Goal: Task Accomplishment & Management: Manage account settings

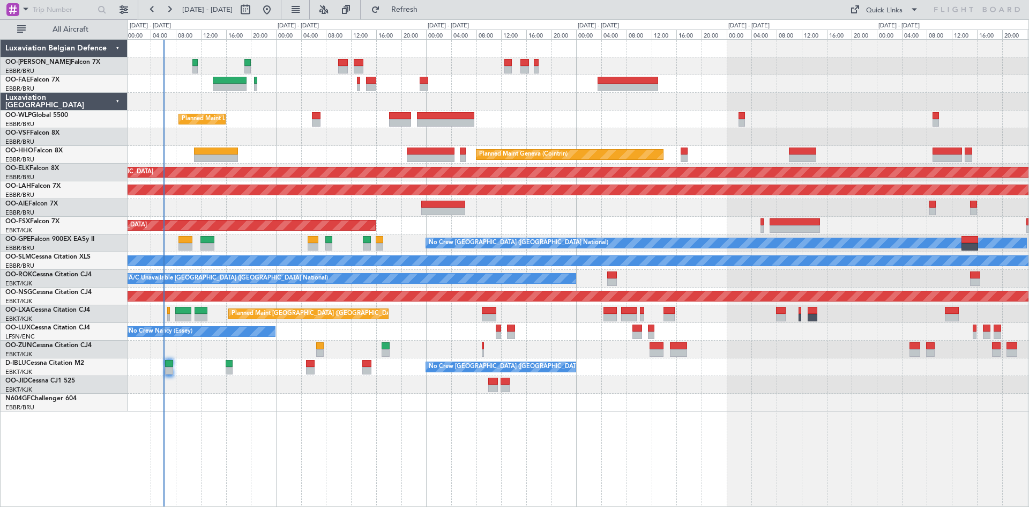
click at [310, 417] on div "Planned Maint Liege - - RJAA 06:00 Z UBBB 16:55 Z Planned Maint Geneva ([GEOGRA…" at bounding box center [579, 273] width 902 height 468
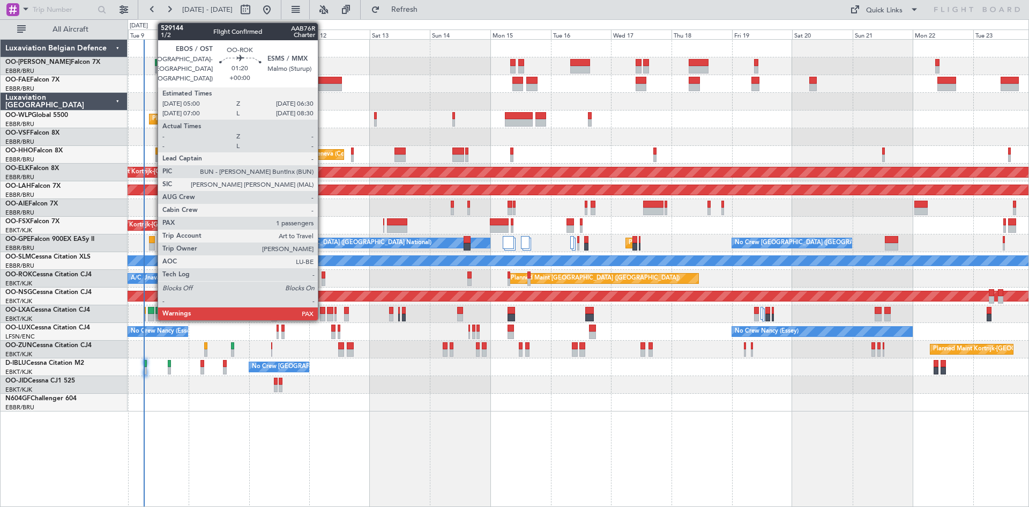
click at [323, 275] on div at bounding box center [324, 275] width 4 height 8
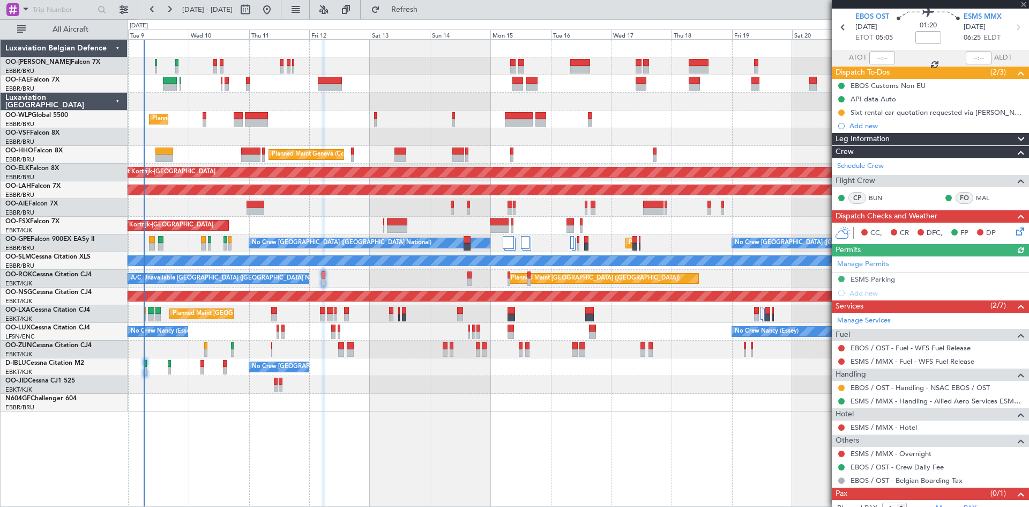
scroll to position [63, 0]
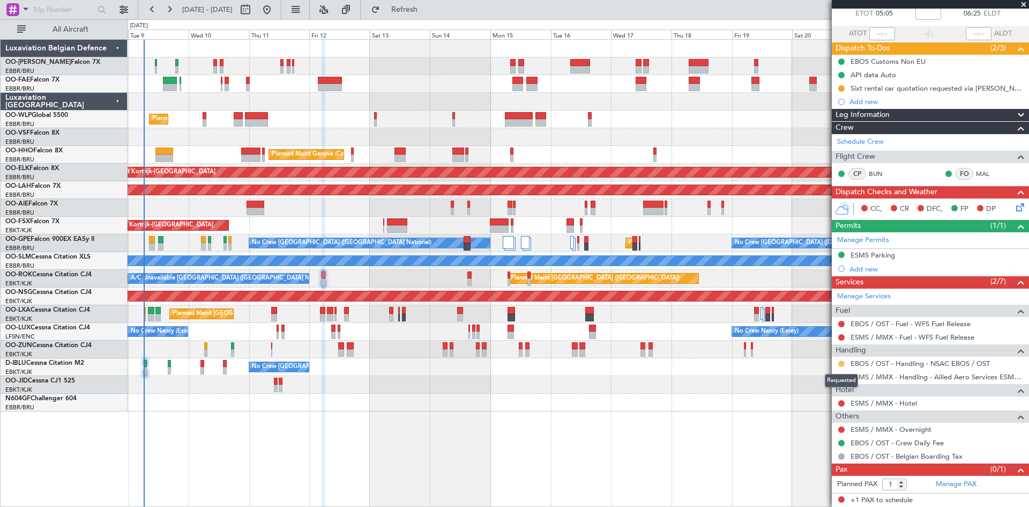
click at [841, 365] on button at bounding box center [842, 363] width 6 height 6
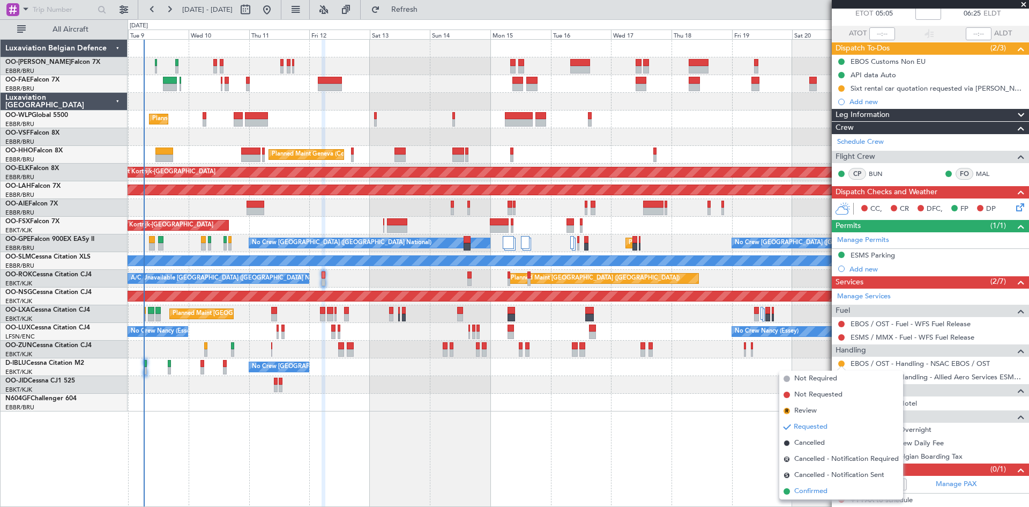
click at [814, 491] on span "Confirmed" at bounding box center [811, 491] width 33 height 11
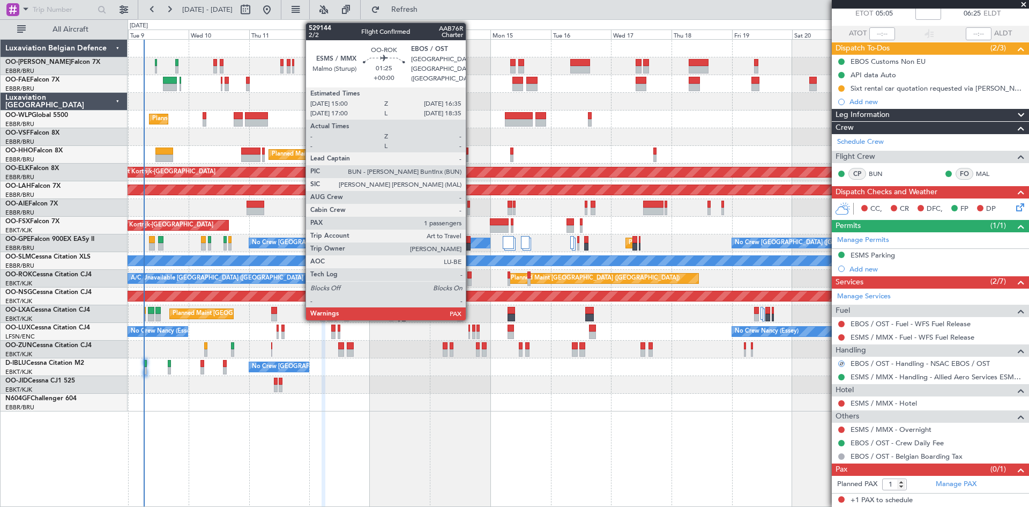
click at [471, 278] on div at bounding box center [470, 282] width 4 height 8
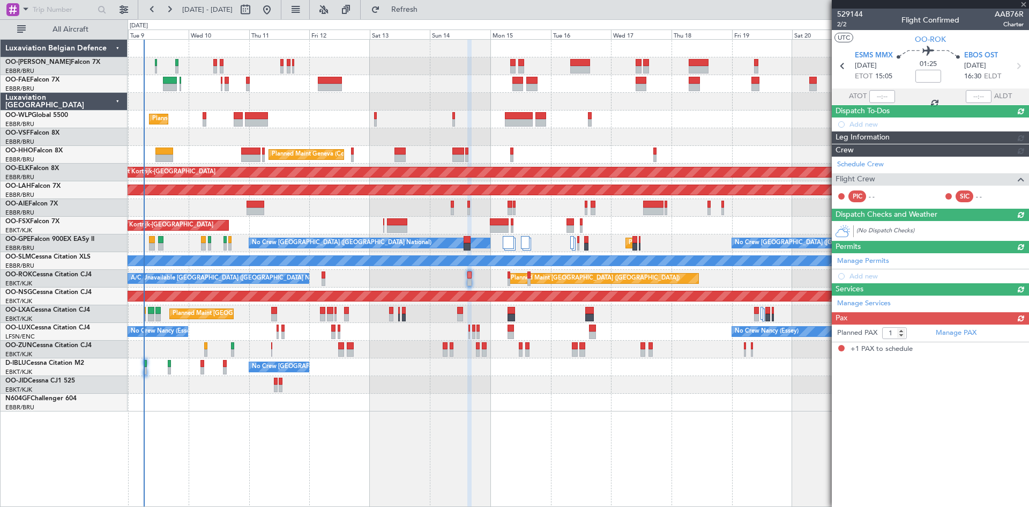
scroll to position [0, 0]
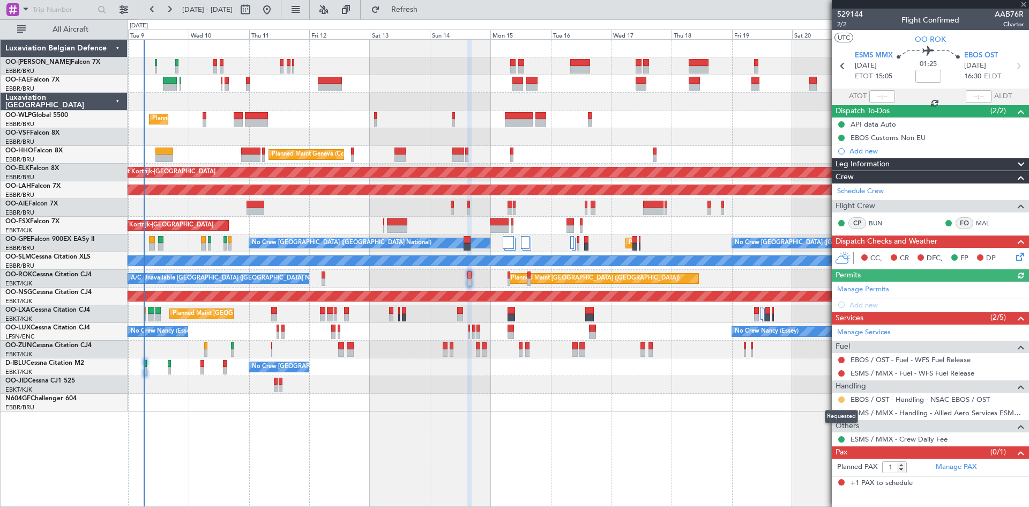
click at [842, 398] on button at bounding box center [842, 399] width 6 height 6
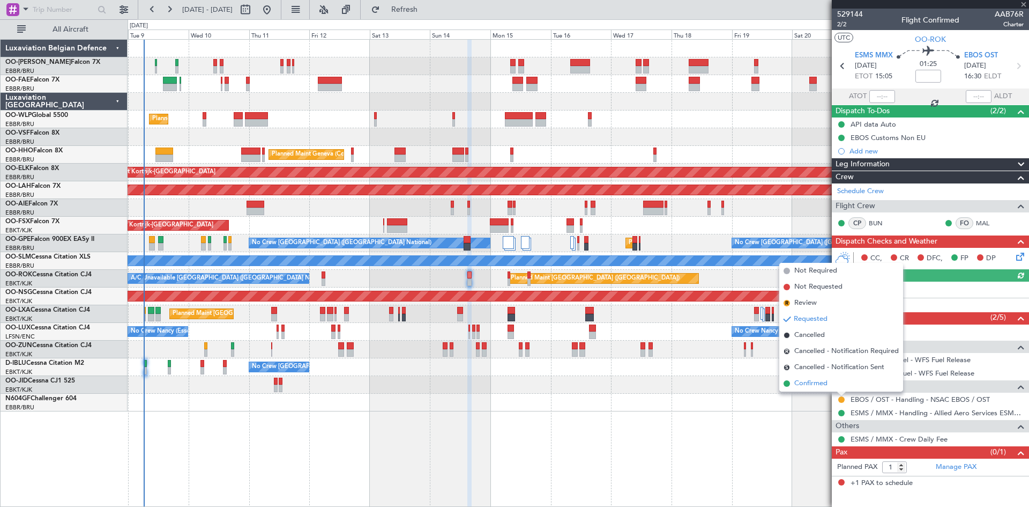
click at [826, 382] on span "Confirmed" at bounding box center [811, 383] width 33 height 11
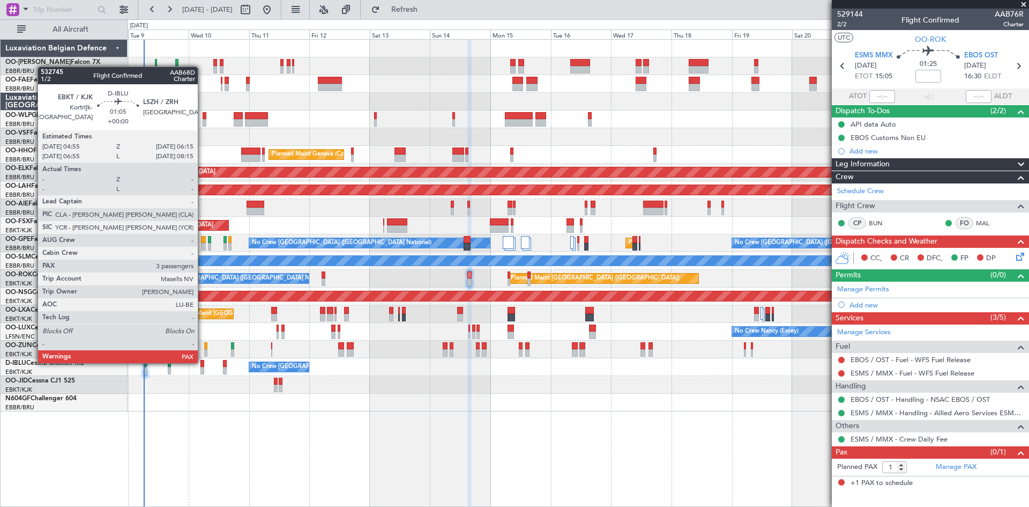
click at [203, 362] on div at bounding box center [203, 364] width 4 height 8
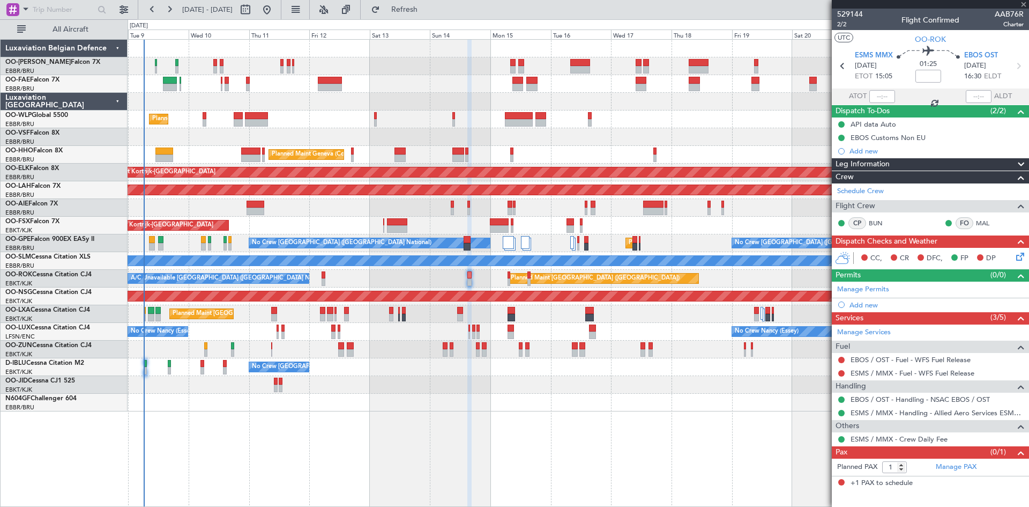
type input "3"
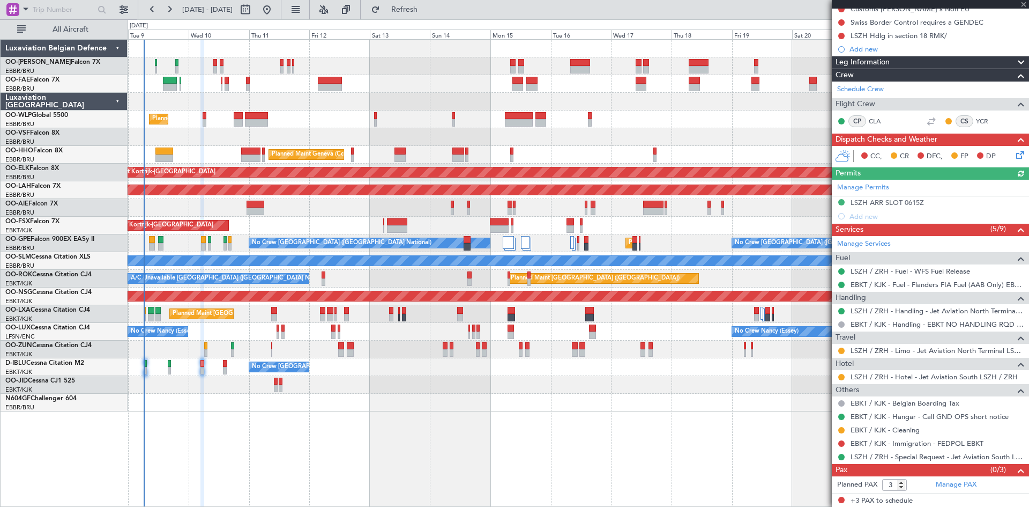
scroll to position [116, 0]
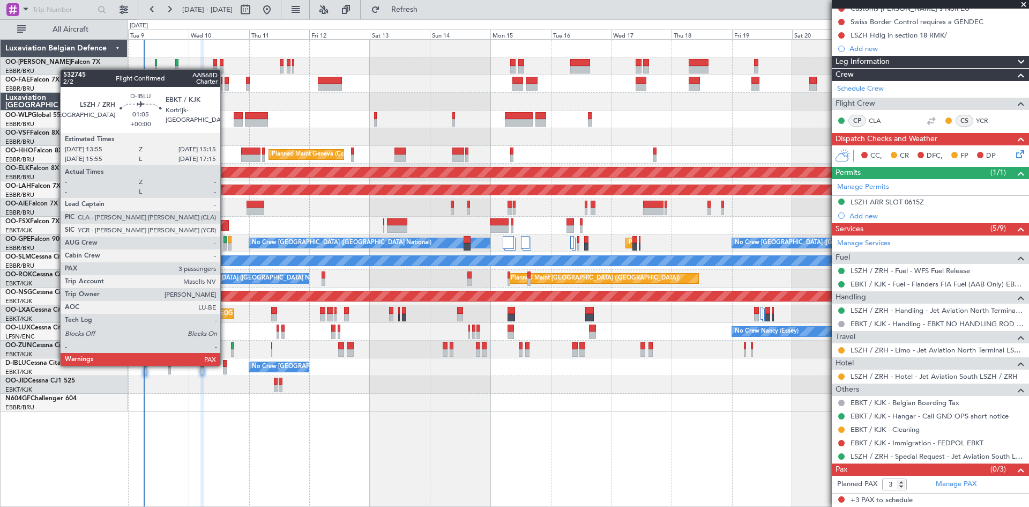
click at [225, 364] on div at bounding box center [225, 364] width 4 height 8
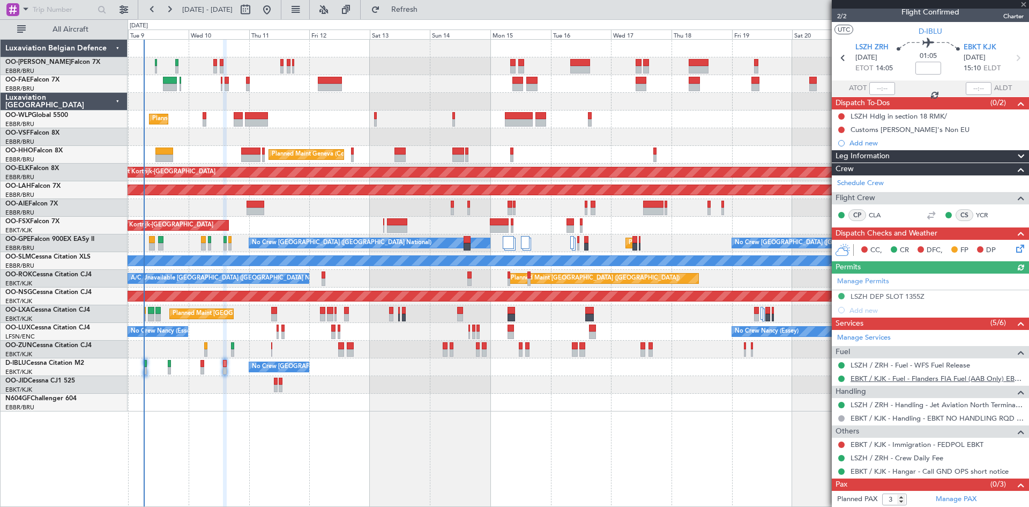
scroll to position [0, 0]
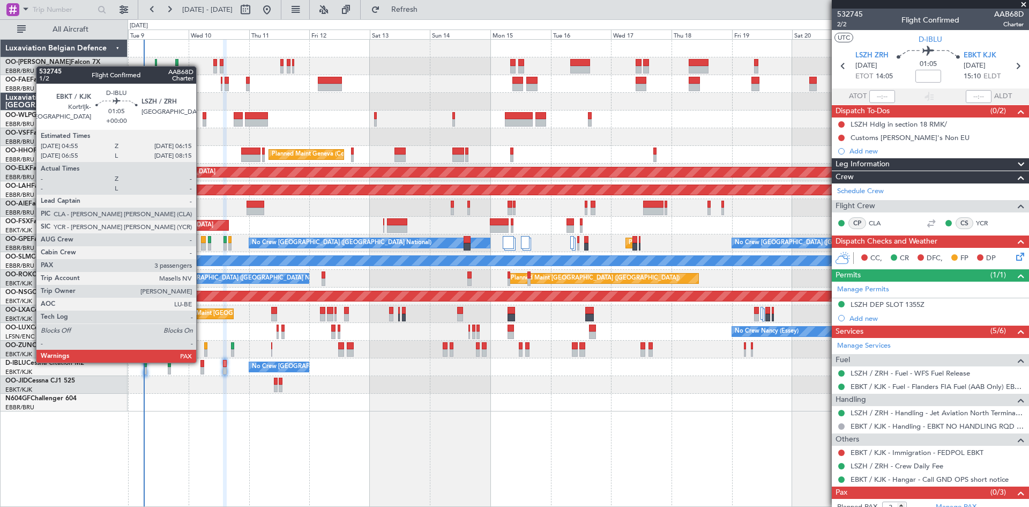
click at [201, 361] on div at bounding box center [203, 364] width 4 height 8
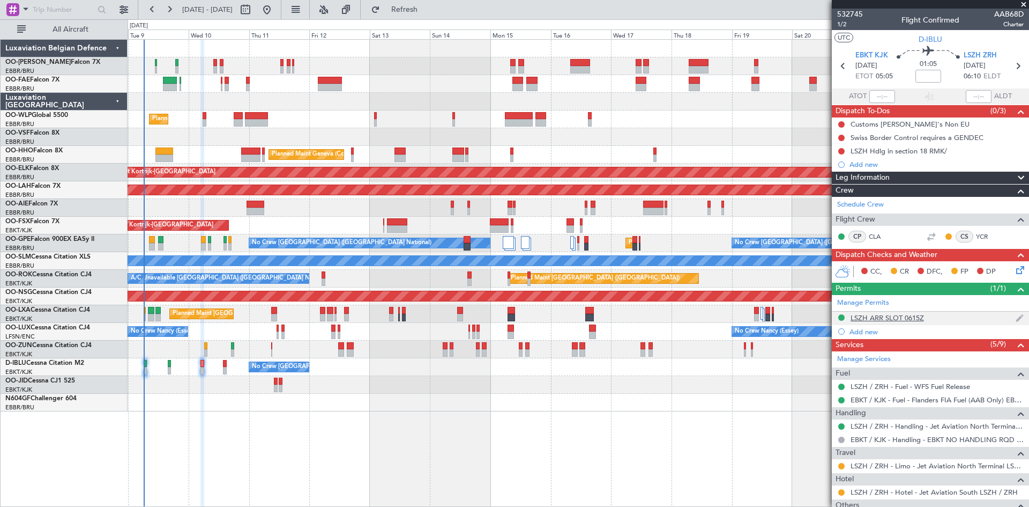
click at [905, 318] on div "LSZH ARR SLOT 0615Z" at bounding box center [887, 317] width 73 height 9
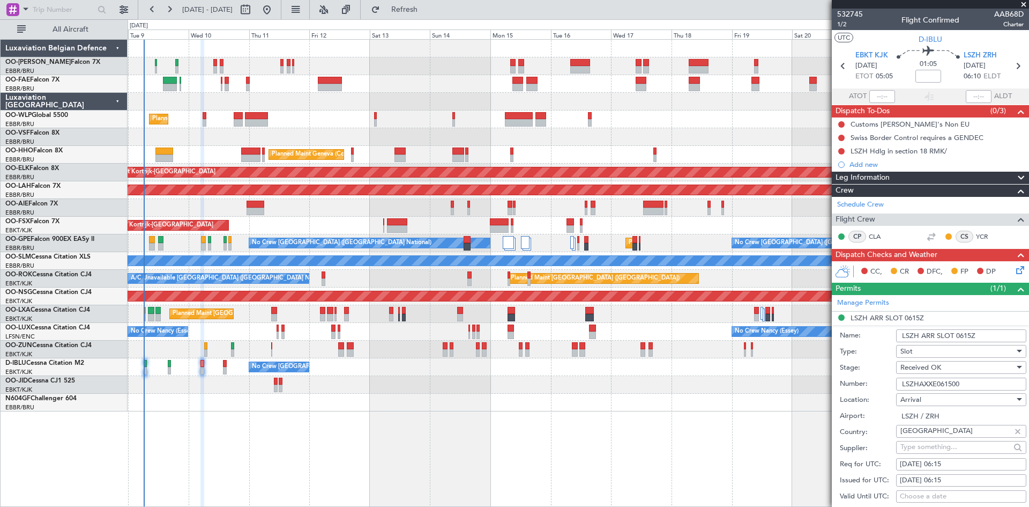
drag, startPoint x: 973, startPoint y: 384, endPoint x: 884, endPoint y: 382, distance: 89.6
click at [884, 382] on div "Number: LSZHAXXE061500" at bounding box center [933, 384] width 187 height 16
click at [883, 154] on div "LSZH Hdlg in section 18 RMK/" at bounding box center [899, 150] width 97 height 9
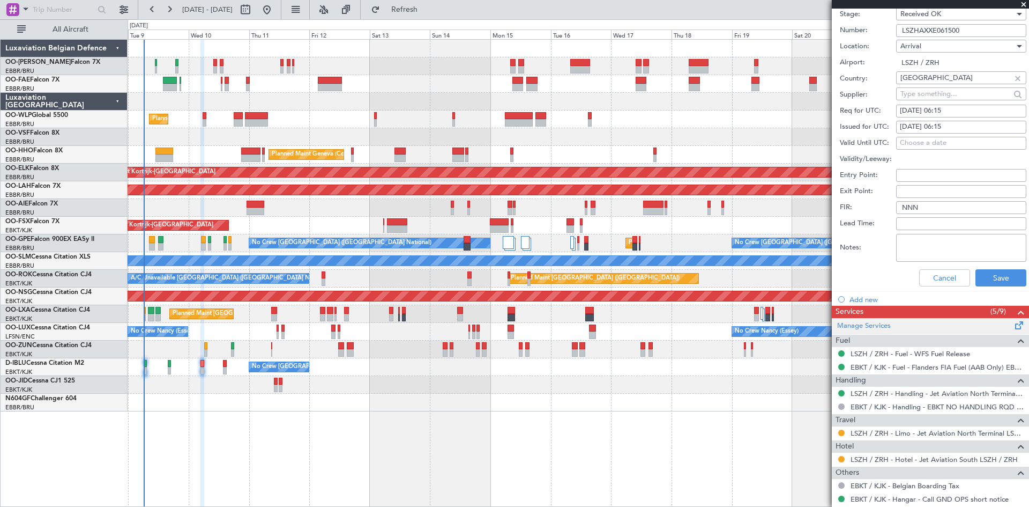
scroll to position [590, 0]
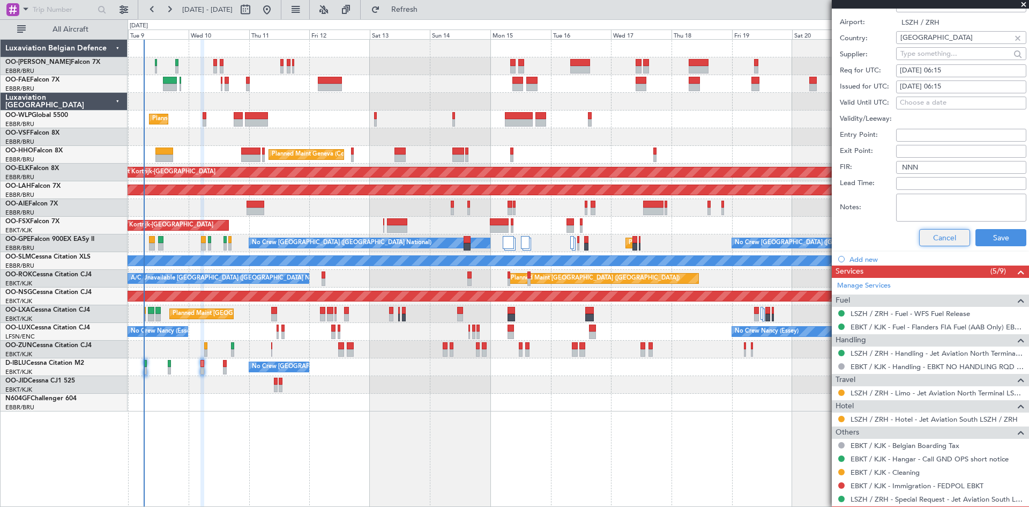
click at [941, 244] on button "Cancel" at bounding box center [945, 237] width 51 height 17
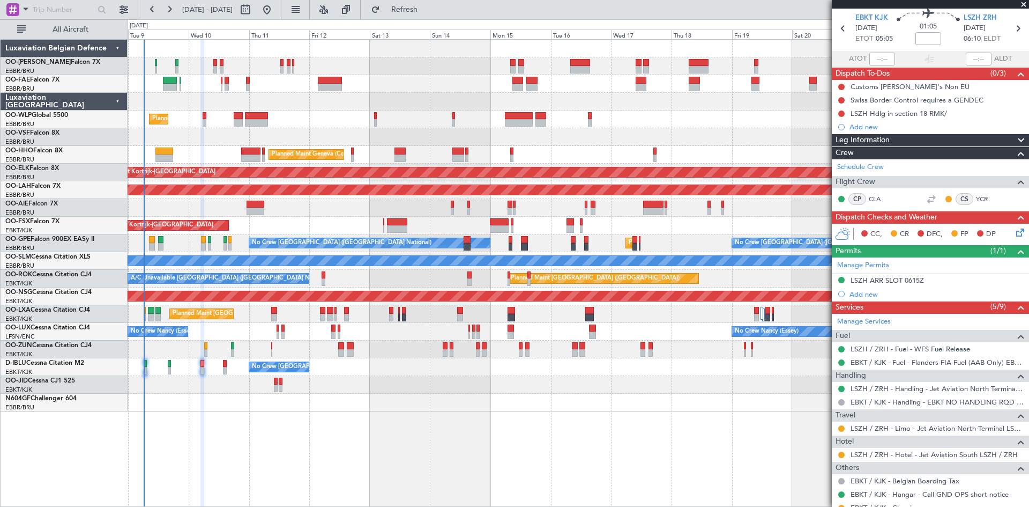
scroll to position [0, 0]
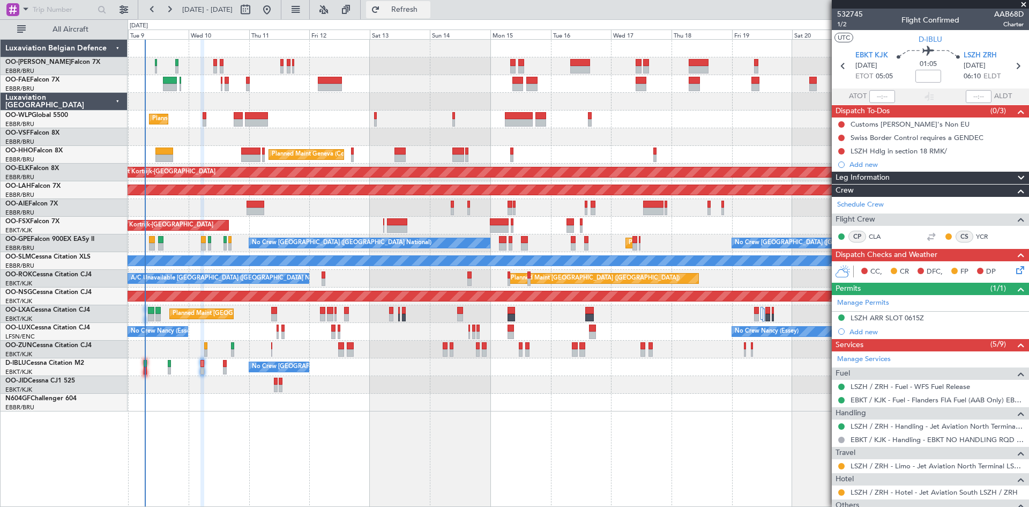
click at [427, 6] on span "Refresh" at bounding box center [404, 10] width 45 height 8
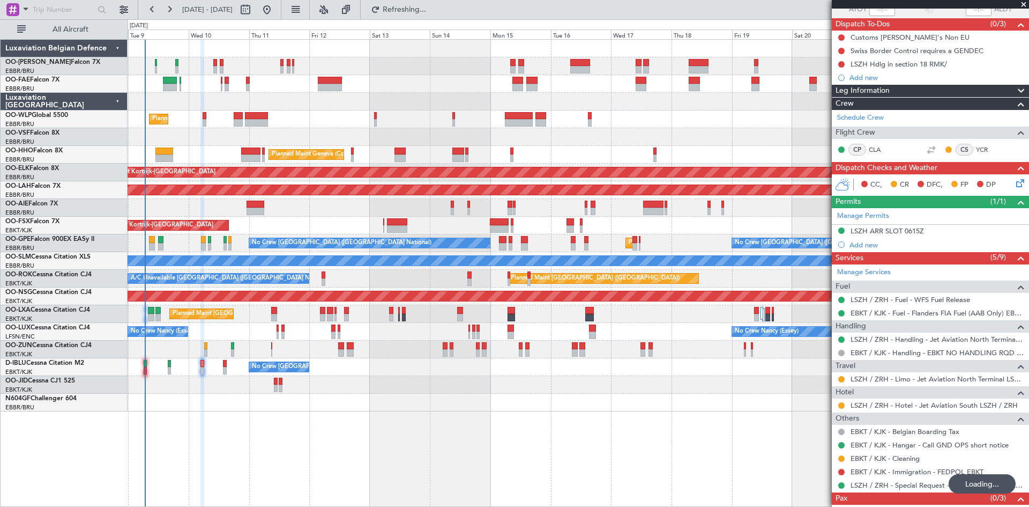
scroll to position [116, 0]
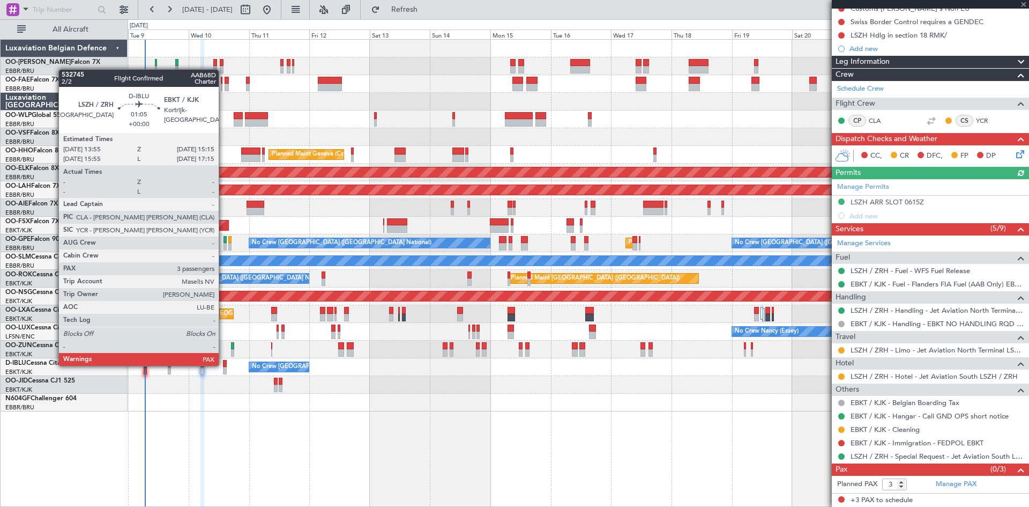
click at [224, 365] on div at bounding box center [225, 364] width 4 height 8
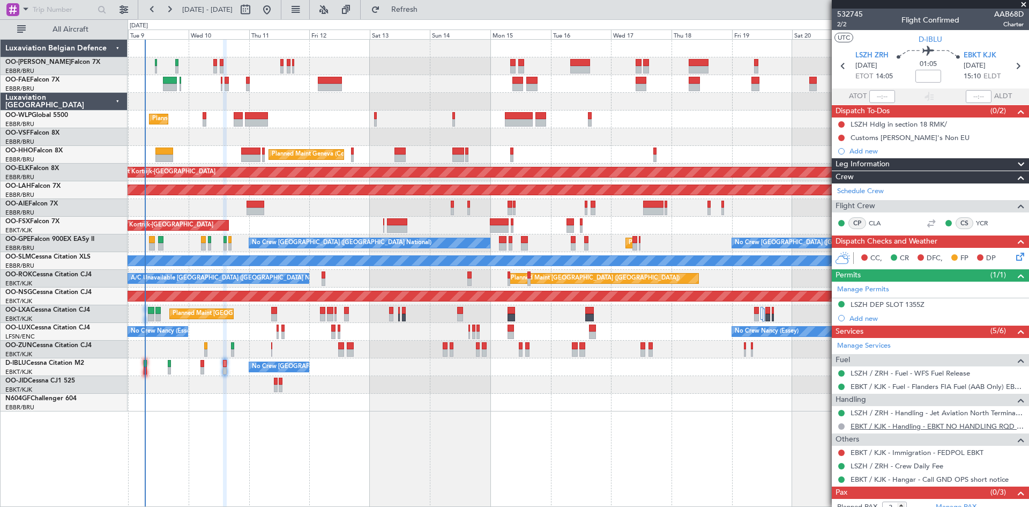
scroll to position [23, 0]
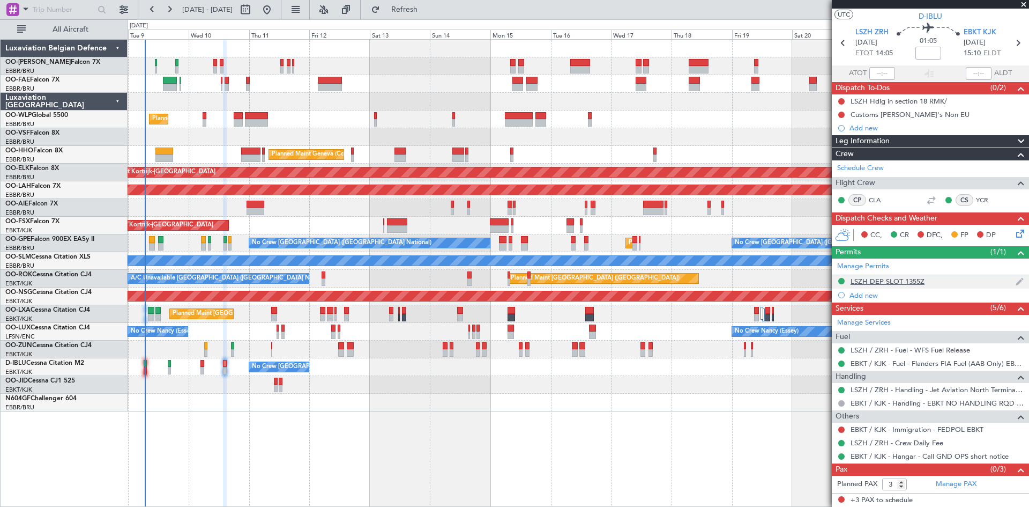
click at [865, 279] on div "LSZH DEP SLOT 1355Z" at bounding box center [888, 281] width 74 height 9
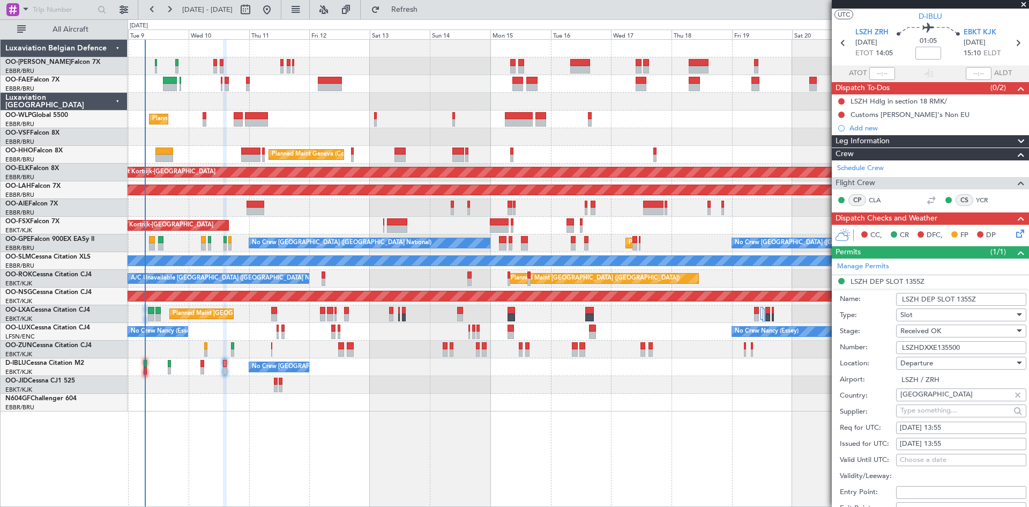
drag, startPoint x: 968, startPoint y: 349, endPoint x: 853, endPoint y: 346, distance: 115.8
click at [853, 346] on div "Number: LSZHDXXE135500" at bounding box center [933, 347] width 187 height 16
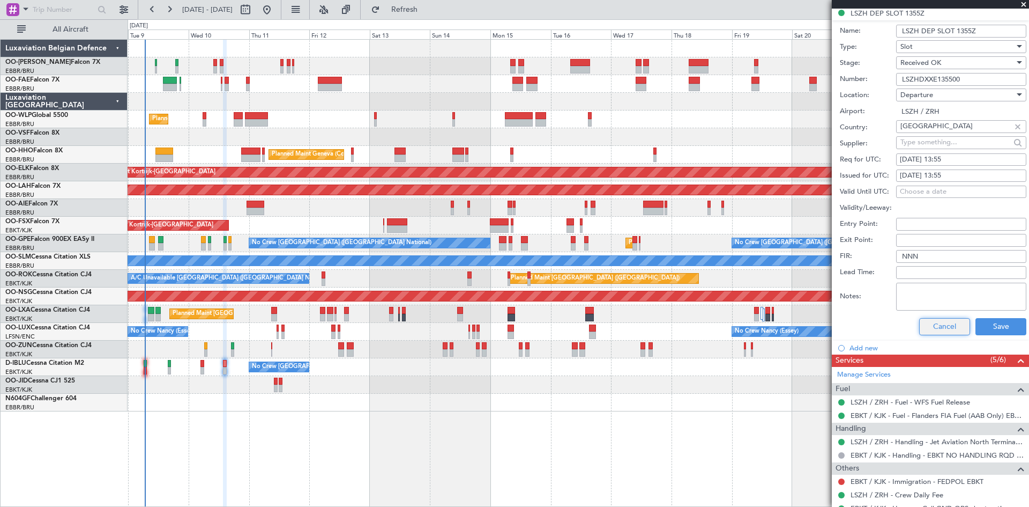
click at [953, 325] on button "Cancel" at bounding box center [945, 326] width 51 height 17
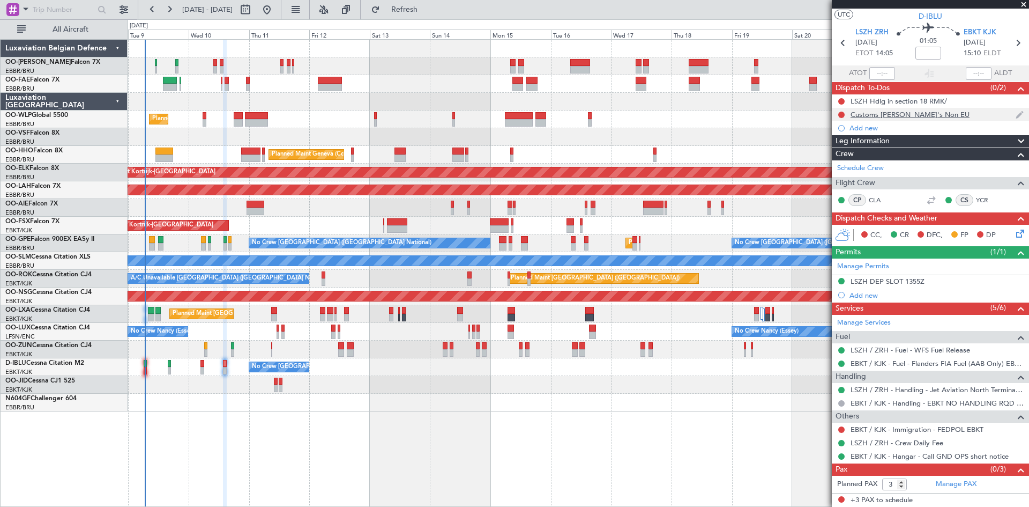
click at [871, 113] on div "Customs [PERSON_NAME]'s Non EU" at bounding box center [910, 114] width 119 height 9
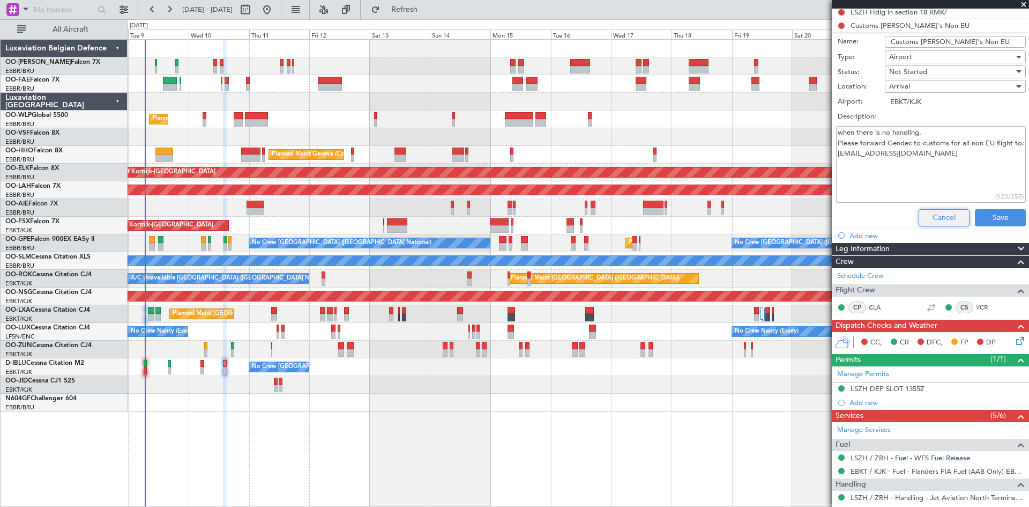
click at [941, 216] on button "Cancel" at bounding box center [944, 217] width 51 height 17
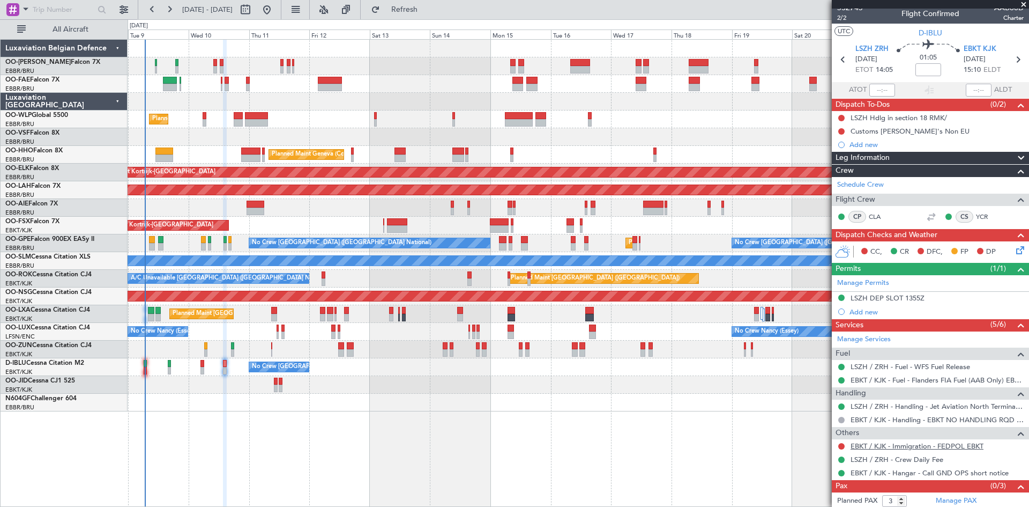
scroll to position [0, 0]
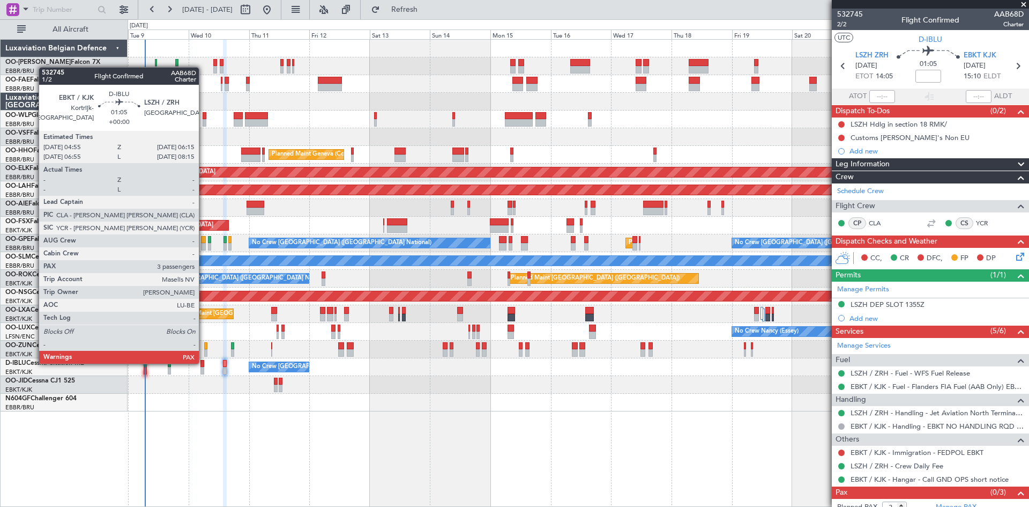
click at [204, 362] on div at bounding box center [203, 364] width 4 height 8
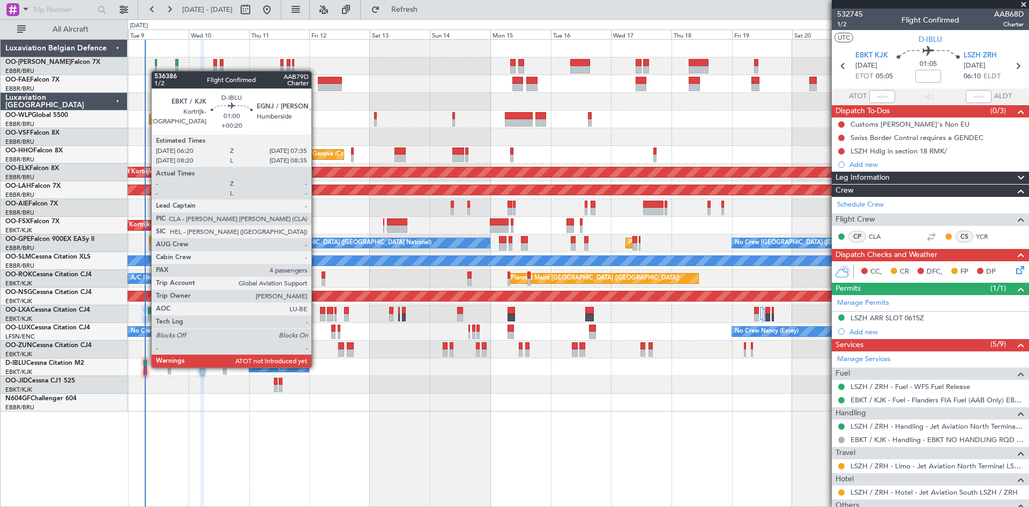
click at [146, 366] on div at bounding box center [145, 364] width 3 height 8
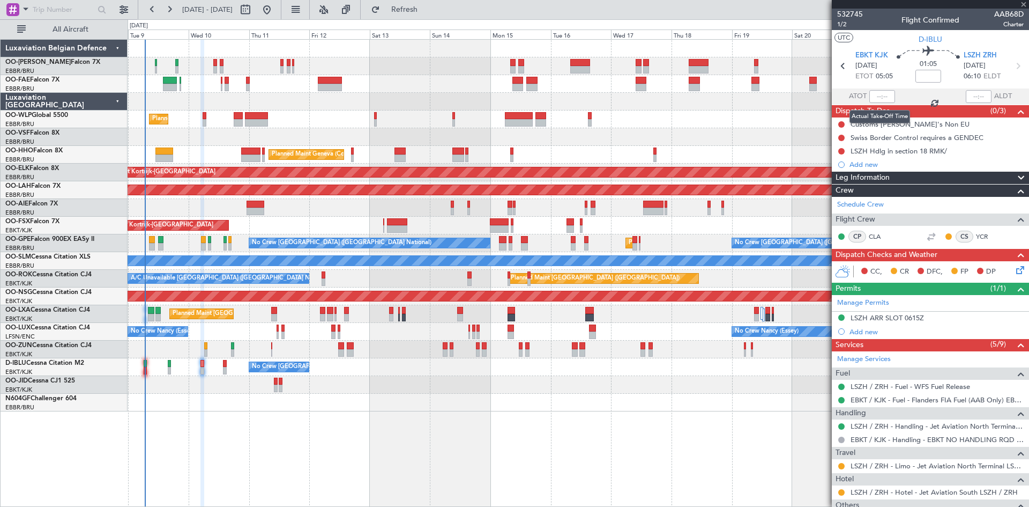
type input "+00:20"
type input "4"
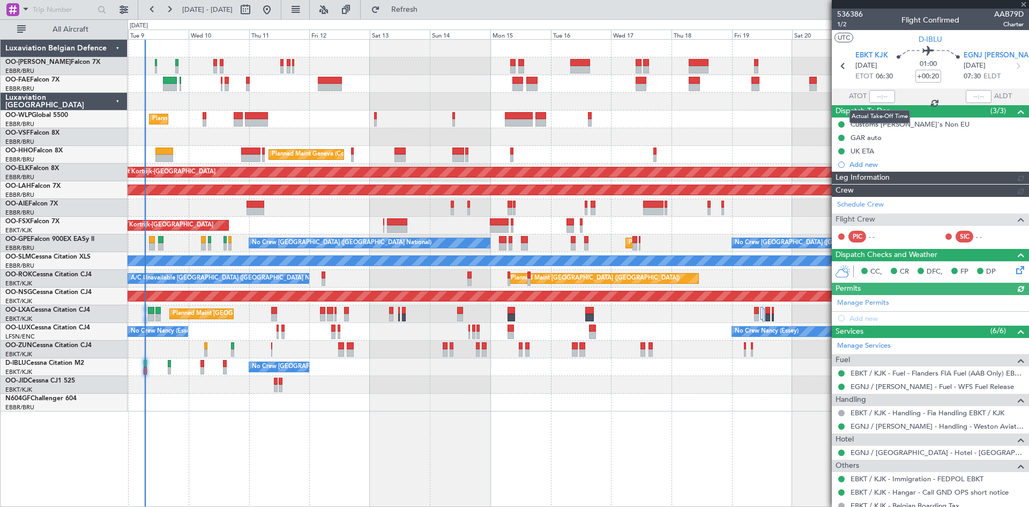
click at [880, 96] on div at bounding box center [883, 96] width 26 height 13
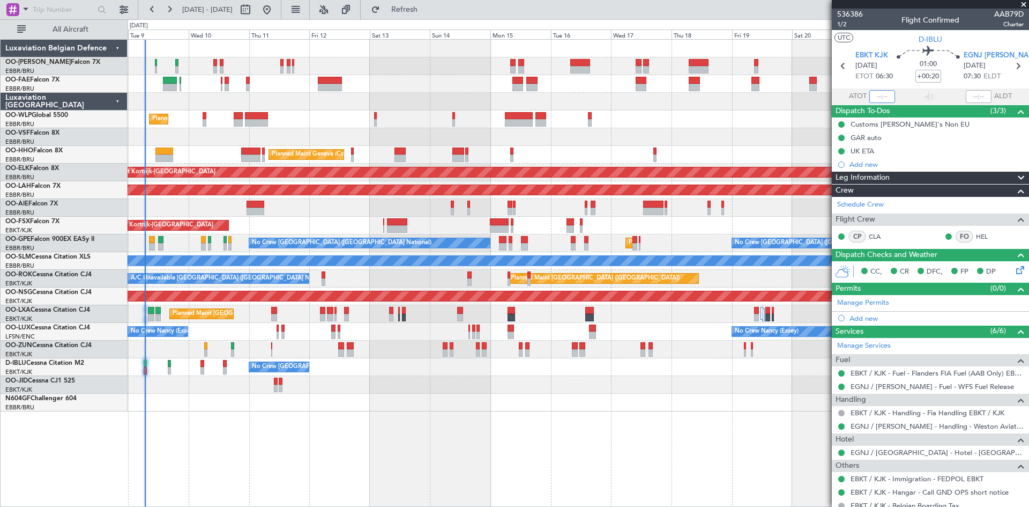
click at [878, 95] on input "text" at bounding box center [883, 96] width 26 height 13
click at [908, 94] on section "ATOT 0623 ALDT" at bounding box center [930, 96] width 197 height 16
type input "06:23"
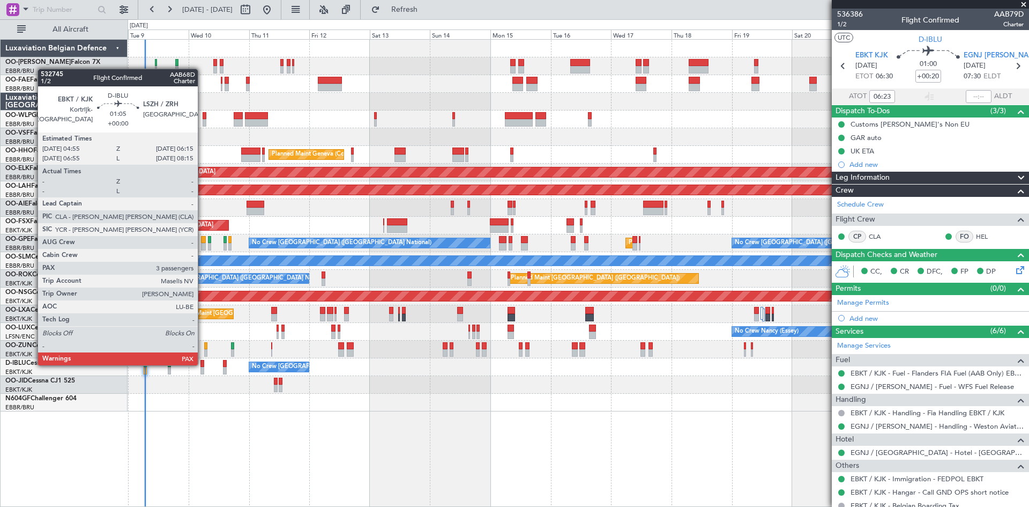
click at [203, 364] on div at bounding box center [203, 364] width 4 height 8
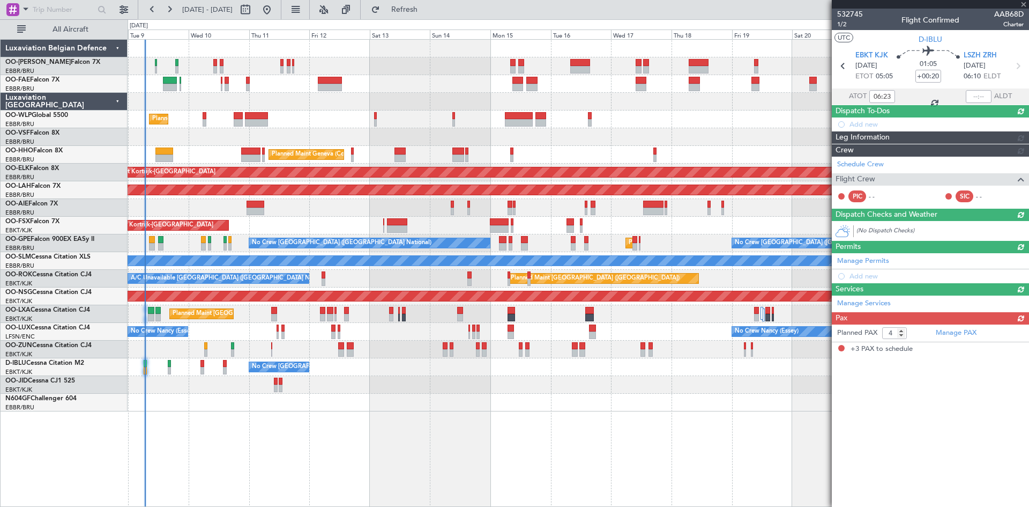
type input "3"
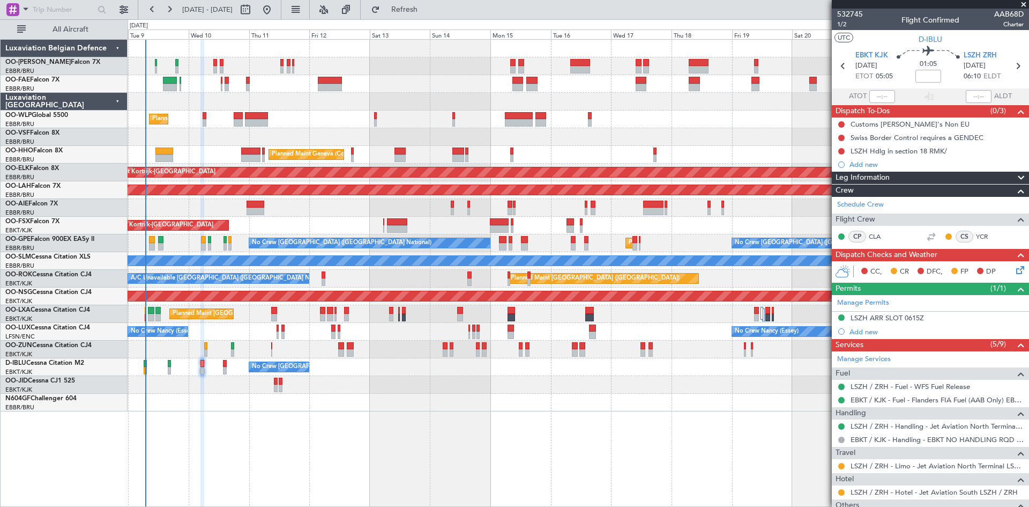
click at [1014, 268] on icon at bounding box center [1018, 268] width 9 height 9
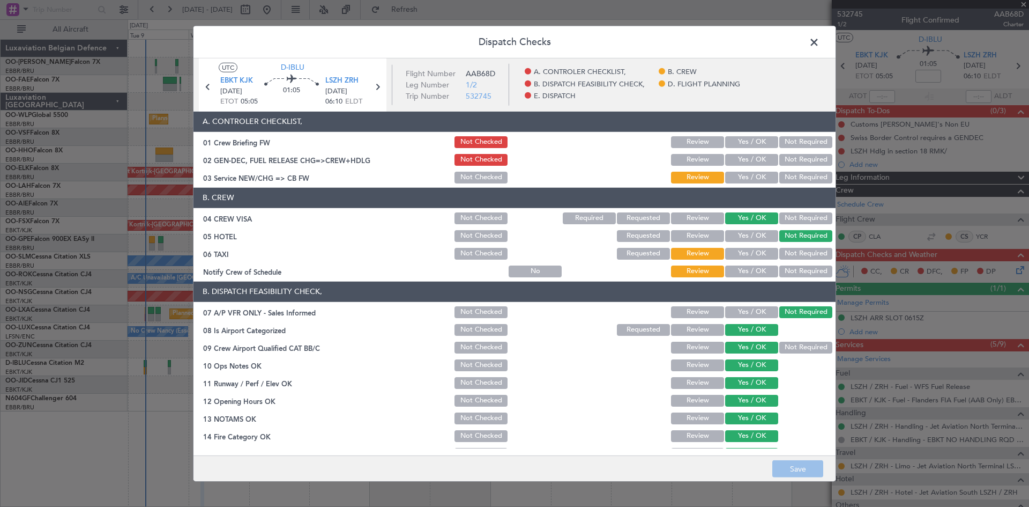
click at [820, 45] on span at bounding box center [820, 44] width 0 height 21
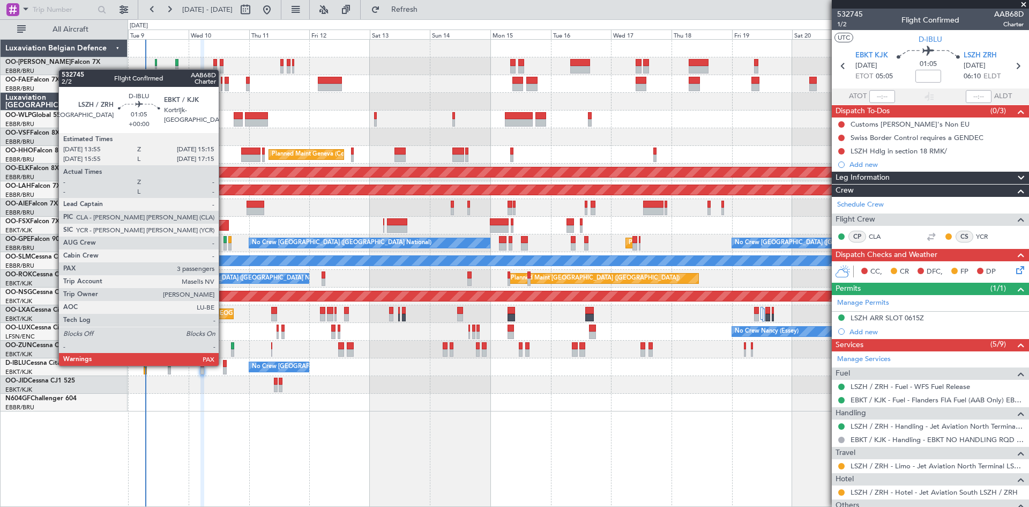
click at [223, 365] on div at bounding box center [225, 364] width 4 height 8
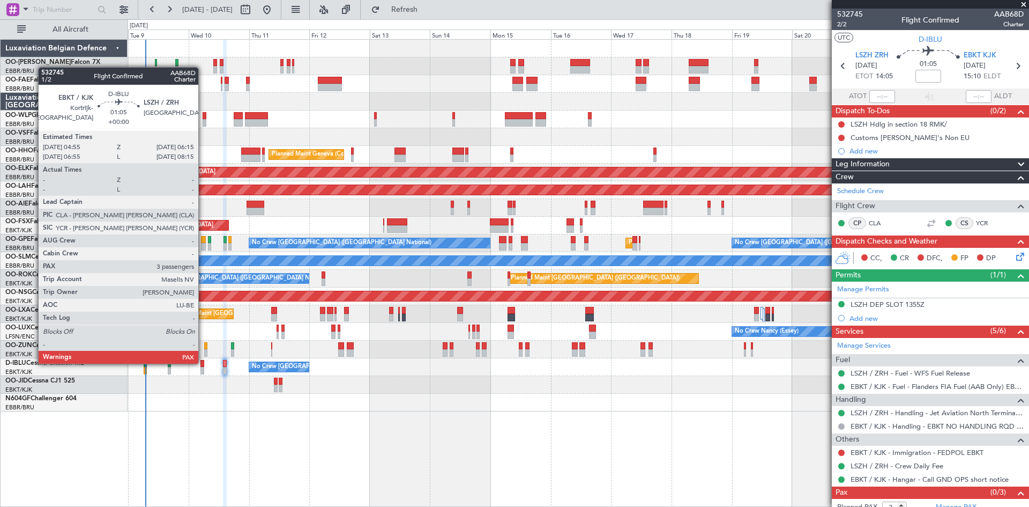
click at [203, 362] on div at bounding box center [203, 364] width 4 height 8
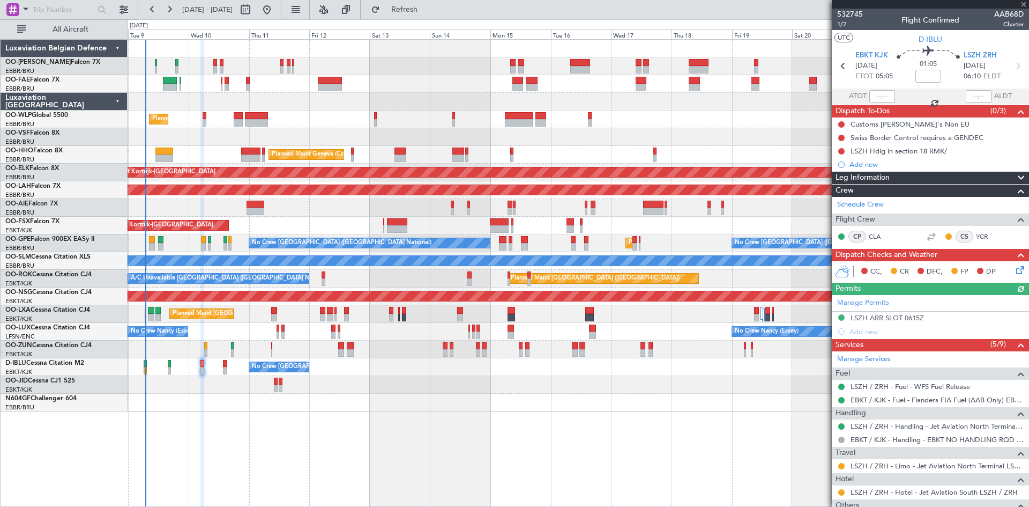
click at [1016, 272] on icon at bounding box center [1018, 268] width 9 height 9
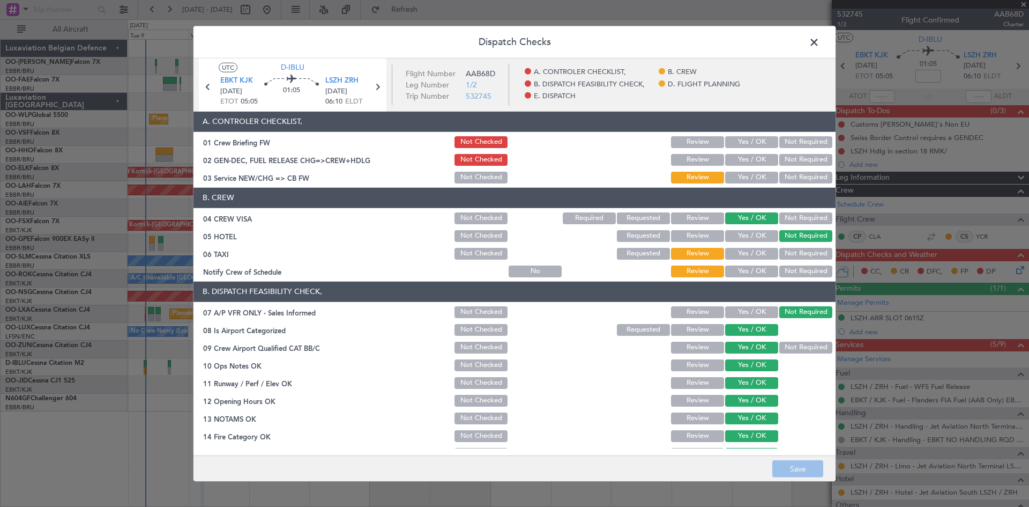
click at [793, 256] on button "Not Required" at bounding box center [806, 254] width 53 height 12
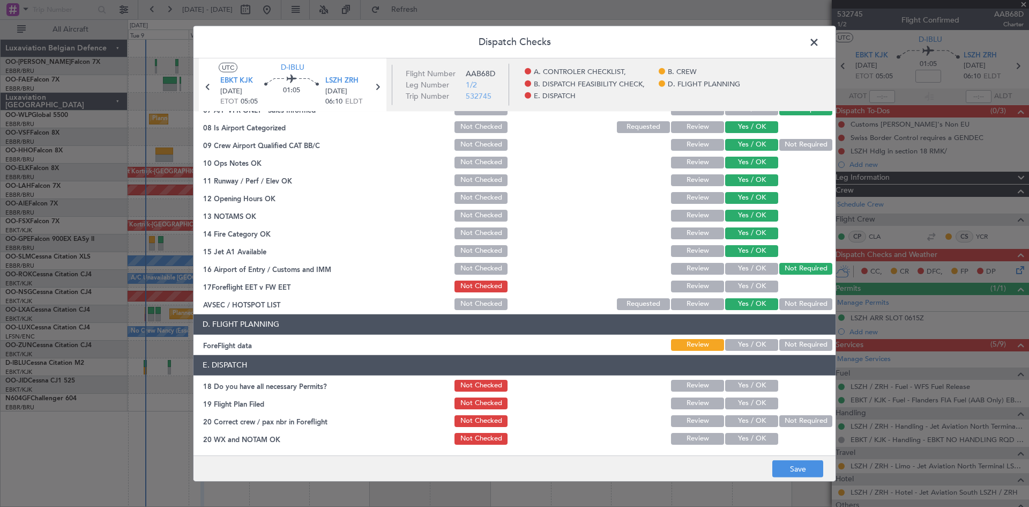
click at [743, 287] on button "Yes / OK" at bounding box center [751, 286] width 53 height 12
click at [744, 387] on button "Yes / OK" at bounding box center [751, 386] width 53 height 12
click at [736, 441] on button "Yes / OK" at bounding box center [751, 439] width 53 height 12
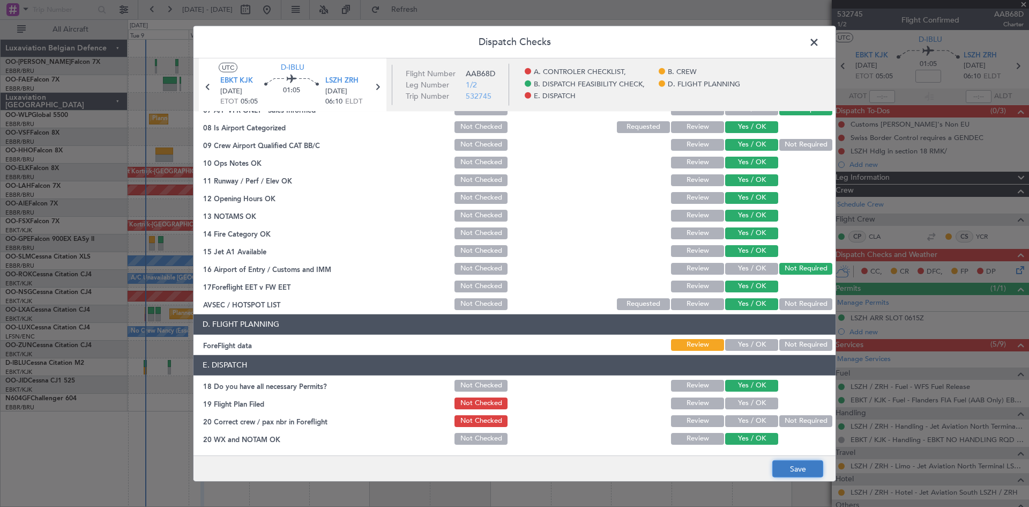
click at [801, 469] on button "Save" at bounding box center [798, 468] width 51 height 17
click at [820, 43] on span at bounding box center [820, 44] width 0 height 21
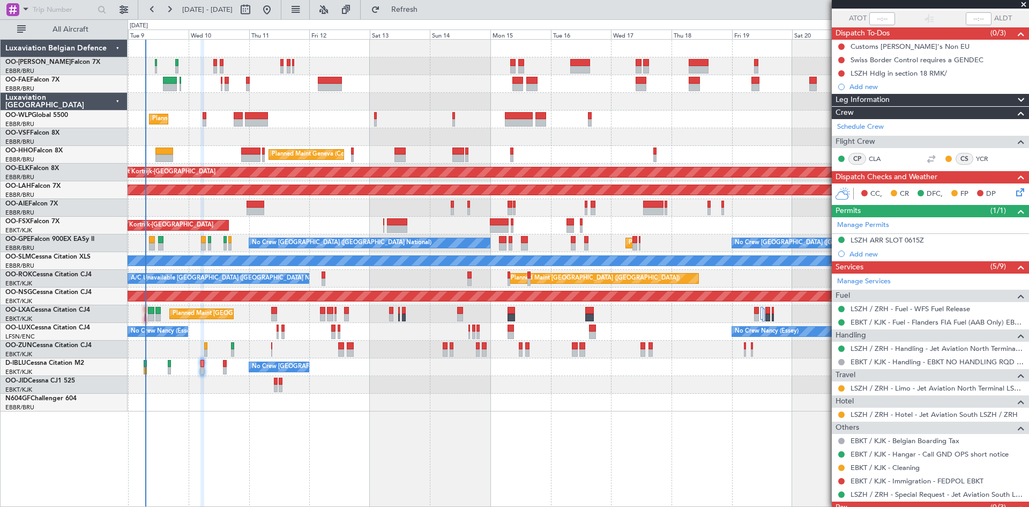
scroll to position [116, 0]
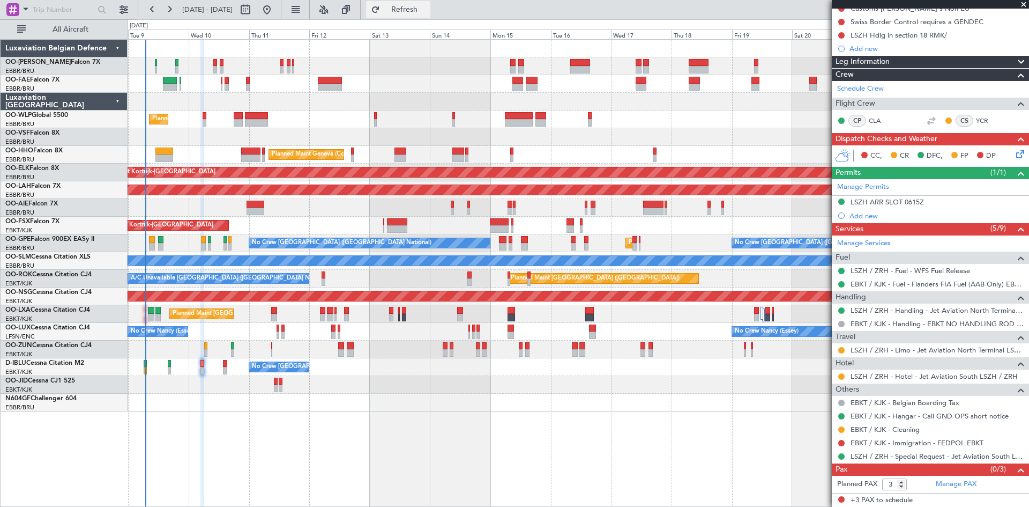
click at [427, 11] on span "Refresh" at bounding box center [404, 10] width 45 height 8
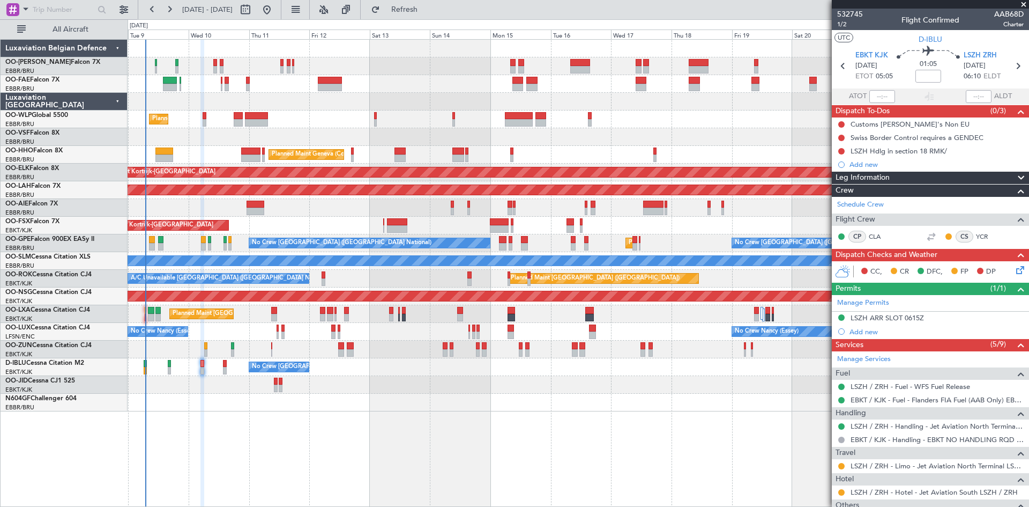
scroll to position [116, 0]
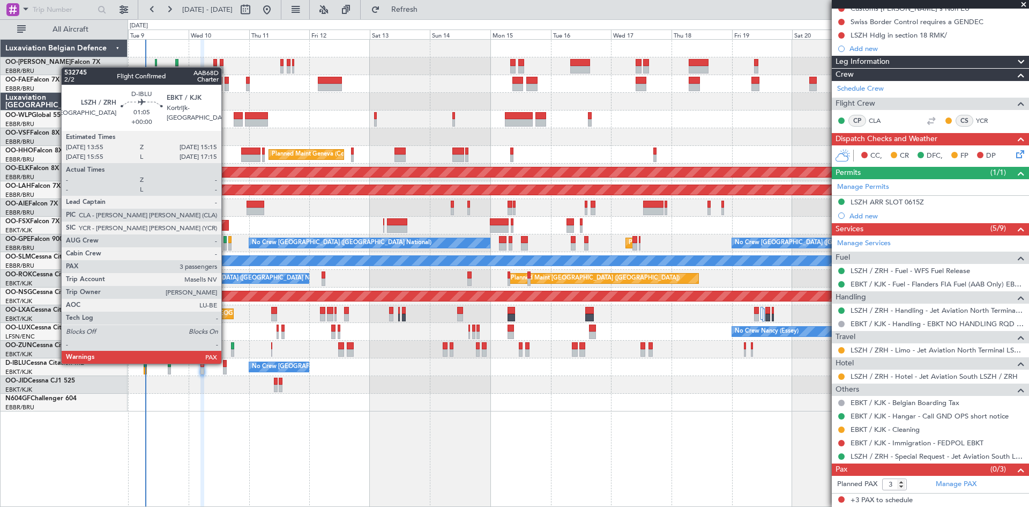
click at [226, 362] on div at bounding box center [225, 364] width 4 height 8
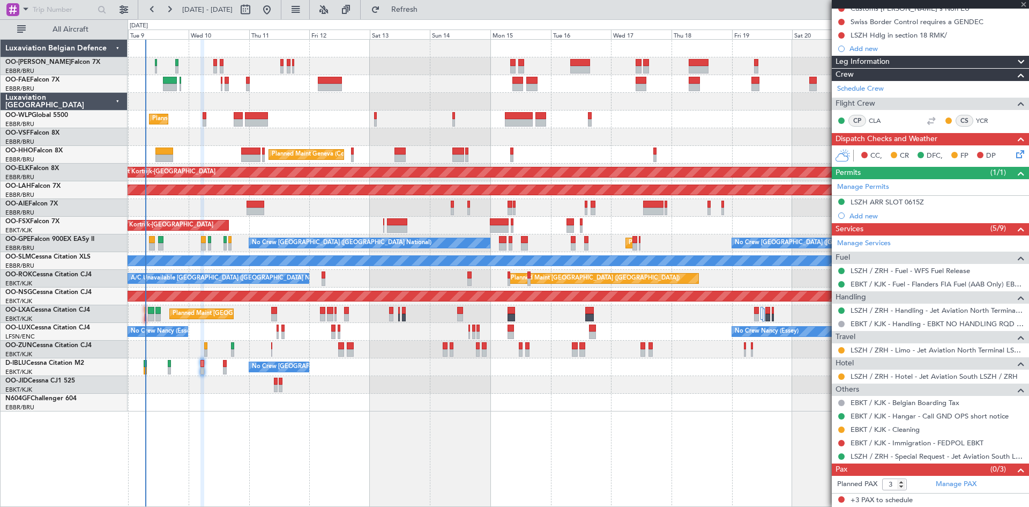
scroll to position [0, 0]
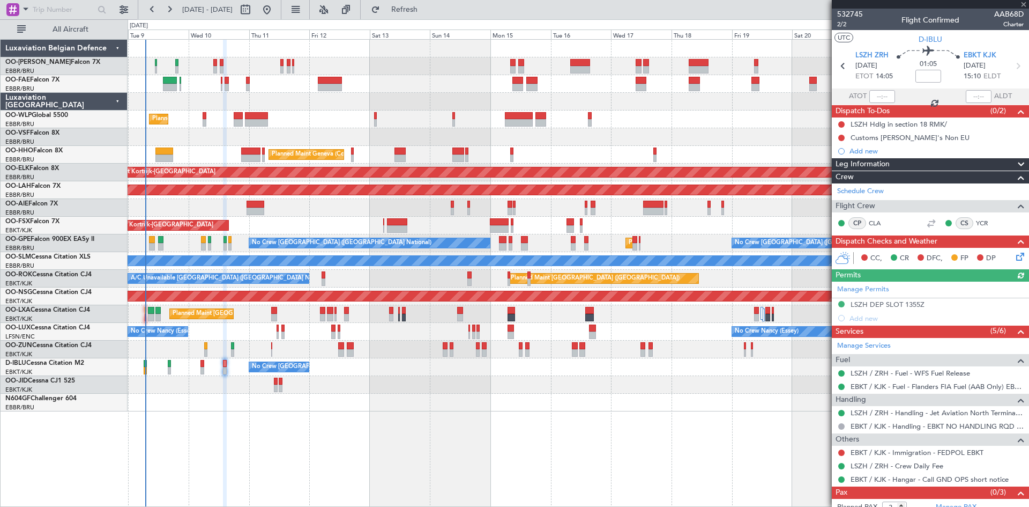
click at [1014, 254] on icon at bounding box center [1018, 254] width 9 height 9
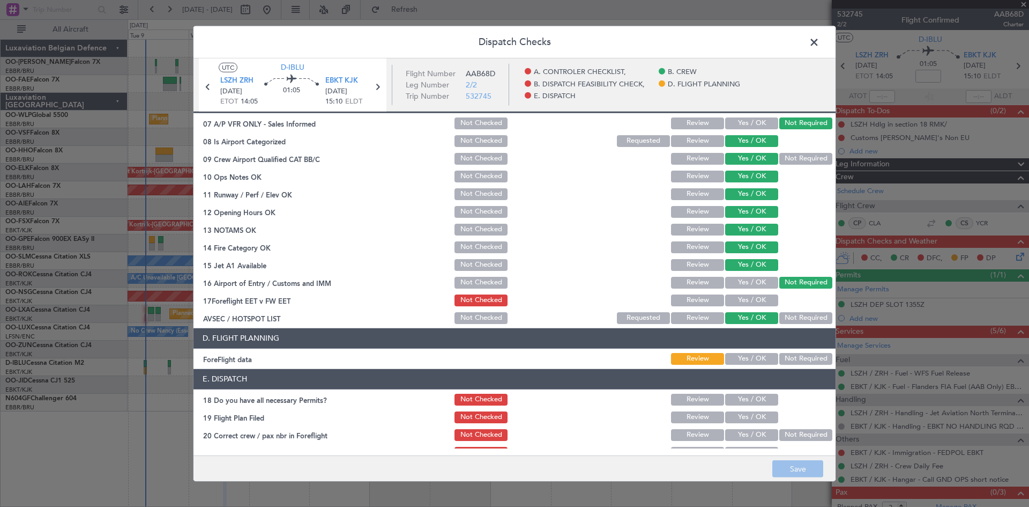
scroll to position [203, 0]
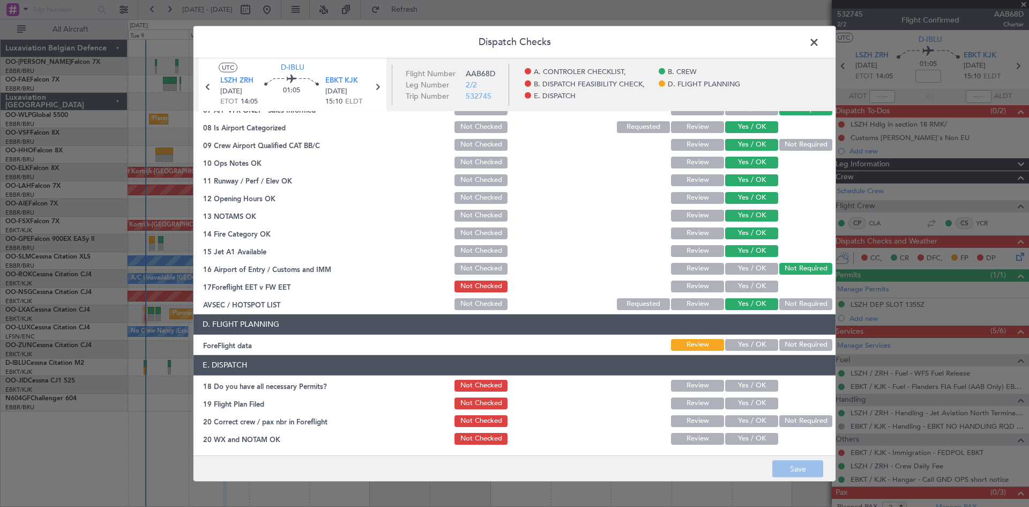
click at [738, 285] on button "Yes / OK" at bounding box center [751, 286] width 53 height 12
click at [746, 378] on div "Yes / OK" at bounding box center [751, 385] width 54 height 15
click at [749, 387] on button "Yes / OK" at bounding box center [751, 386] width 53 height 12
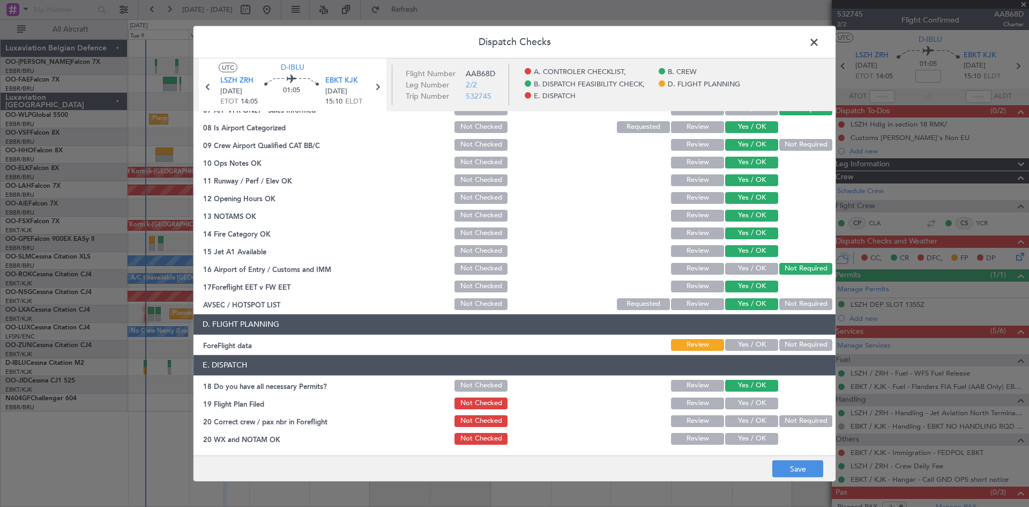
click at [739, 436] on button "Yes / OK" at bounding box center [751, 439] width 53 height 12
click at [806, 470] on button "Save" at bounding box center [798, 468] width 51 height 17
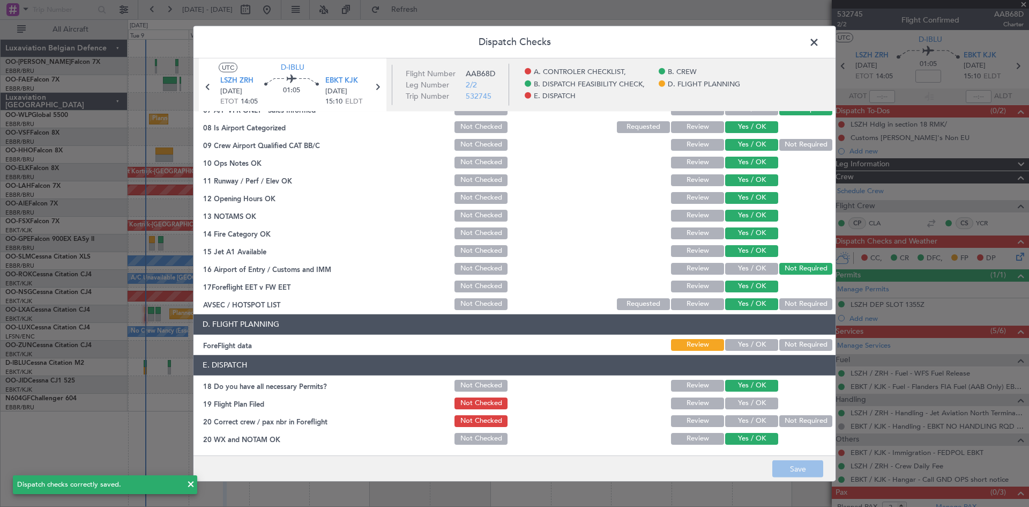
click at [820, 45] on span at bounding box center [820, 44] width 0 height 21
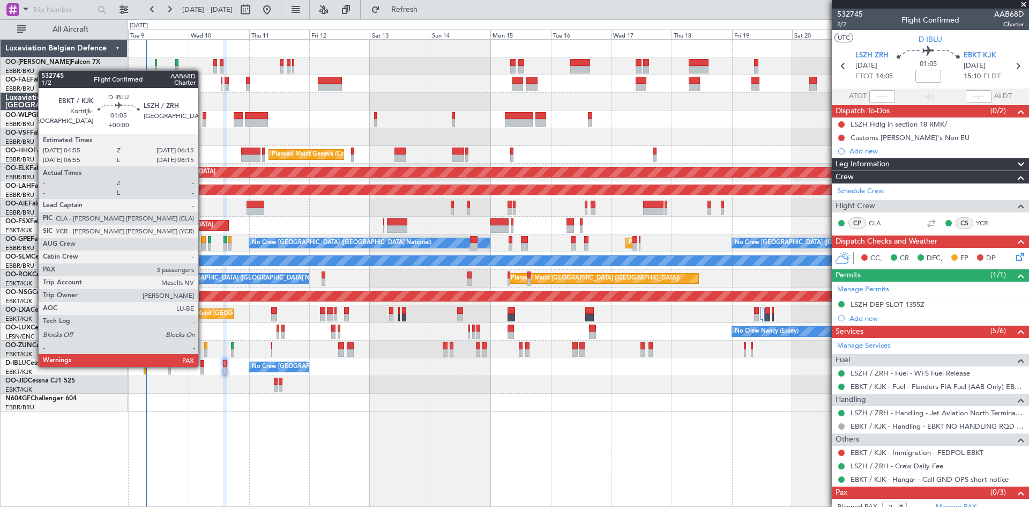
click at [203, 366] on div at bounding box center [203, 364] width 4 height 8
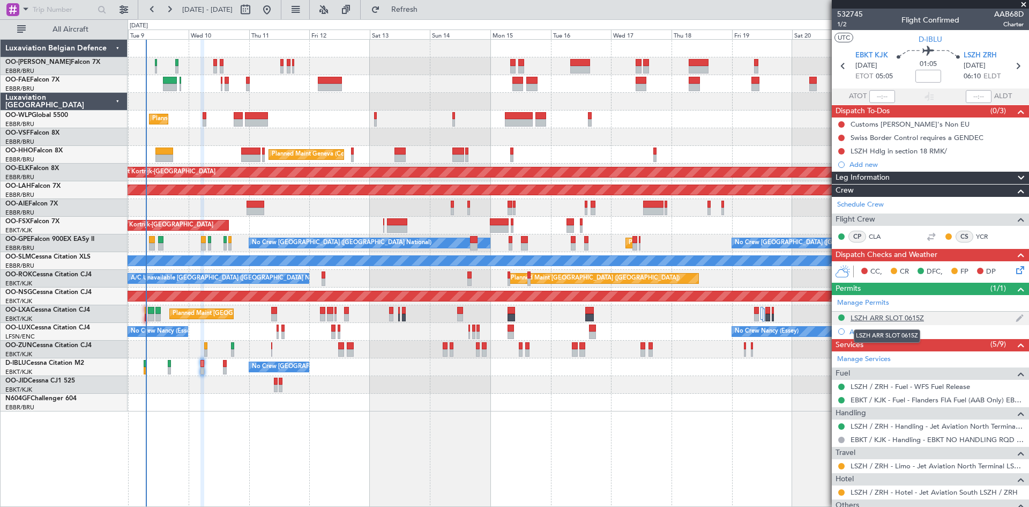
click at [884, 318] on div "LSZH ARR SLOT 0615Z" at bounding box center [887, 317] width 73 height 9
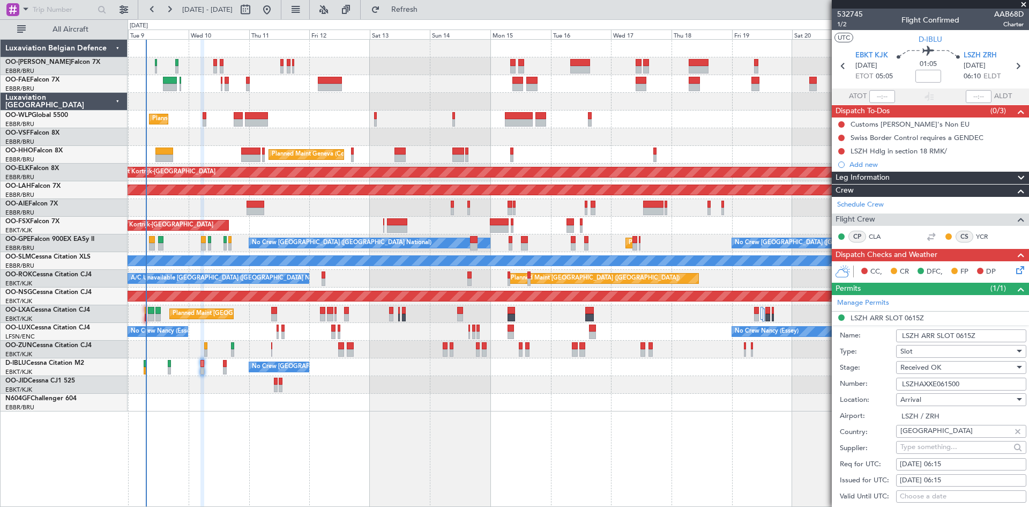
scroll to position [54, 0]
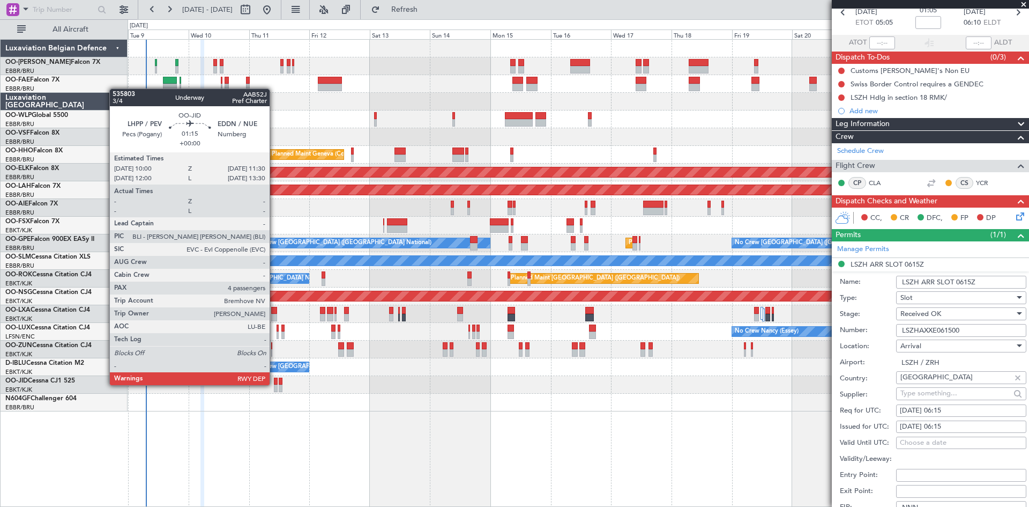
click at [275, 384] on div at bounding box center [276, 381] width 4 height 8
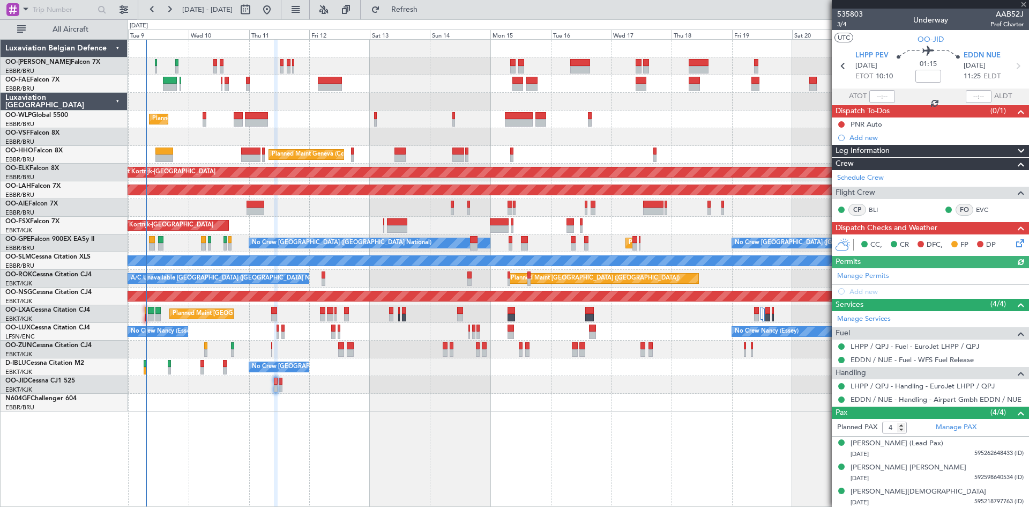
scroll to position [26, 0]
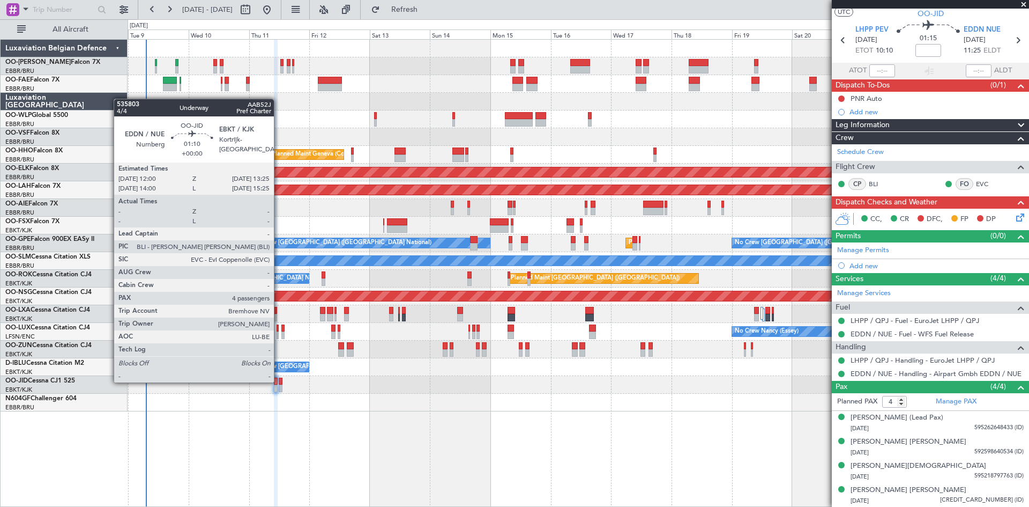
click at [279, 381] on div at bounding box center [281, 381] width 4 height 8
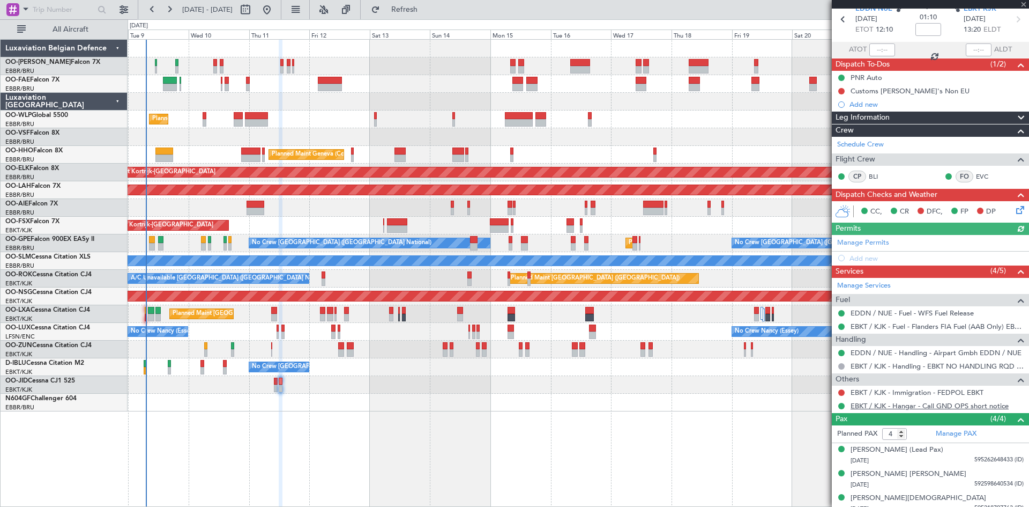
scroll to position [79, 0]
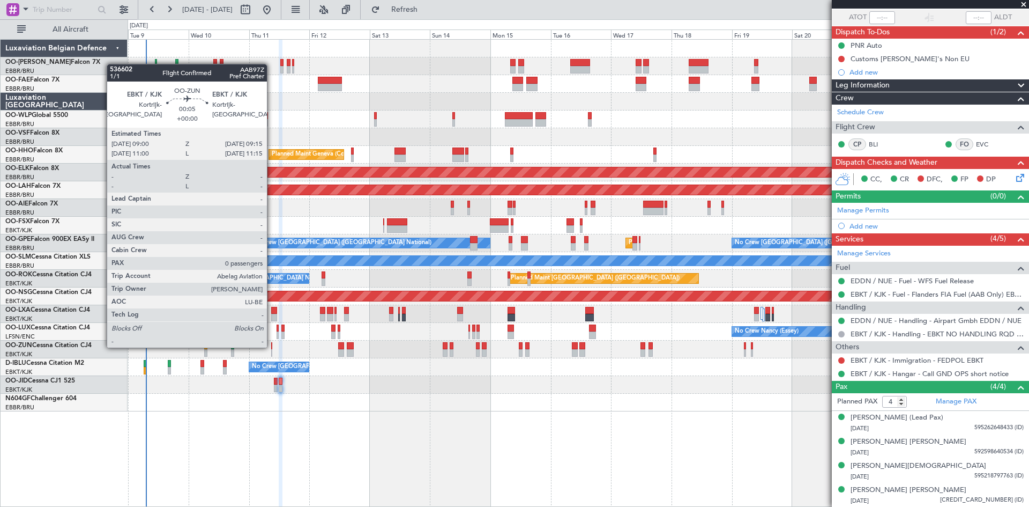
click at [272, 346] on div at bounding box center [271, 346] width 1 height 8
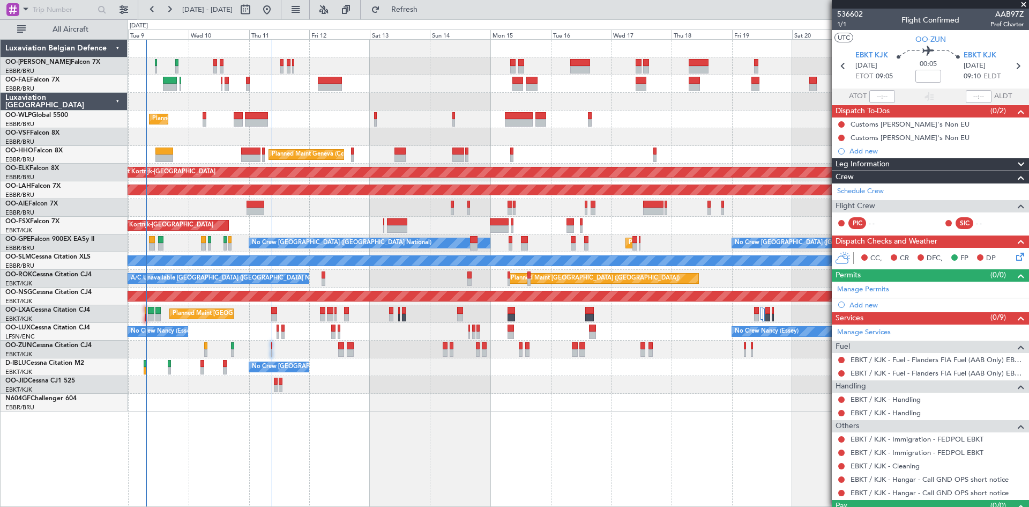
scroll to position [23, 0]
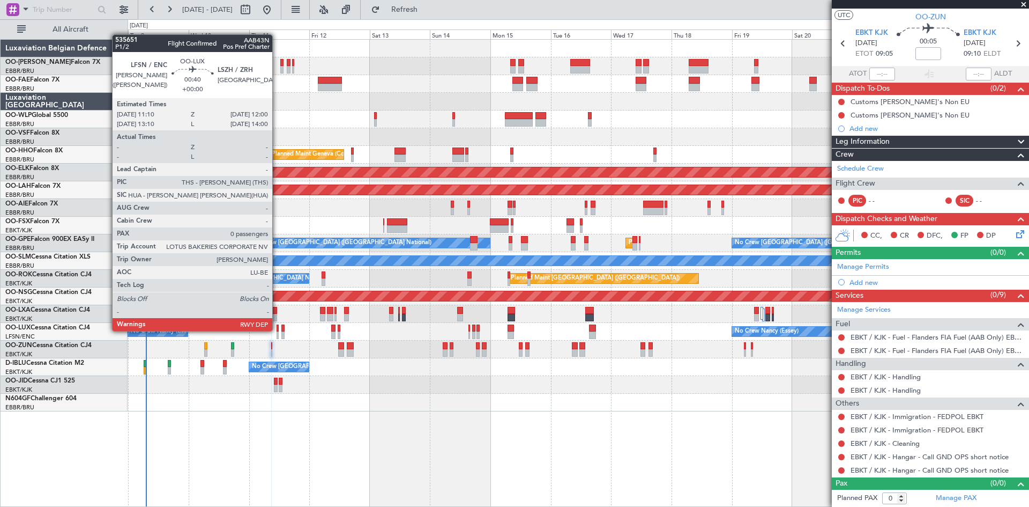
click at [277, 330] on div at bounding box center [278, 328] width 2 height 8
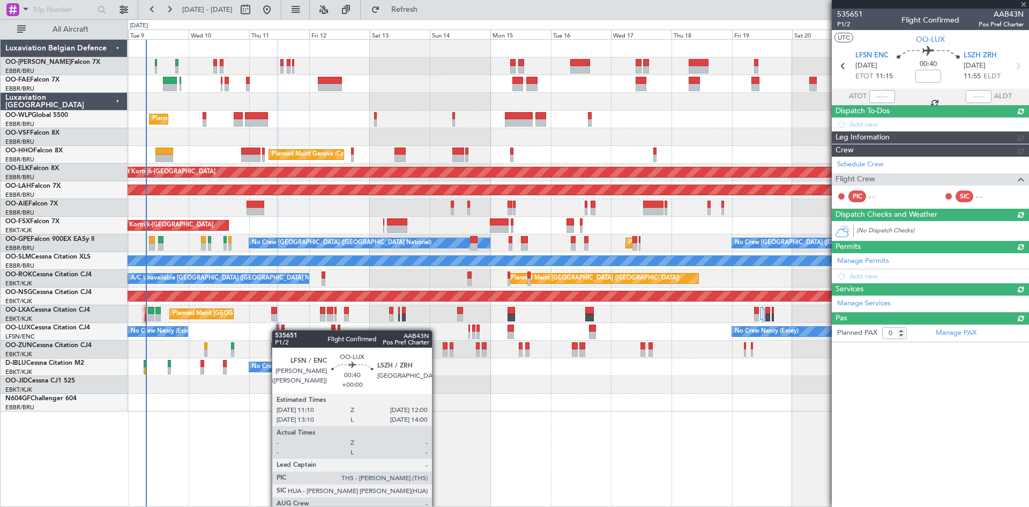
scroll to position [0, 0]
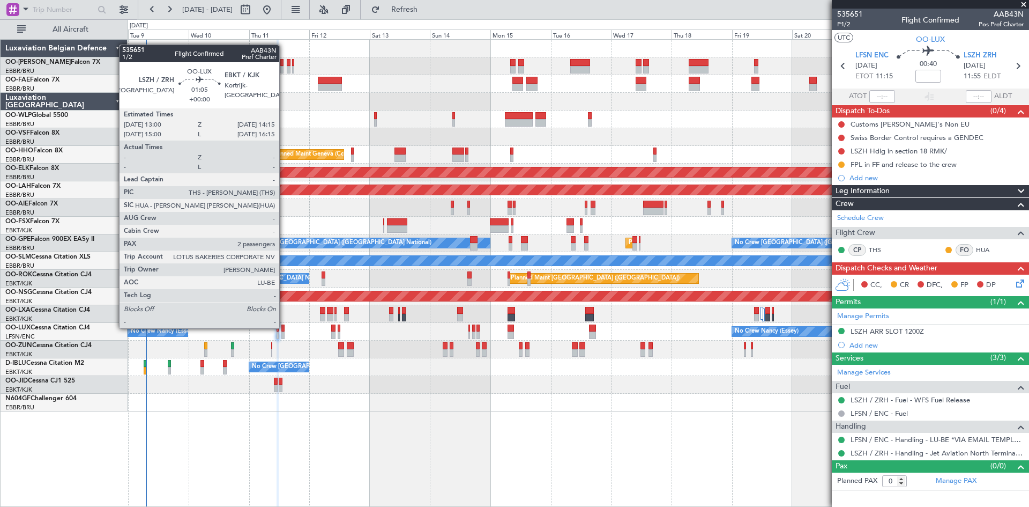
click at [284, 327] on div at bounding box center [282, 328] width 3 height 8
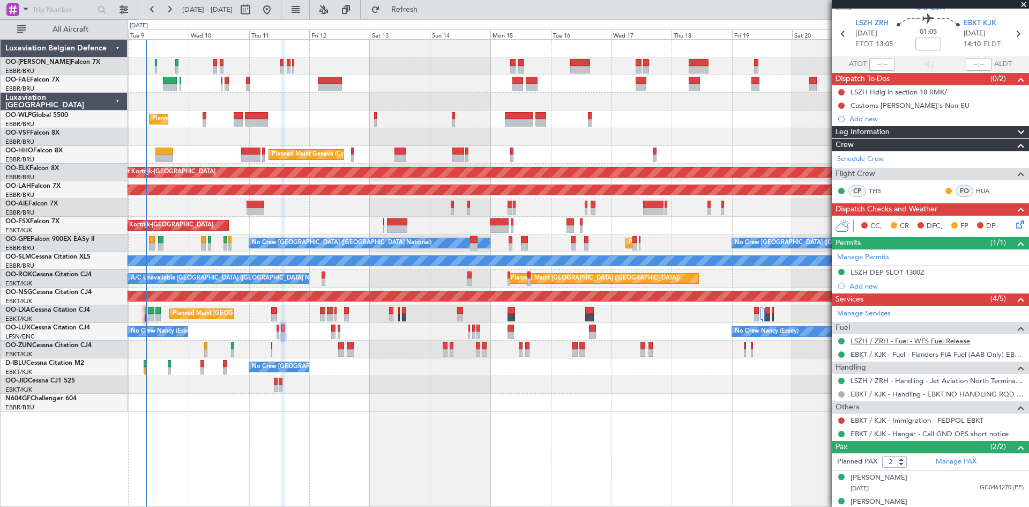
scroll to position [44, 0]
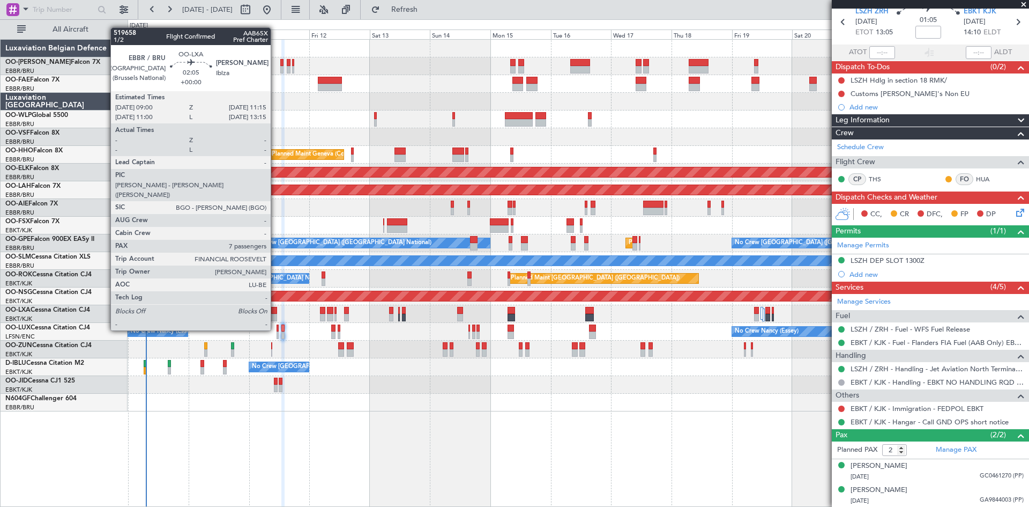
click at [276, 311] on div at bounding box center [274, 311] width 6 height 8
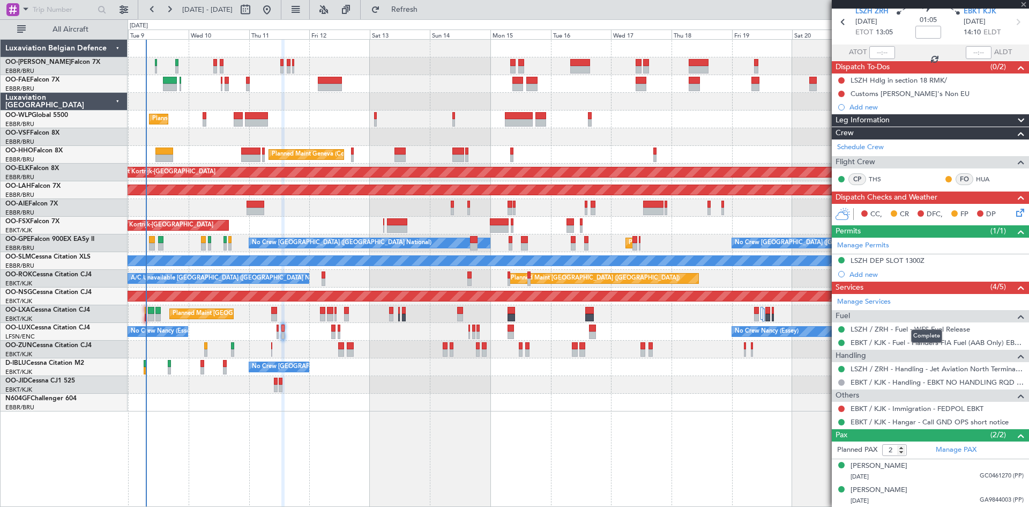
type input "7"
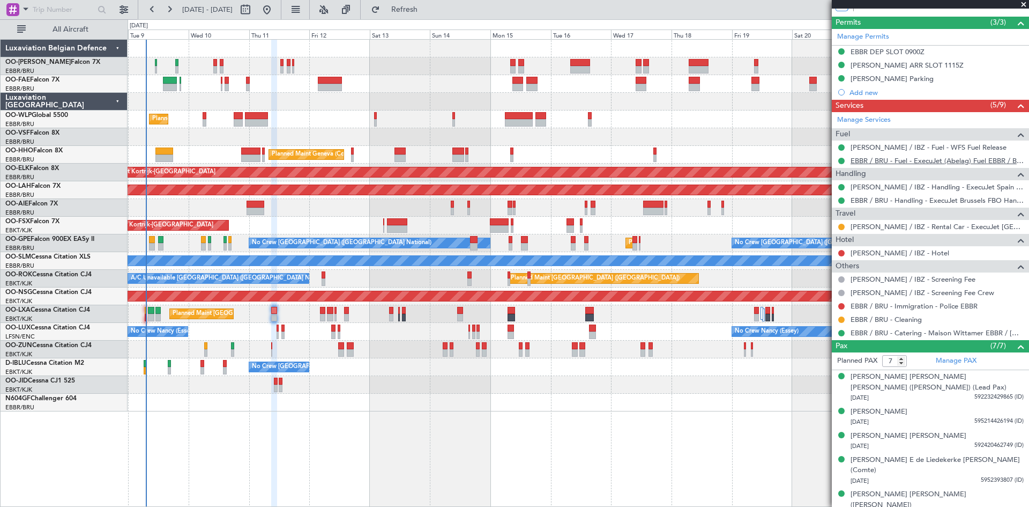
scroll to position [305, 0]
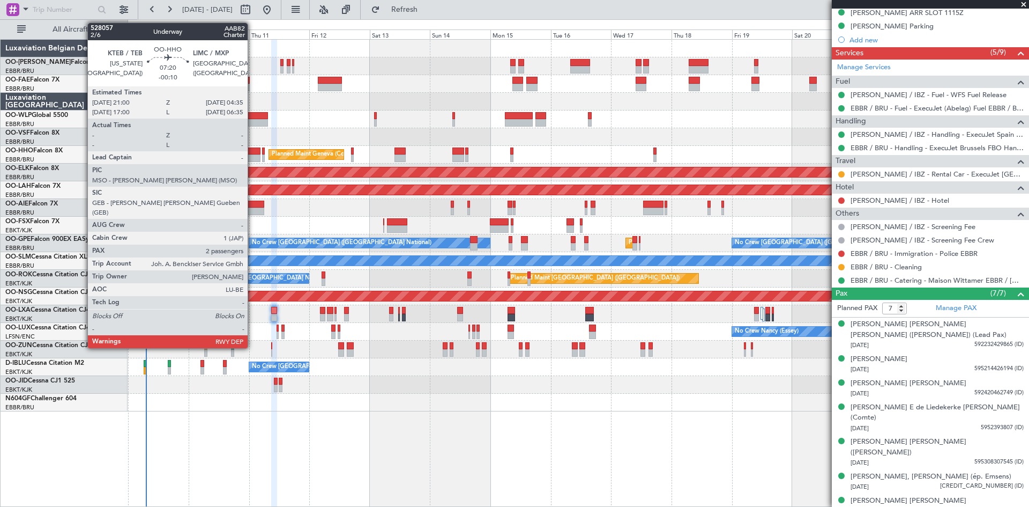
click at [253, 154] on div at bounding box center [250, 158] width 19 height 8
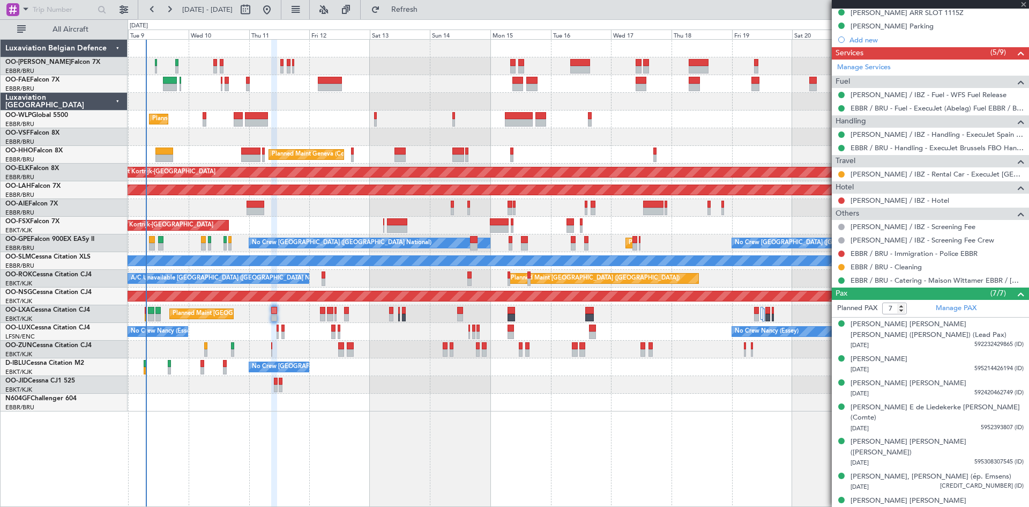
type input "-00:10"
type input "2"
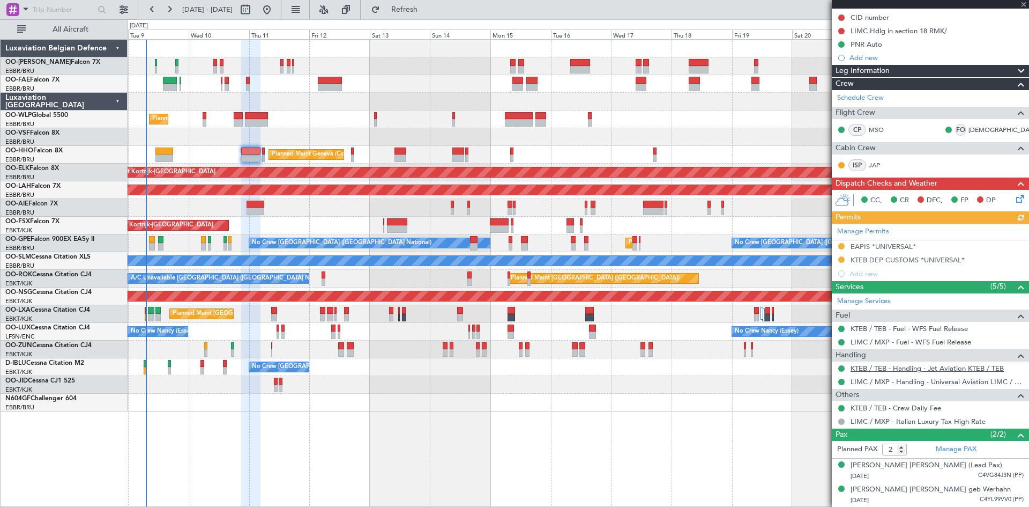
scroll to position [130, 0]
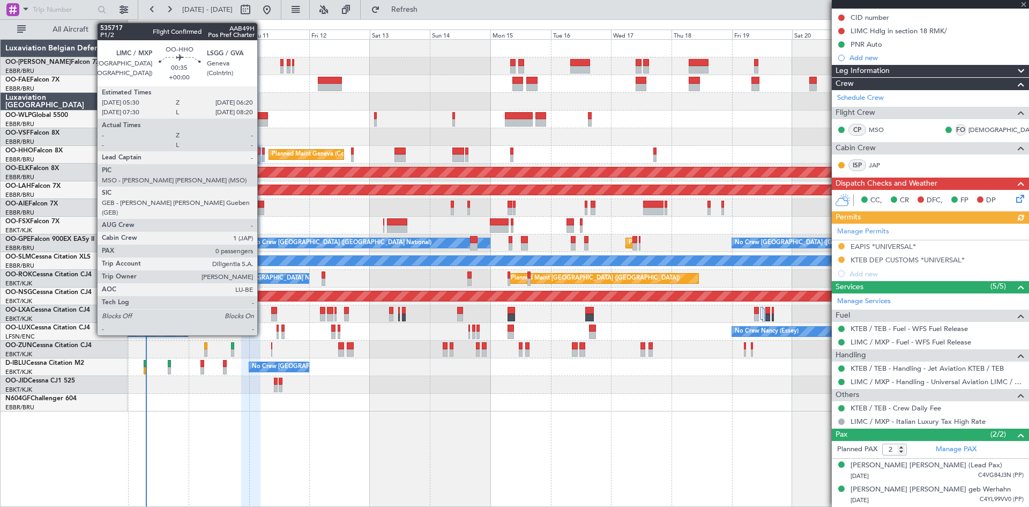
click at [262, 152] on div at bounding box center [263, 151] width 2 height 8
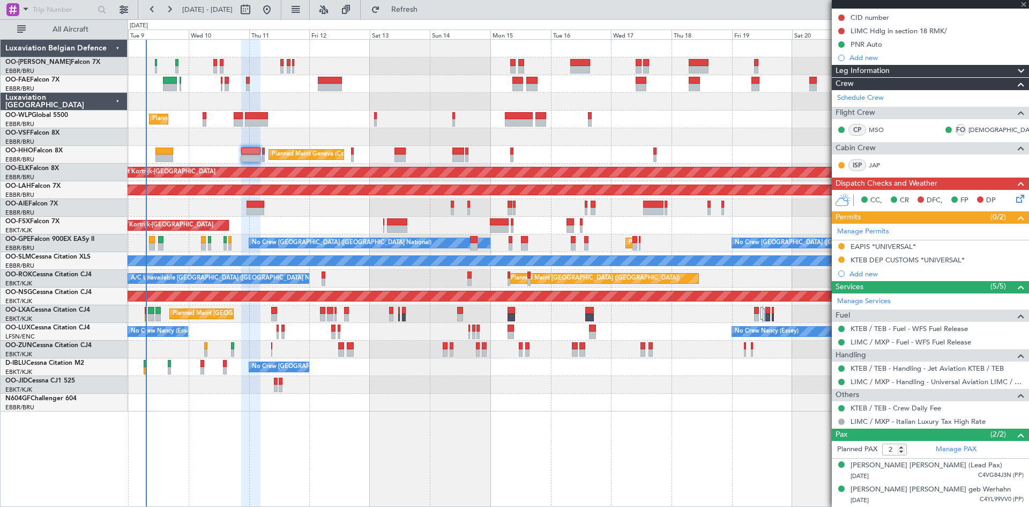
type input "0"
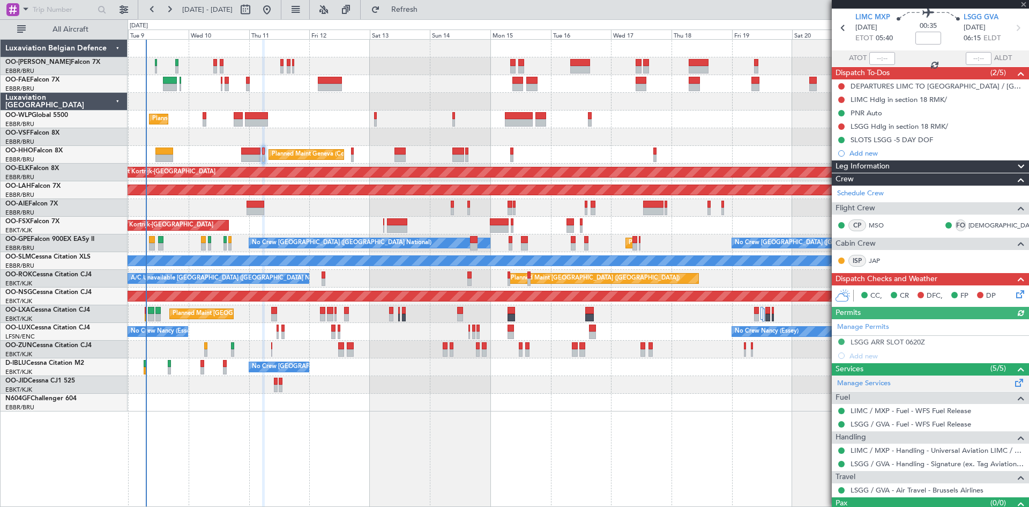
scroll to position [58, 0]
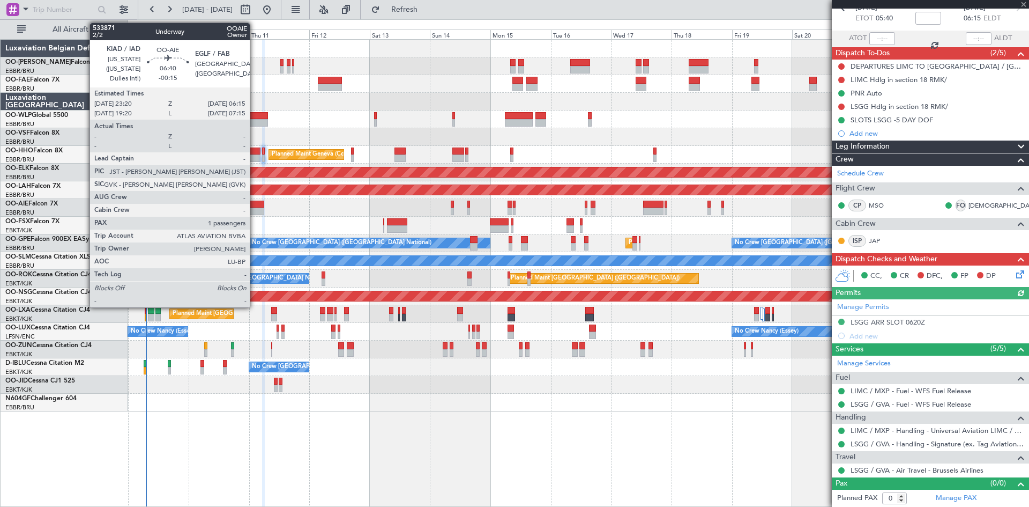
click at [256, 205] on div at bounding box center [256, 205] width 18 height 8
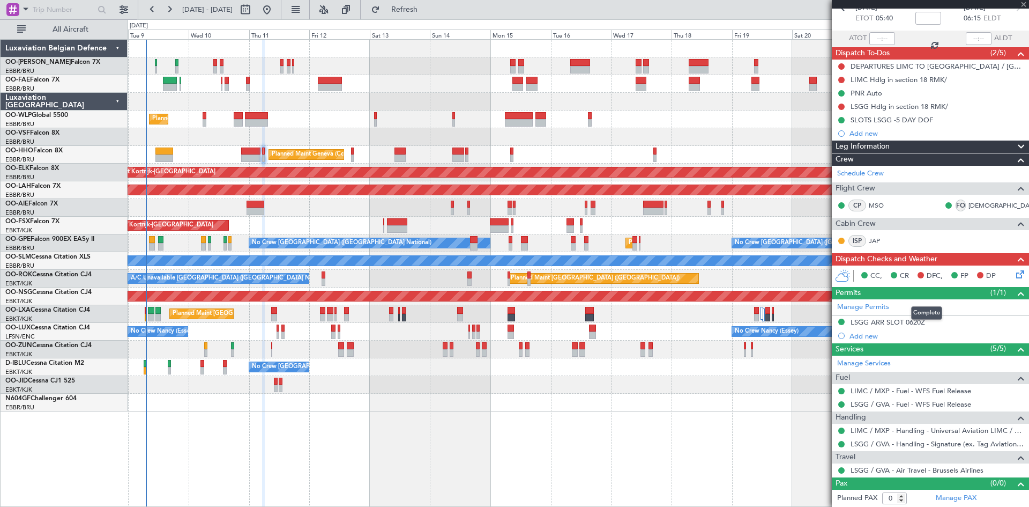
type input "-00:15"
type input "1"
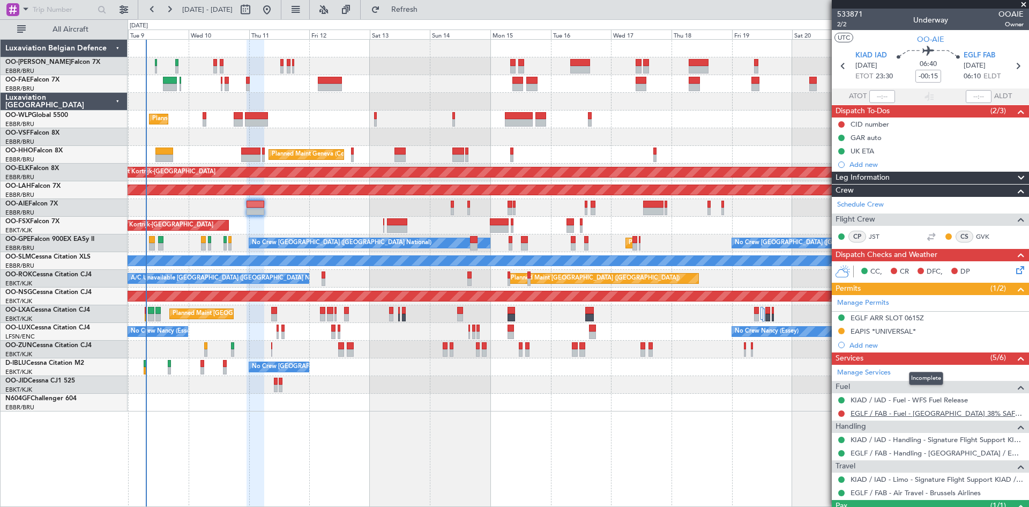
scroll to position [57, 0]
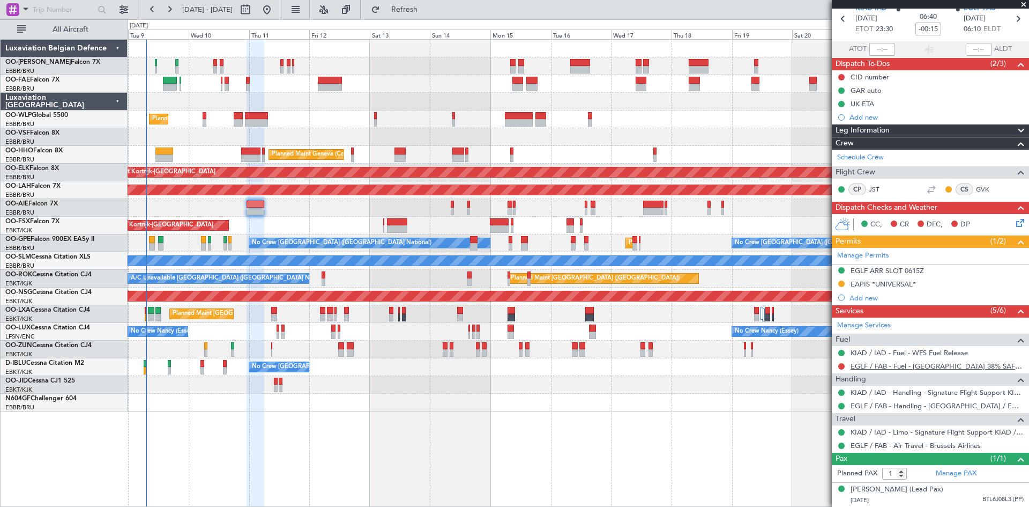
click at [871, 361] on link "EGLF / FAB - Fuel - Farnborough Airport 38% SAF EGLF/FAB" at bounding box center [937, 365] width 173 height 9
click at [427, 6] on span "Refresh" at bounding box center [404, 10] width 45 height 8
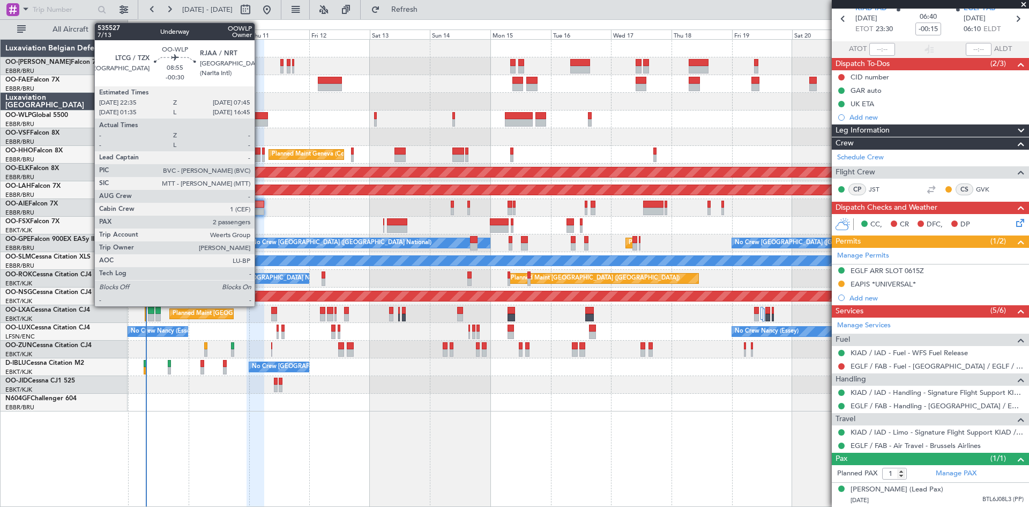
click at [260, 113] on div at bounding box center [257, 116] width 24 height 8
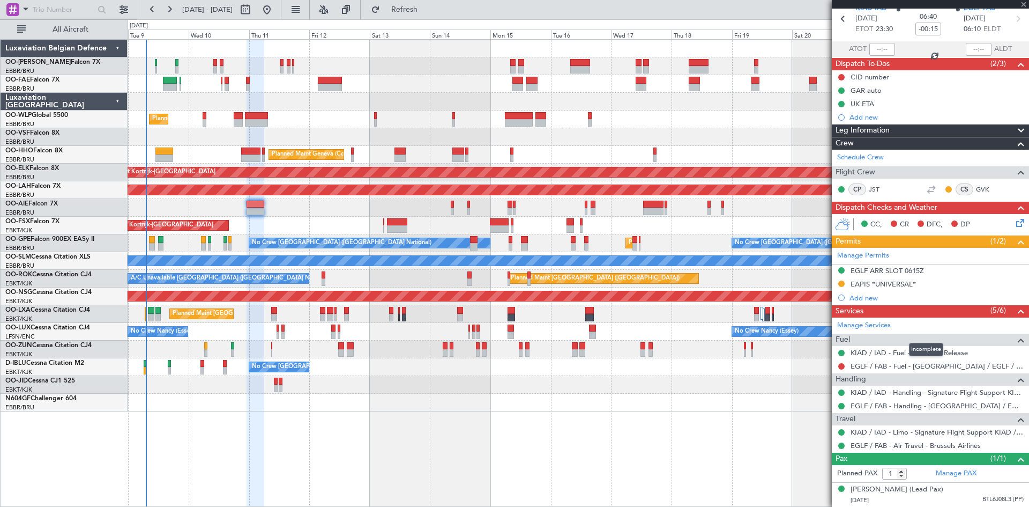
type input "-00:30"
type input "2"
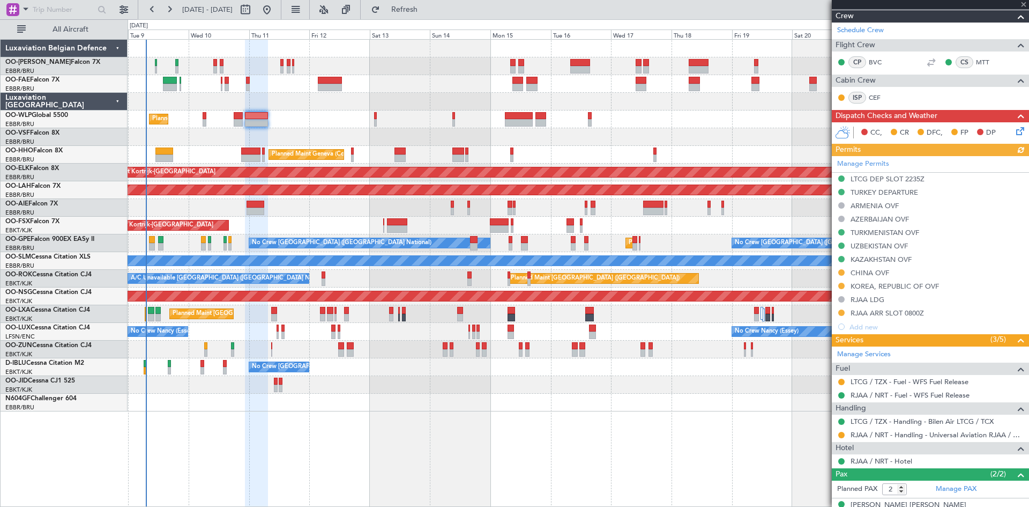
scroll to position [240, 0]
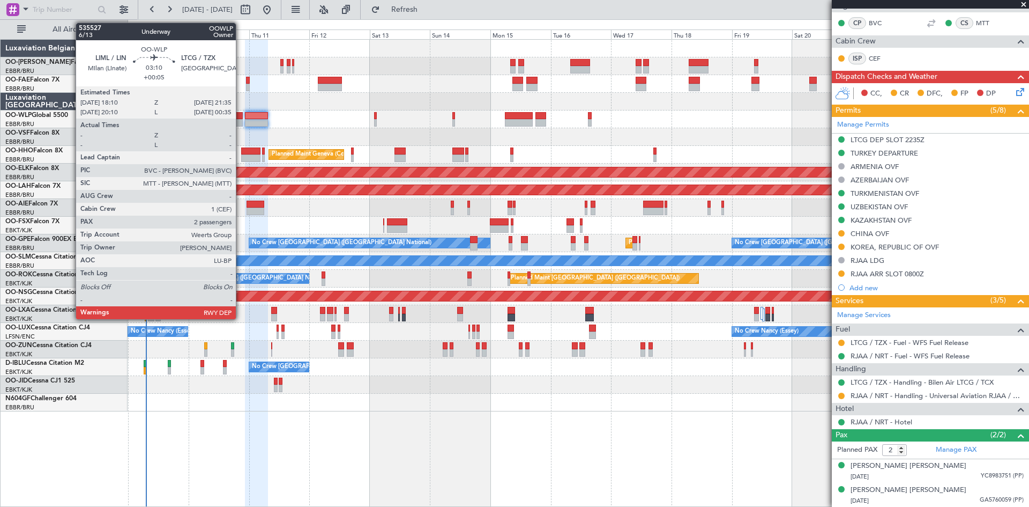
click at [241, 115] on div at bounding box center [238, 116] width 9 height 8
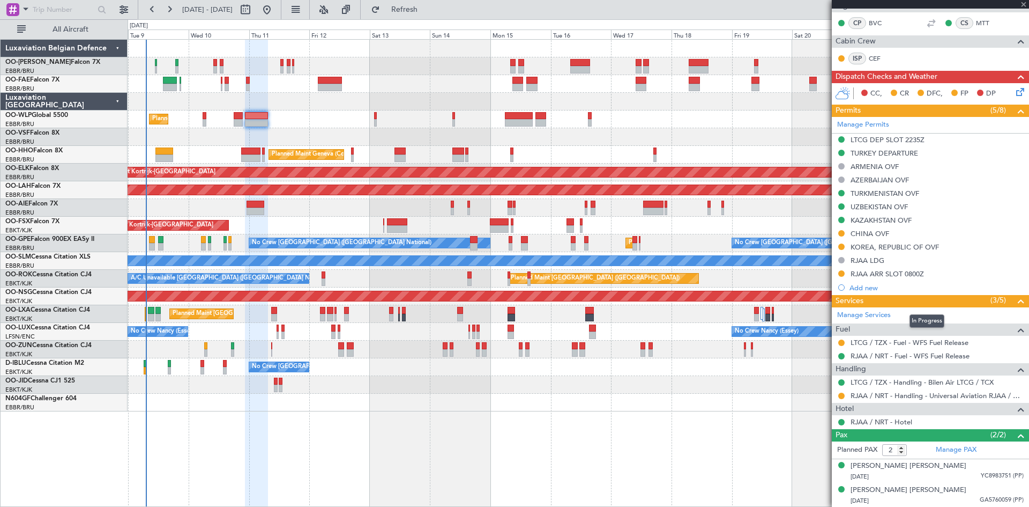
type input "+00:05"
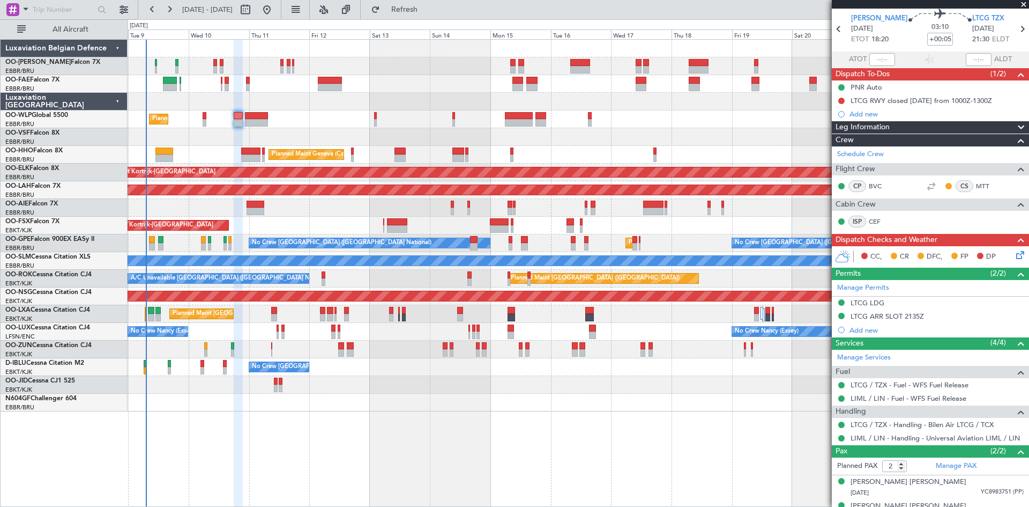
scroll to position [53, 0]
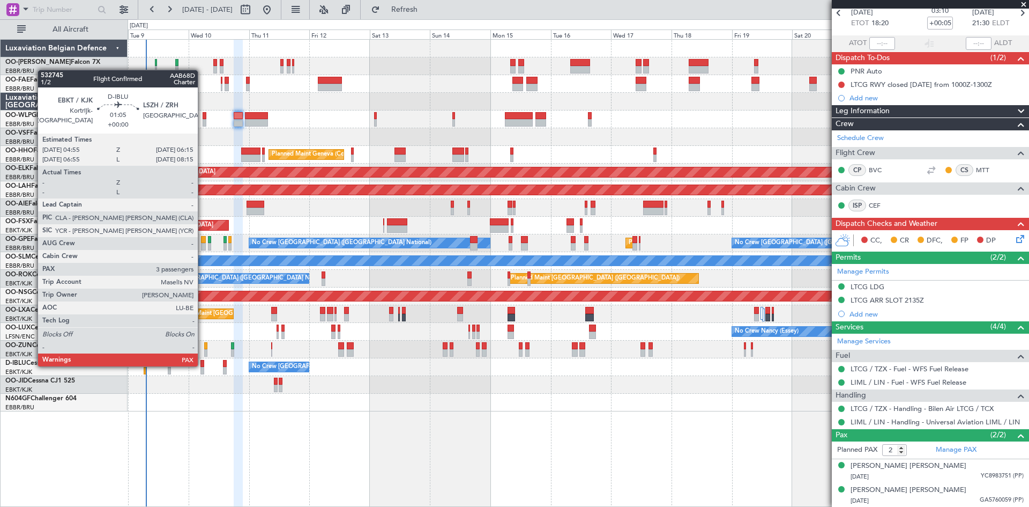
click at [203, 365] on div at bounding box center [203, 364] width 4 height 8
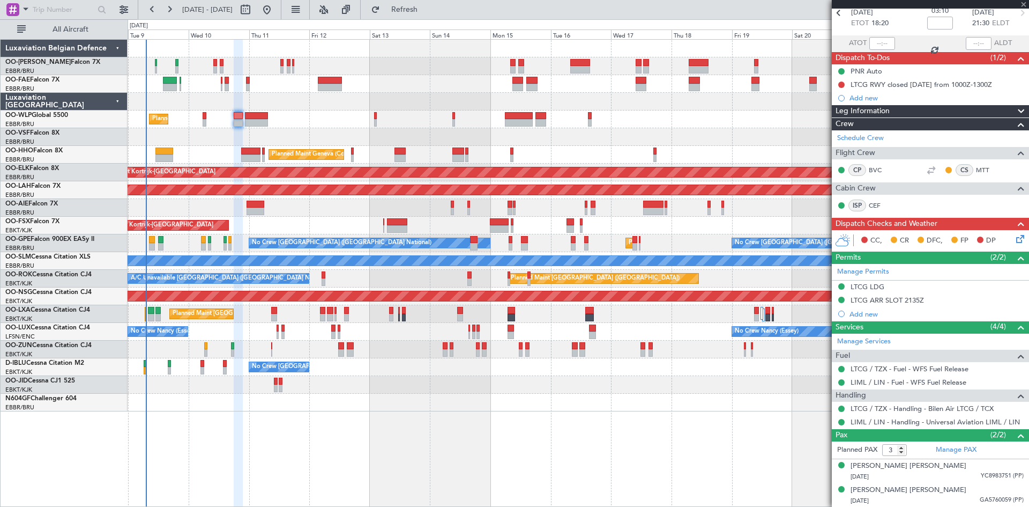
scroll to position [0, 0]
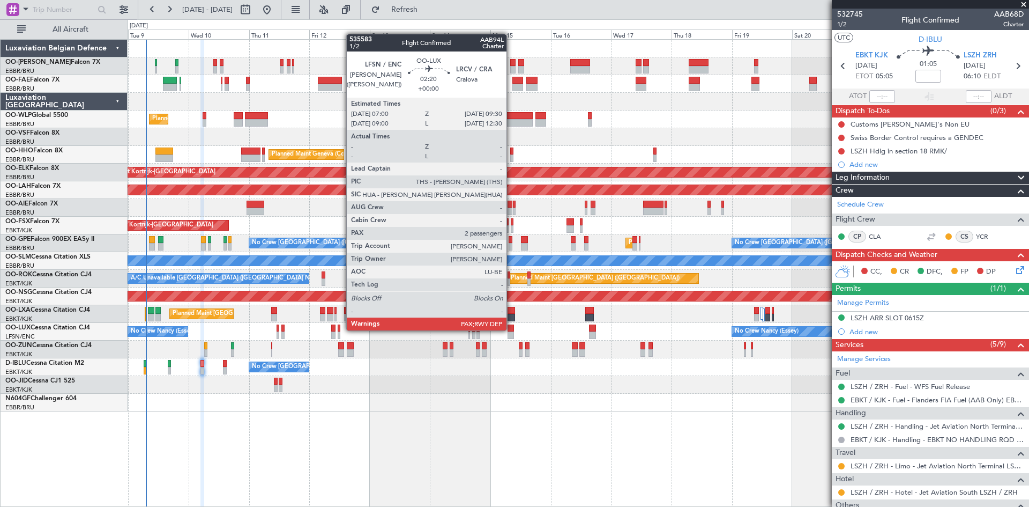
click at [512, 329] on div at bounding box center [511, 328] width 6 height 8
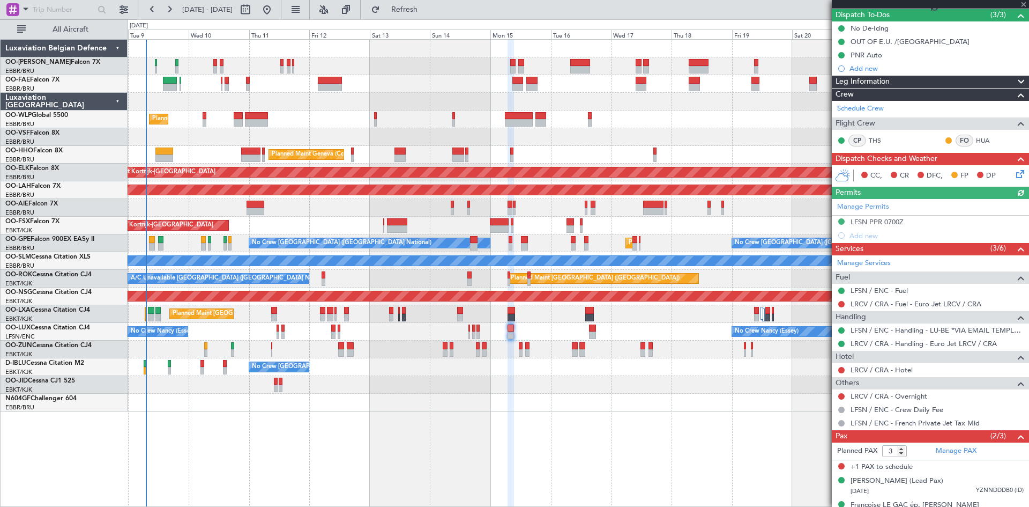
scroll to position [111, 0]
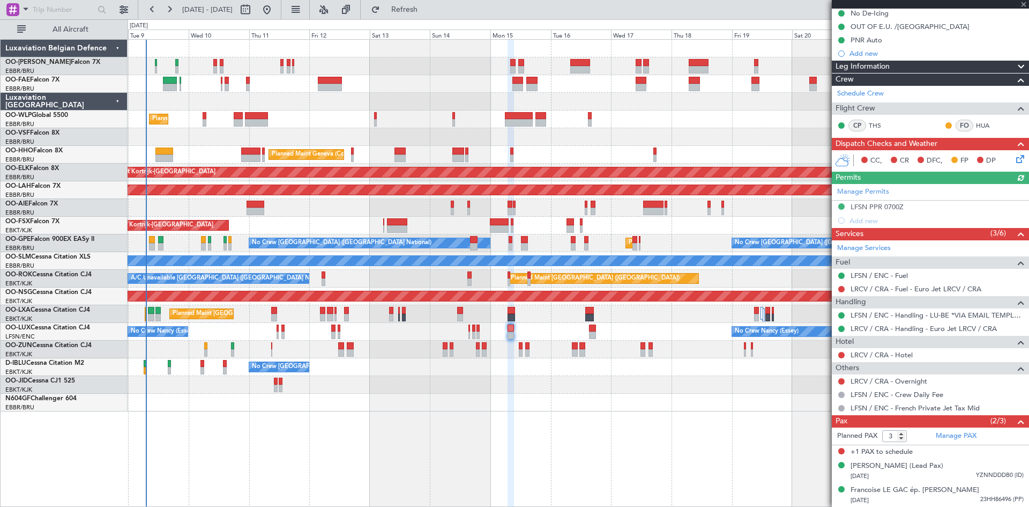
click at [866, 209] on div "Manage Permits LFSN PPR 0700Z Add new" at bounding box center [930, 205] width 197 height 43
click at [876, 206] on div "LFSN PPR 0700Z" at bounding box center [877, 206] width 53 height 9
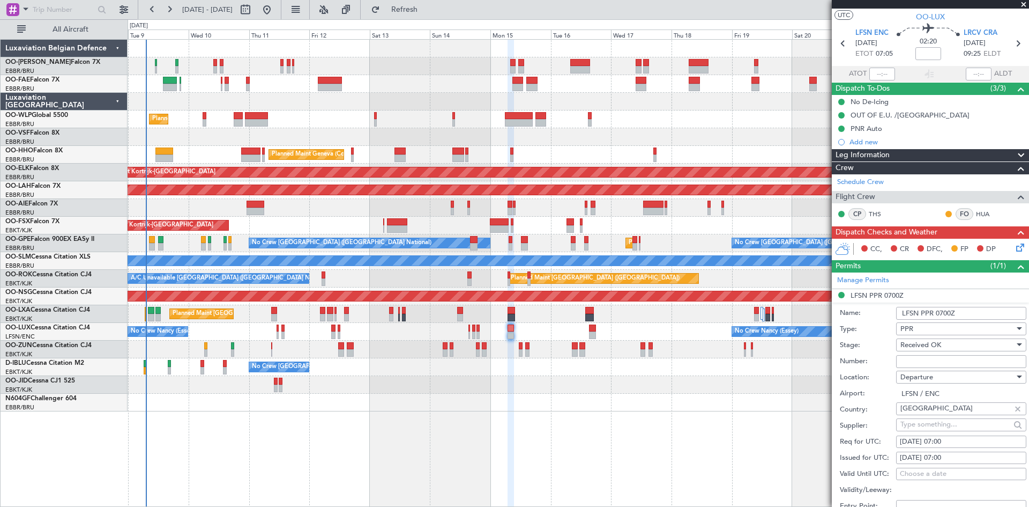
scroll to position [0, 0]
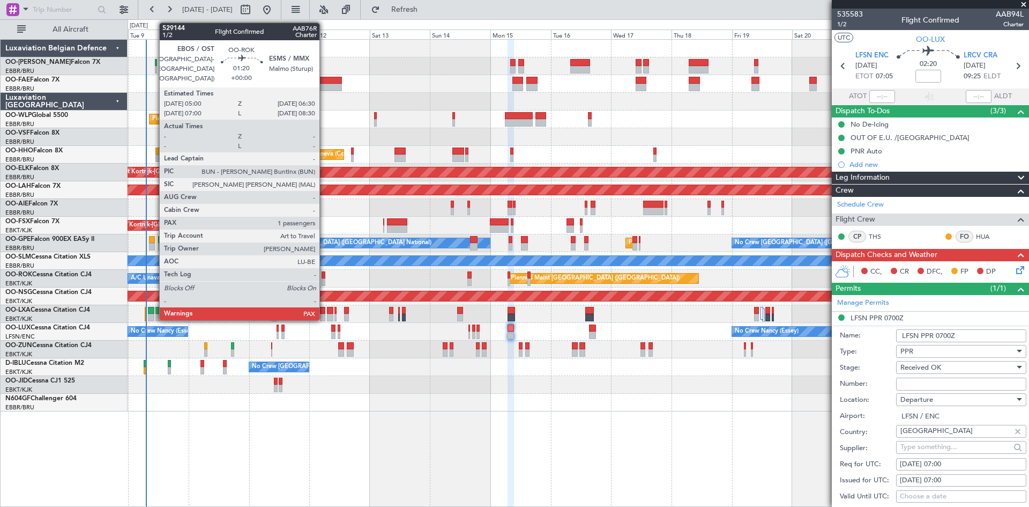
click at [324, 278] on div at bounding box center [324, 282] width 4 height 8
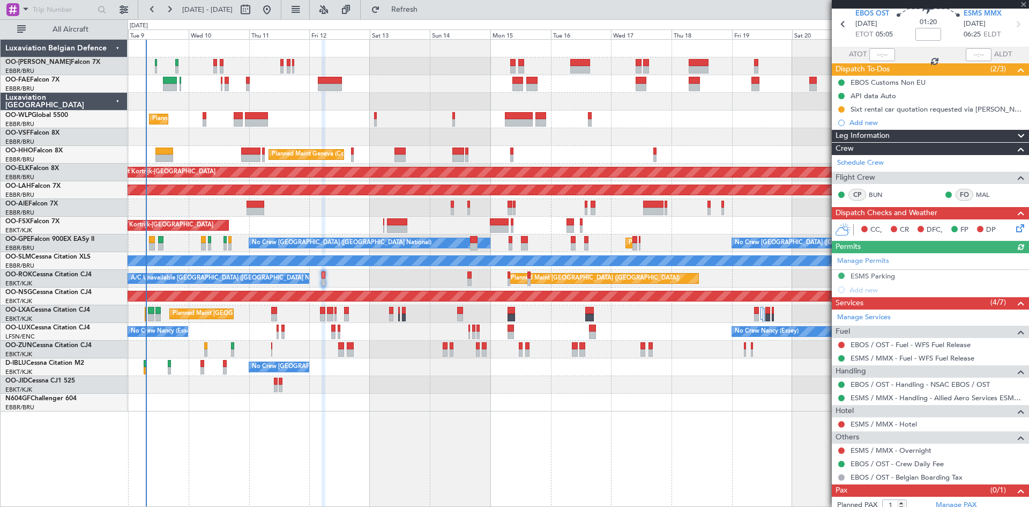
scroll to position [63, 0]
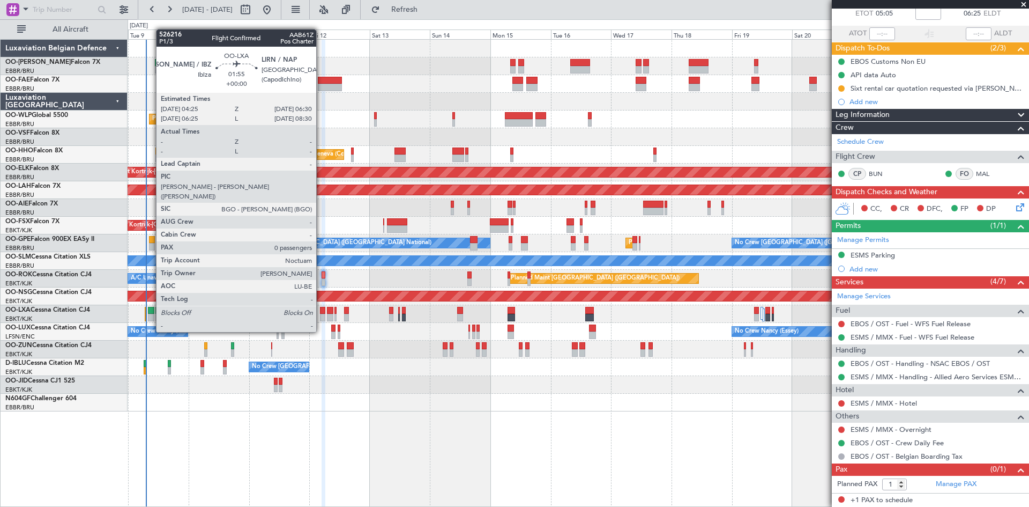
click at [321, 312] on div at bounding box center [322, 311] width 5 height 8
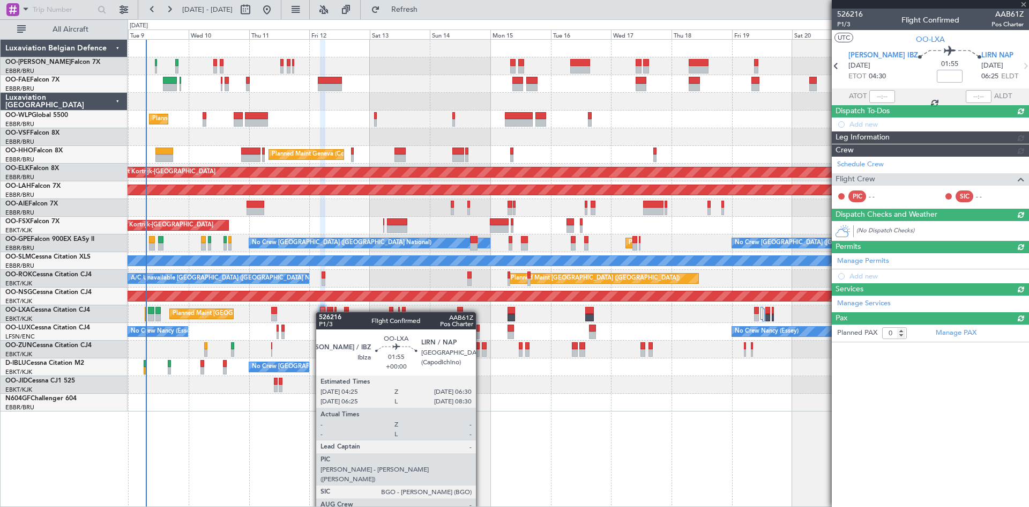
scroll to position [0, 0]
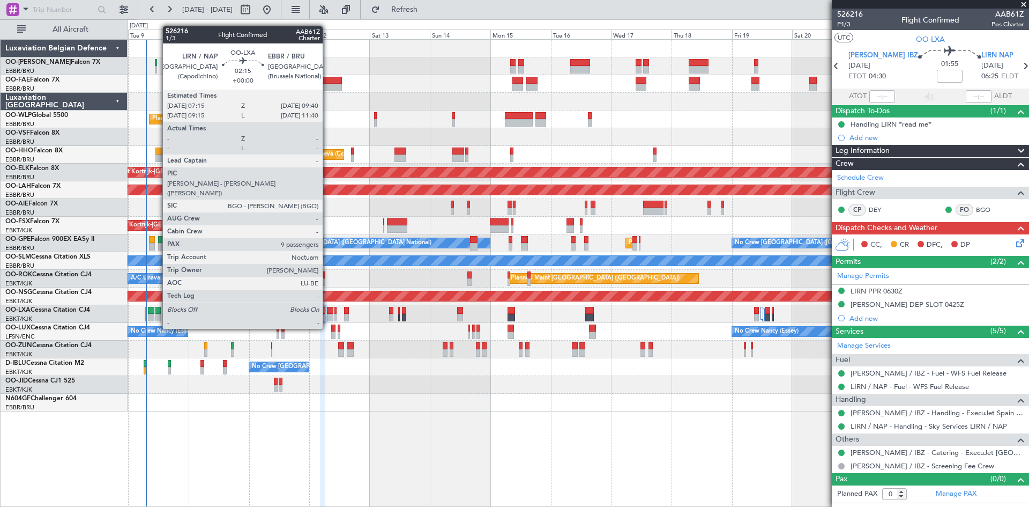
click at [328, 309] on div at bounding box center [330, 311] width 6 height 8
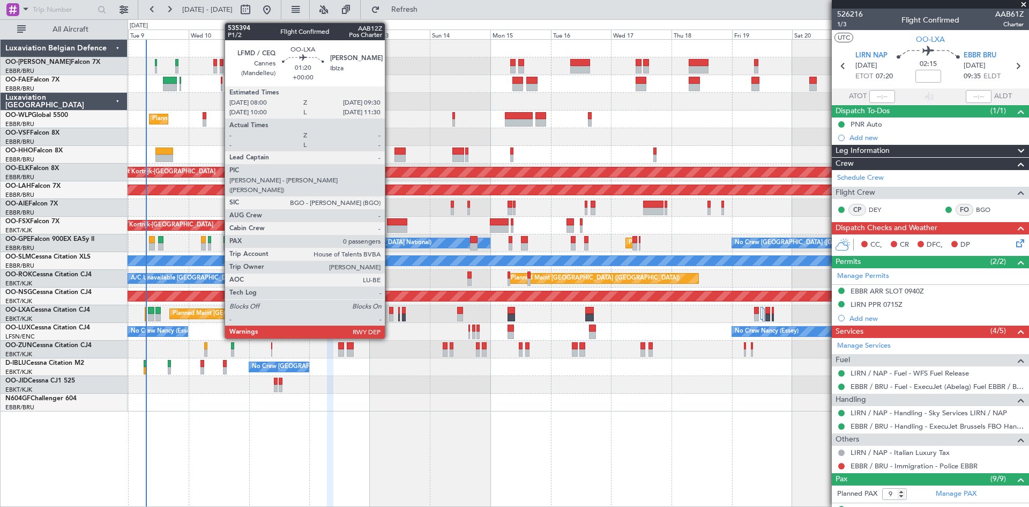
click at [390, 309] on div at bounding box center [391, 311] width 4 height 8
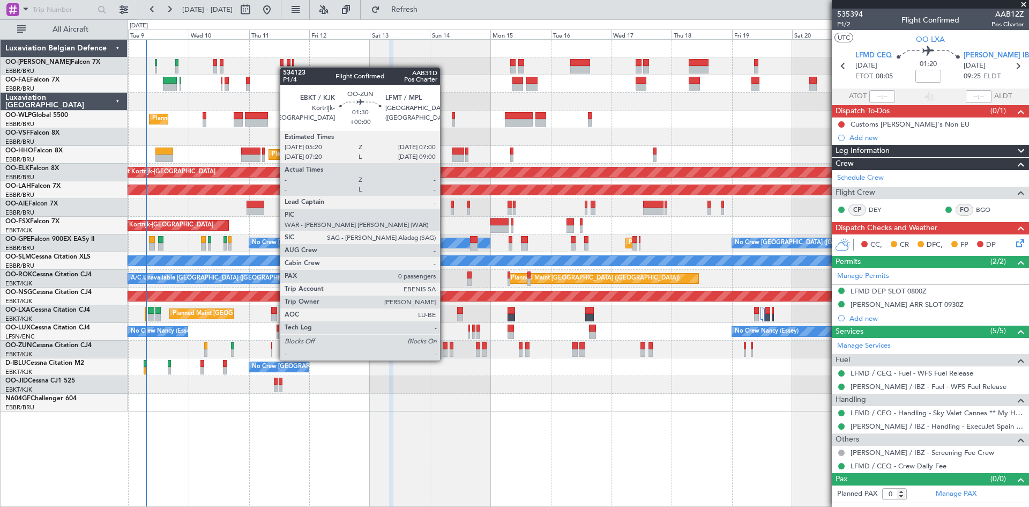
click at [445, 350] on div at bounding box center [445, 353] width 4 height 8
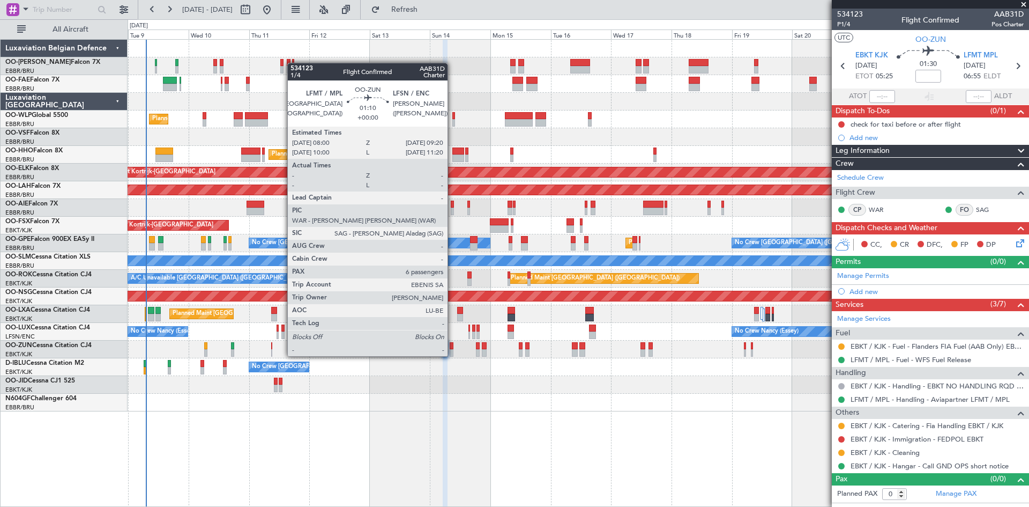
click at [453, 345] on div at bounding box center [452, 346] width 4 height 8
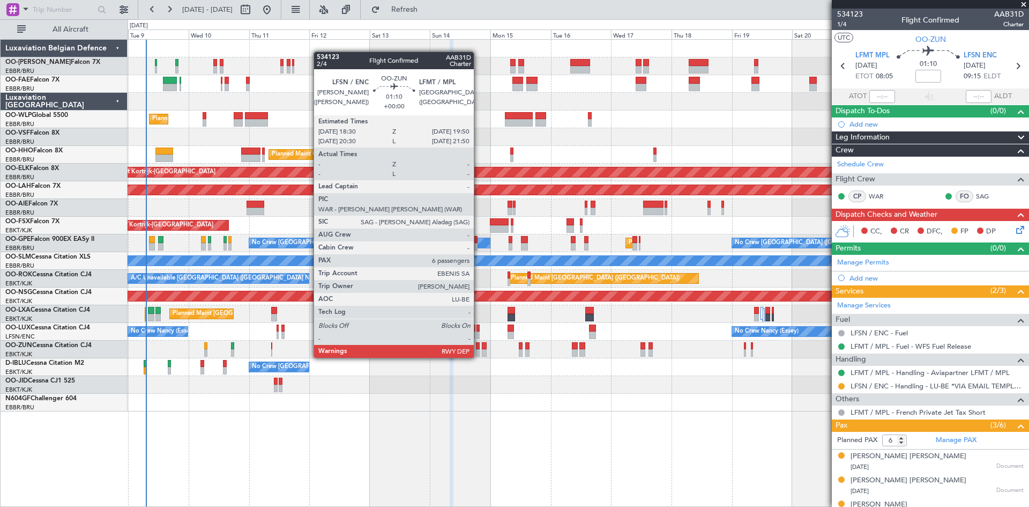
click at [479, 347] on div at bounding box center [478, 346] width 4 height 8
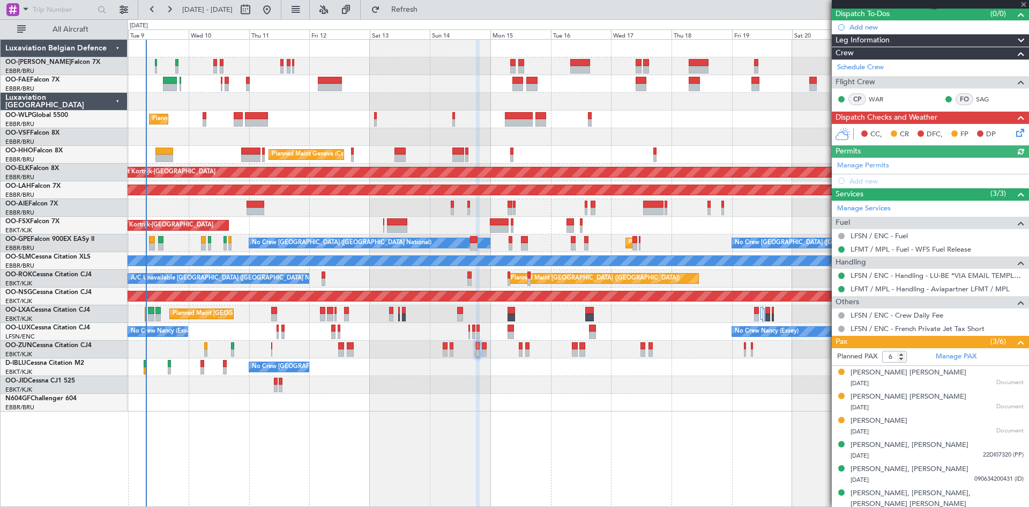
scroll to position [100, 0]
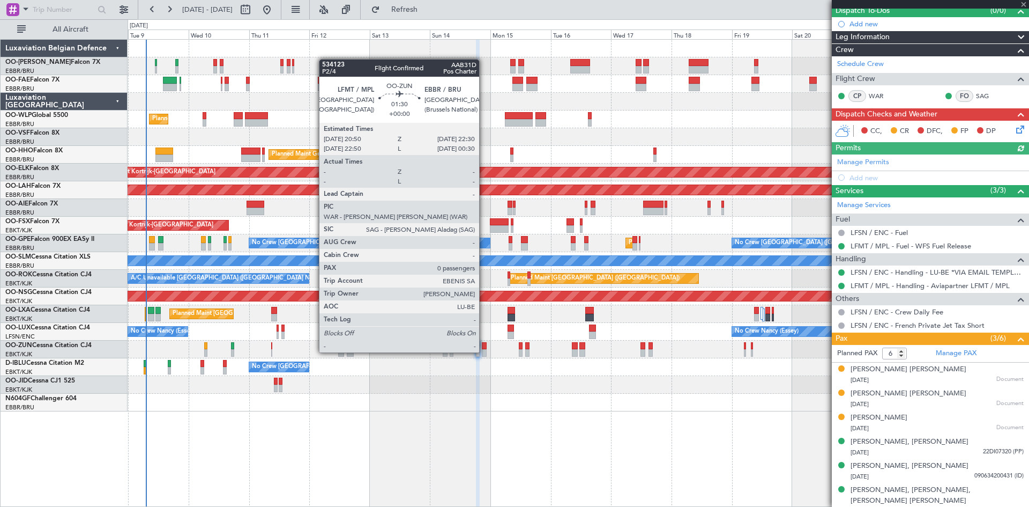
click at [484, 343] on div at bounding box center [484, 346] width 4 height 8
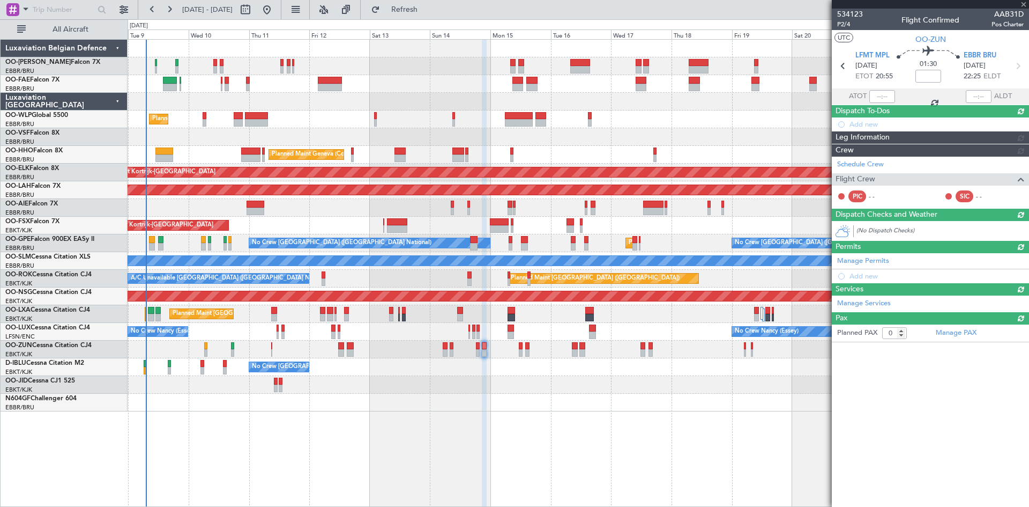
scroll to position [0, 0]
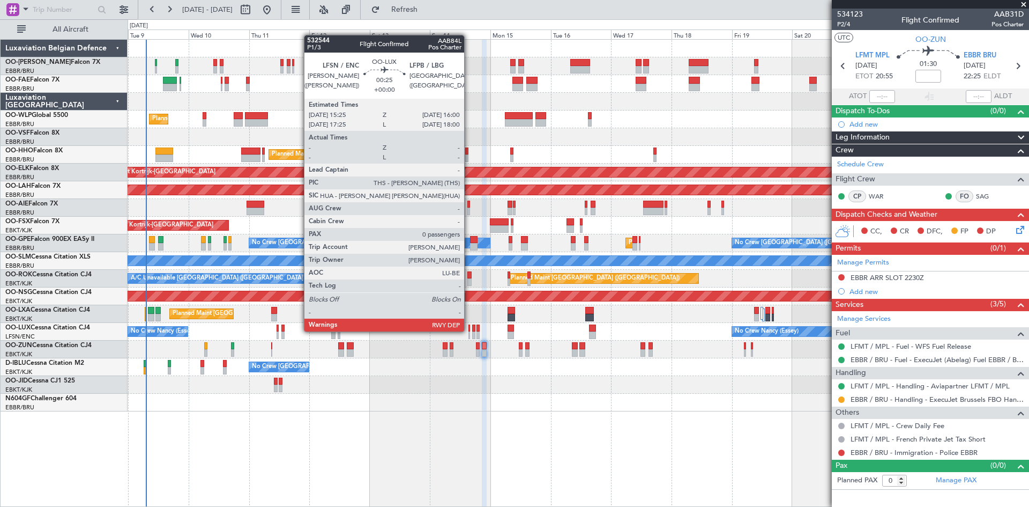
click at [469, 330] on div at bounding box center [470, 328] width 2 height 8
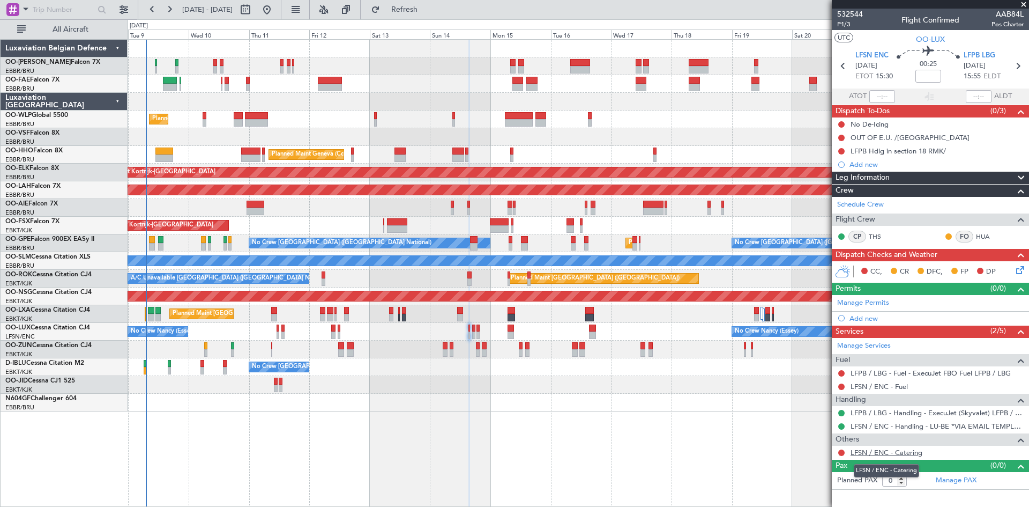
click at [885, 450] on link "LFSN / ENC - Catering" at bounding box center [887, 452] width 72 height 9
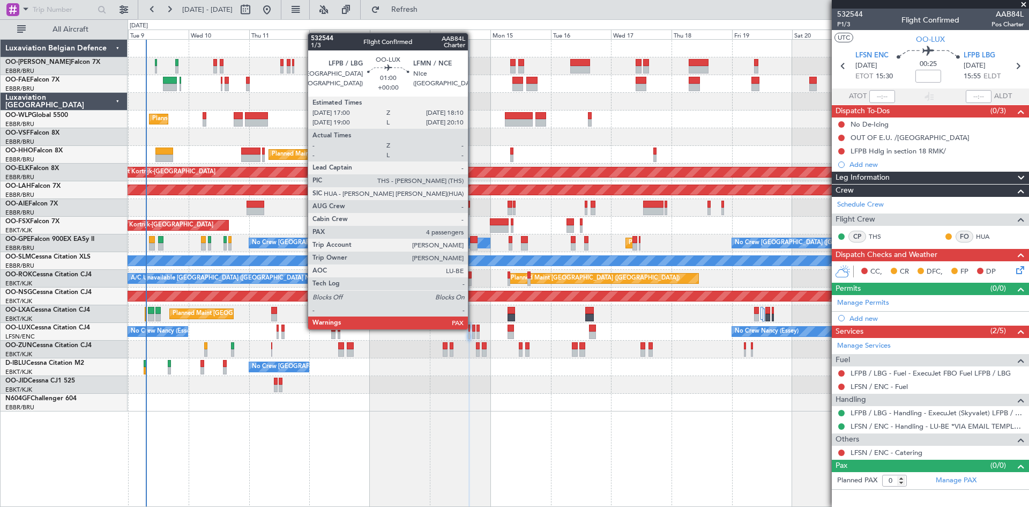
click at [473, 328] on div at bounding box center [473, 328] width 3 height 8
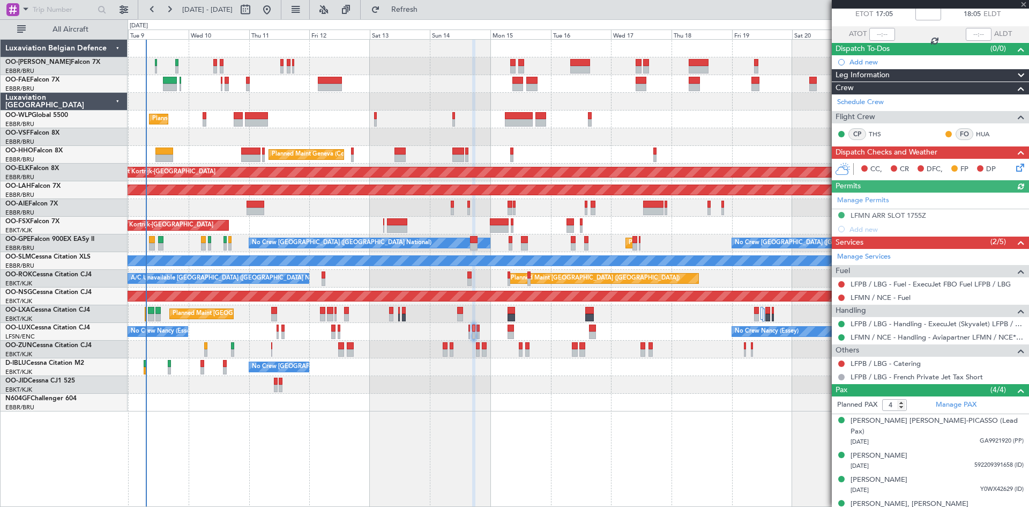
scroll to position [65, 0]
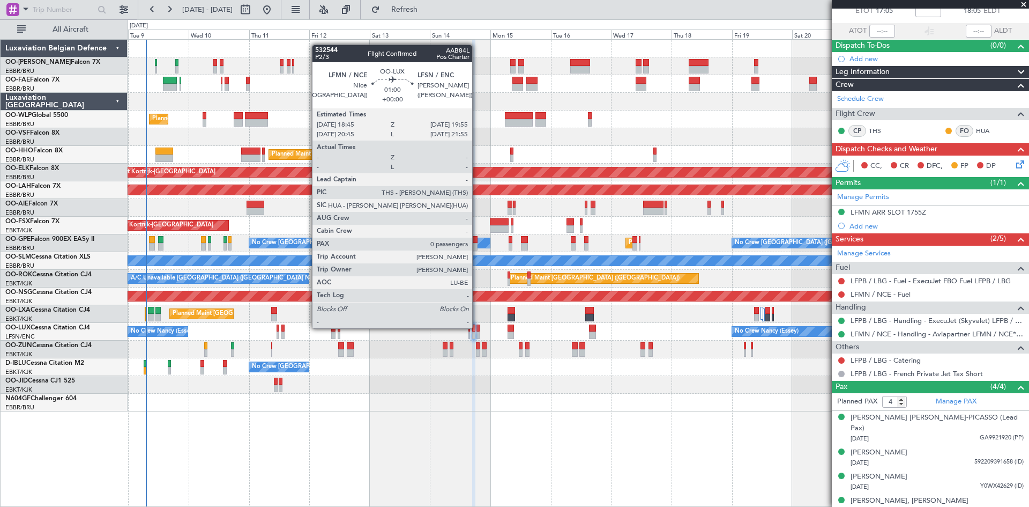
click at [477, 327] on div at bounding box center [478, 328] width 3 height 8
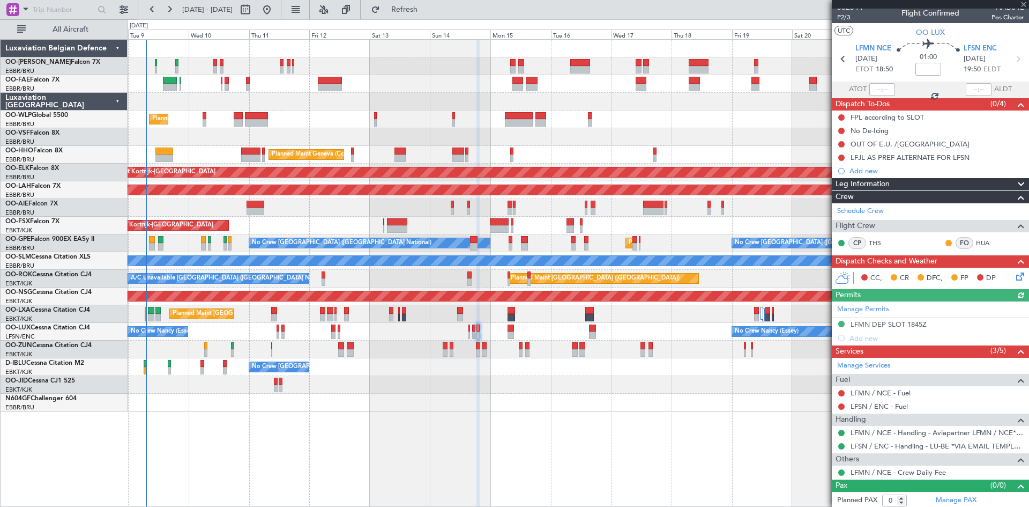
scroll to position [9, 0]
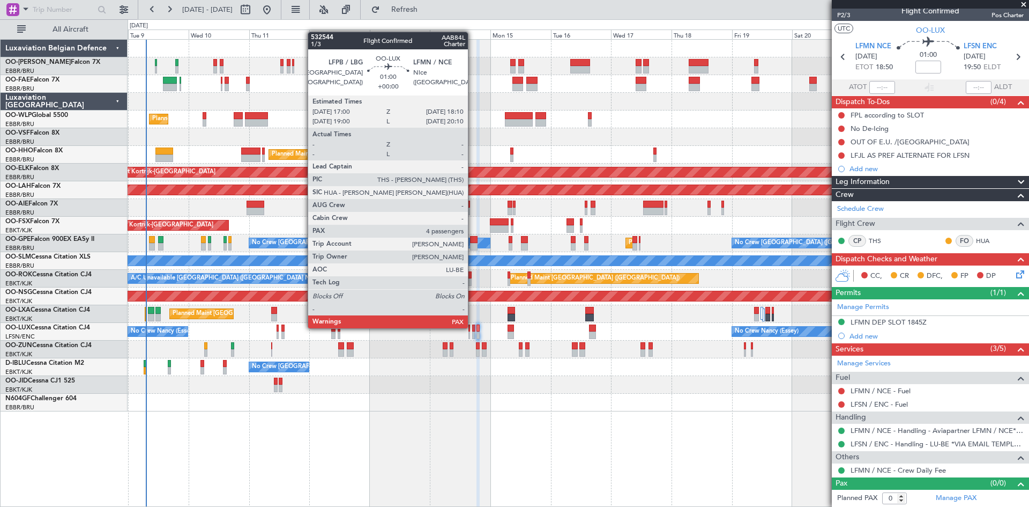
click at [473, 327] on div at bounding box center [473, 328] width 3 height 8
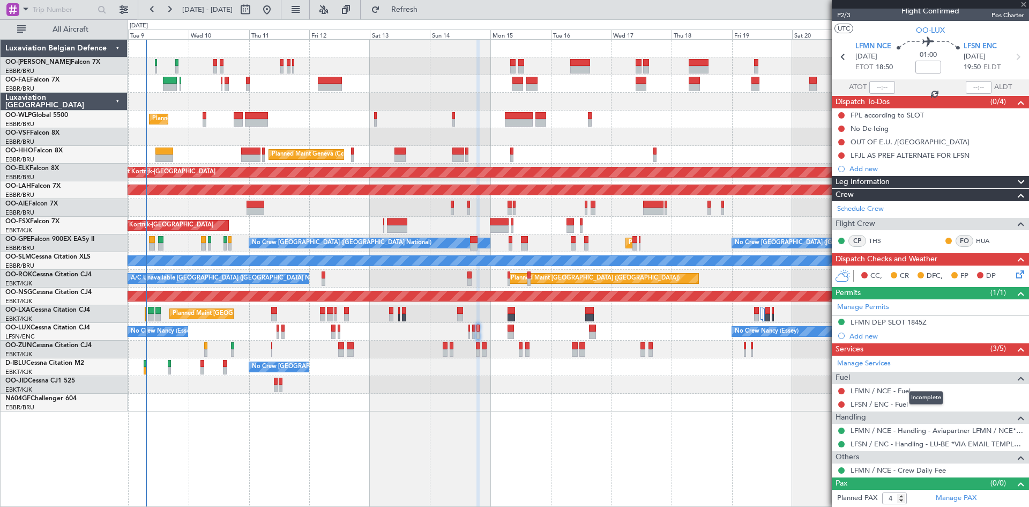
scroll to position [0, 0]
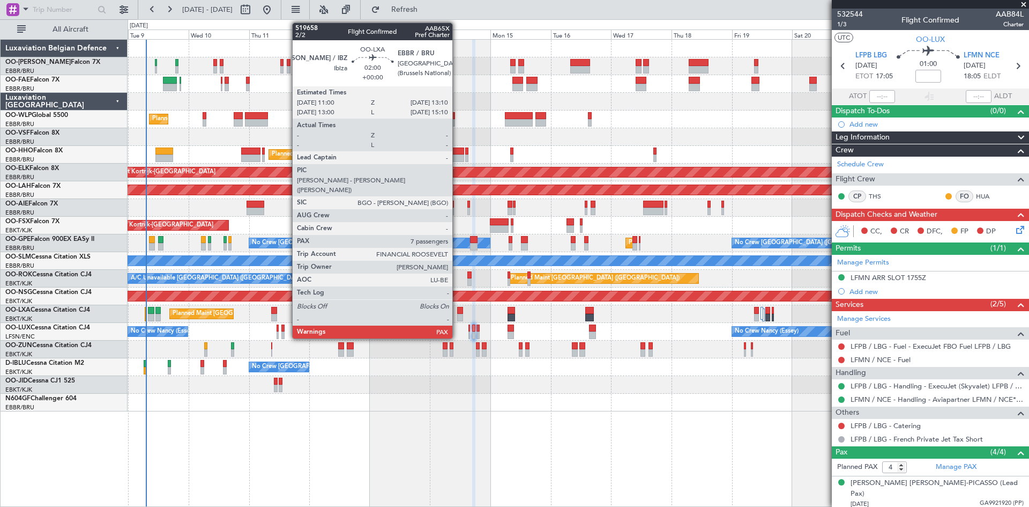
click at [457, 312] on div at bounding box center [460, 311] width 6 height 8
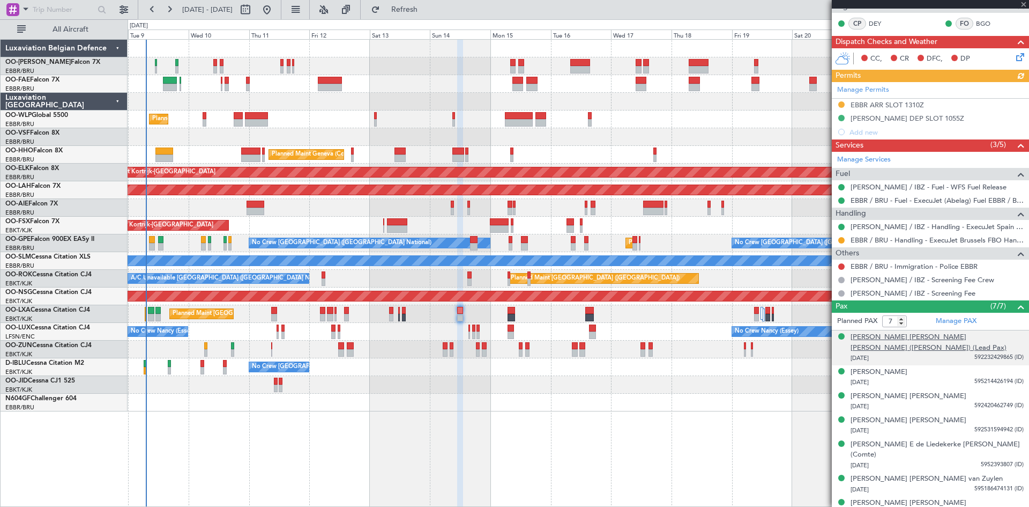
scroll to position [202, 0]
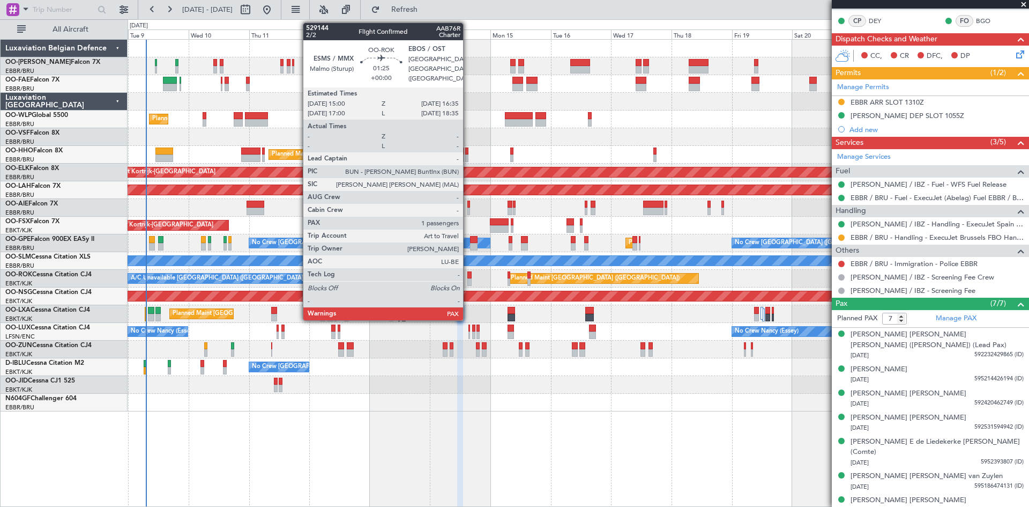
click at [468, 273] on div at bounding box center [470, 275] width 4 height 8
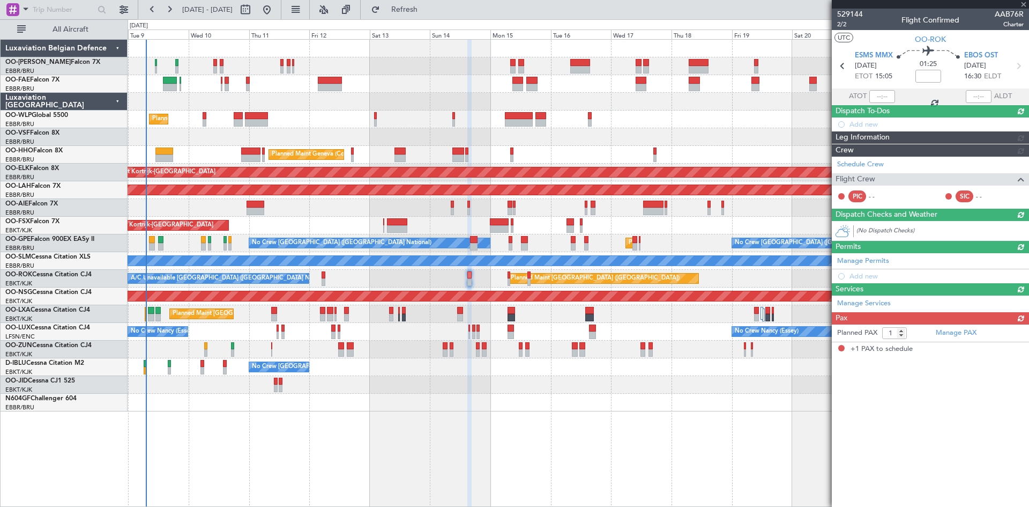
scroll to position [0, 0]
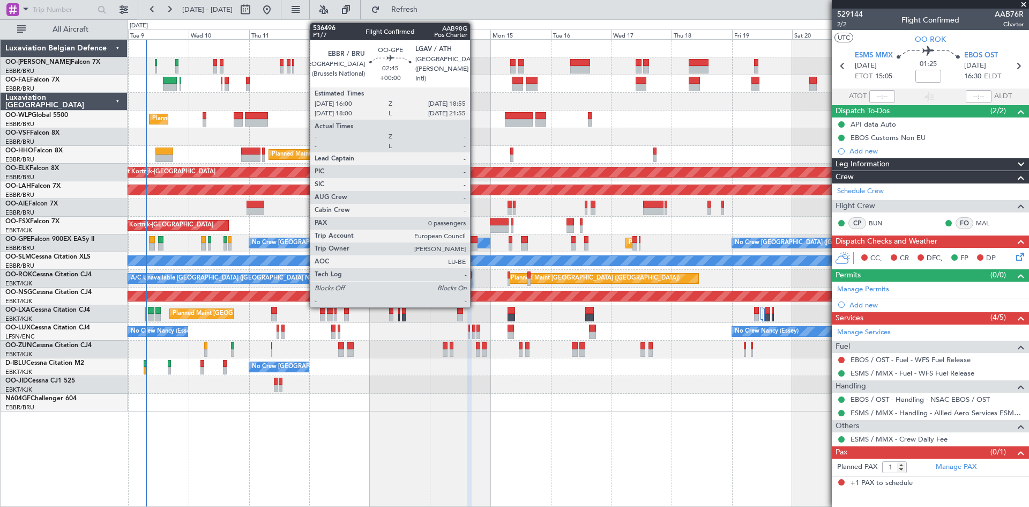
click at [475, 239] on div at bounding box center [474, 240] width 8 height 8
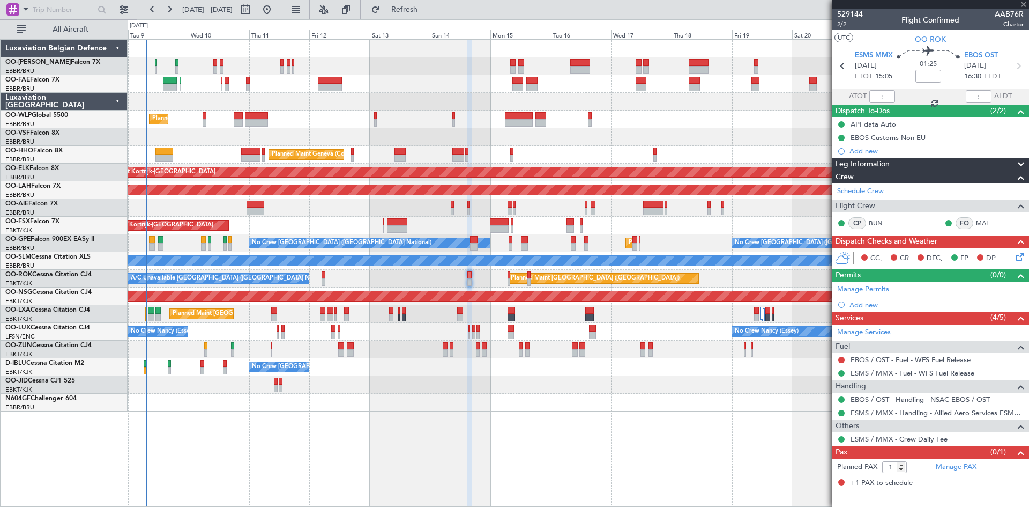
type input "0"
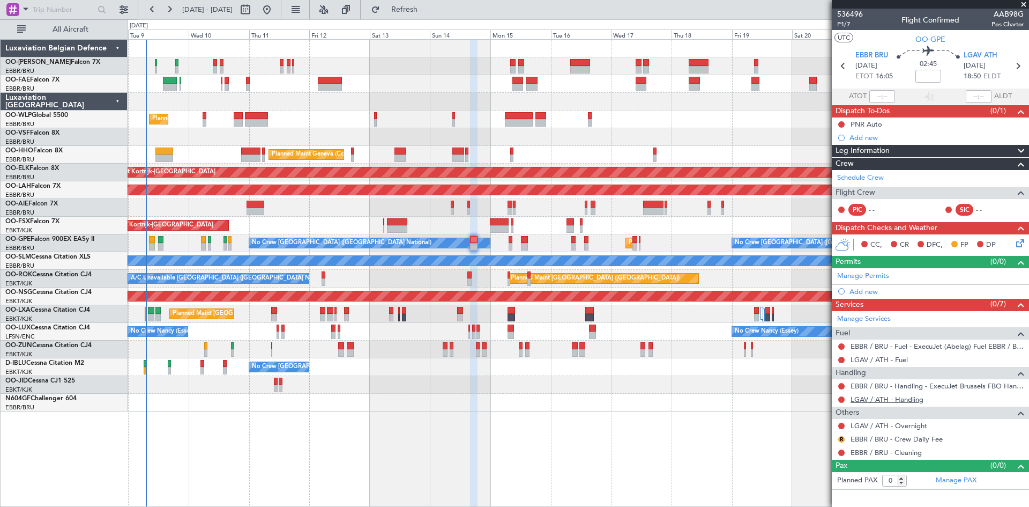
click at [893, 401] on link "LGAV / ATH - Handling" at bounding box center [887, 399] width 73 height 9
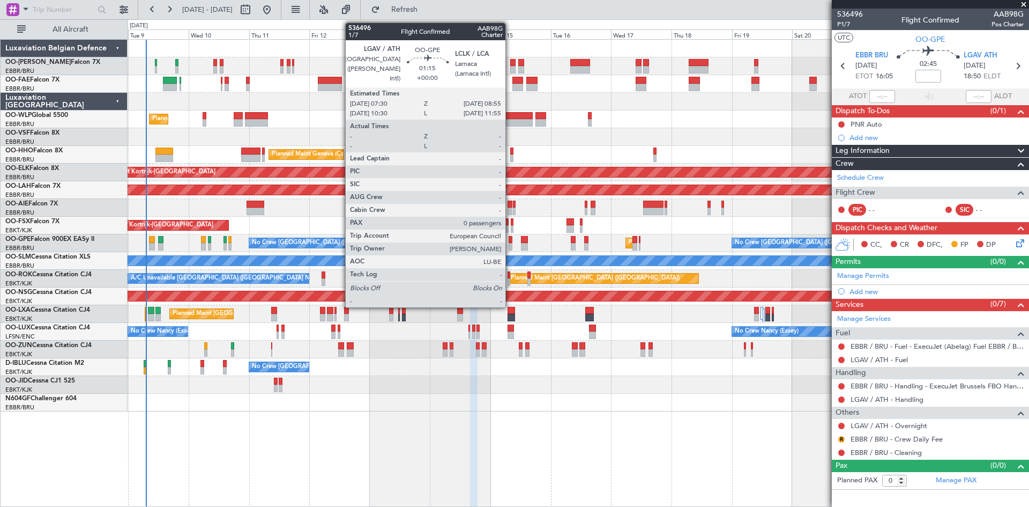
click at [510, 239] on div at bounding box center [511, 240] width 4 height 8
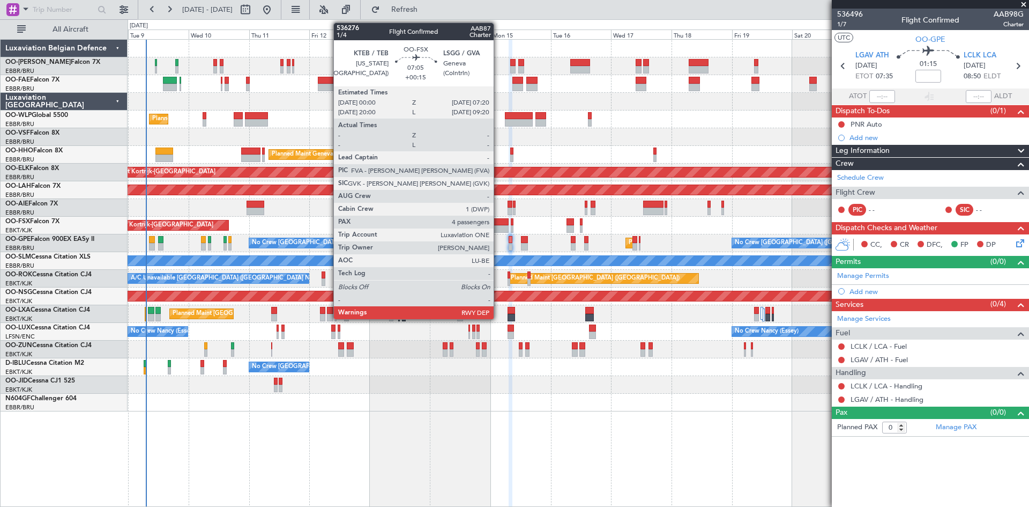
click at [499, 221] on div at bounding box center [499, 222] width 19 height 8
type input "+00:15"
type input "4"
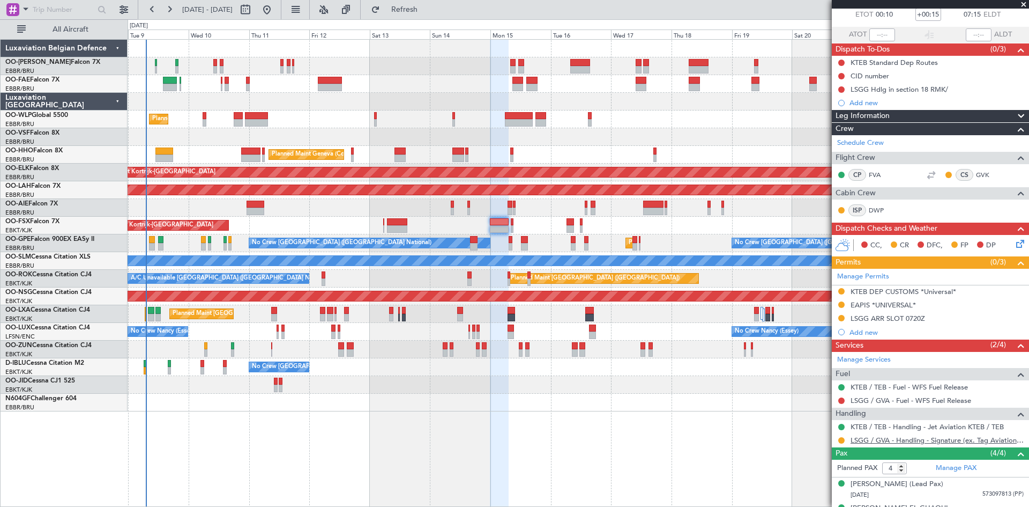
scroll to position [128, 0]
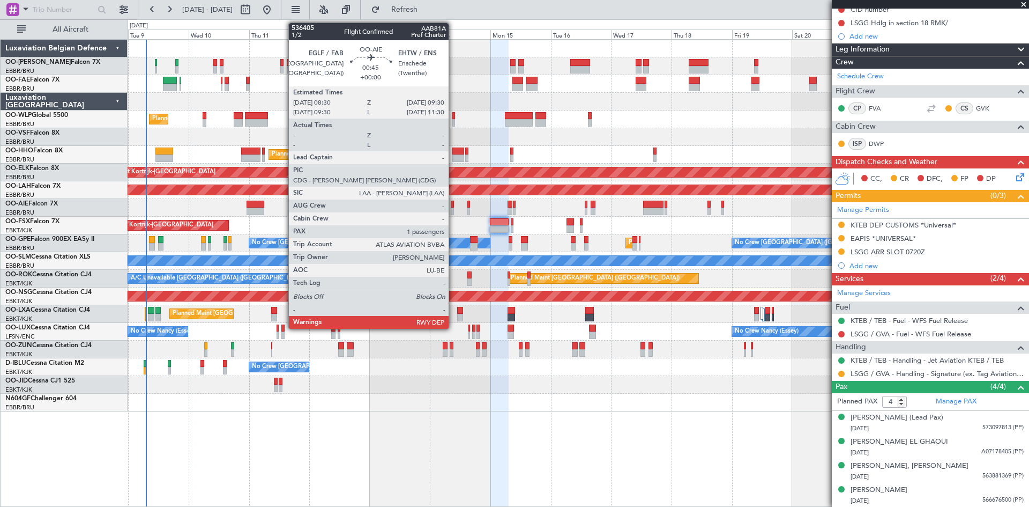
click at [454, 206] on div at bounding box center [452, 205] width 3 height 8
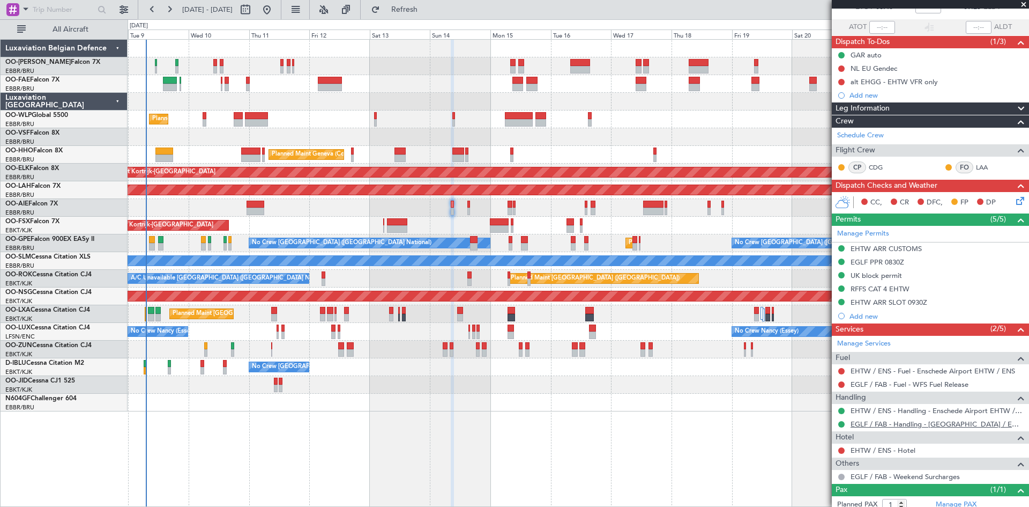
scroll to position [110, 0]
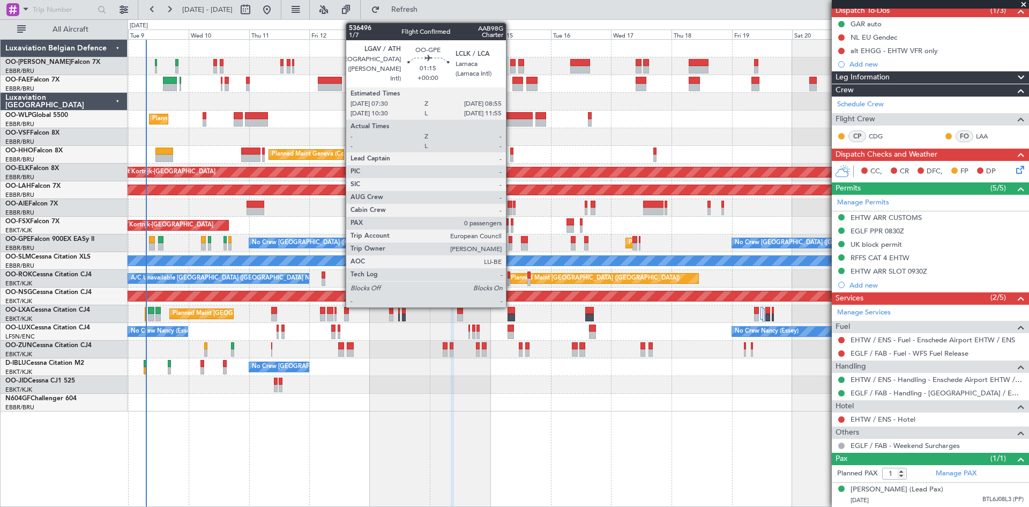
click at [511, 239] on div at bounding box center [511, 240] width 4 height 8
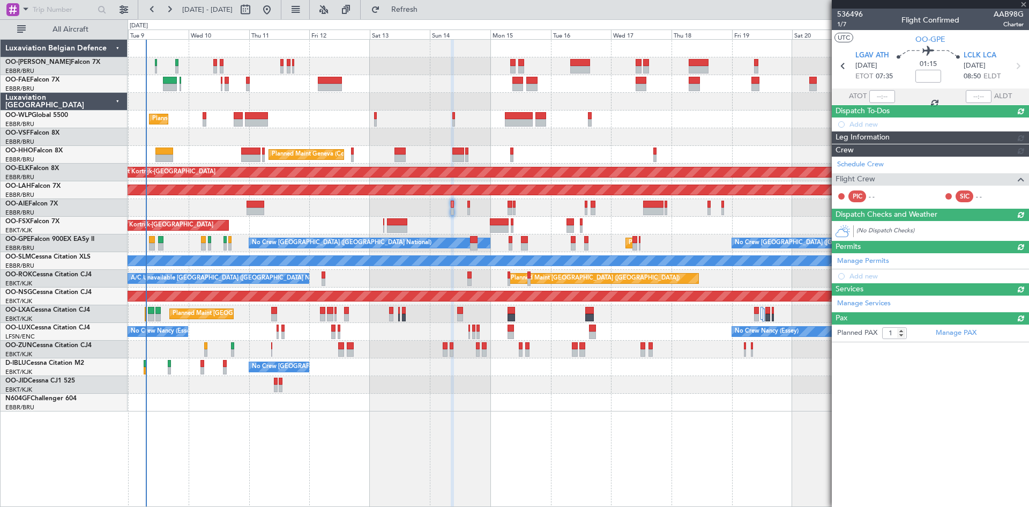
type input "0"
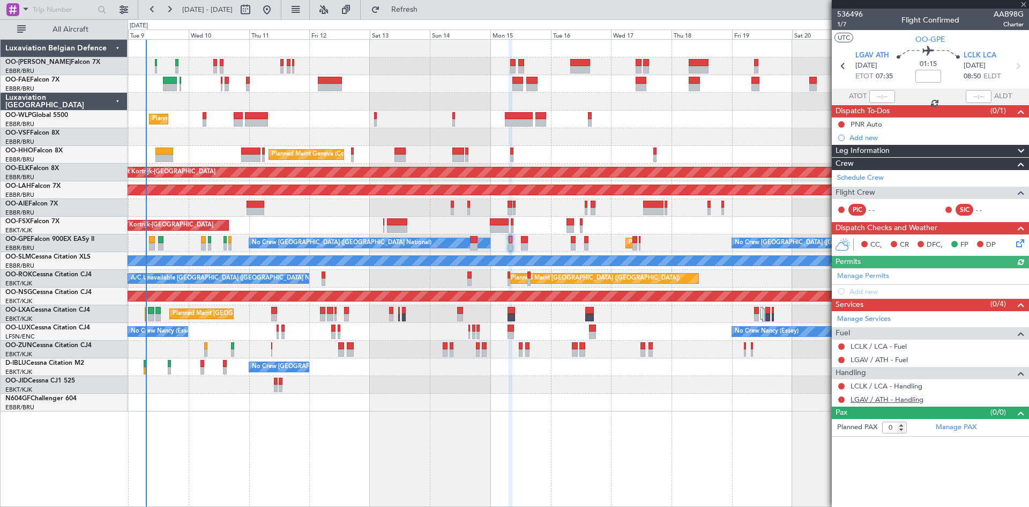
click at [897, 399] on link "LGAV / ATH - Handling" at bounding box center [887, 399] width 73 height 9
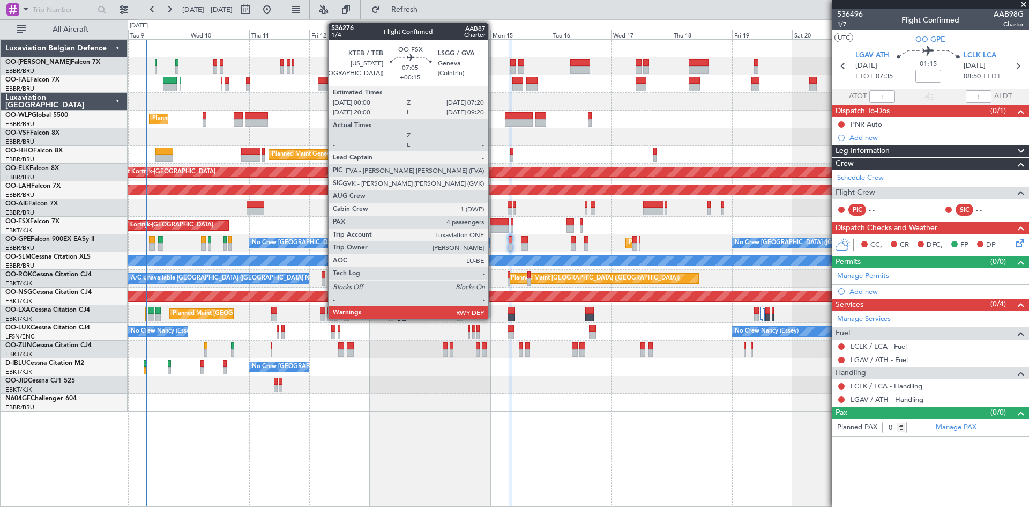
click at [493, 222] on div at bounding box center [499, 222] width 19 height 8
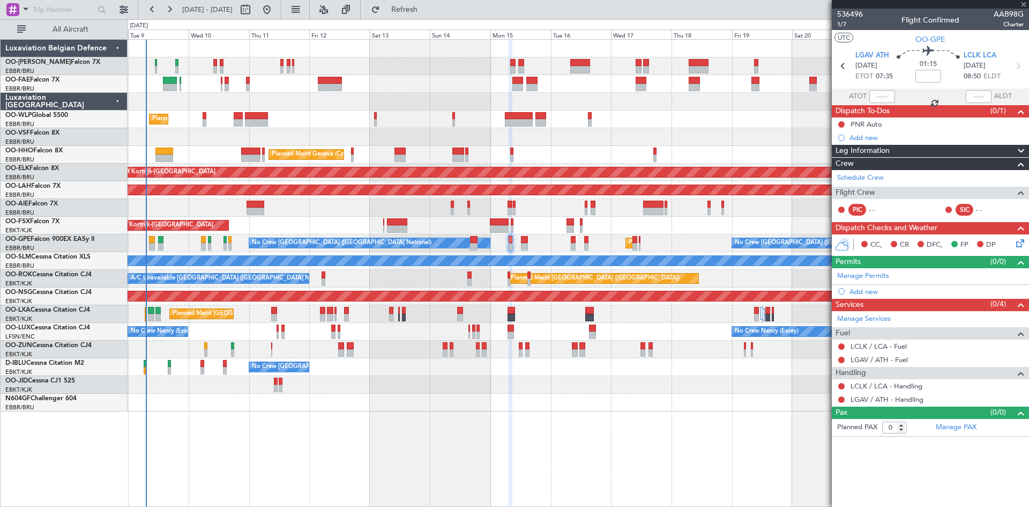
type input "+00:15"
type input "4"
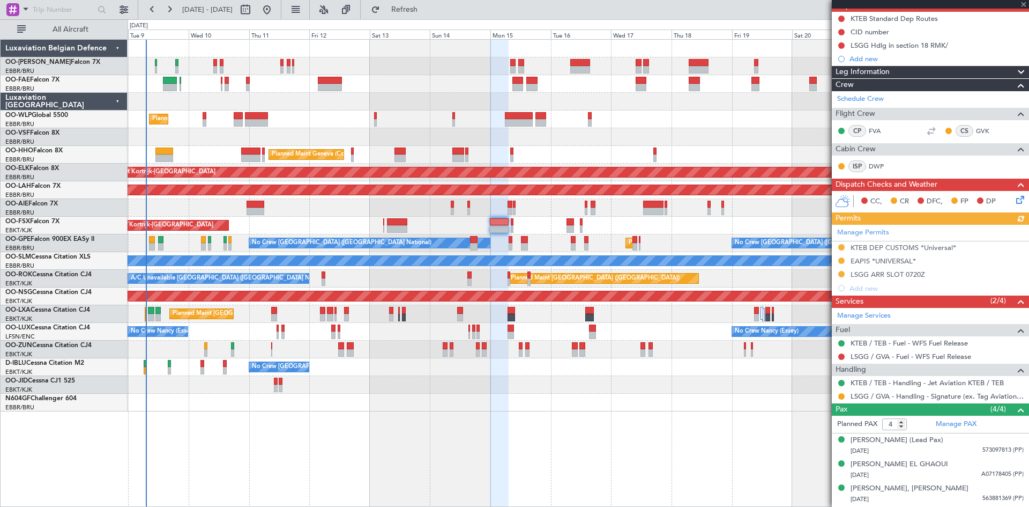
scroll to position [128, 0]
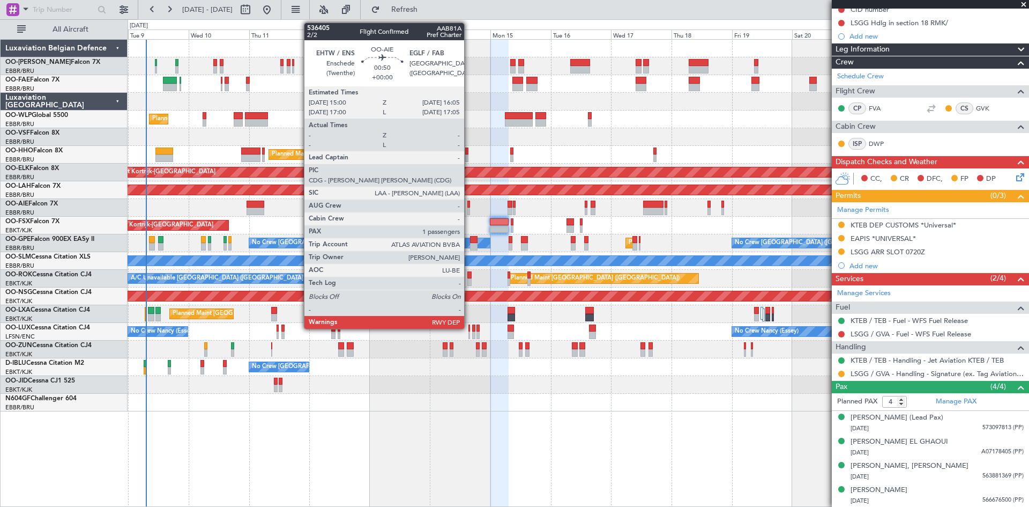
click at [469, 204] on div at bounding box center [469, 205] width 3 height 8
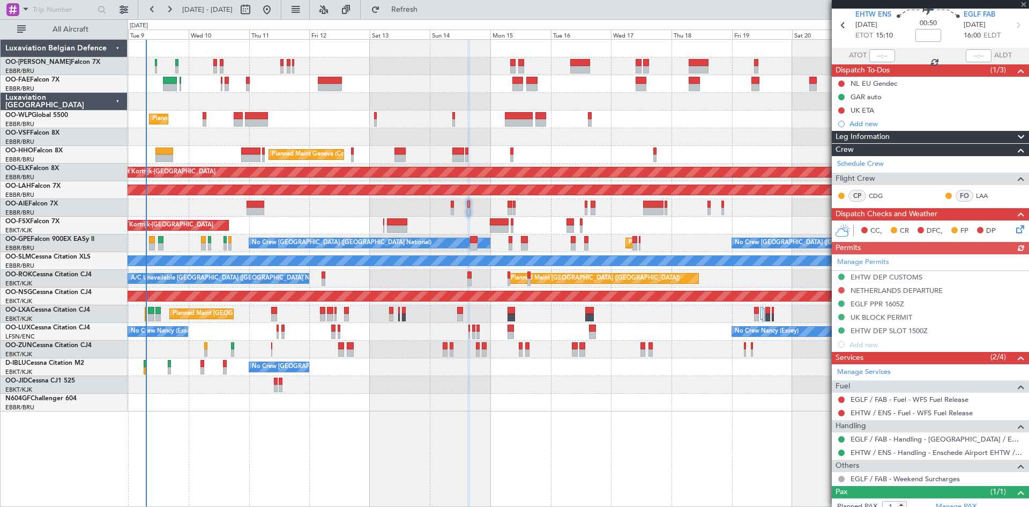
scroll to position [84, 0]
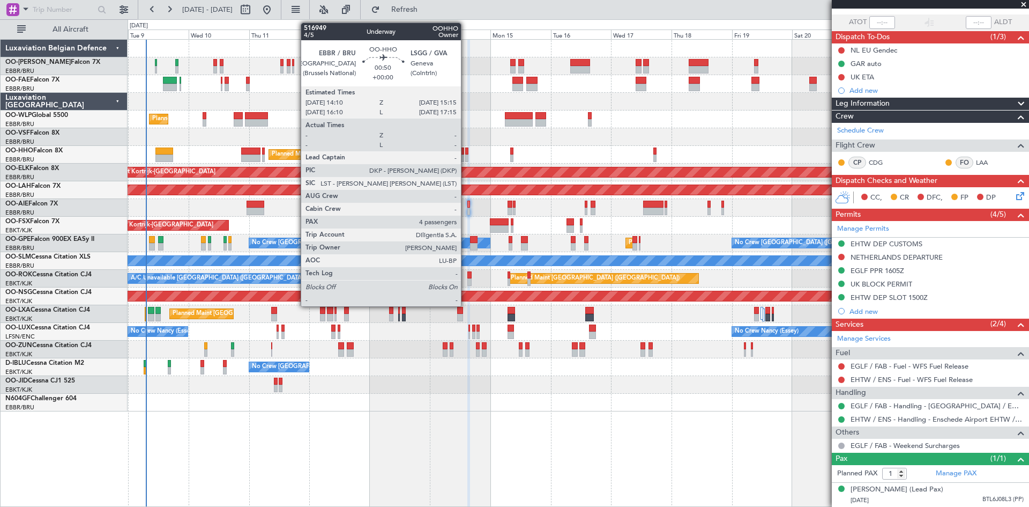
click at [466, 151] on div at bounding box center [466, 151] width 3 height 8
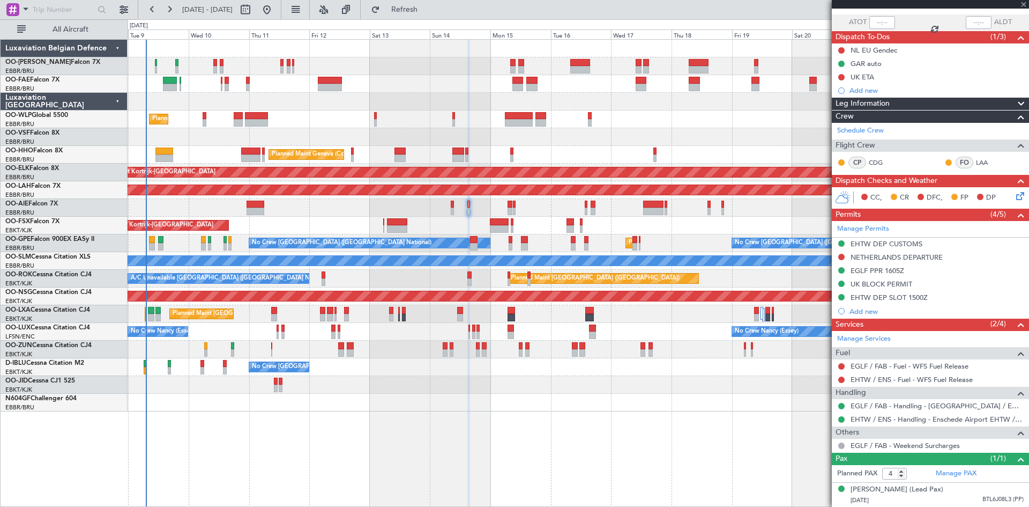
scroll to position [0, 0]
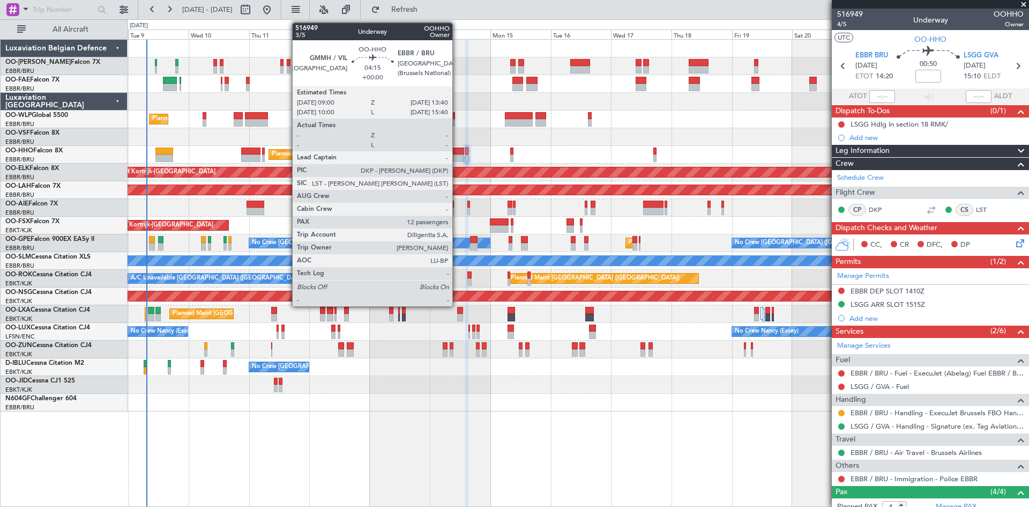
click at [457, 148] on div at bounding box center [459, 151] width 12 height 8
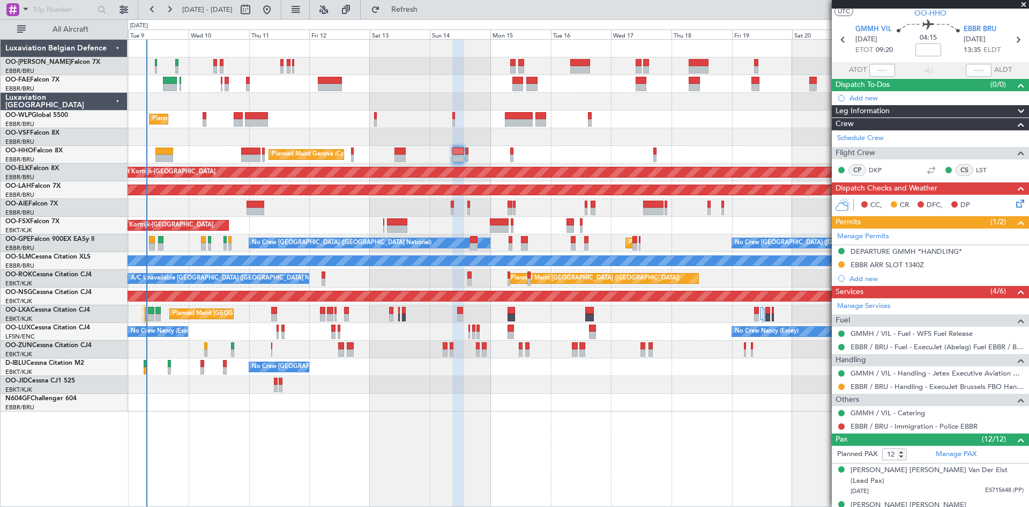
scroll to position [4, 0]
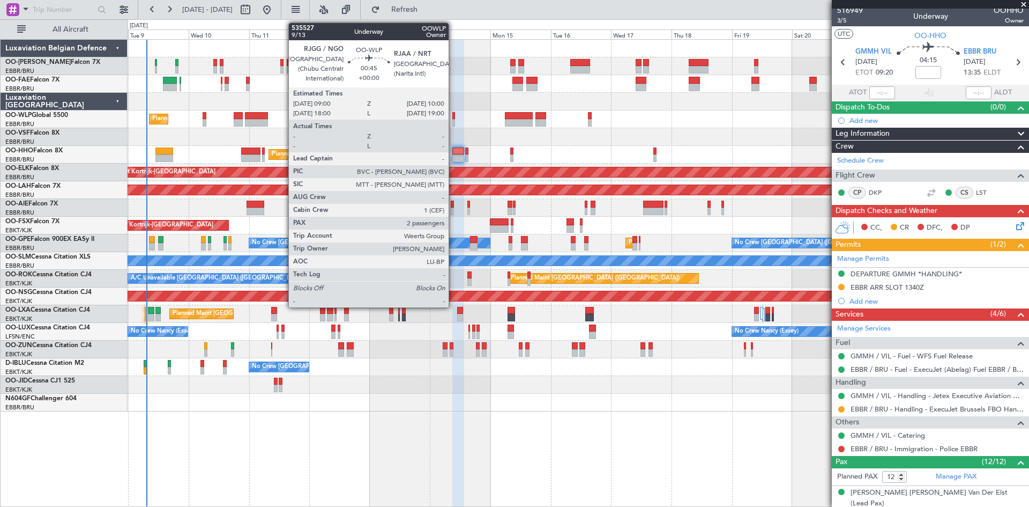
click at [454, 115] on div at bounding box center [454, 116] width 3 height 8
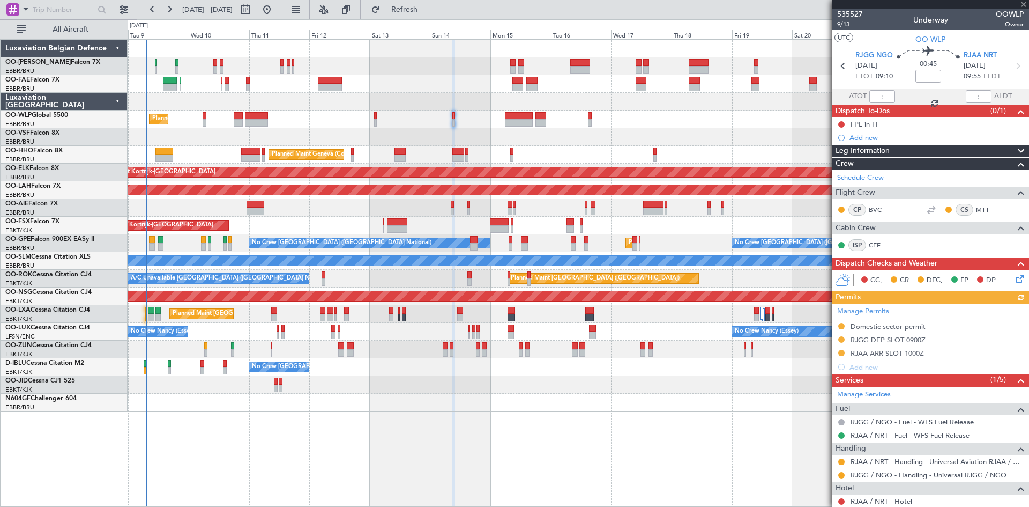
scroll to position [106, 0]
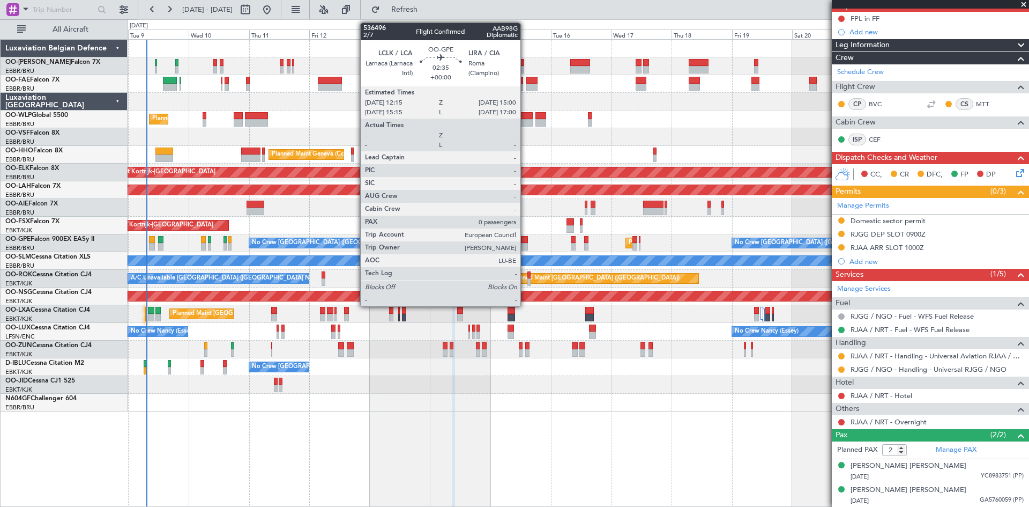
click at [525, 239] on div at bounding box center [524, 240] width 7 height 8
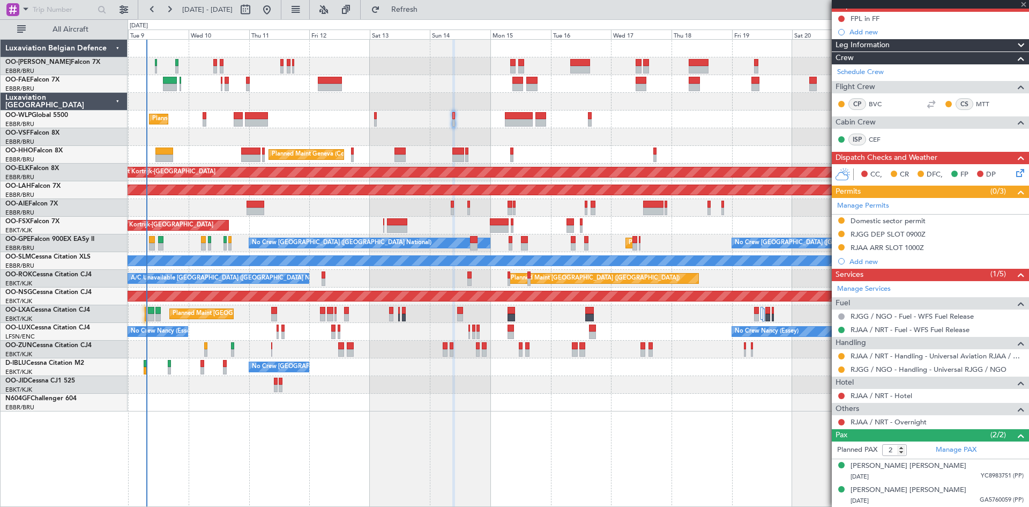
type input "0"
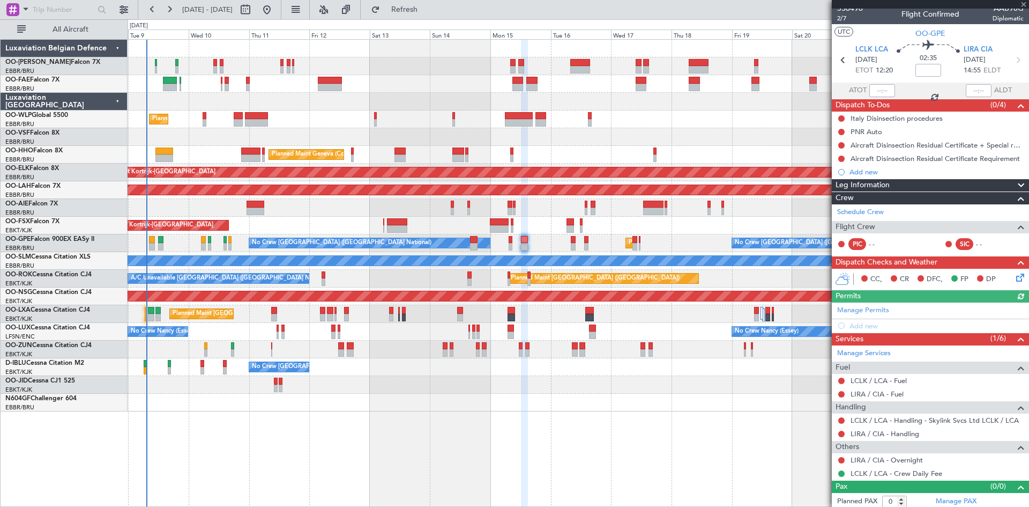
scroll to position [9, 0]
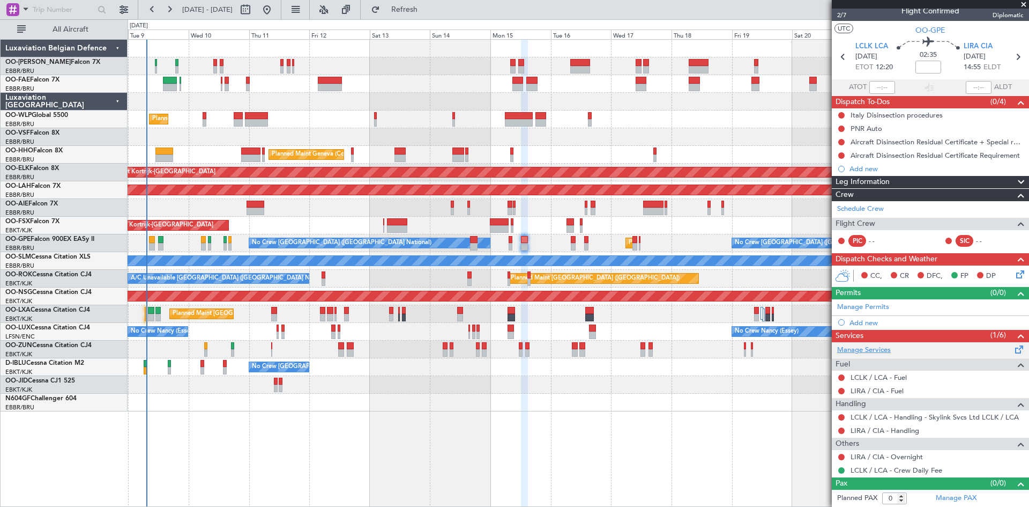
click at [871, 350] on link "Manage Services" at bounding box center [864, 350] width 54 height 11
click at [427, 6] on span "Refresh" at bounding box center [404, 10] width 45 height 8
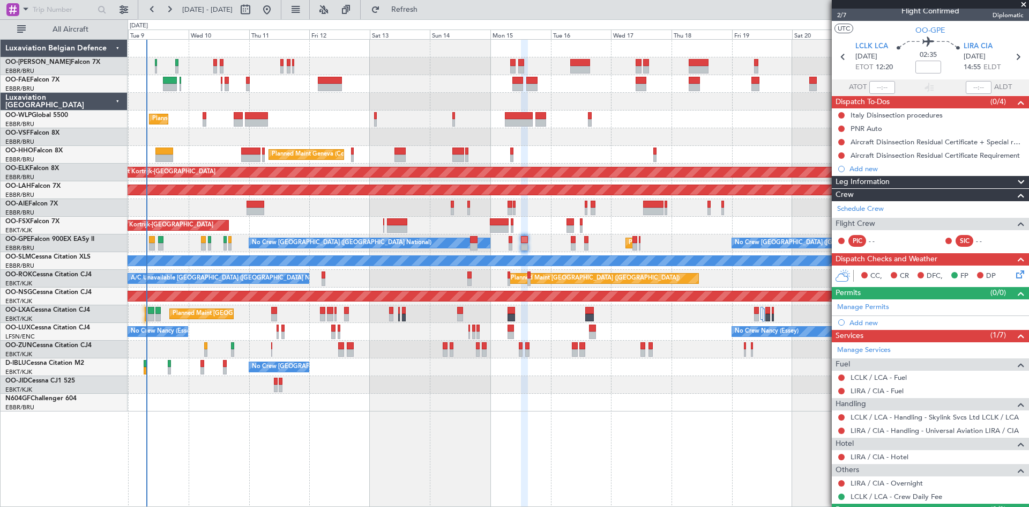
click at [1026, 5] on span at bounding box center [1024, 5] width 11 height 10
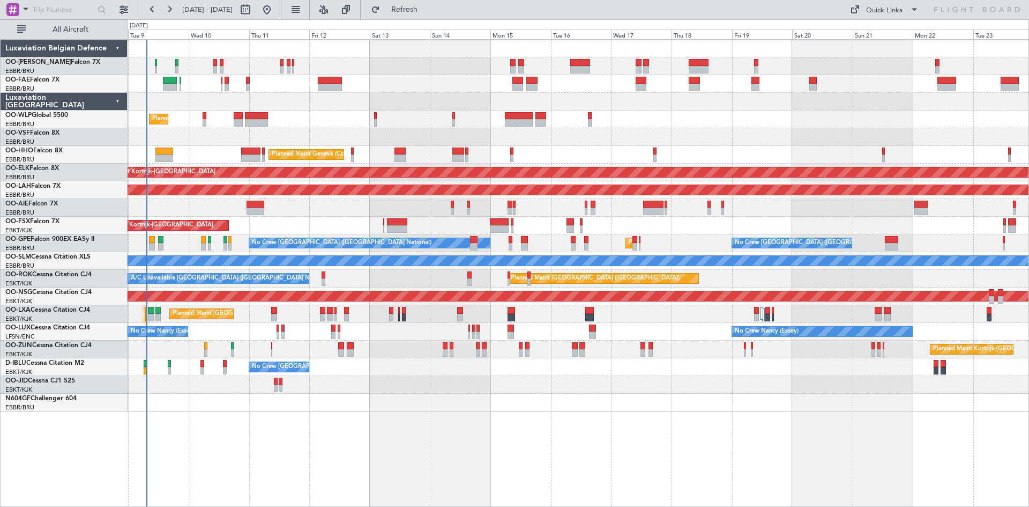
scroll to position [0, 0]
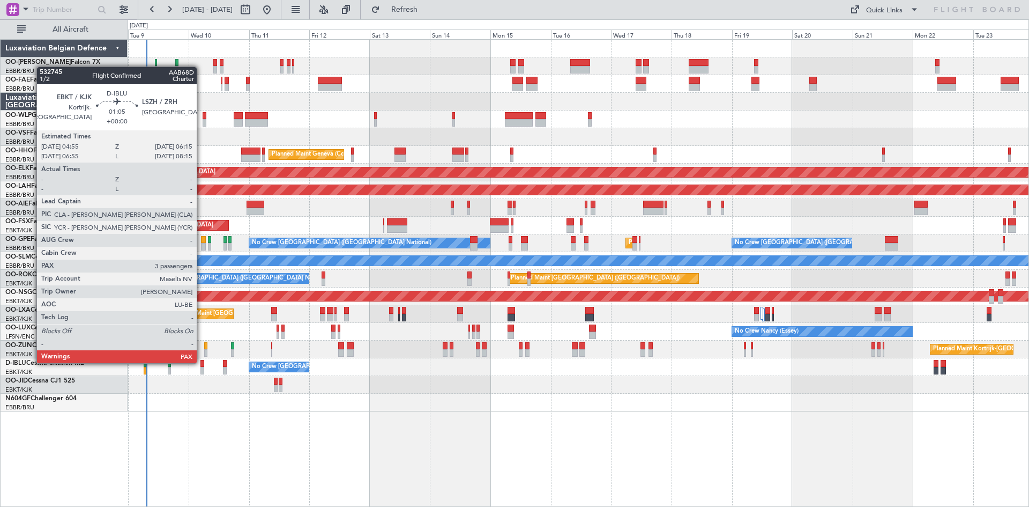
click at [202, 362] on div at bounding box center [203, 364] width 4 height 8
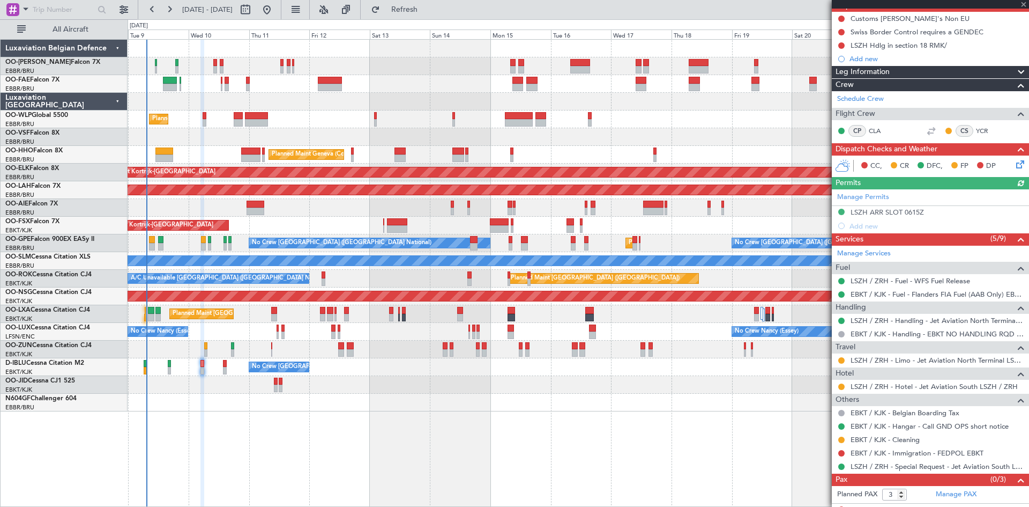
scroll to position [116, 0]
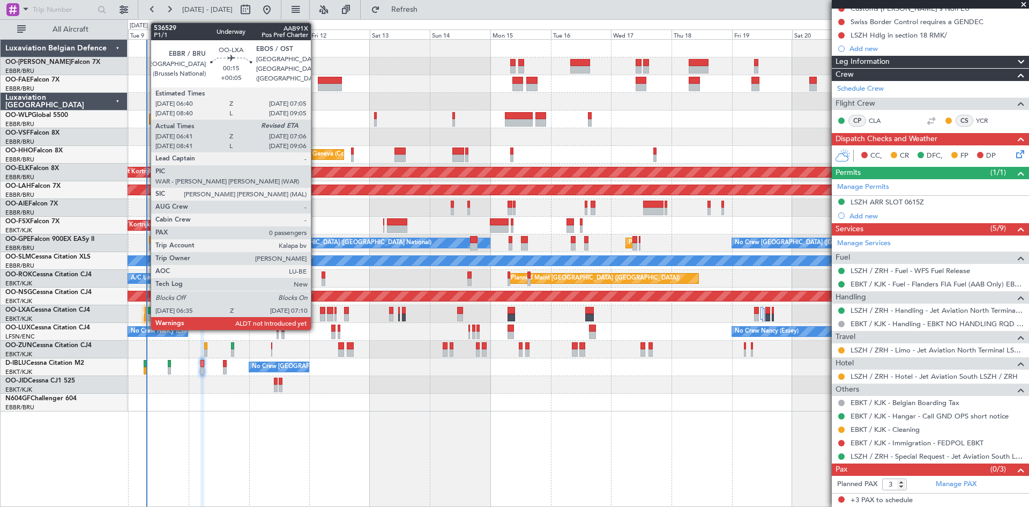
click at [145, 309] on div at bounding box center [145, 311] width 1 height 8
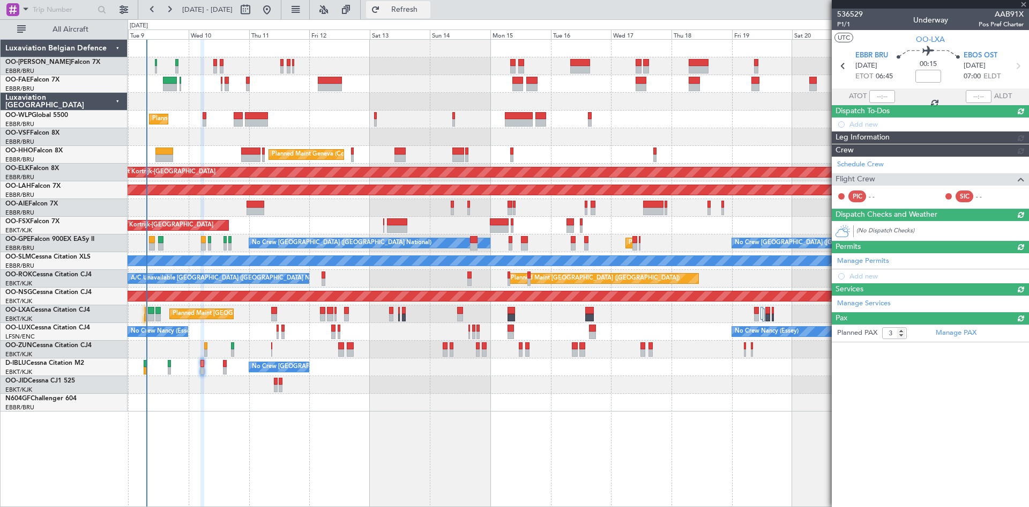
type input "+00:05"
type input "06:46"
type input "0"
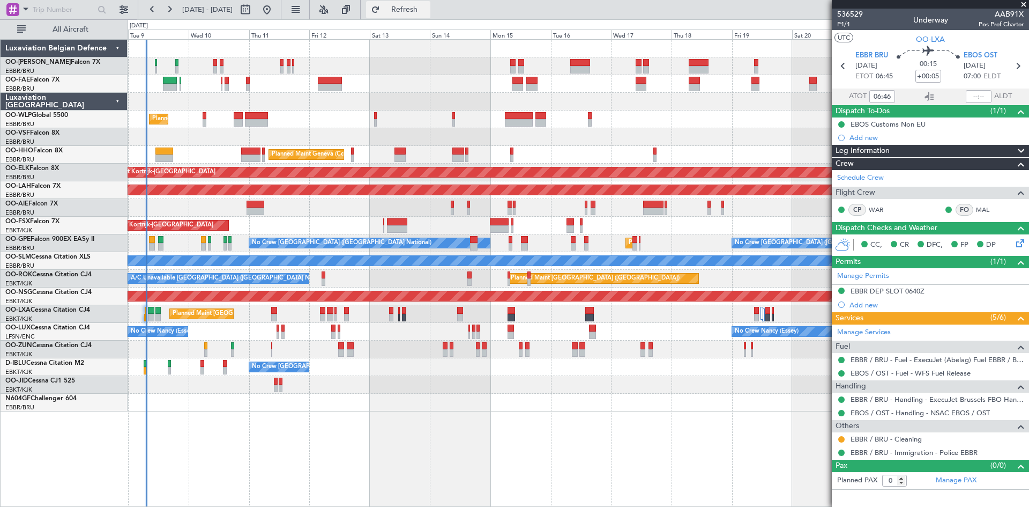
scroll to position [0, 0]
click at [979, 93] on input "text" at bounding box center [979, 96] width 26 height 13
click at [1021, 87] on section "EBBR BRU 09/09/2025 ETOT 06:45 00:15 +00:05 EBOS OST 09/09/2025 07:00 ELDT" at bounding box center [930, 67] width 197 height 42
type input "07:05"
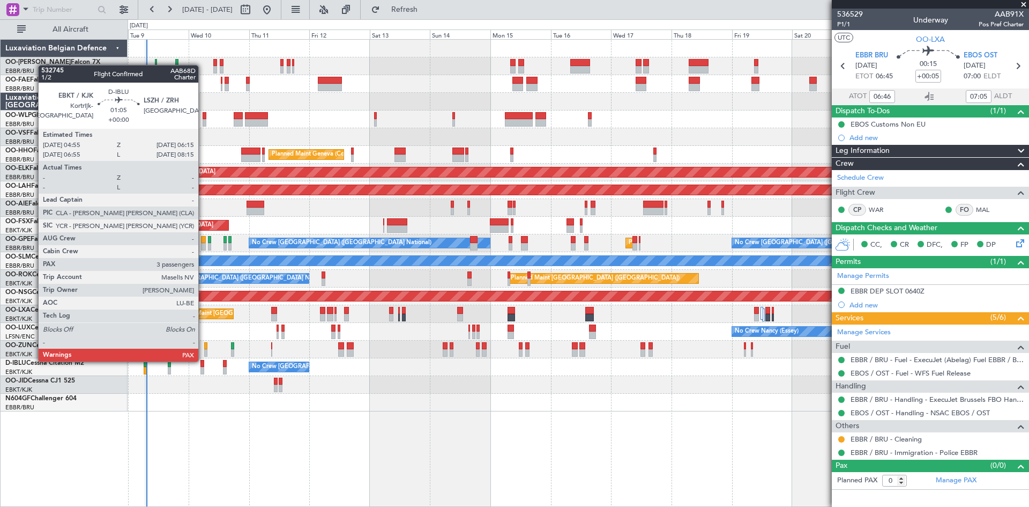
click at [203, 360] on div at bounding box center [203, 364] width 4 height 8
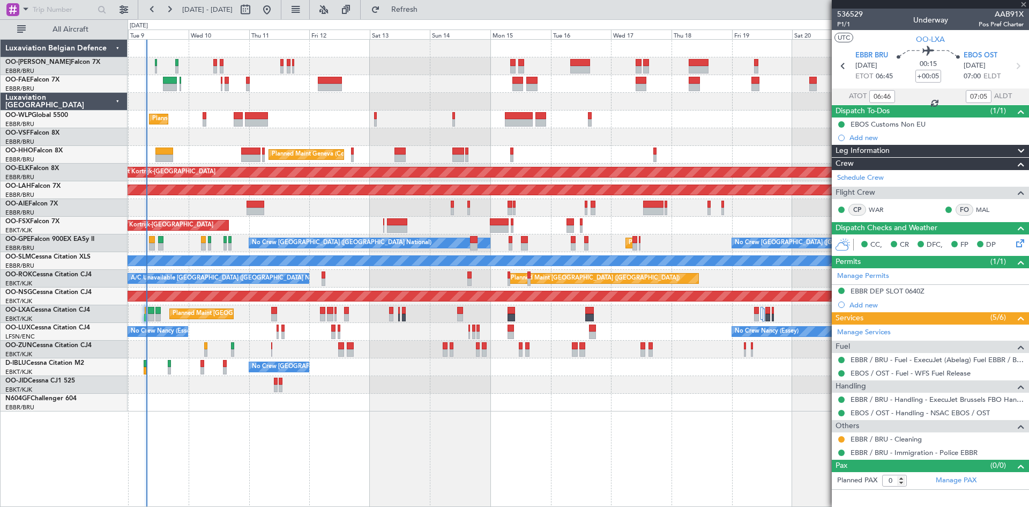
type input "3"
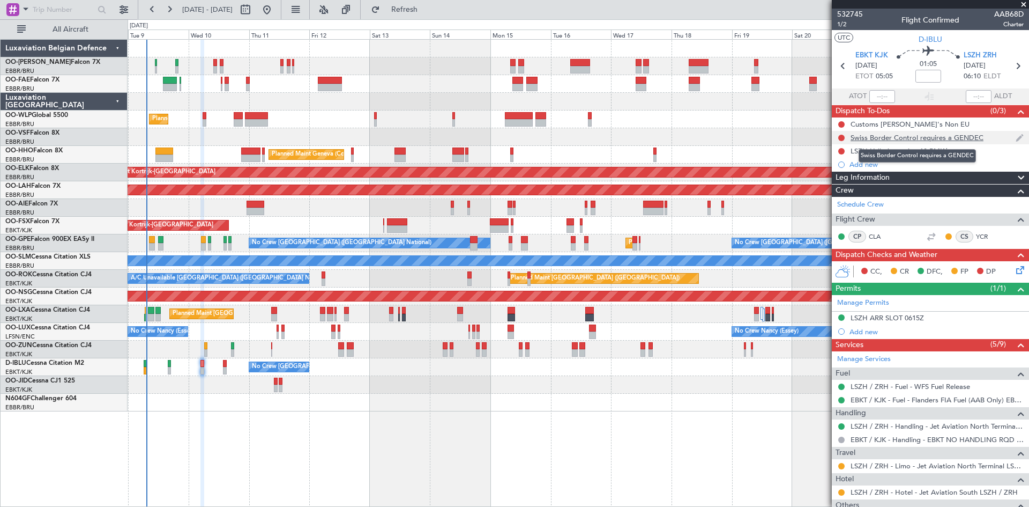
click at [905, 138] on div "Swiss Border Control requires a GENDEC" at bounding box center [917, 137] width 133 height 9
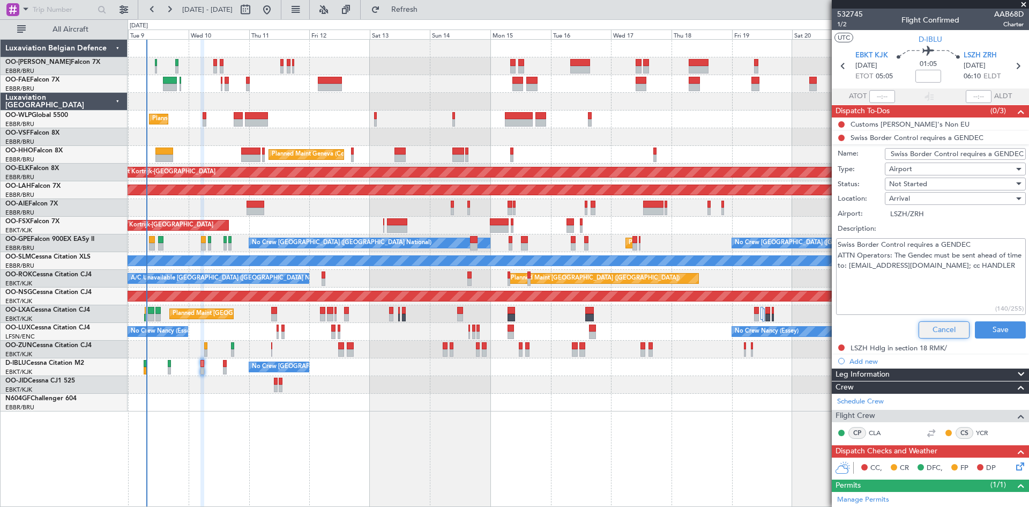
click at [919, 326] on button "Cancel" at bounding box center [944, 329] width 51 height 17
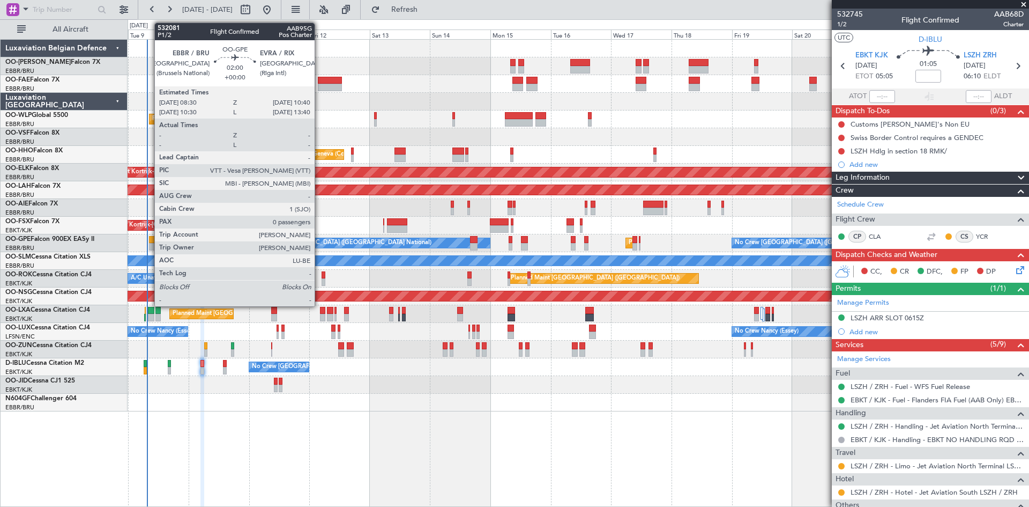
click at [149, 240] on div at bounding box center [152, 240] width 6 height 8
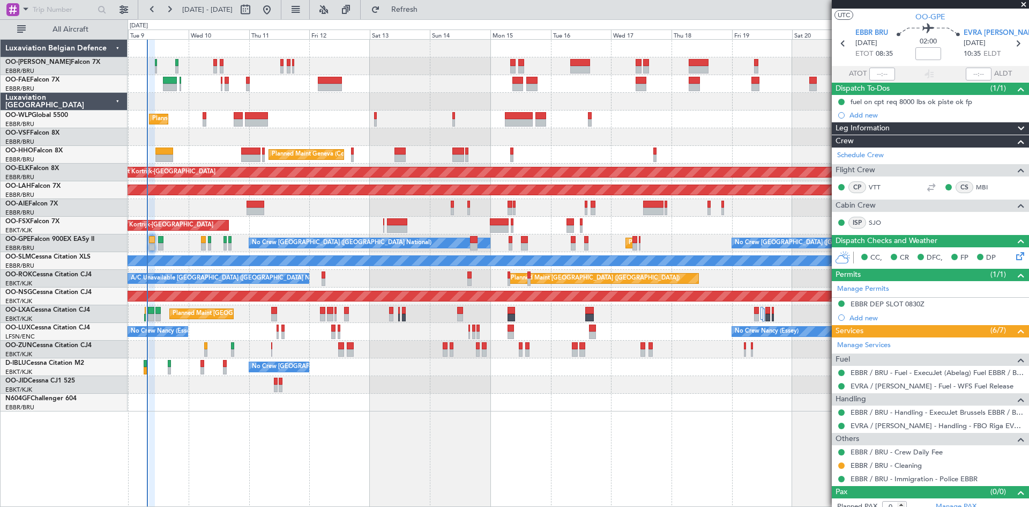
scroll to position [31, 0]
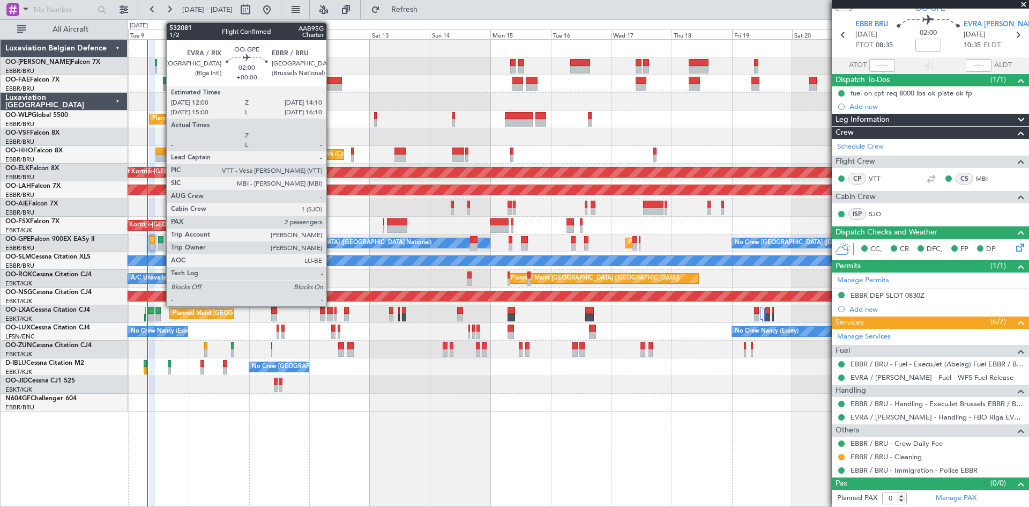
click at [161, 240] on div at bounding box center [161, 240] width 6 height 8
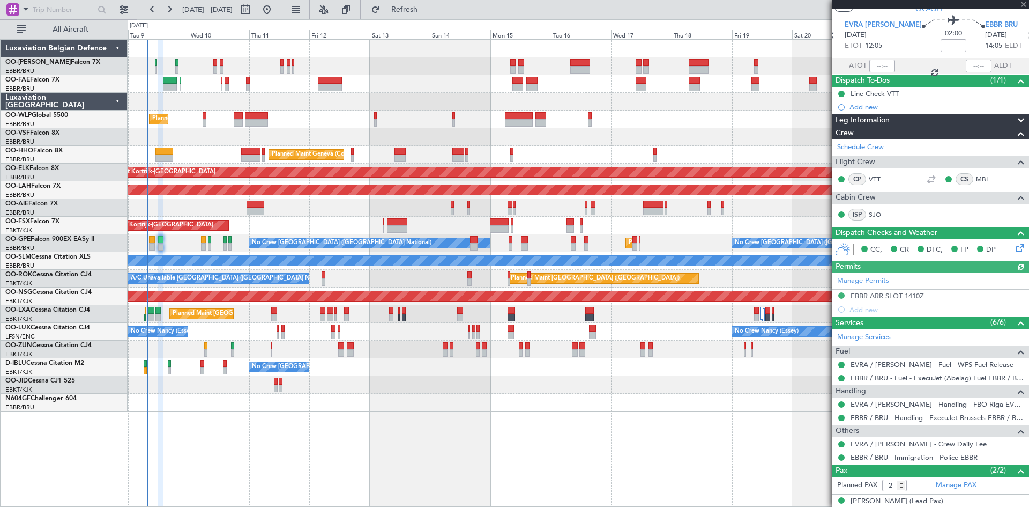
scroll to position [66, 0]
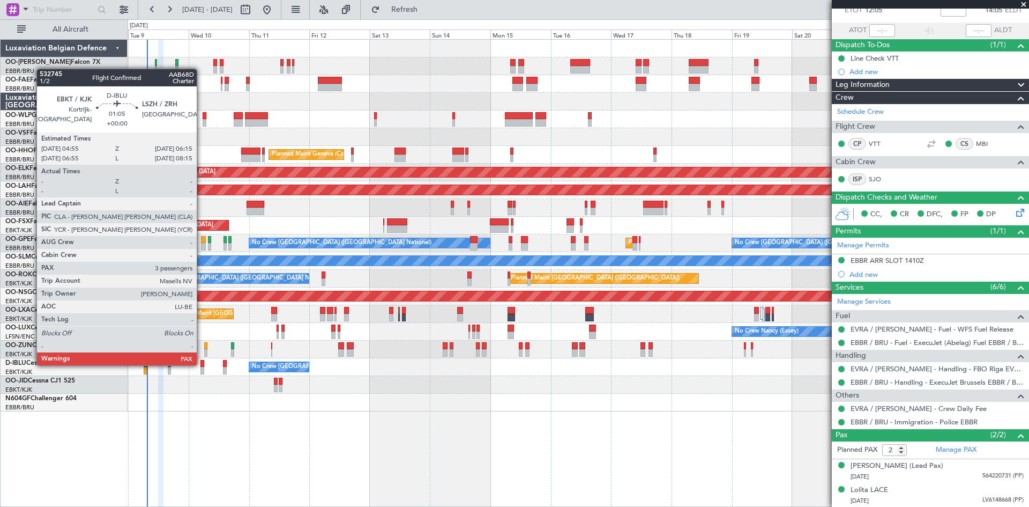
click at [202, 364] on div at bounding box center [203, 364] width 4 height 8
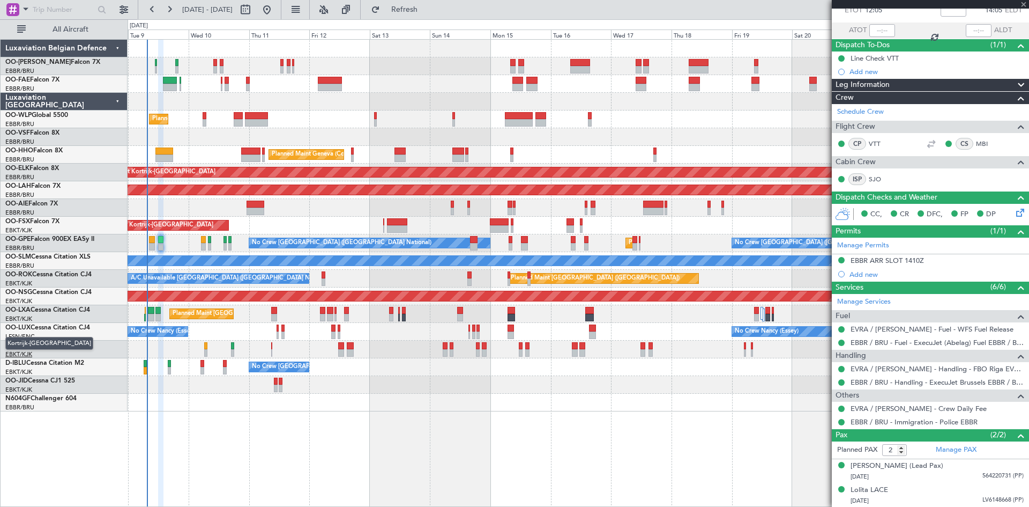
type input "3"
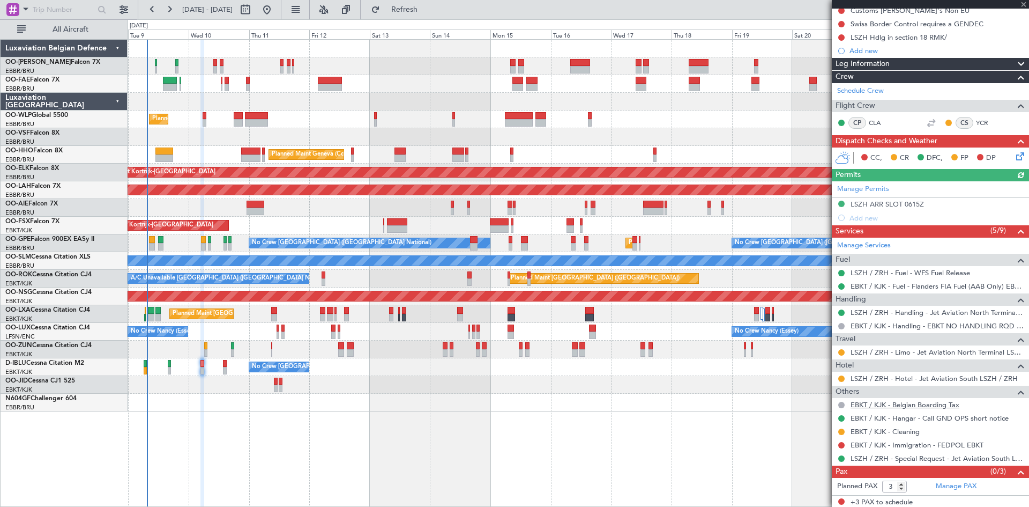
scroll to position [116, 0]
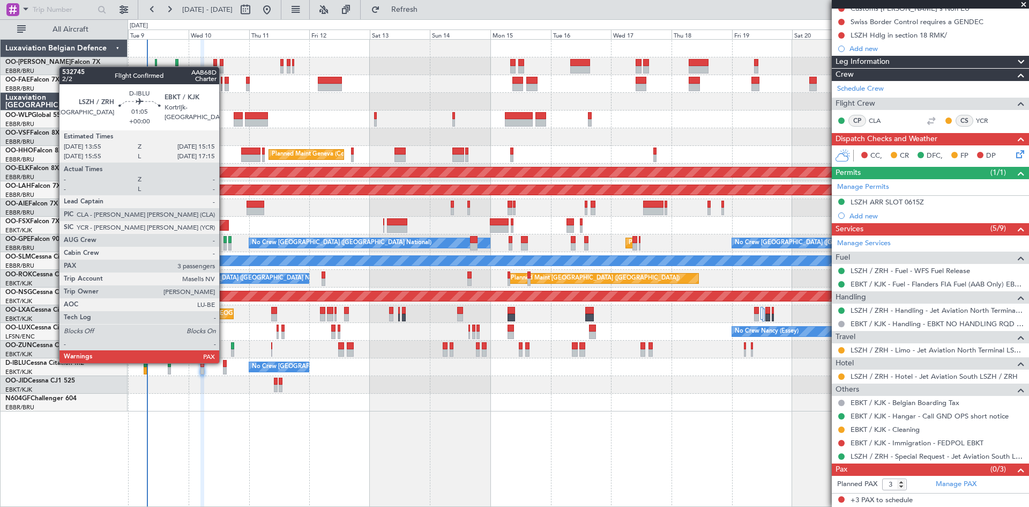
click at [224, 362] on div at bounding box center [225, 364] width 4 height 8
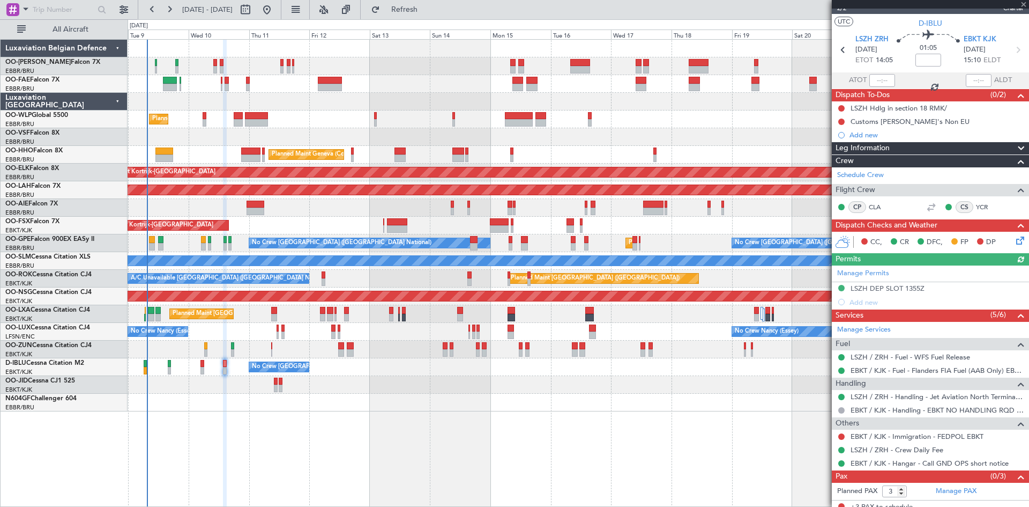
scroll to position [23, 0]
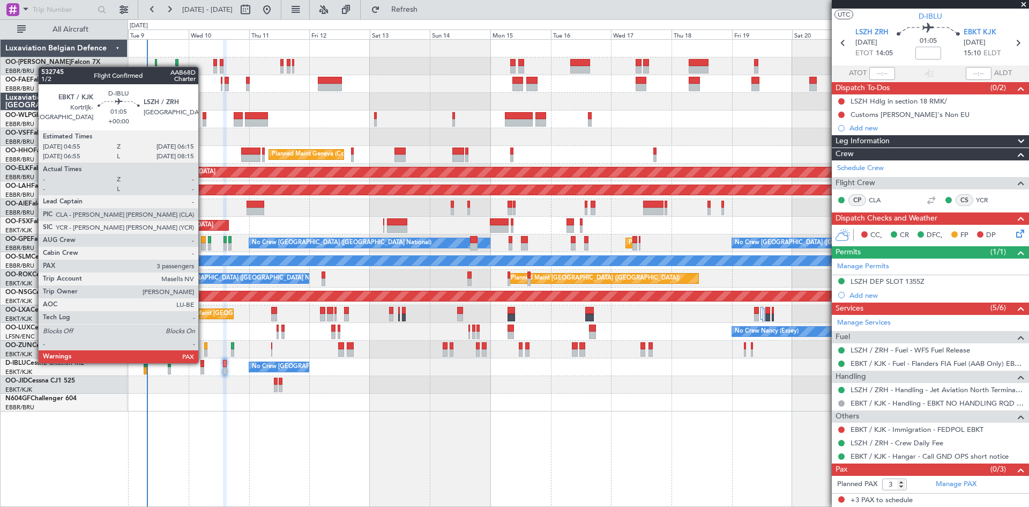
click at [203, 362] on div at bounding box center [203, 364] width 4 height 8
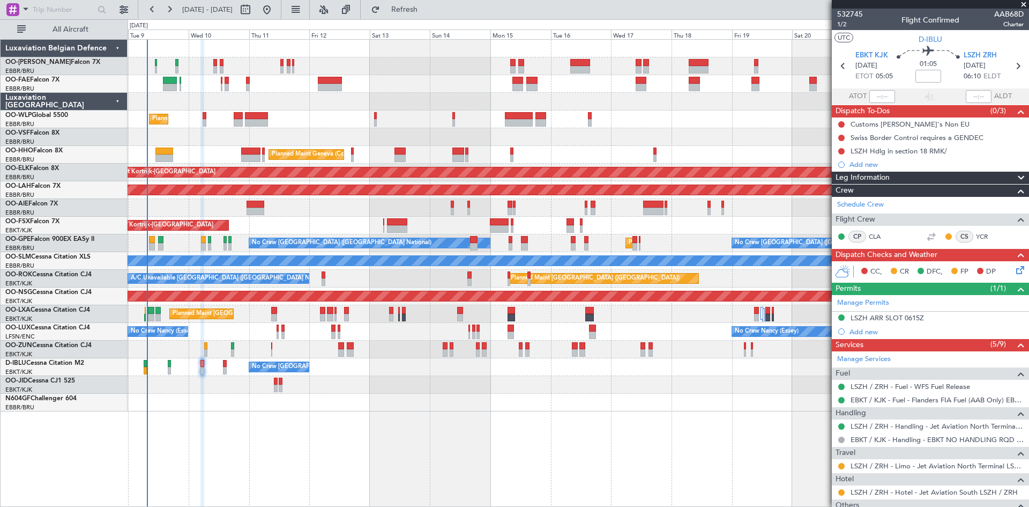
scroll to position [116, 0]
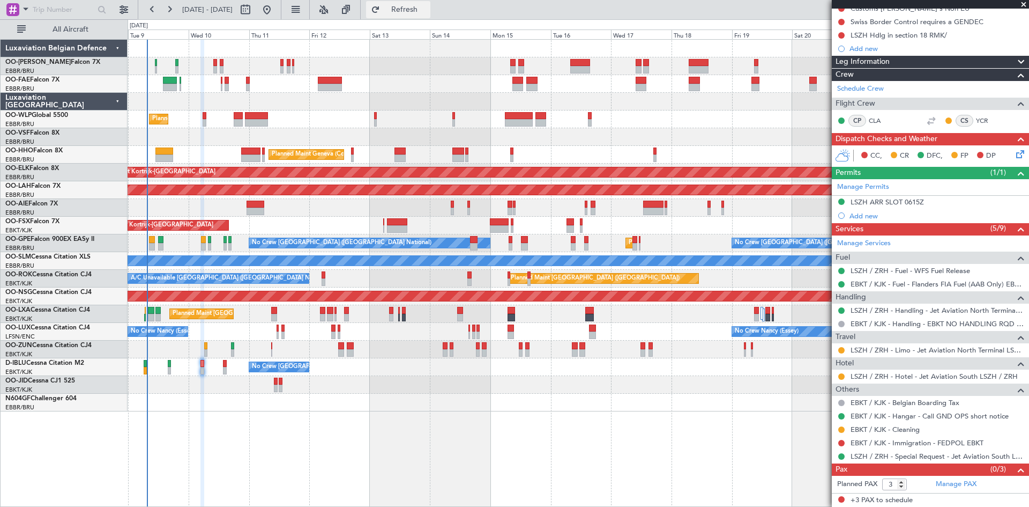
click at [427, 6] on span "Refresh" at bounding box center [404, 10] width 45 height 8
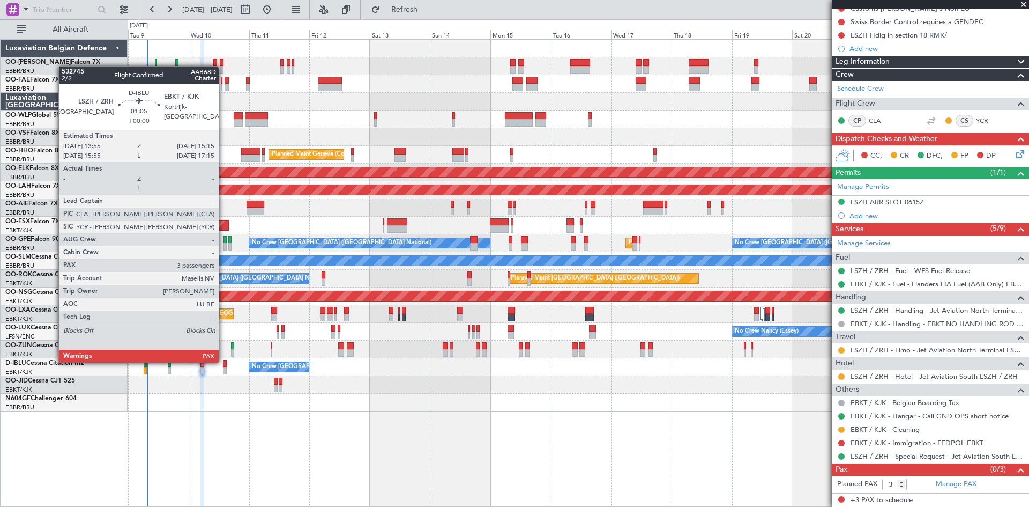
click at [224, 361] on div at bounding box center [225, 364] width 4 height 8
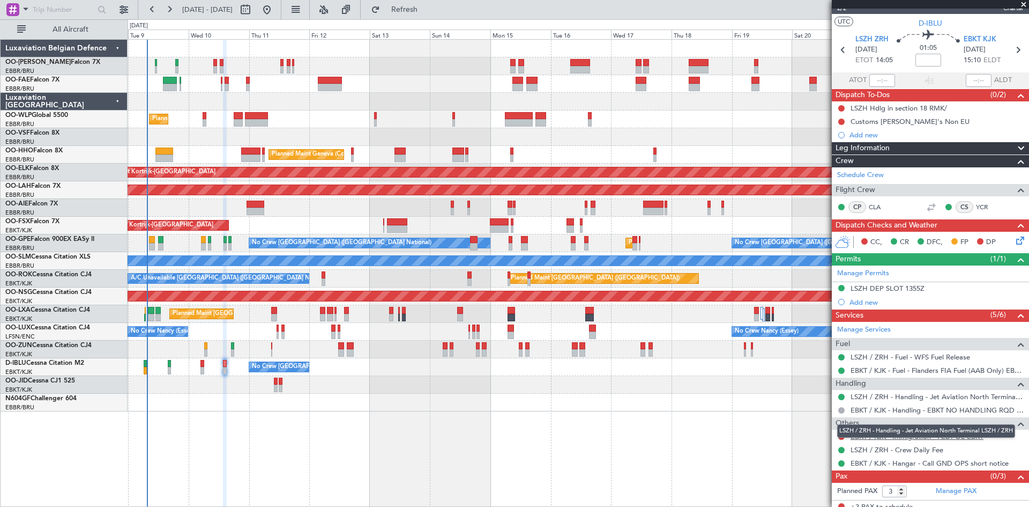
scroll to position [23, 0]
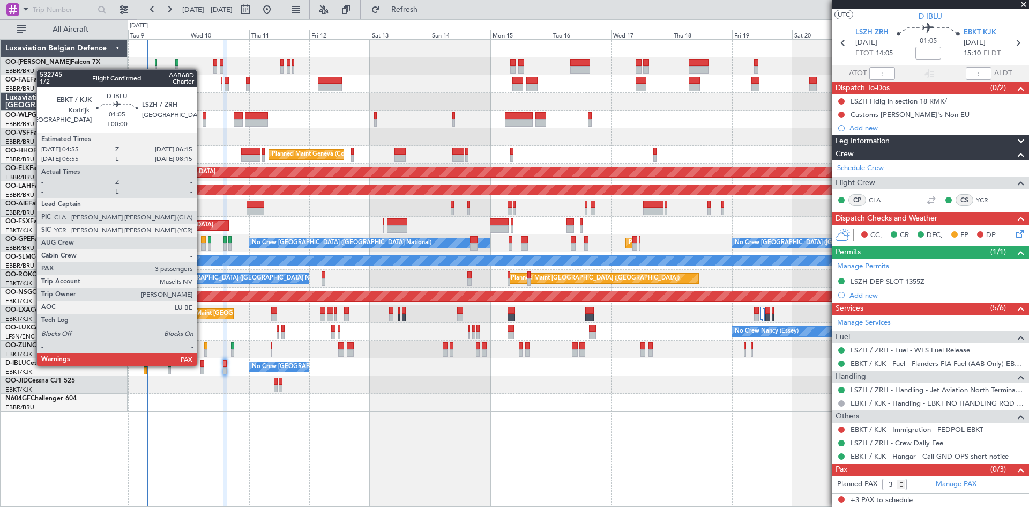
click at [202, 365] on div at bounding box center [203, 364] width 4 height 8
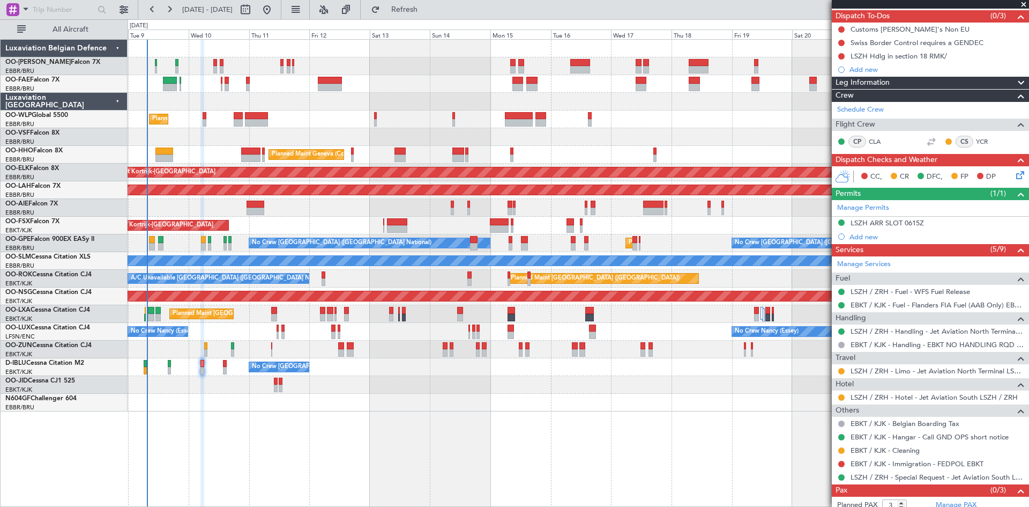
scroll to position [116, 0]
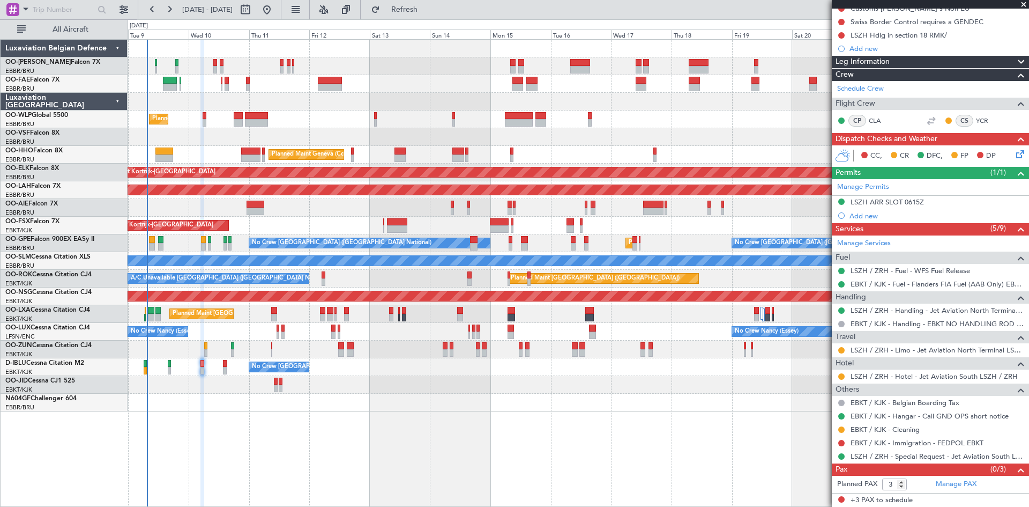
drag, startPoint x: 448, startPoint y: 5, endPoint x: 436, endPoint y: 115, distance: 110.6
click at [427, 6] on span "Refresh" at bounding box center [404, 10] width 45 height 8
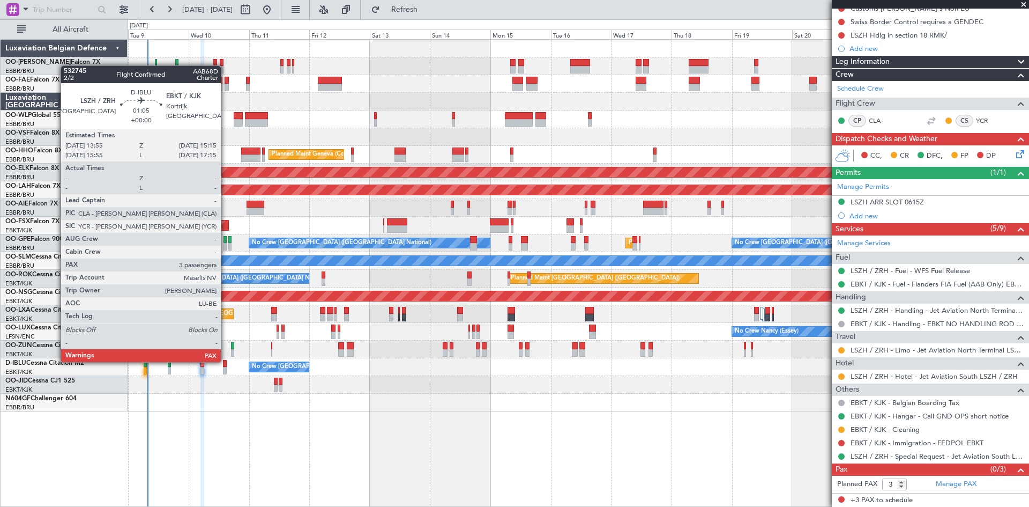
click at [225, 361] on div at bounding box center [225, 364] width 4 height 8
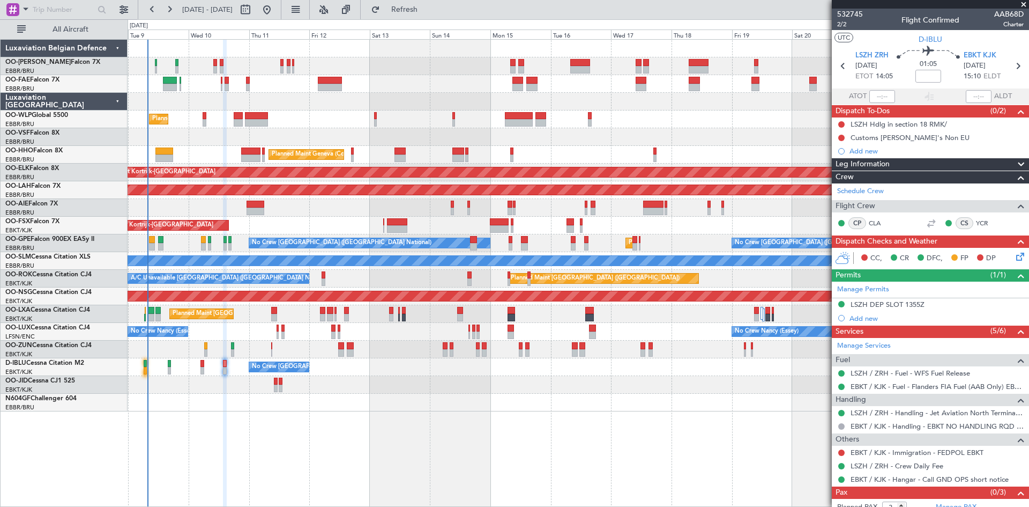
scroll to position [23, 0]
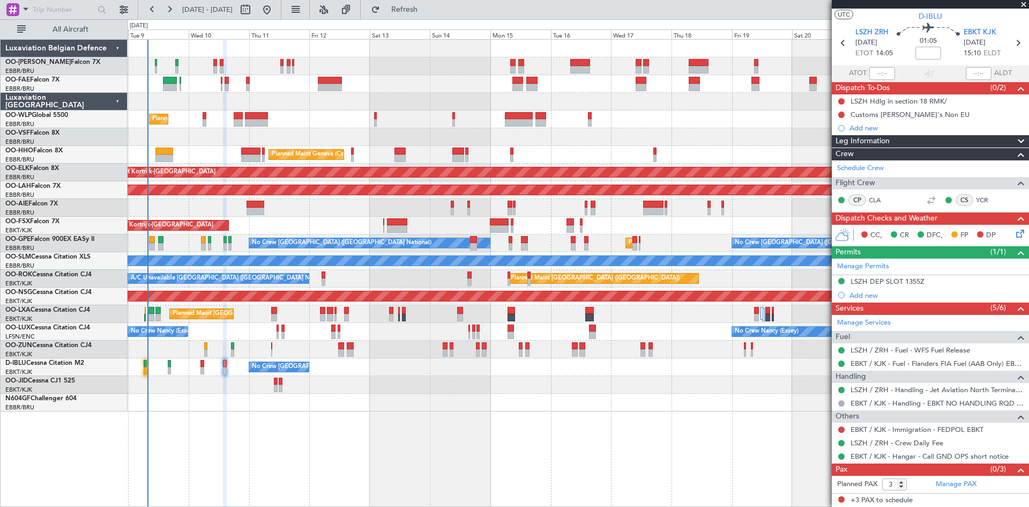
drag, startPoint x: 429, startPoint y: 13, endPoint x: 460, endPoint y: 55, distance: 52.1
click at [427, 13] on span "Refresh" at bounding box center [404, 10] width 45 height 8
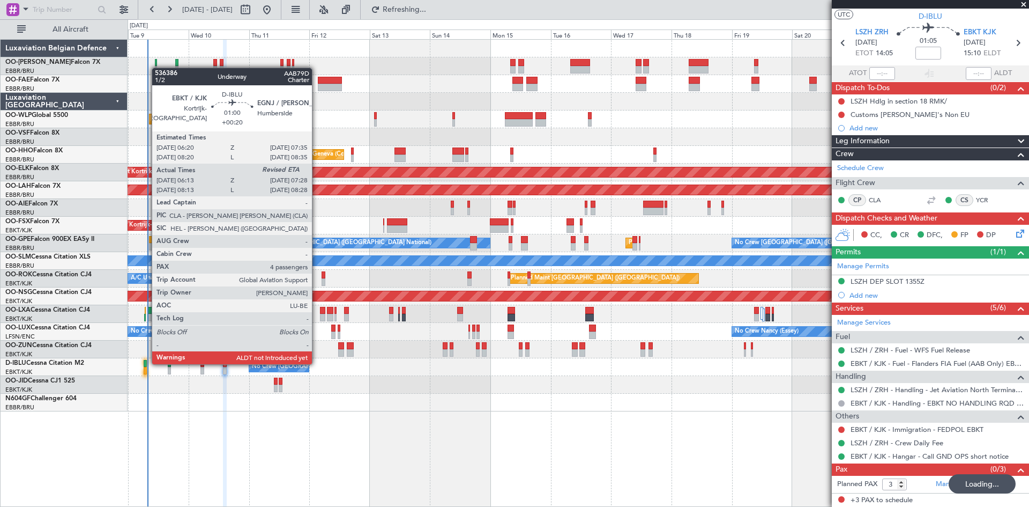
click at [146, 363] on div at bounding box center [145, 364] width 3 height 8
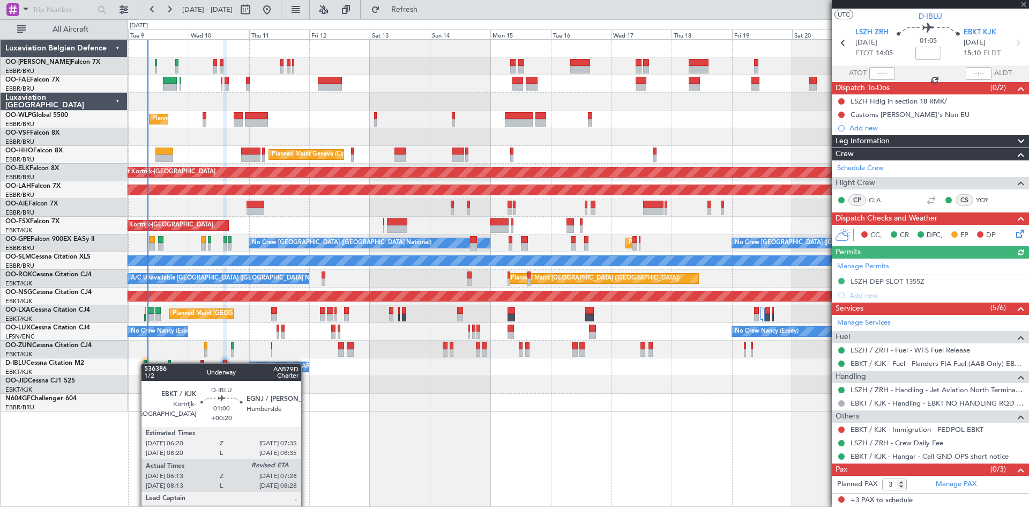
type input "+00:20"
type input "06:23"
type input "4"
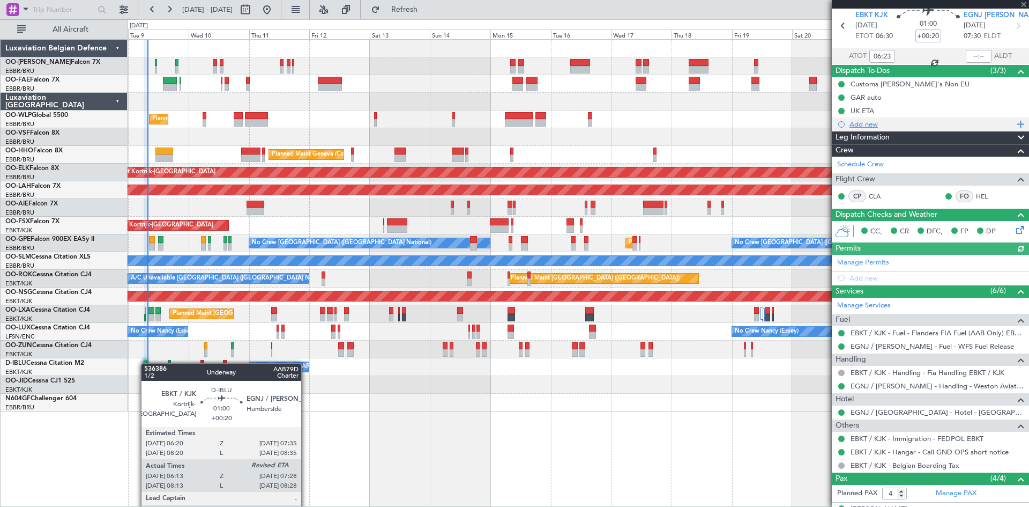
scroll to position [0, 0]
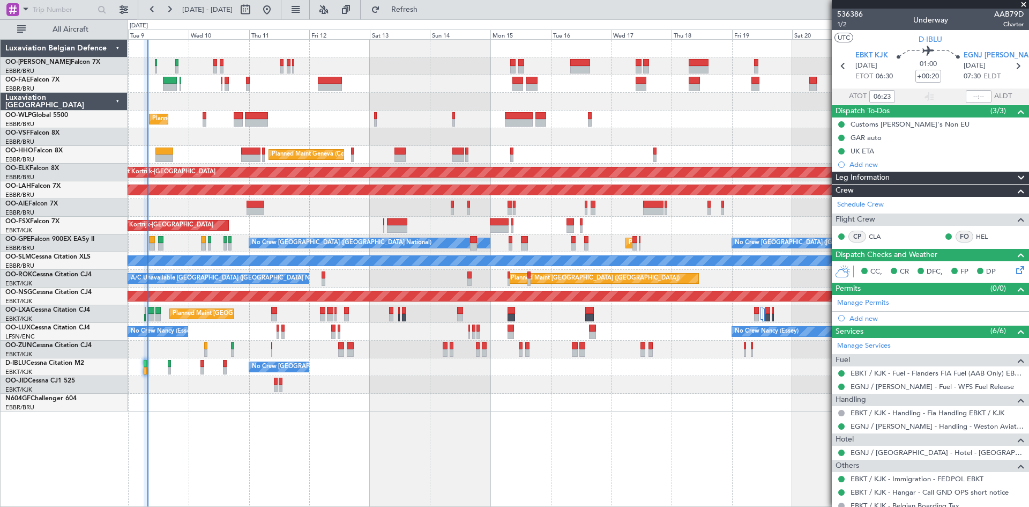
click at [205, 362] on div "No Crew [GEOGRAPHIC_DATA] ([GEOGRAPHIC_DATA] National) A/C Unavailable [GEOGRAP…" at bounding box center [578, 367] width 901 height 18
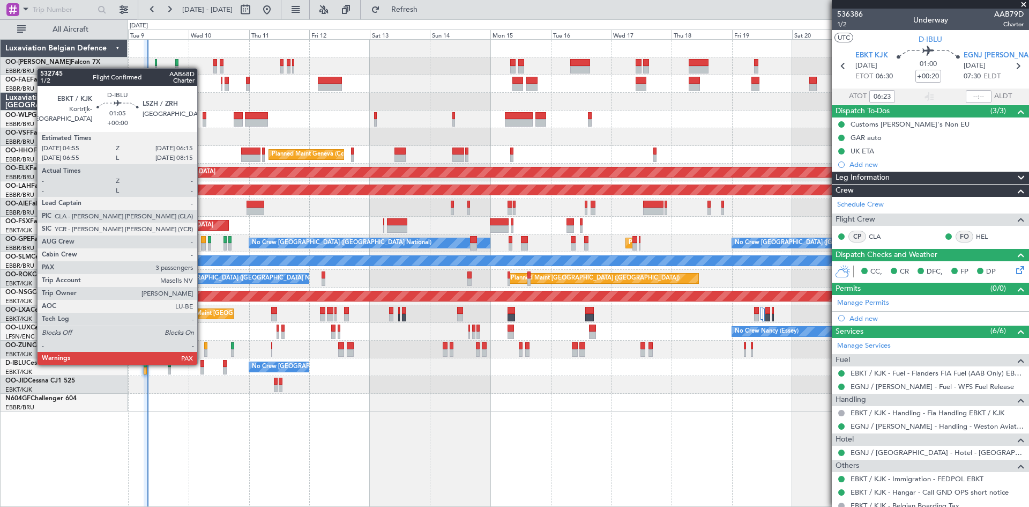
click at [202, 364] on div at bounding box center [203, 364] width 4 height 8
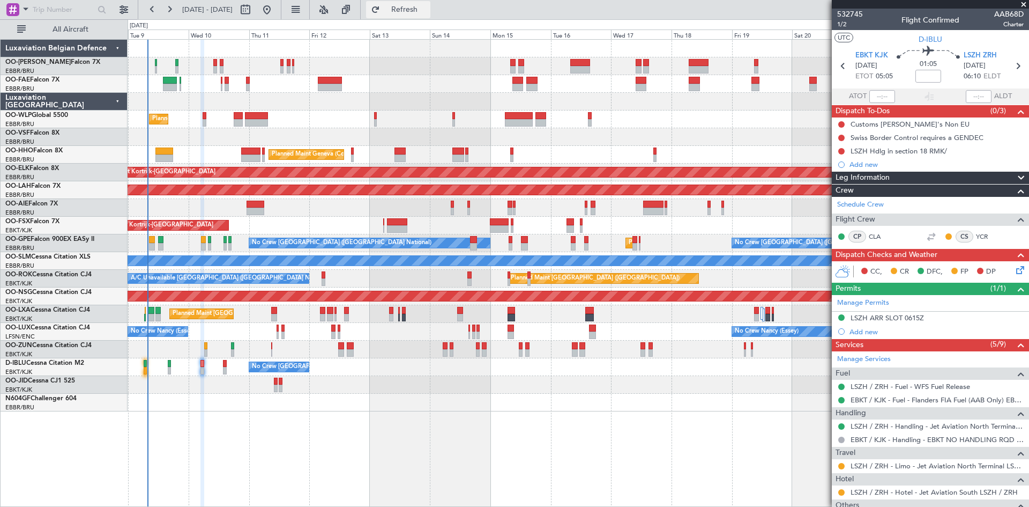
click at [427, 10] on span "Refresh" at bounding box center [404, 10] width 45 height 8
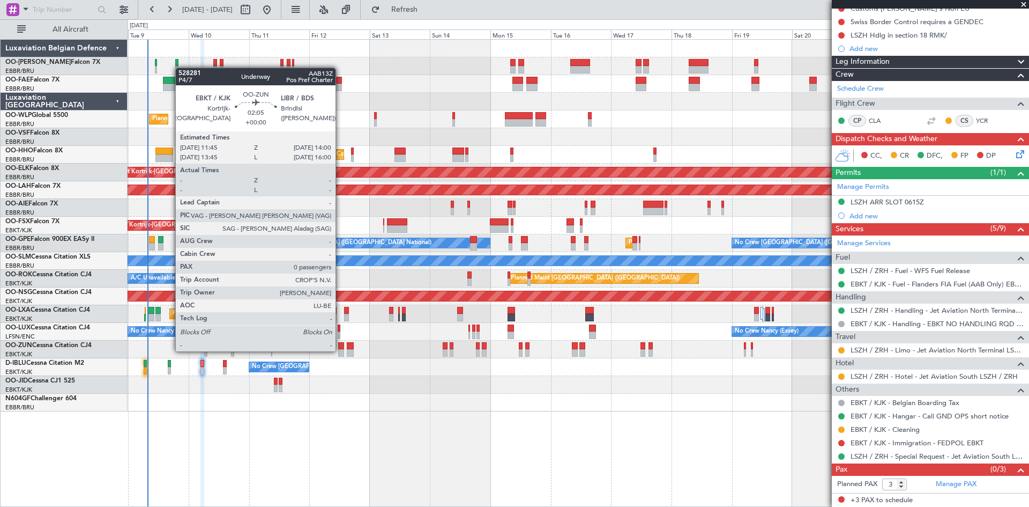
click at [340, 350] on div at bounding box center [341, 353] width 6 height 8
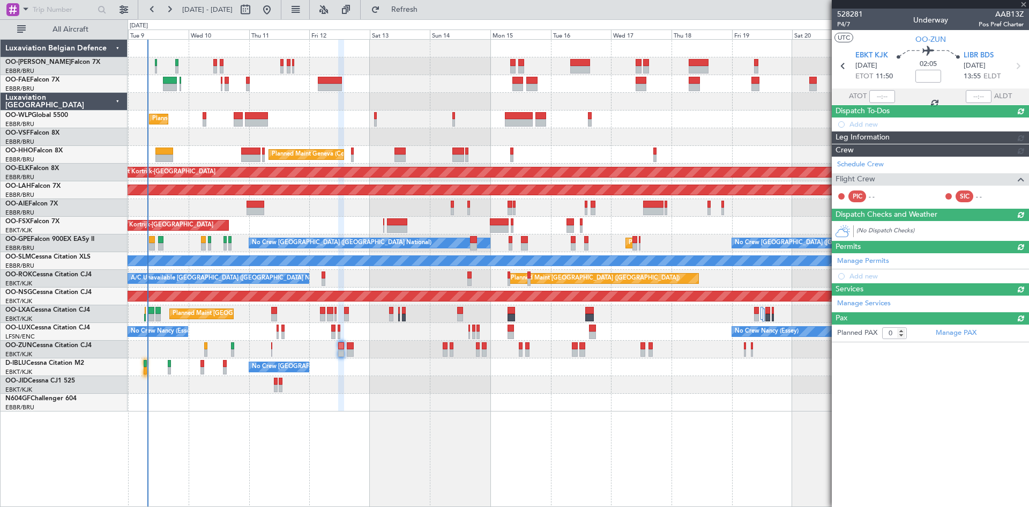
scroll to position [0, 0]
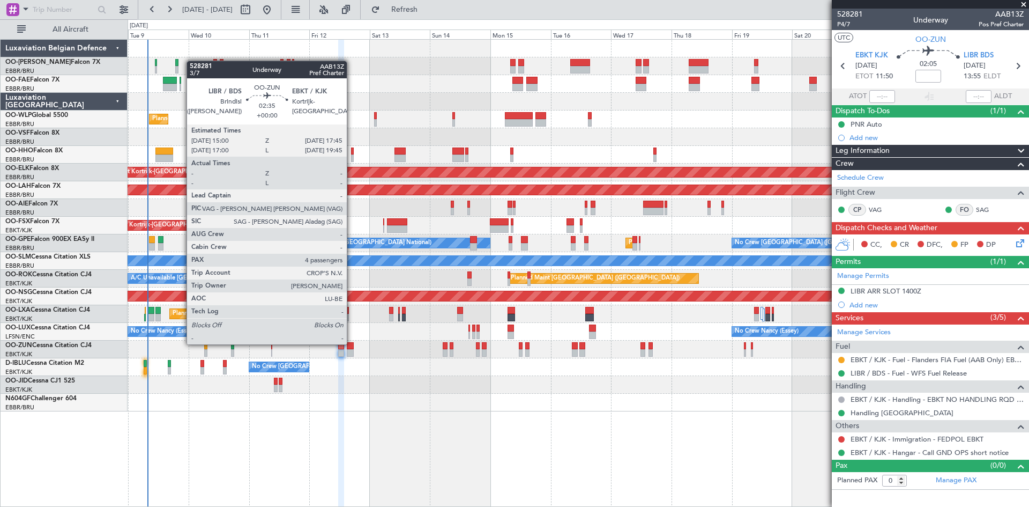
click at [351, 344] on div at bounding box center [350, 346] width 7 height 8
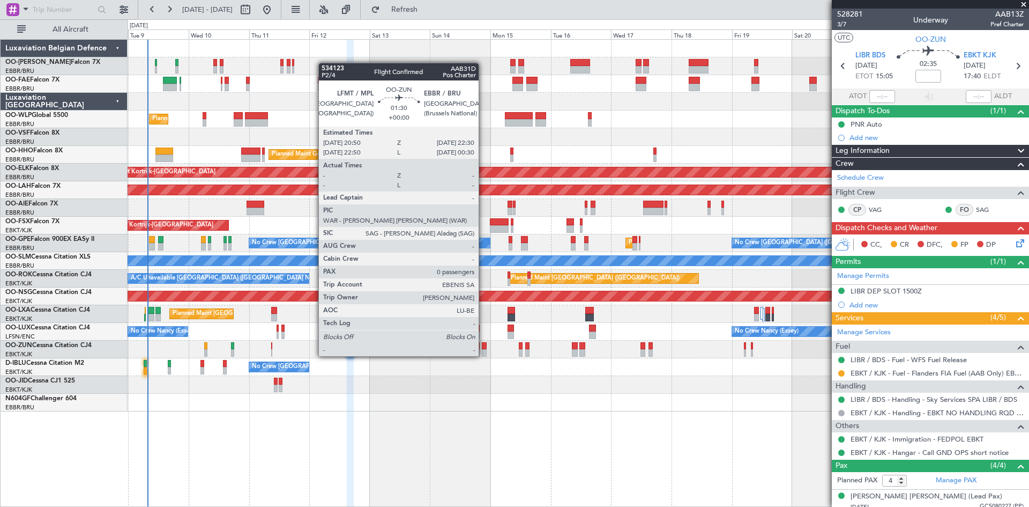
click at [484, 346] on div at bounding box center [484, 346] width 4 height 8
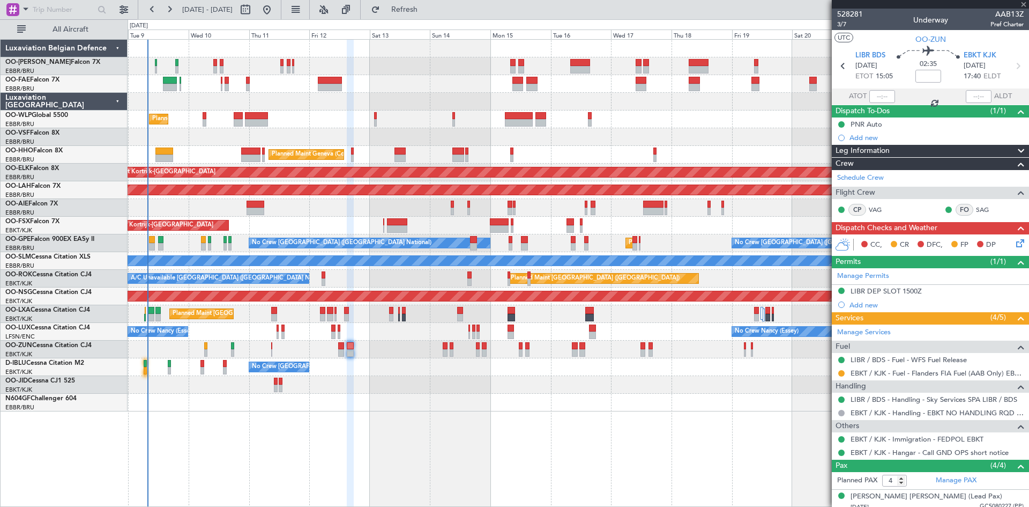
type input "0"
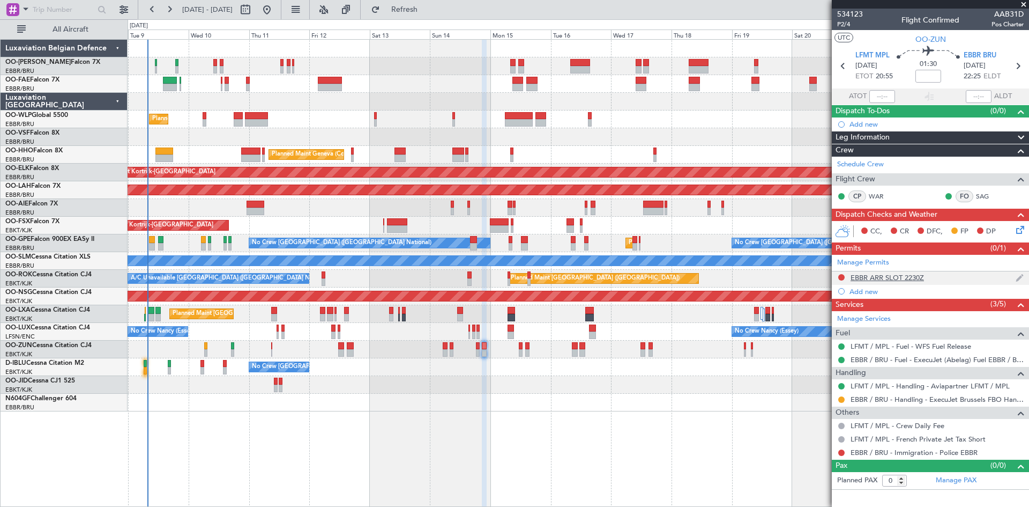
click at [888, 278] on div "EBBR ARR SLOT 2230Z" at bounding box center [887, 277] width 73 height 9
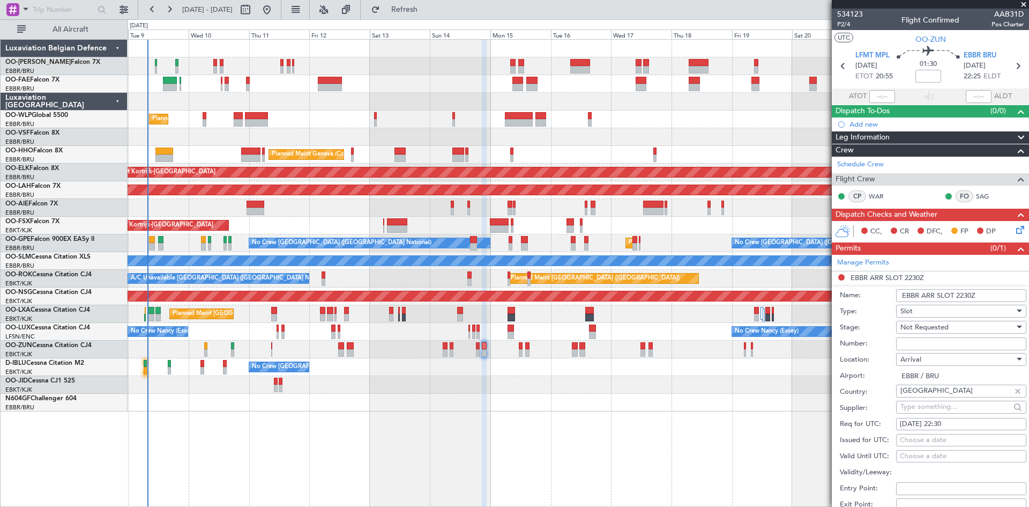
click at [938, 345] on input "Number:" at bounding box center [961, 343] width 130 height 13
paste input "EBBRAAB6514A"
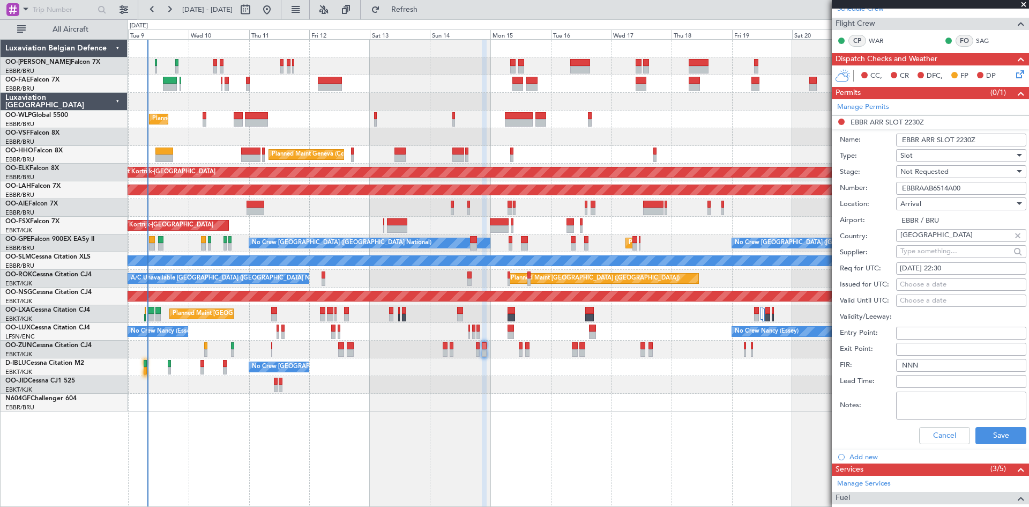
scroll to position [161, 0]
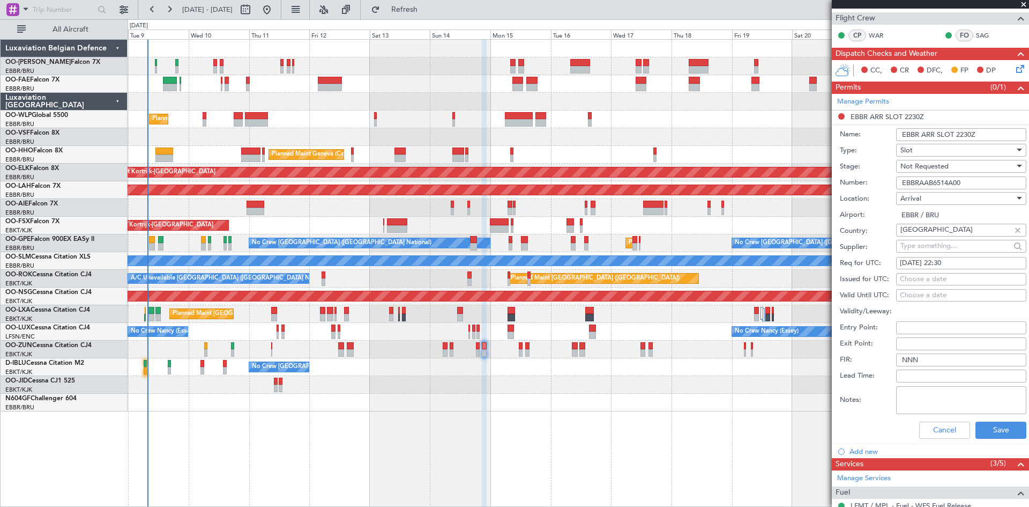
type input "EBBRAAB6514A00"
click at [950, 168] on div "Not Requested" at bounding box center [958, 166] width 114 height 16
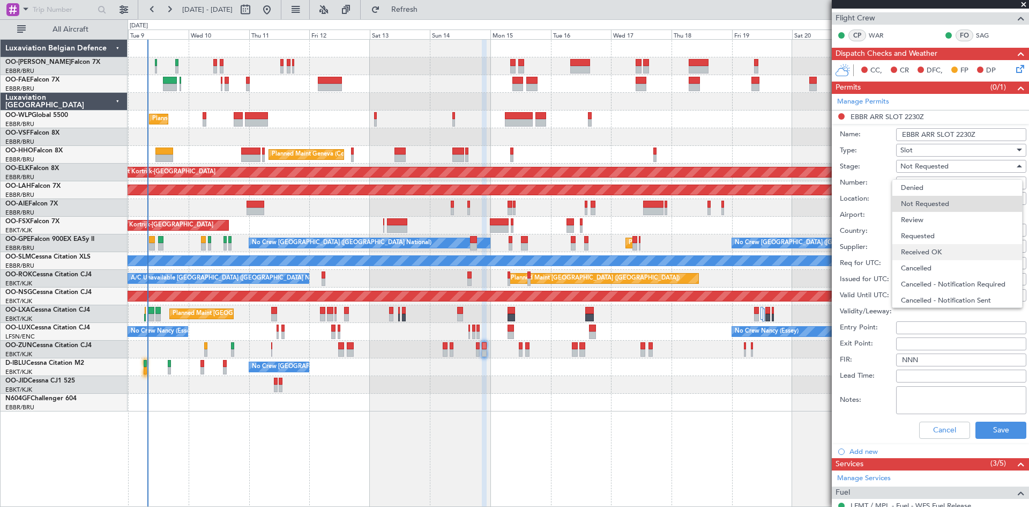
click at [935, 249] on span "Received OK" at bounding box center [957, 252] width 113 height 16
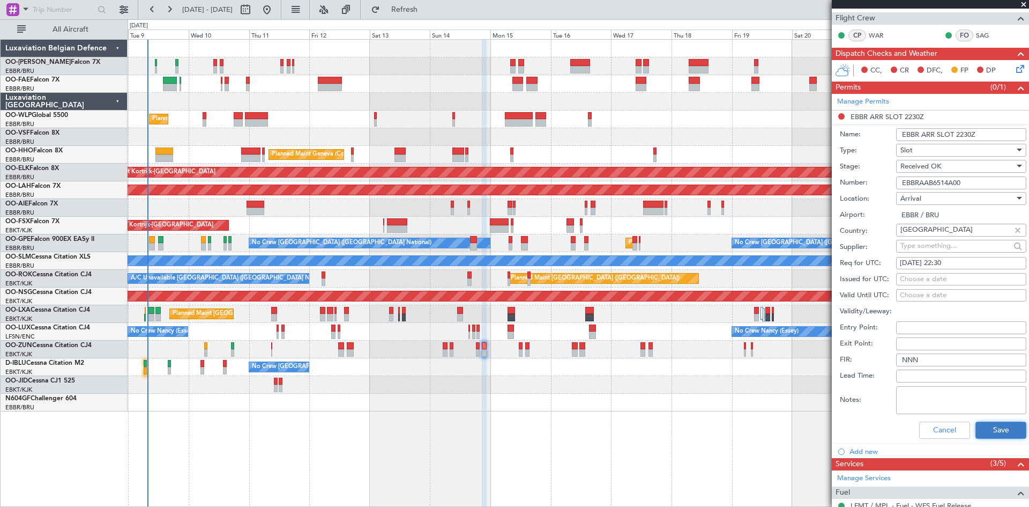
click at [1003, 433] on button "Save" at bounding box center [1001, 429] width 51 height 17
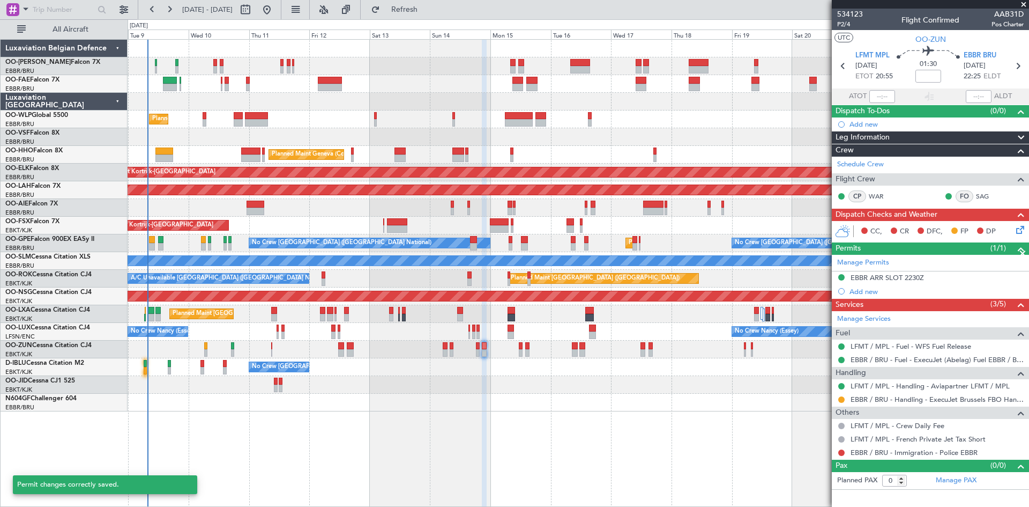
scroll to position [0, 0]
click at [842, 399] on button at bounding box center [842, 399] width 6 height 6
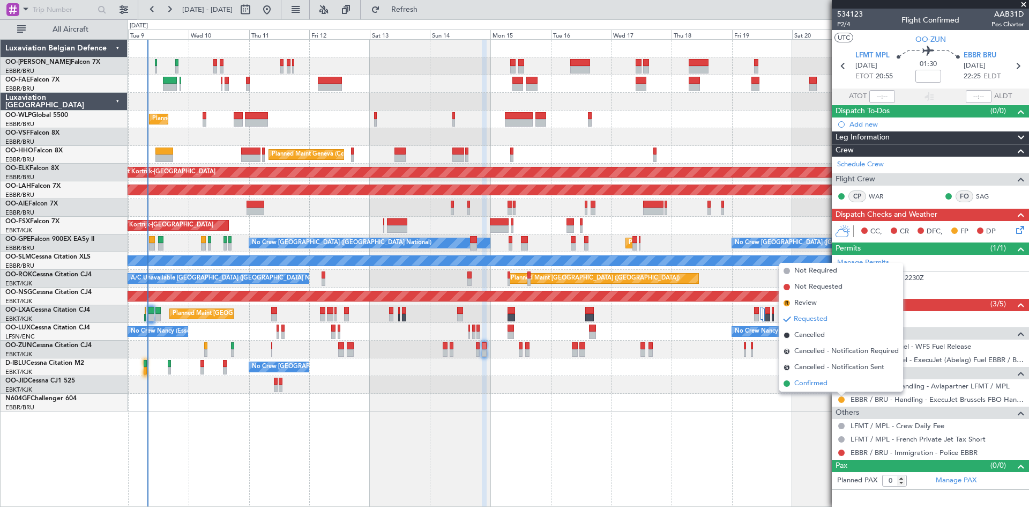
click at [828, 386] on span "Confirmed" at bounding box center [811, 383] width 33 height 11
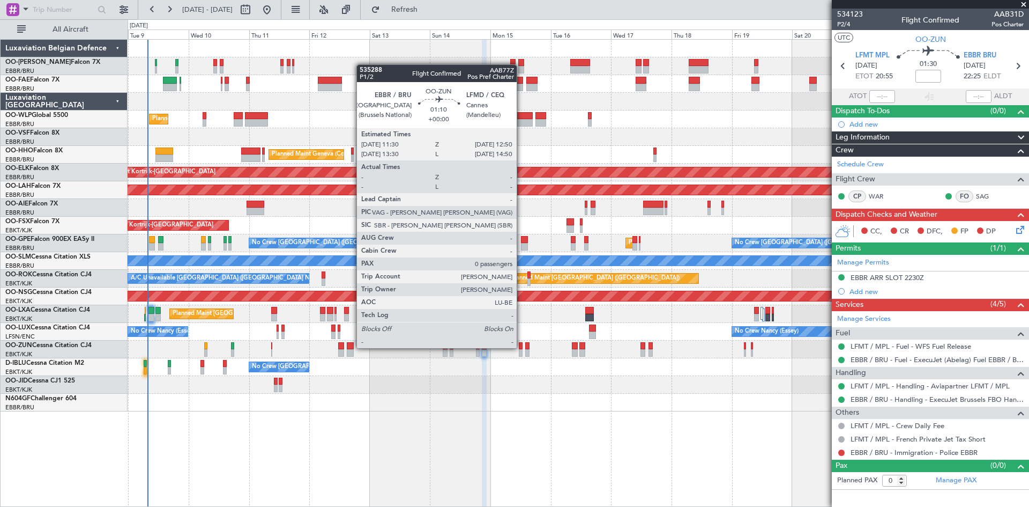
click at [522, 348] on div at bounding box center [521, 346] width 4 height 8
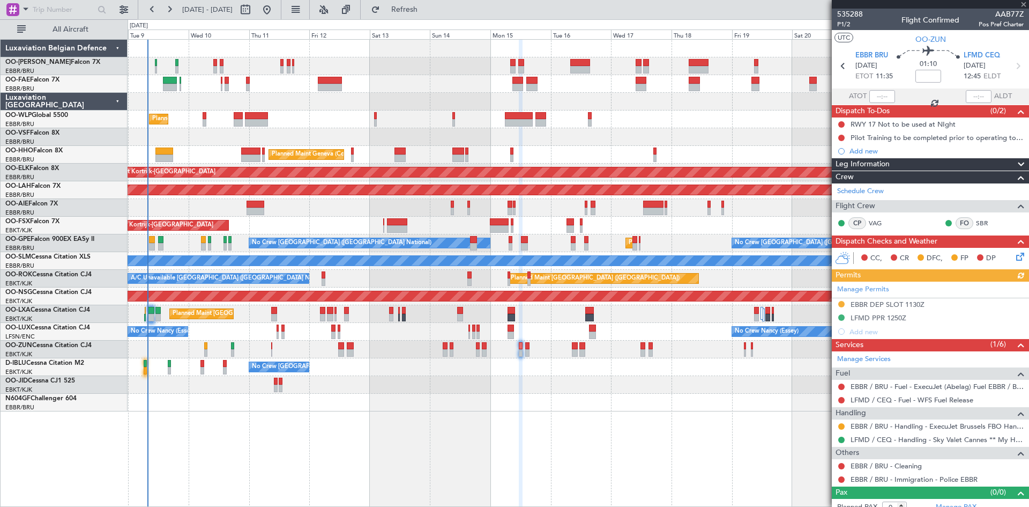
click at [881, 307] on div "Manage Permits EBBR DEP SLOT 1130Z LFMD PPR 1250Z Add new" at bounding box center [930, 309] width 197 height 57
click at [893, 303] on div "EBBR DEP SLOT 1130Z" at bounding box center [888, 304] width 74 height 9
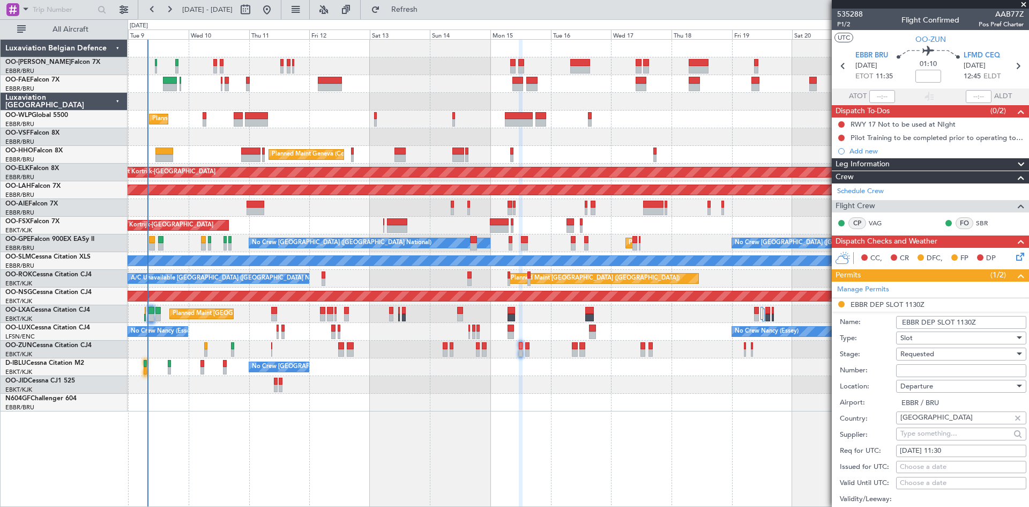
click at [916, 353] on span "Requested" at bounding box center [918, 354] width 34 height 10
click at [932, 432] on span "Received OK" at bounding box center [957, 435] width 113 height 16
click at [953, 372] on input "Number:" at bounding box center [961, 370] width 130 height 13
paste input "EBBRAAB6515D"
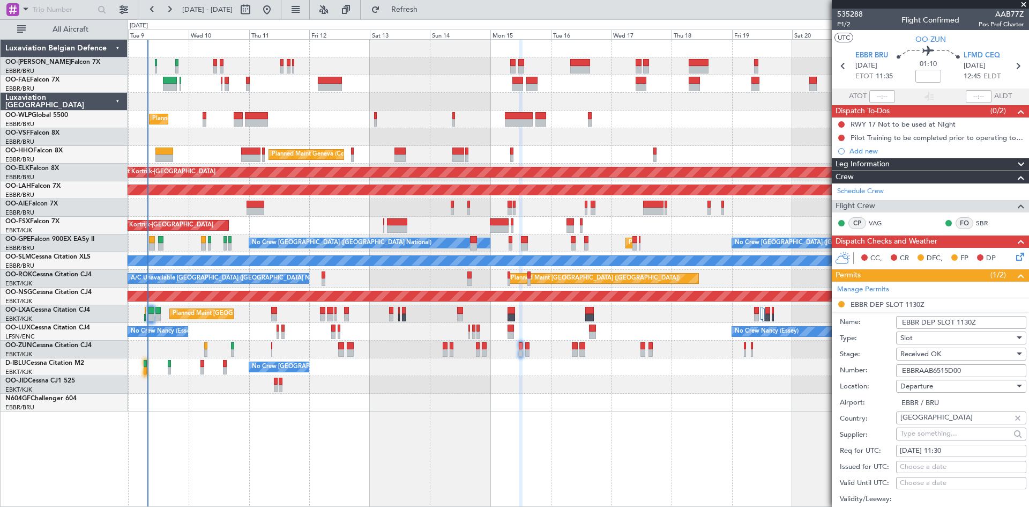
type input "EBBRAAB6515D00"
click at [864, 349] on label "Stage:" at bounding box center [868, 354] width 56 height 11
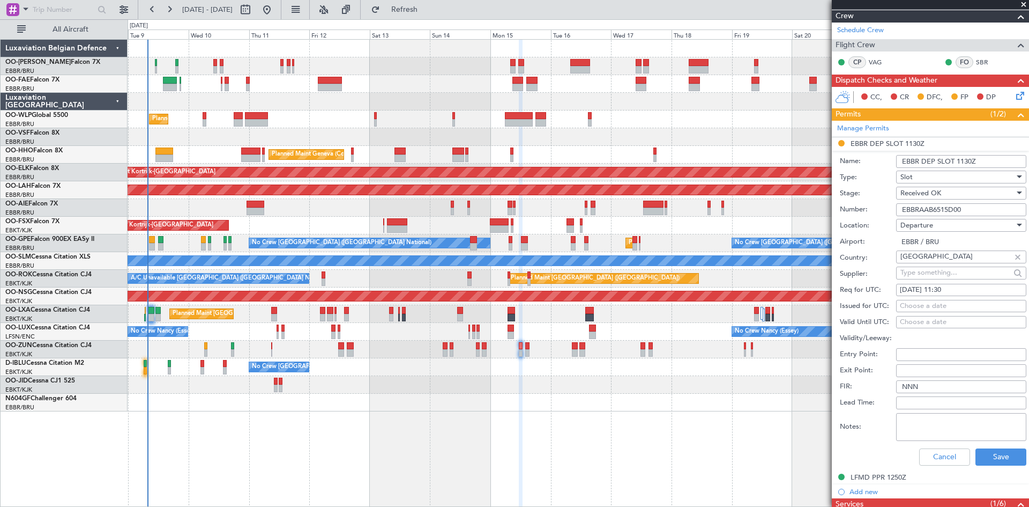
scroll to position [214, 0]
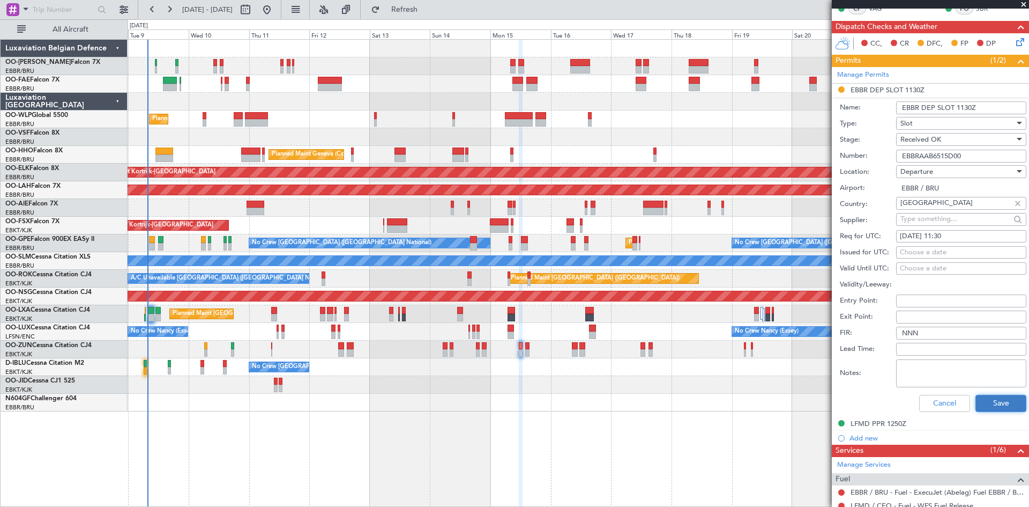
click at [999, 403] on button "Save" at bounding box center [1001, 403] width 51 height 17
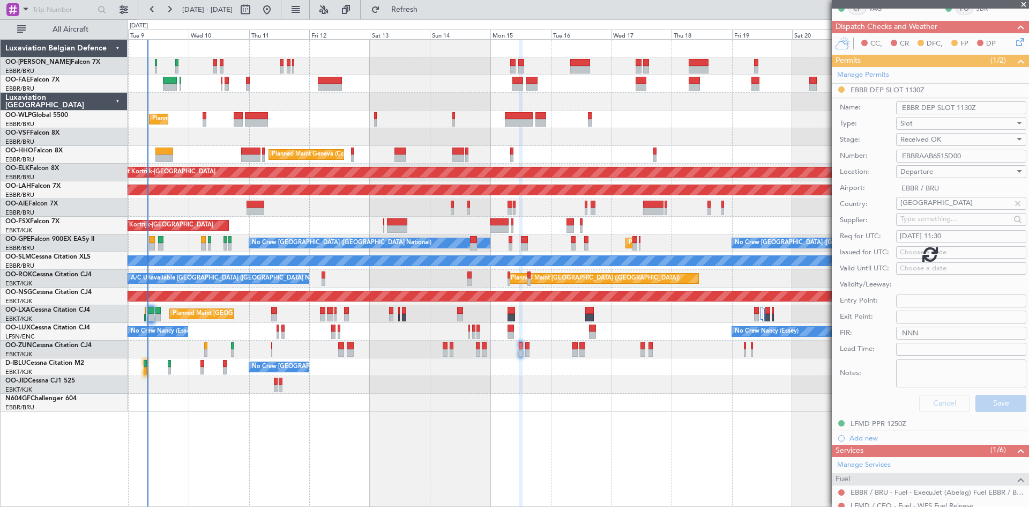
scroll to position [9, 0]
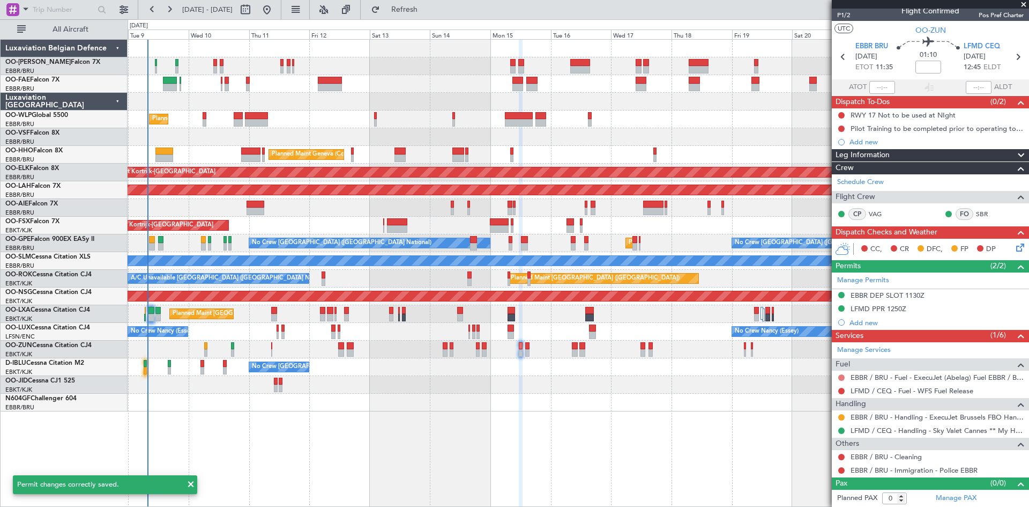
click at [842, 375] on button at bounding box center [842, 377] width 6 height 6
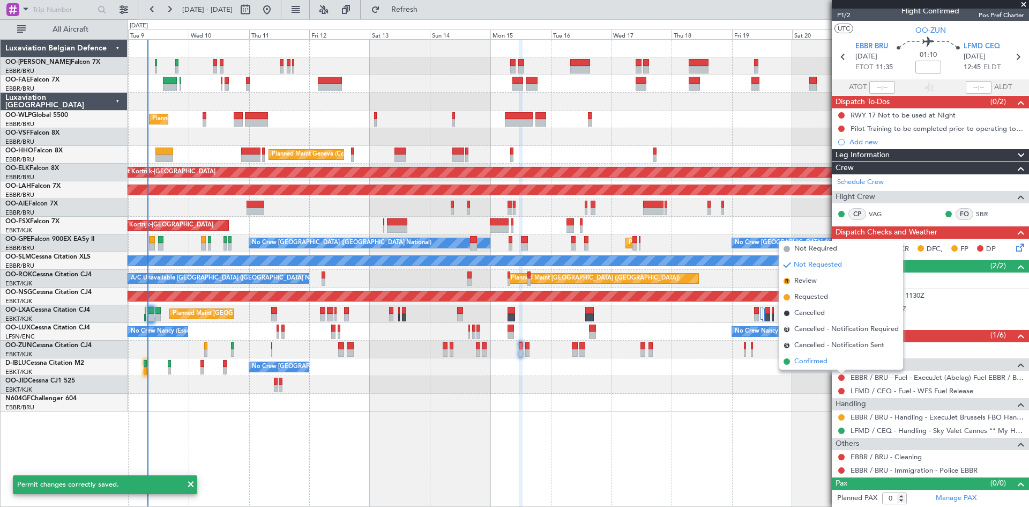
click at [825, 359] on span "Confirmed" at bounding box center [811, 361] width 33 height 11
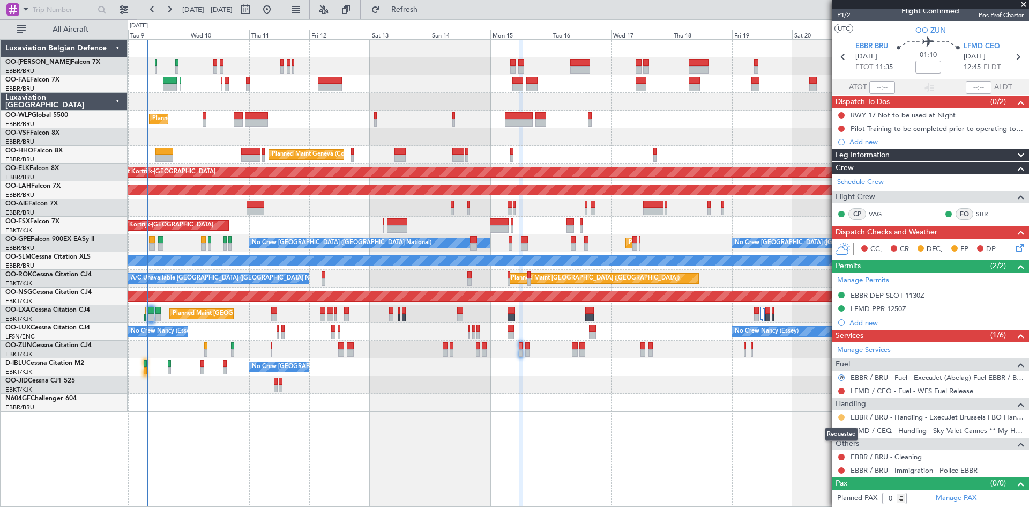
click at [844, 416] on button at bounding box center [842, 417] width 6 height 6
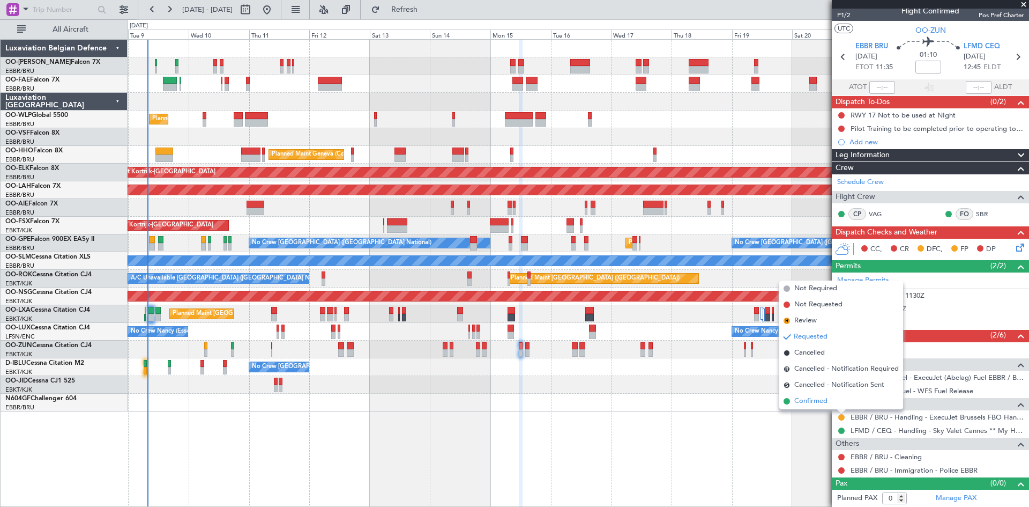
click at [832, 403] on li "Confirmed" at bounding box center [842, 401] width 124 height 16
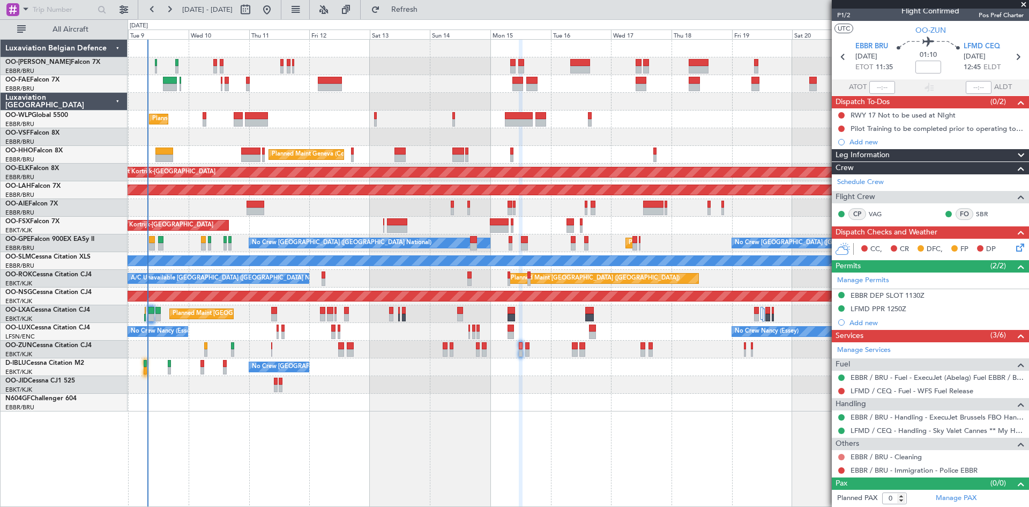
click at [843, 455] on button at bounding box center [842, 457] width 6 height 6
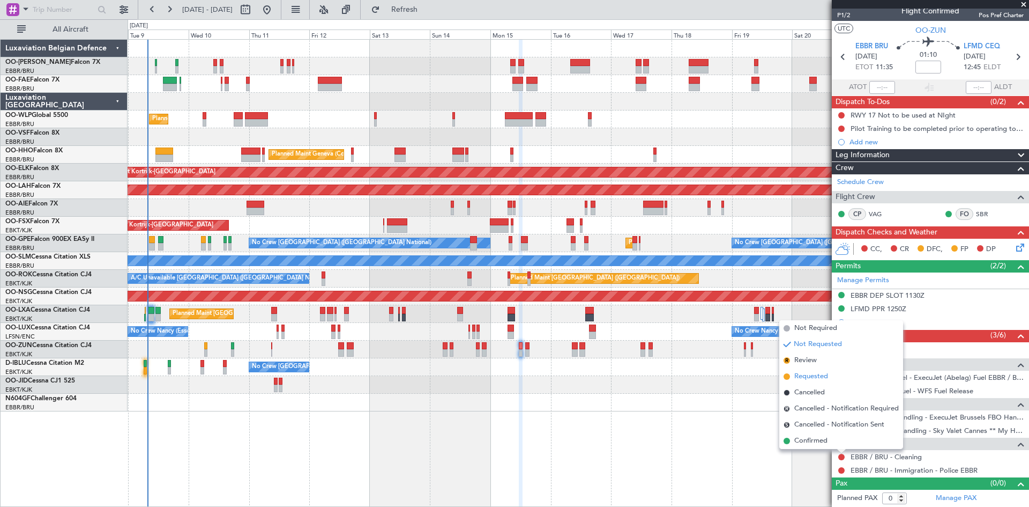
click at [804, 371] on span "Requested" at bounding box center [812, 376] width 34 height 11
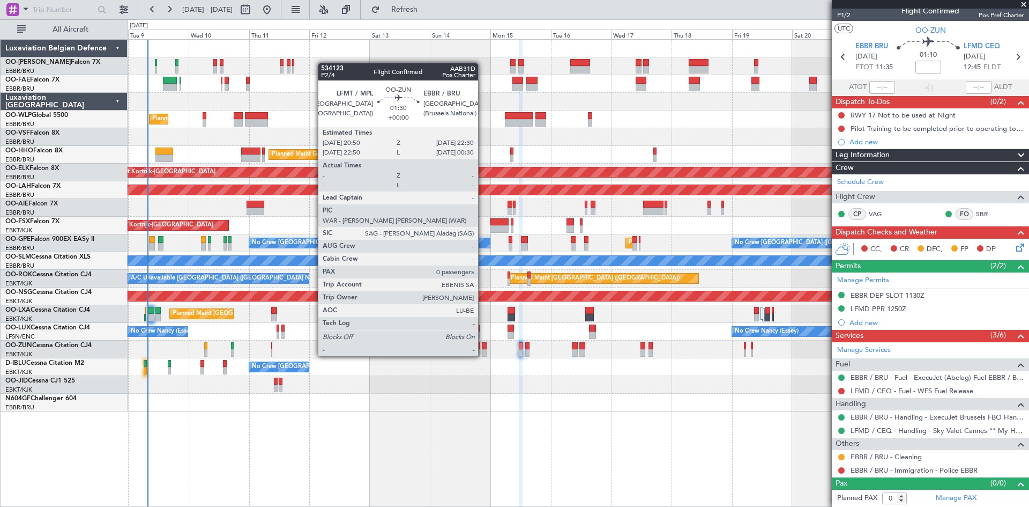
click at [484, 346] on div at bounding box center [484, 346] width 4 height 8
click at [484, 347] on div at bounding box center [484, 346] width 4 height 8
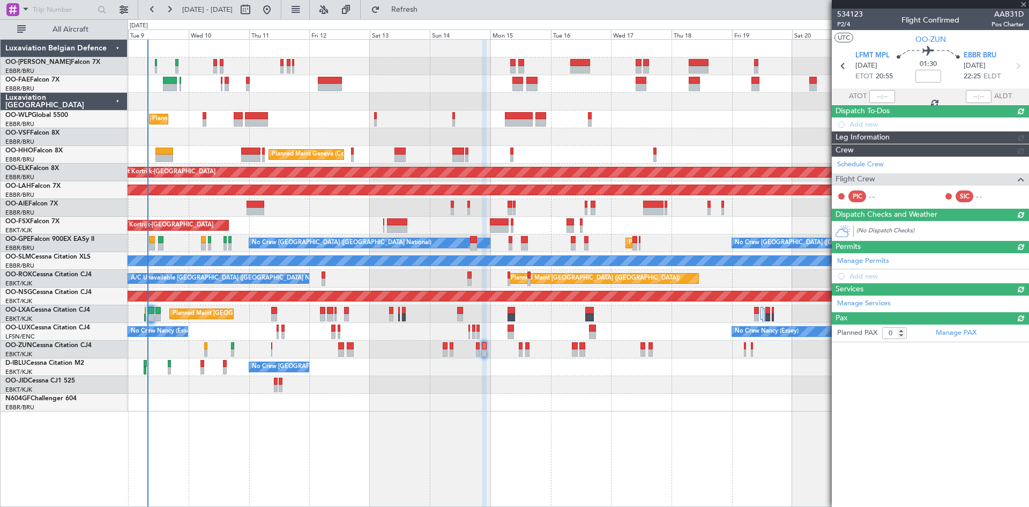
scroll to position [0, 0]
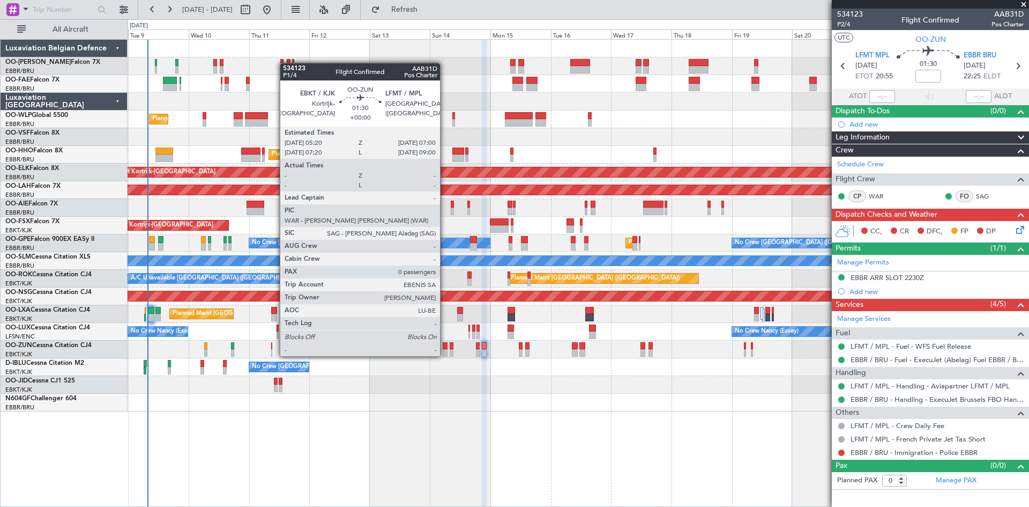
click at [445, 345] on div at bounding box center [445, 346] width 4 height 8
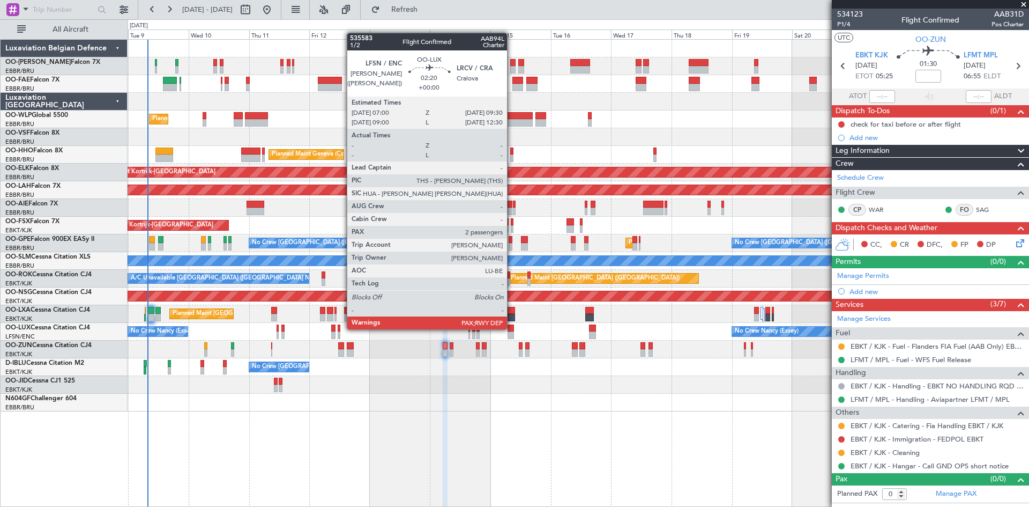
click at [512, 328] on div at bounding box center [511, 328] width 6 height 8
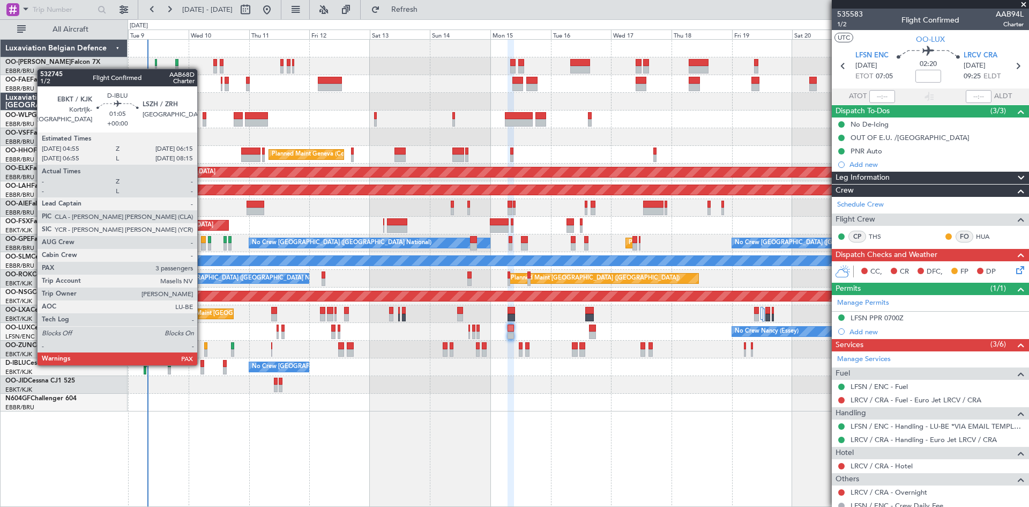
click at [203, 364] on div at bounding box center [203, 364] width 4 height 8
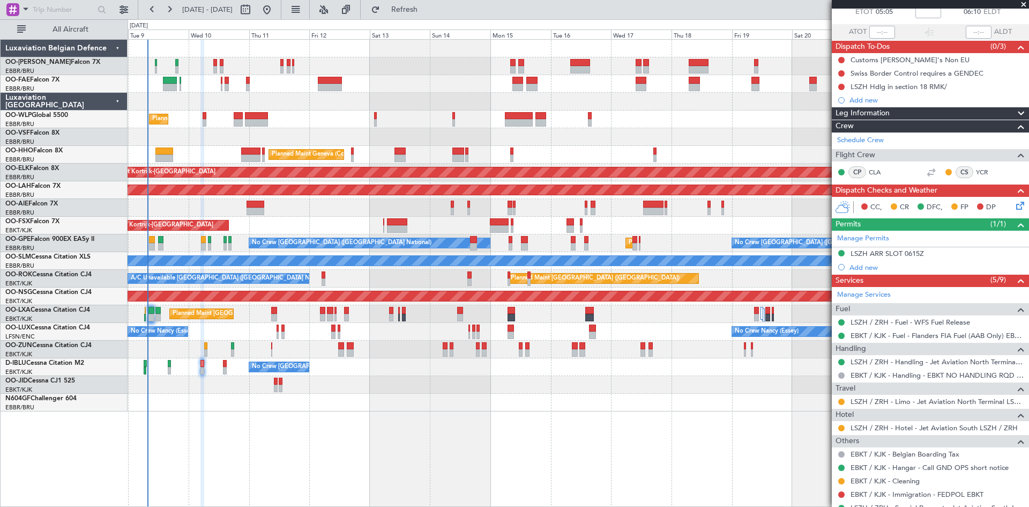
scroll to position [116, 0]
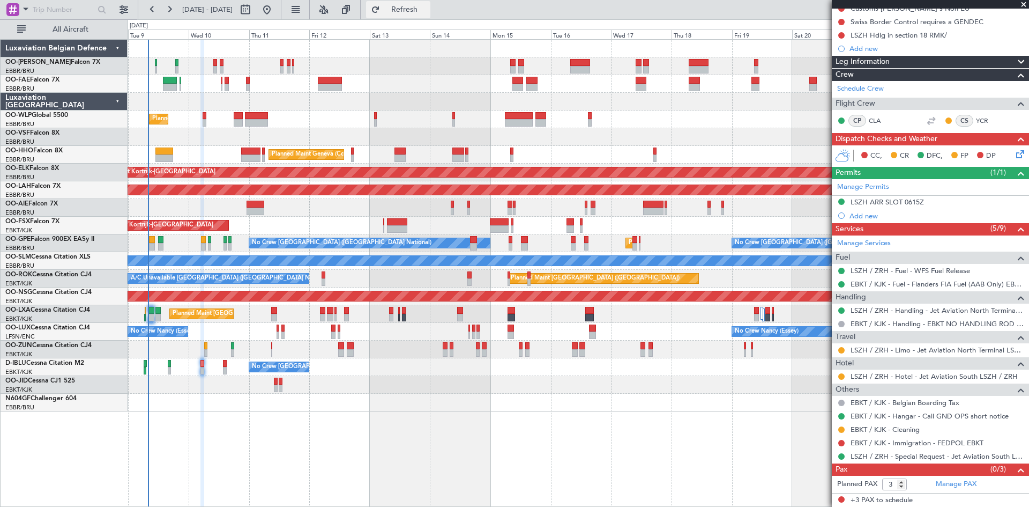
click at [427, 11] on span "Refresh" at bounding box center [404, 10] width 45 height 8
click at [431, 1] on button "Refresh" at bounding box center [398, 9] width 64 height 17
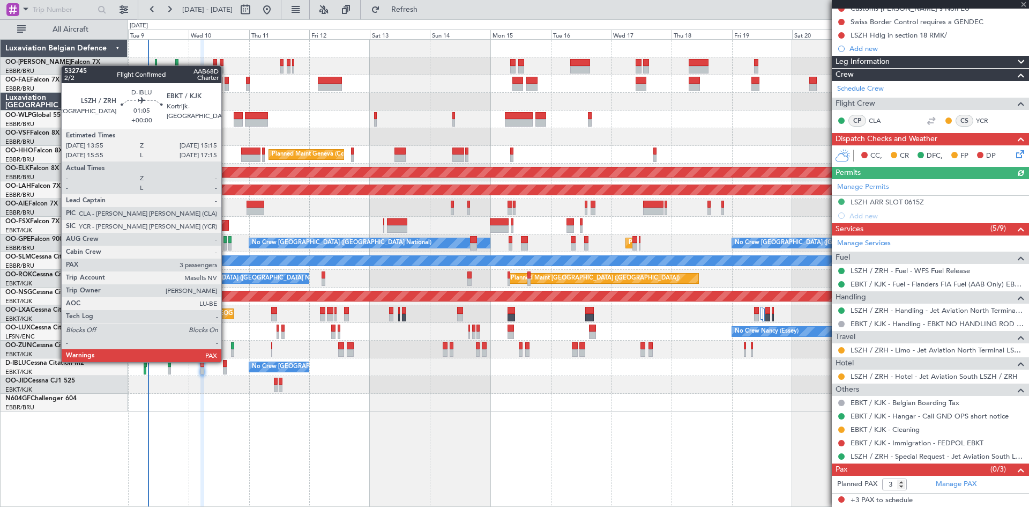
click at [226, 361] on div at bounding box center [225, 364] width 4 height 8
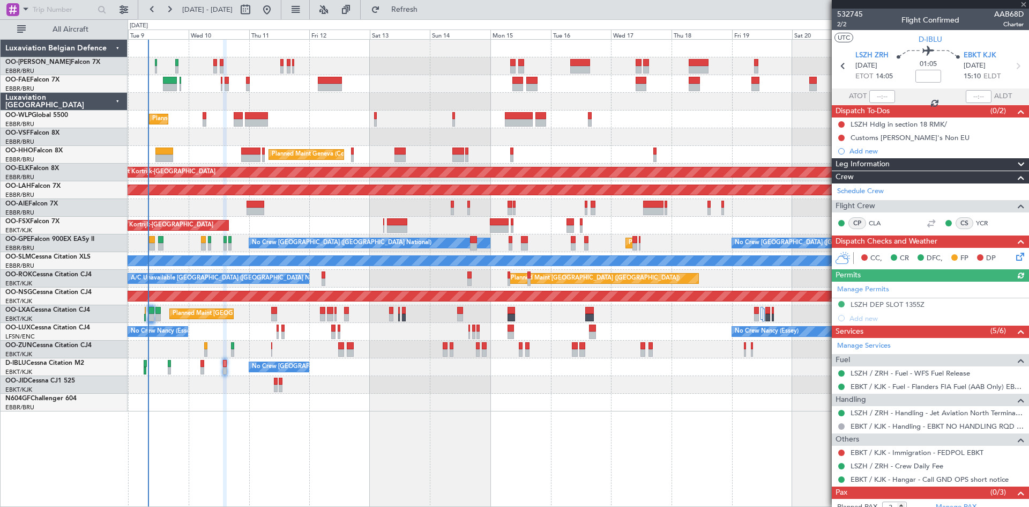
scroll to position [23, 0]
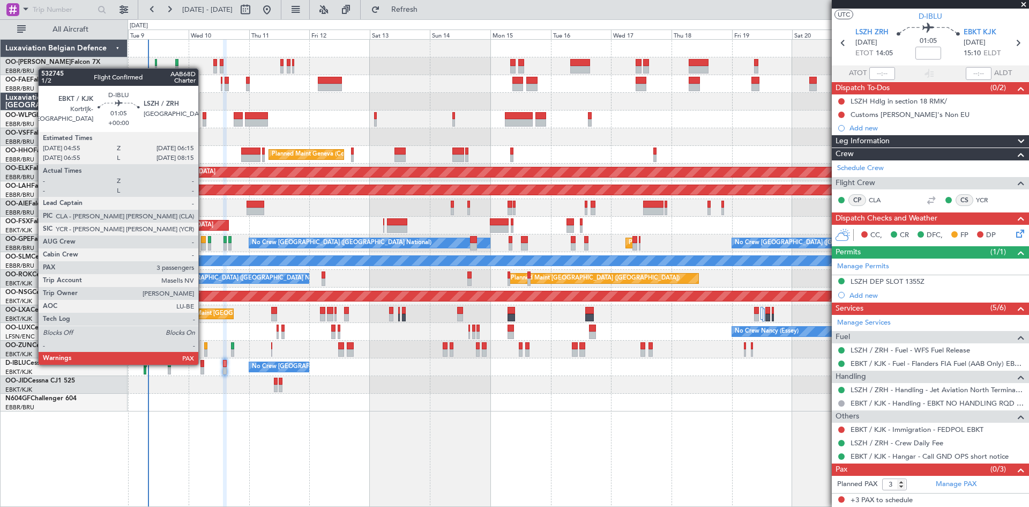
click at [203, 364] on div at bounding box center [203, 364] width 4 height 8
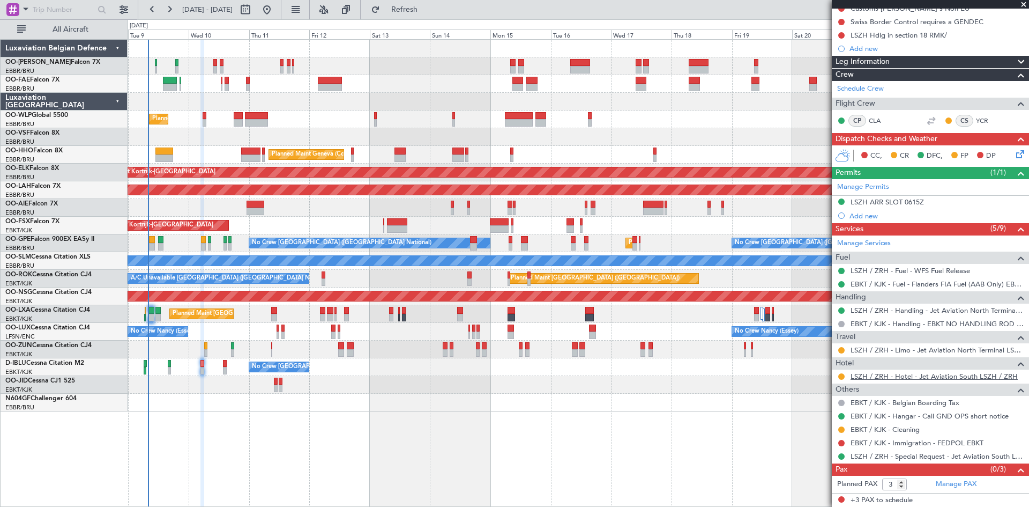
scroll to position [0, 0]
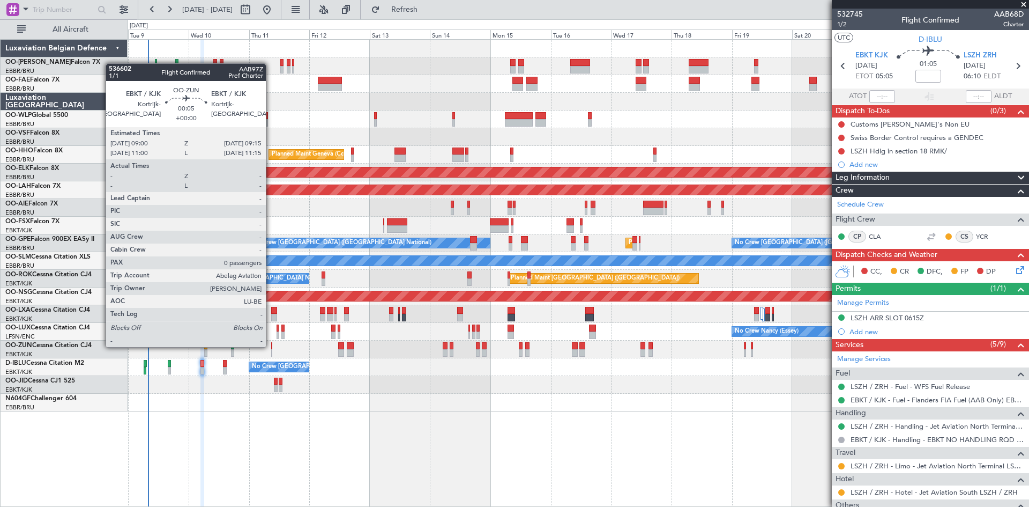
click at [271, 346] on div at bounding box center [271, 346] width 1 height 8
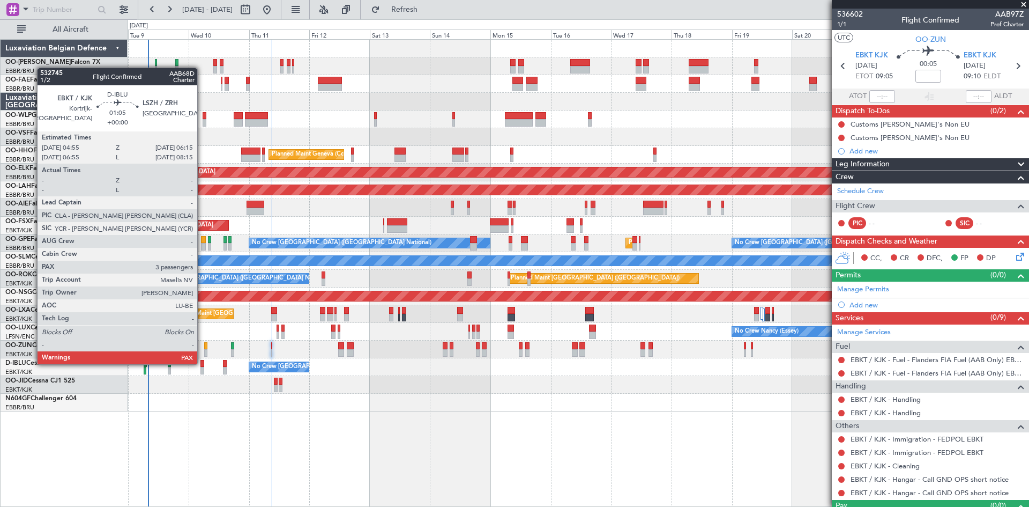
click at [202, 363] on div at bounding box center [203, 364] width 4 height 8
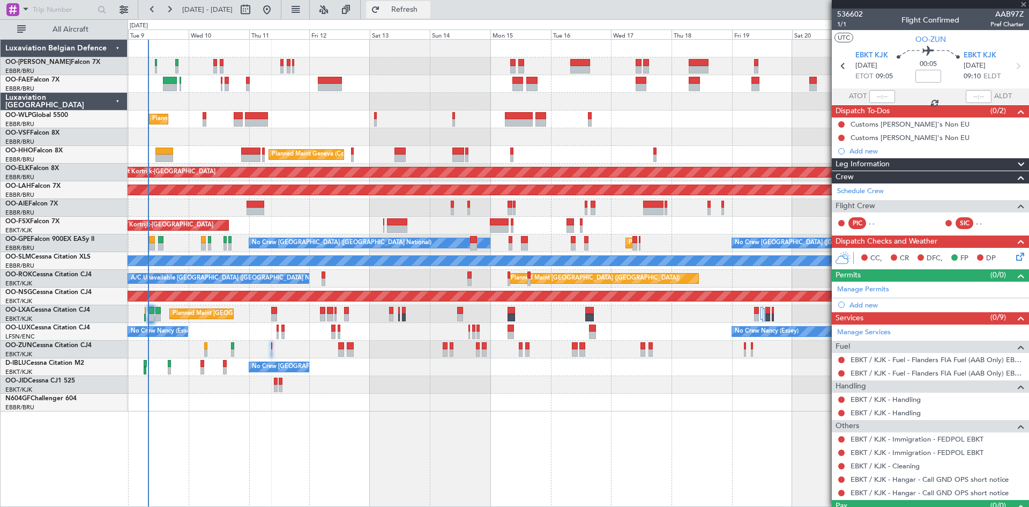
type input "3"
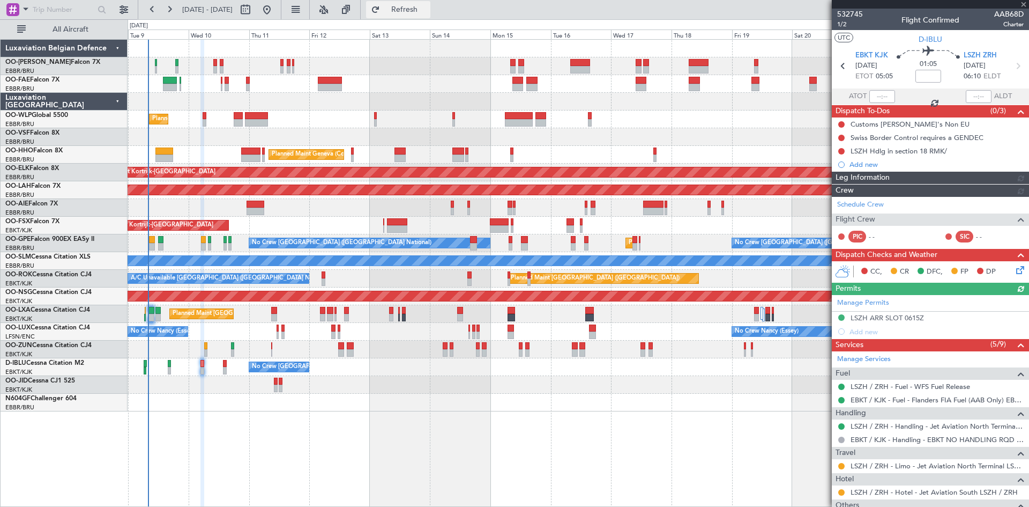
click at [427, 13] on span "Refresh" at bounding box center [404, 10] width 45 height 8
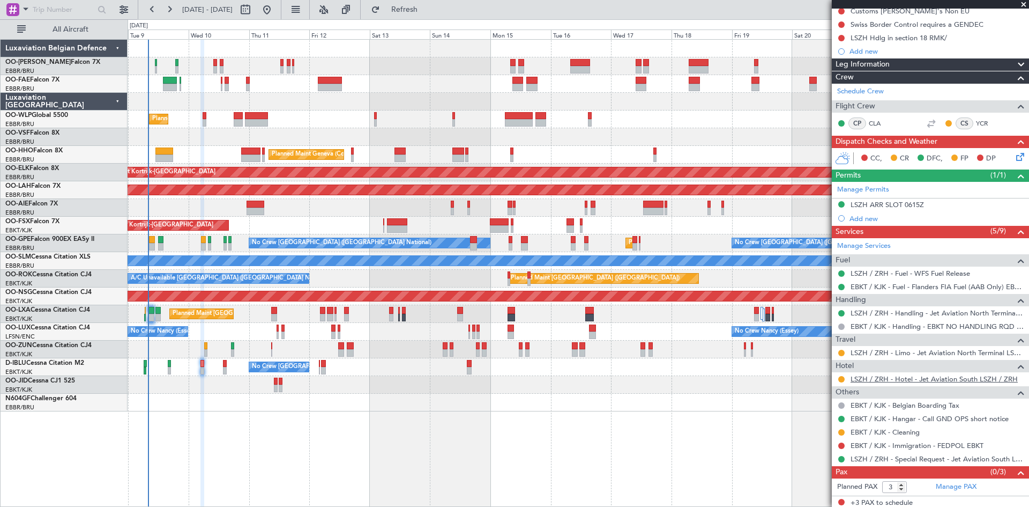
scroll to position [116, 0]
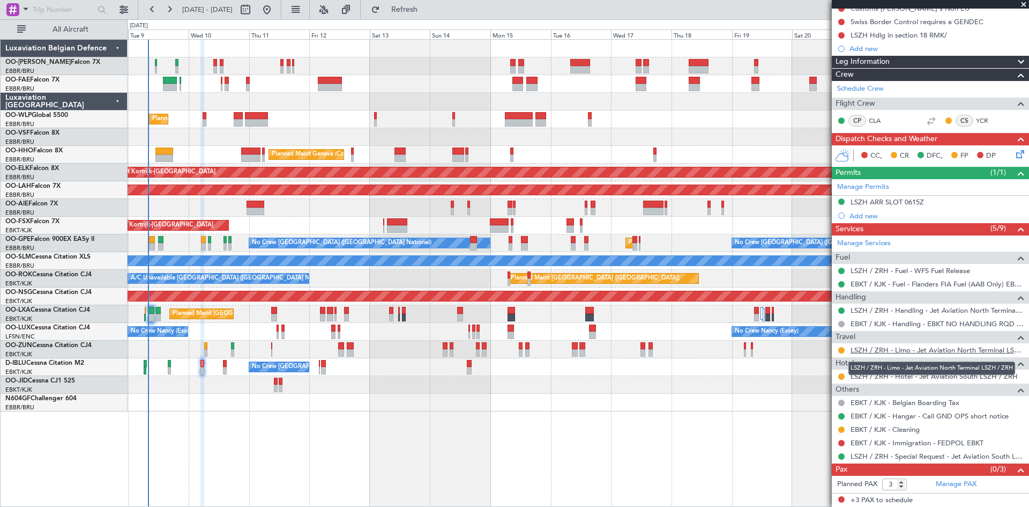
click at [925, 350] on link "LSZH / ZRH - Limo - Jet Aviation North Terminal LSZH / ZRH" at bounding box center [937, 349] width 173 height 9
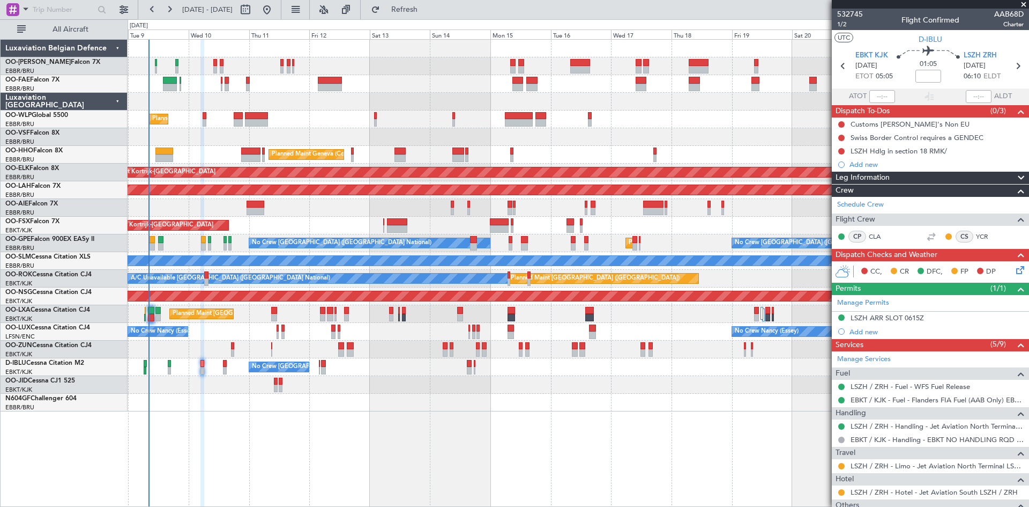
scroll to position [116, 0]
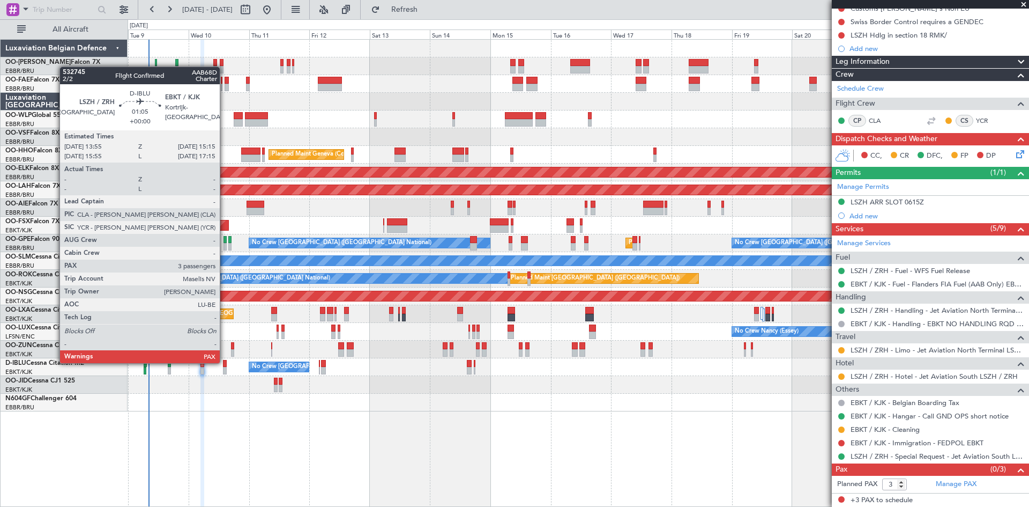
click at [225, 362] on div at bounding box center [225, 364] width 4 height 8
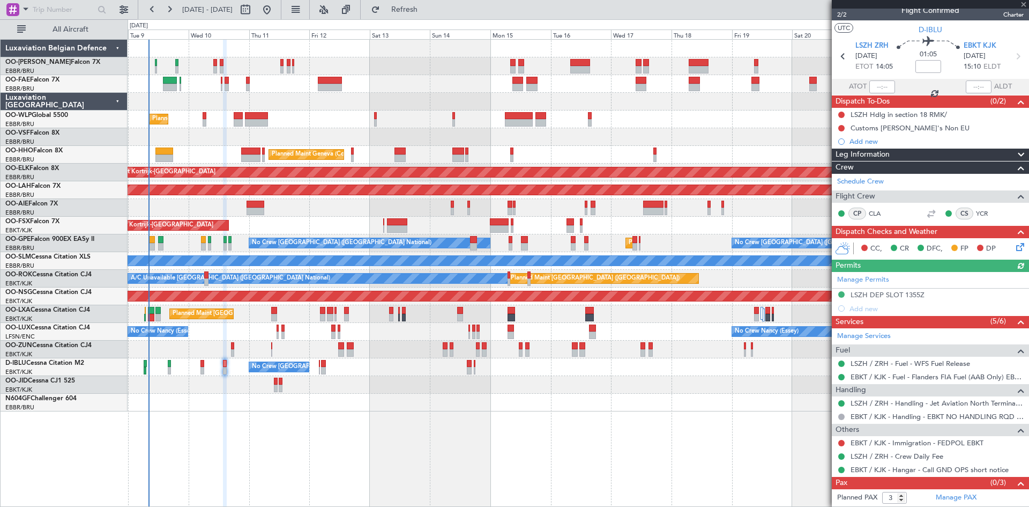
scroll to position [0, 0]
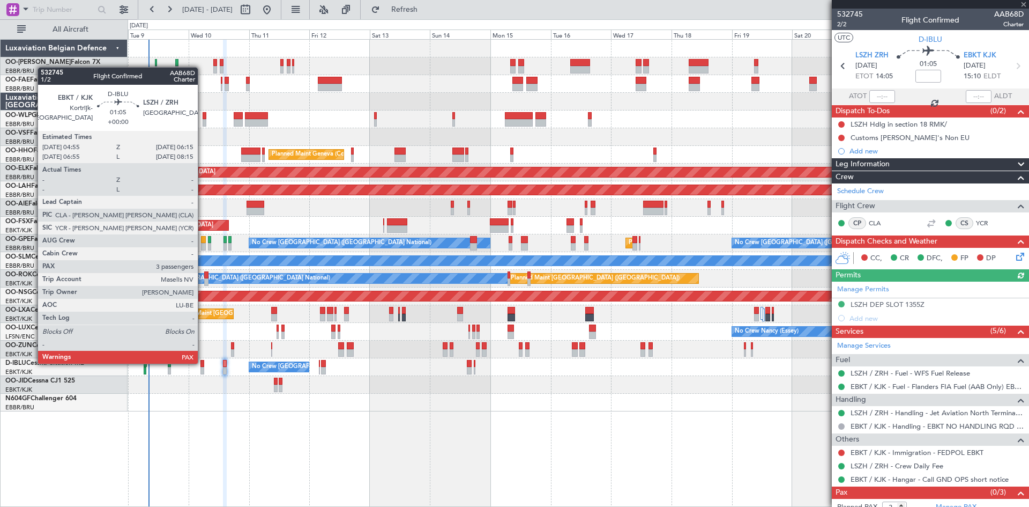
click at [203, 362] on div at bounding box center [203, 364] width 4 height 8
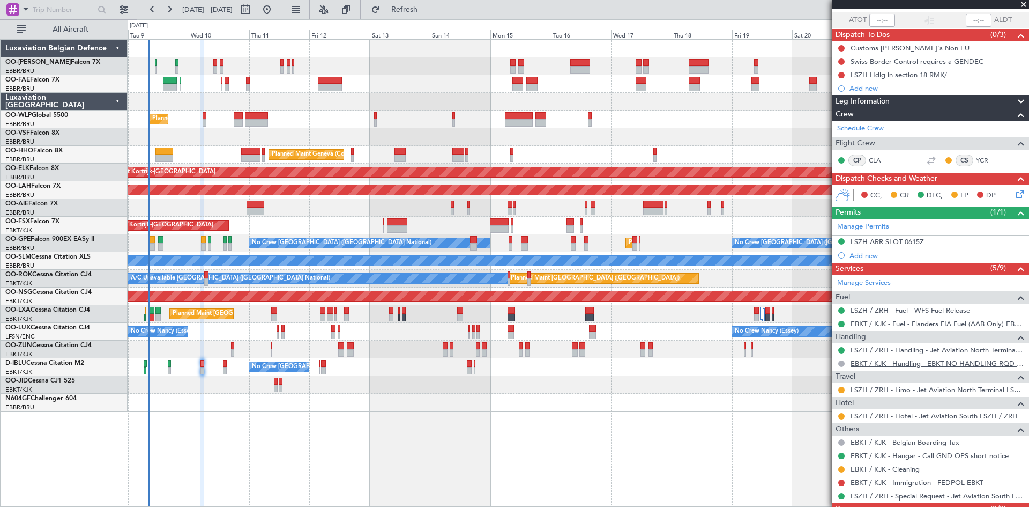
scroll to position [116, 0]
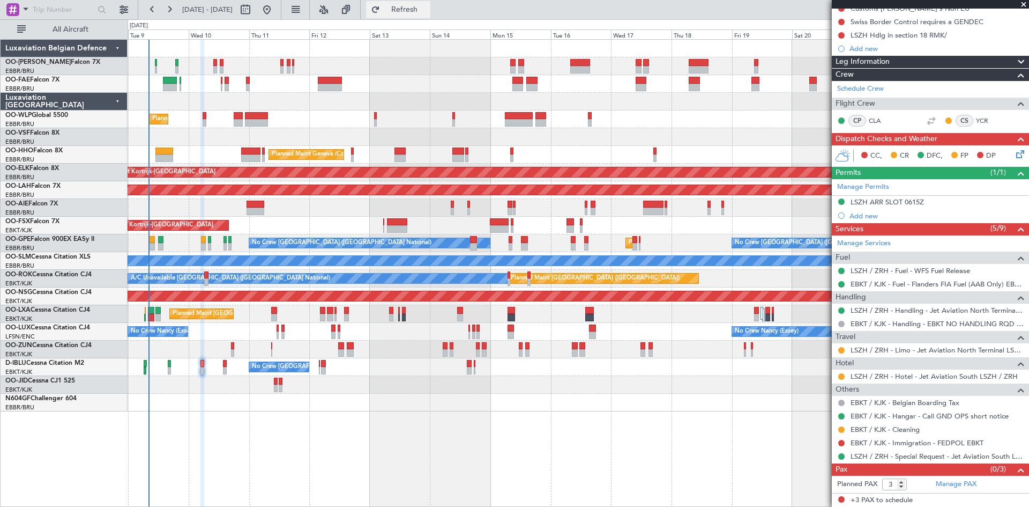
click at [427, 6] on span "Refresh" at bounding box center [404, 10] width 45 height 8
click at [427, 7] on span "Refresh" at bounding box center [404, 10] width 45 height 8
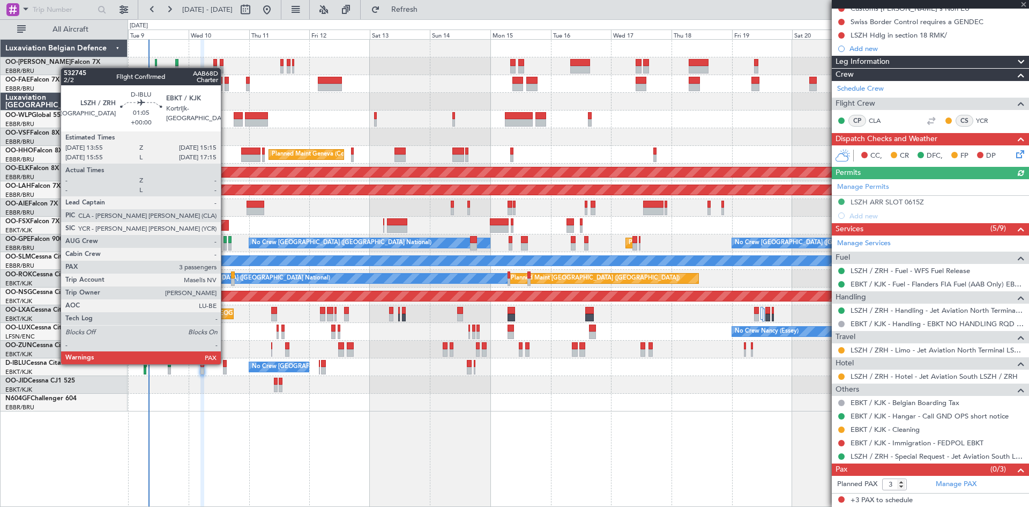
click at [226, 363] on div at bounding box center [225, 364] width 4 height 8
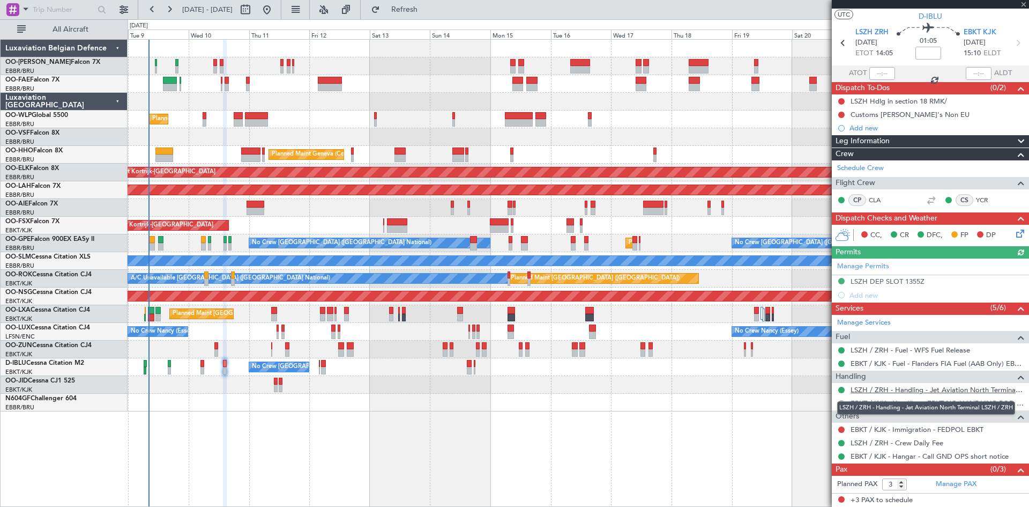
scroll to position [0, 0]
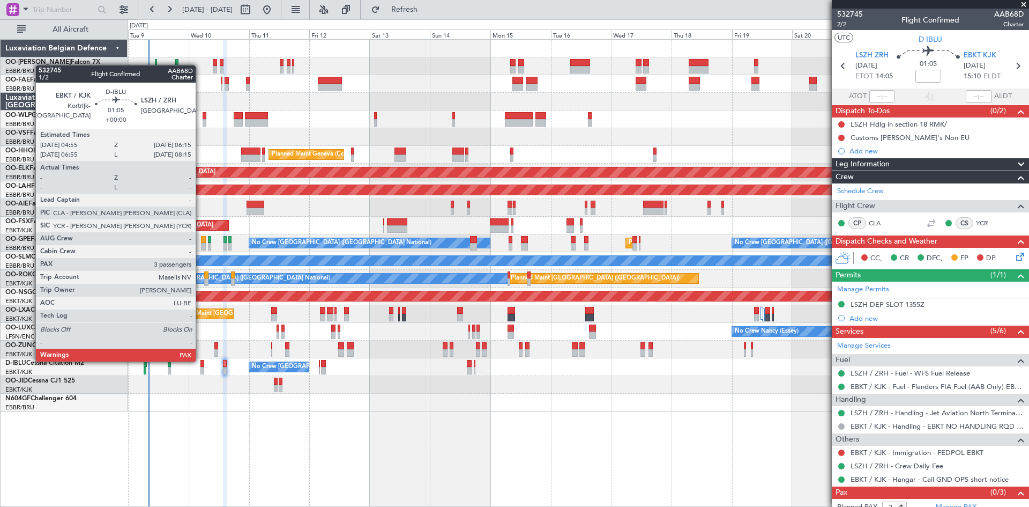
click at [201, 360] on div at bounding box center [203, 364] width 4 height 8
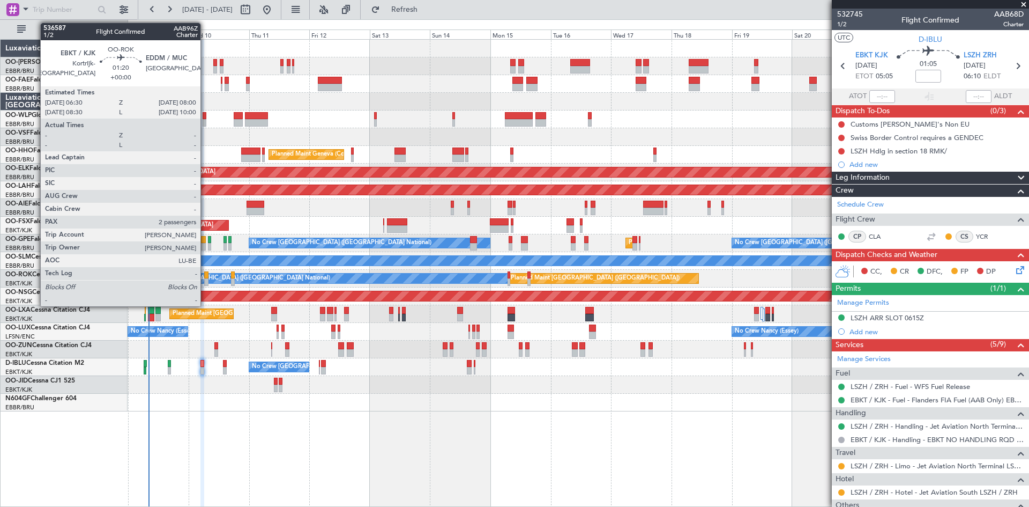
click at [205, 275] on div at bounding box center [206, 275] width 4 height 8
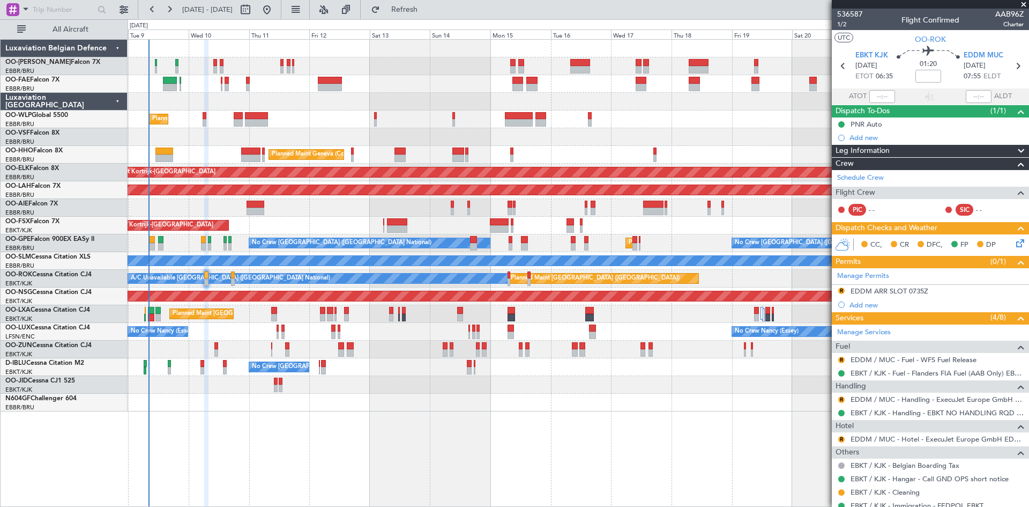
scroll to position [84, 0]
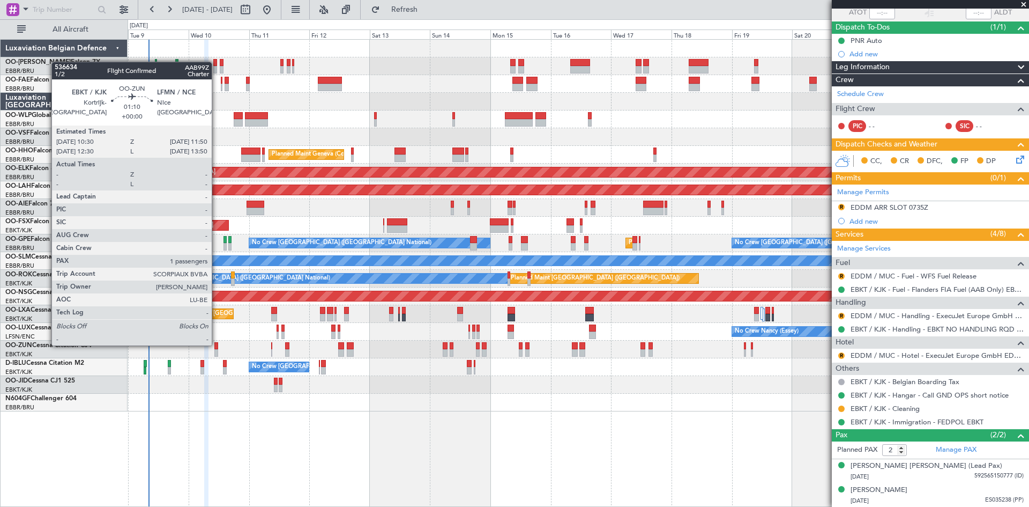
click at [217, 344] on div at bounding box center [216, 346] width 4 height 8
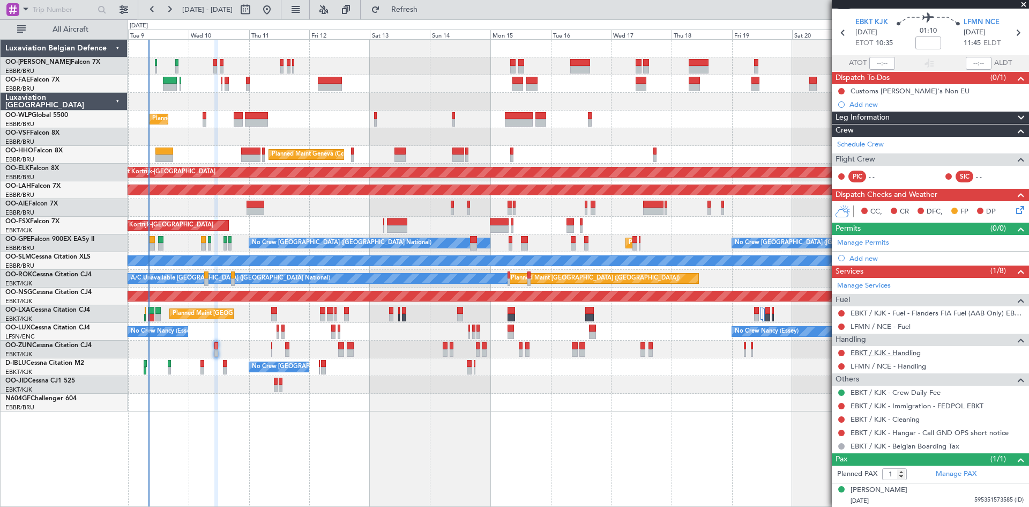
scroll to position [0, 0]
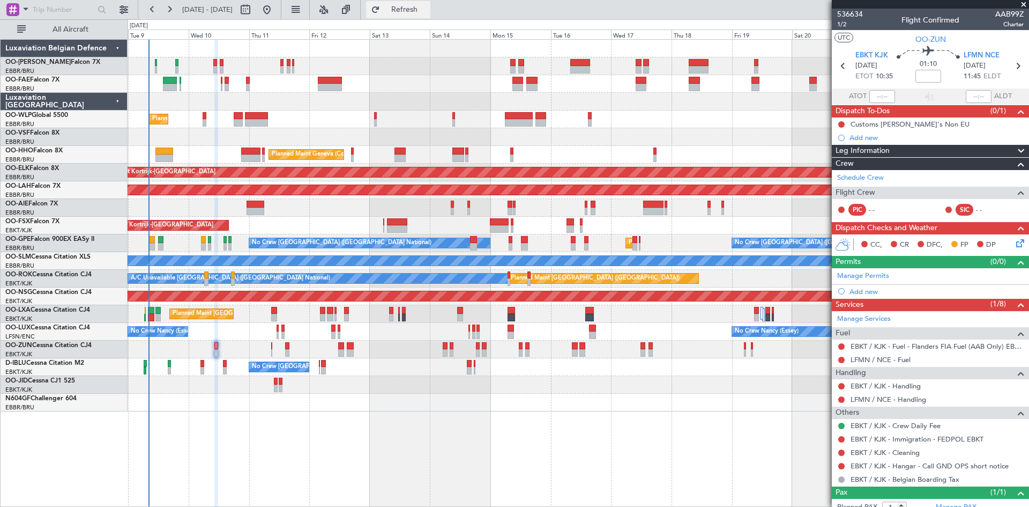
click at [427, 13] on span "Refresh" at bounding box center [404, 10] width 45 height 8
click at [427, 8] on span "Refresh" at bounding box center [404, 10] width 45 height 8
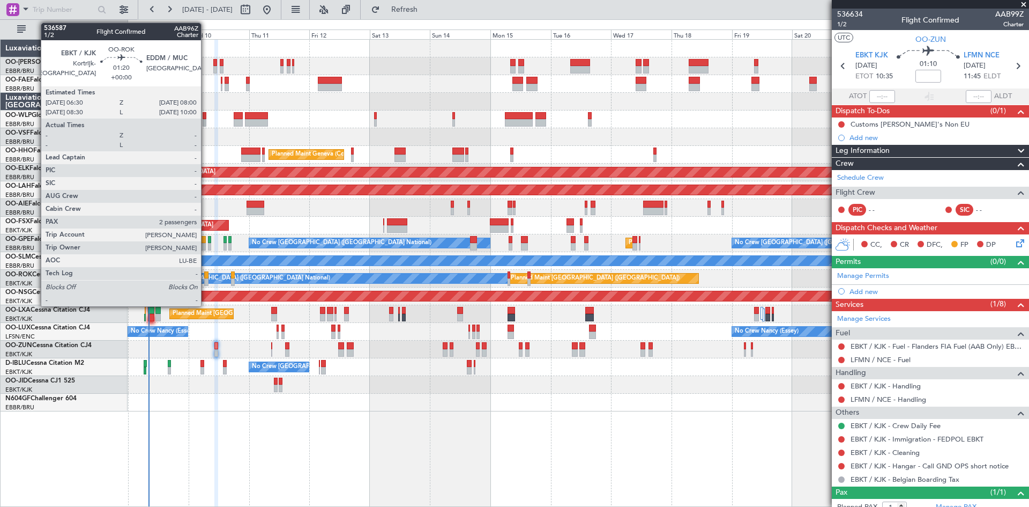
click at [206, 275] on div at bounding box center [206, 275] width 4 height 8
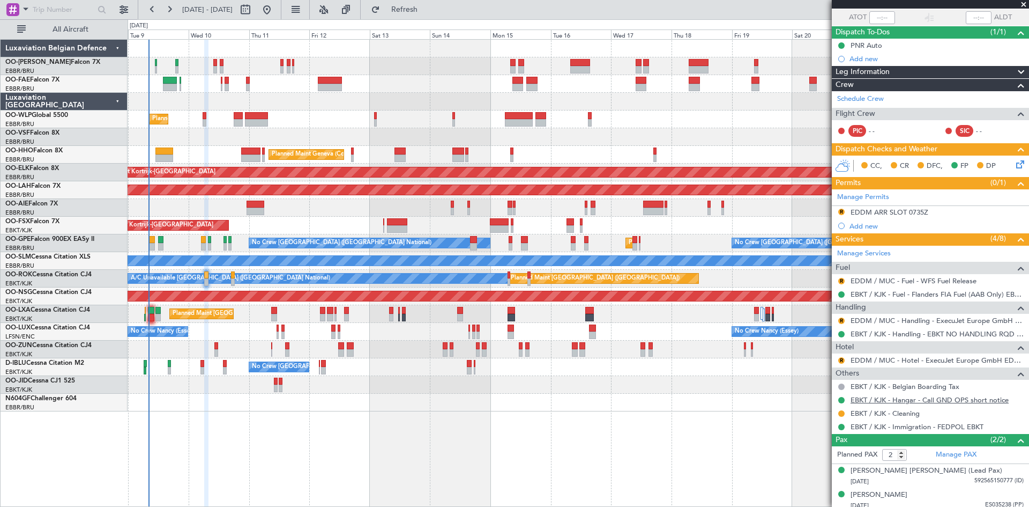
scroll to position [84, 0]
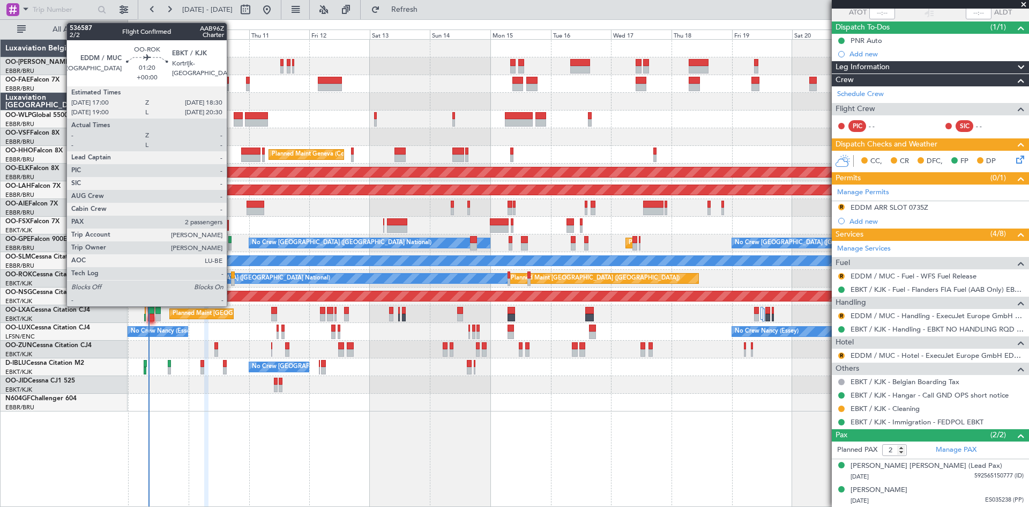
click at [232, 278] on div at bounding box center [233, 275] width 4 height 8
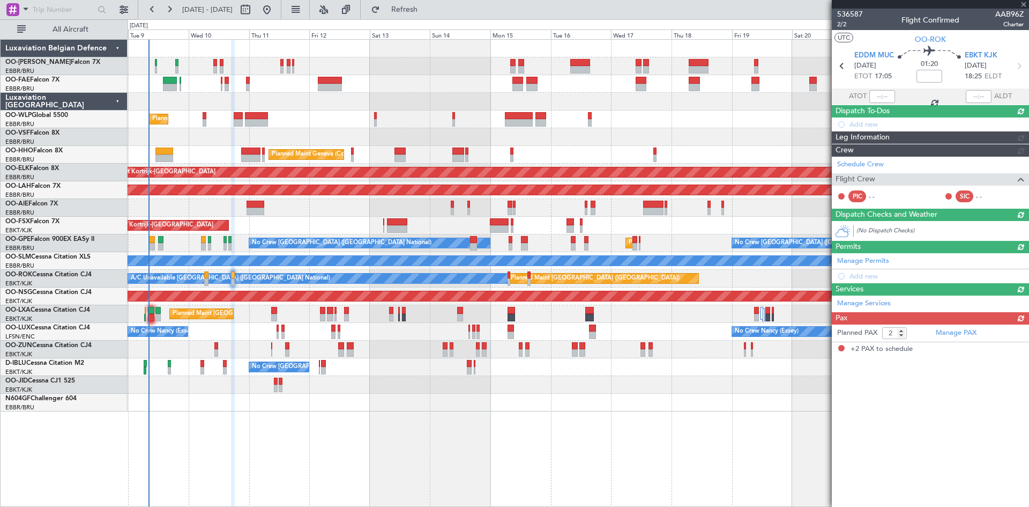
scroll to position [0, 0]
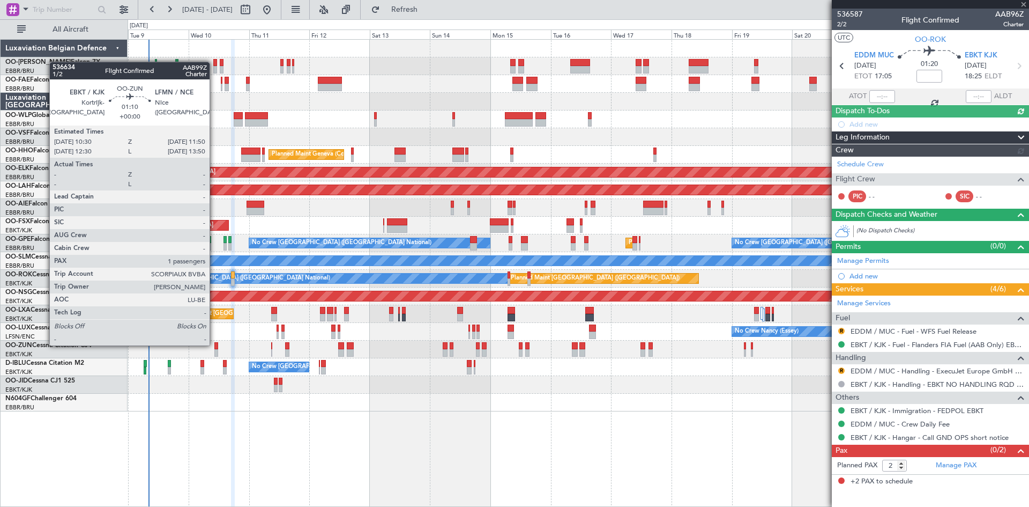
click at [214, 344] on div at bounding box center [216, 346] width 4 height 8
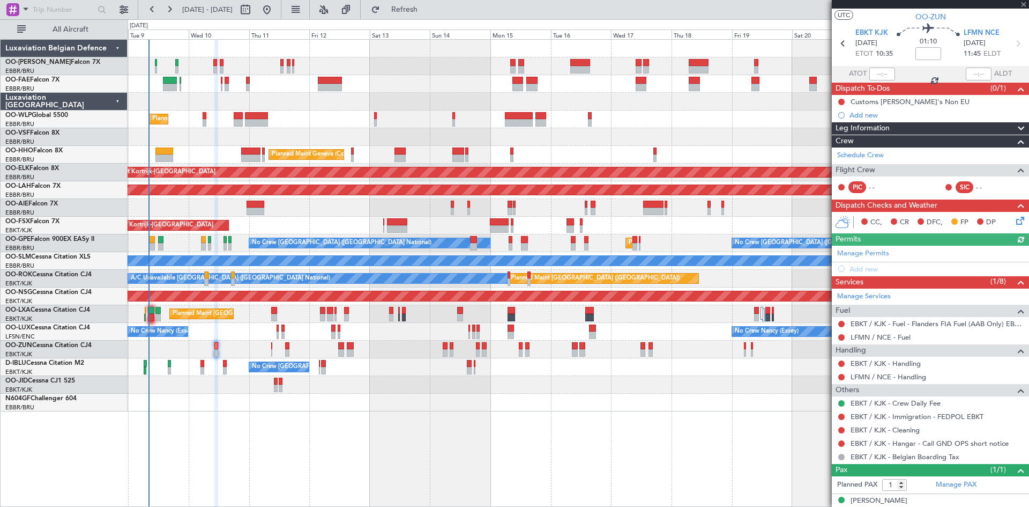
scroll to position [33, 0]
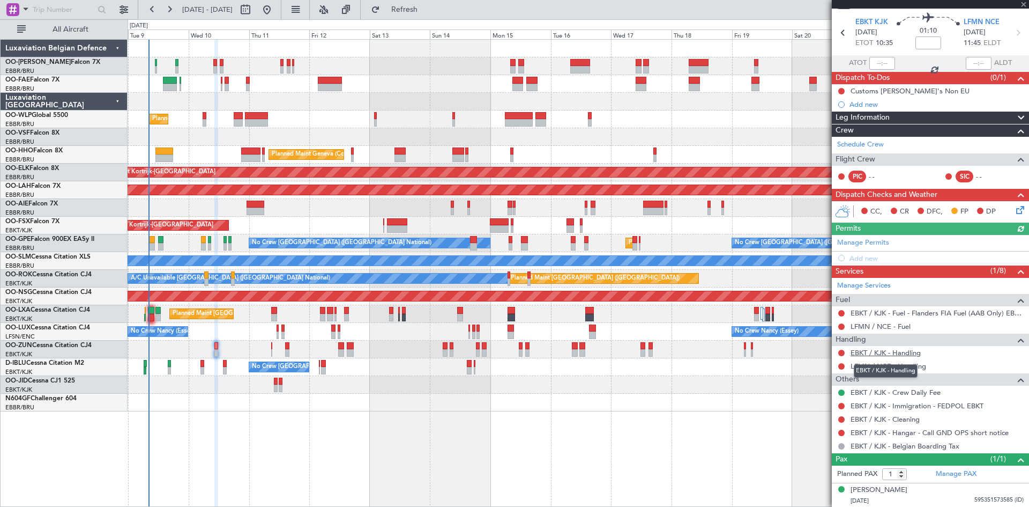
click at [890, 353] on link "EBKT / KJK - Handling" at bounding box center [886, 352] width 70 height 9
click at [431, 15] on button "Refresh" at bounding box center [398, 9] width 64 height 17
click at [843, 350] on button at bounding box center [842, 353] width 6 height 6
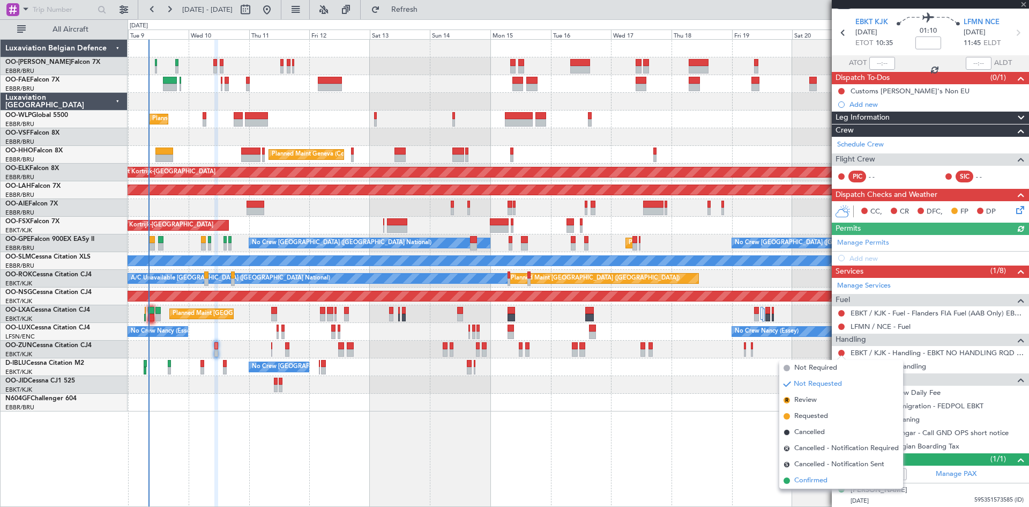
click at [827, 478] on span "Confirmed" at bounding box center [811, 480] width 33 height 11
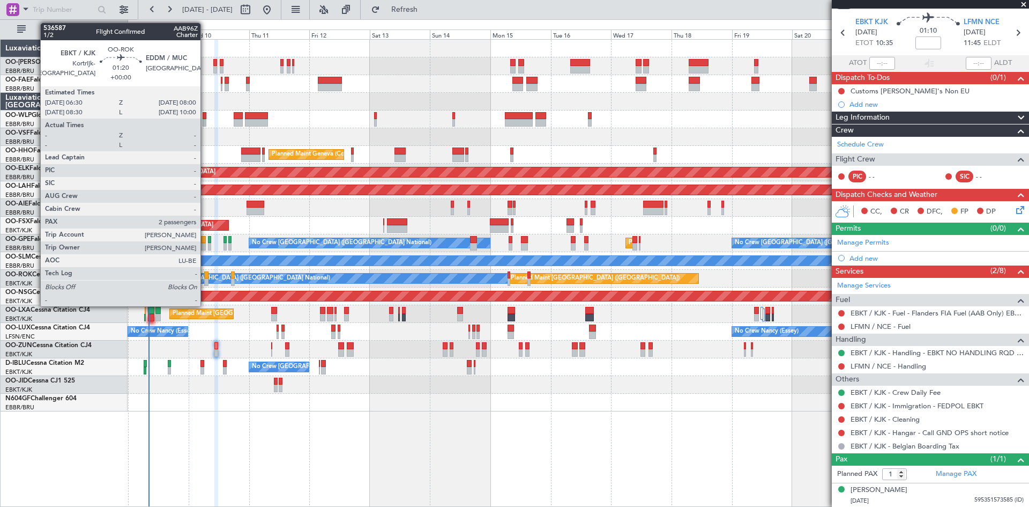
click at [205, 276] on div at bounding box center [206, 275] width 4 height 8
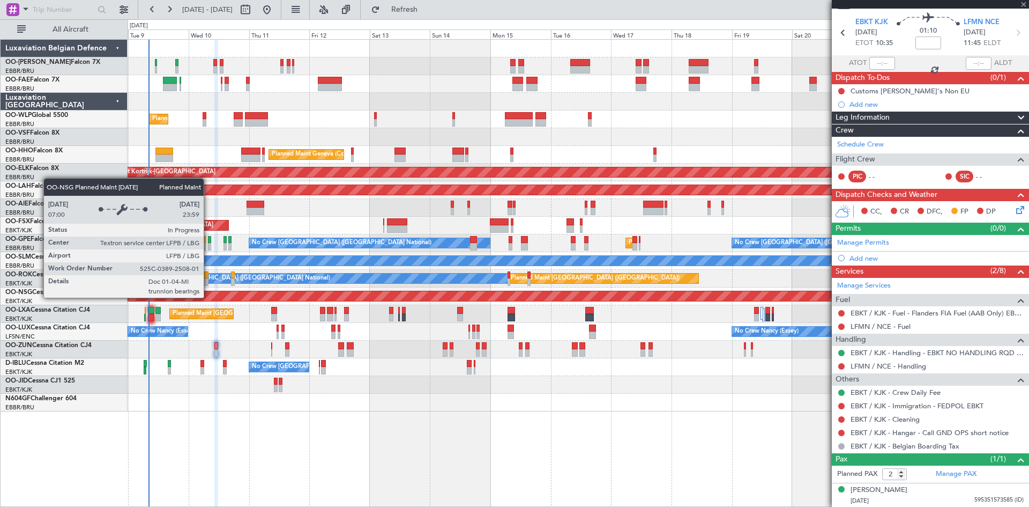
scroll to position [0, 0]
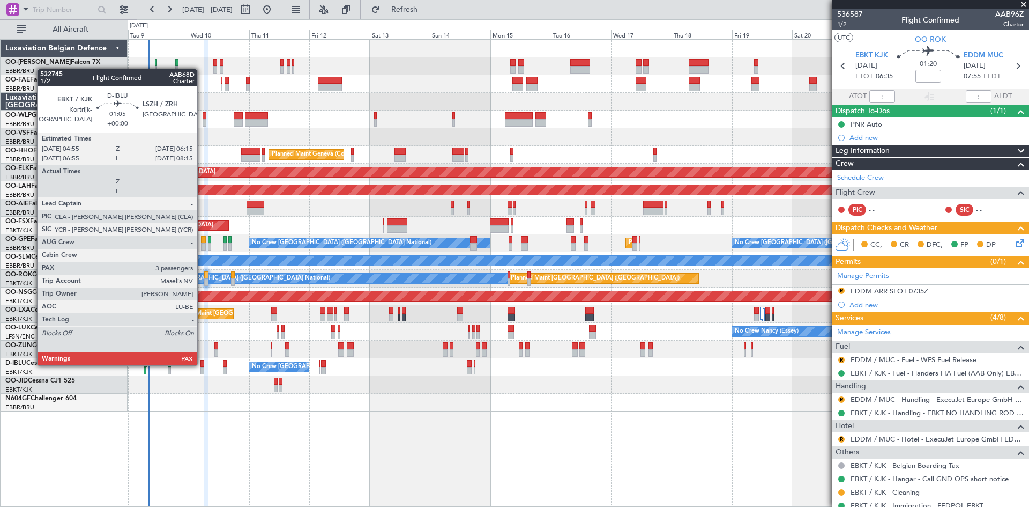
click at [202, 364] on div at bounding box center [203, 364] width 4 height 8
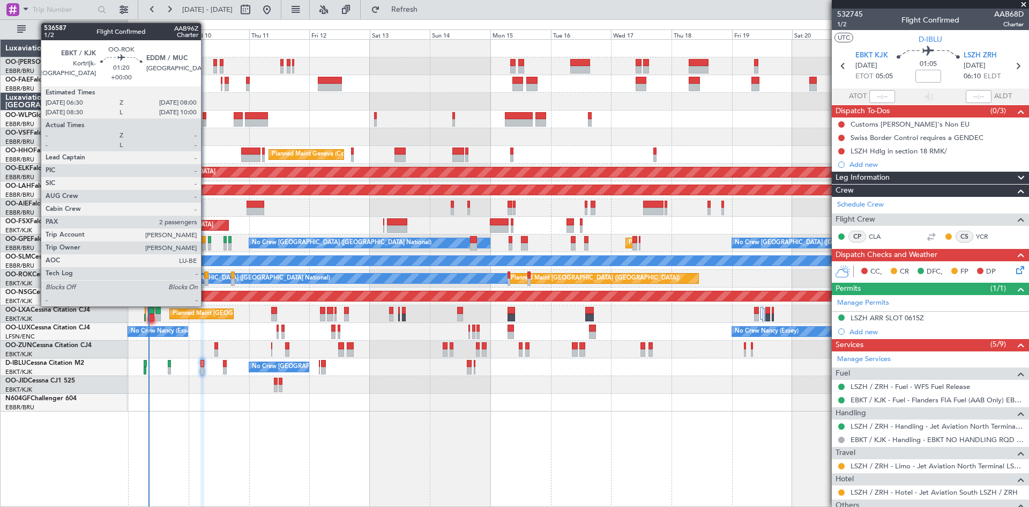
click at [206, 276] on div at bounding box center [206, 275] width 4 height 8
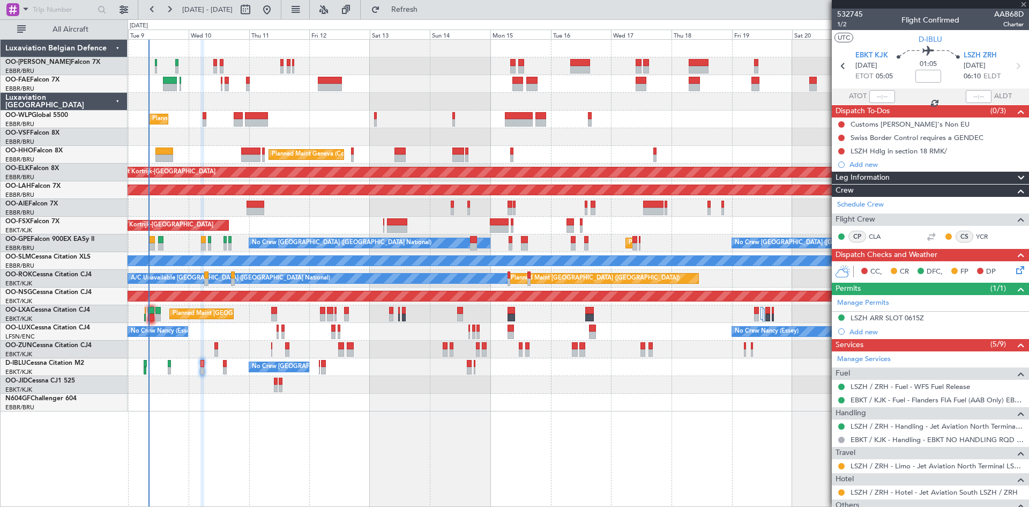
type input "2"
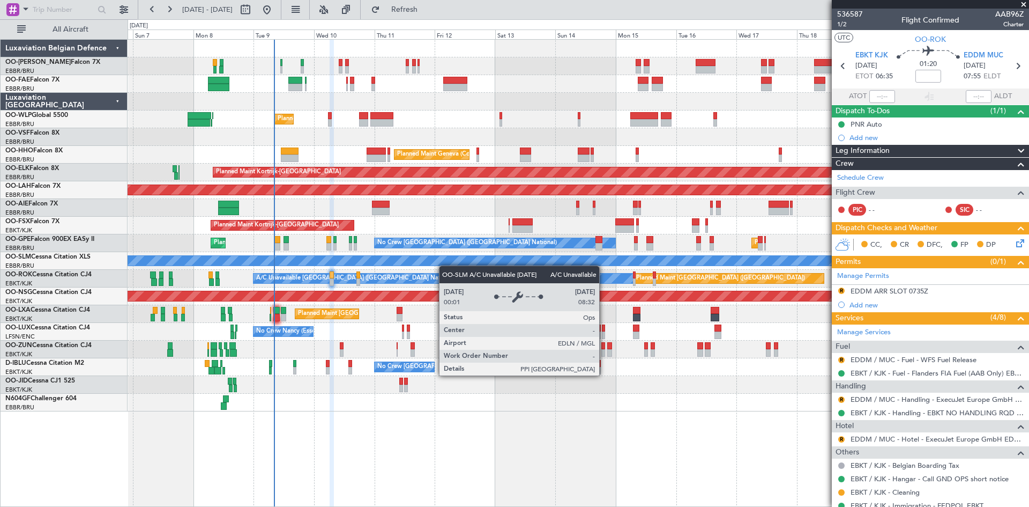
click at [462, 263] on div "Owner Melsbroek Air Base Planned Maint Brussels (Brussels National) Owner Melsb…" at bounding box center [578, 226] width 901 height 372
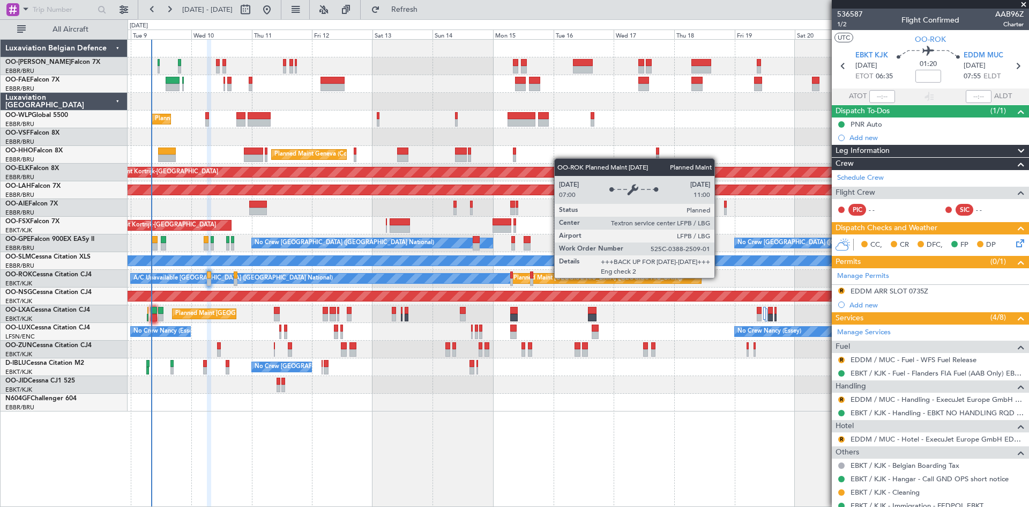
click at [596, 281] on div "Planned Maint [GEOGRAPHIC_DATA] ([GEOGRAPHIC_DATA])" at bounding box center [598, 278] width 169 height 16
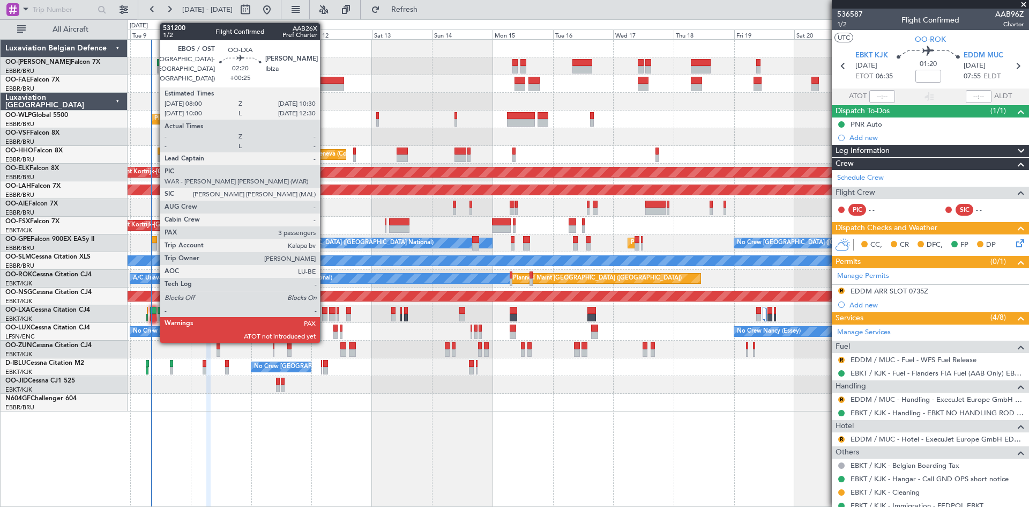
click at [154, 312] on div at bounding box center [153, 311] width 6 height 8
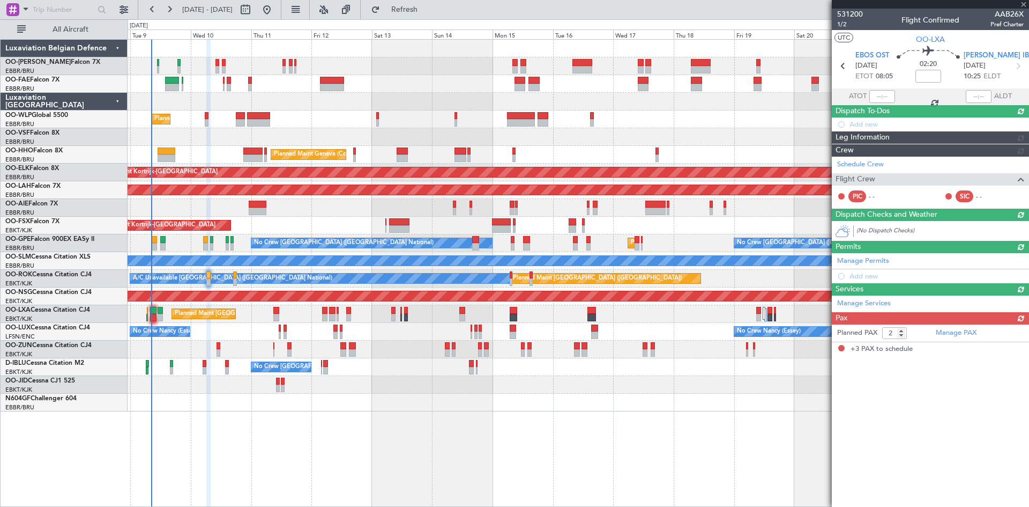
type input "+00:25"
type input "3"
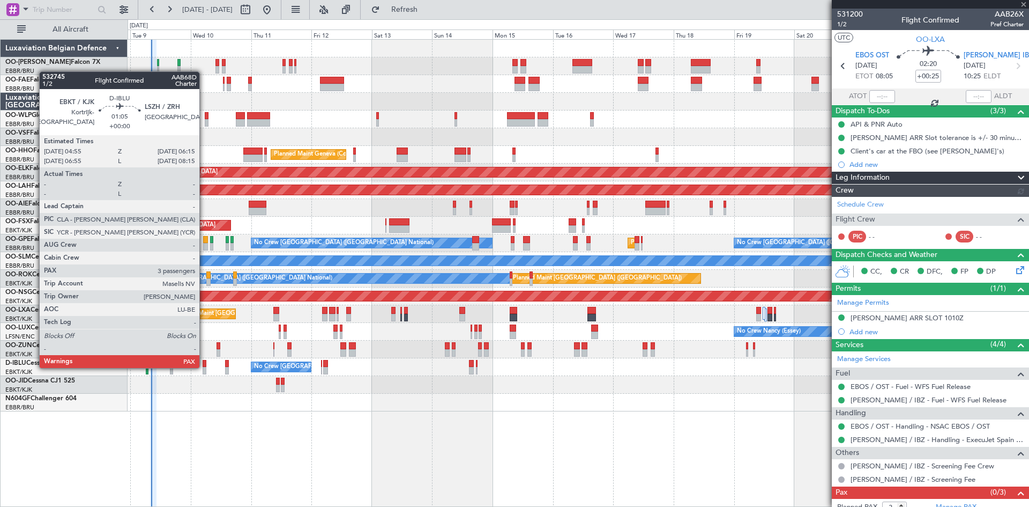
click at [204, 367] on div at bounding box center [205, 371] width 4 height 8
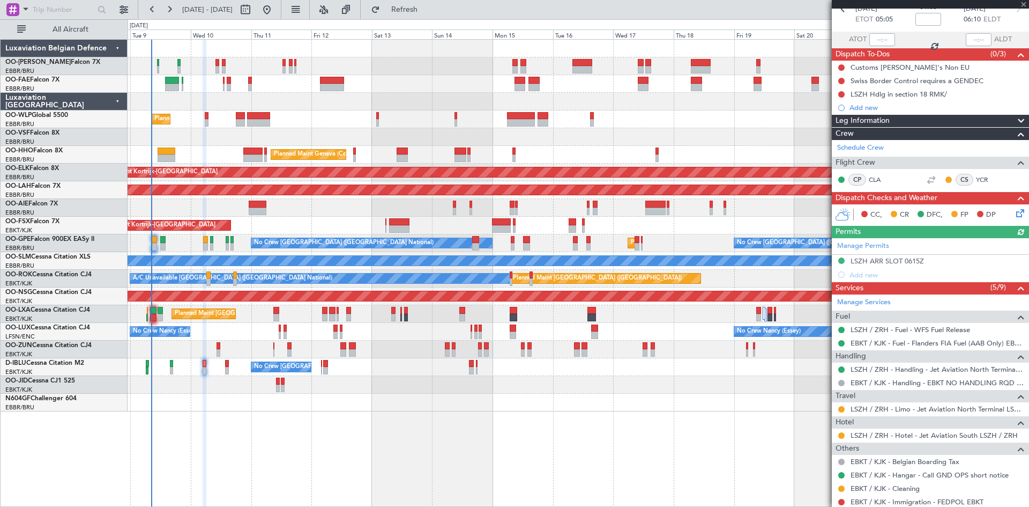
scroll to position [116, 0]
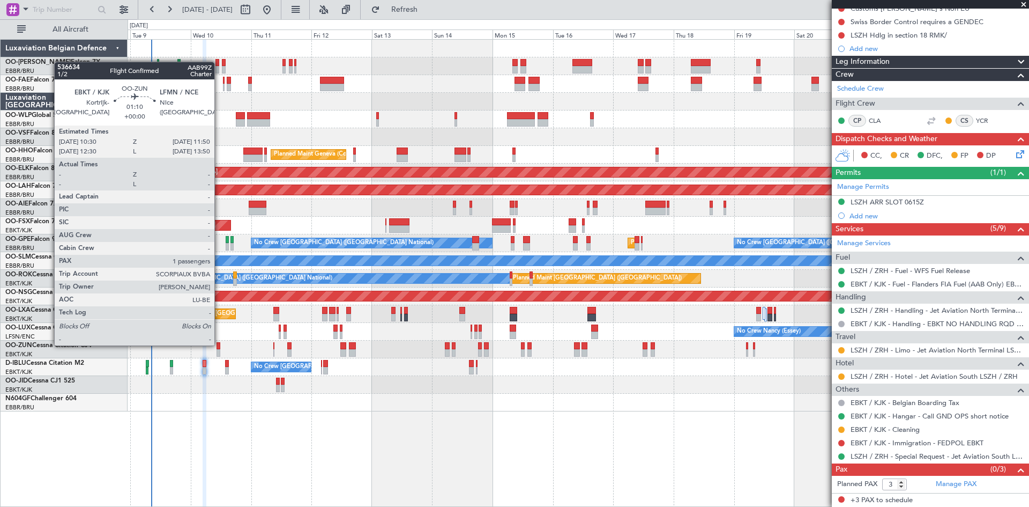
click at [219, 344] on div at bounding box center [219, 346] width 4 height 8
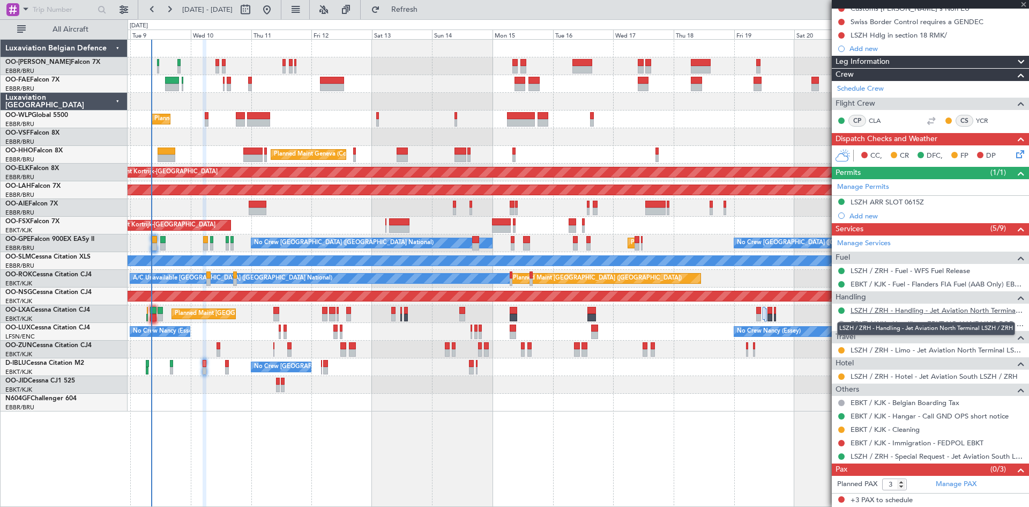
type input "1"
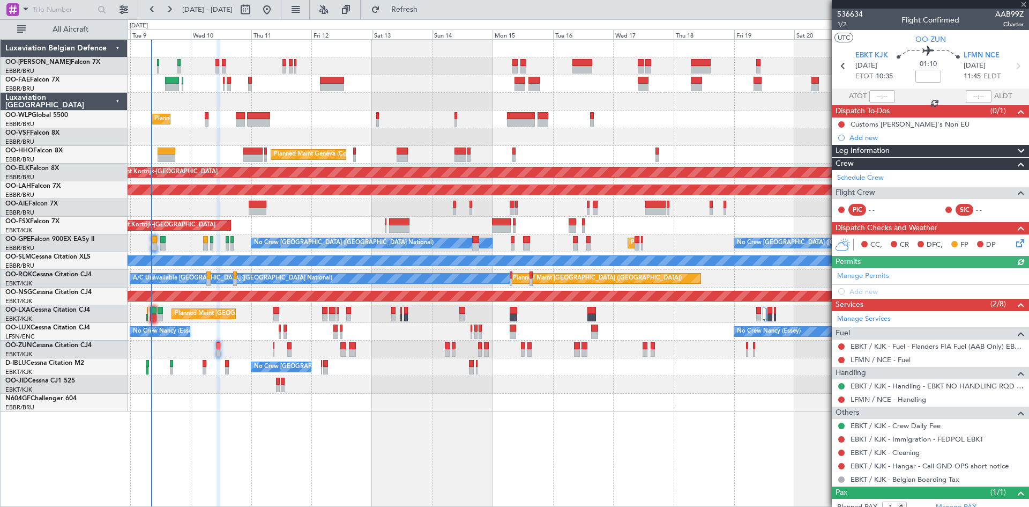
scroll to position [33, 0]
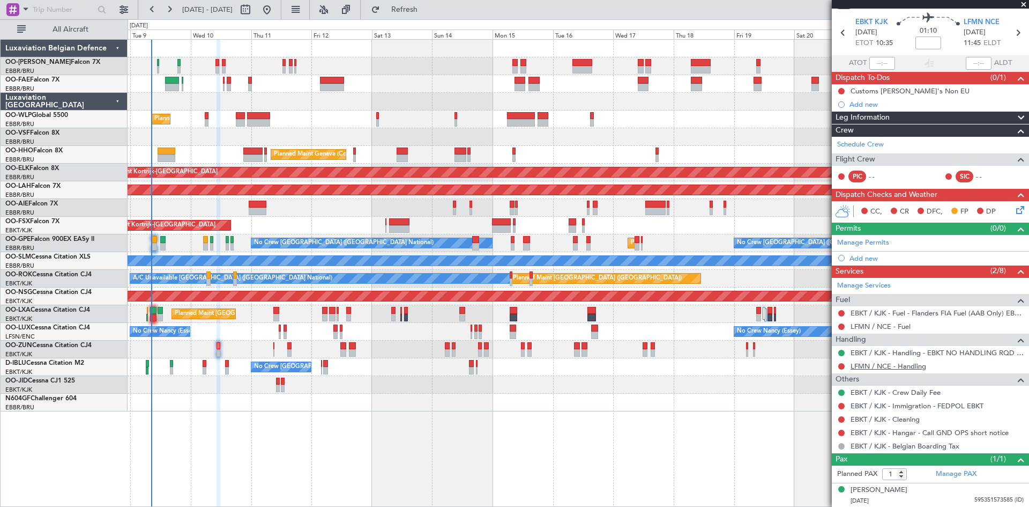
click at [911, 366] on link "LFMN / NCE - Handling" at bounding box center [889, 365] width 76 height 9
click at [24, 8] on span at bounding box center [25, 8] width 13 height 13
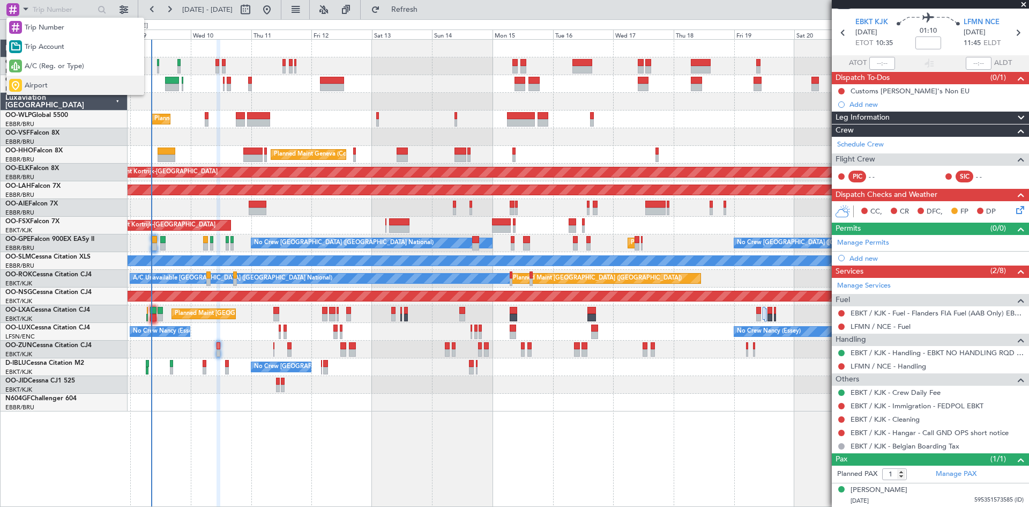
click at [41, 83] on span "Airport" at bounding box center [36, 85] width 23 height 11
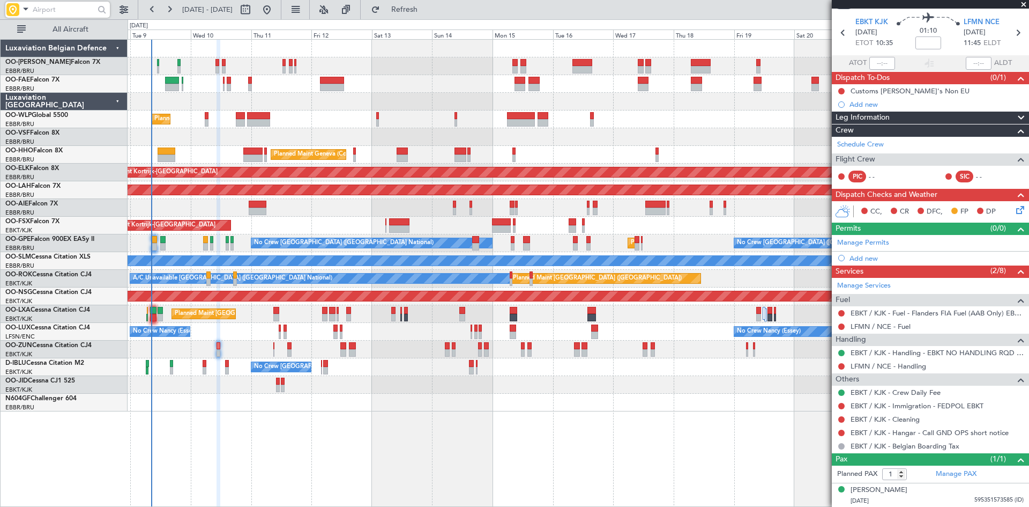
click at [56, 6] on input "text" at bounding box center [64, 10] width 62 height 16
type input "lfmn"
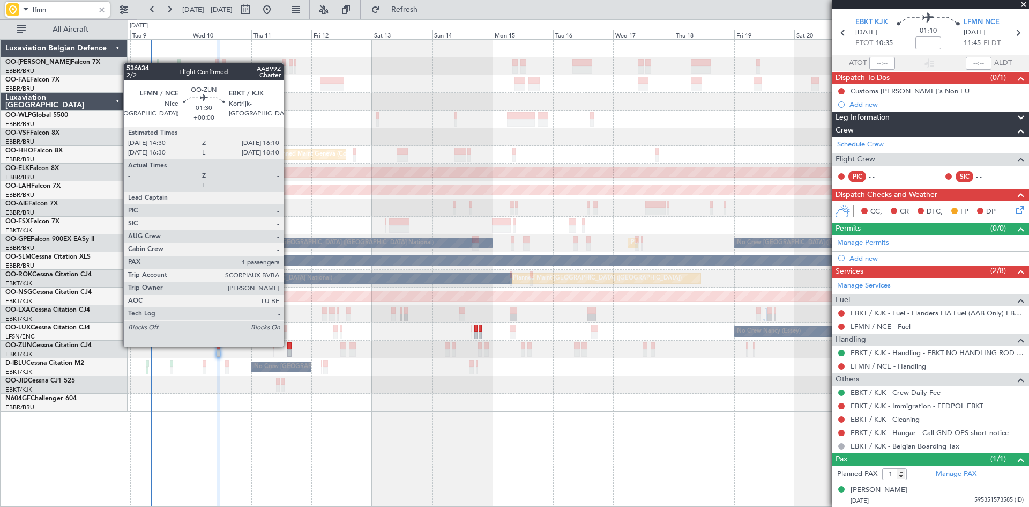
click at [288, 345] on div at bounding box center [289, 346] width 4 height 8
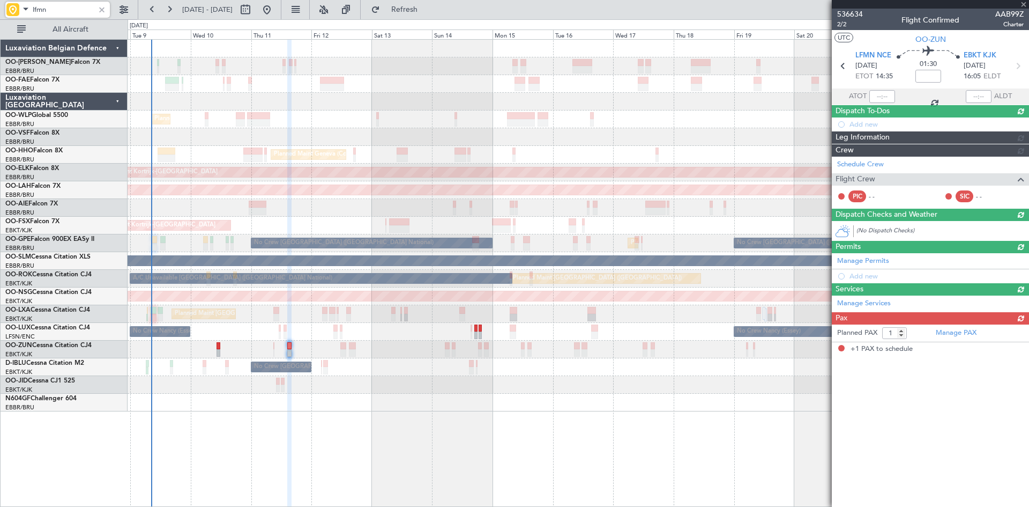
scroll to position [0, 0]
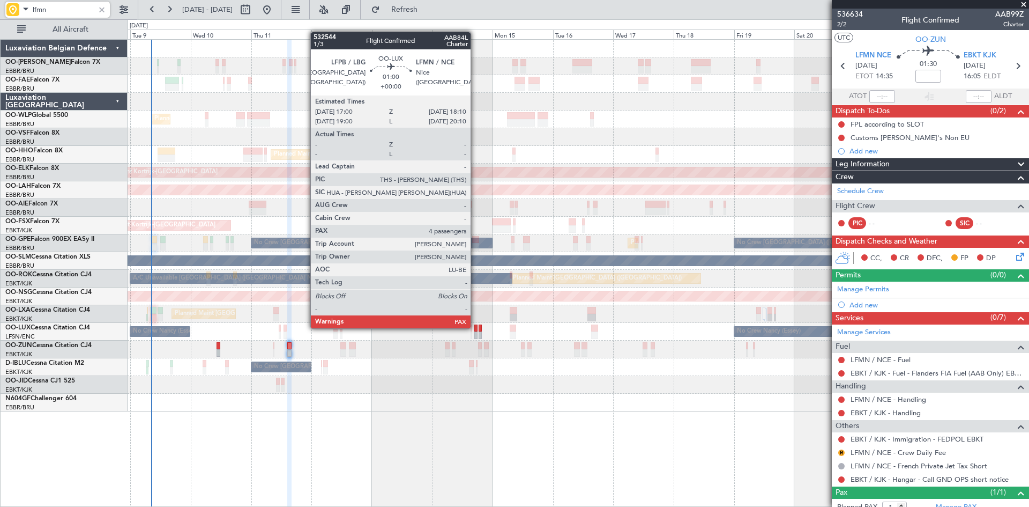
click at [476, 327] on div at bounding box center [476, 328] width 3 height 8
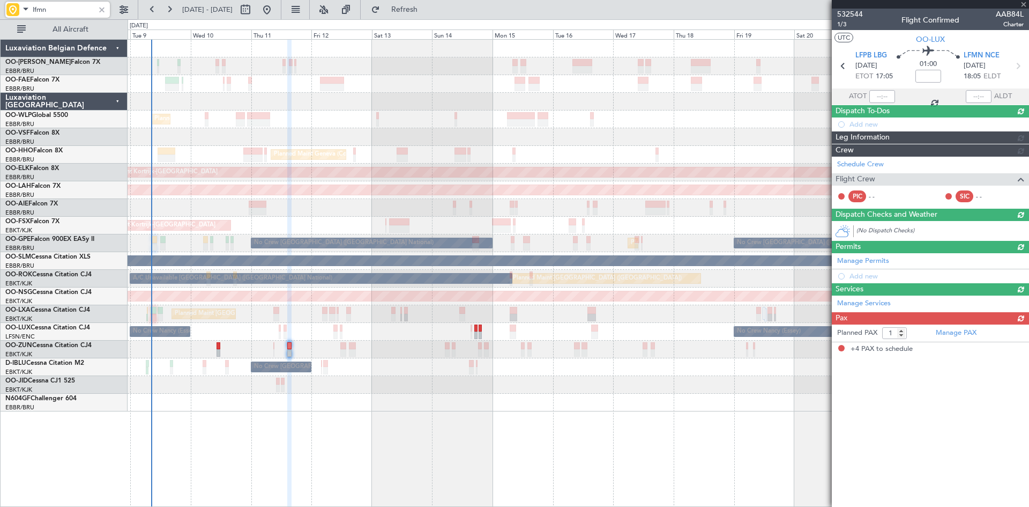
type input "4"
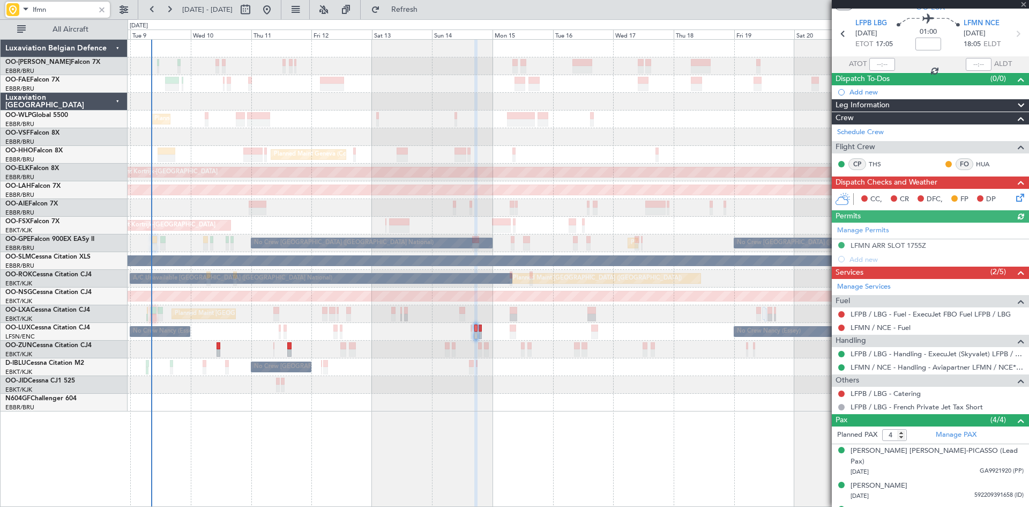
scroll to position [65, 0]
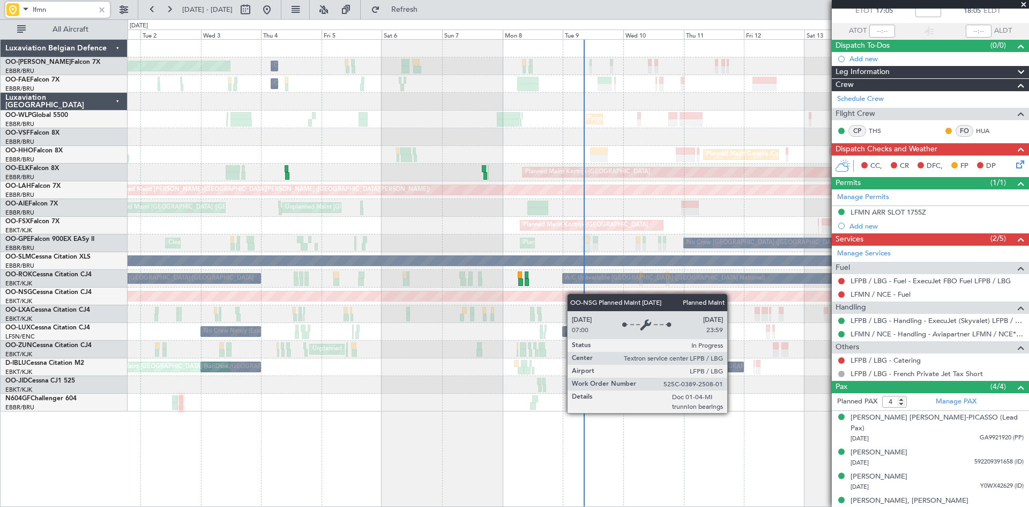
click at [706, 296] on div "Planned Maint [GEOGRAPHIC_DATA] ([GEOGRAPHIC_DATA])" at bounding box center [559, 296] width 2664 height 10
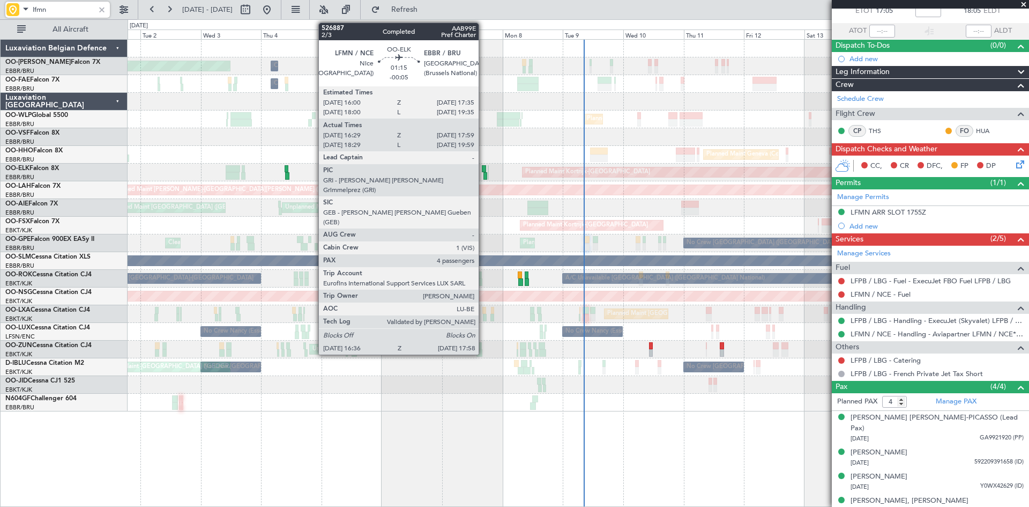
click at [484, 166] on div at bounding box center [484, 169] width 4 height 8
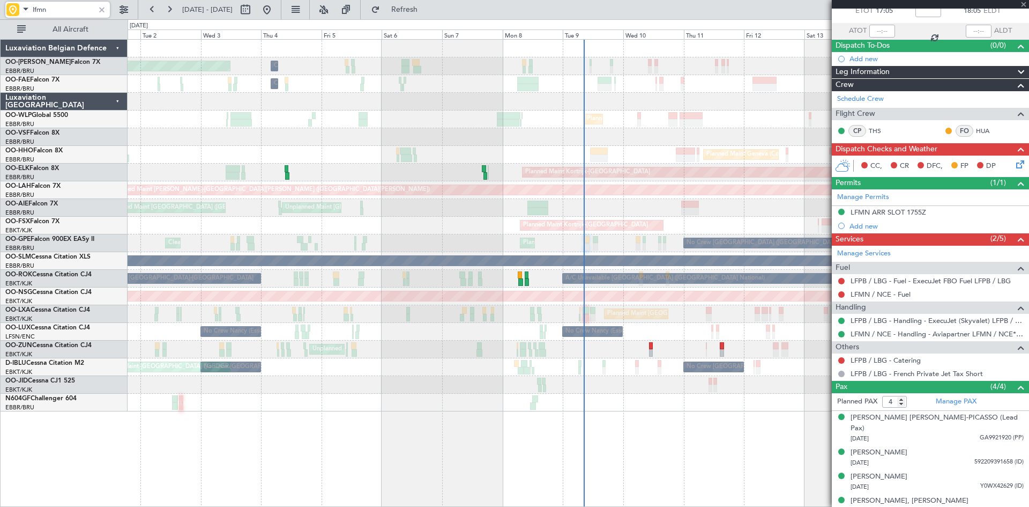
type input "-00:05"
type input "16:44"
type input "17:54"
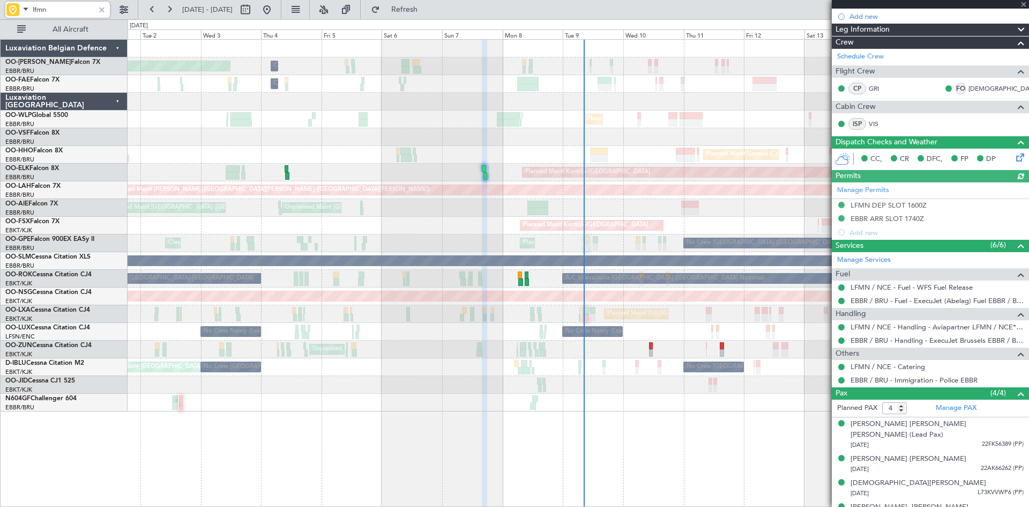
scroll to position [128, 0]
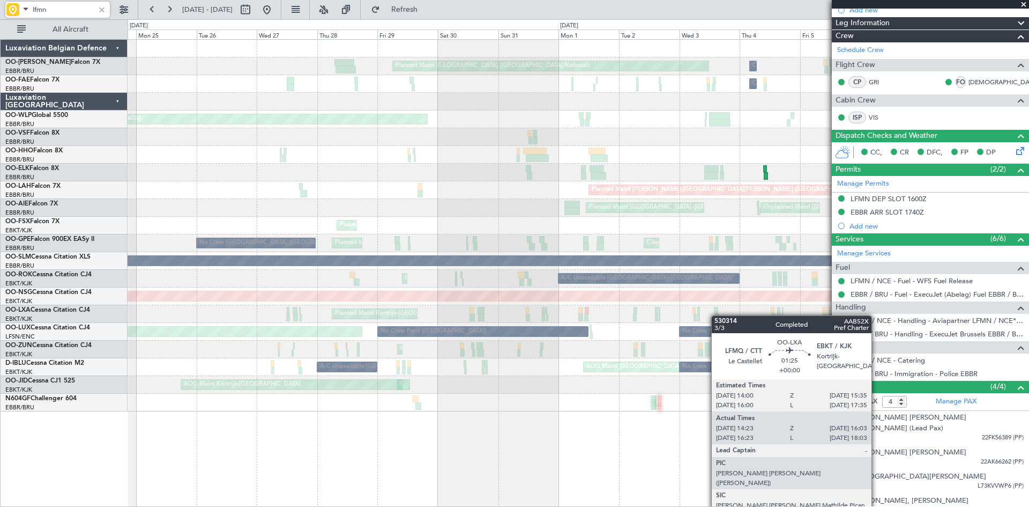
click at [717, 315] on div "Planned Maint Brussels (Brussels National) Owner Melsbroek Air Base Owner Melsb…" at bounding box center [578, 226] width 901 height 372
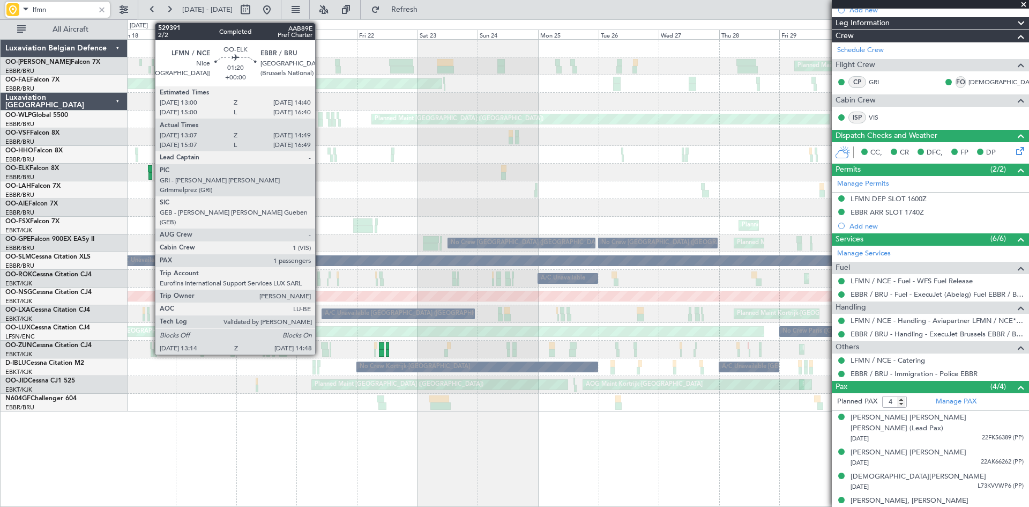
click at [150, 165] on div at bounding box center [150, 169] width 4 height 8
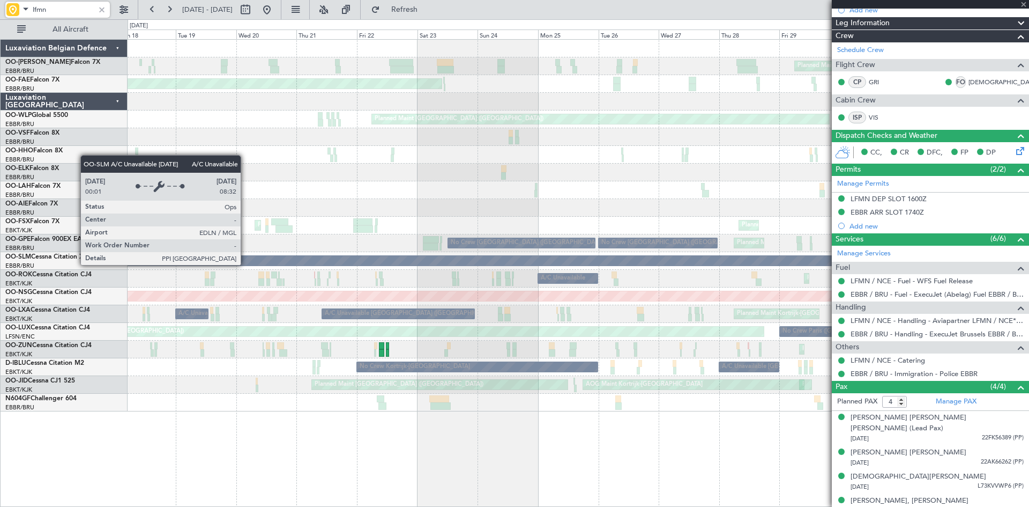
type input "13:22"
type input "14:44"
type input "1"
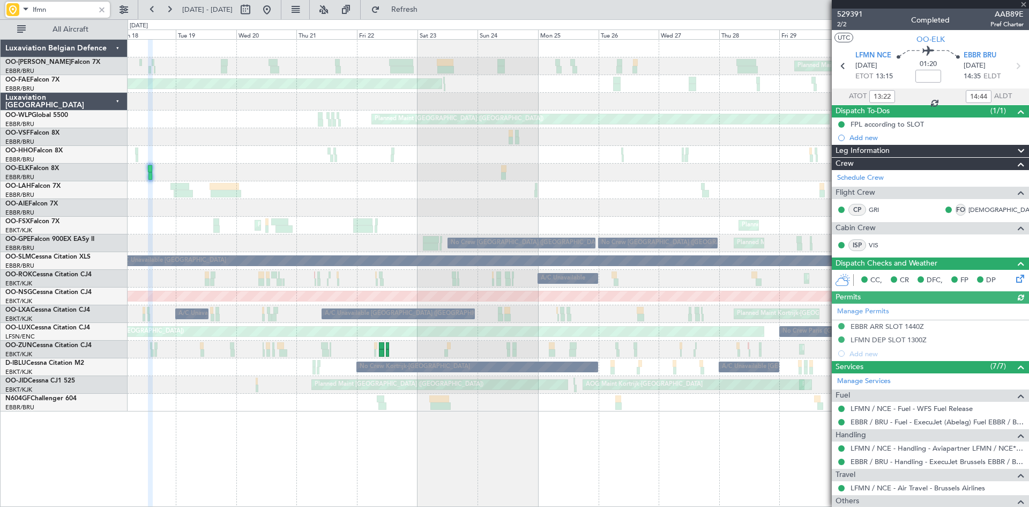
scroll to position [54, 0]
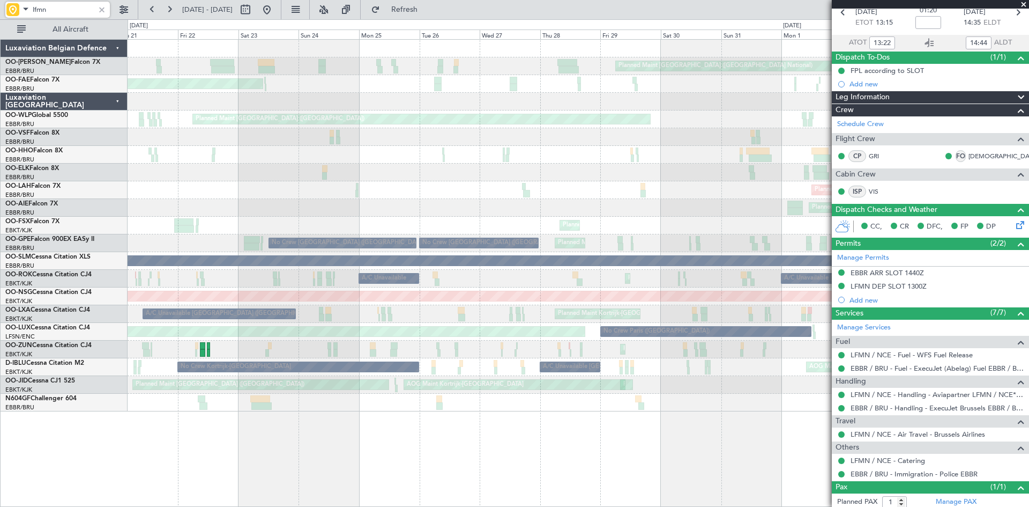
click at [472, 321] on div "Planned Maint Brussels (Brussels National) Owner Melsbroek Air Base Planned Mai…" at bounding box center [578, 226] width 901 height 372
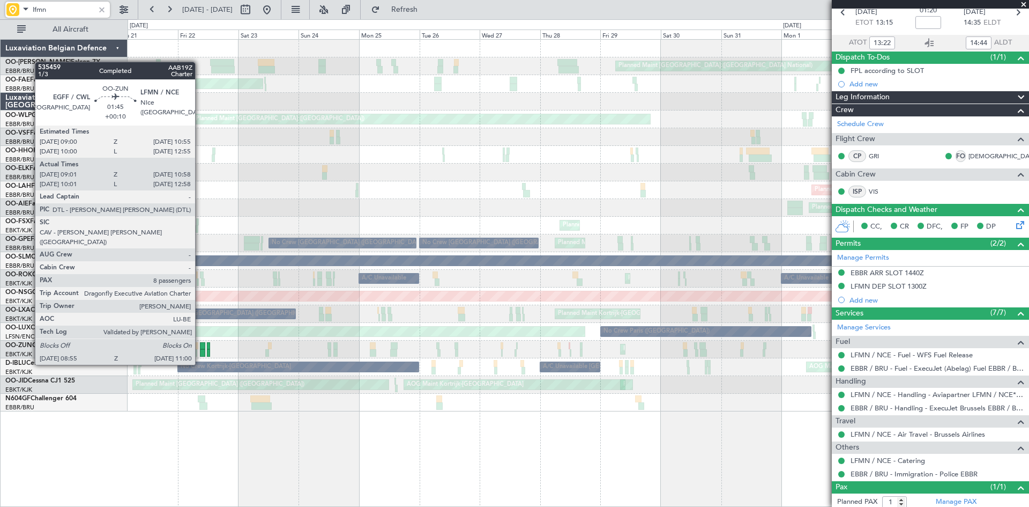
click at [200, 344] on div at bounding box center [202, 346] width 5 height 8
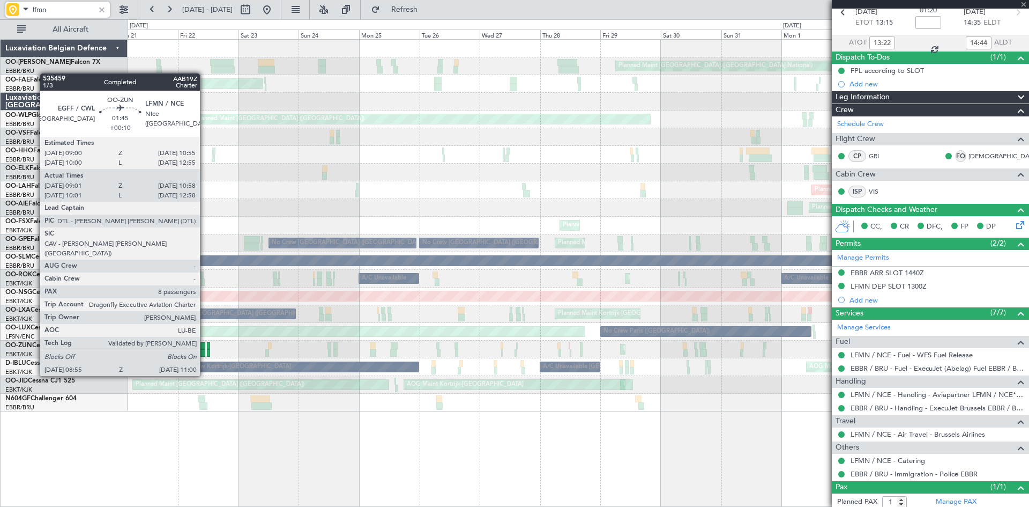
type input "+00:10"
type input "09:06"
type input "10:53"
type input "8"
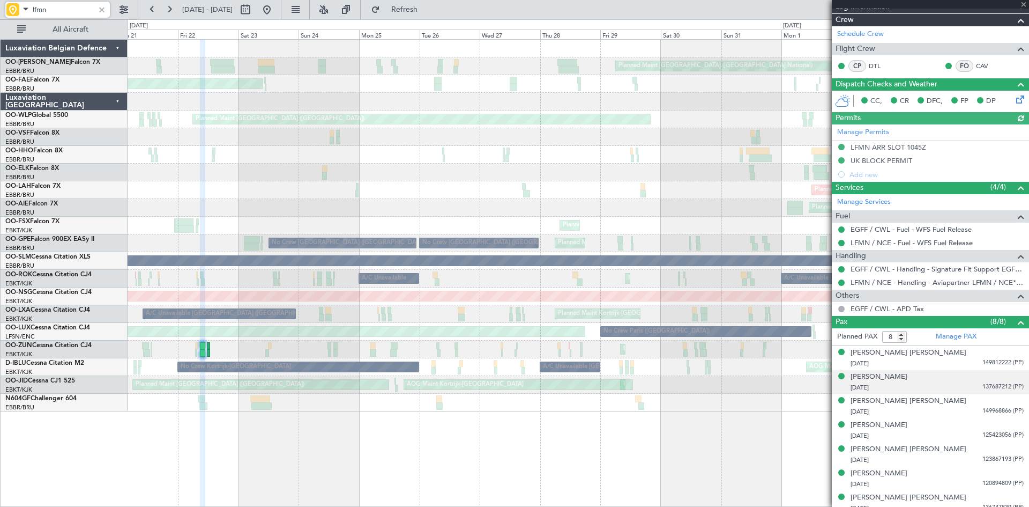
scroll to position [161, 0]
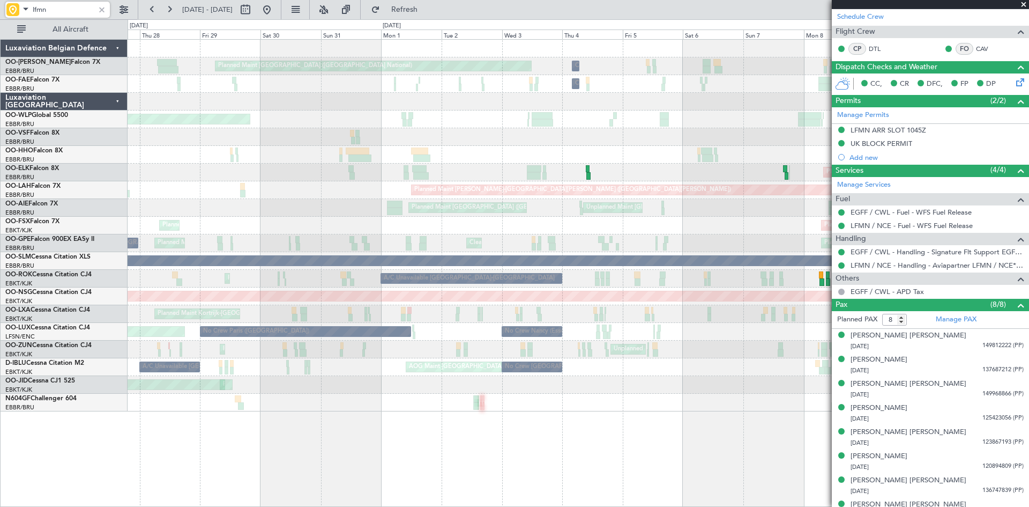
click at [298, 336] on div "Planned Maint Brussels (Brussels National) Owner Melsbroek Air Base Owner Melsb…" at bounding box center [578, 226] width 901 height 372
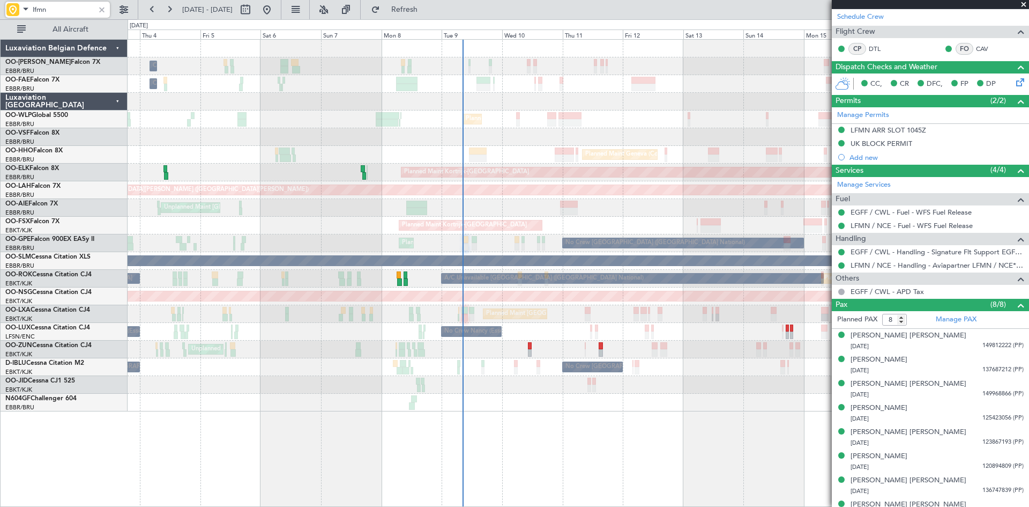
click at [235, 315] on div "Planned Maint [GEOGRAPHIC_DATA] ([GEOGRAPHIC_DATA] National)" at bounding box center [578, 314] width 901 height 18
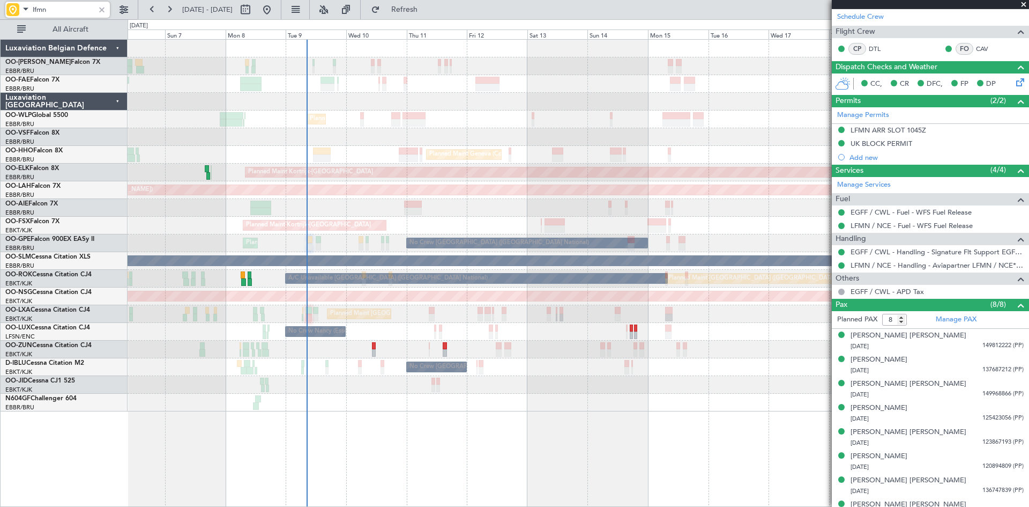
click at [385, 324] on div "No Crew Nancy (Essey) No Crew Nancy (Essey) No Crew Nancy (Essey)" at bounding box center [578, 332] width 901 height 18
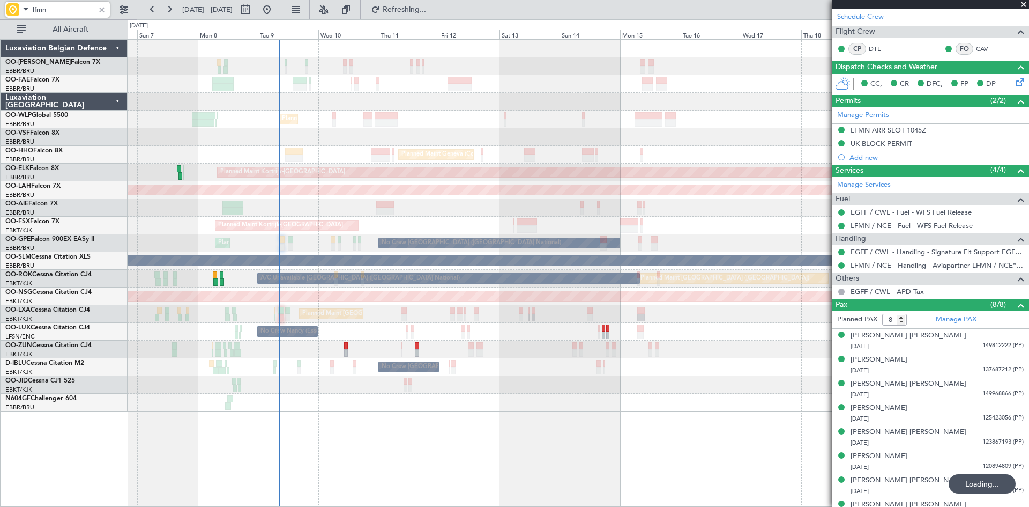
type input "lfmn"
click at [99, 10] on div at bounding box center [102, 10] width 12 height 12
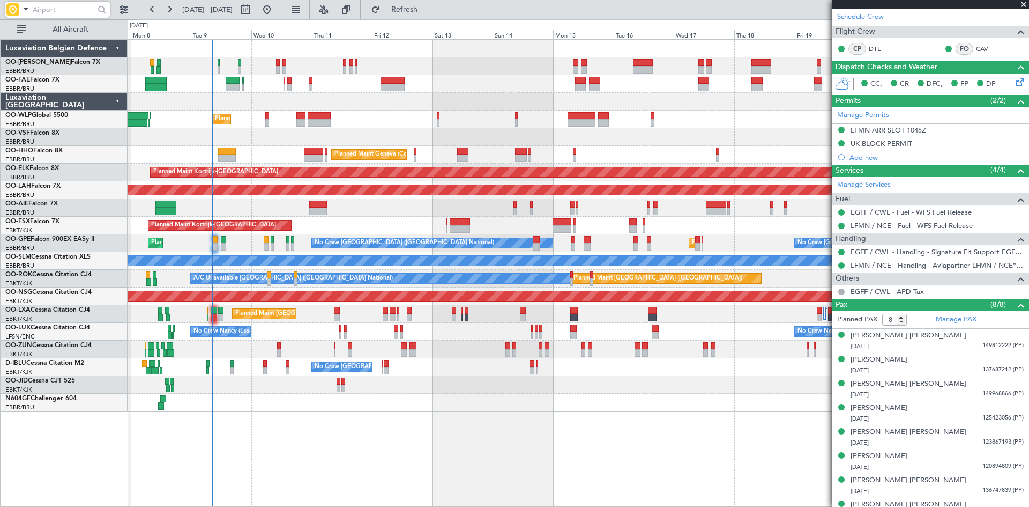
click at [449, 389] on div "Owner Melsbroek Air Base Owner Melsbroek Air Base Planned Maint Liege Planned M…" at bounding box center [578, 226] width 901 height 372
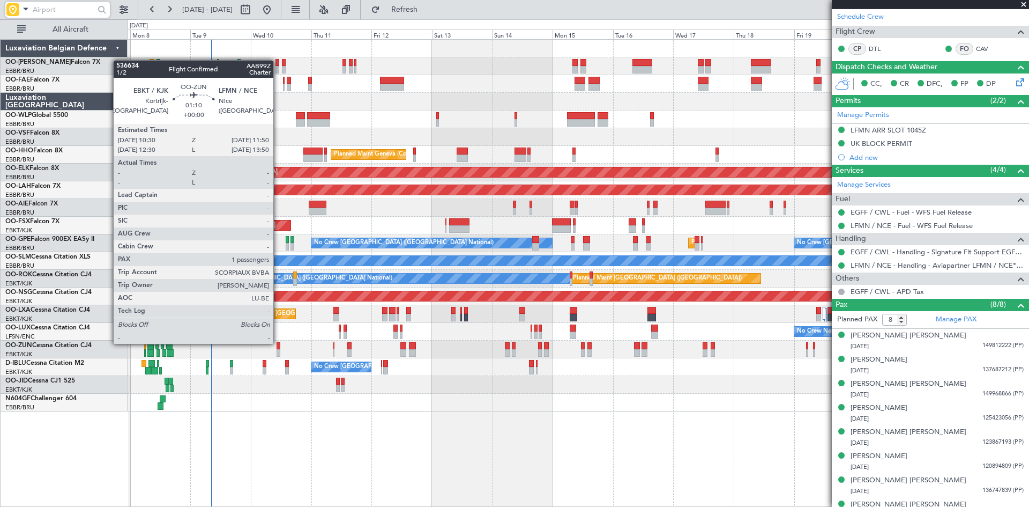
click at [278, 343] on div at bounding box center [279, 346] width 4 height 8
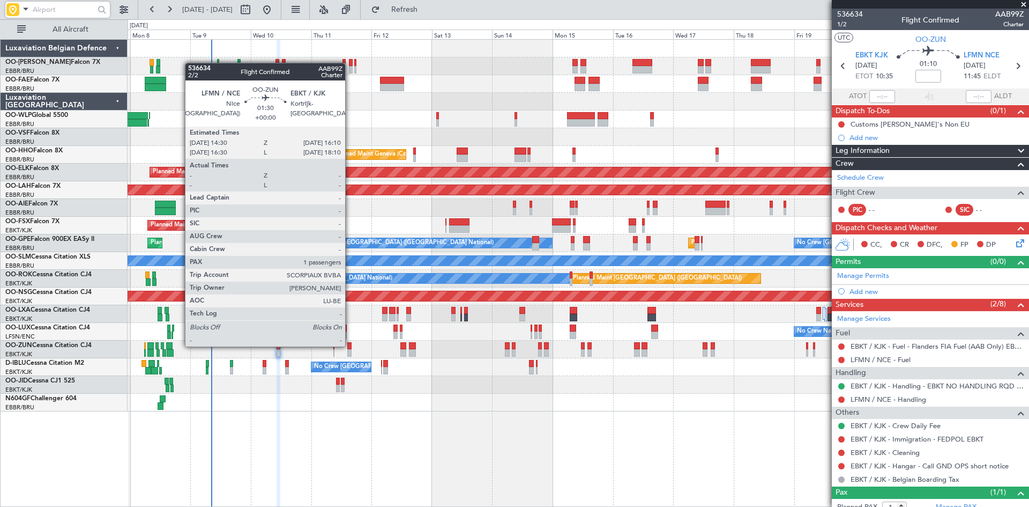
click at [350, 345] on div at bounding box center [349, 346] width 4 height 8
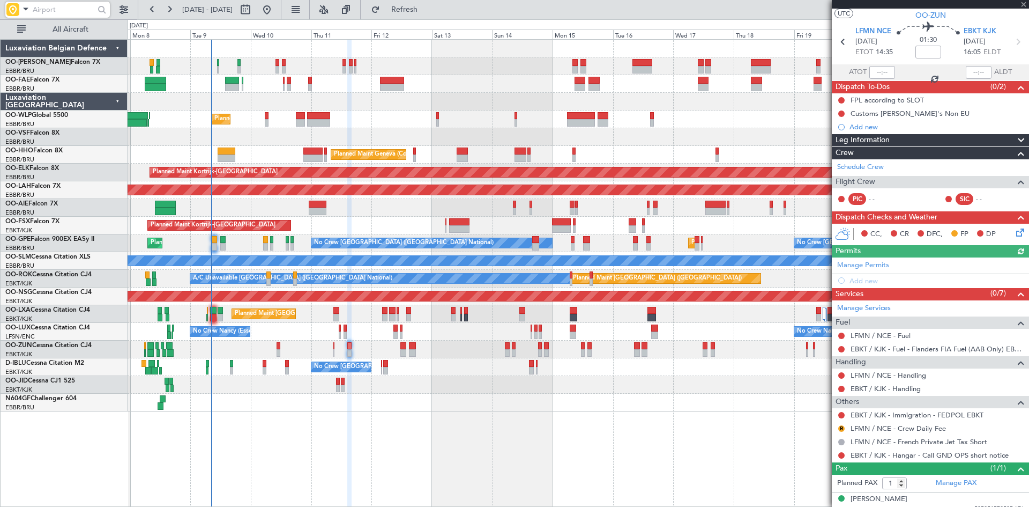
scroll to position [33, 0]
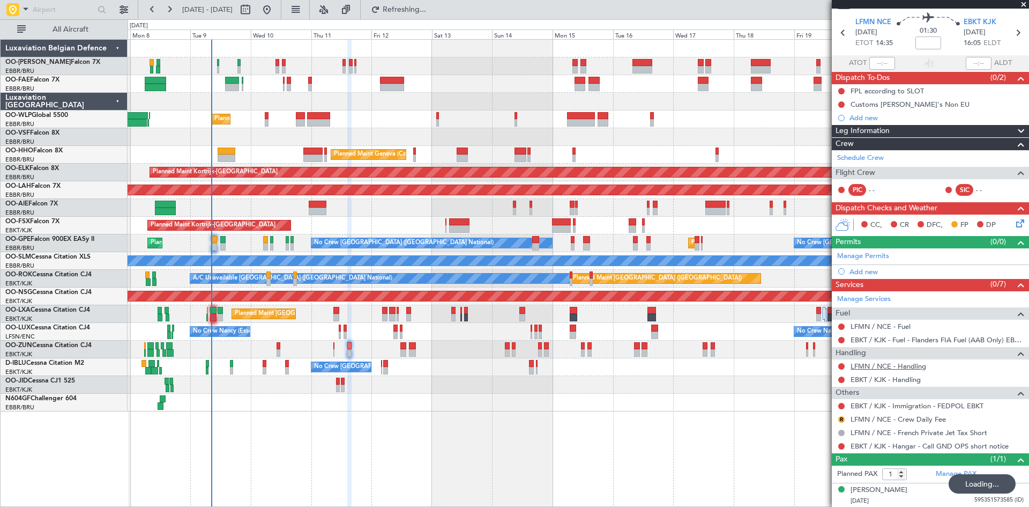
click at [912, 365] on link "LFMN / NCE - Handling" at bounding box center [889, 365] width 76 height 9
click at [869, 379] on link "EBKT / KJK - Handling" at bounding box center [886, 379] width 70 height 9
click at [427, 12] on span "Refresh" at bounding box center [404, 10] width 45 height 8
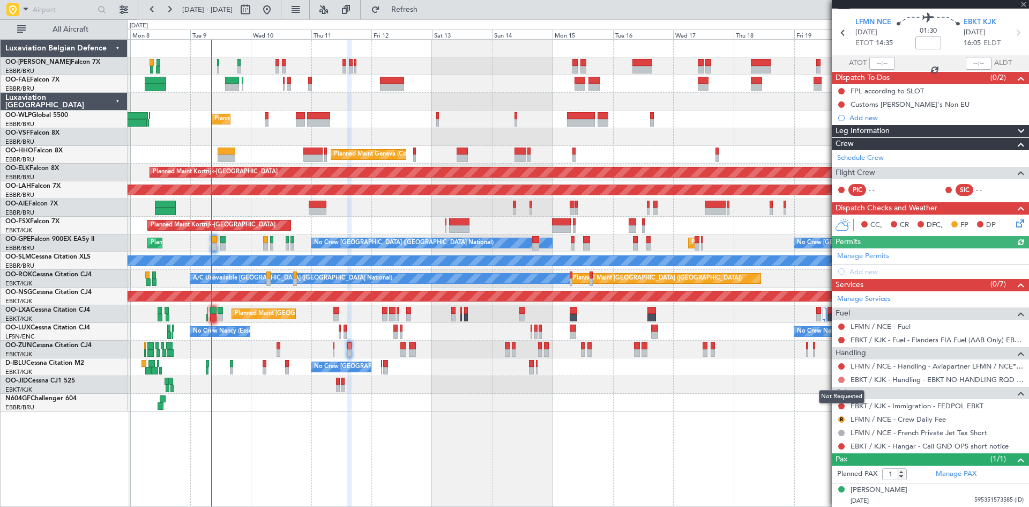
click at [843, 379] on button at bounding box center [842, 379] width 6 height 6
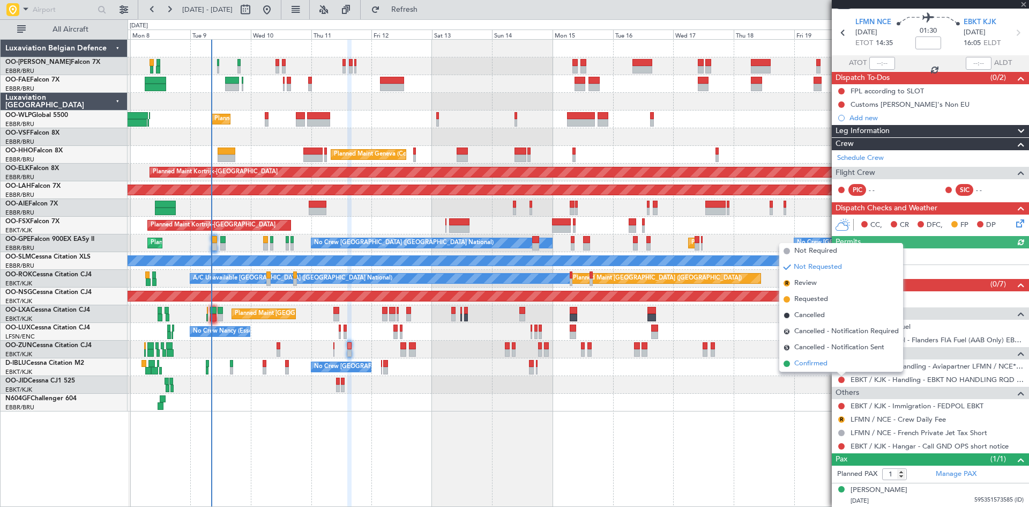
click at [829, 366] on li "Confirmed" at bounding box center [842, 363] width 124 height 16
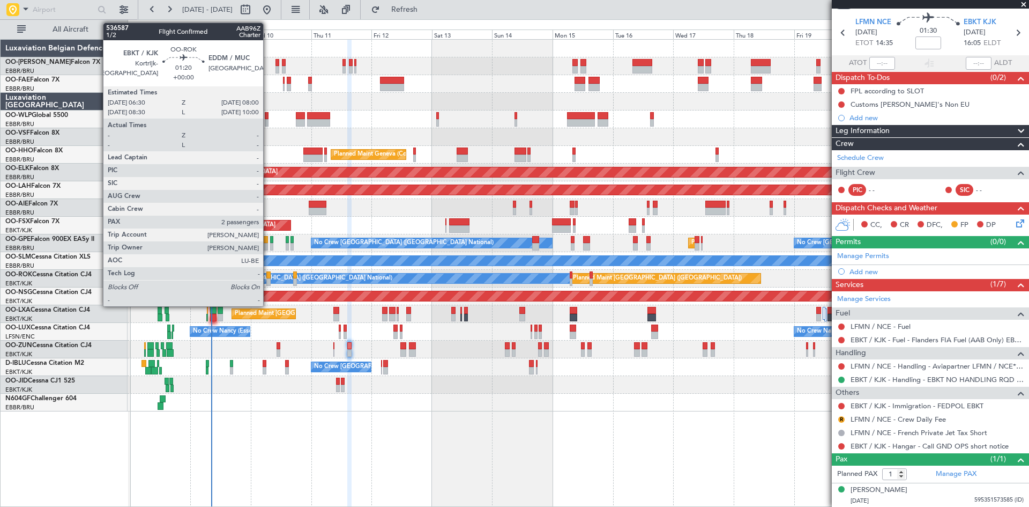
click at [268, 272] on div at bounding box center [268, 275] width 4 height 8
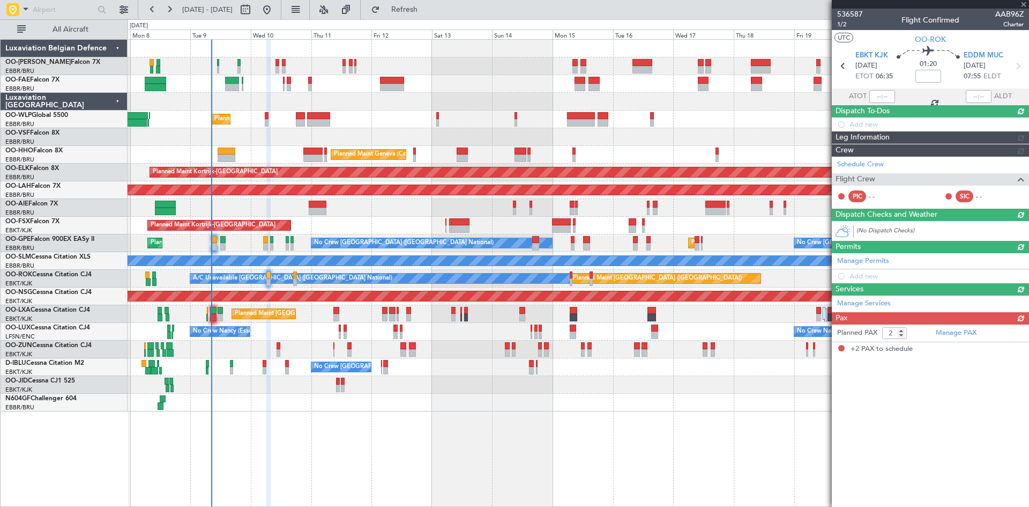
scroll to position [0, 0]
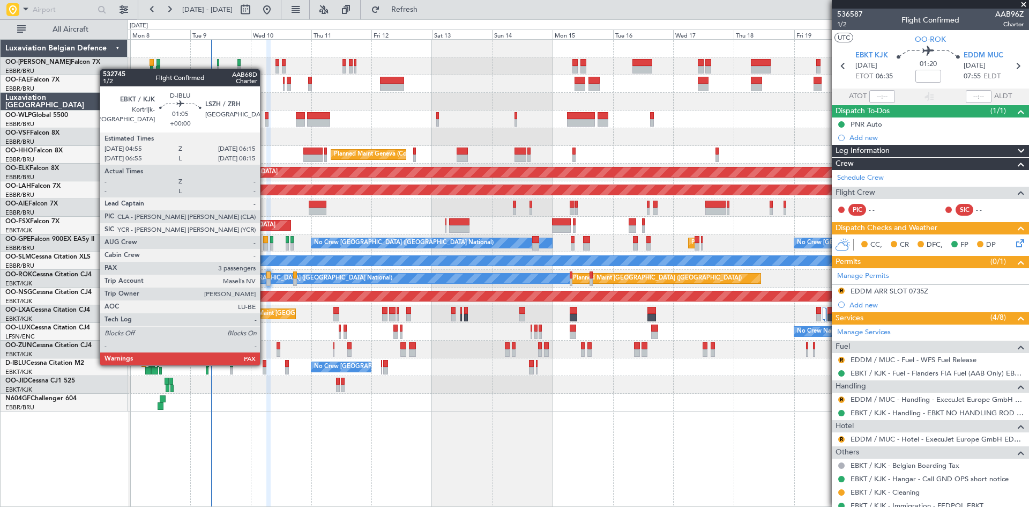
click at [265, 364] on div at bounding box center [265, 364] width 4 height 8
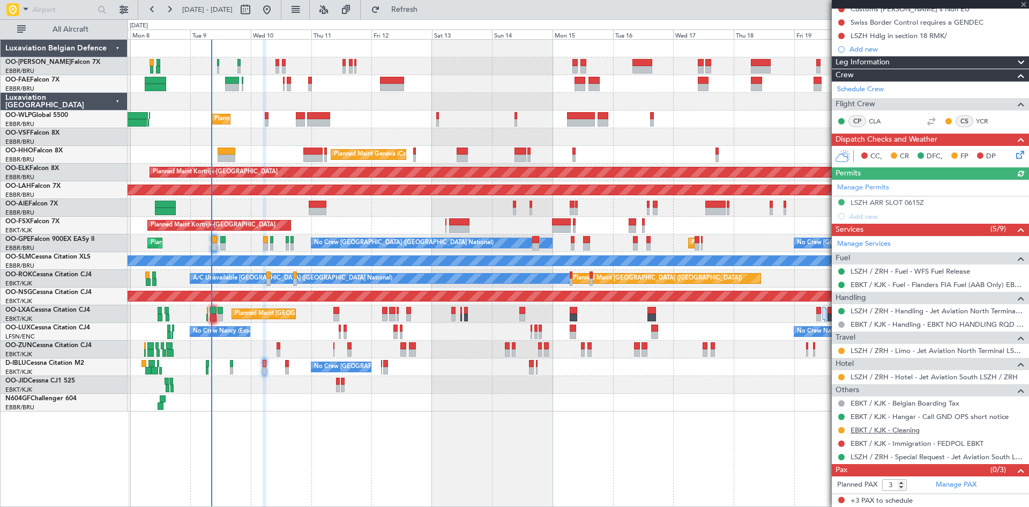
scroll to position [116, 0]
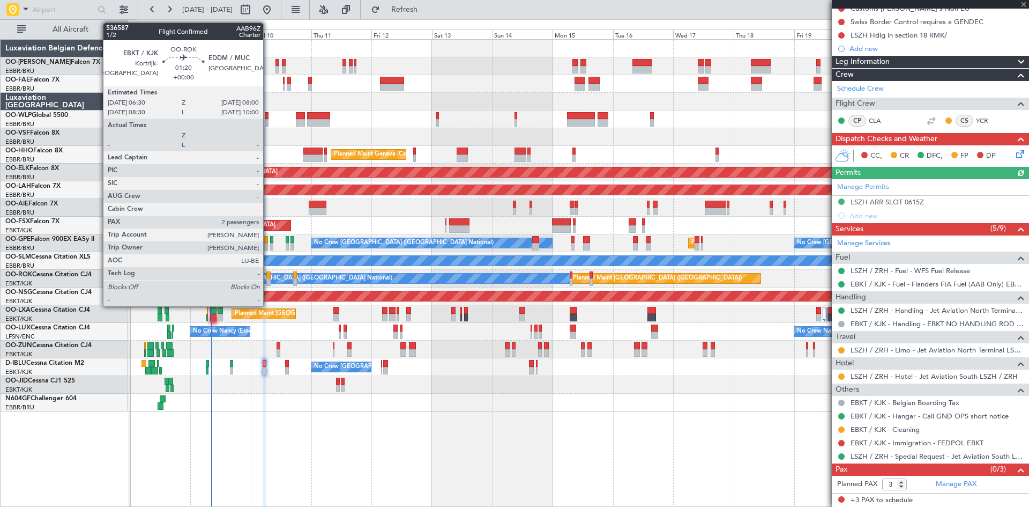
click at [268, 277] on div at bounding box center [268, 275] width 4 height 8
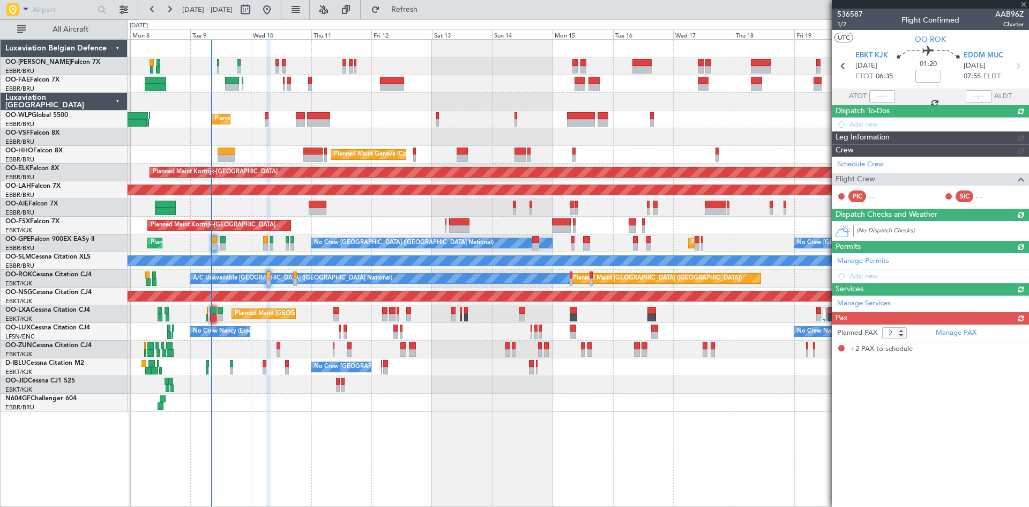
scroll to position [0, 0]
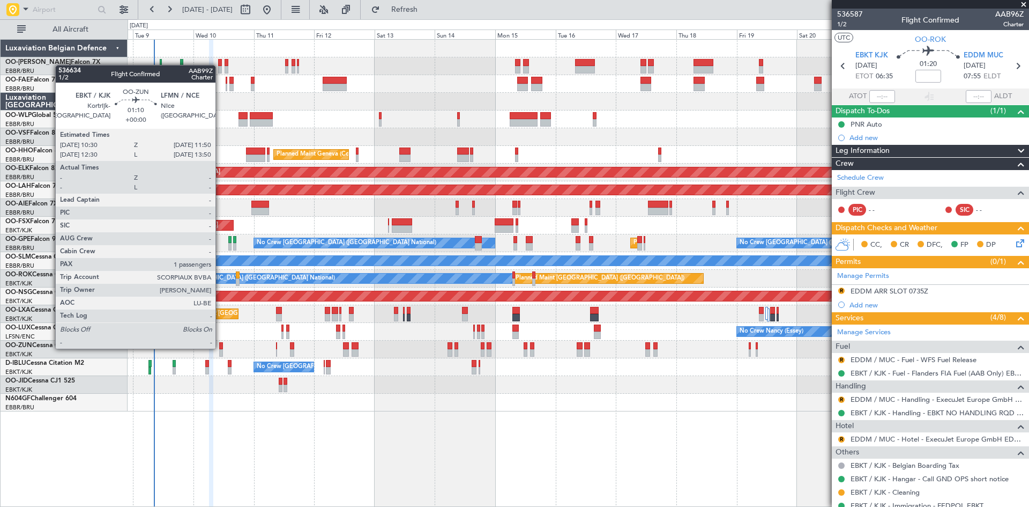
click at [220, 347] on div at bounding box center [221, 346] width 4 height 8
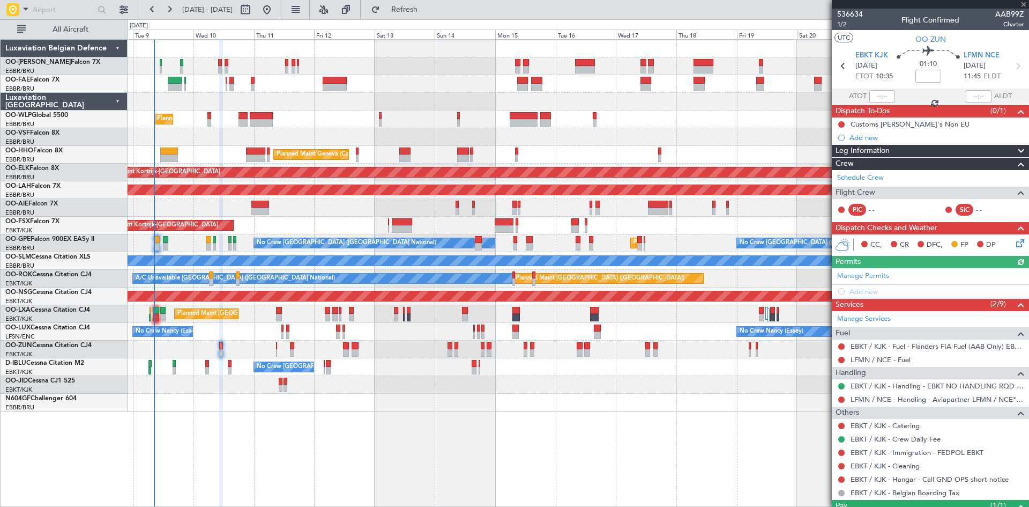
click at [205, 362] on div "No Crew Brussels (Brussels National) A/C Unavailable Brussels (Brussels Nationa…" at bounding box center [578, 367] width 901 height 18
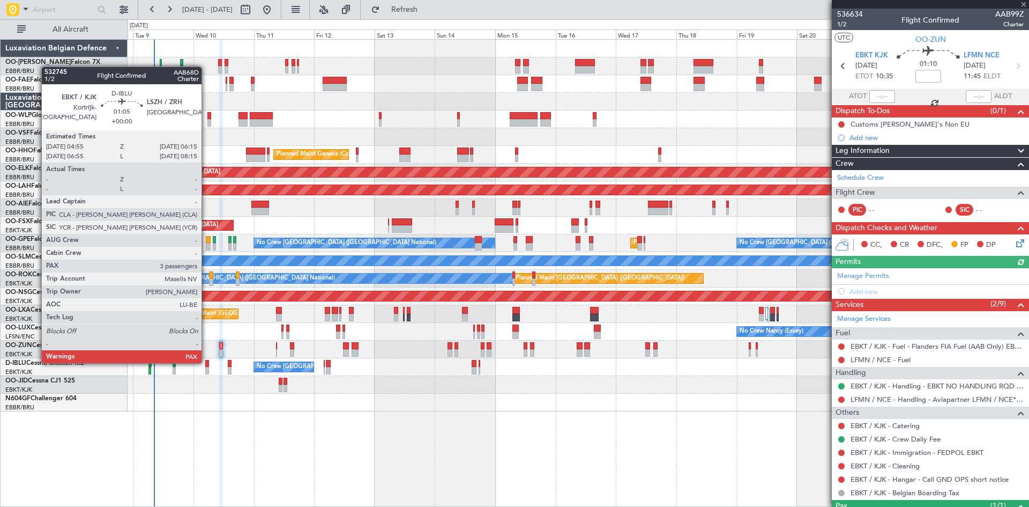
click at [206, 362] on div at bounding box center [207, 364] width 4 height 8
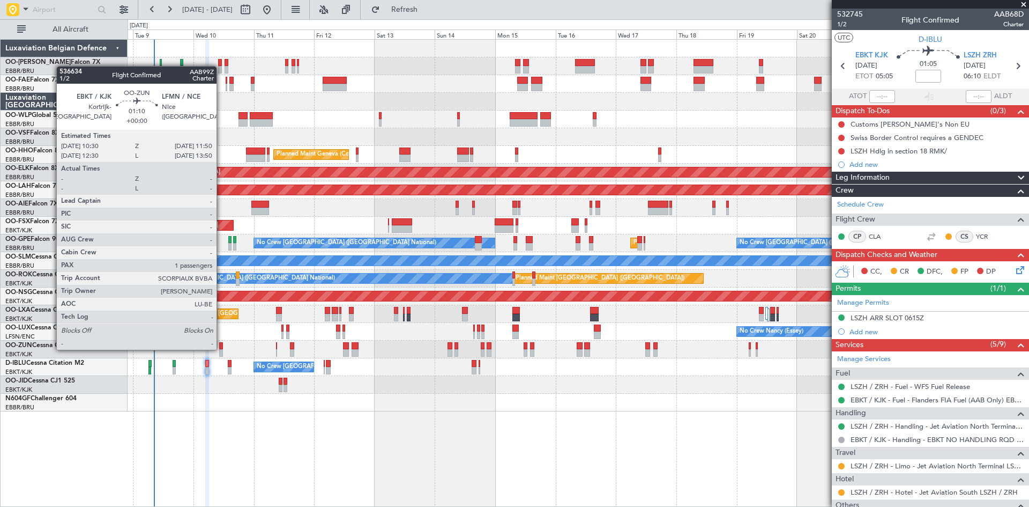
click at [221, 349] on div at bounding box center [221, 346] width 4 height 8
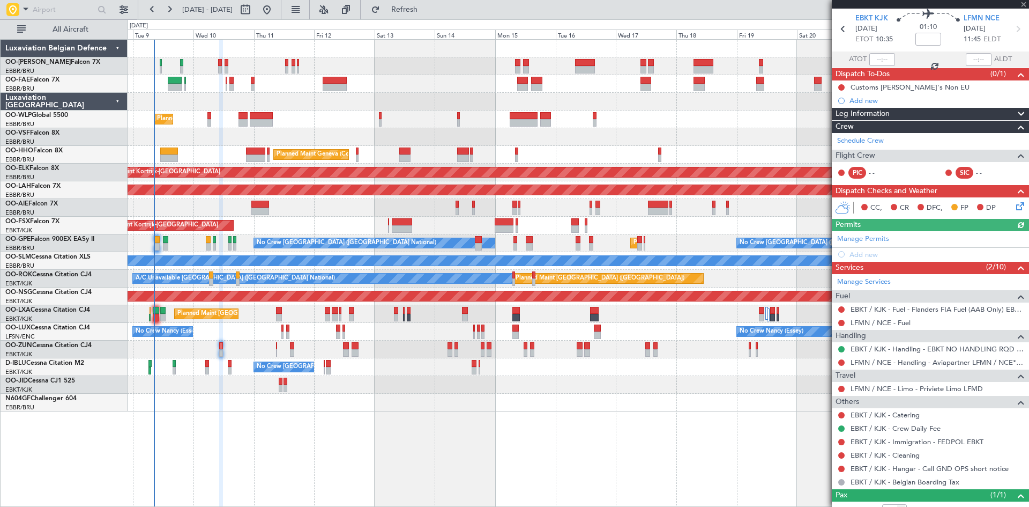
scroll to position [73, 0]
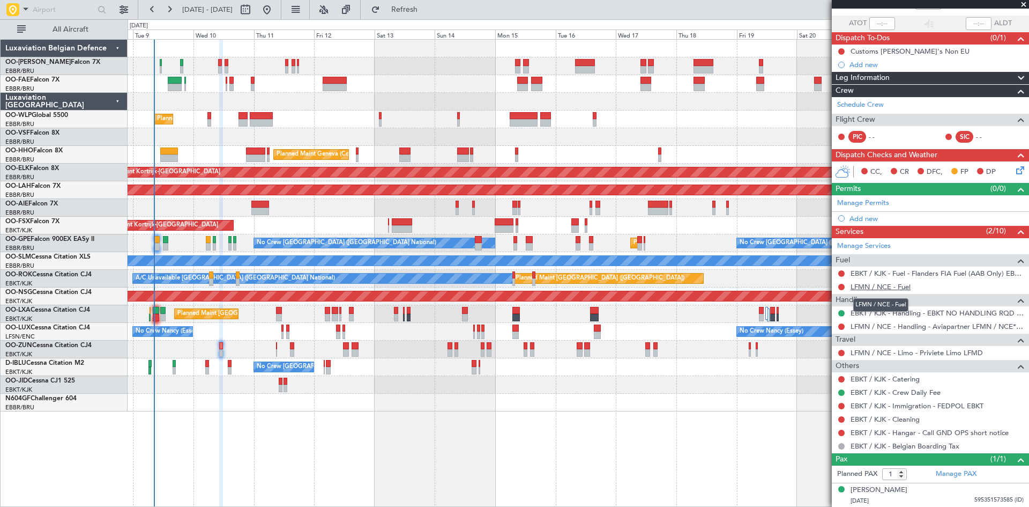
click at [892, 285] on link "LFMN / NCE - Fuel" at bounding box center [881, 286] width 60 height 9
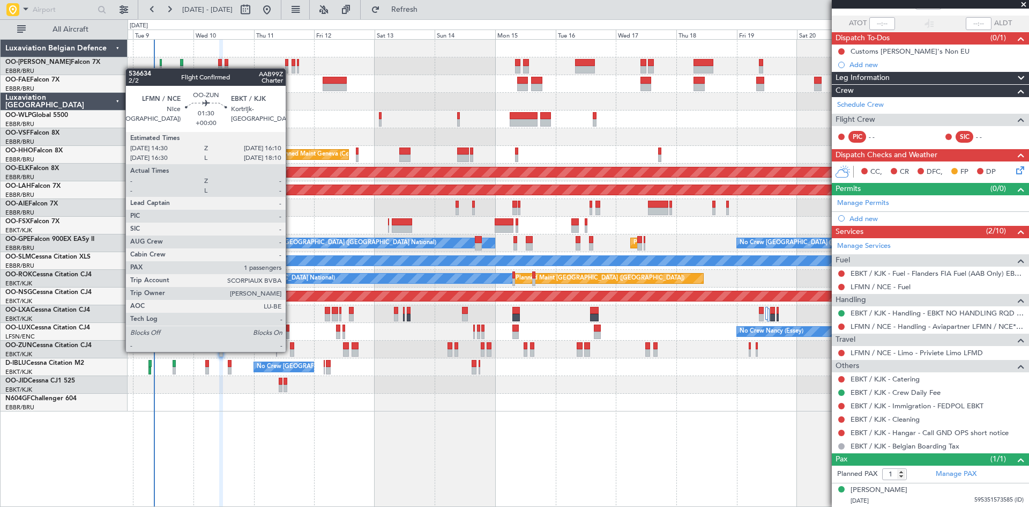
click at [291, 351] on div at bounding box center [292, 353] width 4 height 8
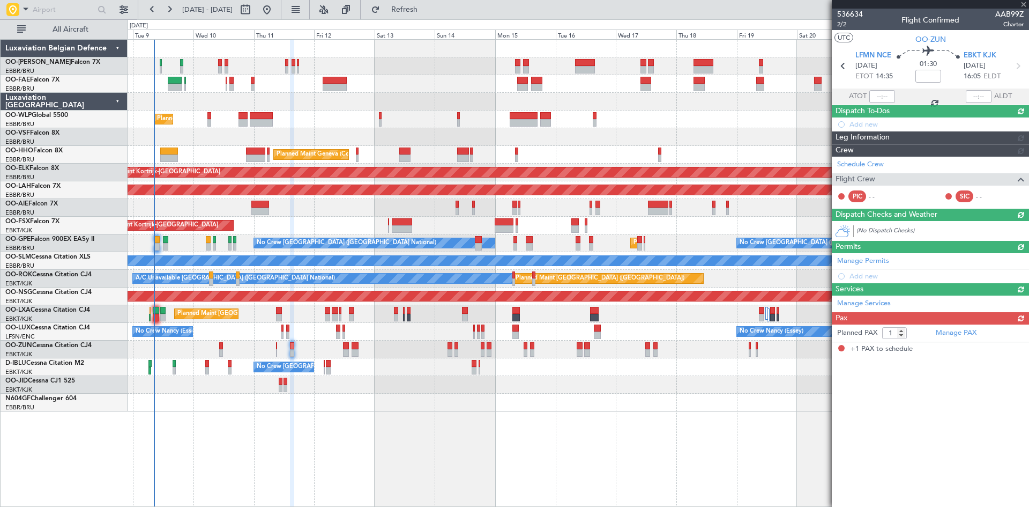
scroll to position [0, 0]
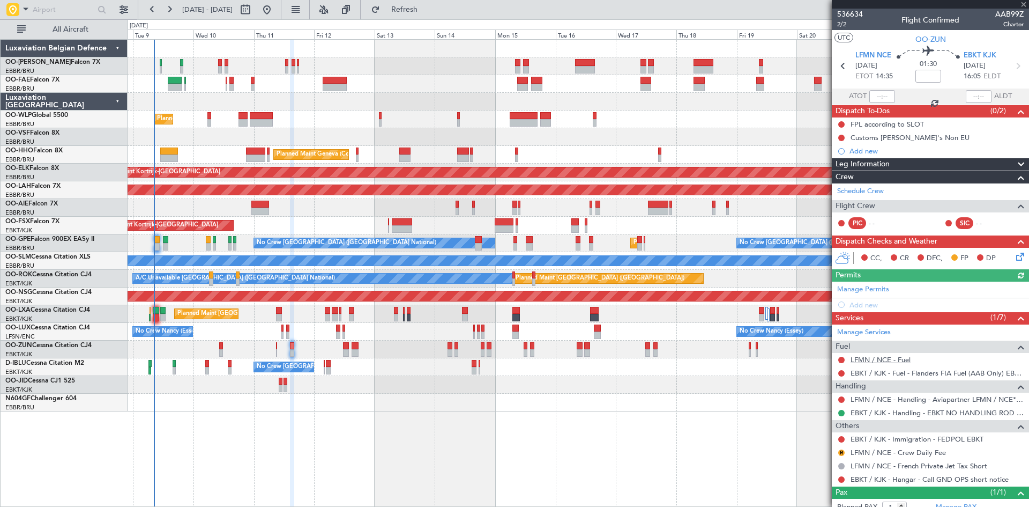
click at [876, 359] on link "LFMN / NCE - Fuel" at bounding box center [881, 359] width 60 height 9
click at [427, 12] on span "Refresh" at bounding box center [404, 10] width 45 height 8
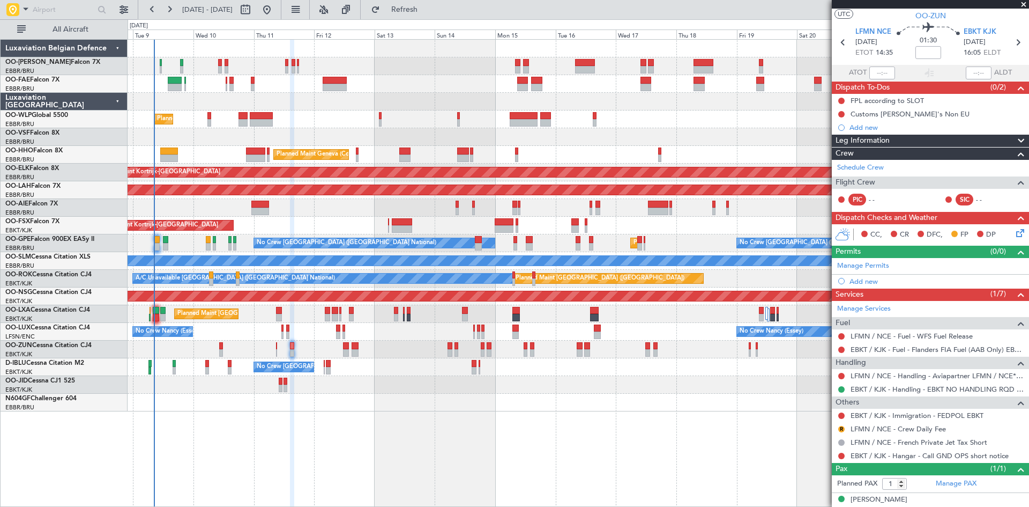
scroll to position [33, 0]
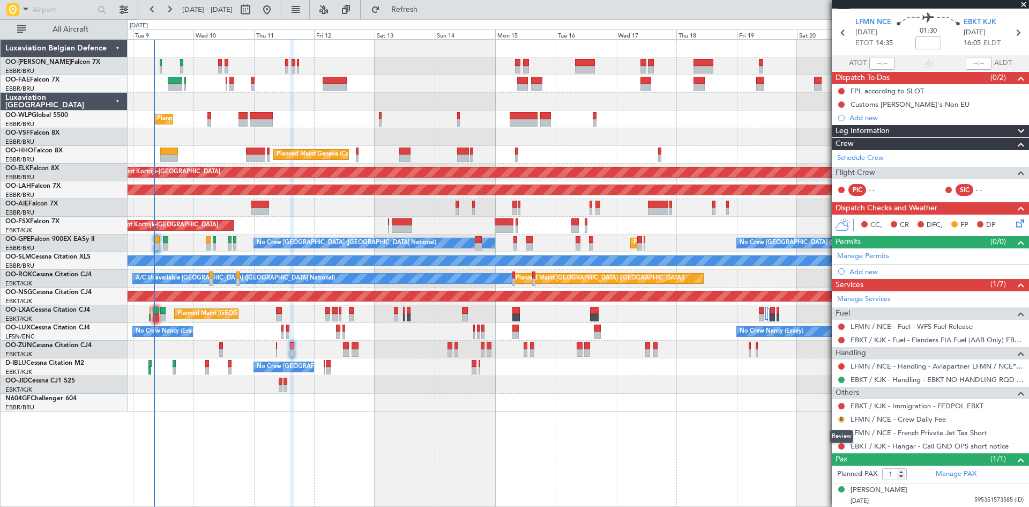
click at [843, 420] on button "R" at bounding box center [842, 419] width 6 height 6
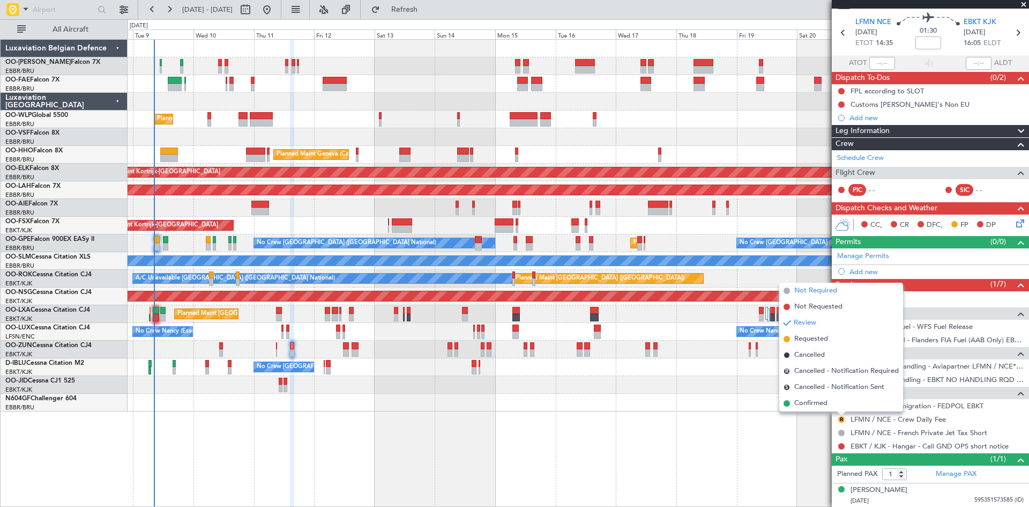
click at [816, 294] on span "Not Required" at bounding box center [816, 290] width 43 height 11
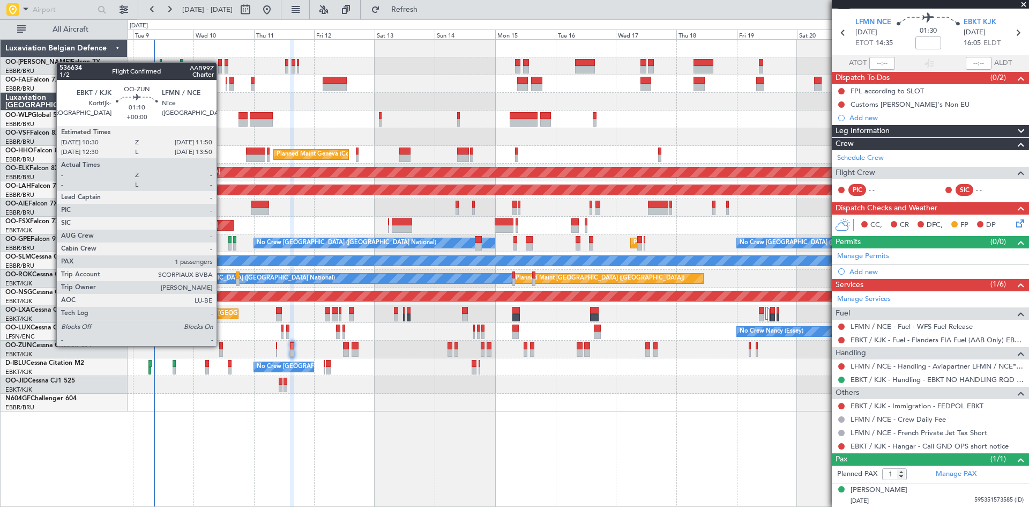
click at [221, 345] on div at bounding box center [221, 346] width 4 height 8
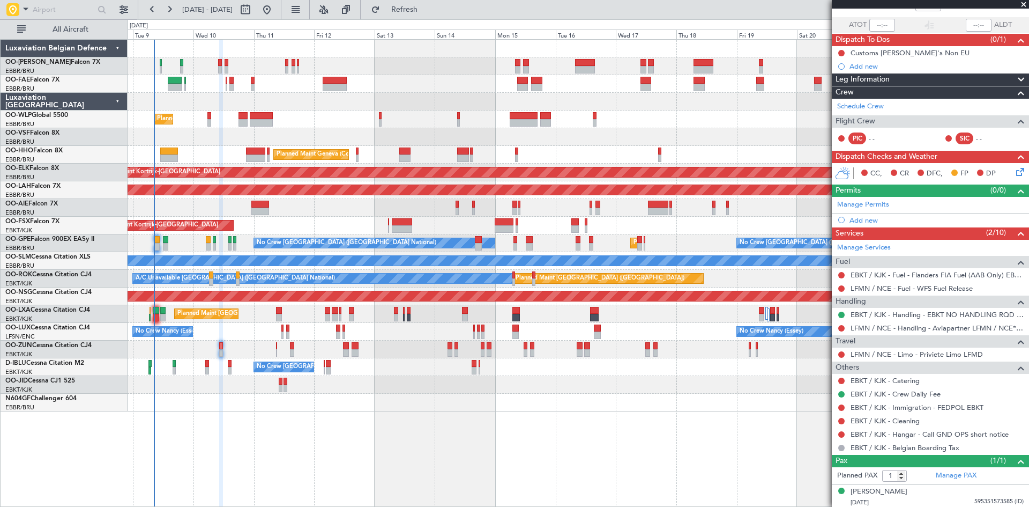
scroll to position [73, 0]
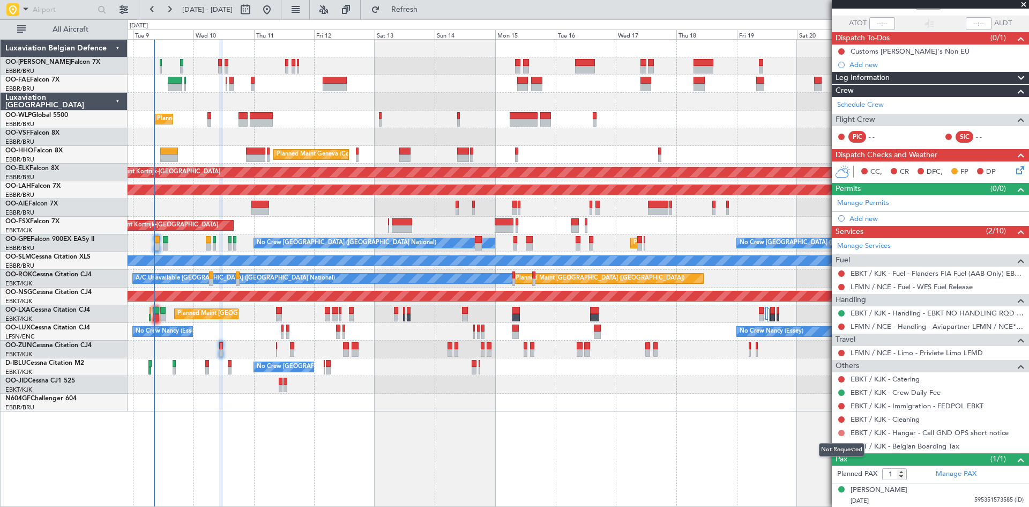
click at [843, 430] on button at bounding box center [842, 432] width 6 height 6
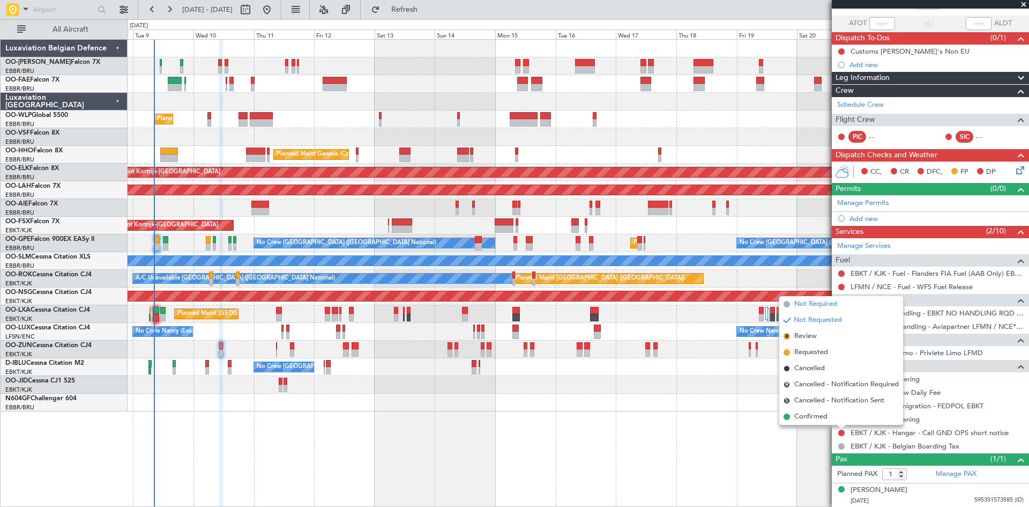
click at [812, 306] on span "Not Required" at bounding box center [816, 304] width 43 height 11
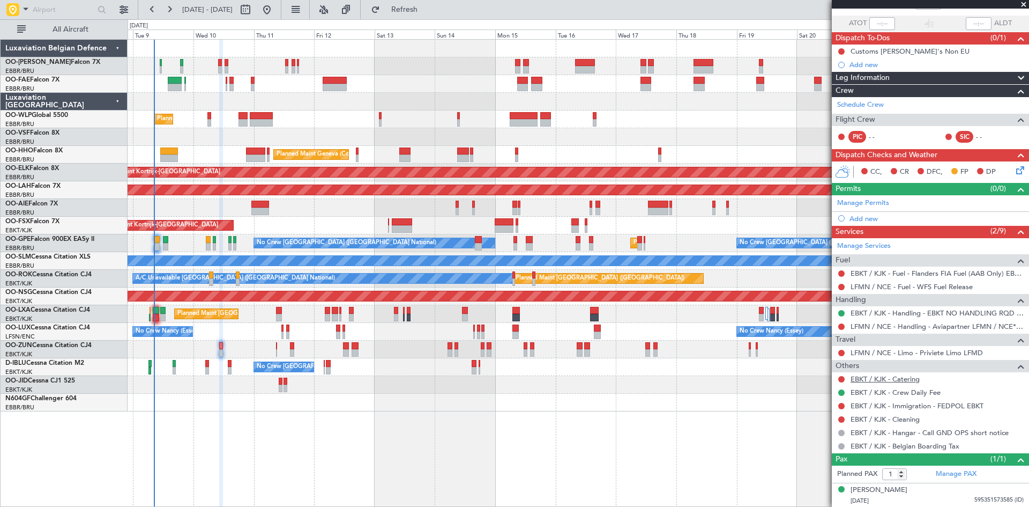
click at [874, 378] on link "EBKT / KJK - Catering" at bounding box center [885, 378] width 69 height 9
click at [841, 50] on button at bounding box center [842, 51] width 6 height 6
click at [842, 99] on span "Completed" at bounding box center [846, 98] width 35 height 11
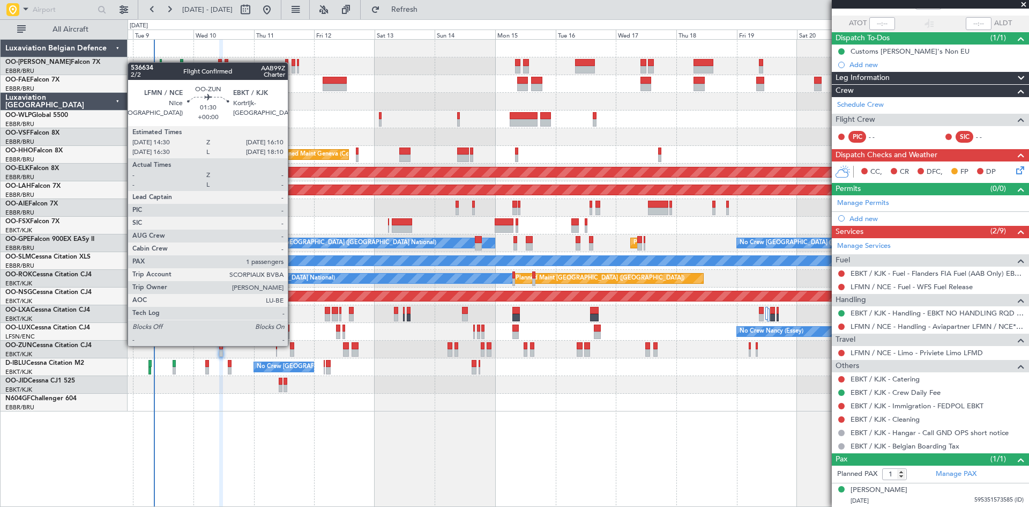
click at [293, 344] on div at bounding box center [292, 346] width 4 height 8
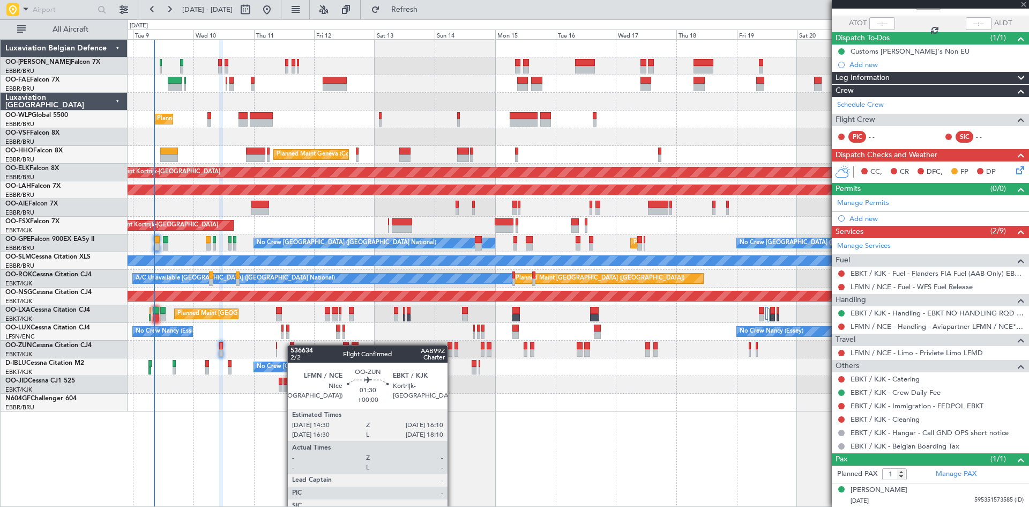
scroll to position [0, 0]
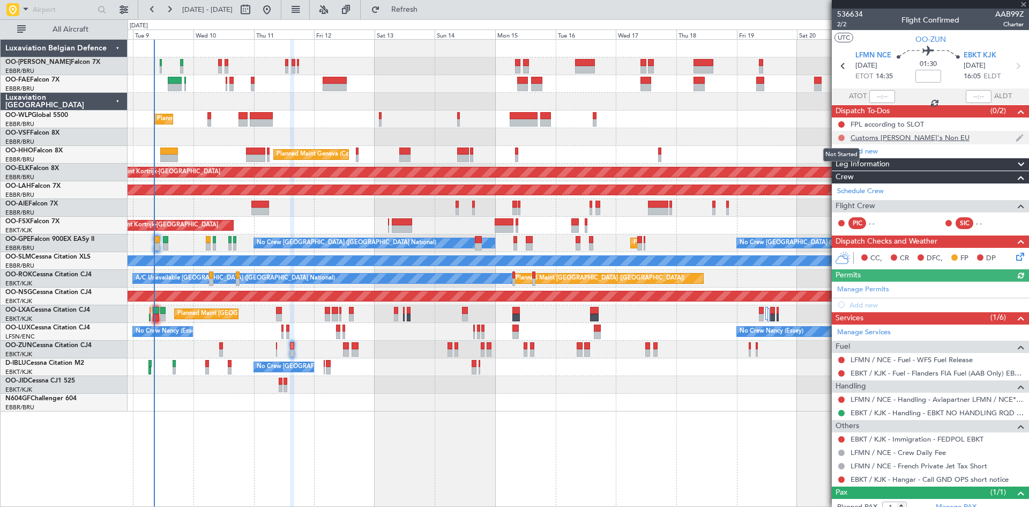
click at [841, 138] on button at bounding box center [842, 138] width 6 height 6
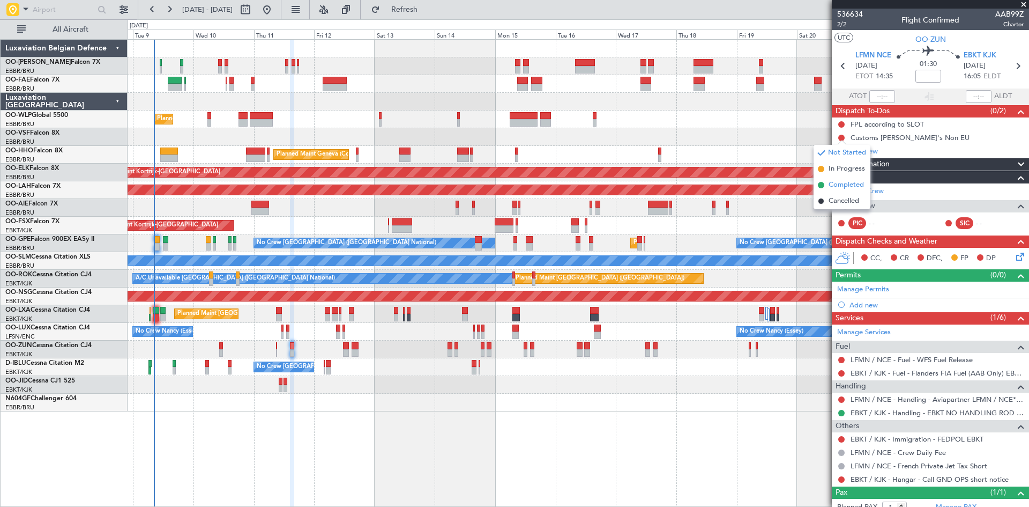
click at [847, 187] on span "Completed" at bounding box center [846, 185] width 35 height 11
click at [902, 124] on div "FPL according to SLOT" at bounding box center [887, 124] width 73 height 9
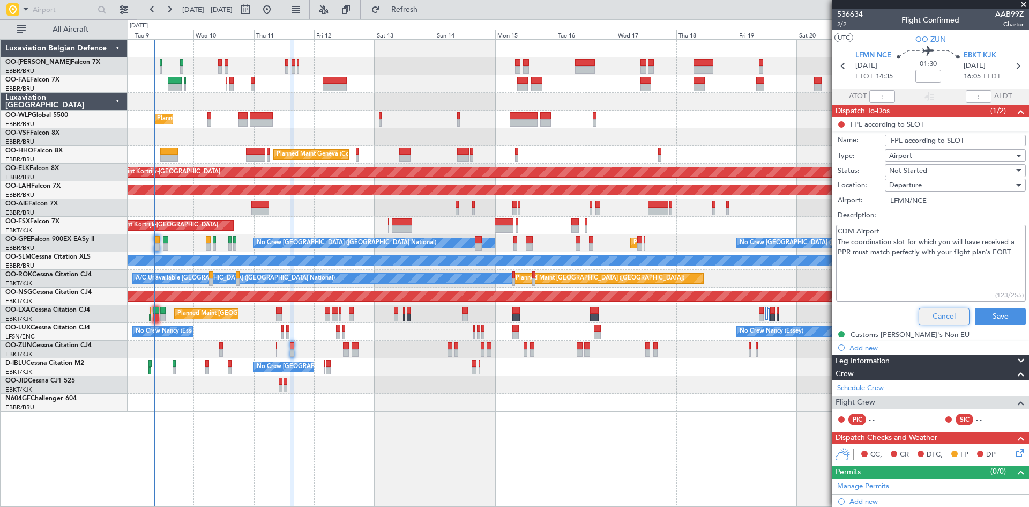
click at [946, 316] on button "Cancel" at bounding box center [944, 316] width 51 height 17
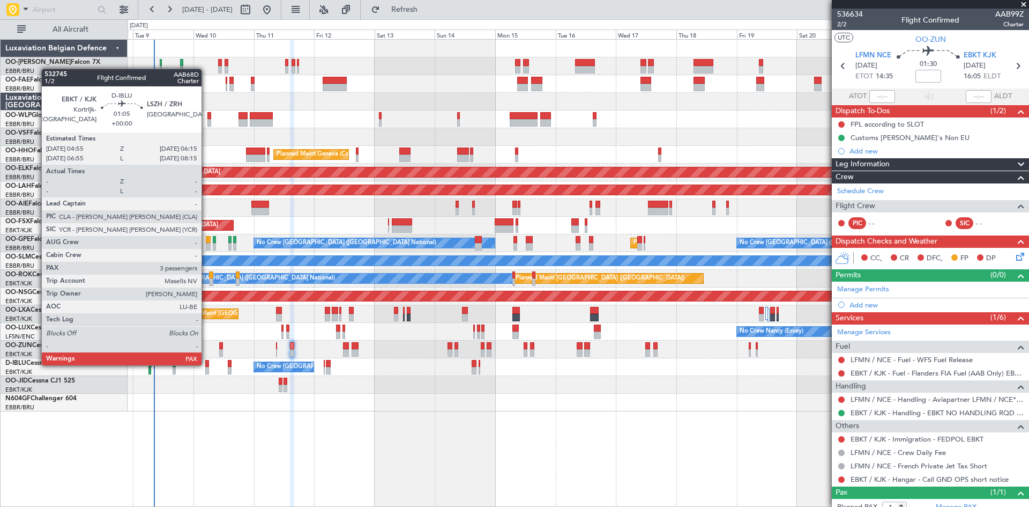
click at [208, 364] on div at bounding box center [207, 364] width 4 height 8
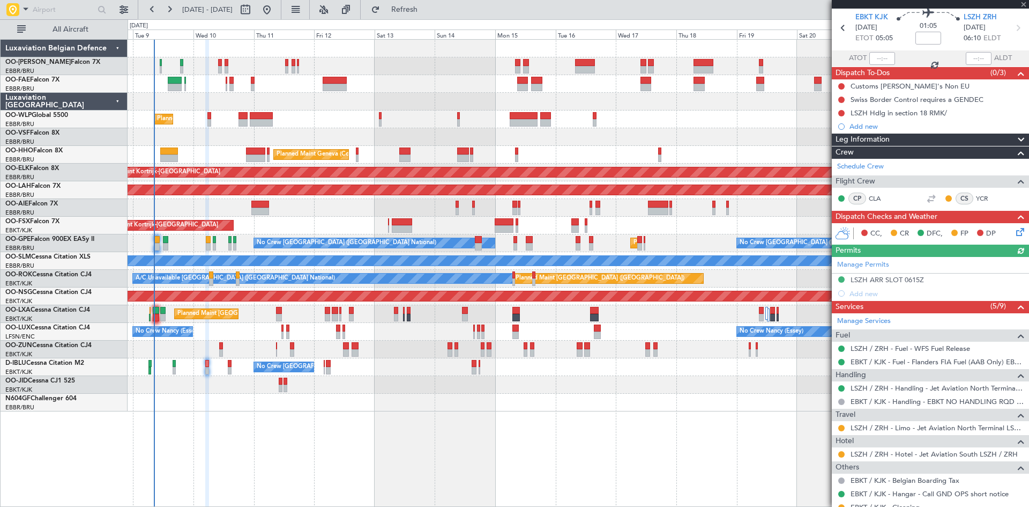
scroll to position [116, 0]
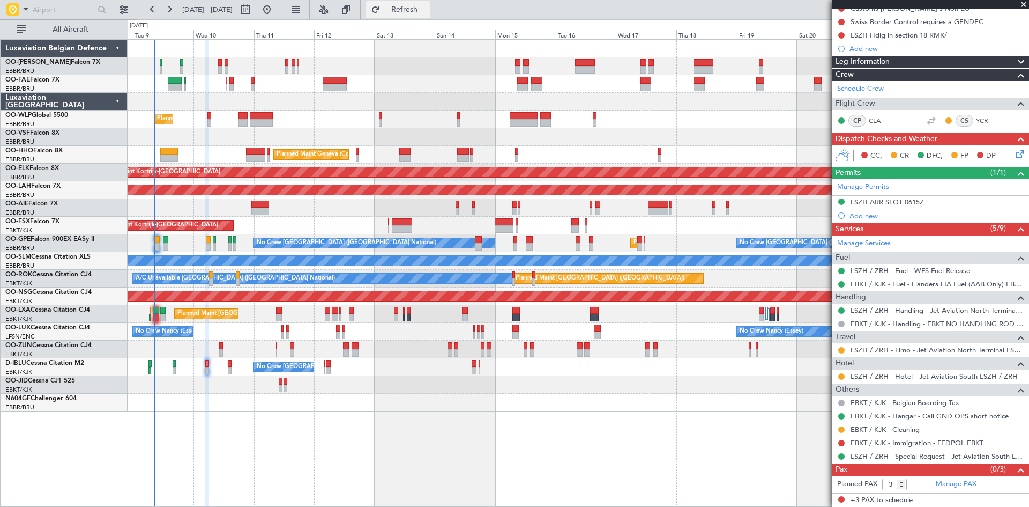
click at [427, 13] on span "Refresh" at bounding box center [404, 10] width 45 height 8
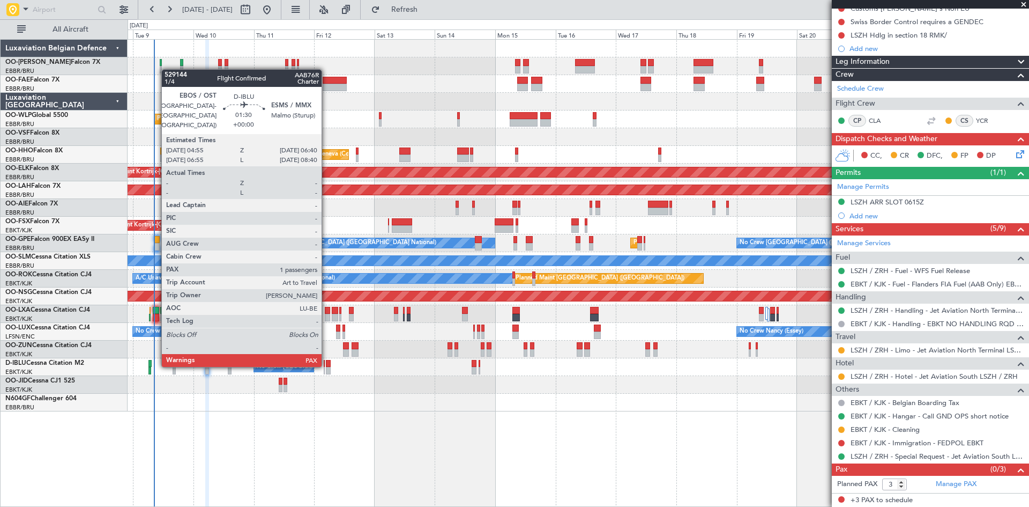
click at [328, 364] on div at bounding box center [328, 364] width 5 height 8
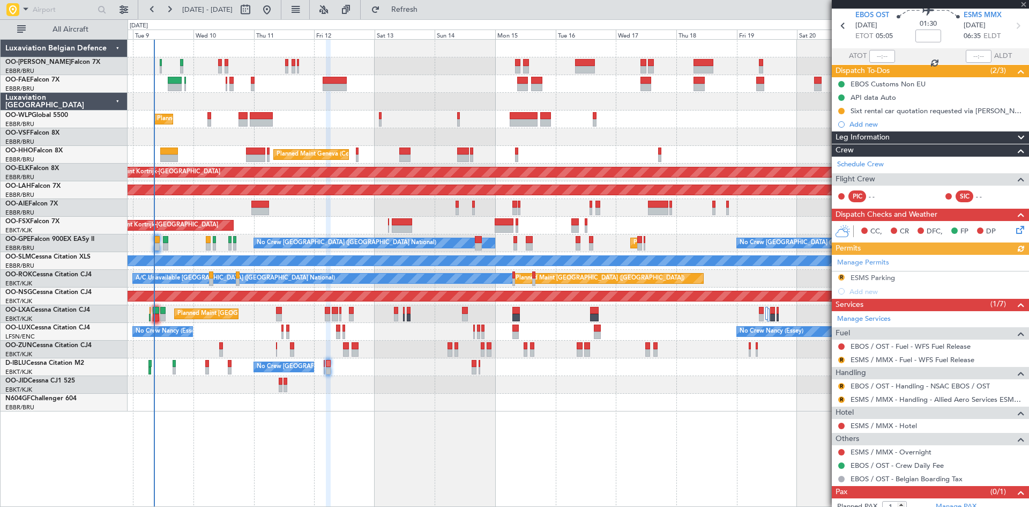
scroll to position [63, 0]
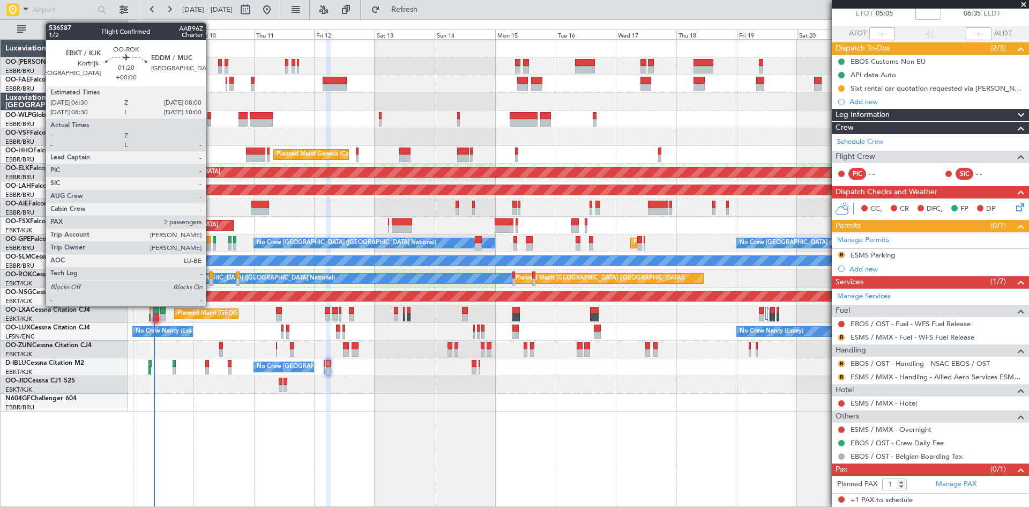
click at [211, 276] on div at bounding box center [211, 275] width 4 height 8
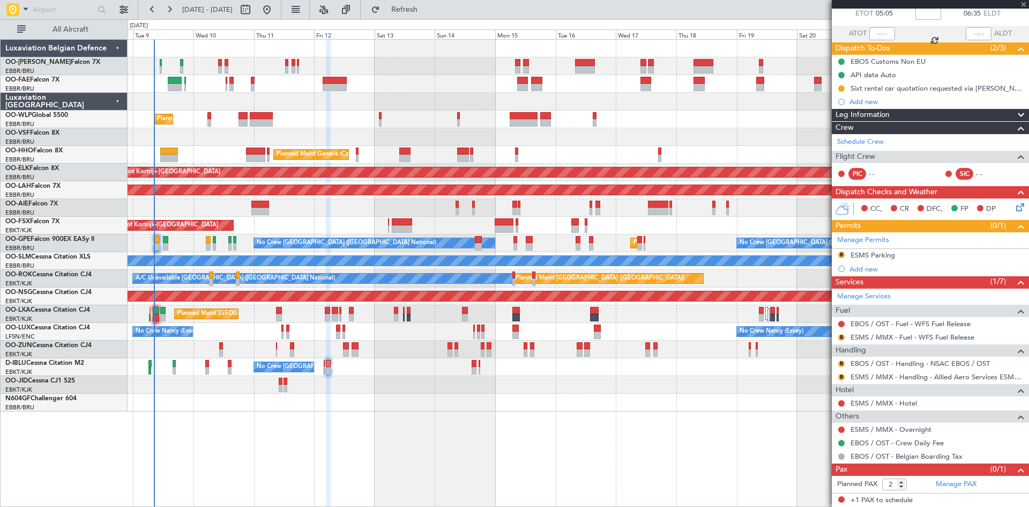
scroll to position [0, 0]
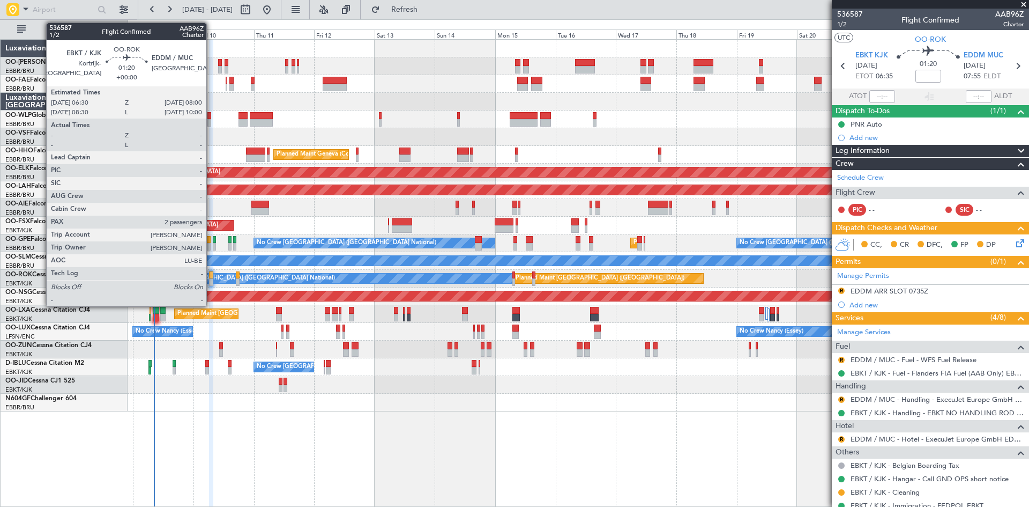
click at [211, 276] on div at bounding box center [211, 275] width 4 height 8
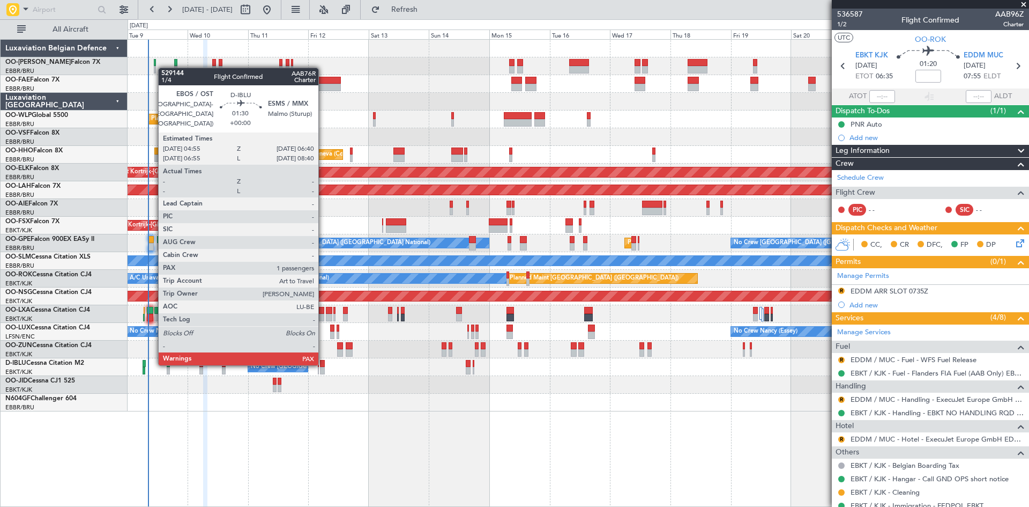
click at [323, 363] on div at bounding box center [322, 364] width 5 height 8
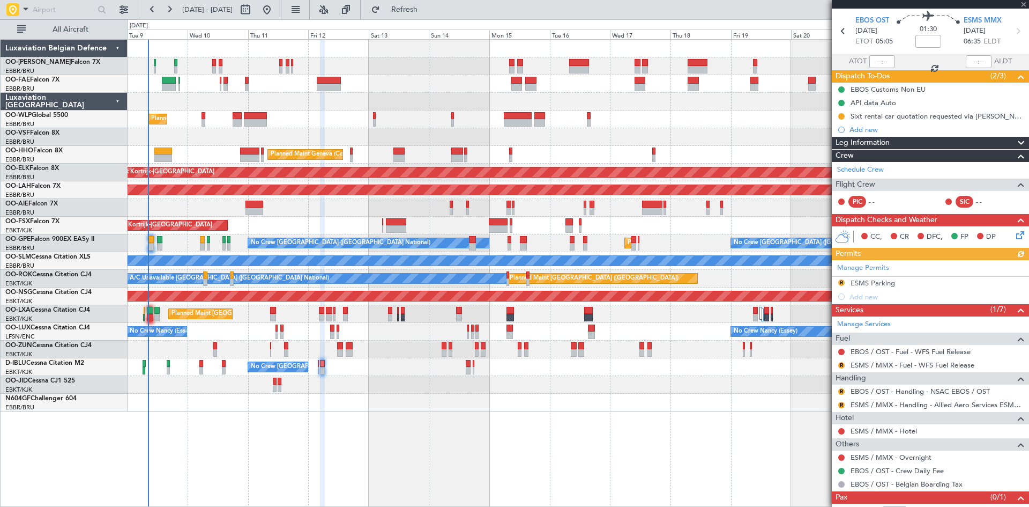
scroll to position [63, 0]
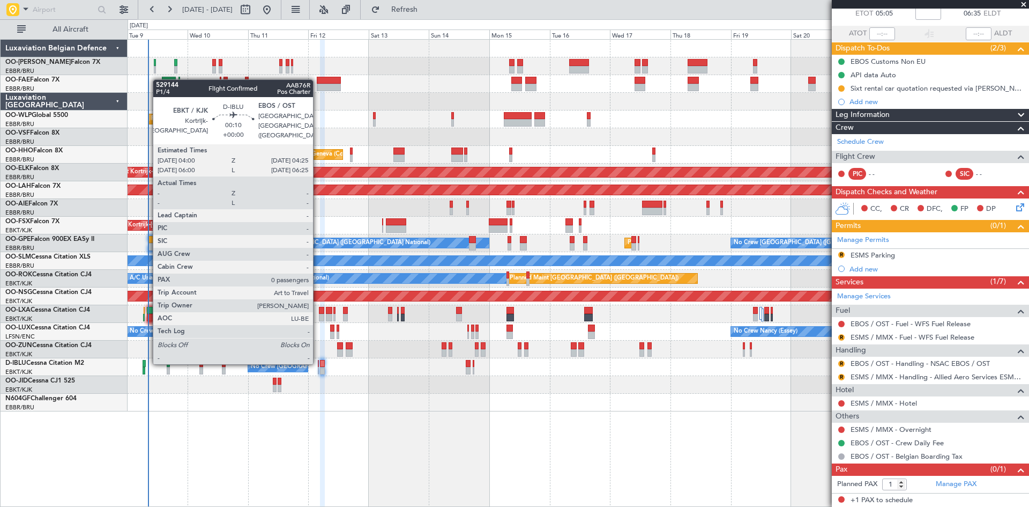
click at [318, 362] on div at bounding box center [318, 364] width 1 height 8
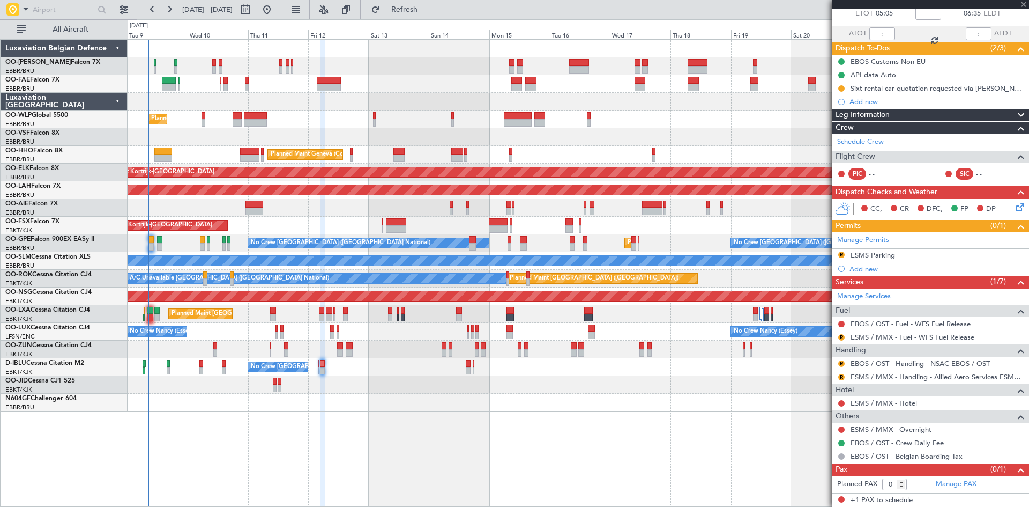
scroll to position [0, 0]
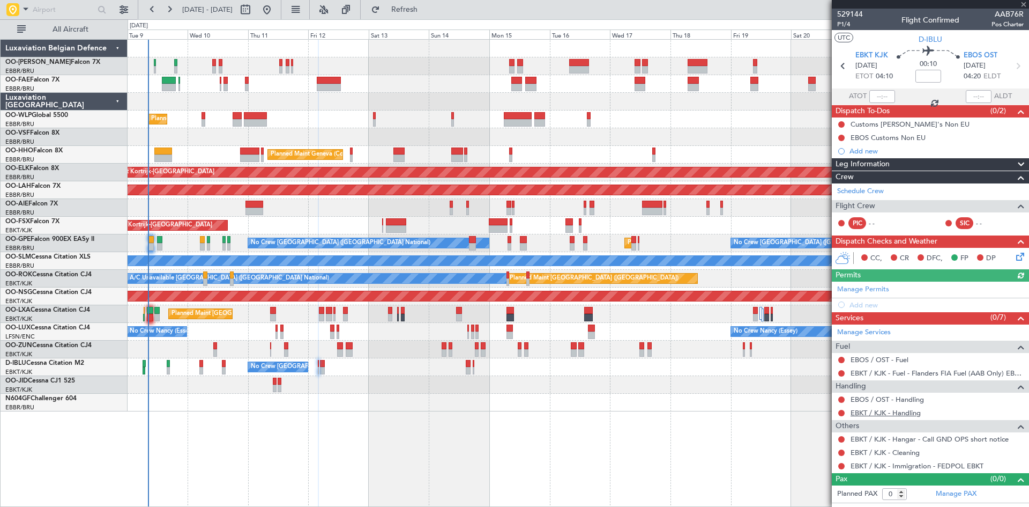
click at [877, 412] on link "EBKT / KJK - Handling" at bounding box center [886, 412] width 70 height 9
click at [883, 398] on link "EBOS / OST - Handling" at bounding box center [887, 399] width 73 height 9
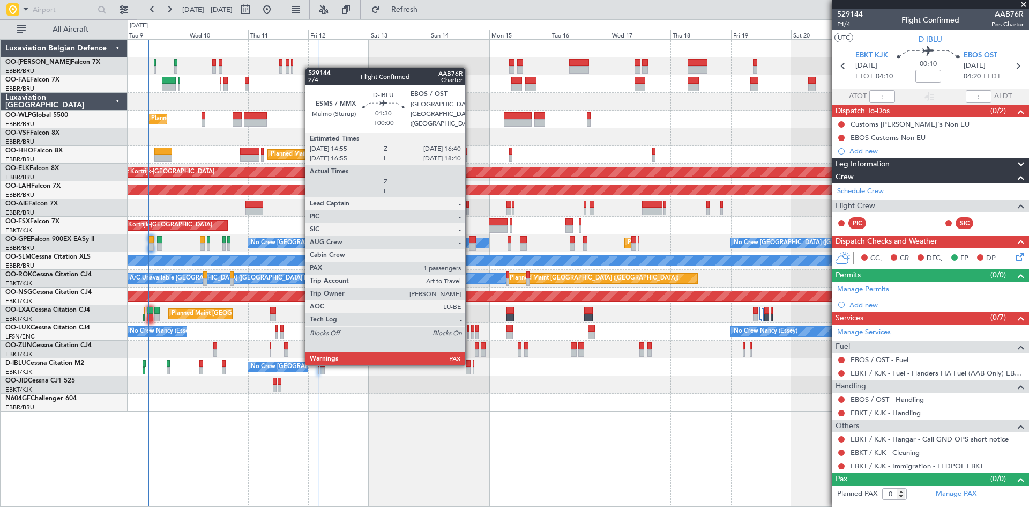
click at [470, 363] on div at bounding box center [468, 364] width 5 height 8
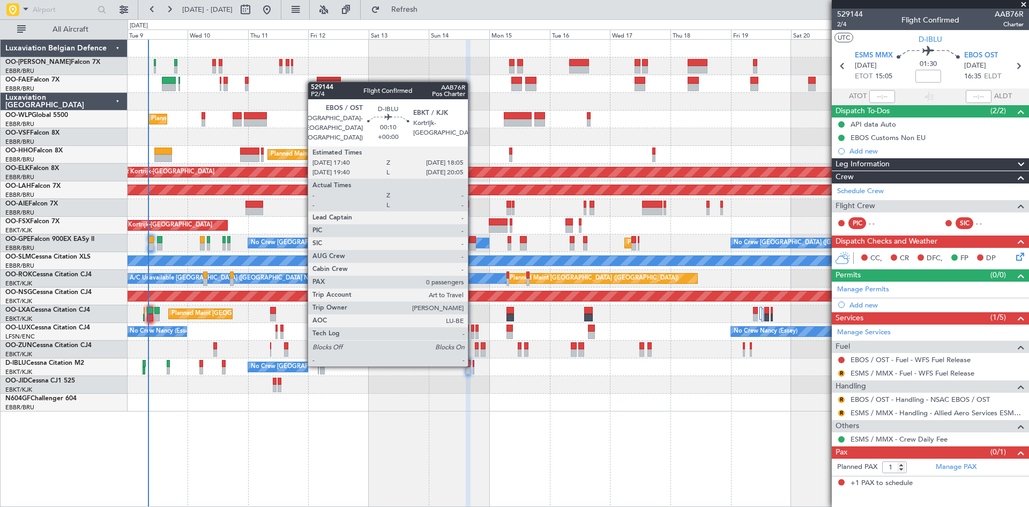
click at [473, 364] on div at bounding box center [473, 364] width 1 height 8
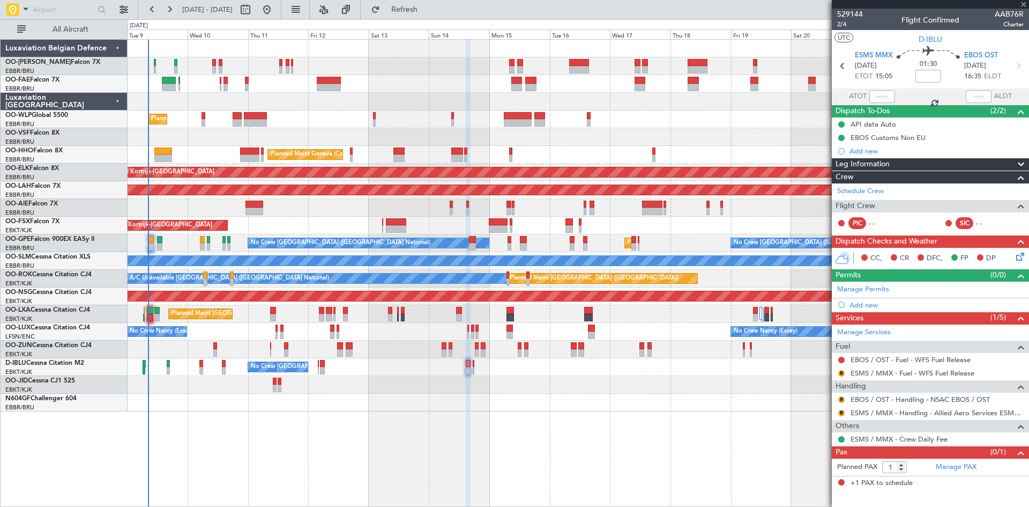
type input "0"
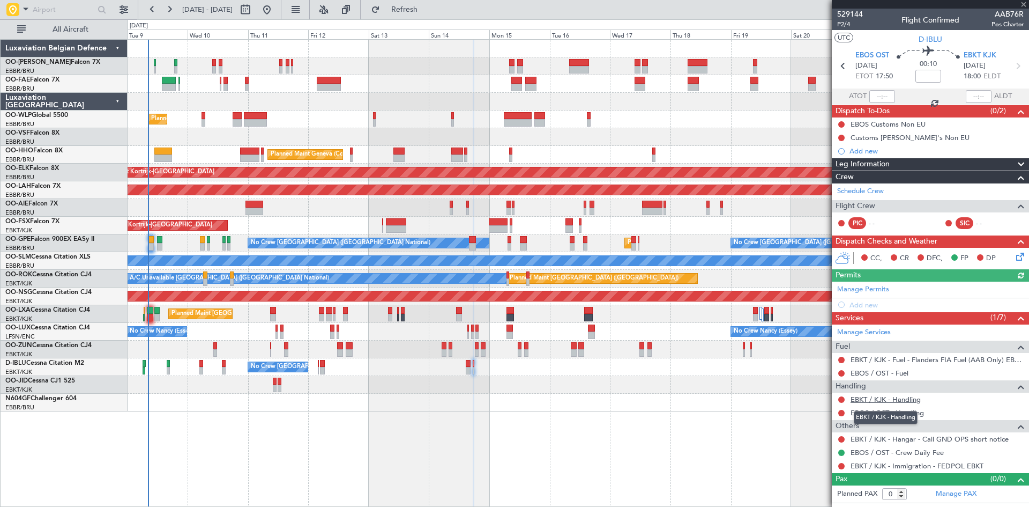
click at [873, 401] on link "EBKT / KJK - Handling" at bounding box center [886, 399] width 70 height 9
click at [898, 410] on mat-tooltip-component "EBKT / KJK - Handling" at bounding box center [886, 417] width 79 height 28
click at [868, 411] on link "EBOS / OST - Handling" at bounding box center [887, 412] width 73 height 9
click at [426, 10] on span "Refresh" at bounding box center [404, 10] width 45 height 8
click at [841, 398] on button at bounding box center [842, 399] width 6 height 6
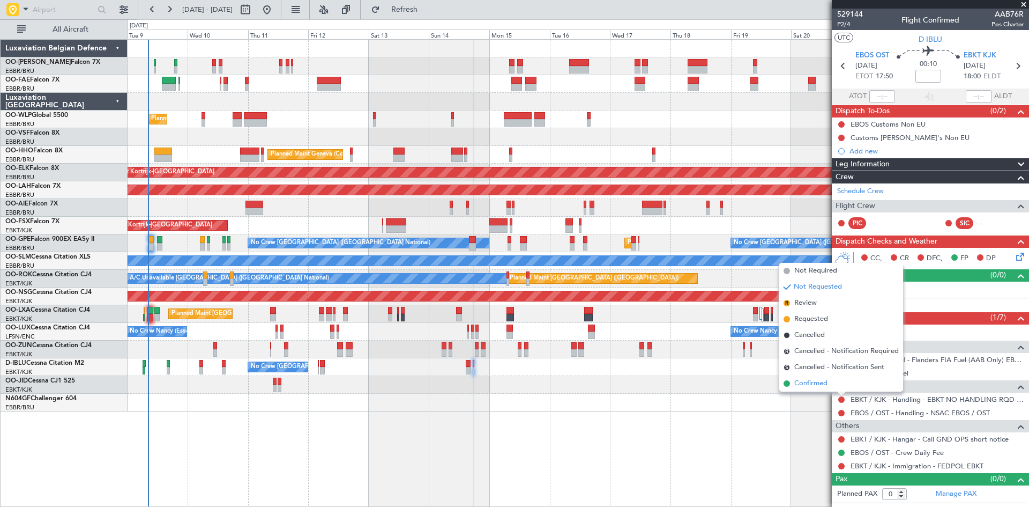
click at [828, 386] on li "Confirmed" at bounding box center [842, 383] width 124 height 16
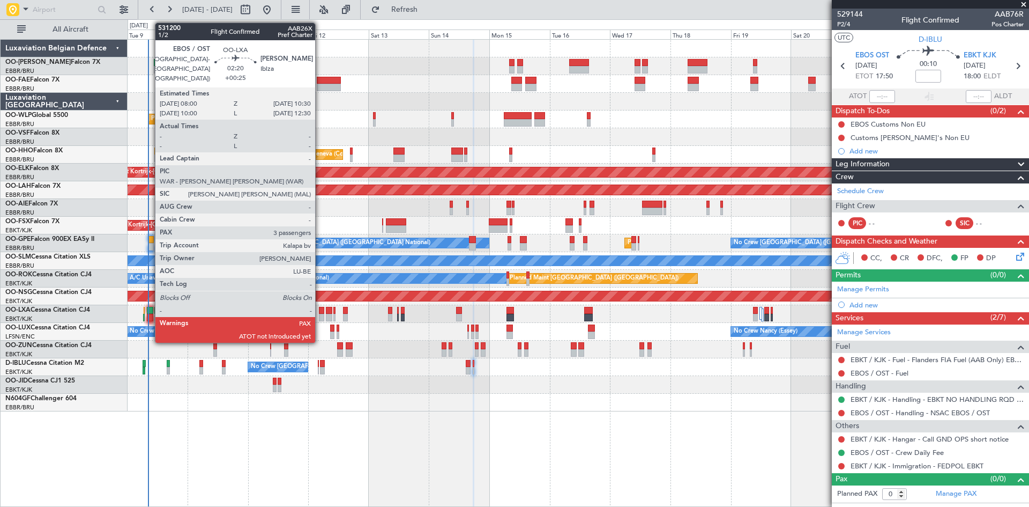
click at [150, 310] on div at bounding box center [150, 311] width 6 height 8
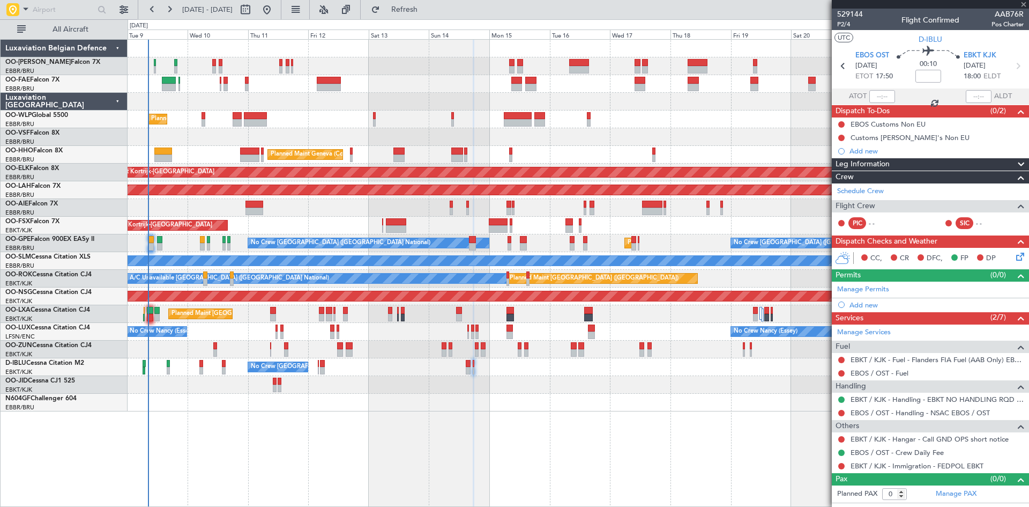
type input "+00:25"
type input "3"
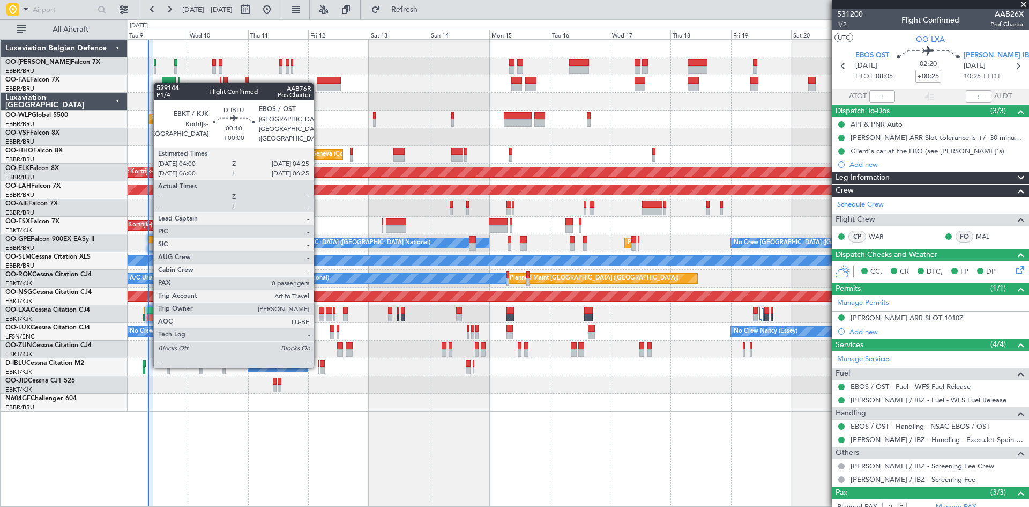
click at [318, 365] on div at bounding box center [318, 364] width 1 height 8
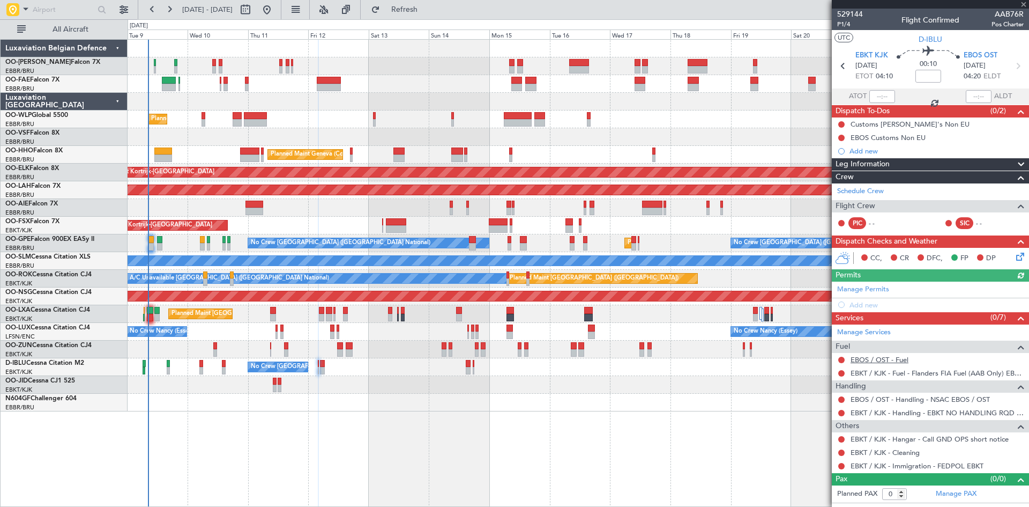
click at [894, 362] on link "EBOS / OST - Fuel" at bounding box center [880, 359] width 58 height 9
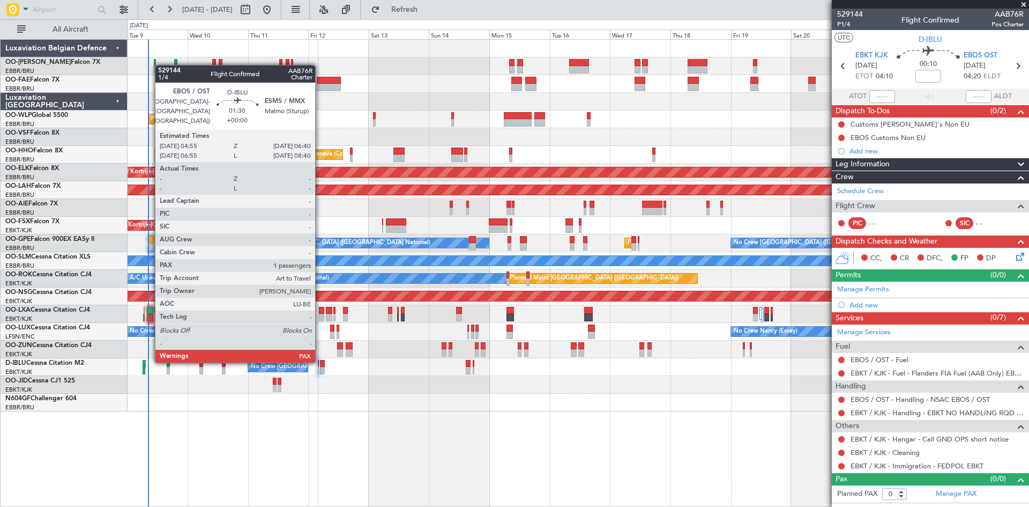
click at [320, 360] on div at bounding box center [322, 364] width 5 height 8
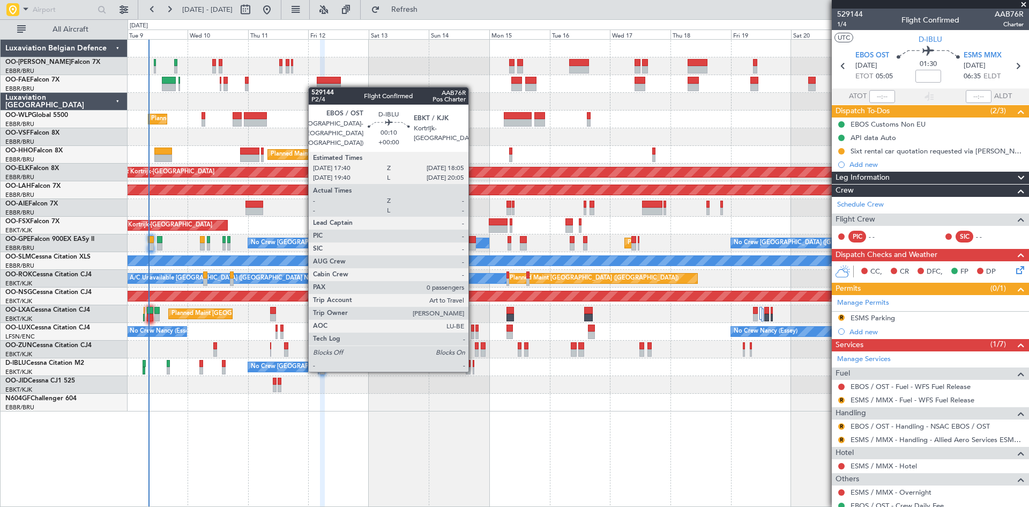
click at [472, 366] on div "No Crew Brussels (Brussels National) A/C Unavailable Brussels (Brussels Nationa…" at bounding box center [578, 367] width 901 height 18
click at [473, 366] on div at bounding box center [473, 364] width 1 height 8
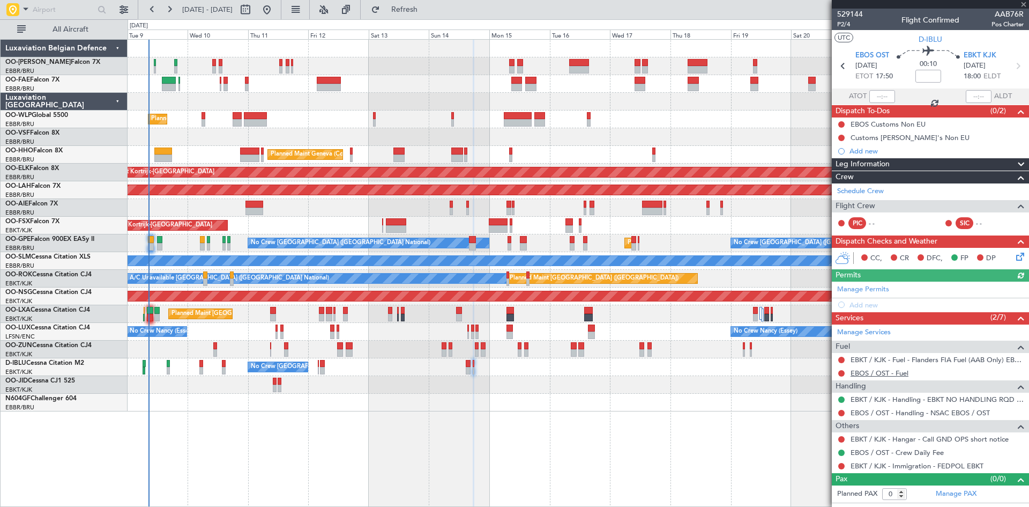
click at [879, 371] on link "EBOS / OST - Fuel" at bounding box center [880, 372] width 58 height 9
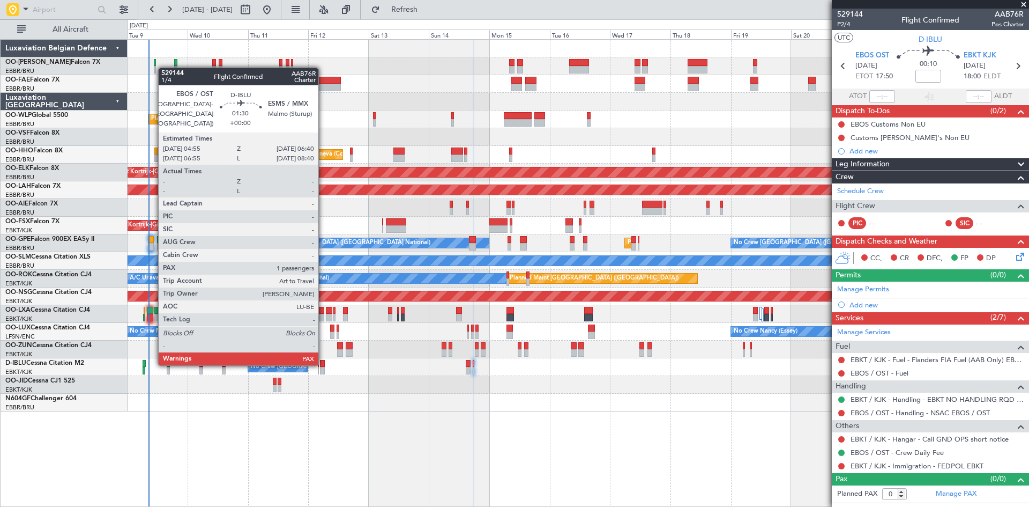
click at [323, 363] on div at bounding box center [322, 364] width 5 height 8
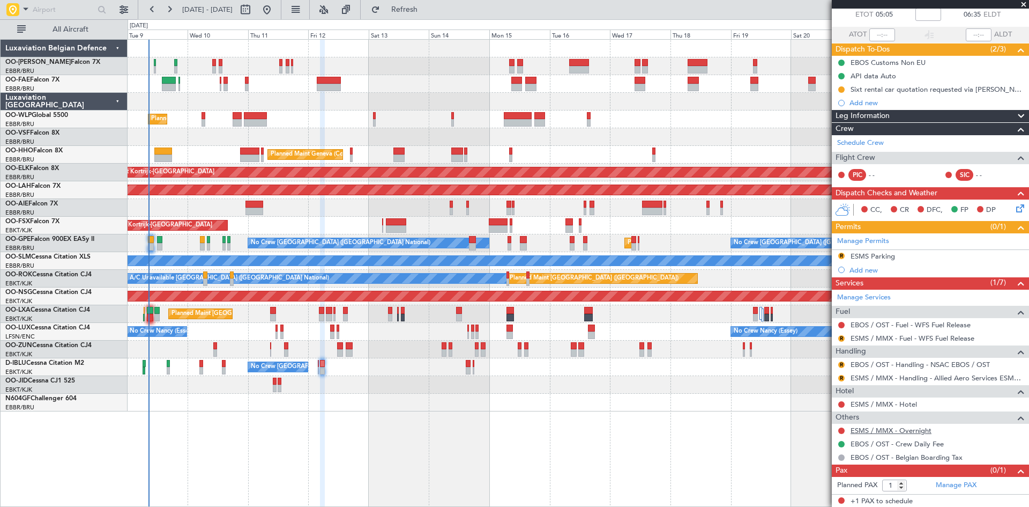
scroll to position [63, 0]
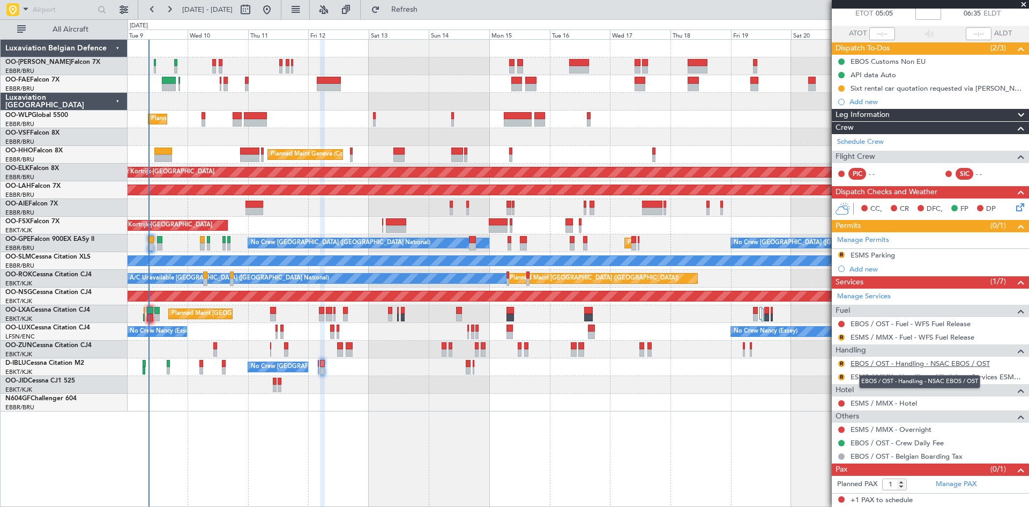
click at [899, 365] on link "EBOS / OST - Handling - NSAC EBOS / OST" at bounding box center [920, 363] width 139 height 9
click at [841, 361] on button "R" at bounding box center [842, 363] width 6 height 6
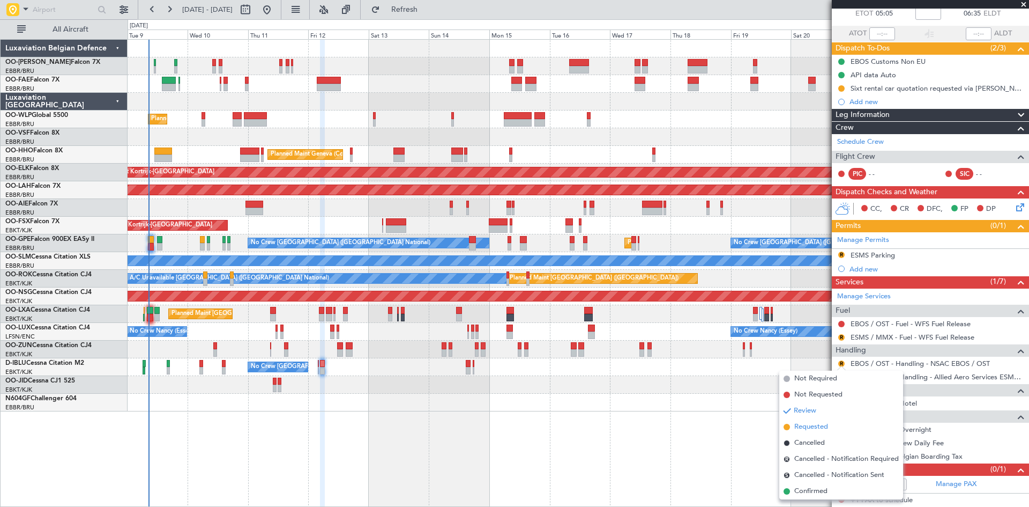
click at [818, 426] on span "Requested" at bounding box center [812, 426] width 34 height 11
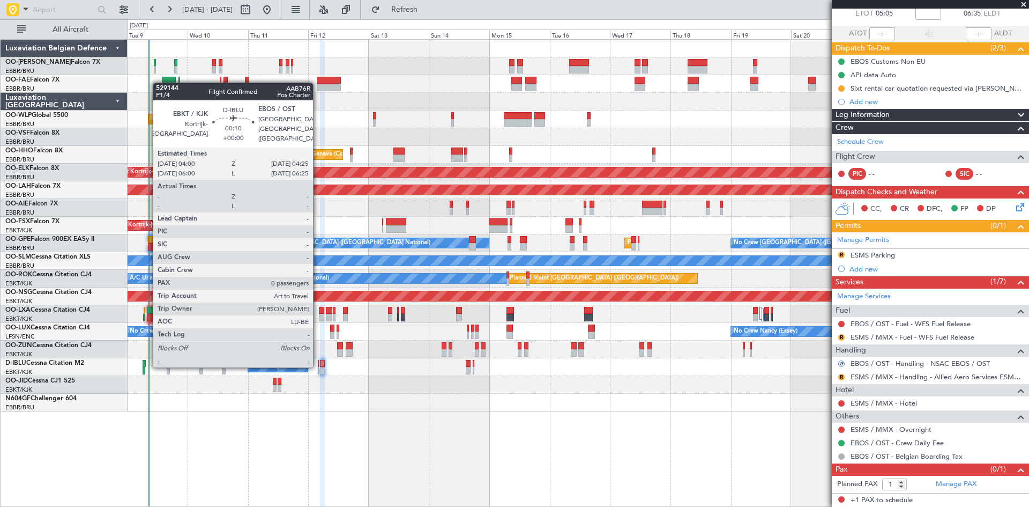
click at [318, 365] on div at bounding box center [318, 364] width 1 height 8
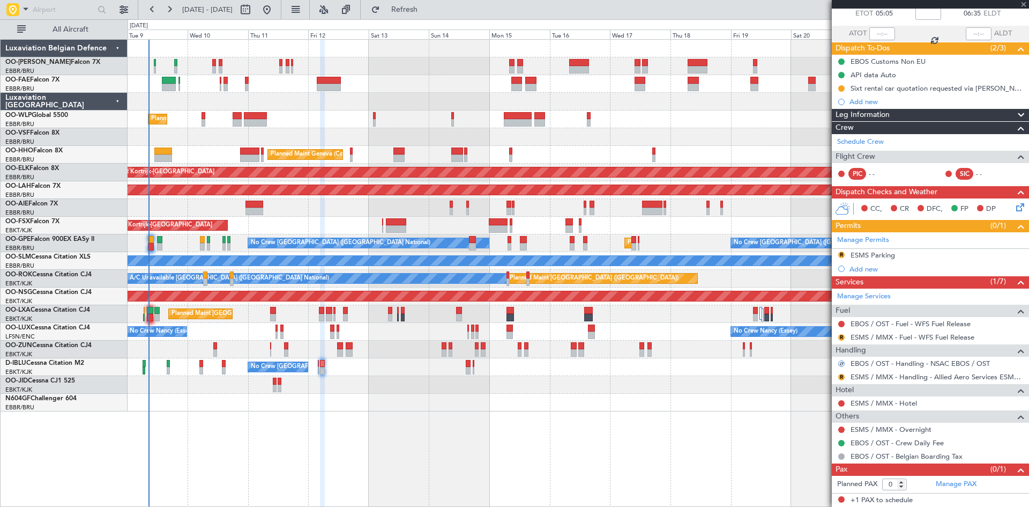
scroll to position [0, 0]
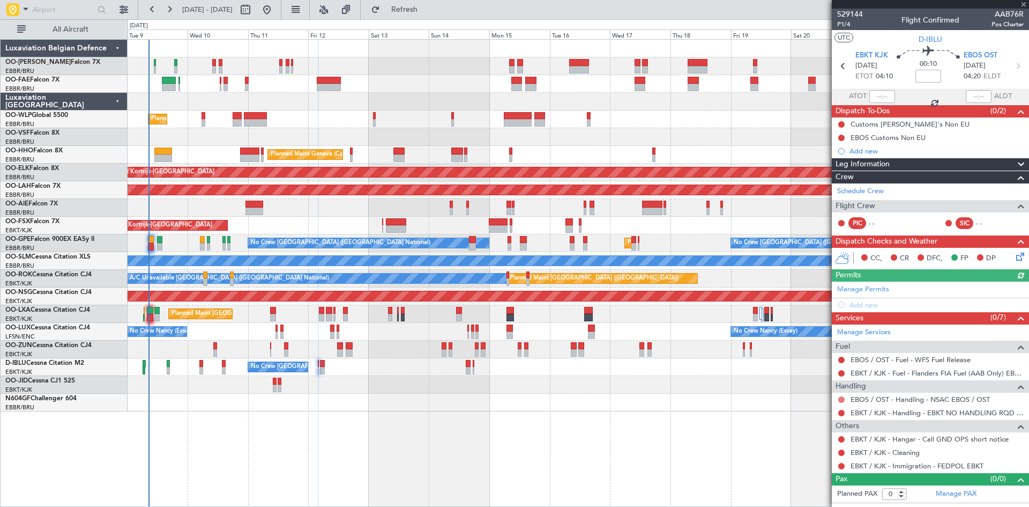
click at [842, 399] on button at bounding box center [842, 399] width 6 height 6
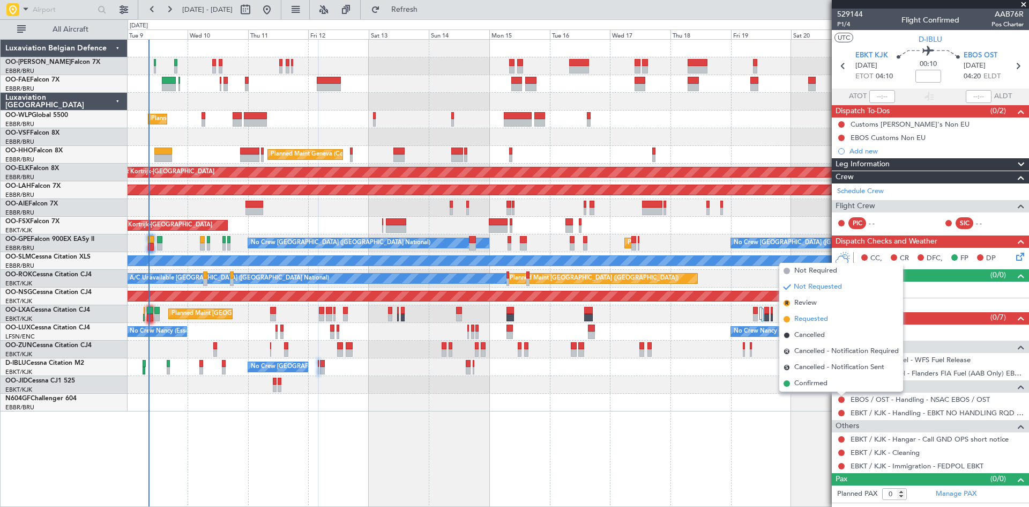
click at [827, 319] on span "Requested" at bounding box center [812, 319] width 34 height 11
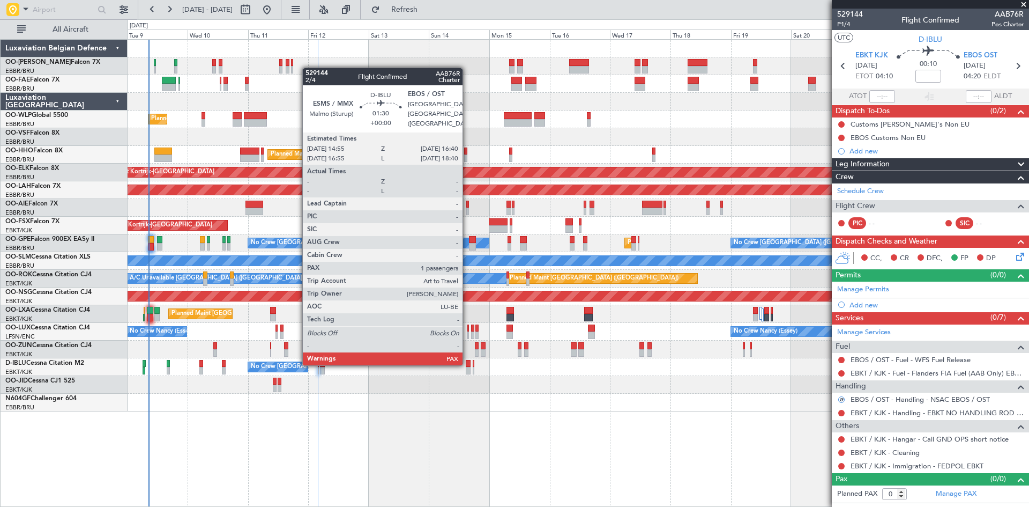
click at [468, 363] on div at bounding box center [468, 364] width 5 height 8
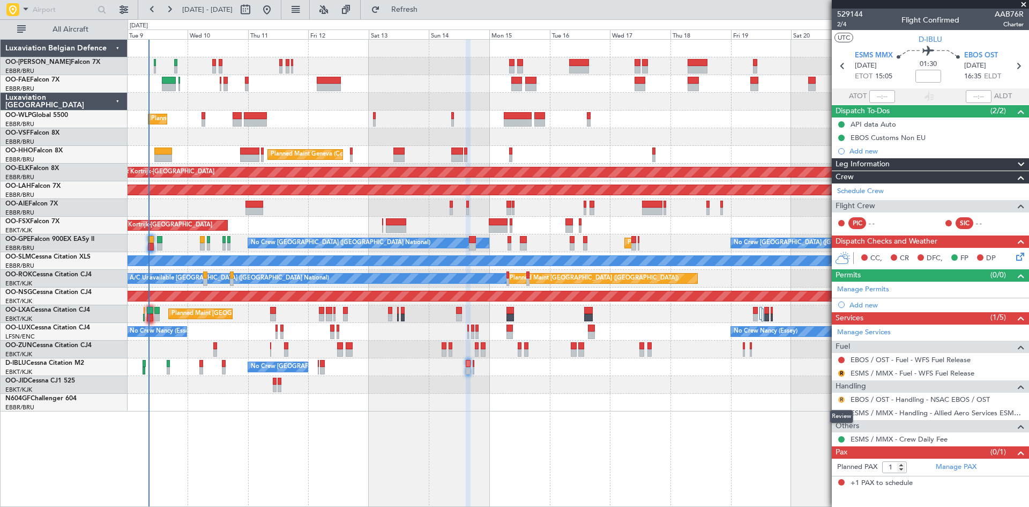
click at [840, 400] on button "R" at bounding box center [842, 399] width 6 height 6
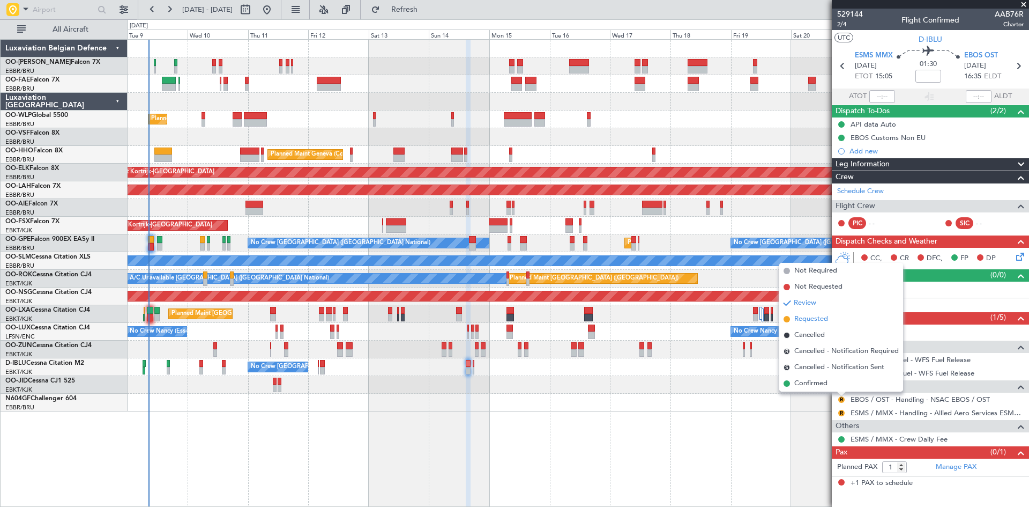
click at [811, 318] on span "Requested" at bounding box center [812, 319] width 34 height 11
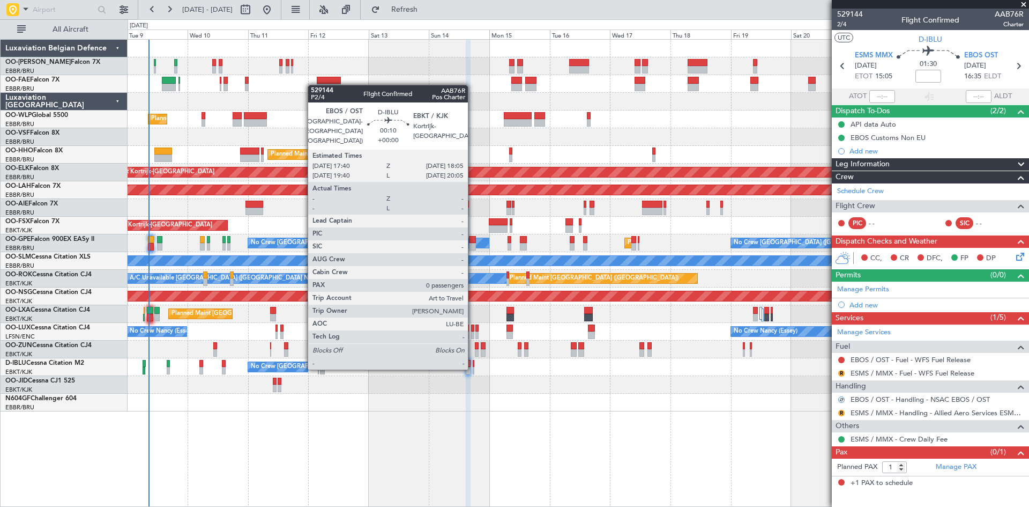
click at [473, 367] on div at bounding box center [473, 371] width 1 height 8
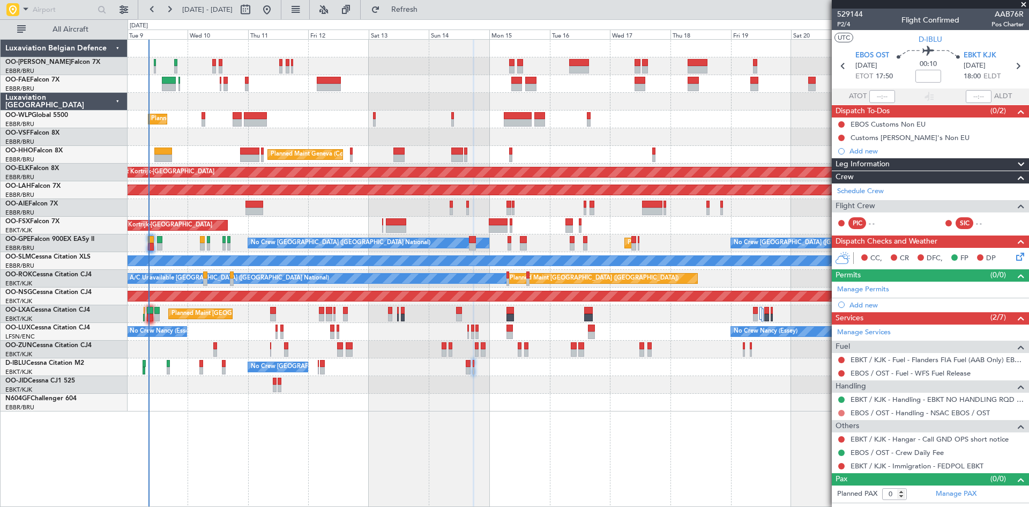
click at [842, 412] on button at bounding box center [842, 413] width 6 height 6
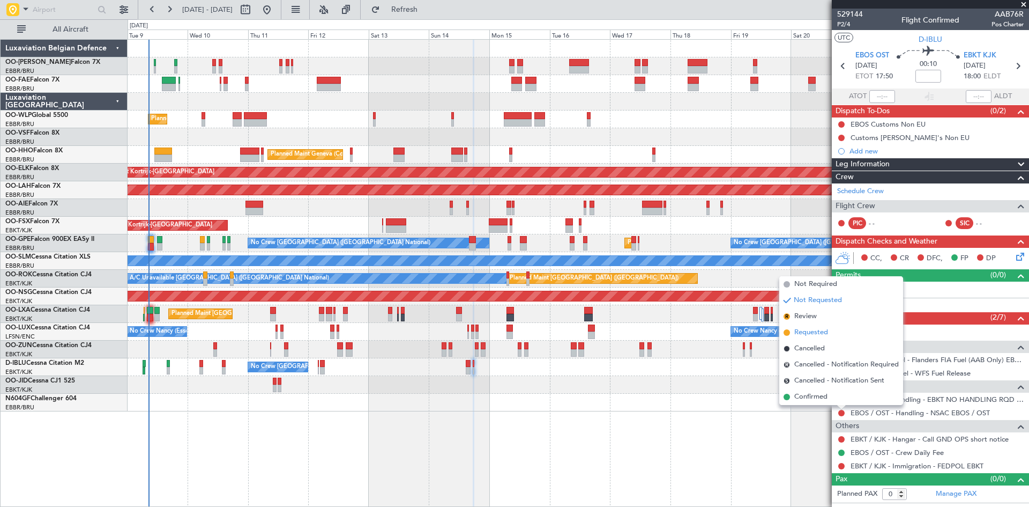
click at [816, 330] on span "Requested" at bounding box center [812, 332] width 34 height 11
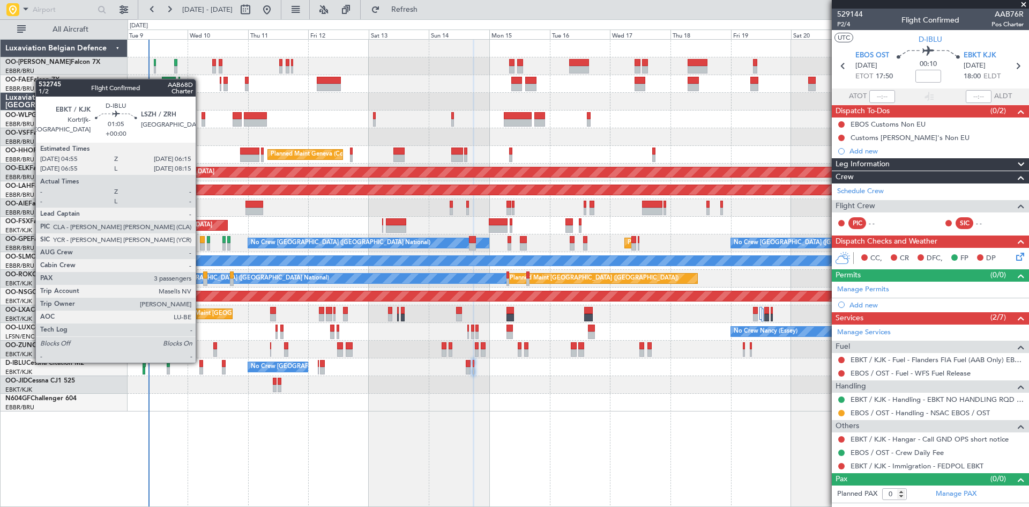
click at [201, 361] on div at bounding box center [201, 364] width 4 height 8
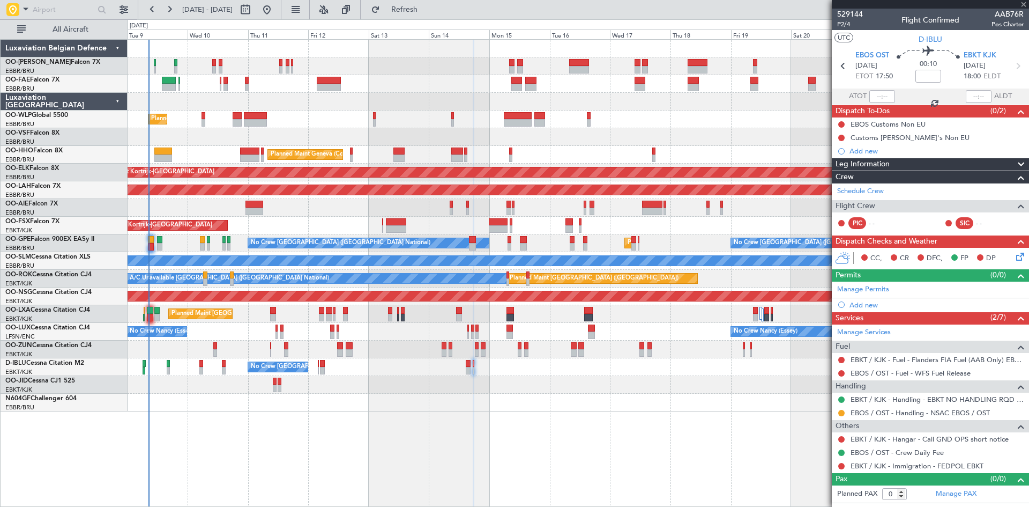
type input "3"
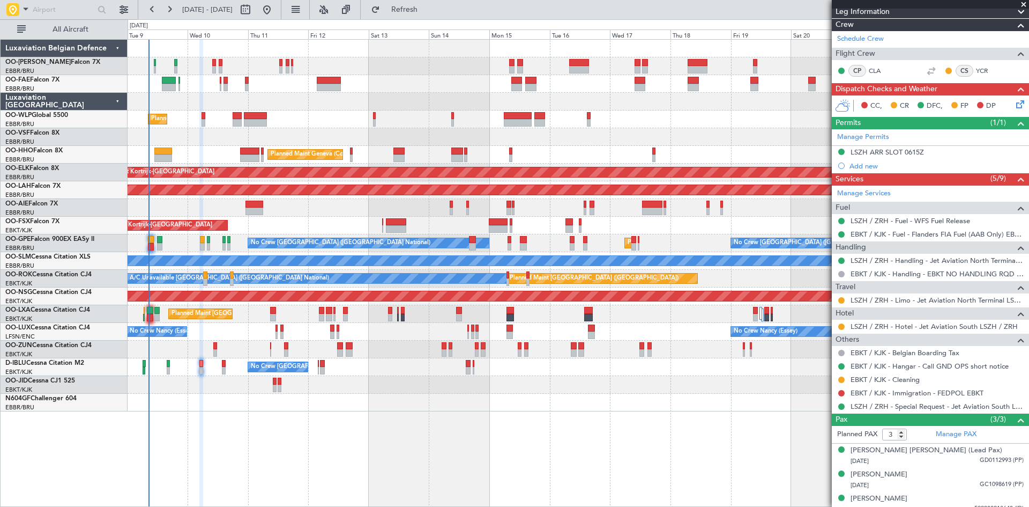
scroll to position [174, 0]
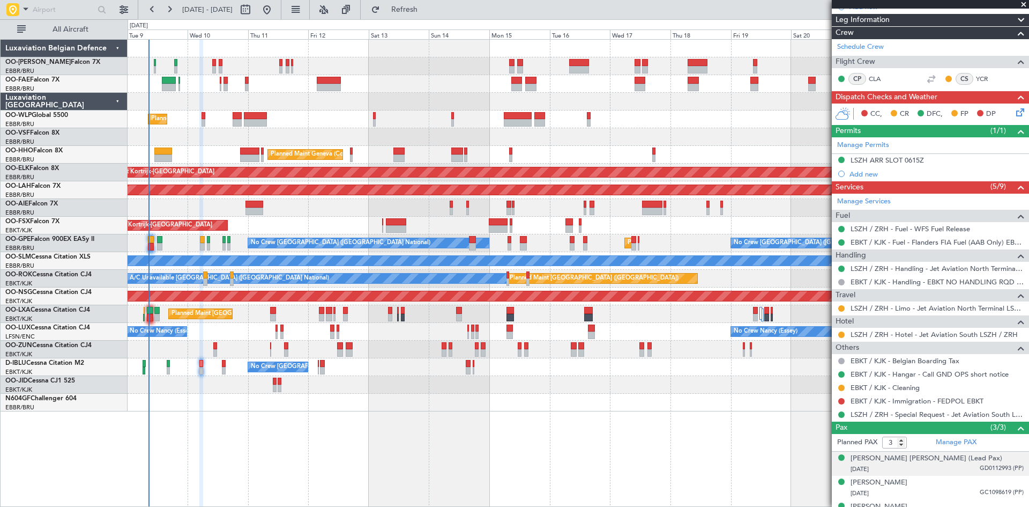
scroll to position [174, 0]
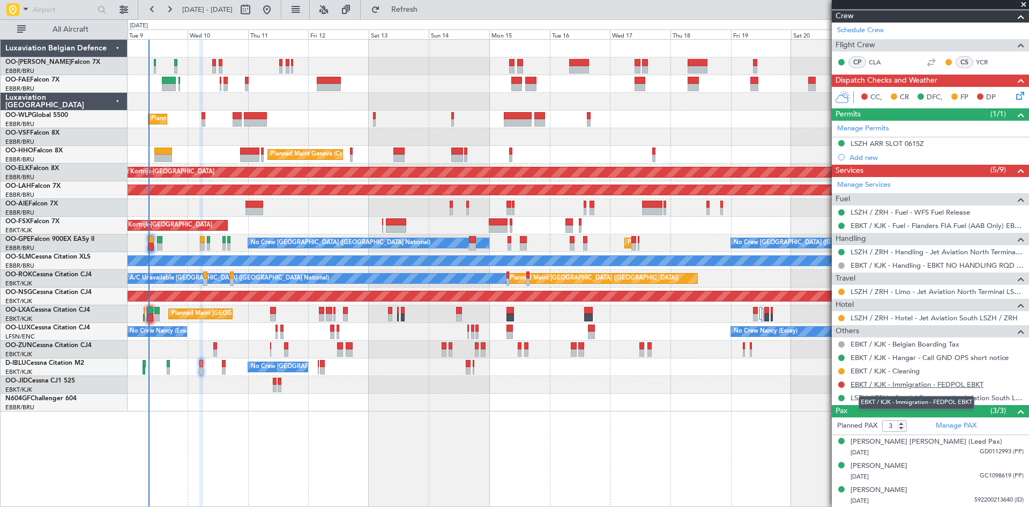
click at [891, 384] on link "EBKT / KJK - Immigration - FEDPOL EBKT" at bounding box center [917, 384] width 133 height 9
click at [843, 383] on button at bounding box center [842, 384] width 6 height 6
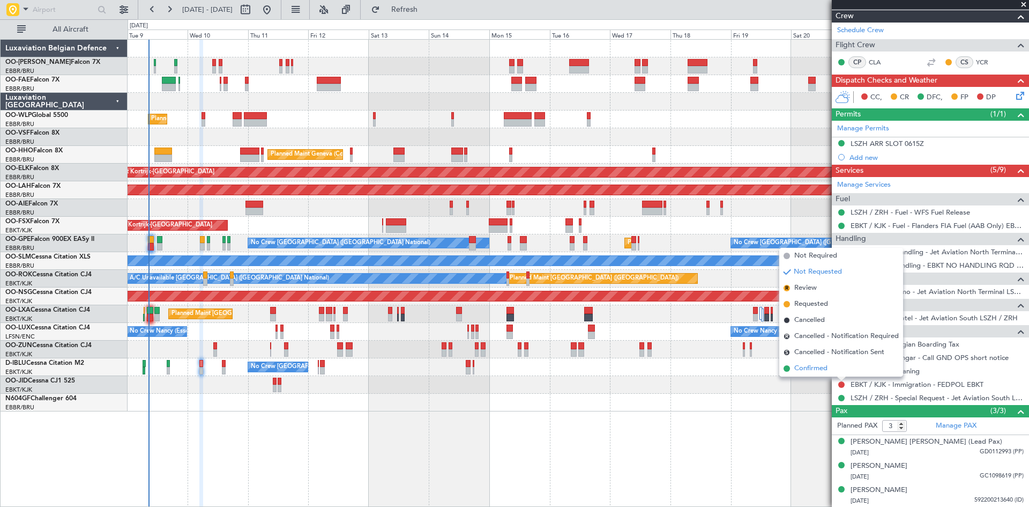
click at [821, 367] on span "Confirmed" at bounding box center [811, 368] width 33 height 11
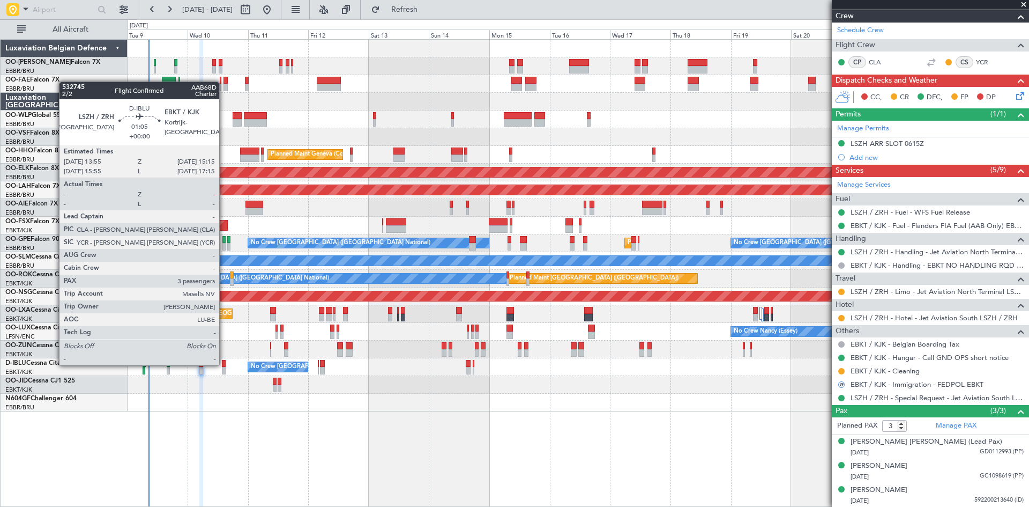
click at [224, 364] on div at bounding box center [224, 364] width 4 height 8
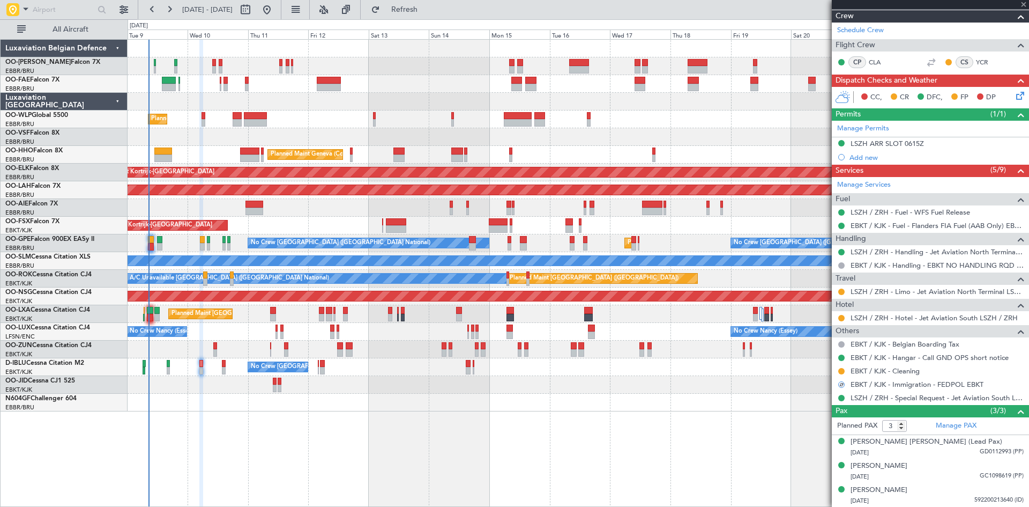
scroll to position [0, 0]
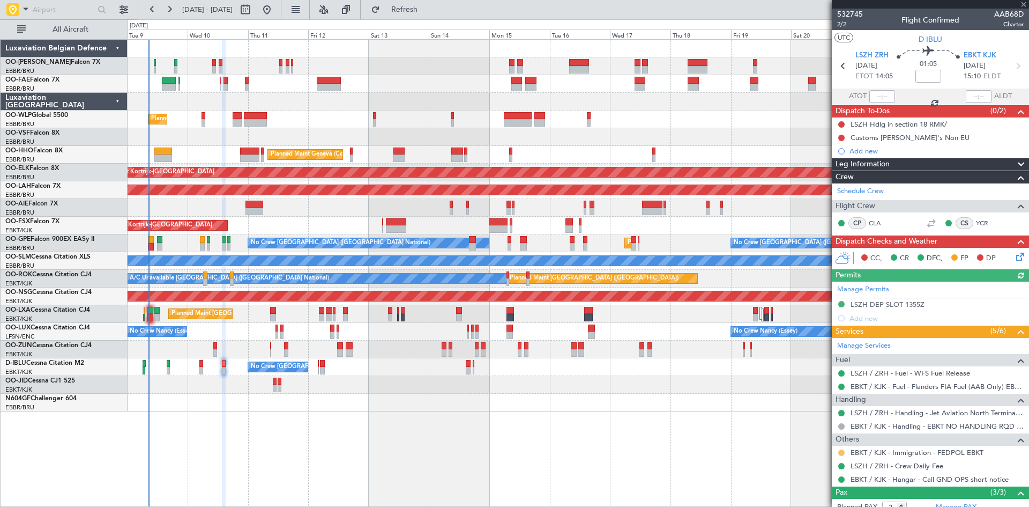
click at [843, 450] on button at bounding box center [842, 452] width 6 height 6
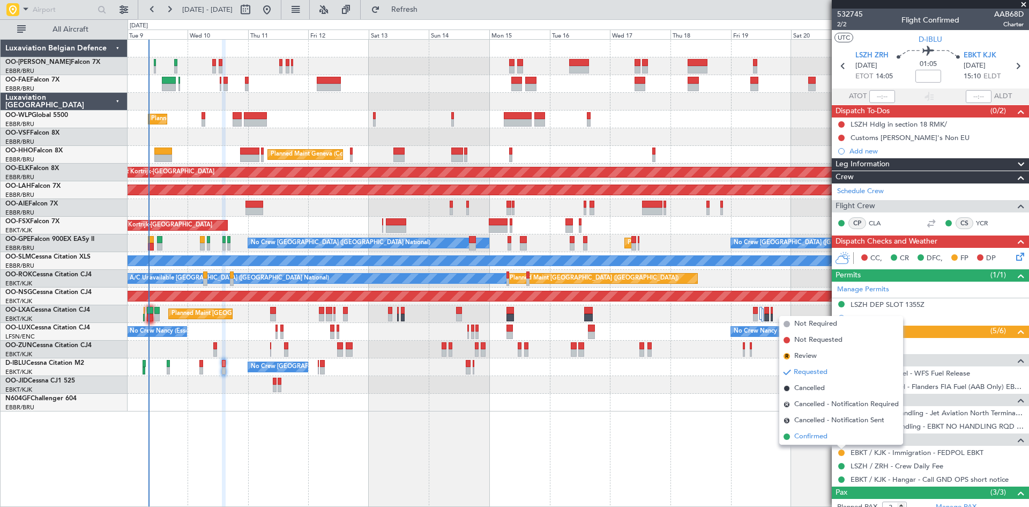
click at [818, 433] on span "Confirmed" at bounding box center [811, 436] width 33 height 11
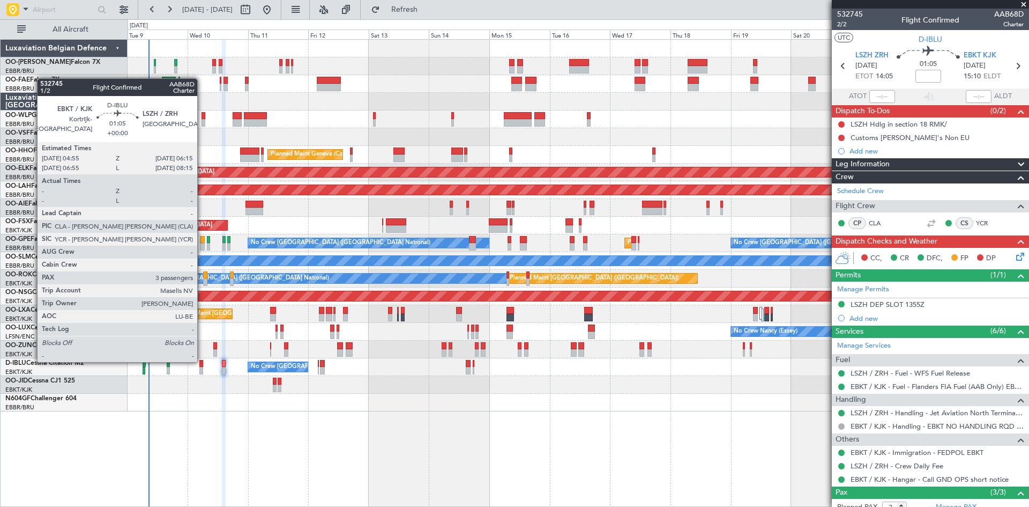
click at [202, 361] on div at bounding box center [201, 364] width 4 height 8
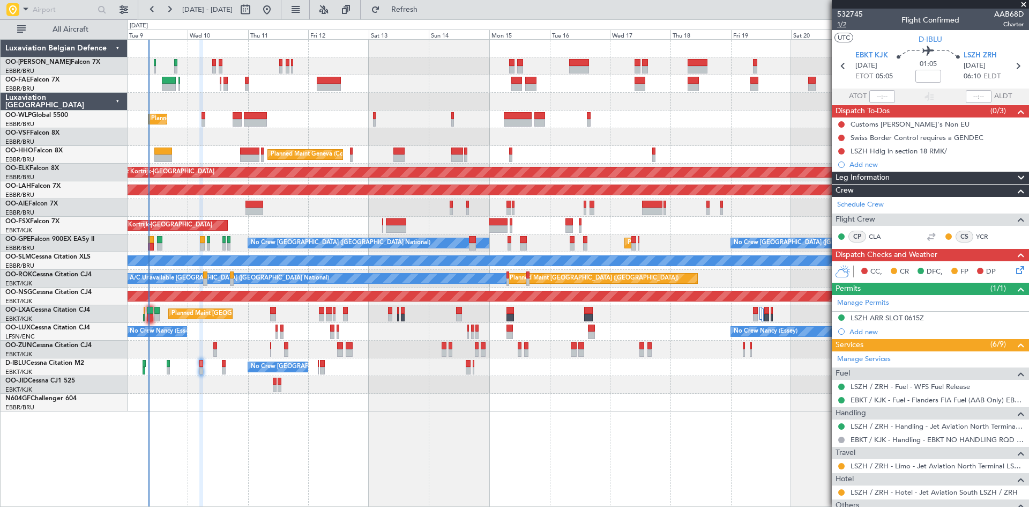
click at [843, 25] on span "1/2" at bounding box center [850, 24] width 26 height 9
click at [892, 123] on div "Customs [PERSON_NAME]'s Non EU" at bounding box center [910, 124] width 119 height 9
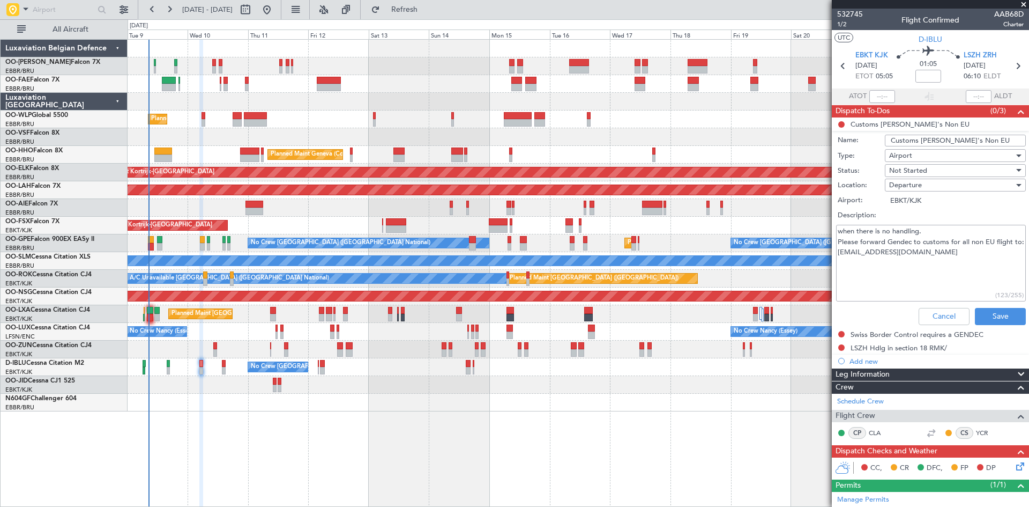
drag, startPoint x: 839, startPoint y: 261, endPoint x: 954, endPoint y: 265, distance: 115.4
click at [954, 265] on textarea "when there is no handling. Please forward Gendec to customs for all non EU flig…" at bounding box center [931, 263] width 190 height 77
click at [938, 323] on button "Cancel" at bounding box center [944, 316] width 51 height 17
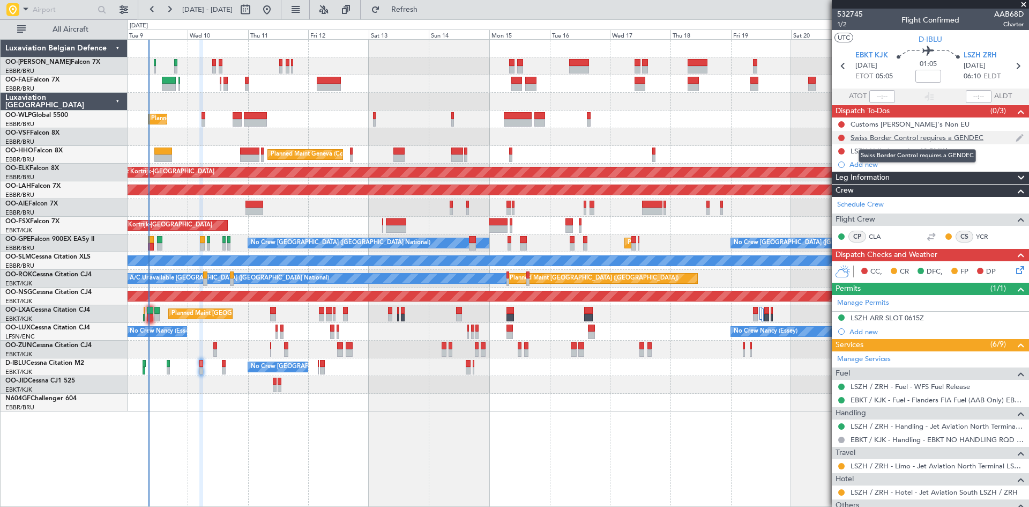
click at [890, 137] on div "Swiss Border Control requires a GENDEC" at bounding box center [917, 137] width 133 height 9
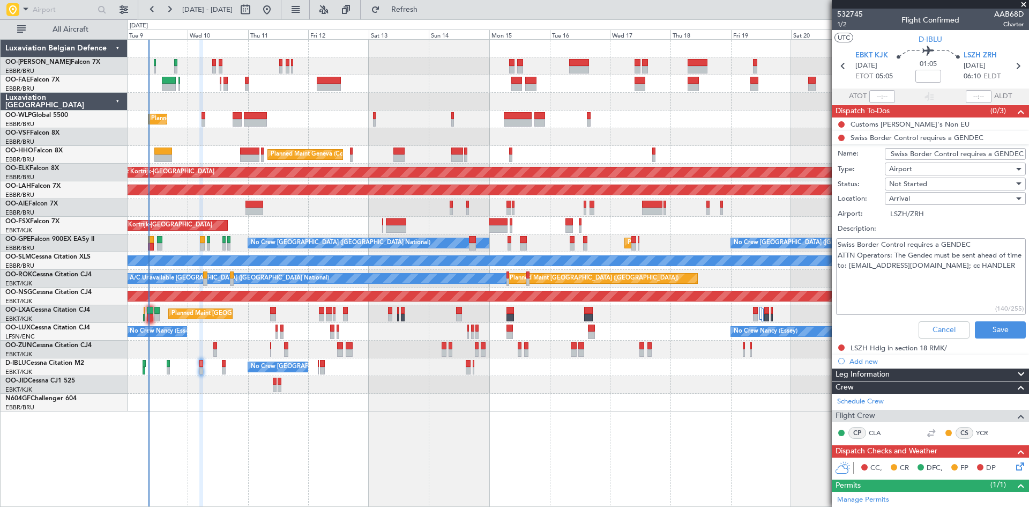
drag, startPoint x: 864, startPoint y: 266, endPoint x: 969, endPoint y: 269, distance: 105.1
click at [969, 269] on textarea "Swiss Border Control requires a GENDEC ATTN Operators: The Gendec must be sent …" at bounding box center [931, 276] width 190 height 77
click at [952, 321] on button "Cancel" at bounding box center [944, 329] width 51 height 17
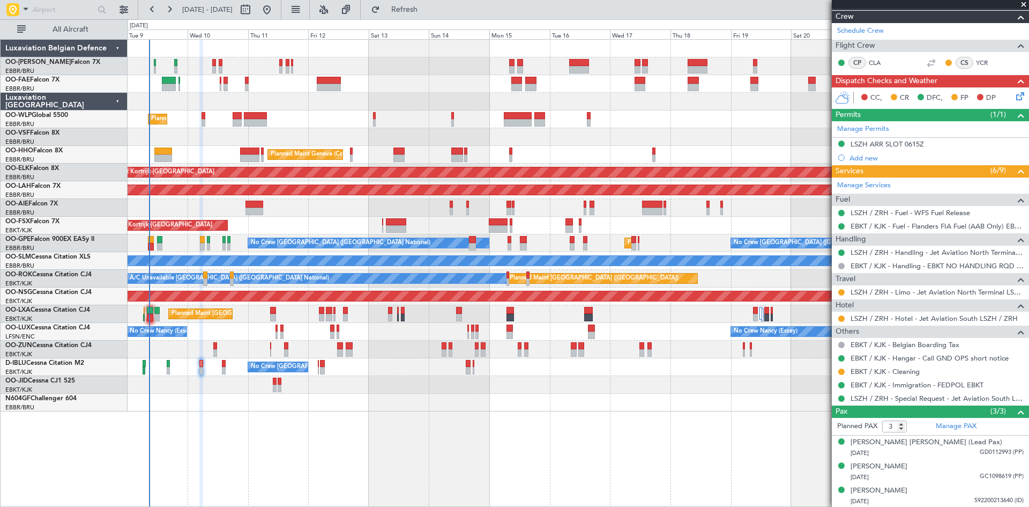
scroll to position [174, 0]
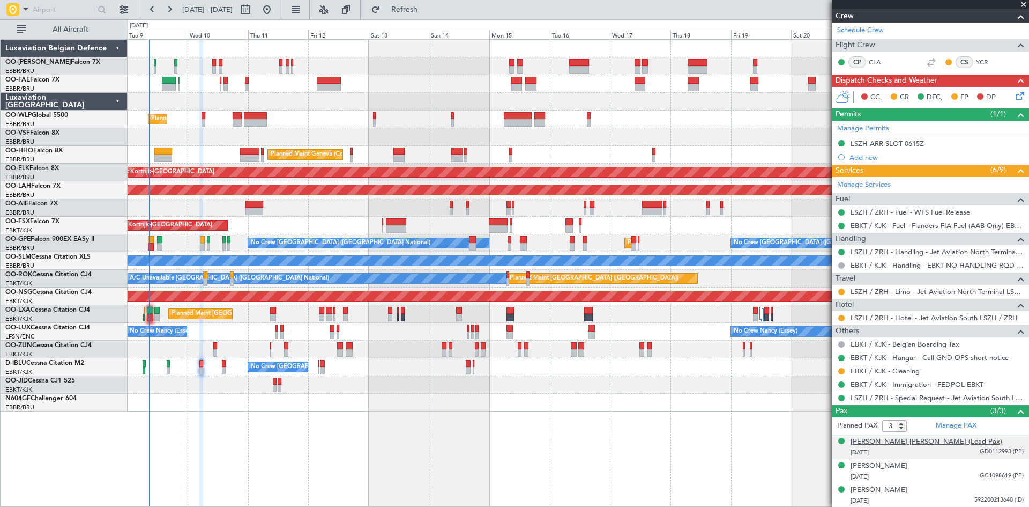
click at [902, 440] on div "[PERSON_NAME] [PERSON_NAME] (Lead Pax)" at bounding box center [927, 441] width 152 height 11
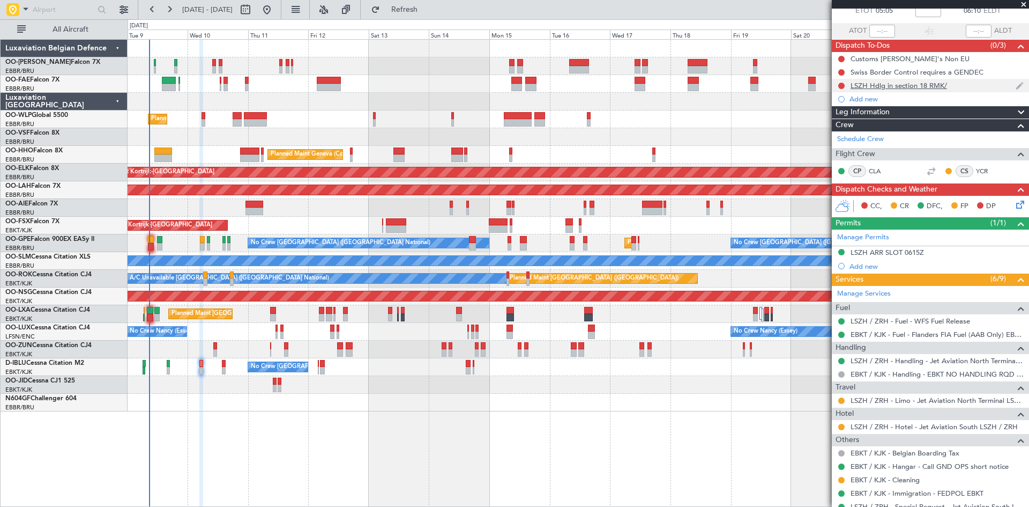
scroll to position [0, 0]
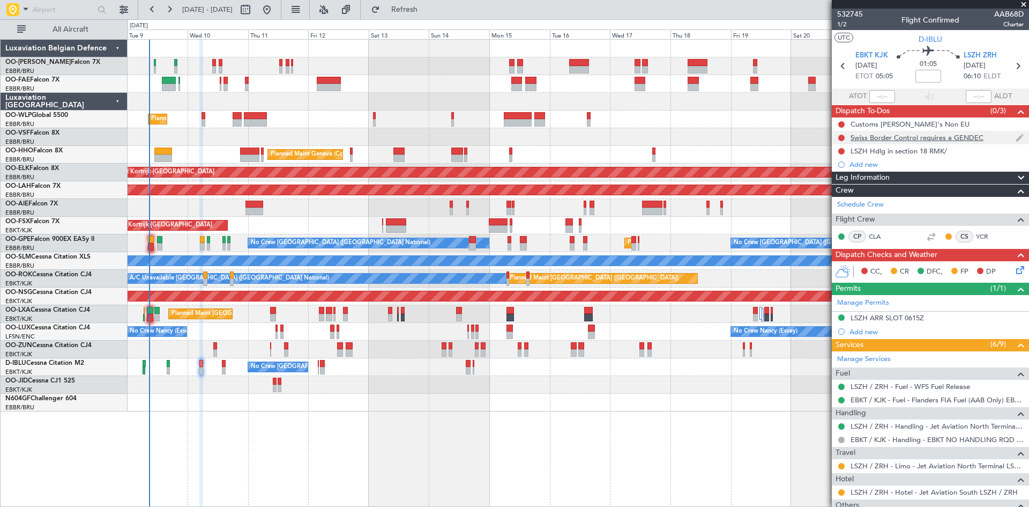
click at [846, 136] on div at bounding box center [841, 138] width 9 height 9
click at [843, 136] on button at bounding box center [842, 138] width 6 height 6
click at [845, 180] on span "Completed" at bounding box center [846, 185] width 35 height 11
click at [841, 123] on button at bounding box center [842, 124] width 6 height 6
click at [840, 168] on span "Completed" at bounding box center [846, 171] width 35 height 11
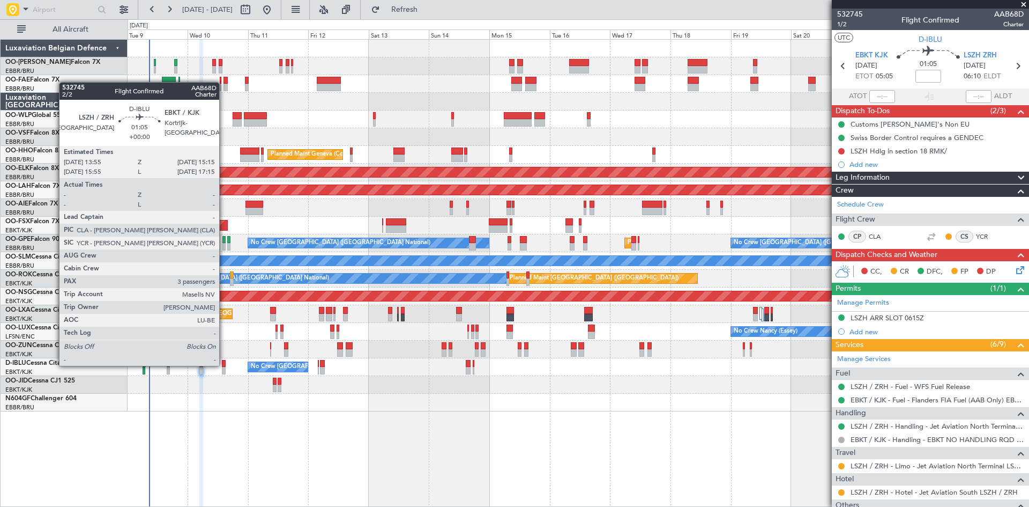
click at [224, 365] on div at bounding box center [224, 364] width 4 height 8
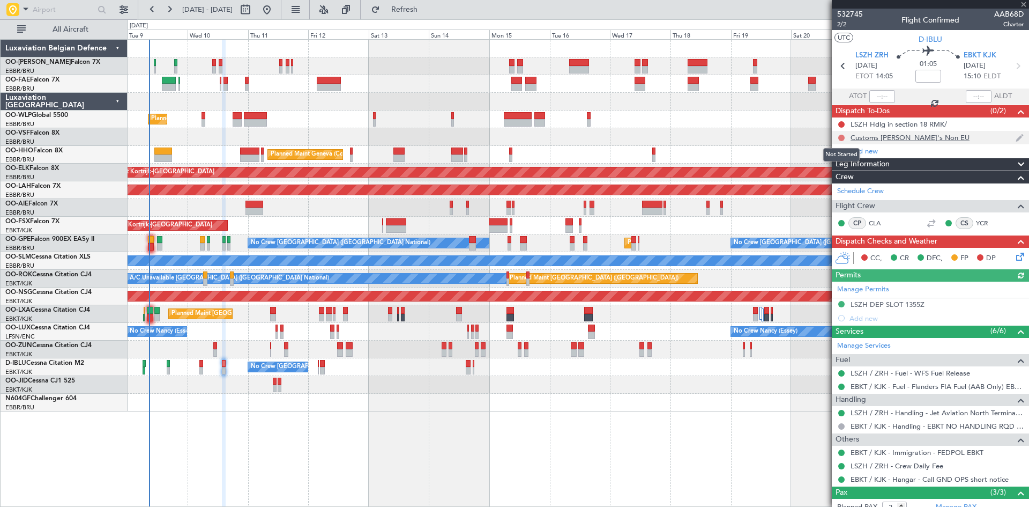
click at [842, 138] on button at bounding box center [842, 138] width 6 height 6
click at [843, 183] on span "Completed" at bounding box center [846, 185] width 35 height 11
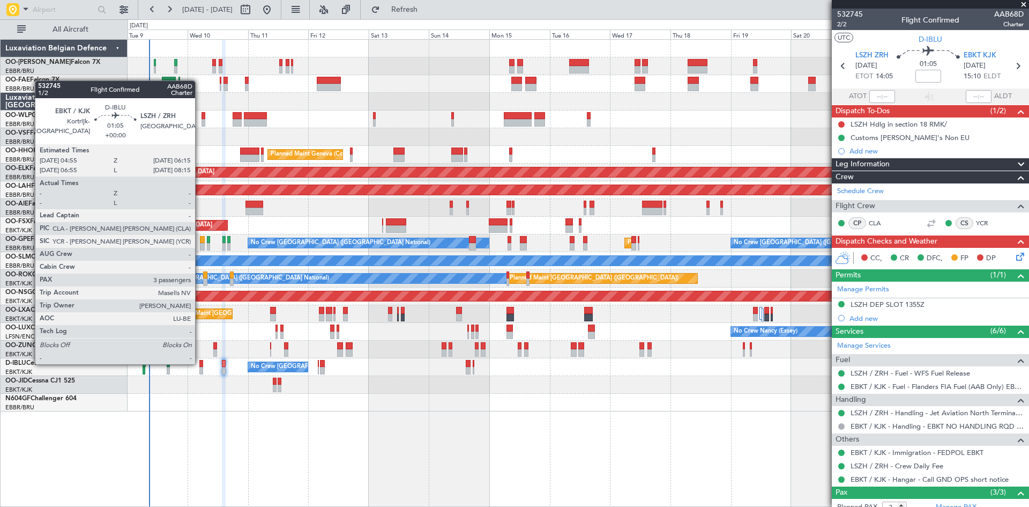
click at [200, 363] on div at bounding box center [201, 364] width 4 height 8
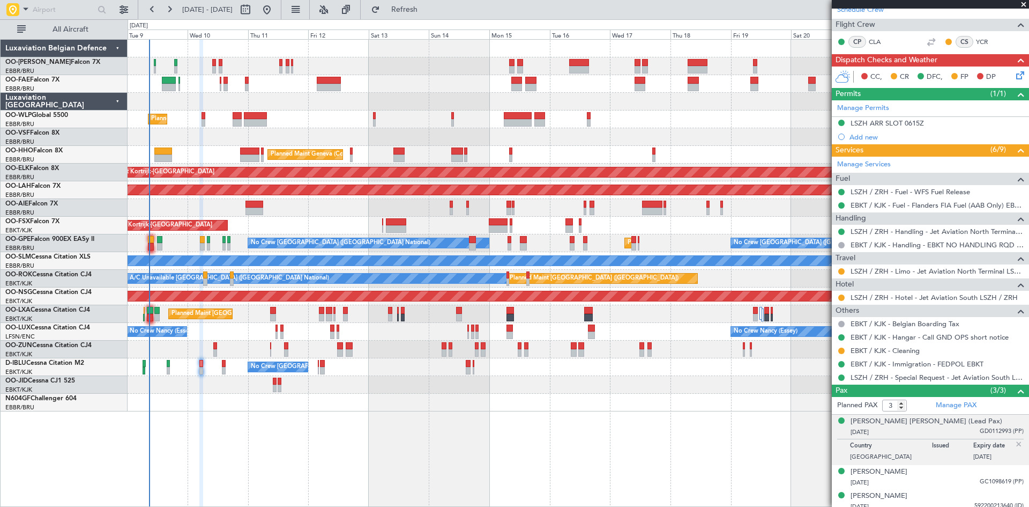
scroll to position [201, 0]
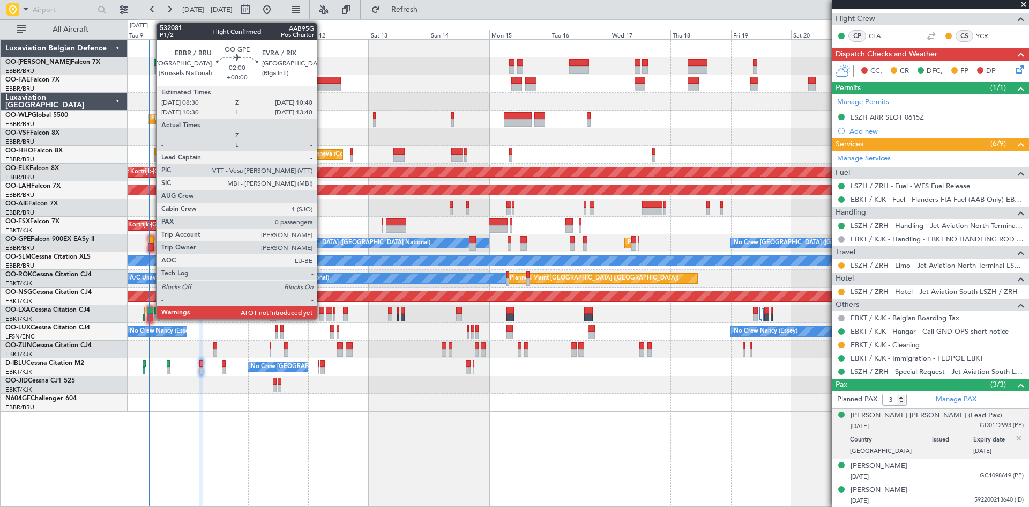
click at [151, 241] on div at bounding box center [151, 240] width 6 height 8
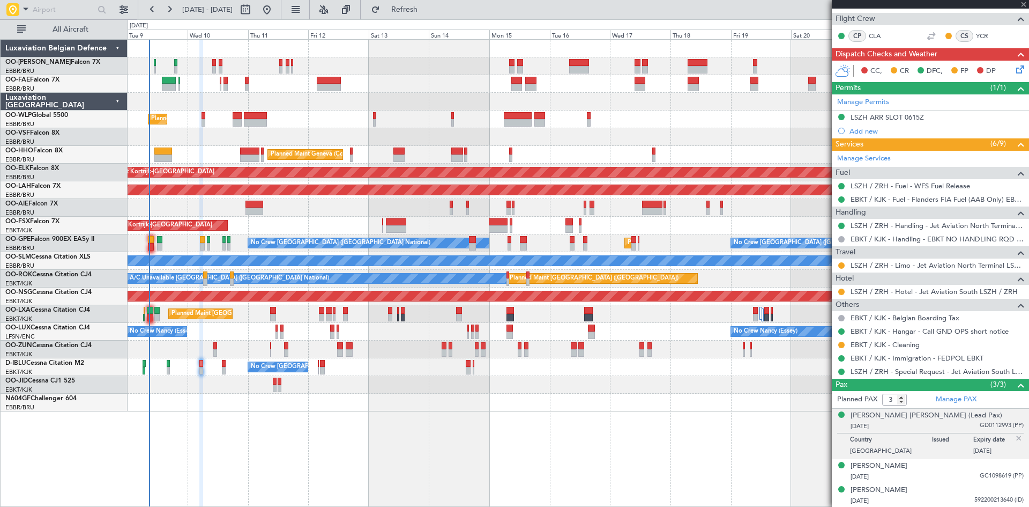
type input "0"
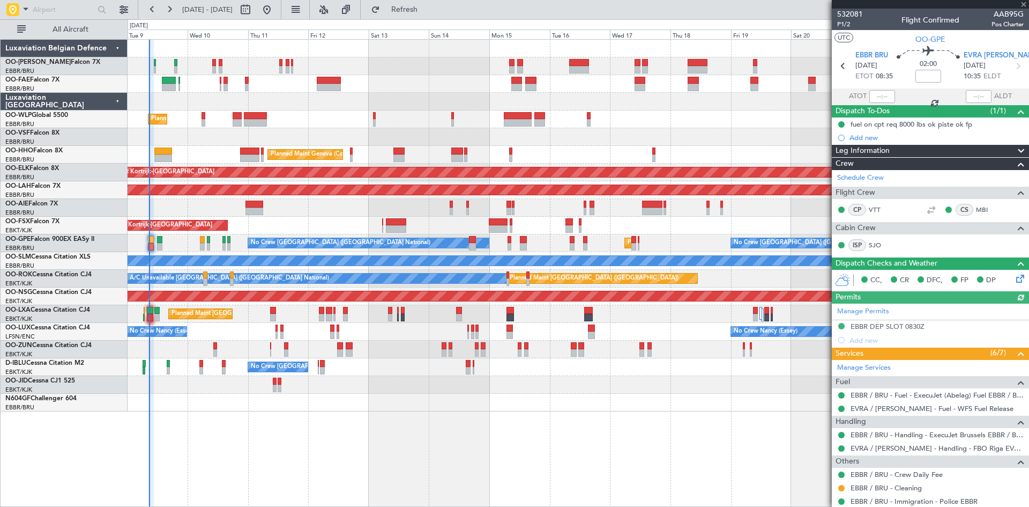
click at [880, 97] on div at bounding box center [883, 96] width 26 height 13
click at [881, 95] on input "text" at bounding box center [883, 96] width 26 height 13
click at [914, 94] on section "ATOT 0840 ALDT" at bounding box center [930, 96] width 197 height 16
type input "08:40"
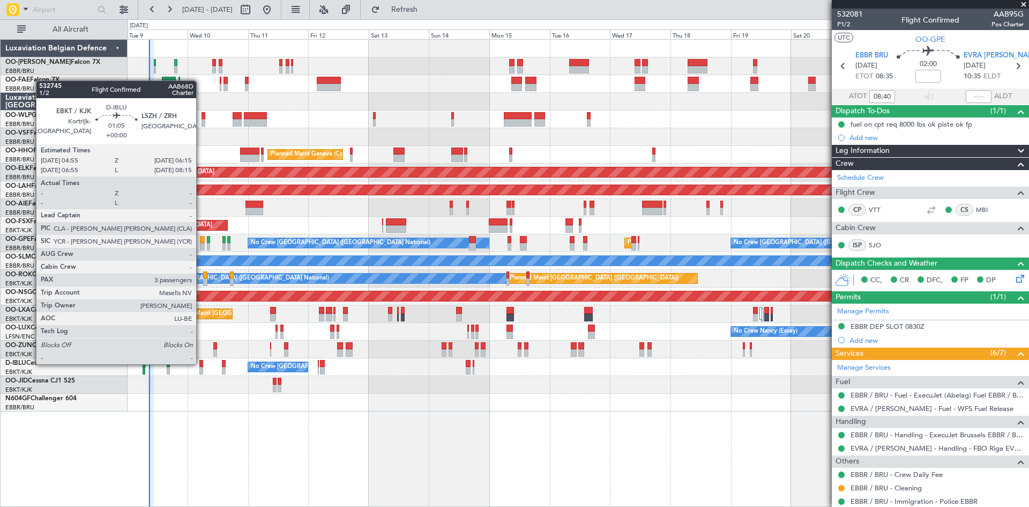
click at [201, 363] on div at bounding box center [201, 364] width 4 height 8
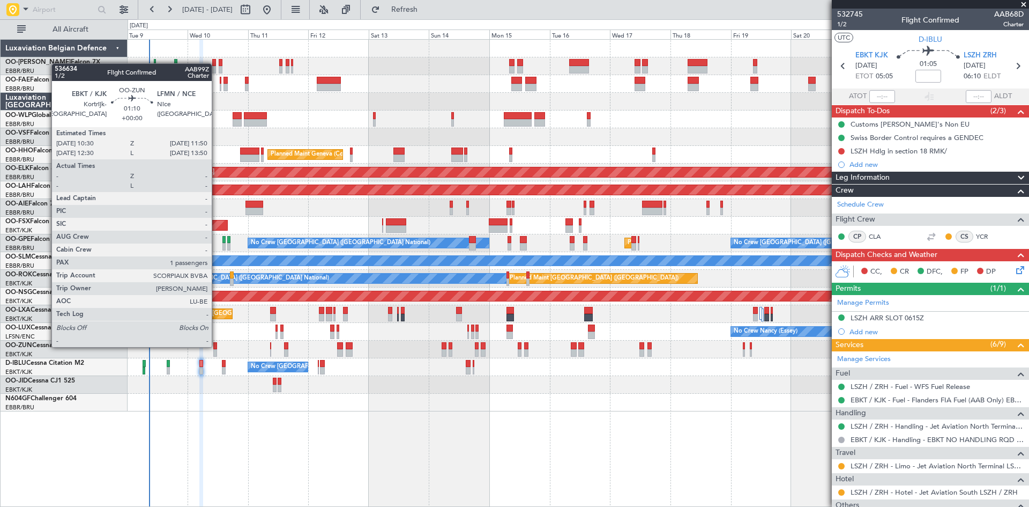
click at [217, 346] on div at bounding box center [215, 346] width 4 height 8
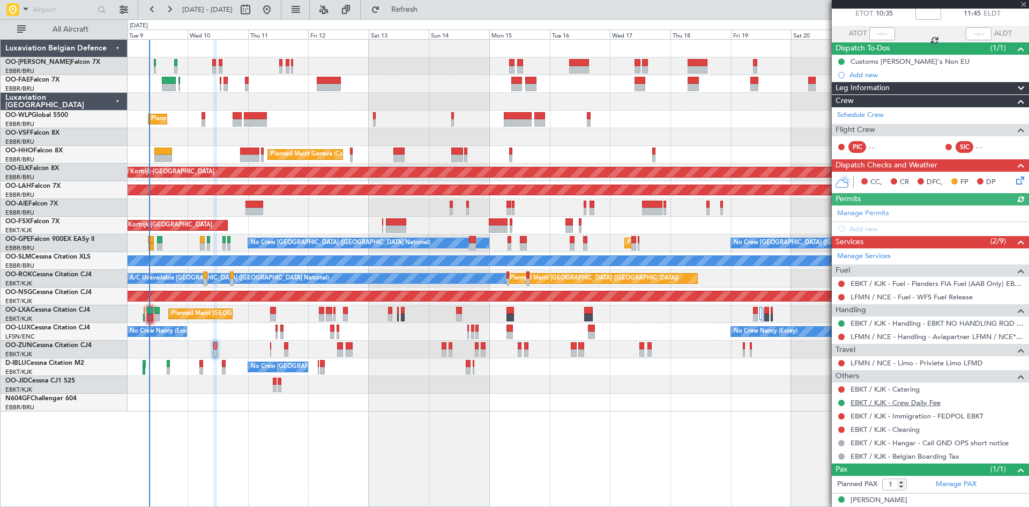
scroll to position [73, 0]
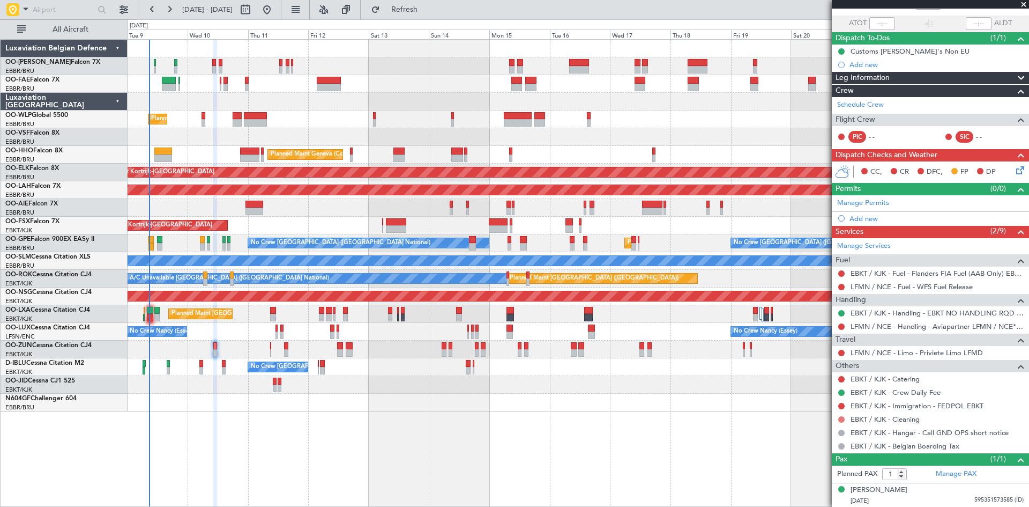
click at [844, 417] on button at bounding box center [842, 419] width 6 height 6
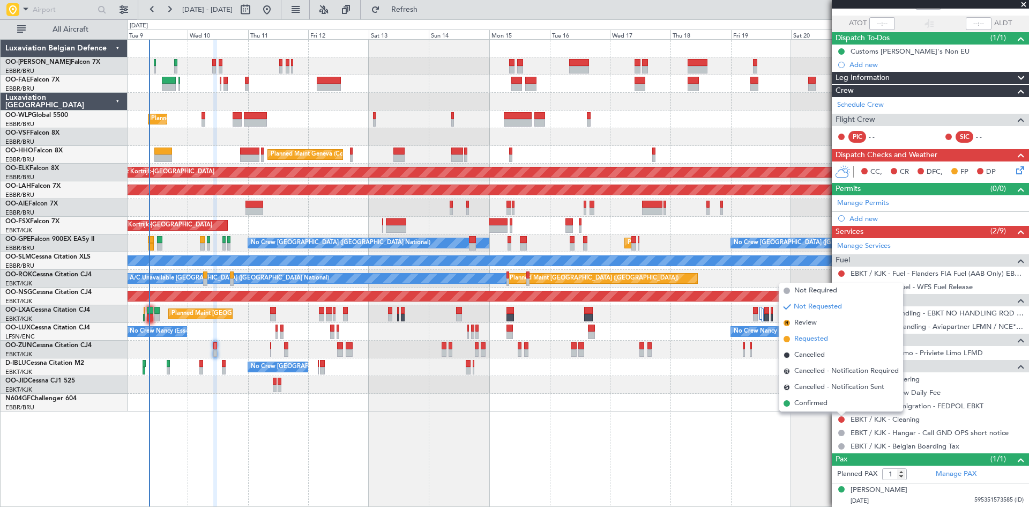
click at [813, 340] on span "Requested" at bounding box center [812, 338] width 34 height 11
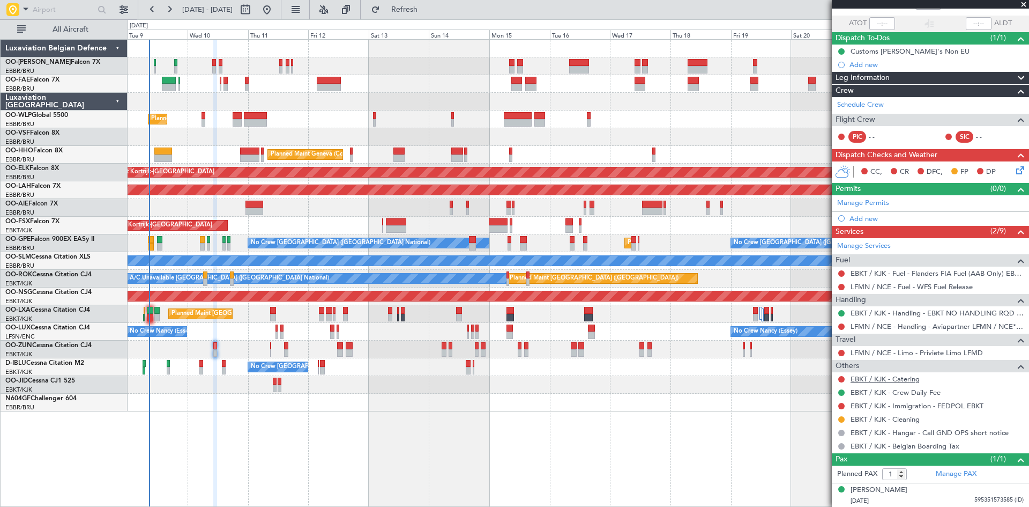
click at [903, 376] on link "EBKT / KJK - Catering" at bounding box center [885, 378] width 69 height 9
click at [427, 11] on span "Refresh" at bounding box center [404, 10] width 45 height 8
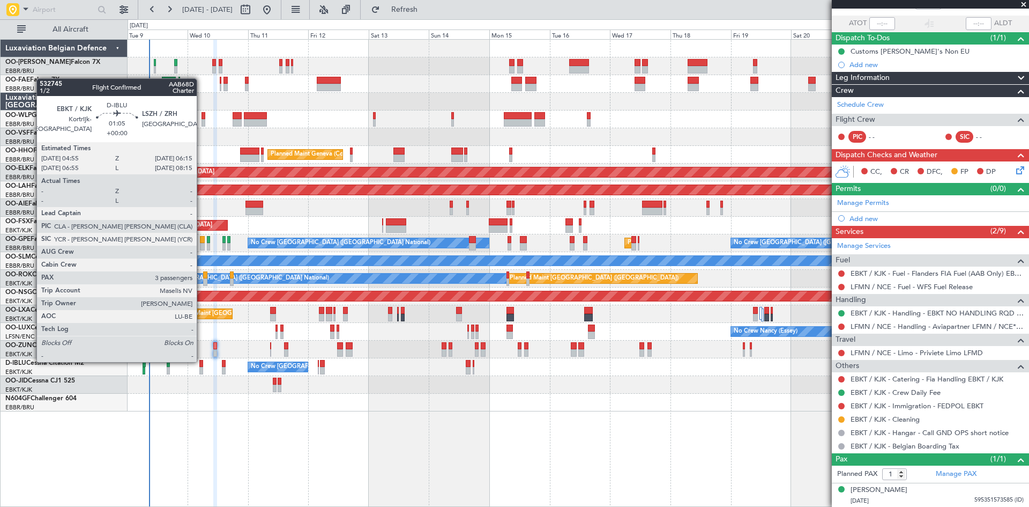
click at [202, 361] on div at bounding box center [201, 364] width 4 height 8
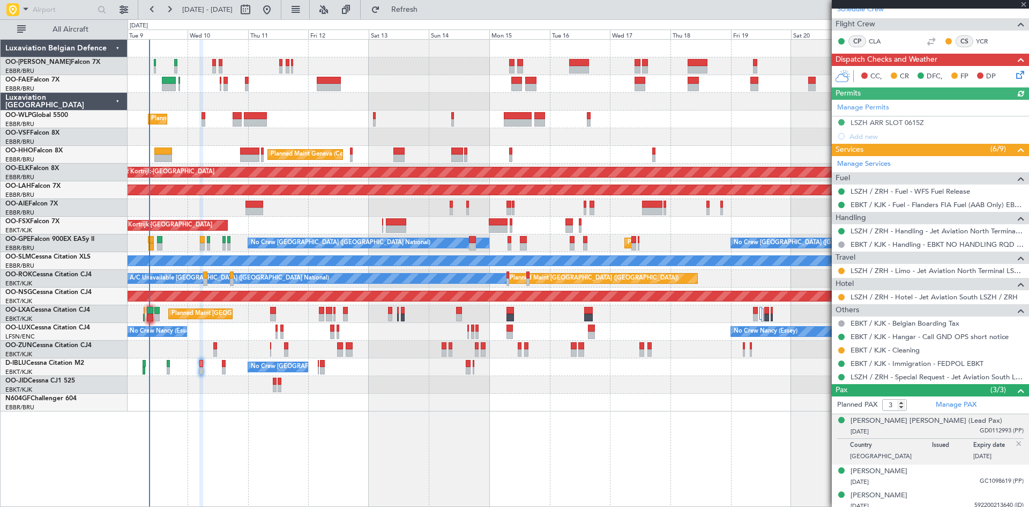
scroll to position [201, 0]
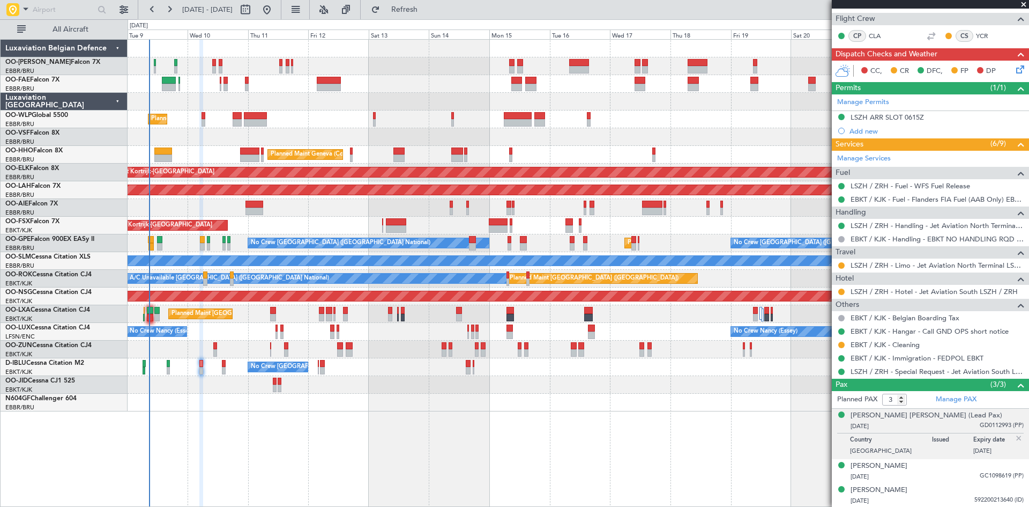
click at [1014, 436] on img at bounding box center [1019, 438] width 10 height 10
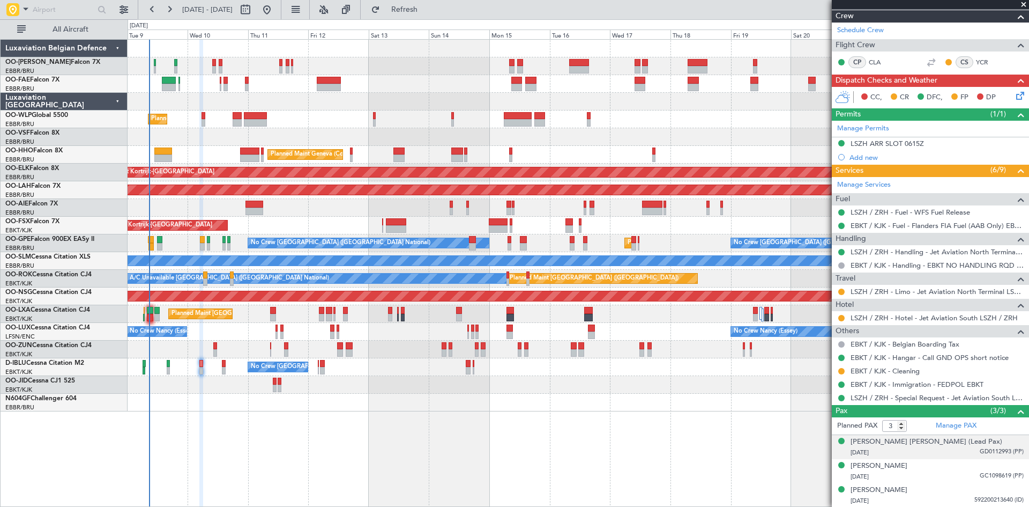
click at [970, 450] on div "12/07/1968 GD0112993 (PP)" at bounding box center [937, 452] width 173 height 11
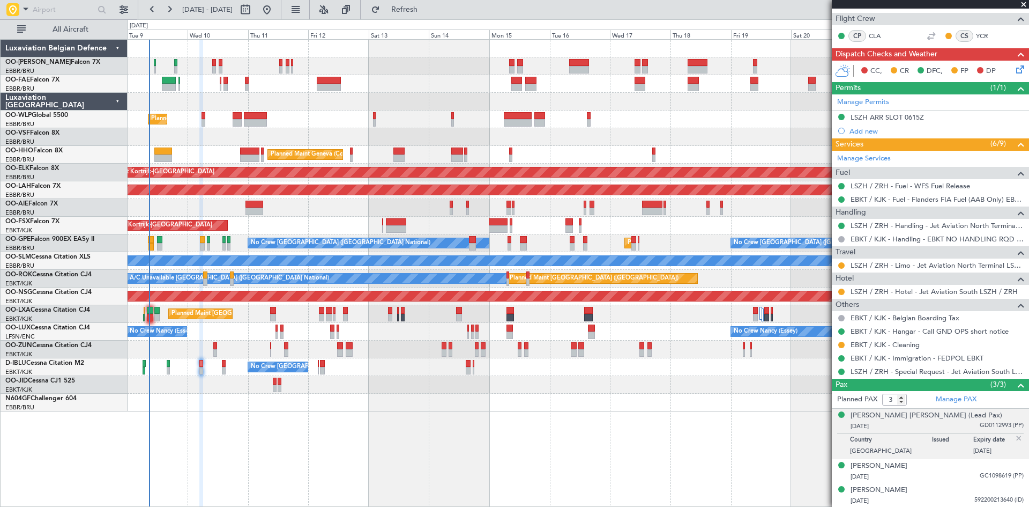
click at [1014, 435] on img at bounding box center [1019, 438] width 10 height 10
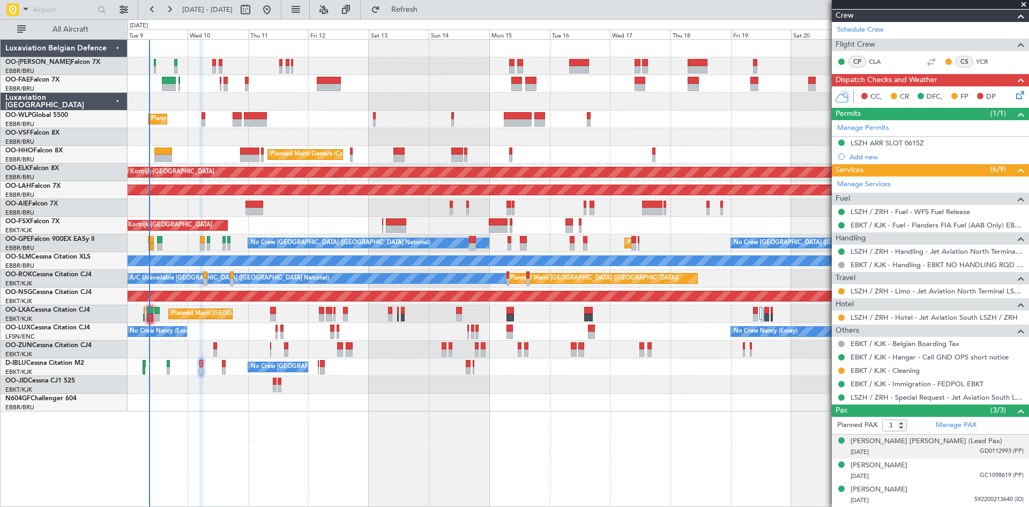
scroll to position [174, 0]
click at [886, 454] on div "12/07/1968 GD0112993 (PP)" at bounding box center [937, 452] width 173 height 11
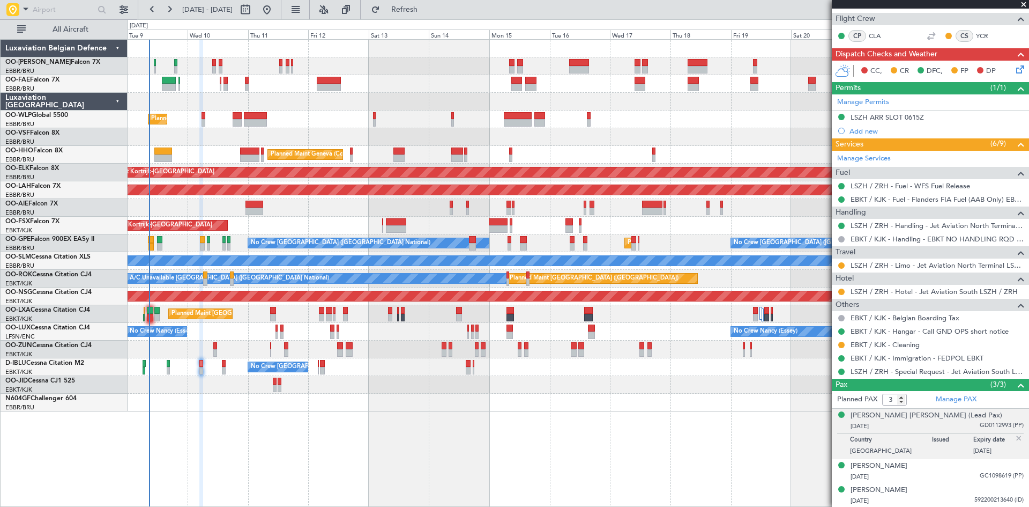
click at [1014, 436] on img at bounding box center [1019, 438] width 10 height 10
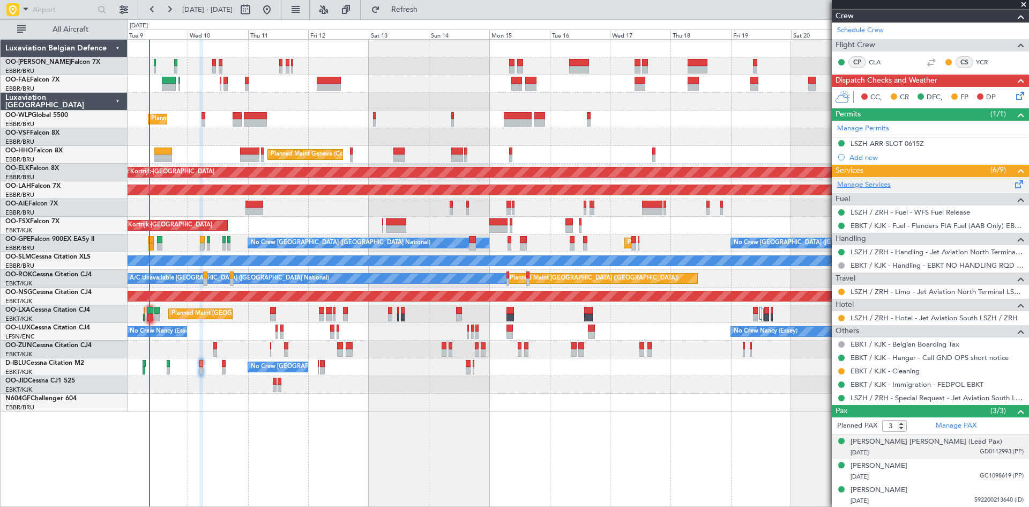
click at [871, 182] on link "Manage Services" at bounding box center [864, 185] width 54 height 11
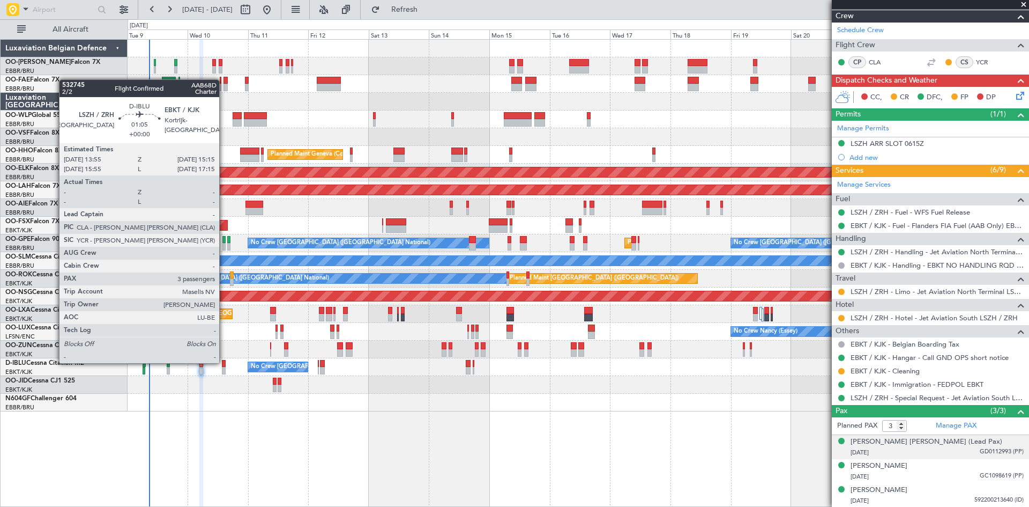
click at [224, 362] on div at bounding box center [224, 364] width 4 height 8
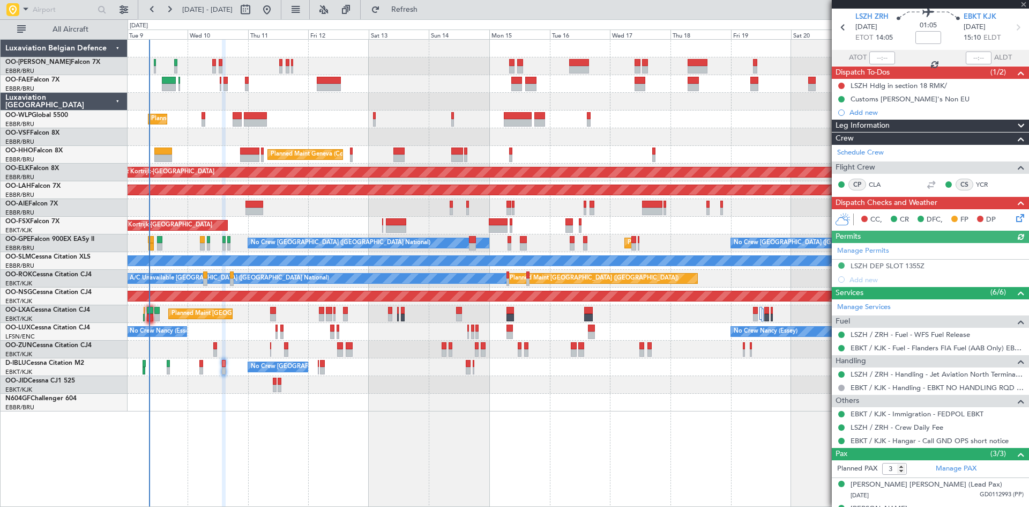
scroll to position [81, 0]
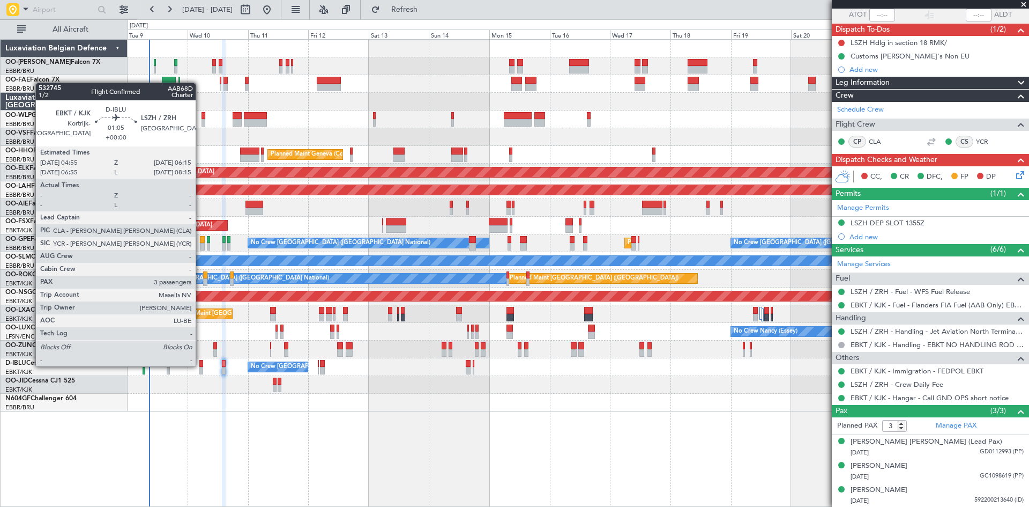
click at [201, 365] on div at bounding box center [201, 364] width 4 height 8
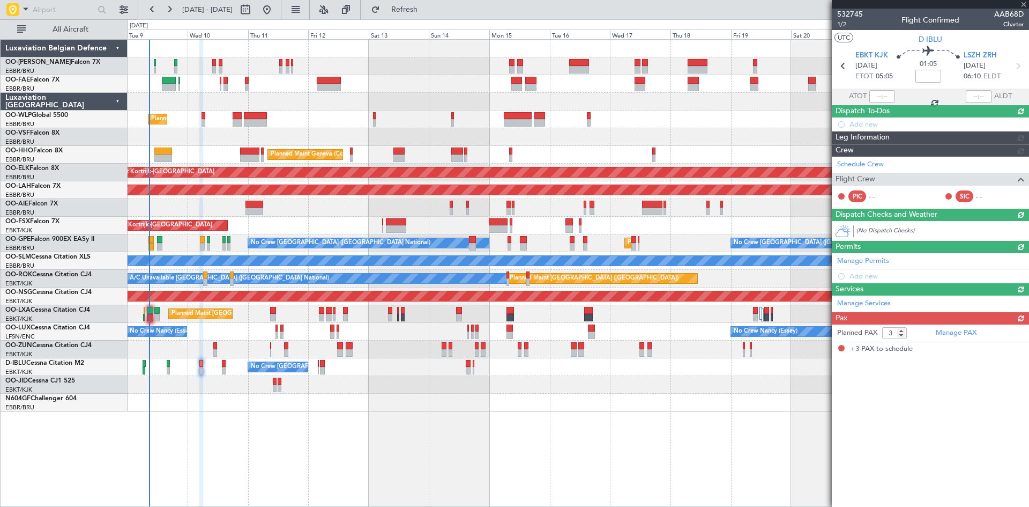
scroll to position [0, 0]
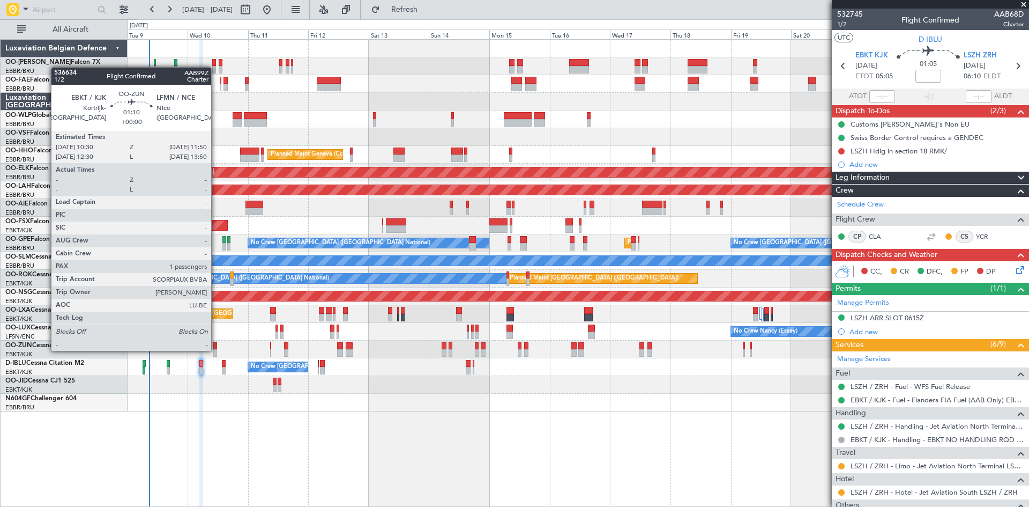
click at [216, 350] on div at bounding box center [215, 353] width 4 height 8
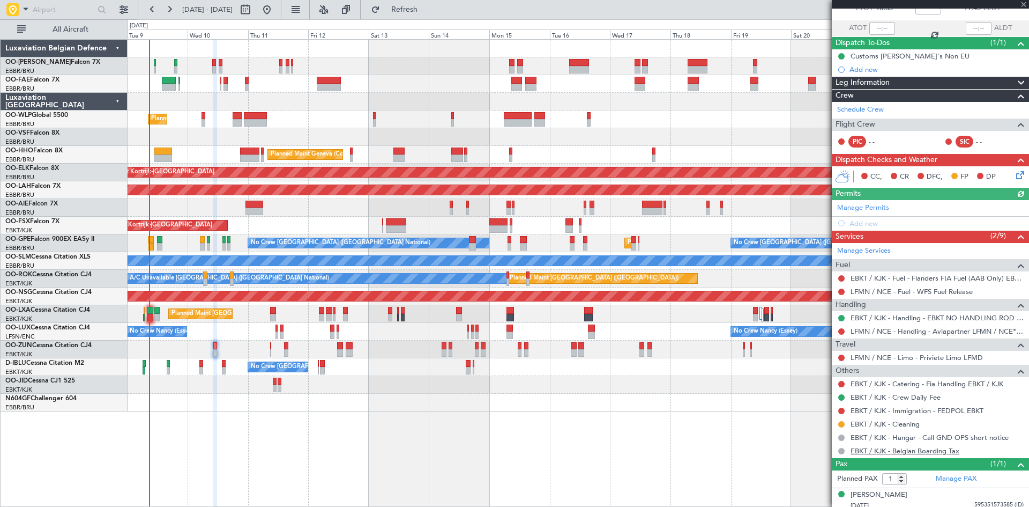
scroll to position [73, 0]
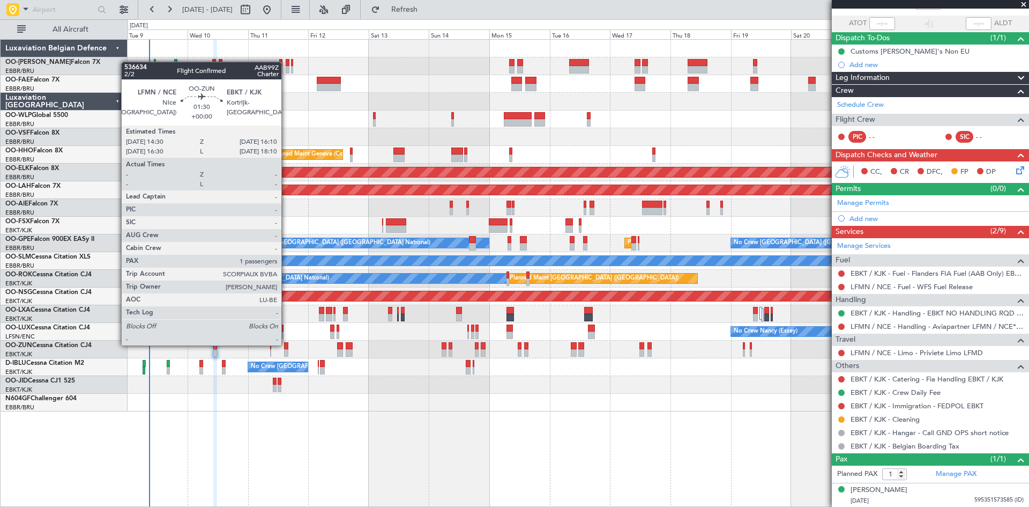
click at [286, 344] on div at bounding box center [286, 346] width 4 height 8
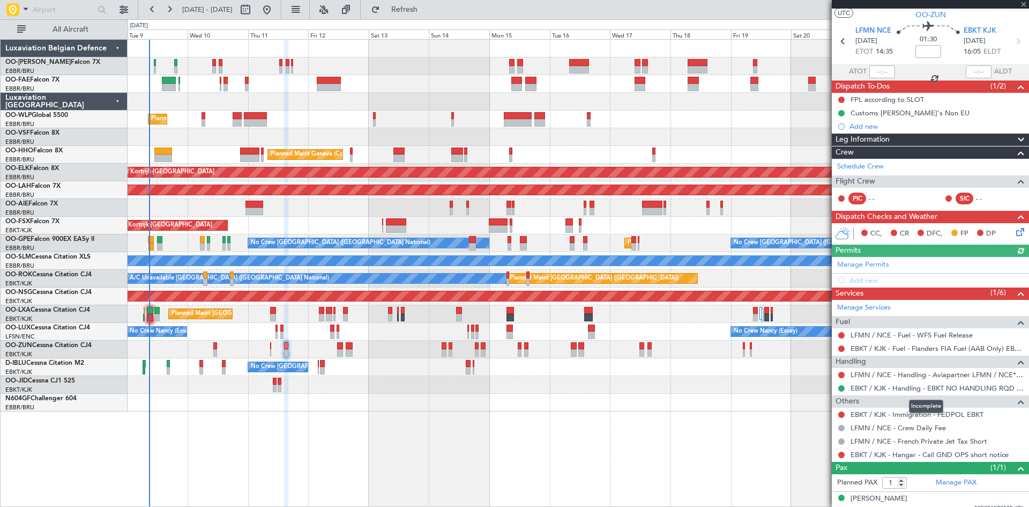
scroll to position [33, 0]
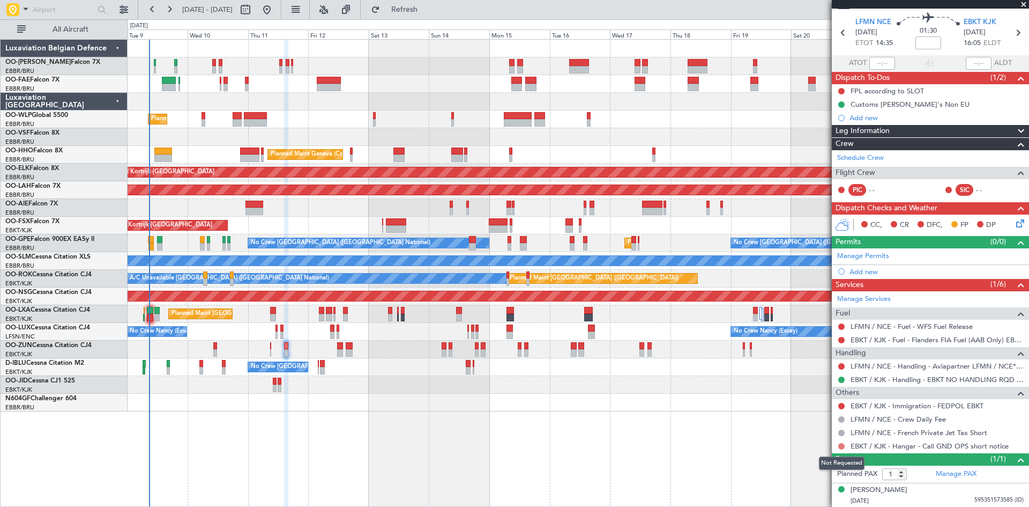
click at [841, 443] on button at bounding box center [842, 446] width 6 height 6
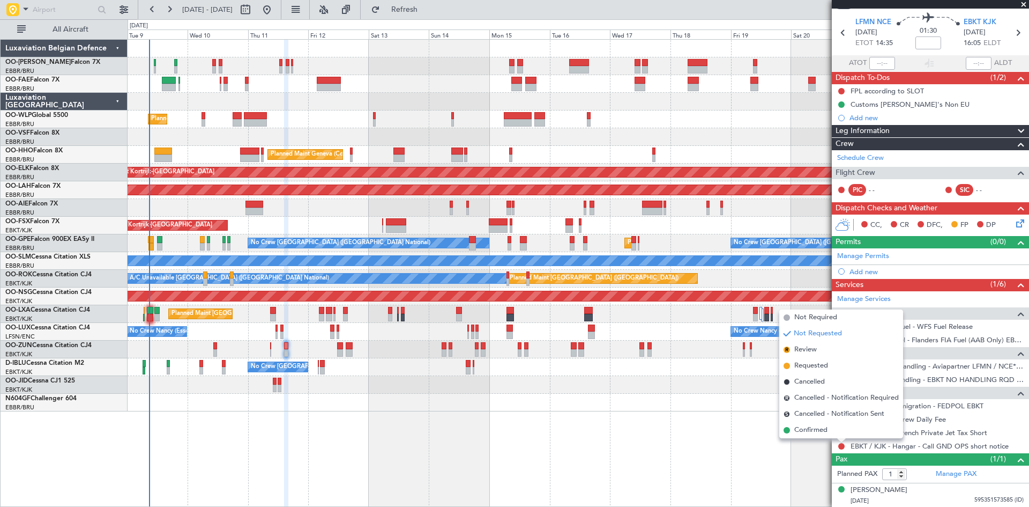
click at [824, 443] on div "Planned Maint Liege Planned Maint Geneva (Cointrin) Planned Maint Kortrijk-Weve…" at bounding box center [579, 273] width 902 height 468
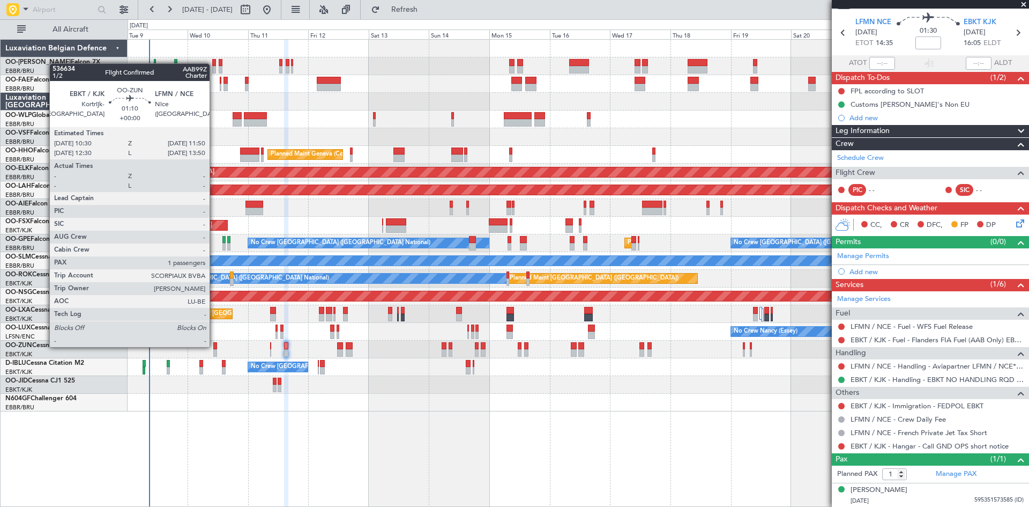
click at [214, 346] on div at bounding box center [215, 346] width 4 height 8
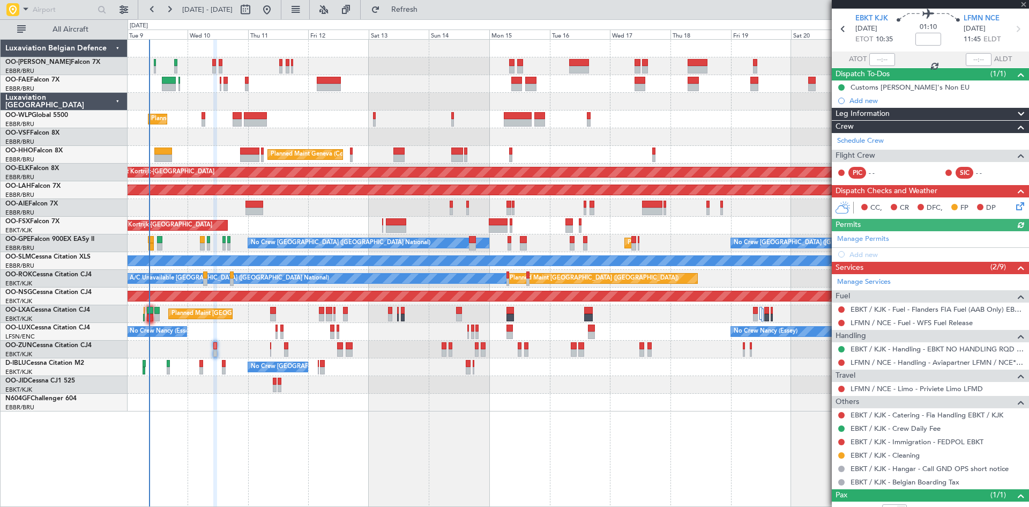
scroll to position [73, 0]
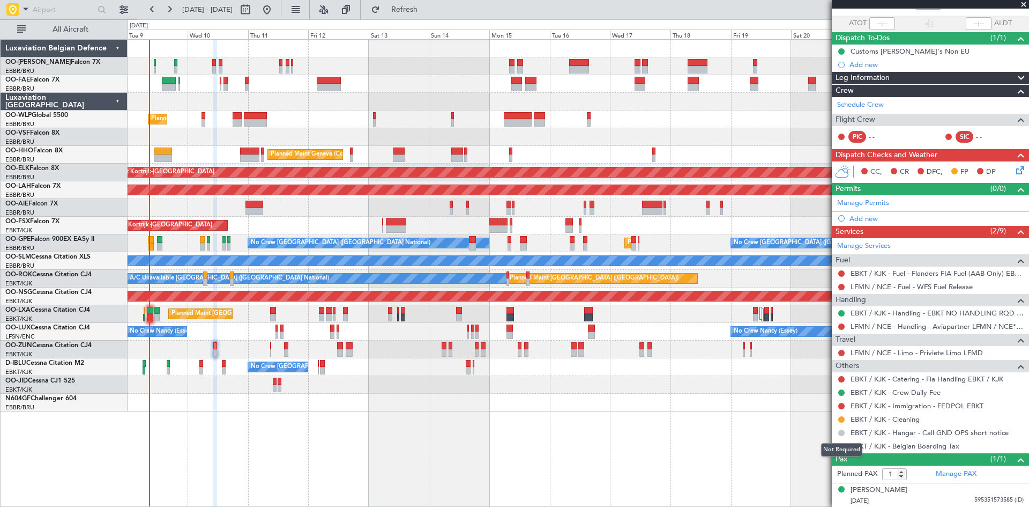
click at [842, 430] on button at bounding box center [842, 432] width 6 height 6
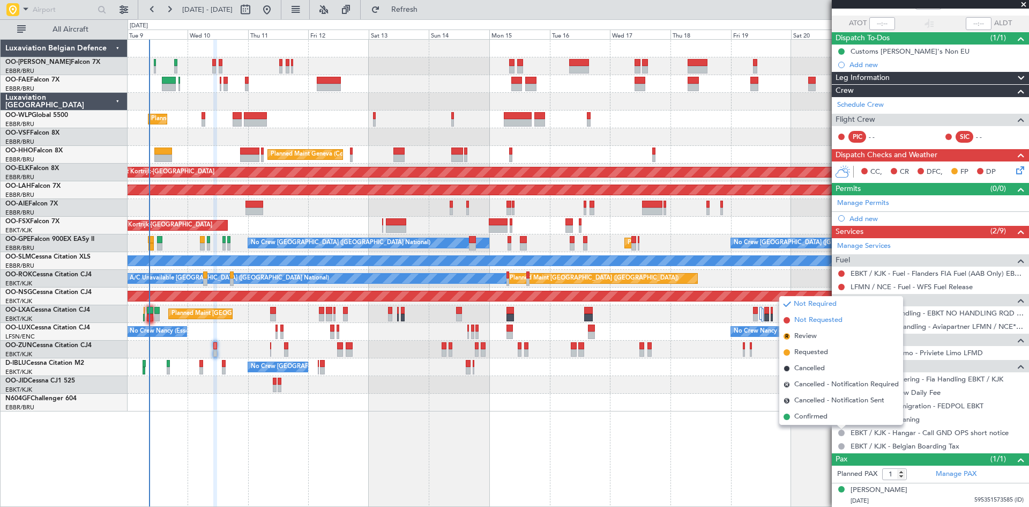
click at [823, 321] on span "Not Requested" at bounding box center [819, 320] width 48 height 11
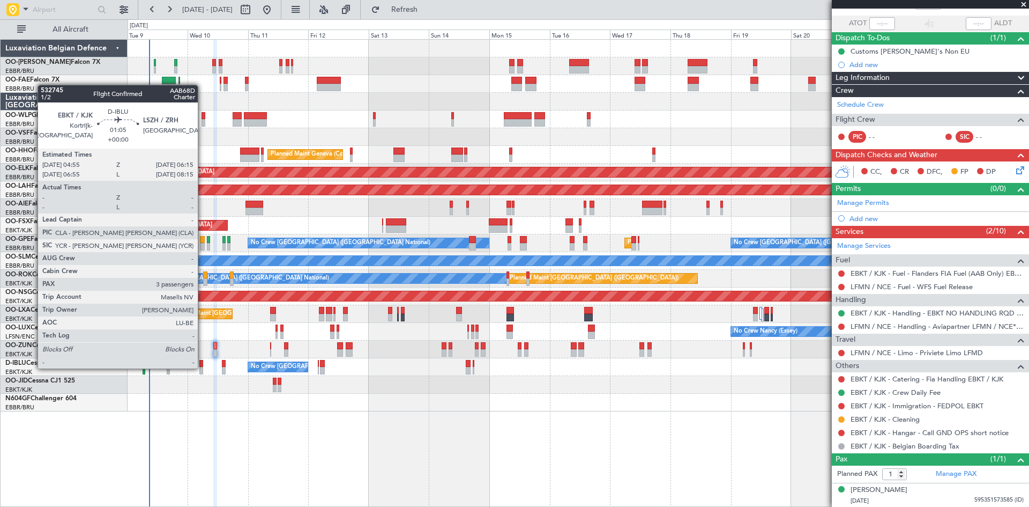
click at [203, 367] on div at bounding box center [201, 371] width 4 height 8
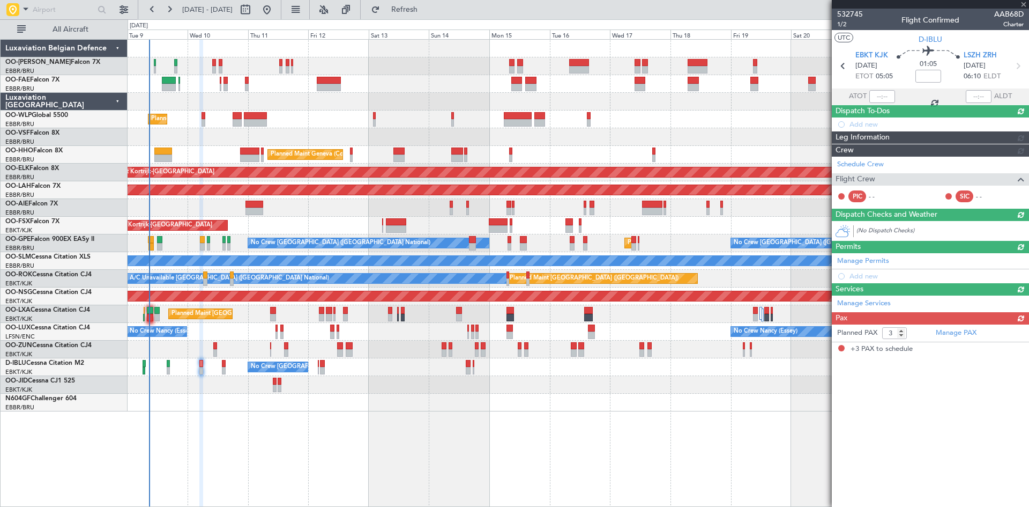
scroll to position [0, 0]
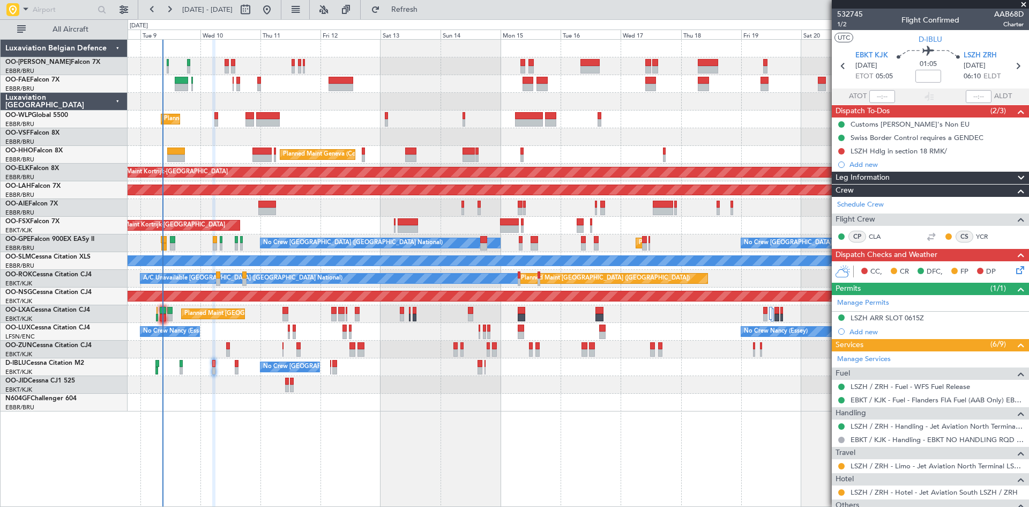
click at [302, 409] on div at bounding box center [578, 403] width 901 height 18
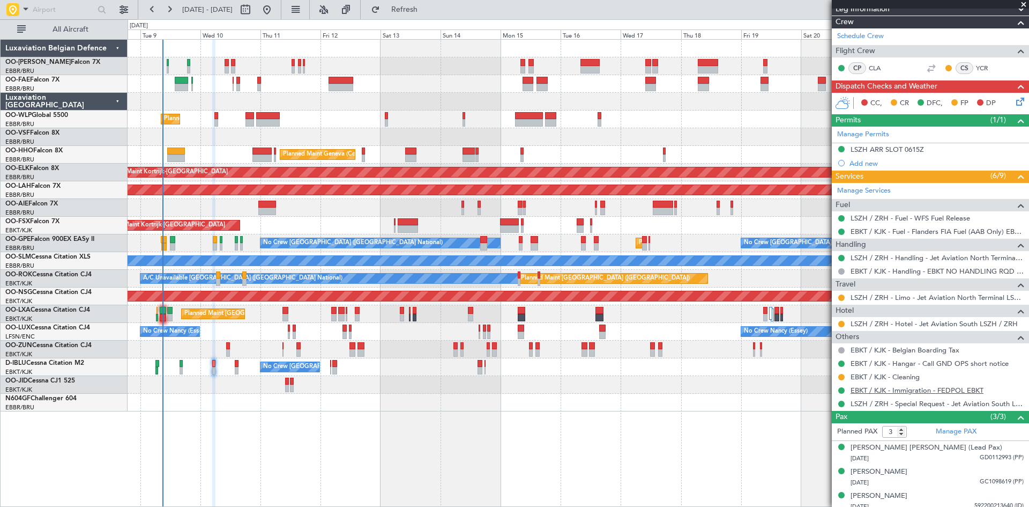
scroll to position [174, 0]
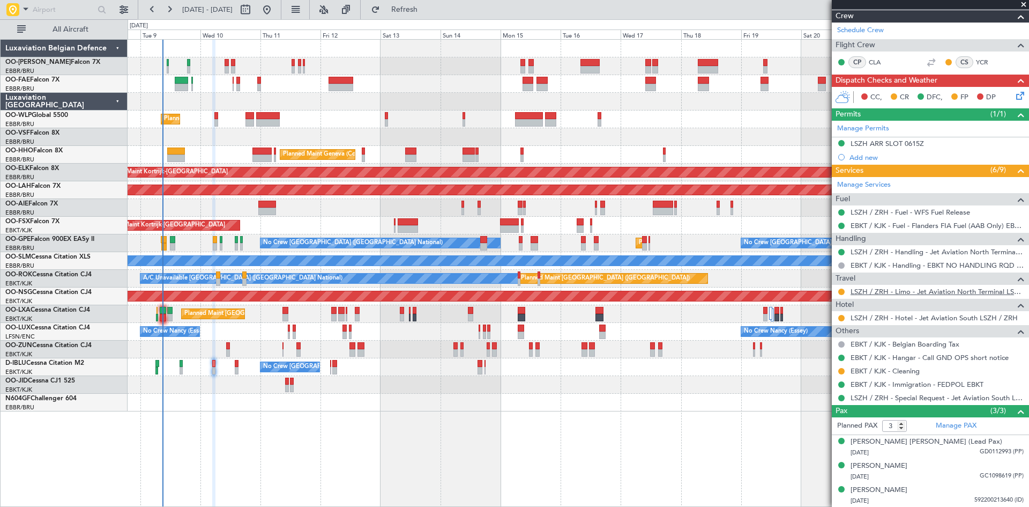
click at [888, 287] on link "LSZH / ZRH - Limo - Jet Aviation North Terminal LSZH / ZRH" at bounding box center [937, 291] width 173 height 9
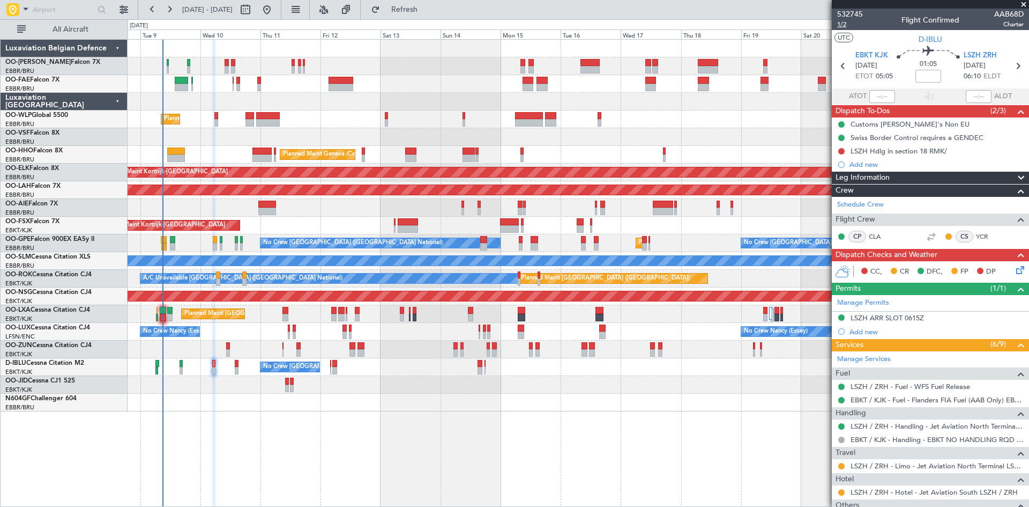
click at [838, 25] on span "1/2" at bounding box center [850, 24] width 26 height 9
click at [841, 150] on button at bounding box center [842, 151] width 6 height 6
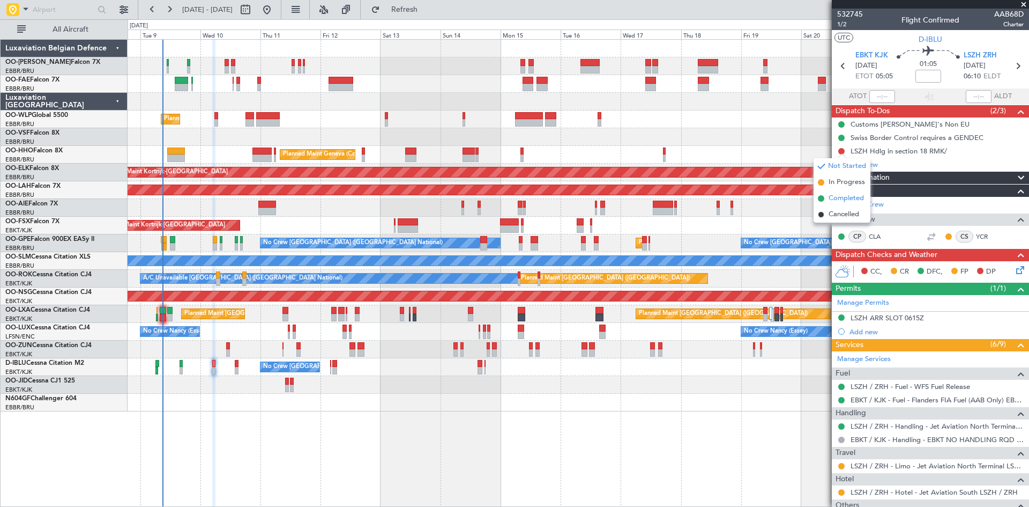
click at [835, 196] on span "Completed" at bounding box center [846, 198] width 35 height 11
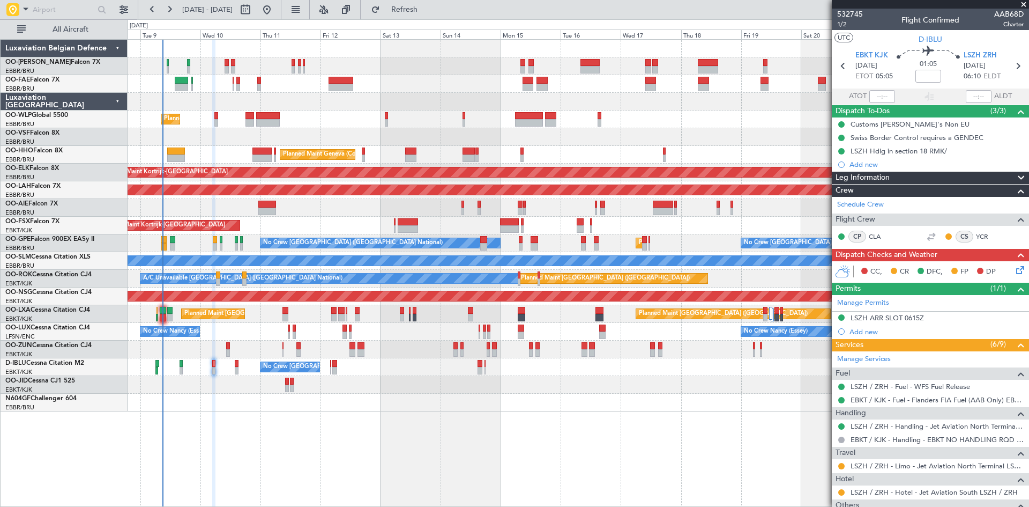
click at [1015, 269] on icon at bounding box center [1018, 268] width 9 height 9
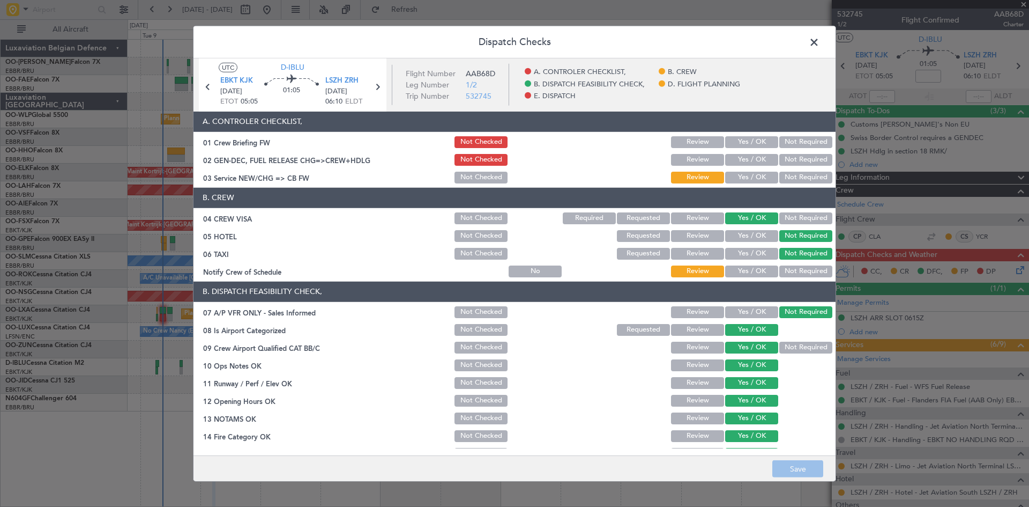
click at [743, 144] on button "Yes / OK" at bounding box center [751, 142] width 53 height 12
click at [746, 161] on button "Yes / OK" at bounding box center [751, 160] width 53 height 12
click at [747, 174] on button "Yes / OK" at bounding box center [751, 178] width 53 height 12
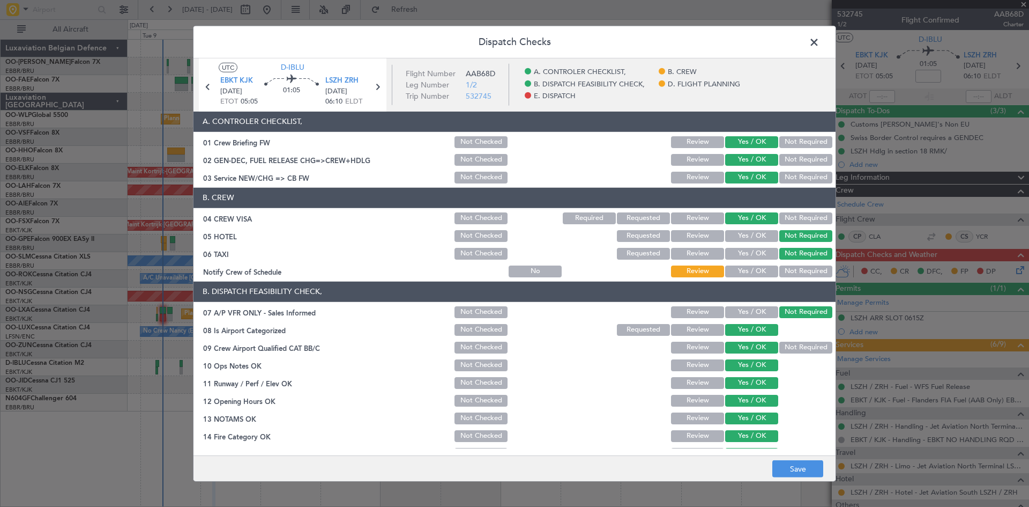
click at [746, 272] on button "Yes / OK" at bounding box center [751, 271] width 53 height 12
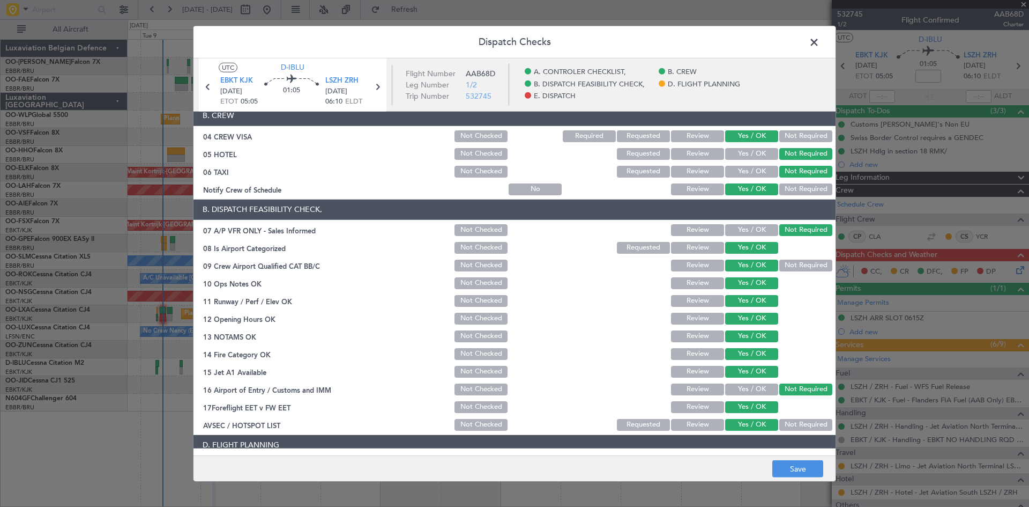
scroll to position [203, 0]
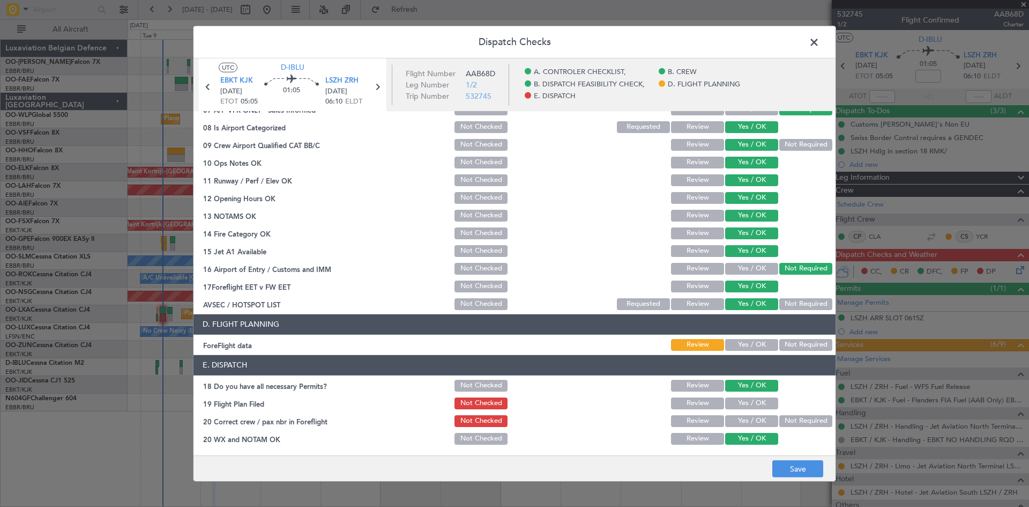
click at [762, 341] on button "Yes / OK" at bounding box center [751, 345] width 53 height 12
click at [740, 422] on button "Yes / OK" at bounding box center [751, 421] width 53 height 12
click at [794, 466] on button "Save" at bounding box center [798, 468] width 51 height 17
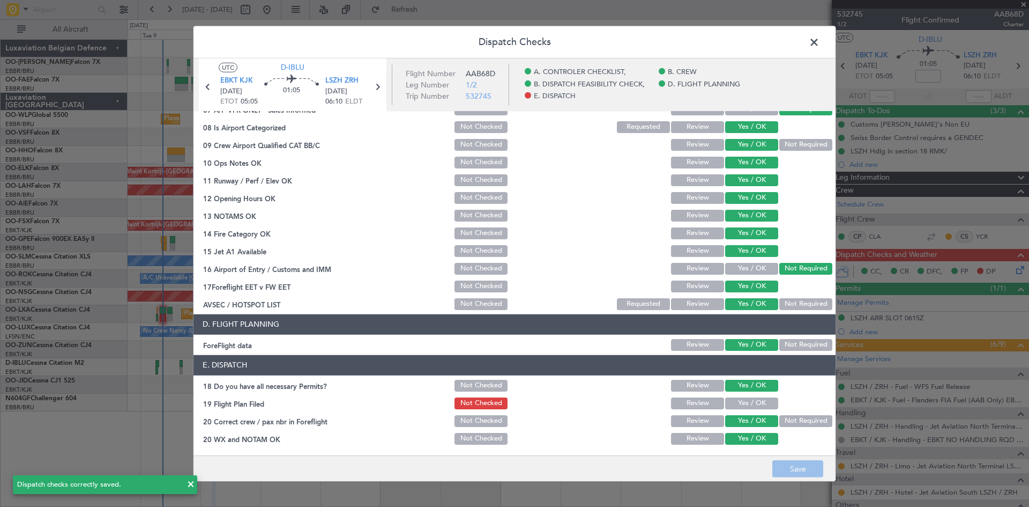
click at [820, 47] on span at bounding box center [820, 44] width 0 height 21
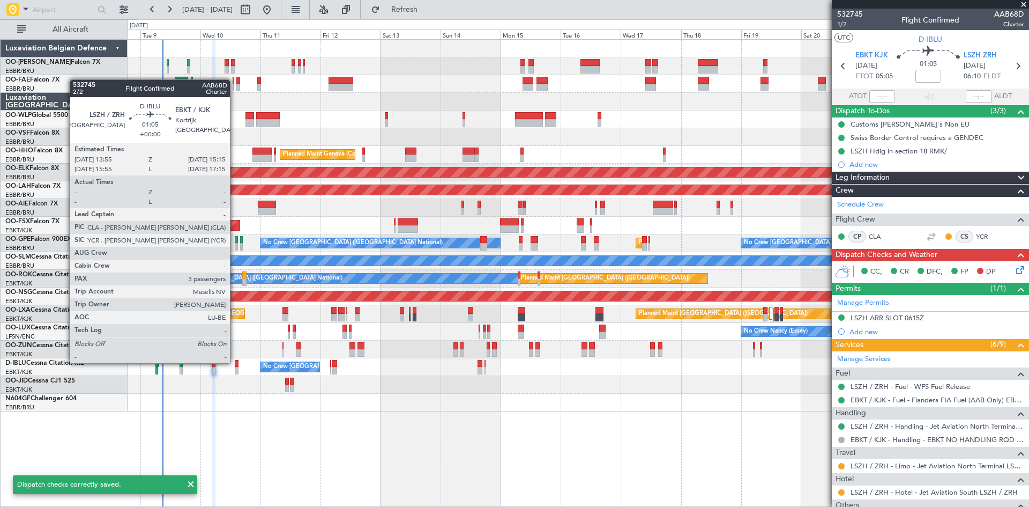
click at [235, 362] on div at bounding box center [237, 364] width 4 height 8
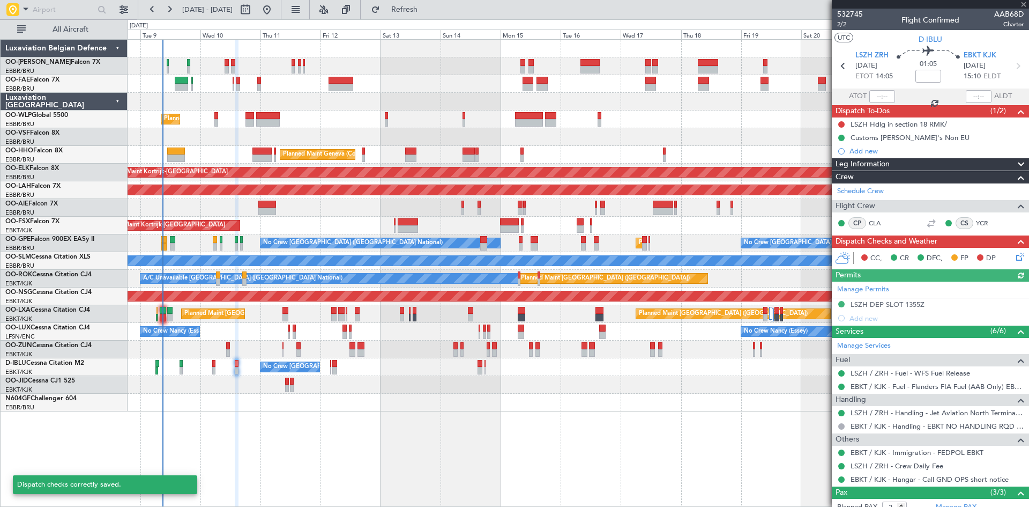
click at [1014, 256] on icon at bounding box center [1018, 254] width 9 height 9
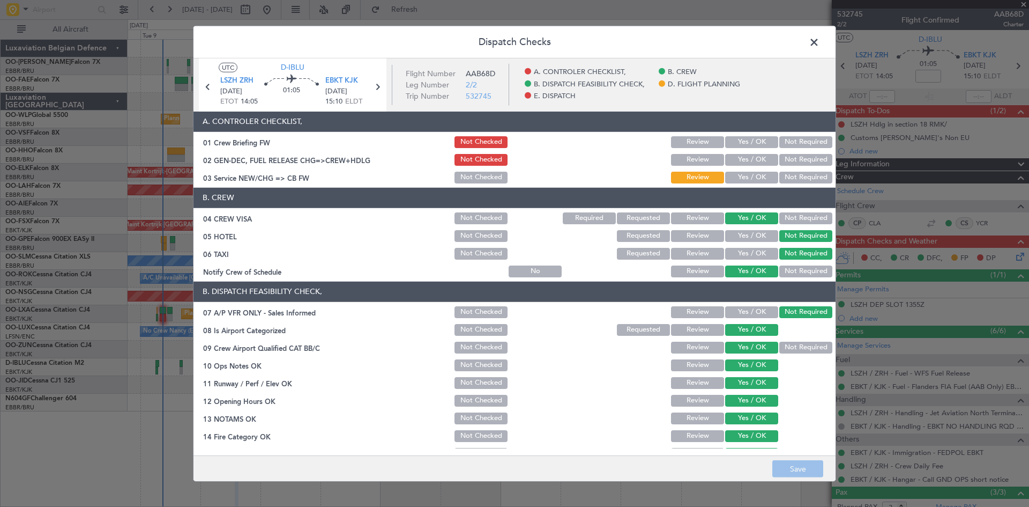
click at [739, 142] on button "Yes / OK" at bounding box center [751, 142] width 53 height 12
click at [743, 158] on button "Yes / OK" at bounding box center [751, 160] width 53 height 12
click at [747, 180] on button "Yes / OK" at bounding box center [751, 178] width 53 height 12
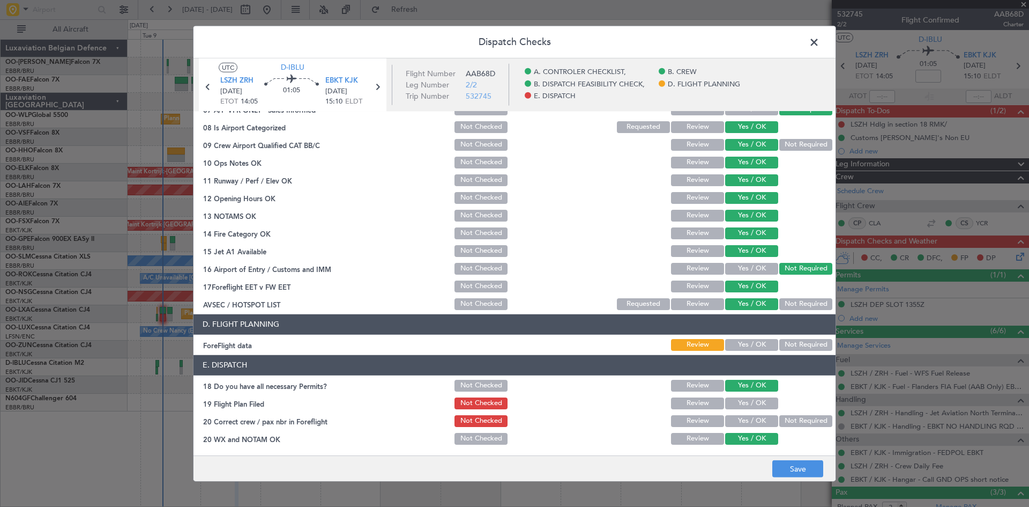
click at [756, 345] on button "Yes / OK" at bounding box center [751, 345] width 53 height 12
click at [748, 427] on div "Yes / OK" at bounding box center [751, 420] width 54 height 15
click at [762, 425] on button "Yes / OK" at bounding box center [751, 421] width 53 height 12
click at [787, 463] on button "Save" at bounding box center [798, 468] width 51 height 17
click at [737, 404] on button "Yes / OK" at bounding box center [751, 403] width 53 height 12
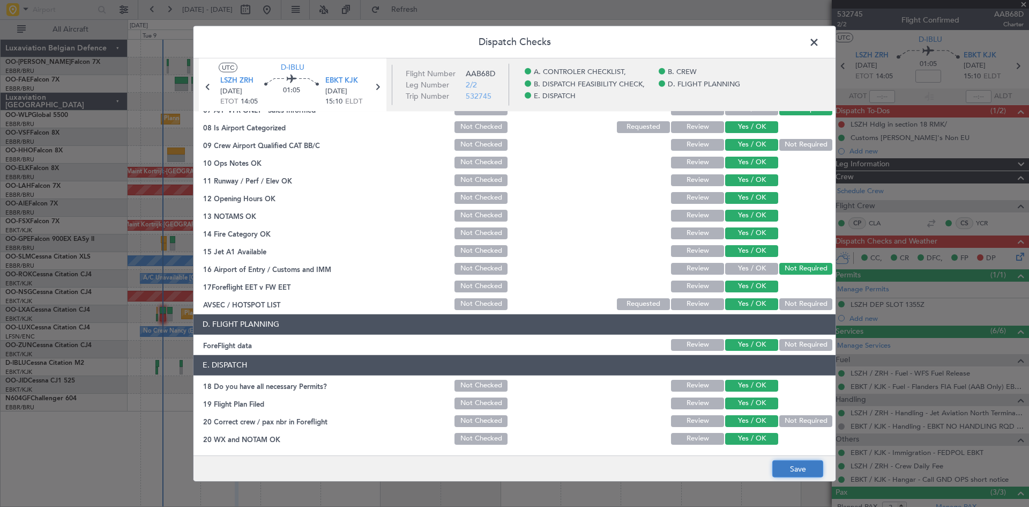
click at [796, 467] on button "Save" at bounding box center [798, 468] width 51 height 17
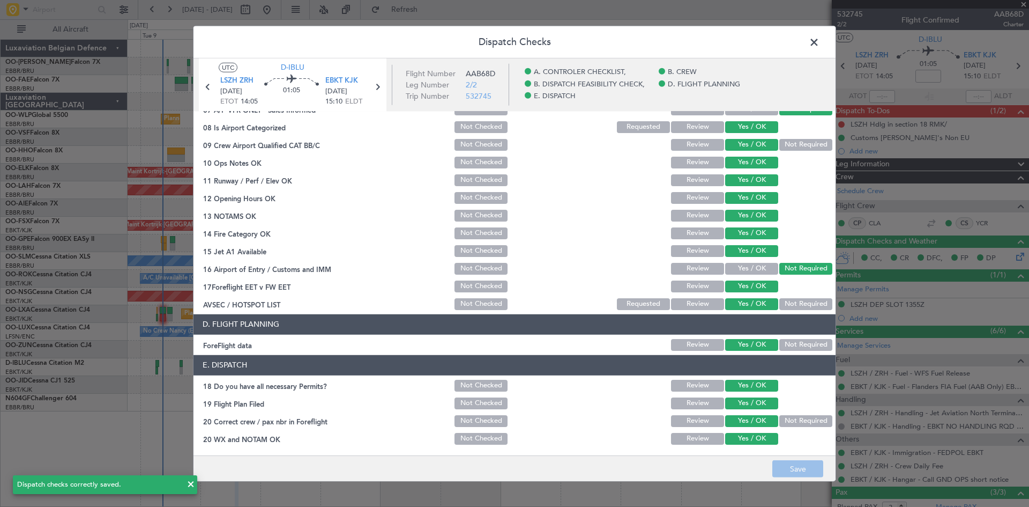
click at [820, 40] on span at bounding box center [820, 44] width 0 height 21
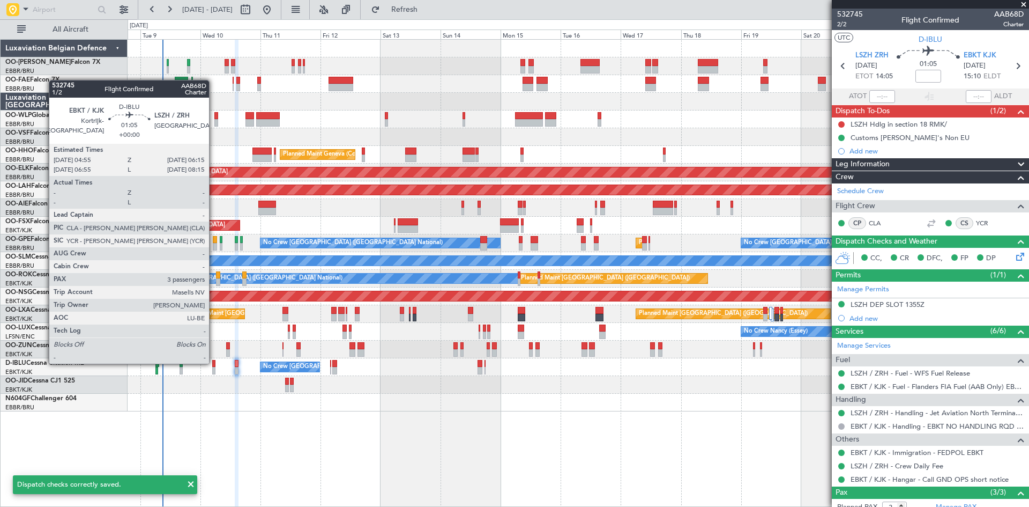
click at [214, 362] on div at bounding box center [214, 364] width 4 height 8
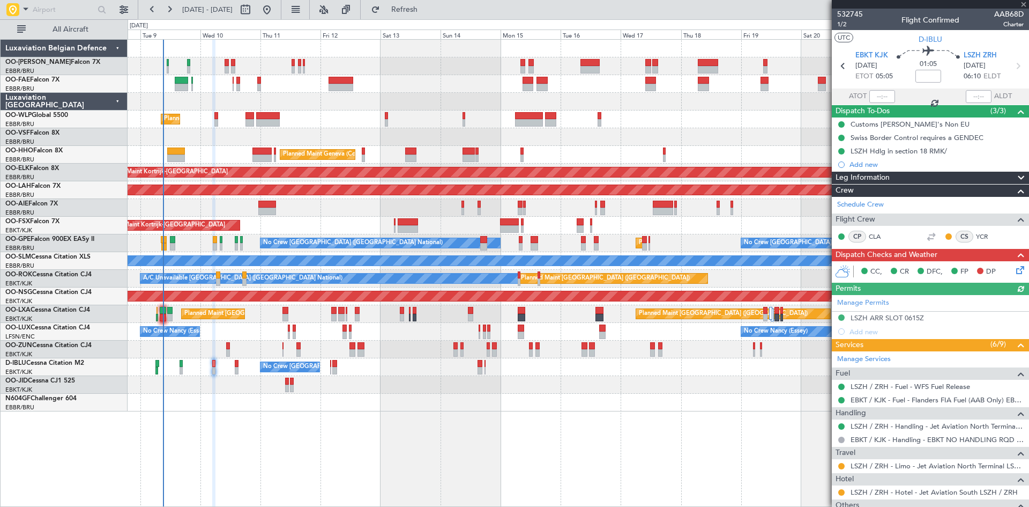
click at [1014, 270] on icon at bounding box center [1018, 268] width 9 height 9
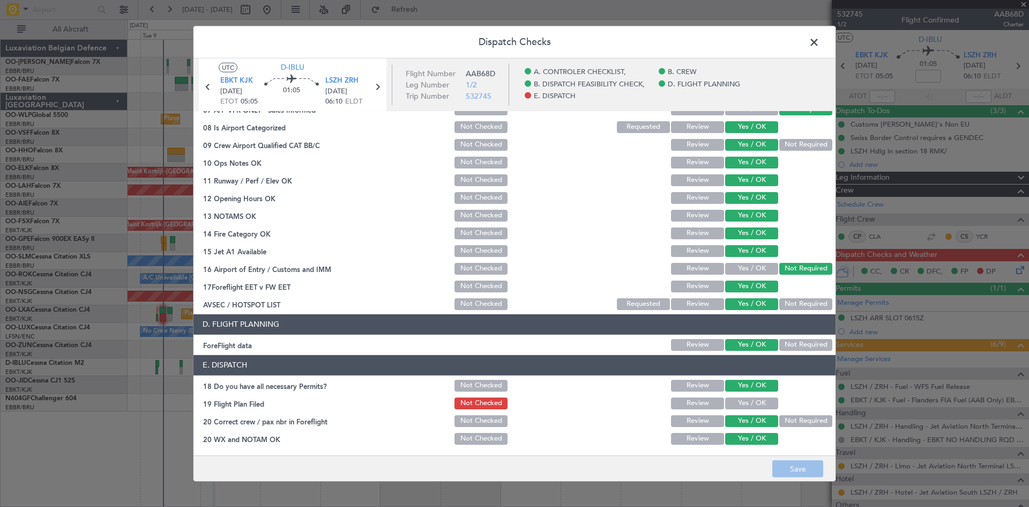
drag, startPoint x: 733, startPoint y: 401, endPoint x: 765, endPoint y: 433, distance: 44.4
click at [734, 401] on button "Yes / OK" at bounding box center [751, 403] width 53 height 12
click at [800, 464] on button "Save" at bounding box center [798, 468] width 51 height 17
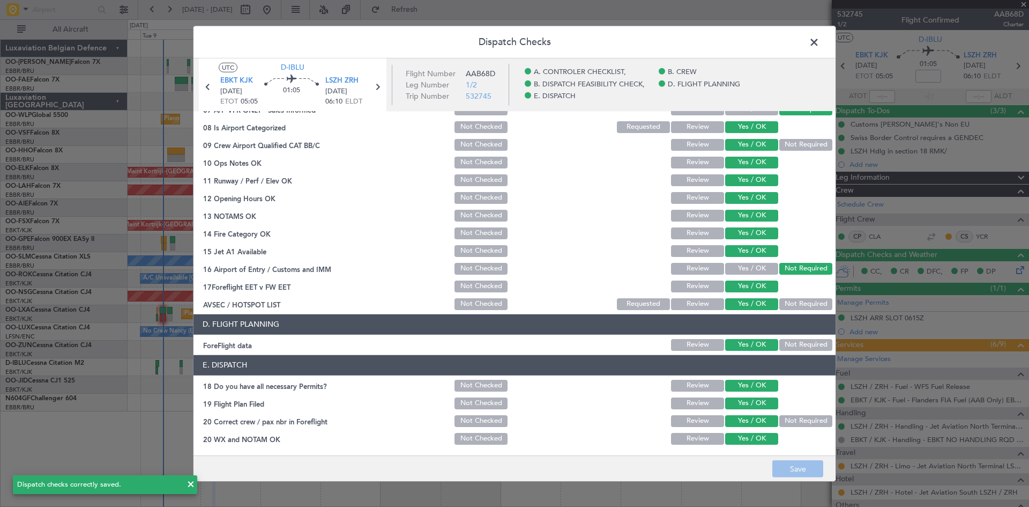
click at [820, 37] on span at bounding box center [820, 44] width 0 height 21
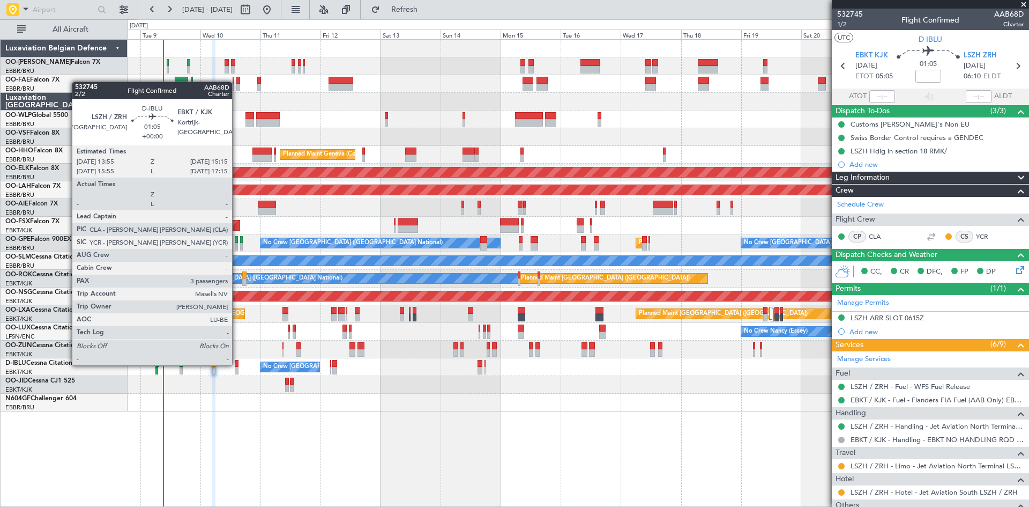
click at [237, 364] on div at bounding box center [237, 364] width 4 height 8
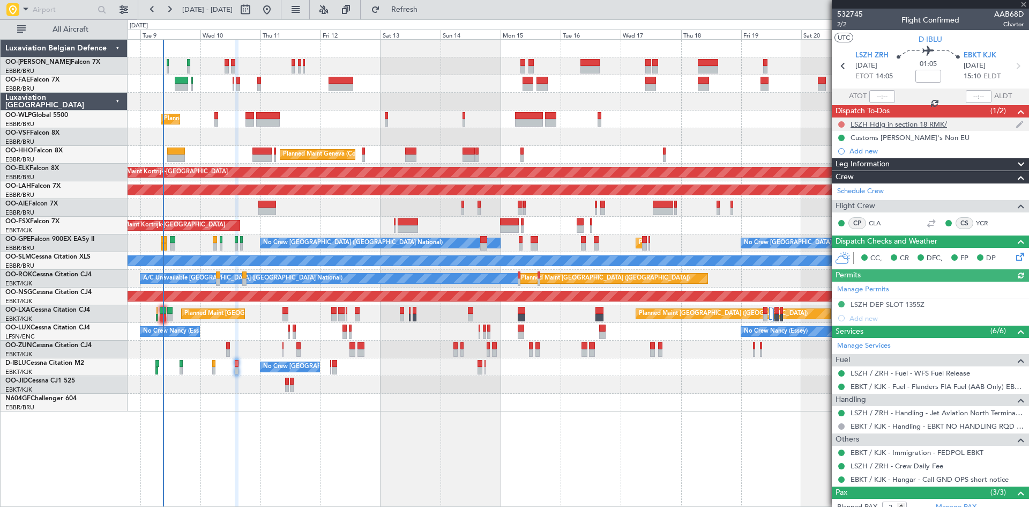
click at [844, 123] on button at bounding box center [842, 124] width 6 height 6
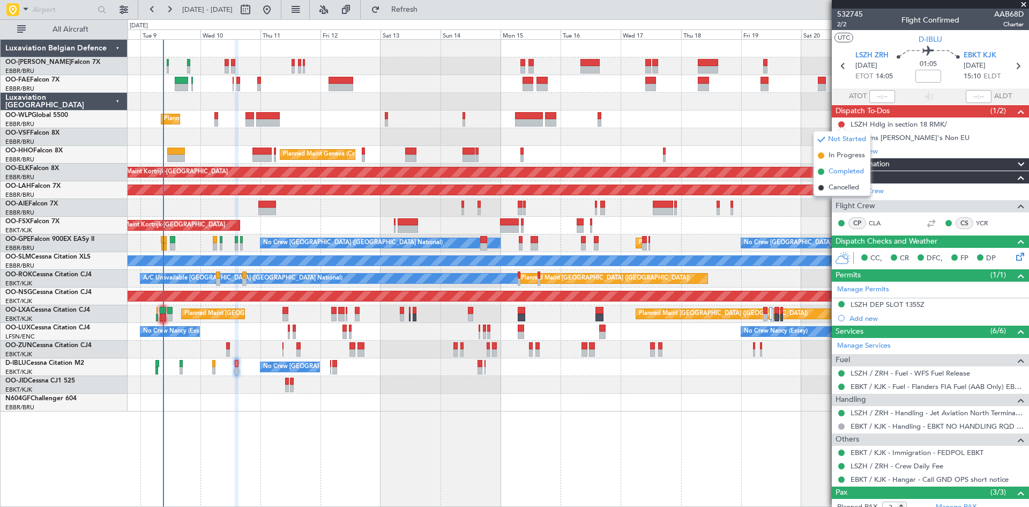
click at [833, 167] on span "Completed" at bounding box center [846, 171] width 35 height 11
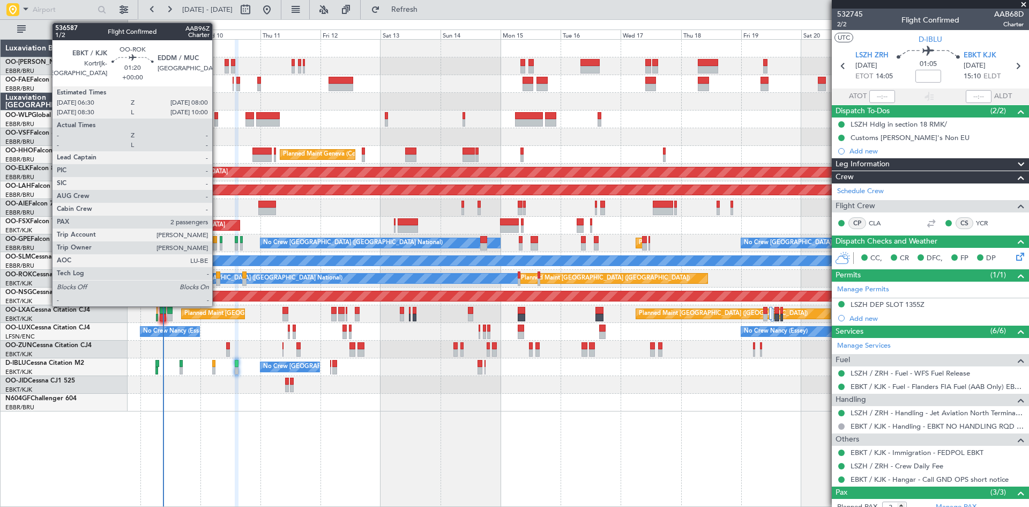
click at [217, 274] on div at bounding box center [218, 275] width 4 height 8
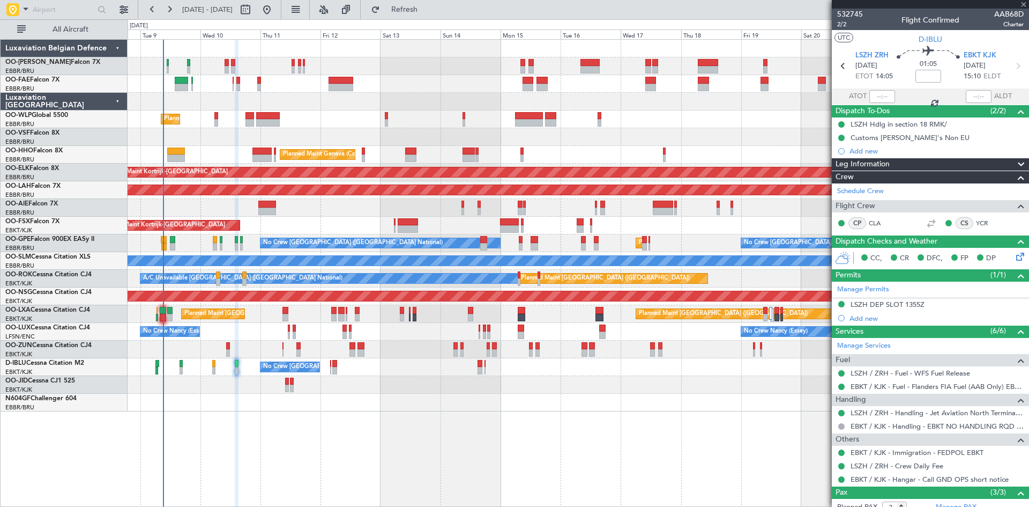
type input "2"
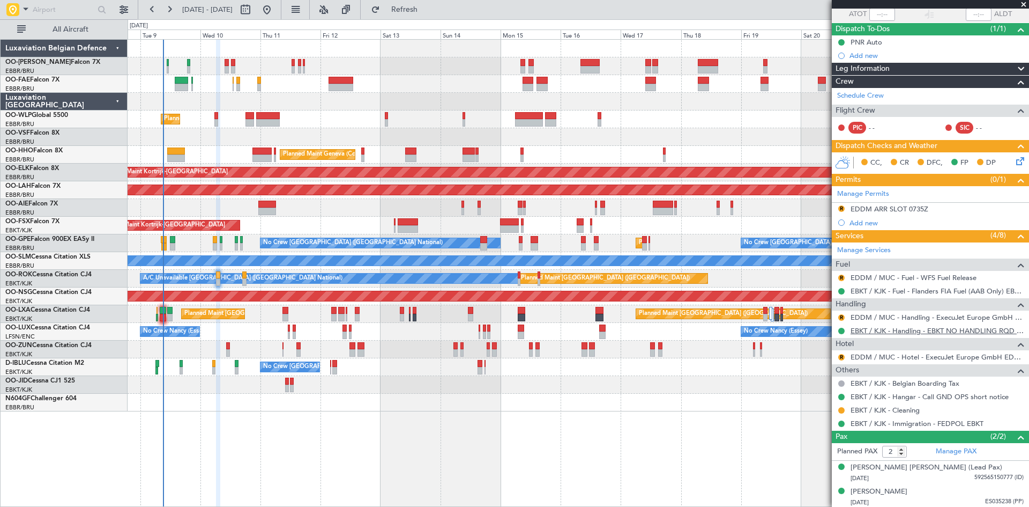
scroll to position [84, 0]
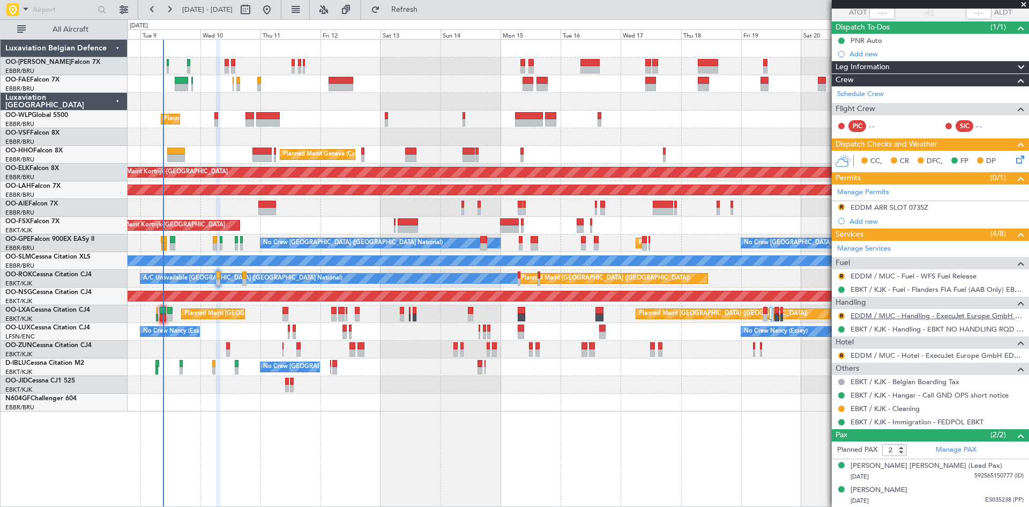
click at [879, 317] on link "EDDM / MUC - Handling - ExecuJet Europe GmbH EDDM / MUC" at bounding box center [937, 315] width 173 height 9
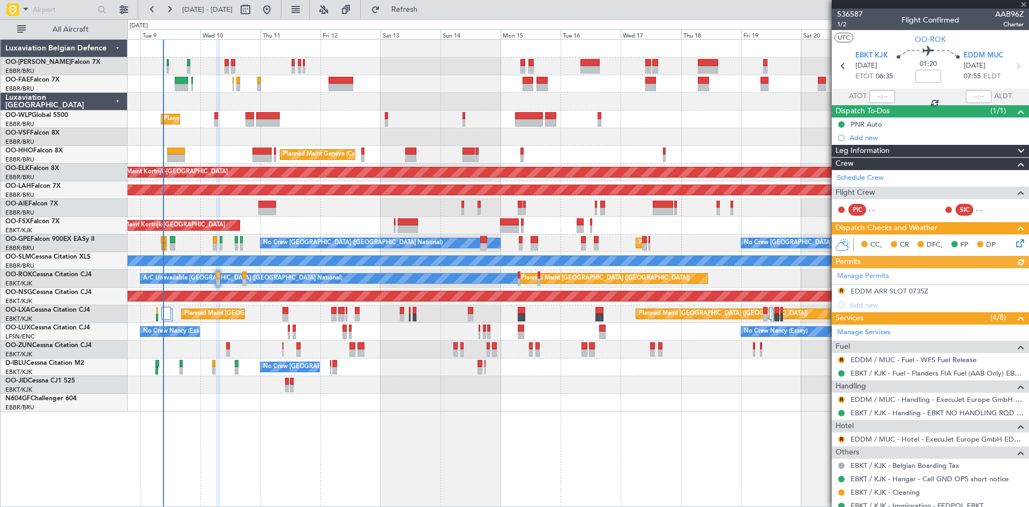
scroll to position [84, 0]
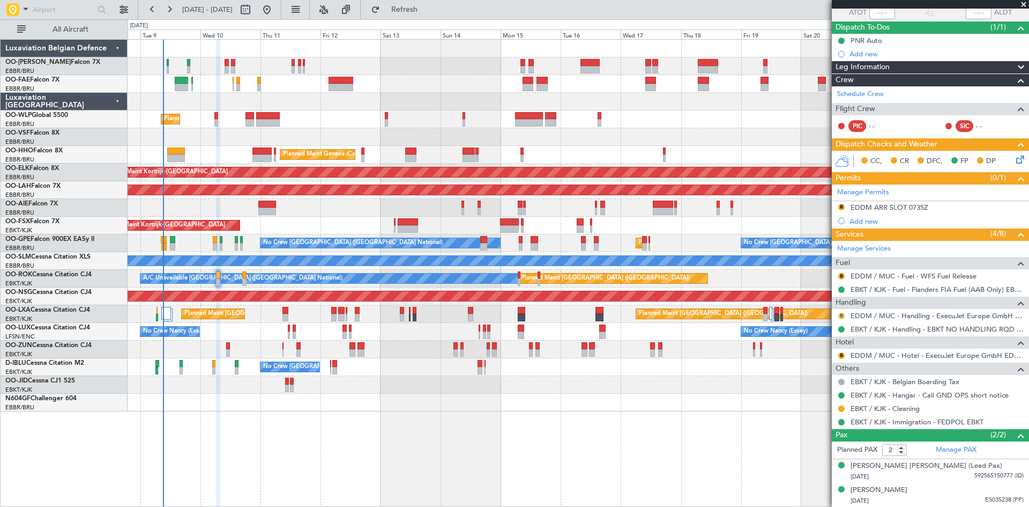
click at [839, 313] on button "R" at bounding box center [842, 316] width 6 height 6
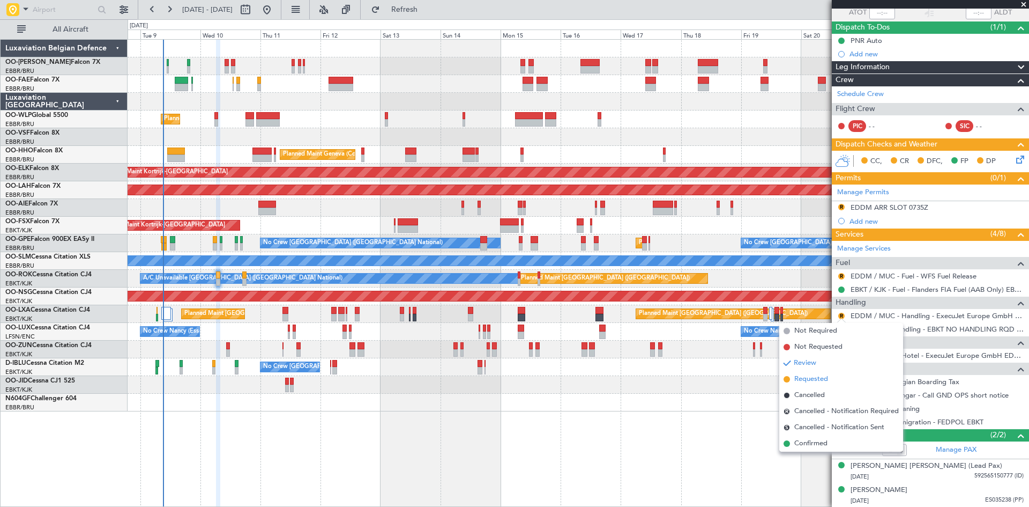
click at [837, 376] on li "Requested" at bounding box center [842, 379] width 124 height 16
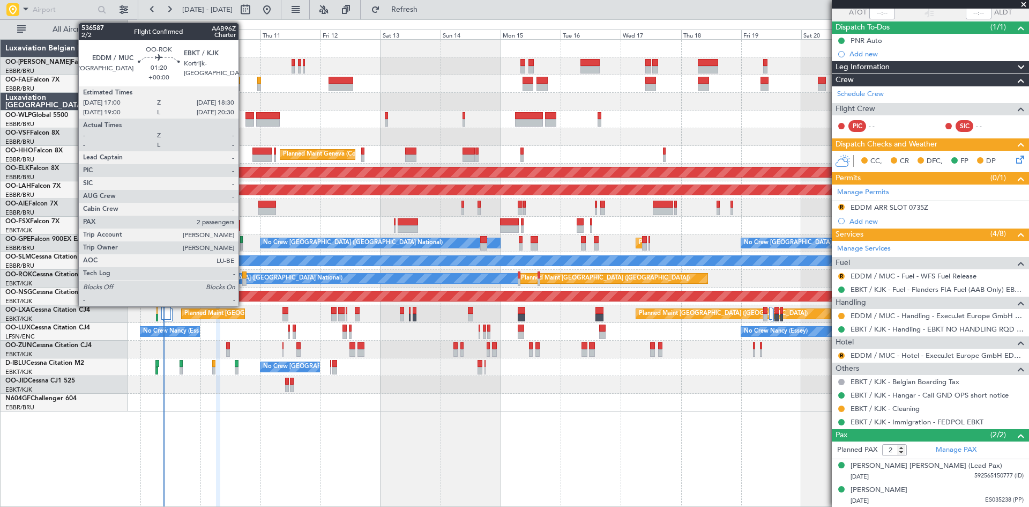
click at [243, 273] on div at bounding box center [244, 275] width 4 height 8
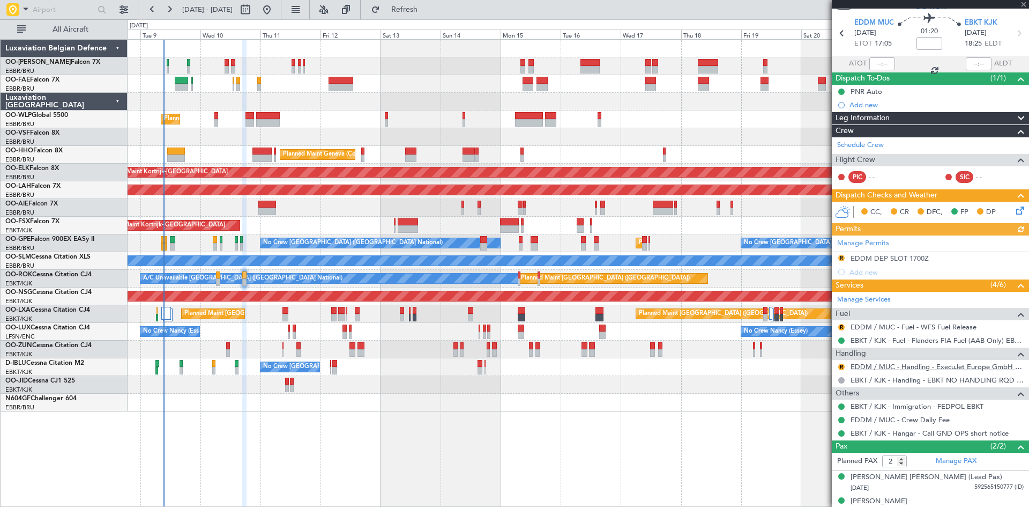
scroll to position [44, 0]
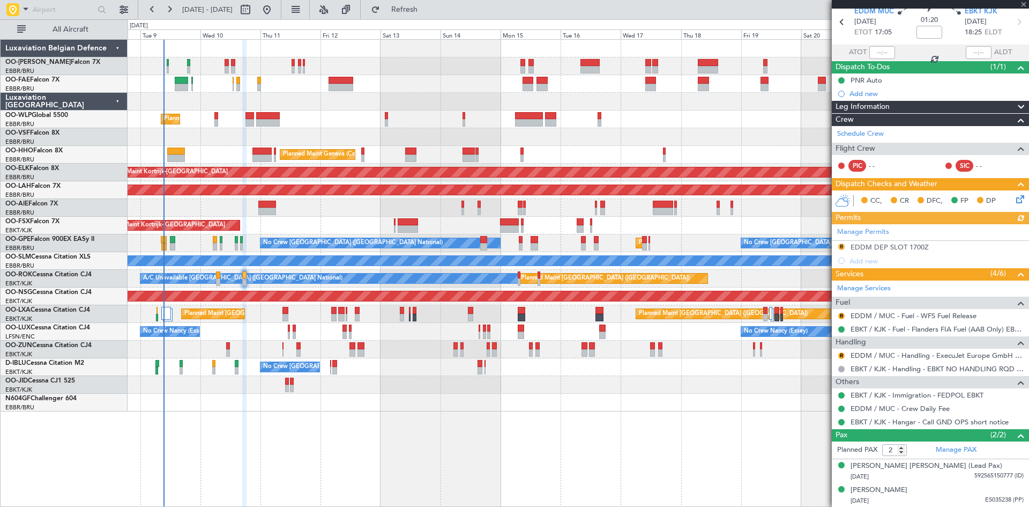
click at [845, 354] on div "R" at bounding box center [841, 355] width 9 height 9
click at [842, 354] on button "R" at bounding box center [842, 355] width 6 height 6
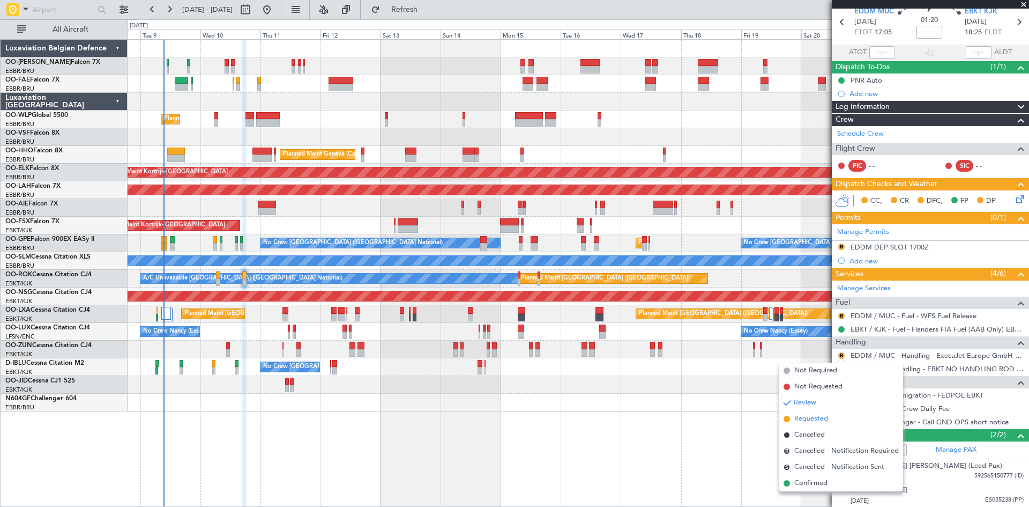
click at [832, 418] on li "Requested" at bounding box center [842, 419] width 124 height 16
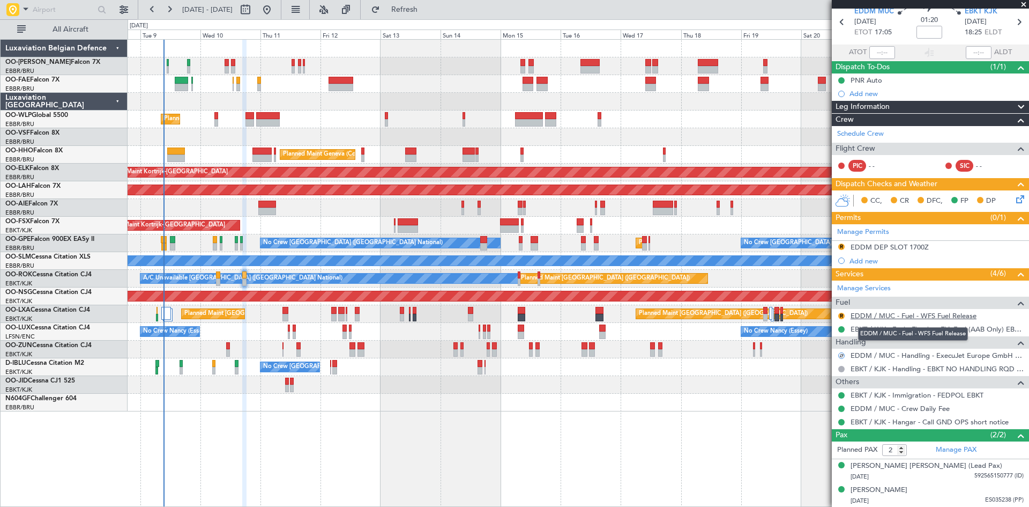
click at [859, 316] on link "EDDM / MUC - Fuel - WFS Fuel Release" at bounding box center [914, 315] width 126 height 9
click at [1014, 198] on icon at bounding box center [1018, 197] width 9 height 9
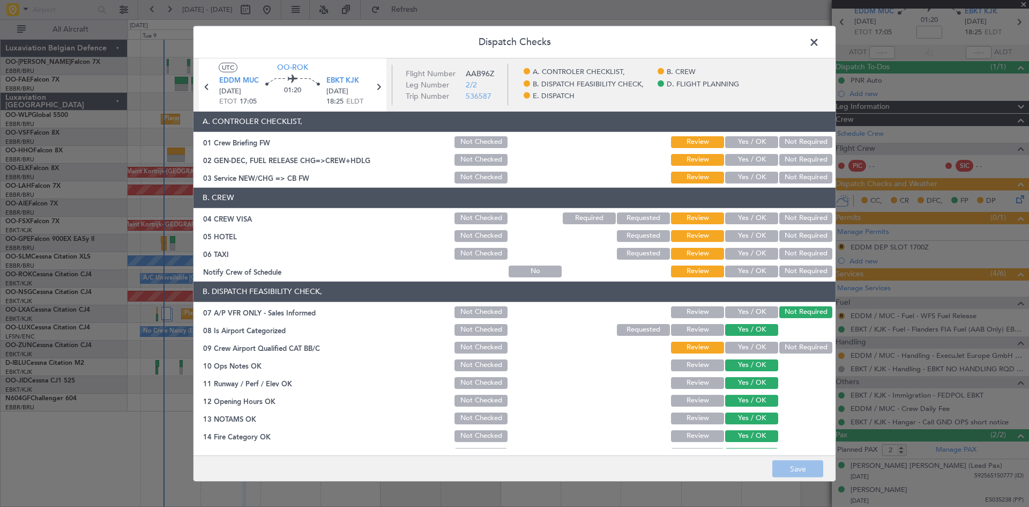
click at [791, 217] on button "Not Required" at bounding box center [806, 218] width 53 height 12
click at [792, 236] on button "Not Required" at bounding box center [806, 236] width 53 height 12
click at [706, 234] on button "Review" at bounding box center [697, 236] width 53 height 12
click at [794, 236] on button "Not Required" at bounding box center [806, 236] width 53 height 12
click at [738, 235] on button "Yes / OK" at bounding box center [751, 236] width 53 height 12
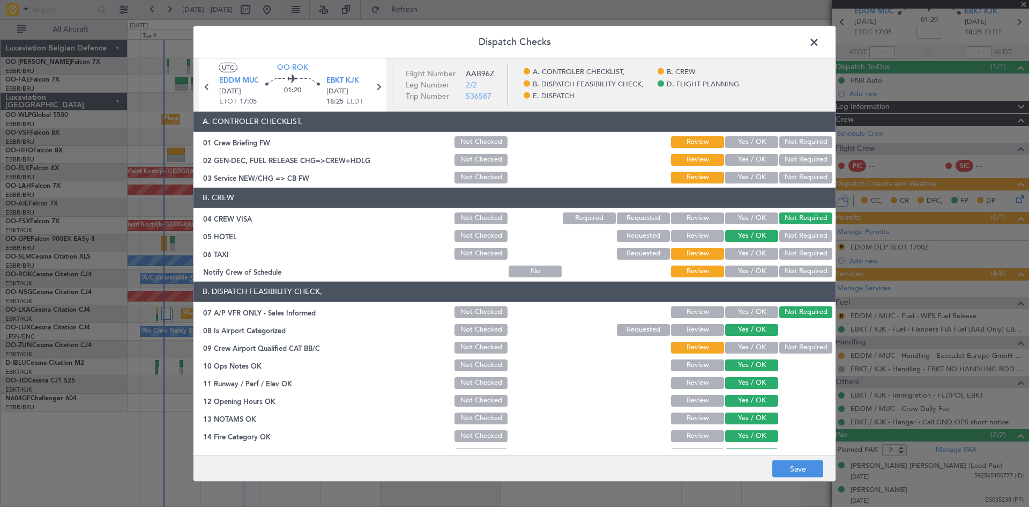
click at [787, 251] on button "Not Required" at bounding box center [806, 254] width 53 height 12
click at [754, 267] on button "Yes / OK" at bounding box center [751, 271] width 53 height 12
click at [744, 146] on button "Yes / OK" at bounding box center [751, 142] width 53 height 12
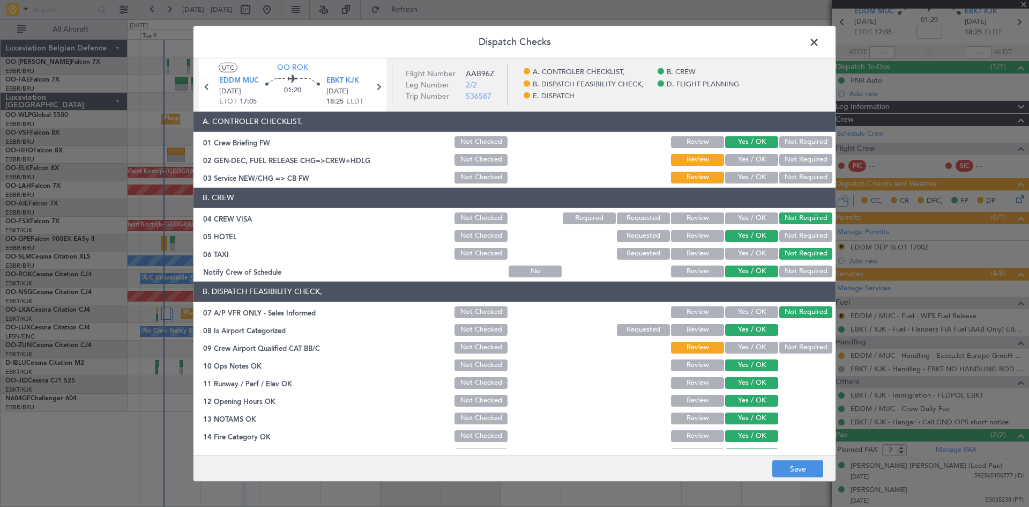
click at [744, 161] on button "Yes / OK" at bounding box center [751, 160] width 53 height 12
click at [745, 179] on button "Yes / OK" at bounding box center [751, 178] width 53 height 12
click at [702, 143] on button "Review" at bounding box center [697, 142] width 53 height 12
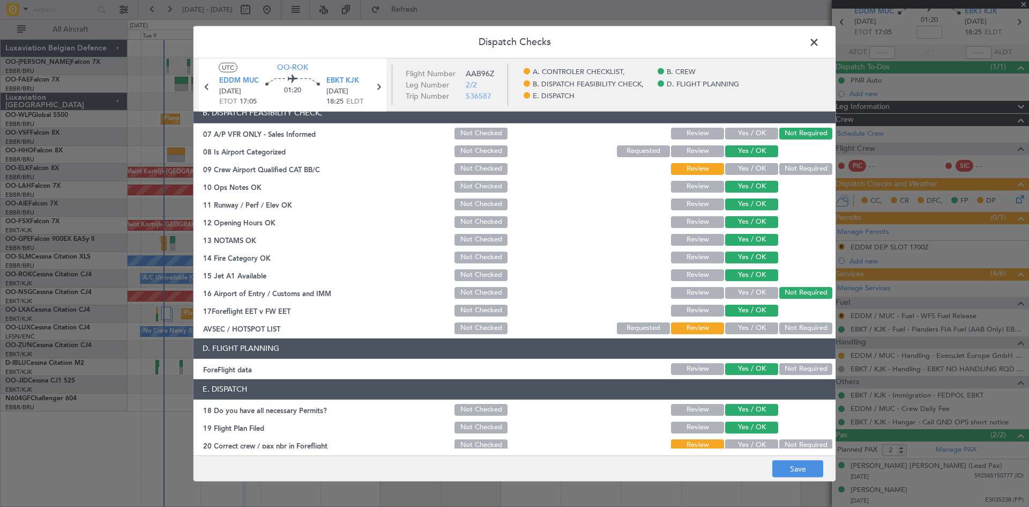
scroll to position [203, 0]
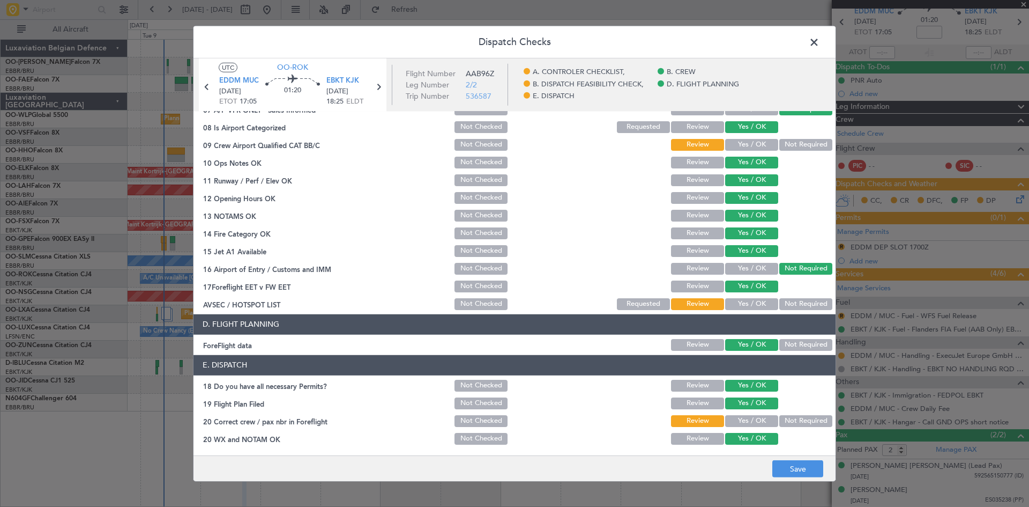
click at [746, 145] on button "Yes / OK" at bounding box center [751, 145] width 53 height 12
click at [737, 309] on button "Yes / OK" at bounding box center [751, 304] width 53 height 12
click at [745, 418] on button "Yes / OK" at bounding box center [751, 421] width 53 height 12
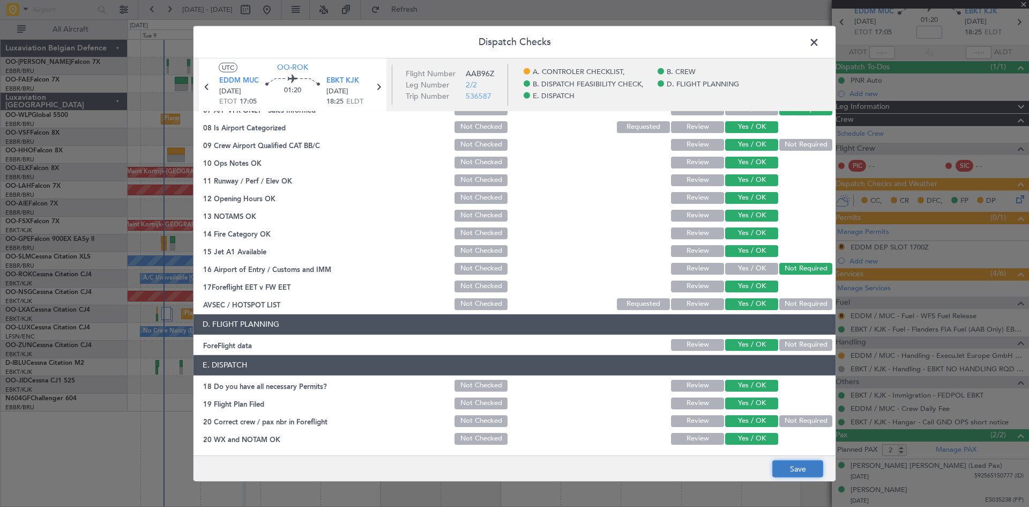
click at [794, 472] on button "Save" at bounding box center [798, 468] width 51 height 17
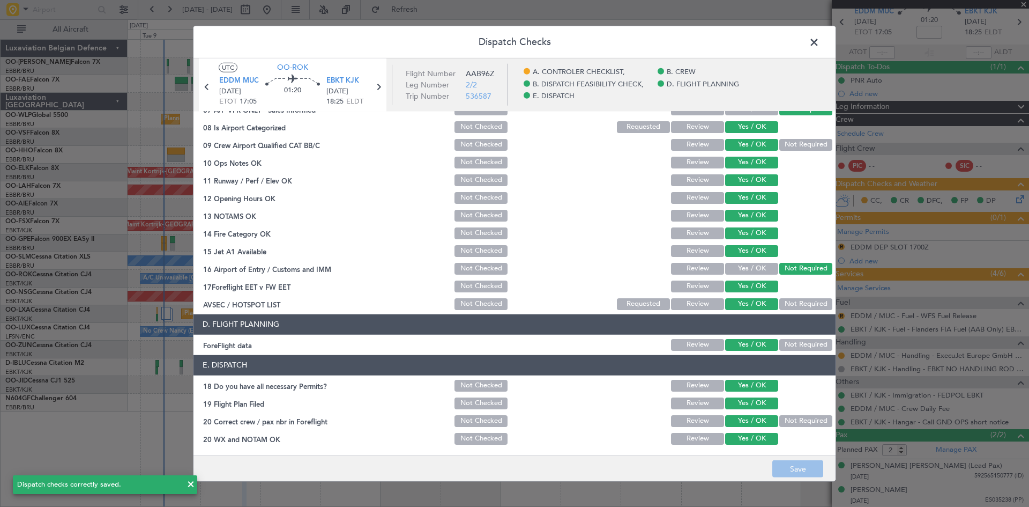
scroll to position [0, 0]
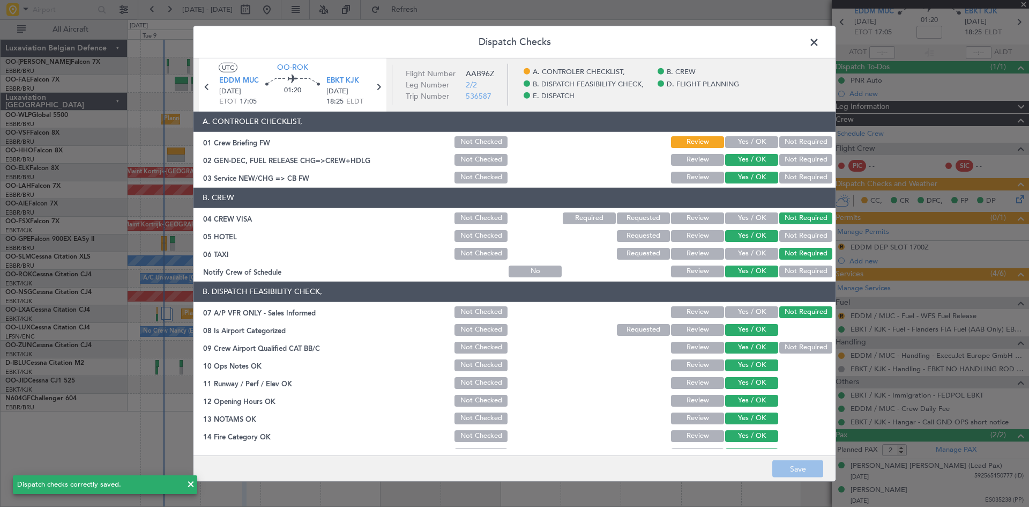
click at [820, 41] on span at bounding box center [820, 44] width 0 height 21
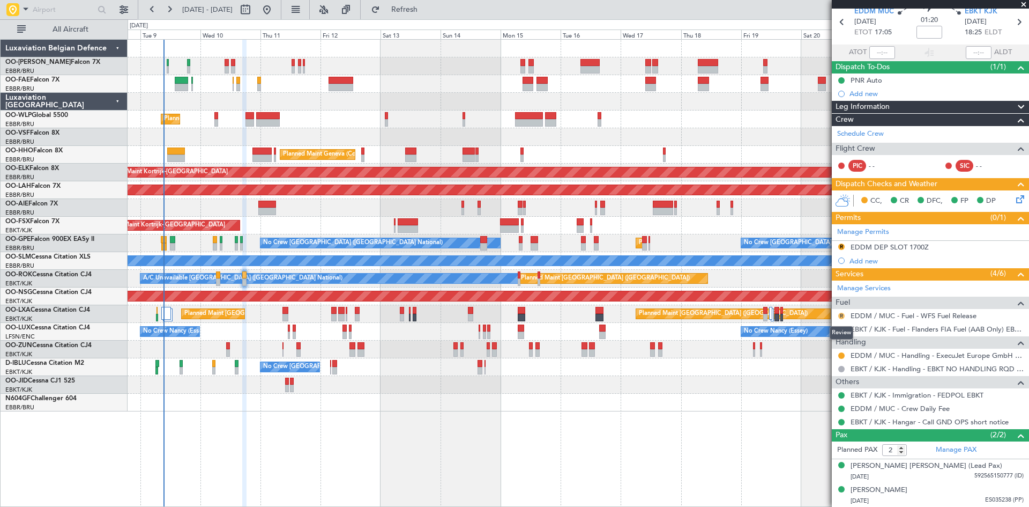
click at [842, 315] on button "R" at bounding box center [842, 316] width 6 height 6
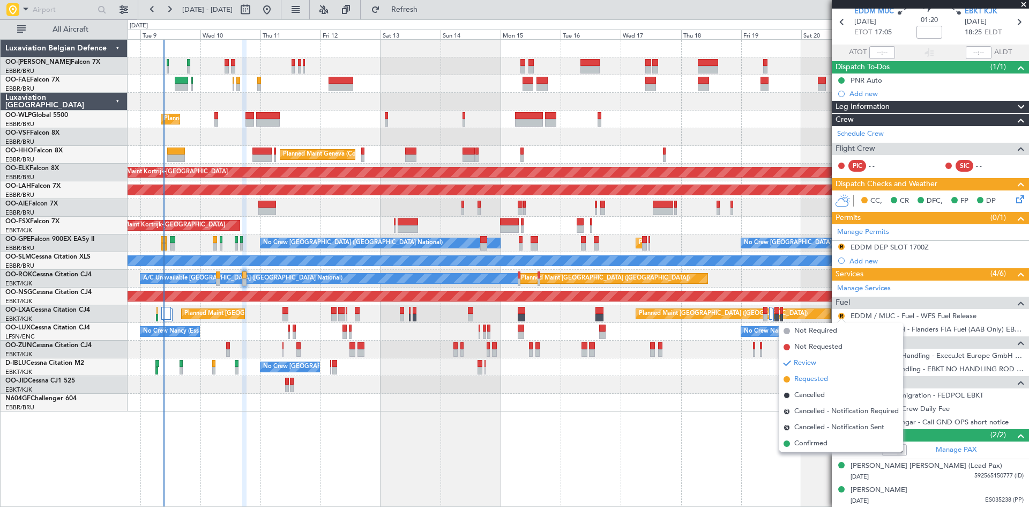
click at [814, 380] on span "Requested" at bounding box center [812, 379] width 34 height 11
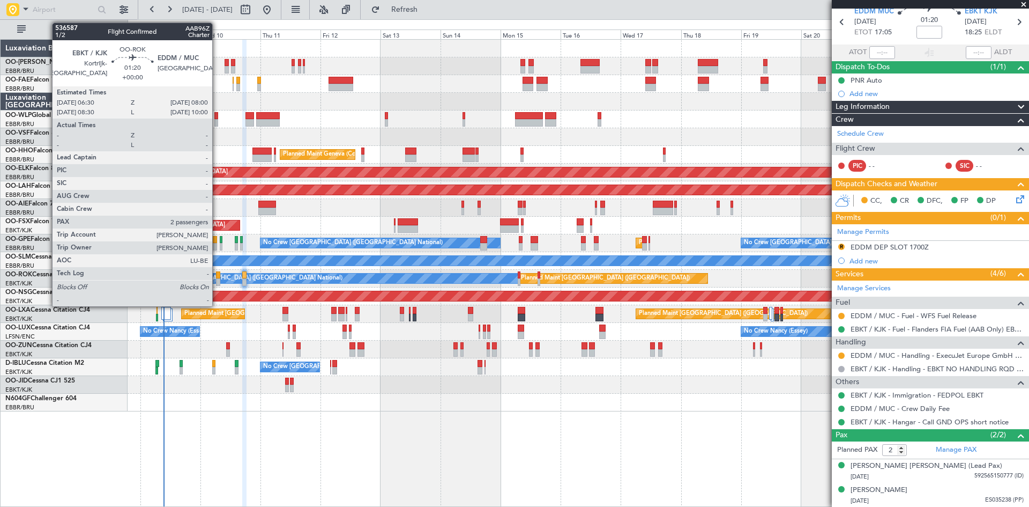
click at [217, 273] on div at bounding box center [218, 275] width 4 height 8
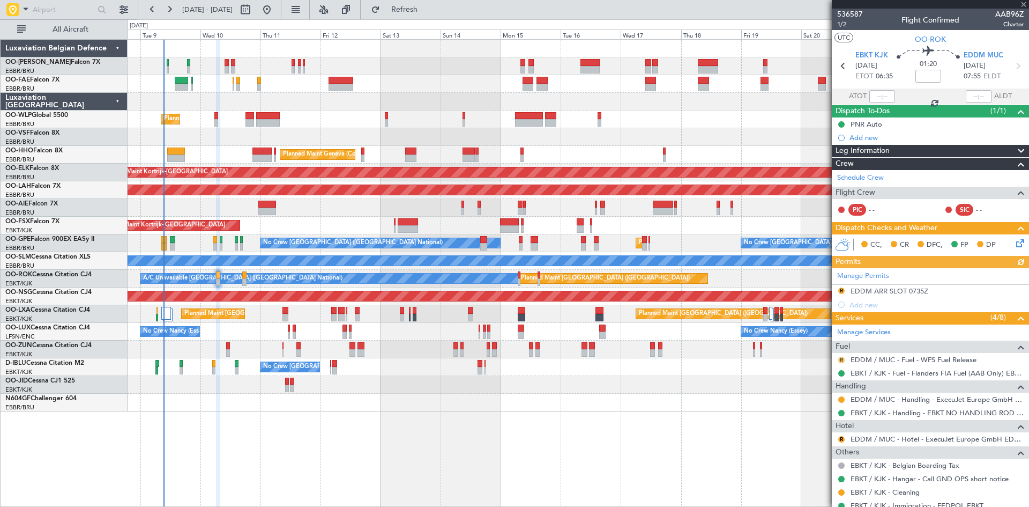
click at [843, 358] on button "R" at bounding box center [842, 360] width 6 height 6
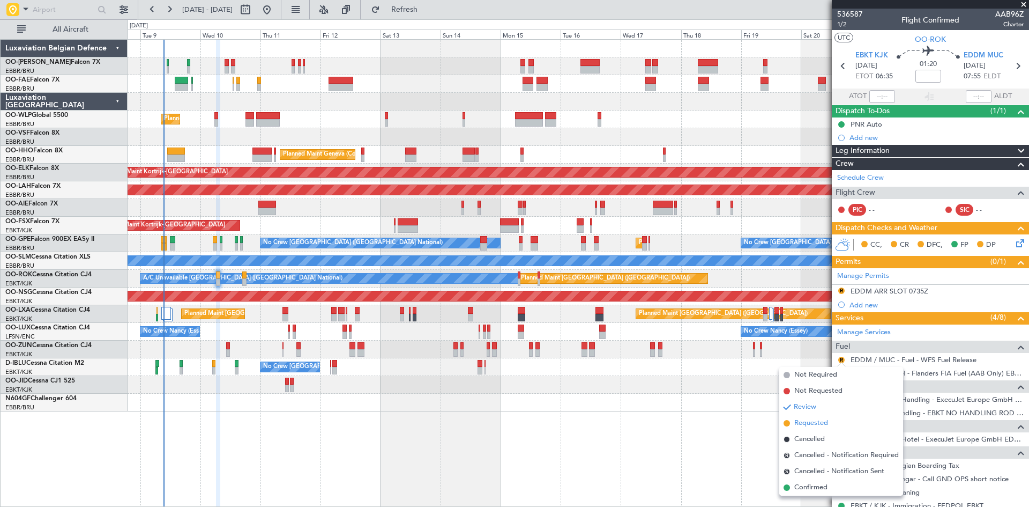
click at [820, 421] on span "Requested" at bounding box center [812, 423] width 34 height 11
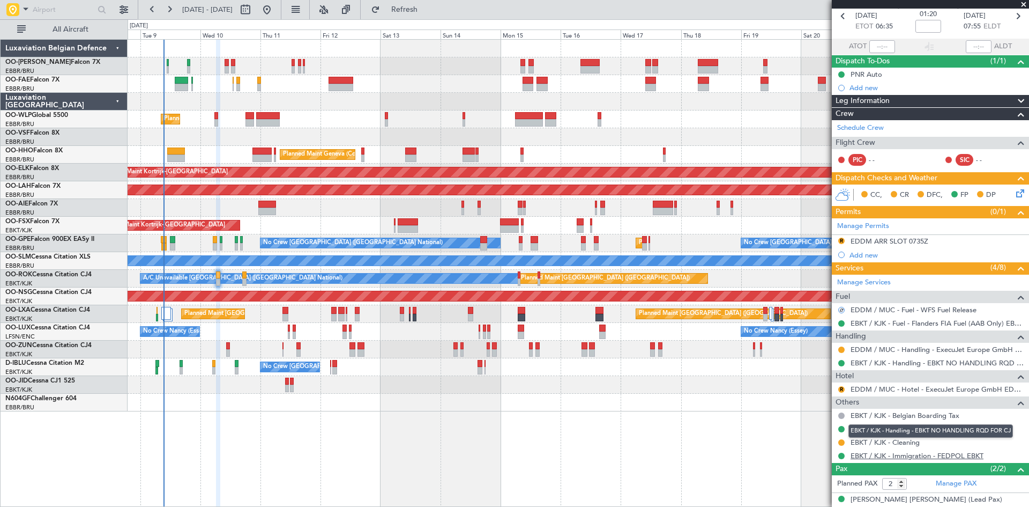
scroll to position [84, 0]
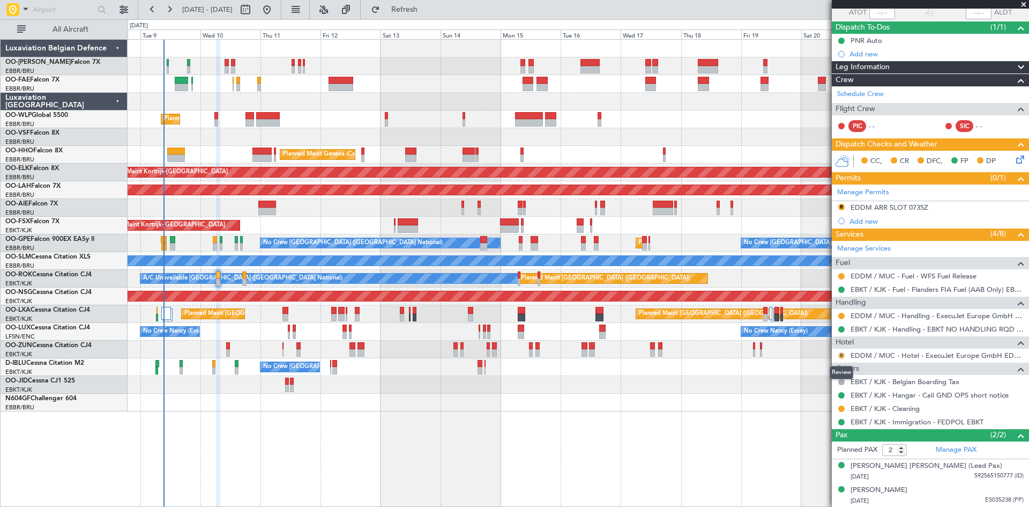
click at [842, 355] on button "R" at bounding box center [842, 355] width 6 height 6
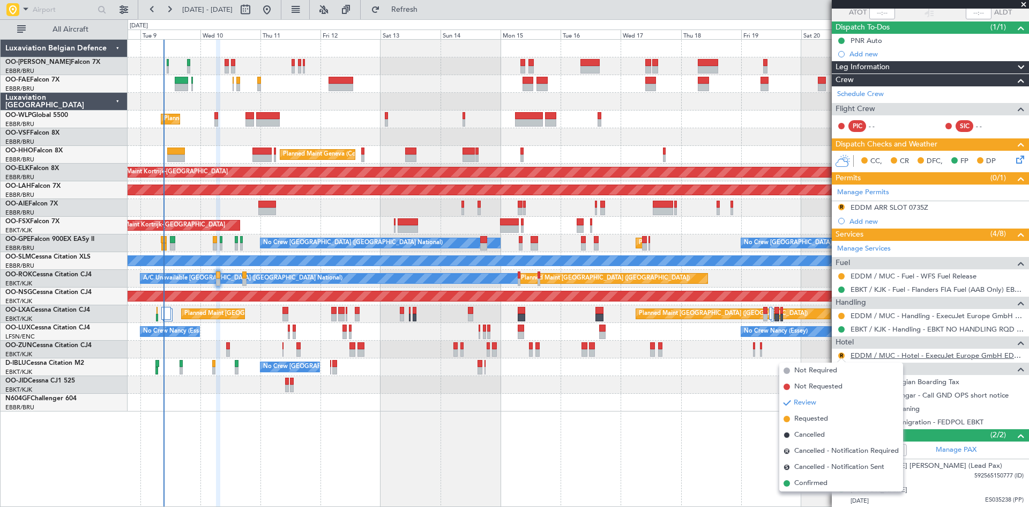
click at [914, 356] on link "EDDM / MUC - Hotel - ExecuJet Europe GmbH EDDM / MUC" at bounding box center [937, 355] width 173 height 9
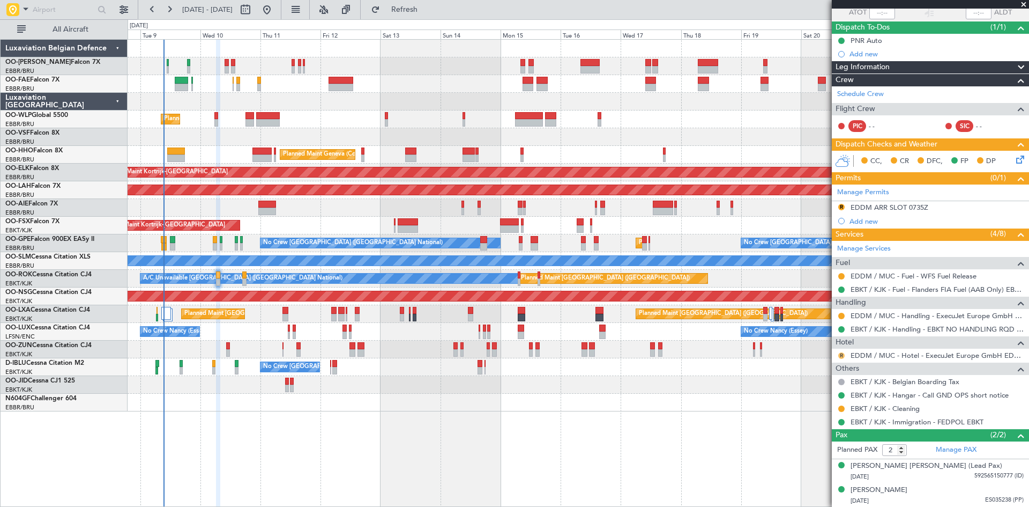
click at [843, 354] on button "R" at bounding box center [842, 355] width 6 height 6
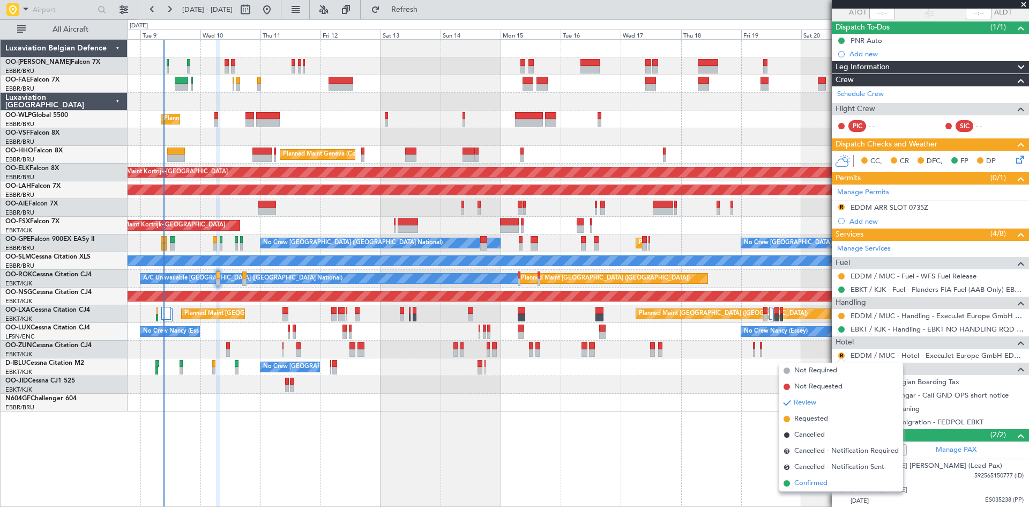
click at [814, 481] on span "Confirmed" at bounding box center [811, 483] width 33 height 11
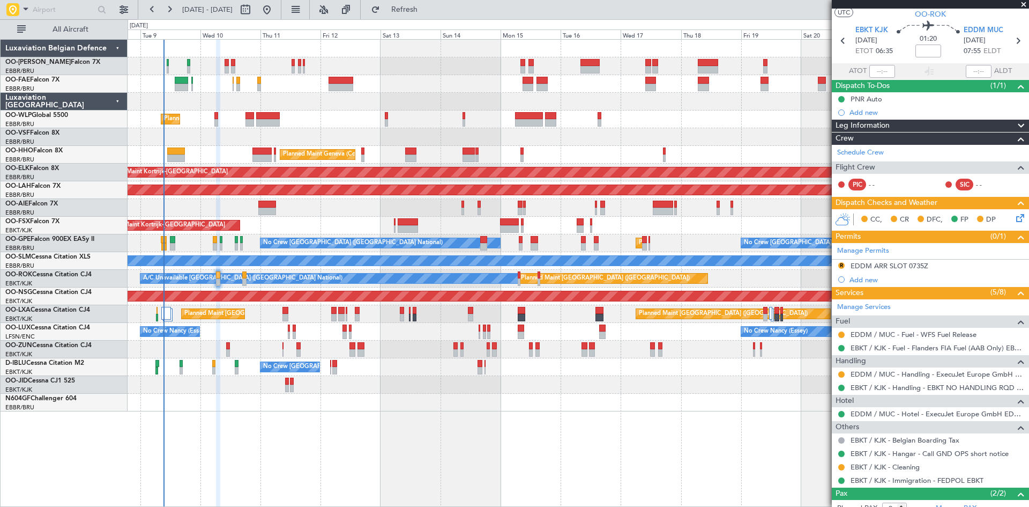
scroll to position [0, 0]
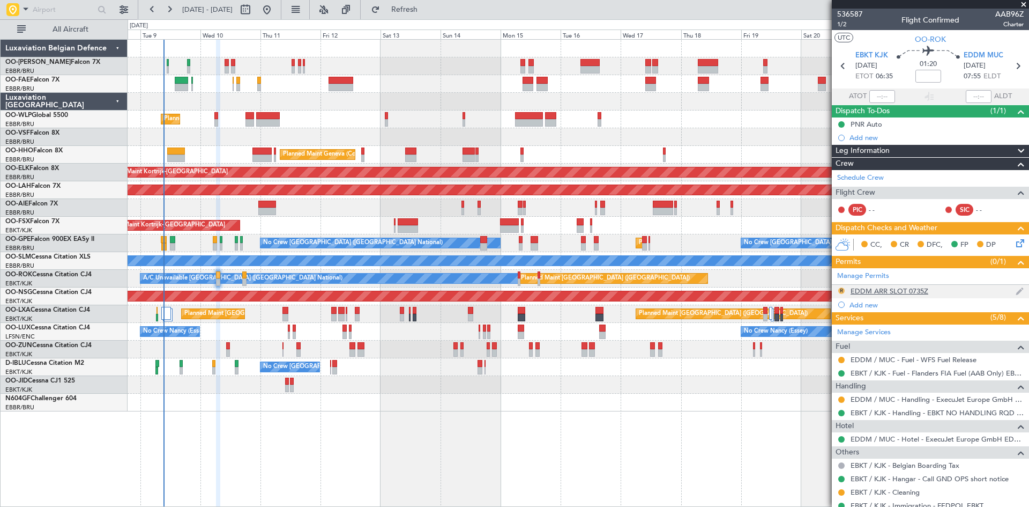
click at [843, 287] on button "R" at bounding box center [842, 290] width 6 height 6
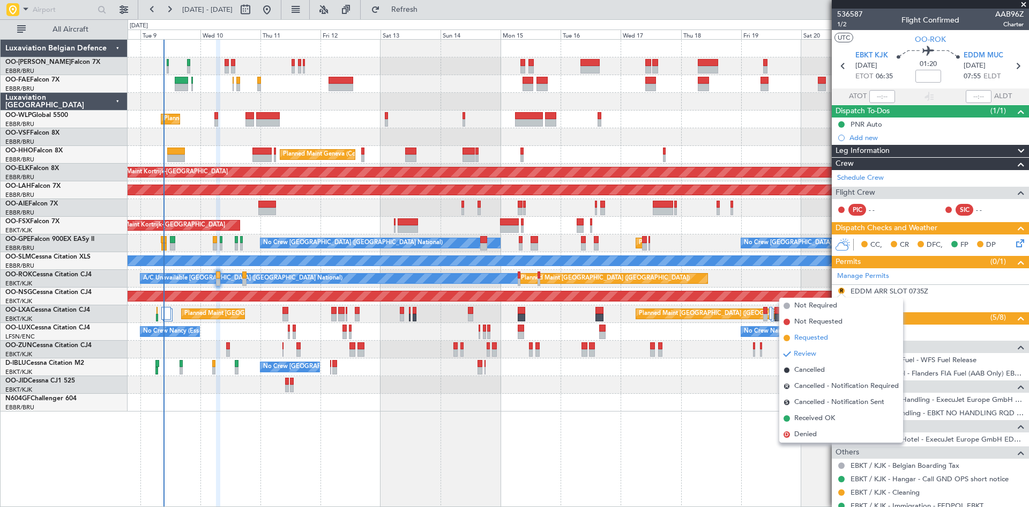
click at [833, 339] on li "Requested" at bounding box center [842, 338] width 124 height 16
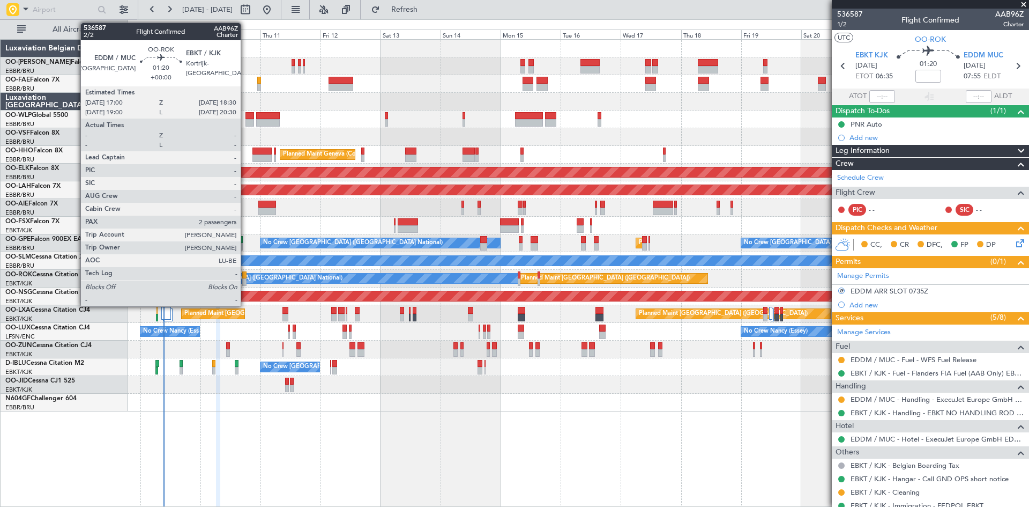
click at [246, 275] on div at bounding box center [244, 275] width 4 height 8
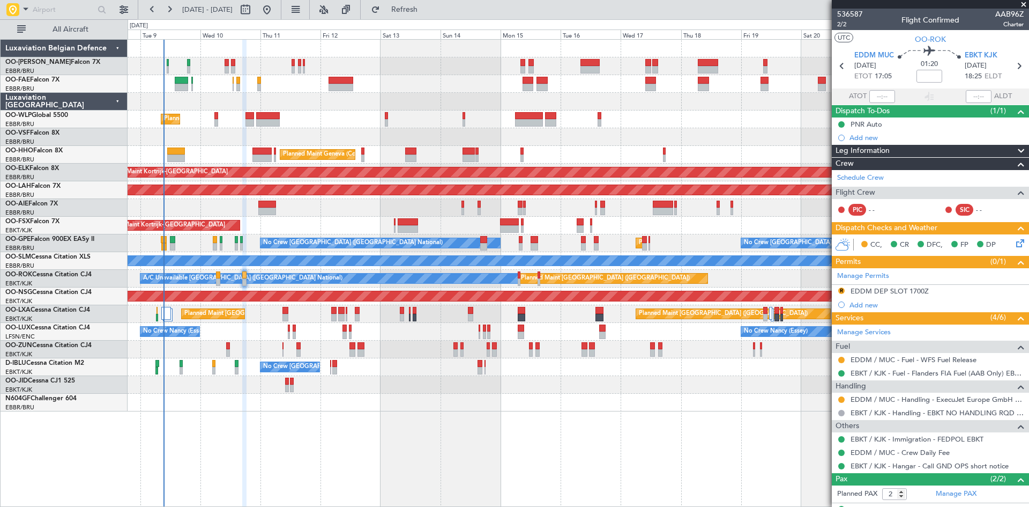
click at [842, 290] on button "R" at bounding box center [842, 290] width 6 height 6
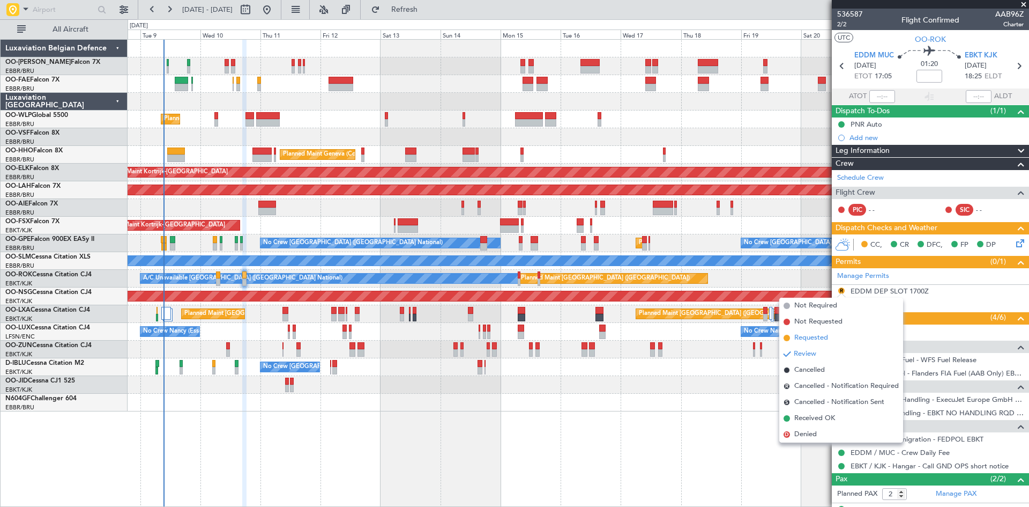
click at [830, 332] on li "Requested" at bounding box center [842, 338] width 124 height 16
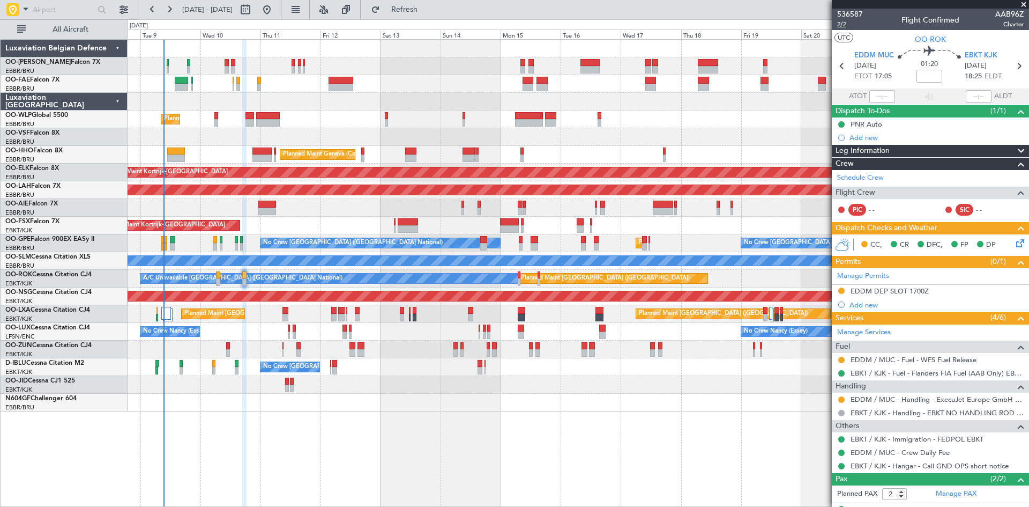
click at [841, 22] on span "2/2" at bounding box center [850, 24] width 26 height 9
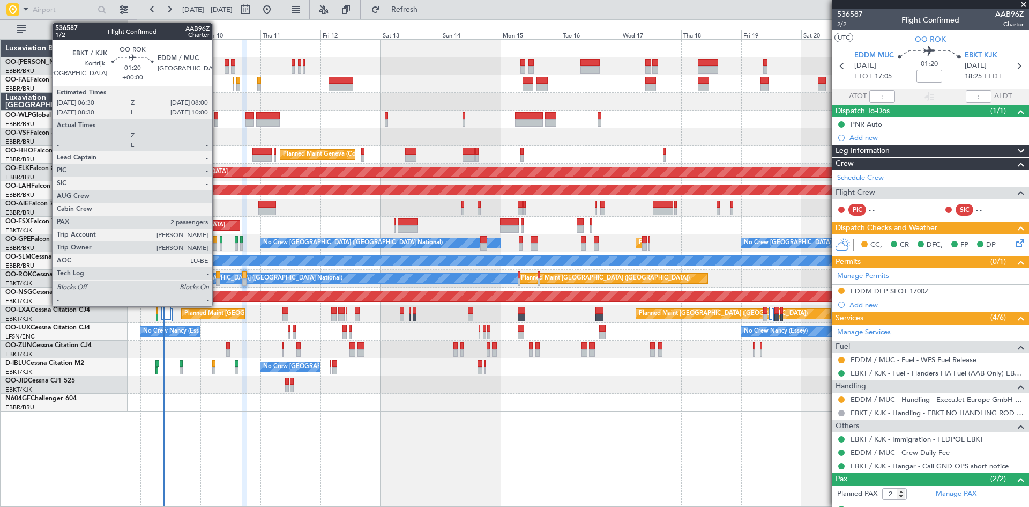
click at [217, 274] on div at bounding box center [218, 275] width 4 height 8
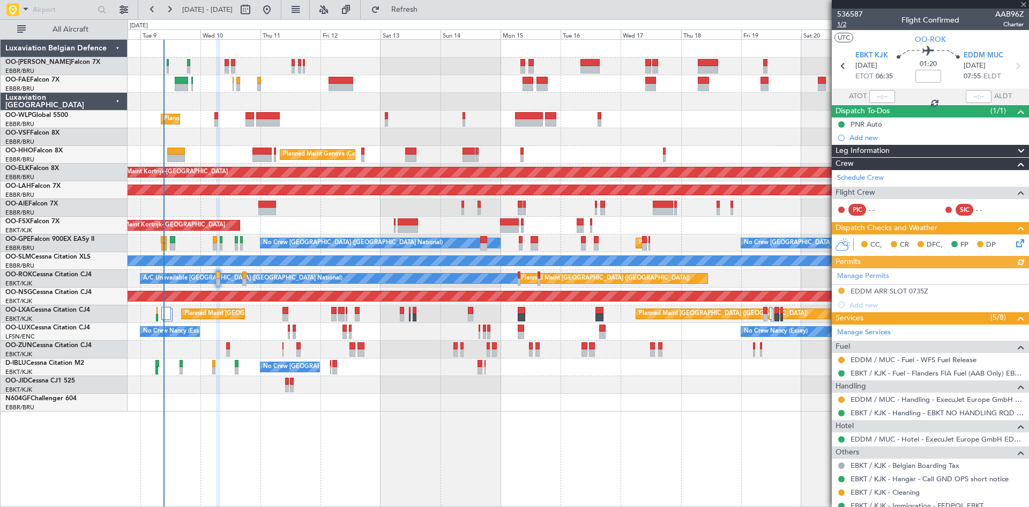
click at [843, 23] on span "1/2" at bounding box center [850, 24] width 26 height 9
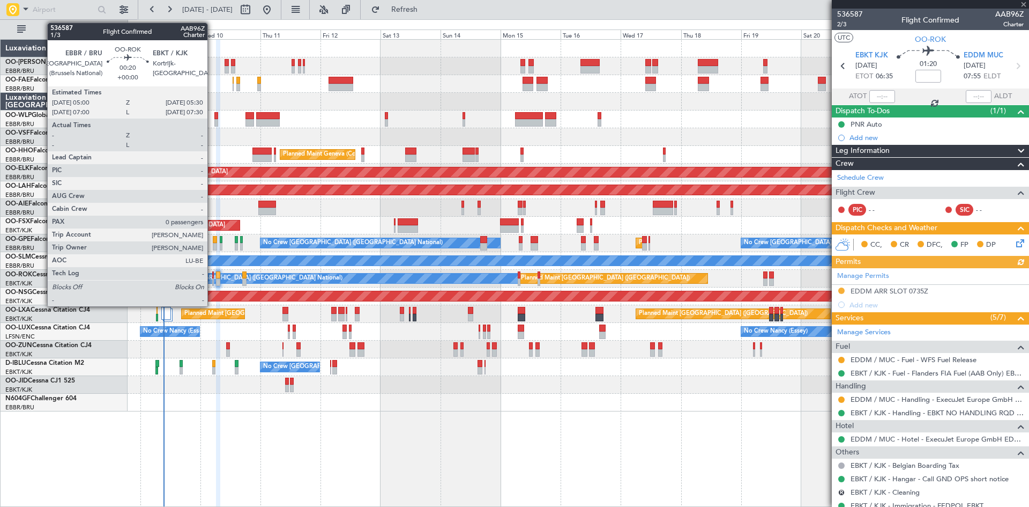
click at [212, 281] on div at bounding box center [213, 282] width 2 height 8
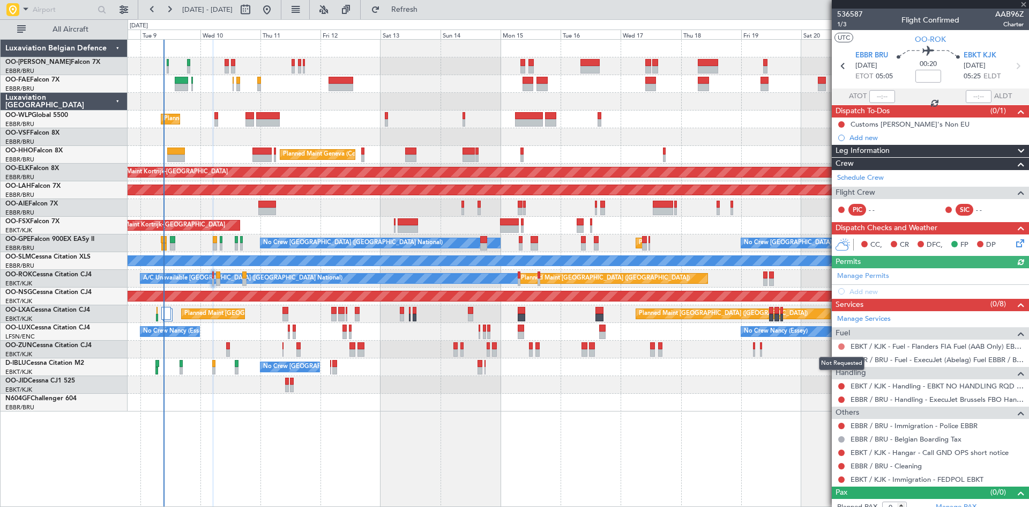
click at [841, 344] on button at bounding box center [842, 346] width 6 height 6
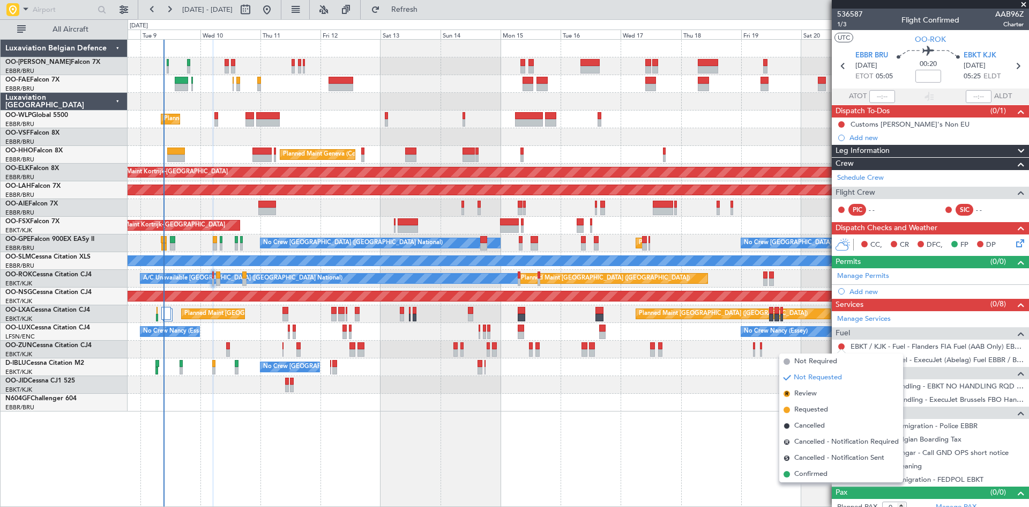
click at [730, 375] on div "No Crew [GEOGRAPHIC_DATA] ([GEOGRAPHIC_DATA] National) A/C Unavailable [GEOGRAP…" at bounding box center [578, 367] width 901 height 18
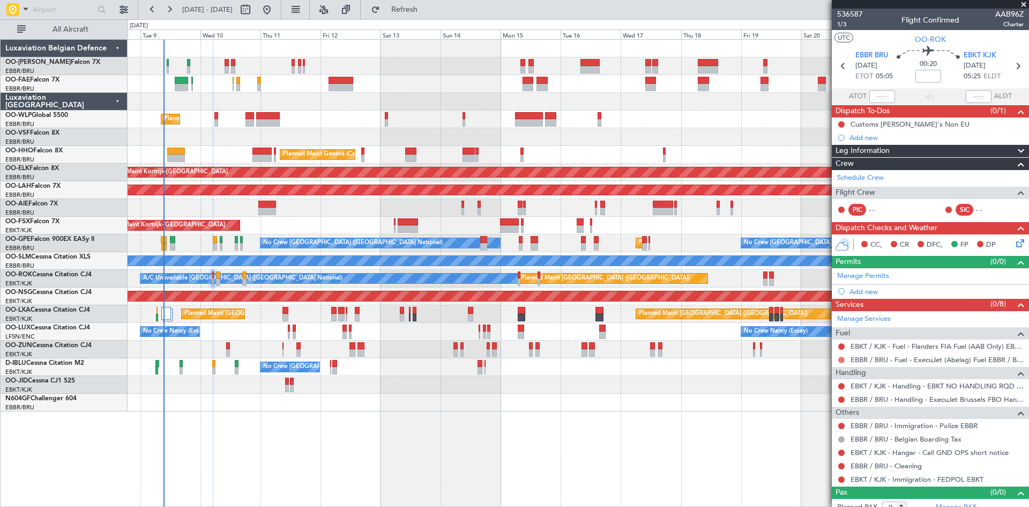
click at [841, 359] on button at bounding box center [842, 360] width 6 height 6
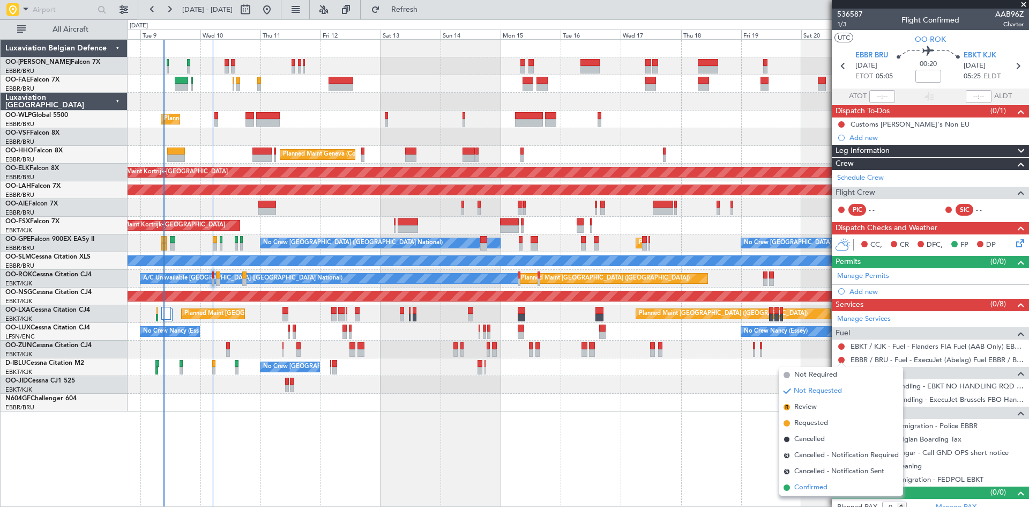
click at [812, 488] on span "Confirmed" at bounding box center [811, 487] width 33 height 11
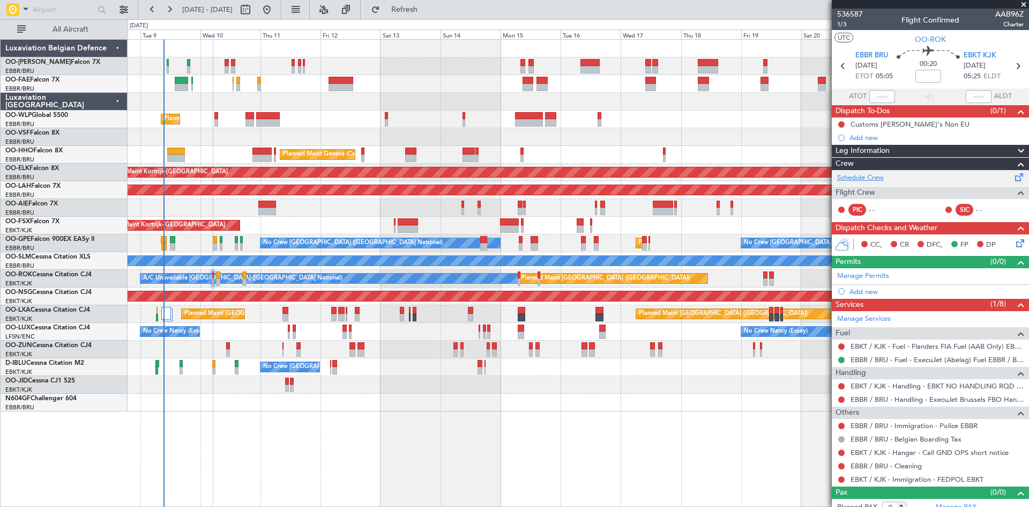
click at [859, 182] on link "Schedule Crew" at bounding box center [860, 178] width 47 height 11
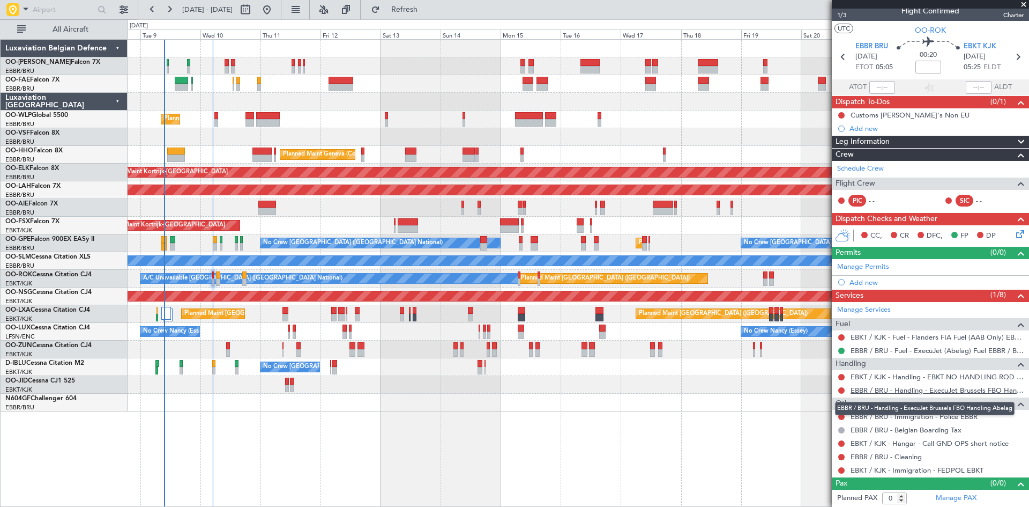
click at [885, 389] on link "EBBR / BRU - Handling - ExecuJet Brussels FBO Handling Abelag" at bounding box center [937, 390] width 173 height 9
click at [841, 374] on button at bounding box center [842, 377] width 6 height 6
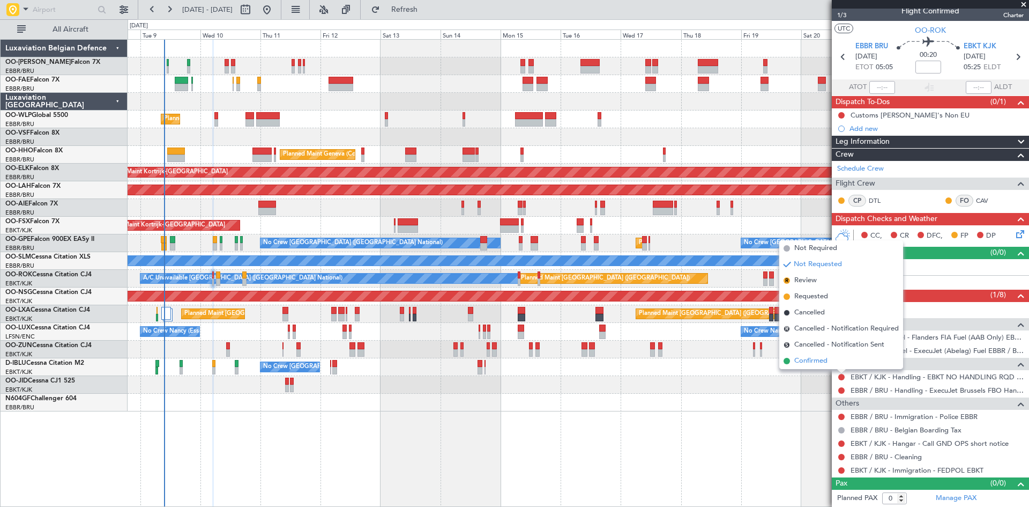
click at [823, 362] on span "Confirmed" at bounding box center [811, 360] width 33 height 11
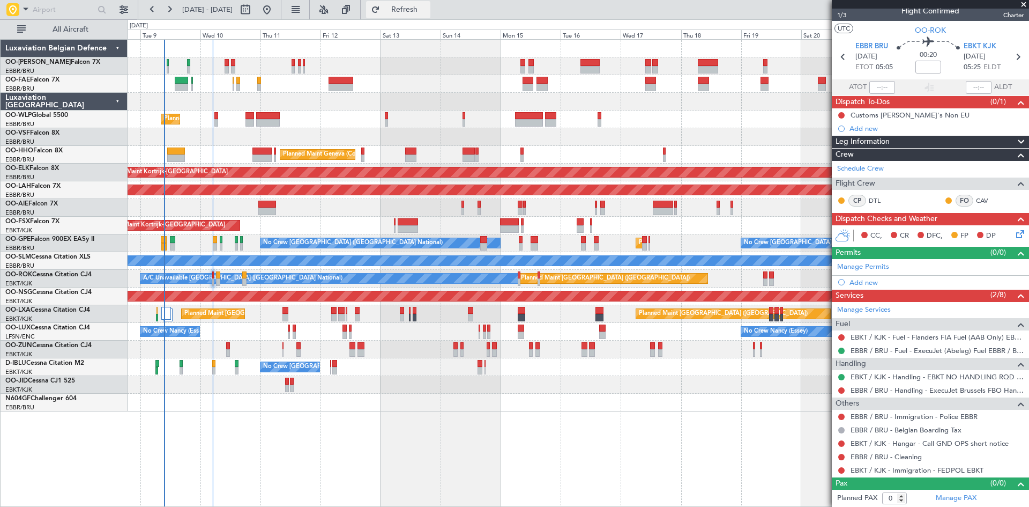
click at [431, 15] on button "Refresh" at bounding box center [398, 9] width 64 height 17
click at [843, 414] on button at bounding box center [842, 416] width 6 height 6
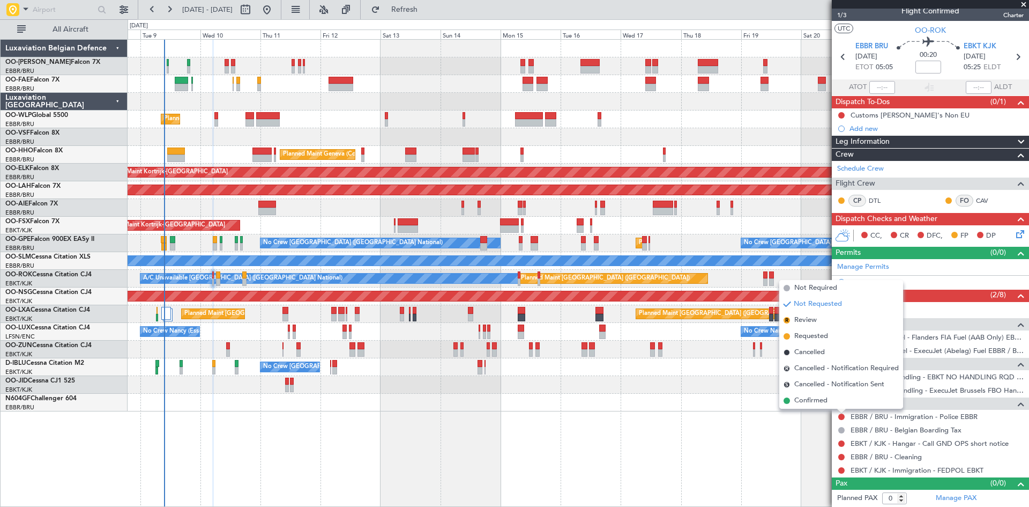
click at [890, 421] on div "EBBR / BRU - Immigration - Police EBBR" at bounding box center [930, 416] width 197 height 13
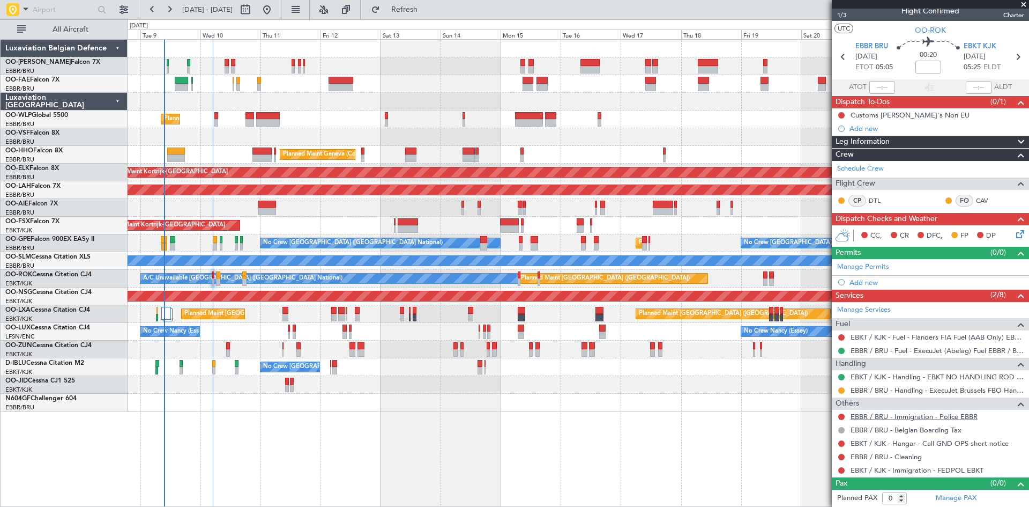
click at [900, 418] on link "EBBR / BRU - Immigration - Police EBBR" at bounding box center [914, 416] width 127 height 9
click at [427, 8] on span "Refresh" at bounding box center [404, 10] width 45 height 8
click at [840, 414] on button at bounding box center [842, 416] width 6 height 6
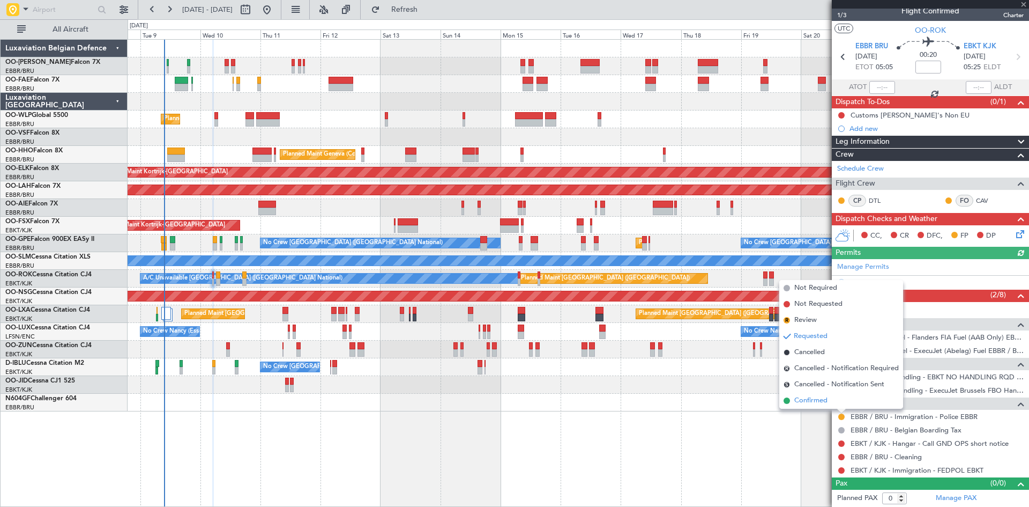
click at [824, 403] on span "Confirmed" at bounding box center [811, 400] width 33 height 11
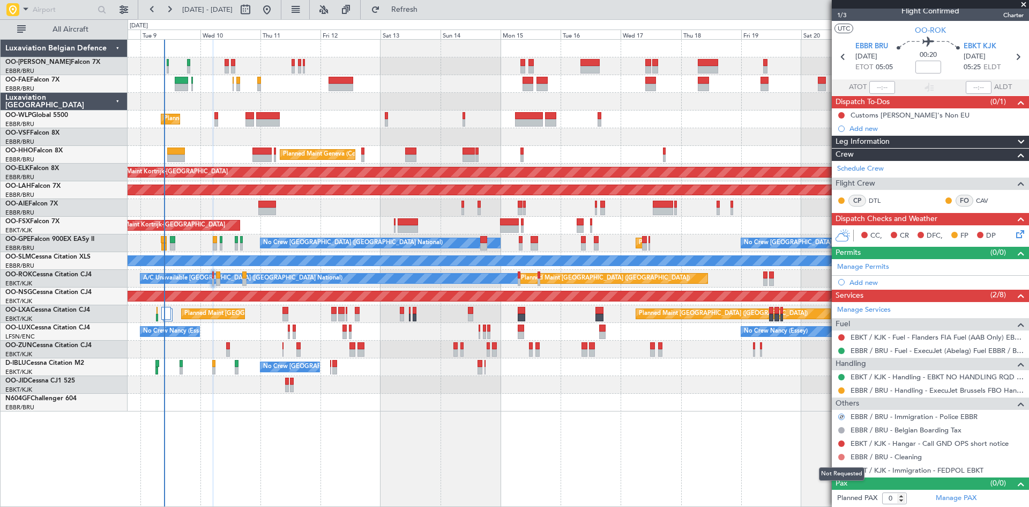
click at [843, 455] on button at bounding box center [842, 457] width 6 height 6
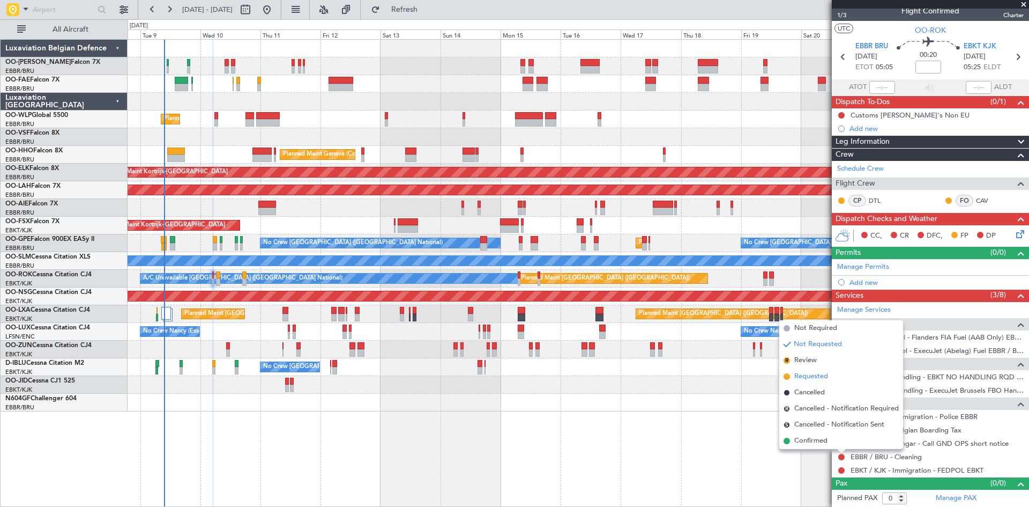
click at [812, 376] on span "Requested" at bounding box center [812, 376] width 34 height 11
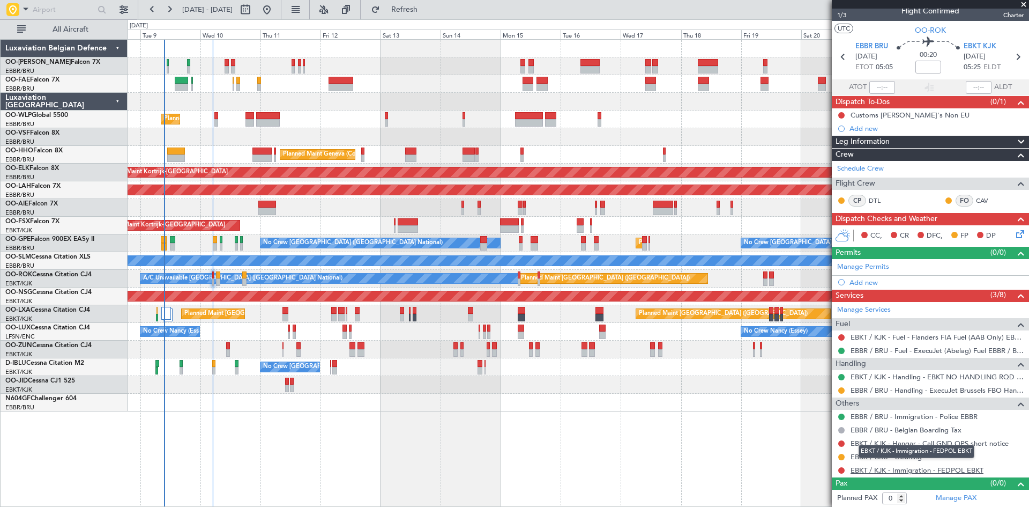
click at [871, 470] on link "EBKT / KJK - Immigration - FEDPOL EBKT" at bounding box center [917, 469] width 133 height 9
click at [840, 470] on button at bounding box center [842, 470] width 6 height 6
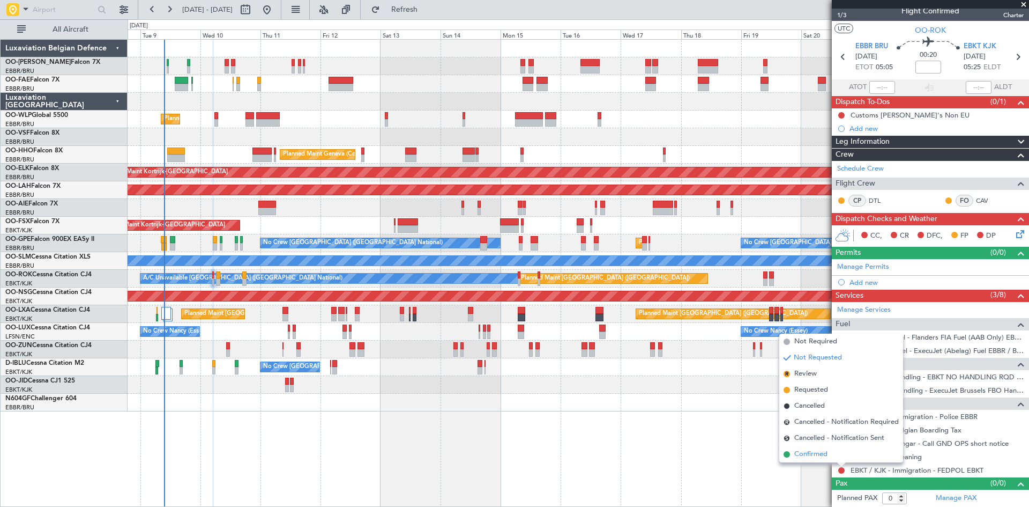
click at [816, 451] on span "Confirmed" at bounding box center [811, 454] width 33 height 11
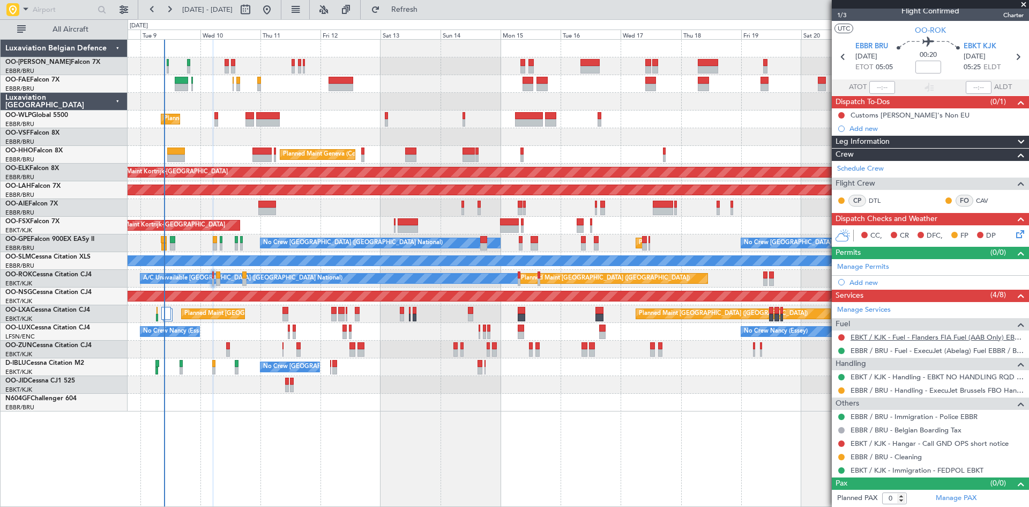
click at [872, 338] on link "EBKT / KJK - Fuel - Flanders FIA Fuel (AAB Only) EBKT / KJK" at bounding box center [937, 336] width 173 height 9
click at [844, 337] on button at bounding box center [842, 337] width 6 height 6
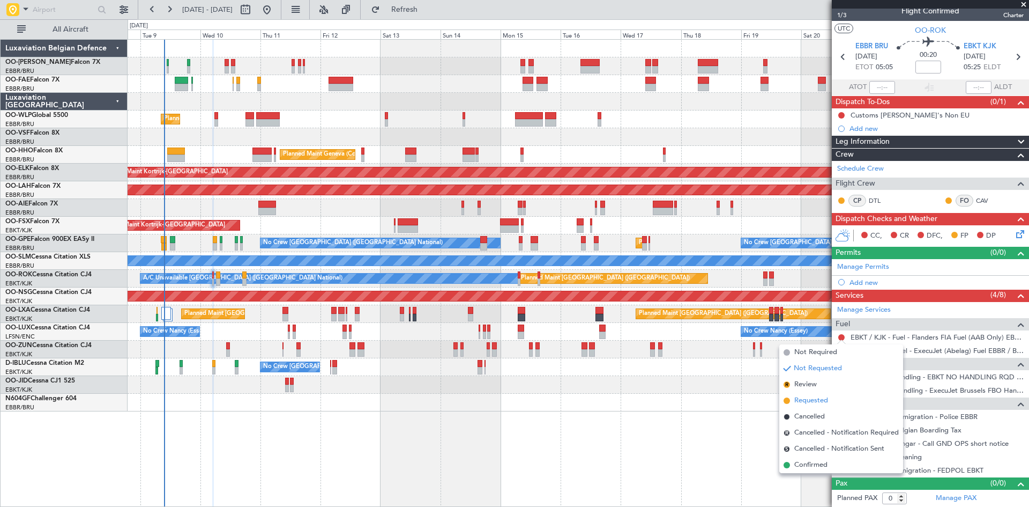
click at [813, 398] on span "Requested" at bounding box center [812, 400] width 34 height 11
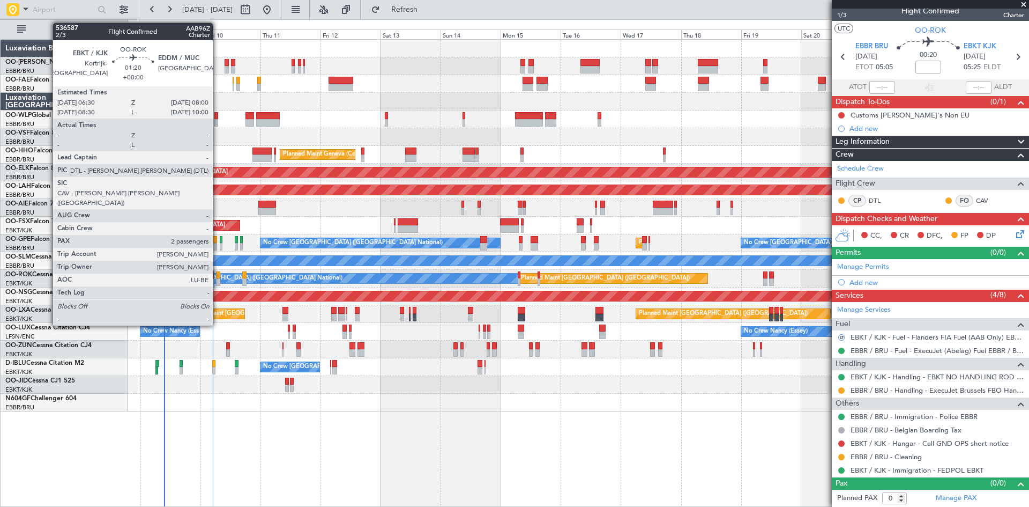
click at [218, 272] on div at bounding box center [218, 275] width 4 height 8
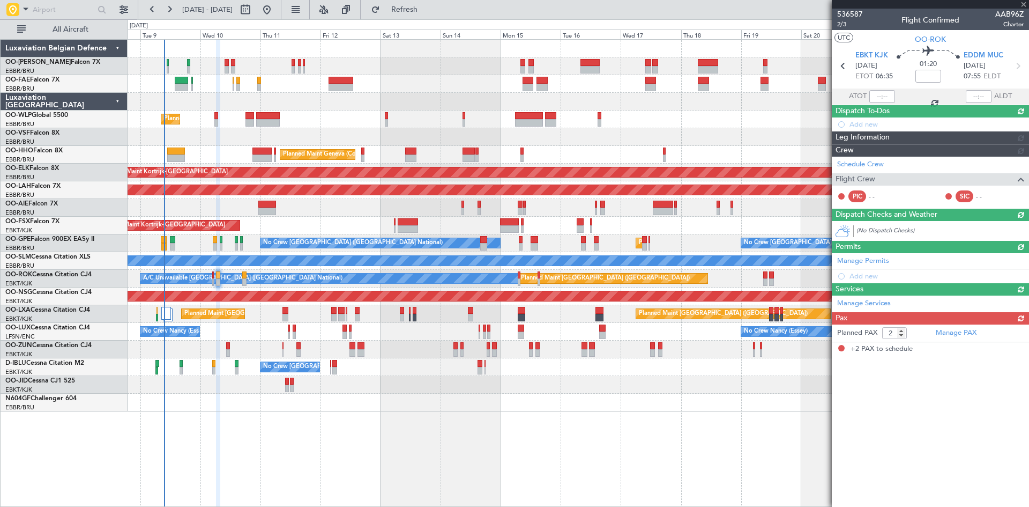
scroll to position [0, 0]
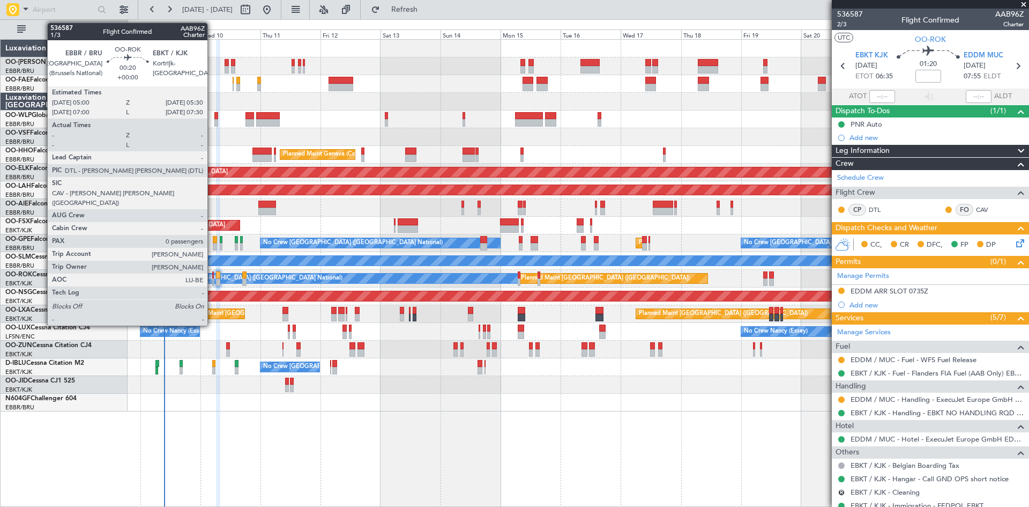
click at [212, 273] on div at bounding box center [213, 275] width 2 height 8
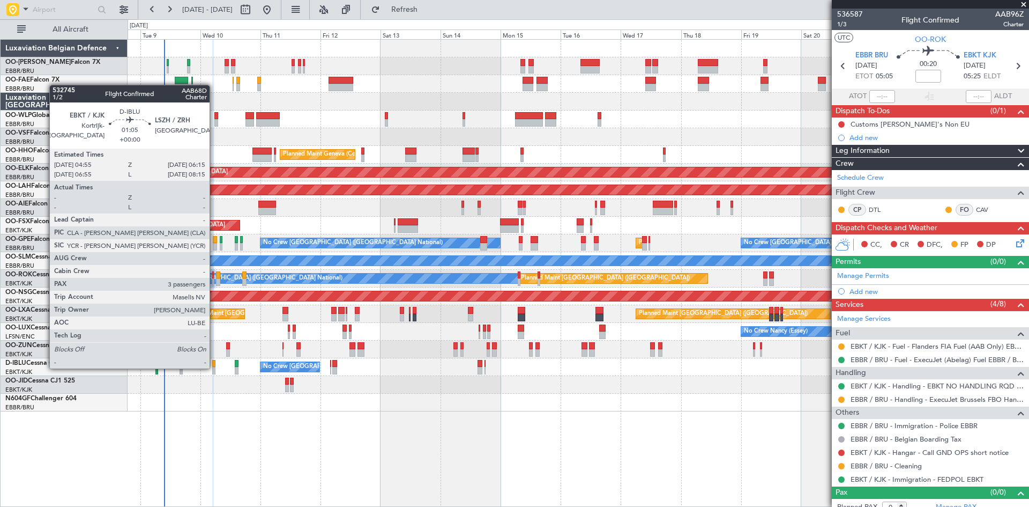
click at [214, 367] on div at bounding box center [214, 371] width 4 height 8
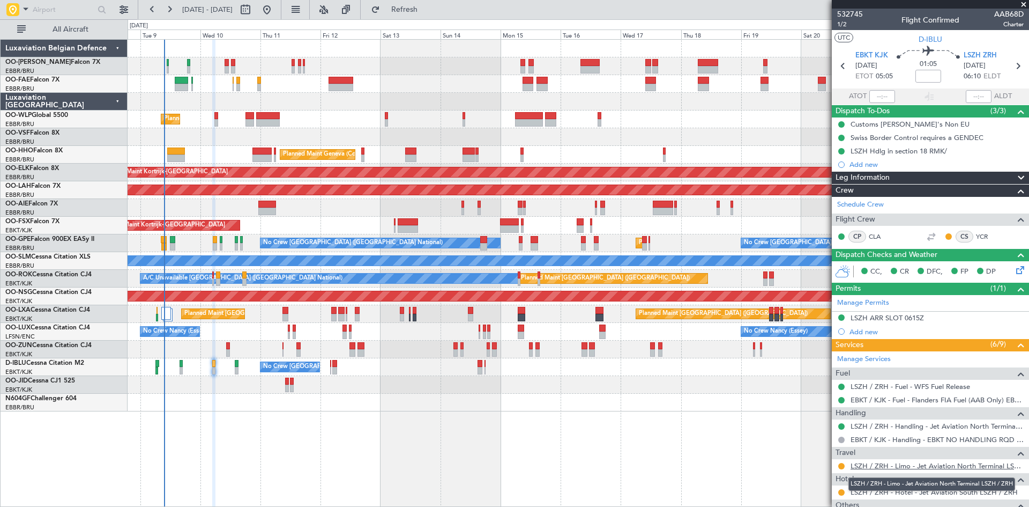
click at [900, 465] on link "LSZH / ZRH - Limo - Jet Aviation North Terminal LSZH / ZRH" at bounding box center [937, 465] width 173 height 9
click at [842, 464] on button at bounding box center [842, 466] width 6 height 6
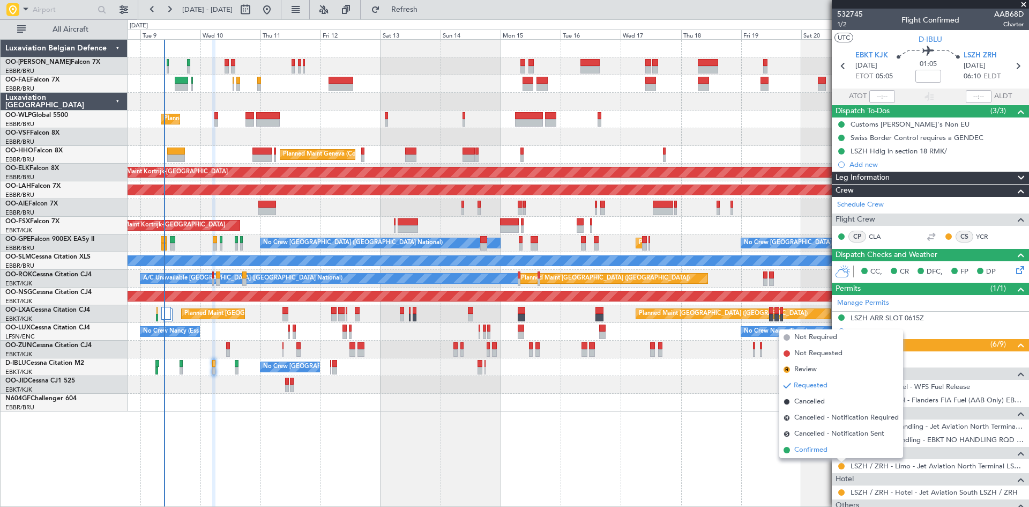
click at [833, 454] on li "Confirmed" at bounding box center [842, 450] width 124 height 16
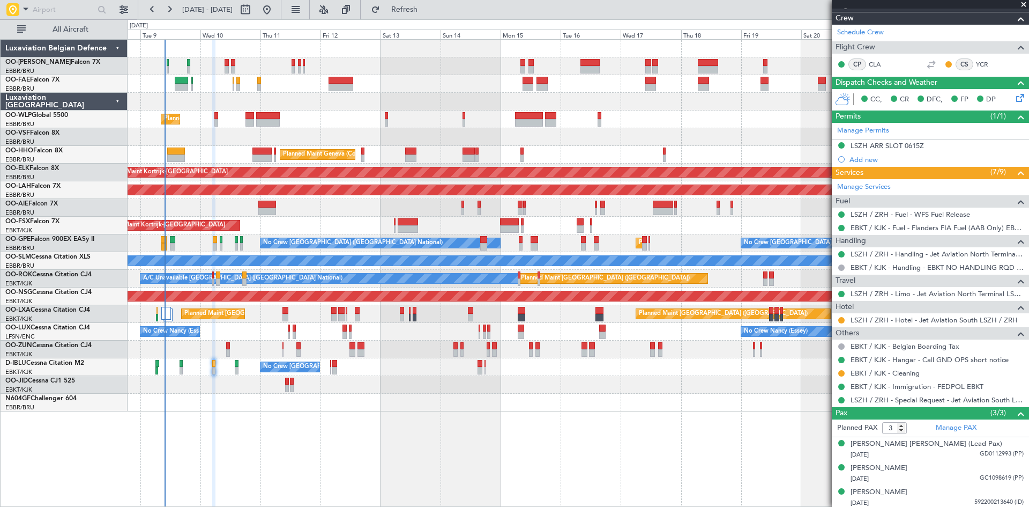
scroll to position [174, 0]
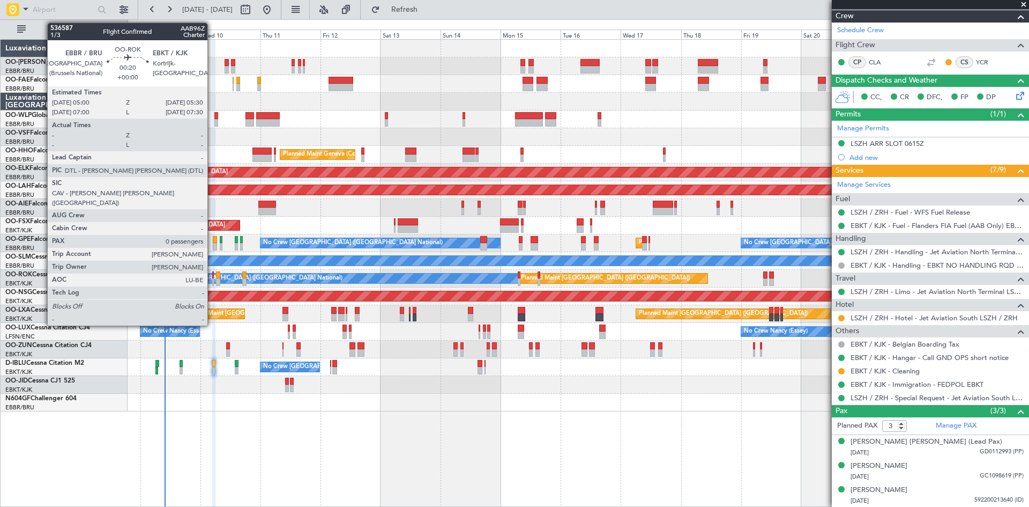
click at [212, 273] on div at bounding box center [213, 275] width 2 height 8
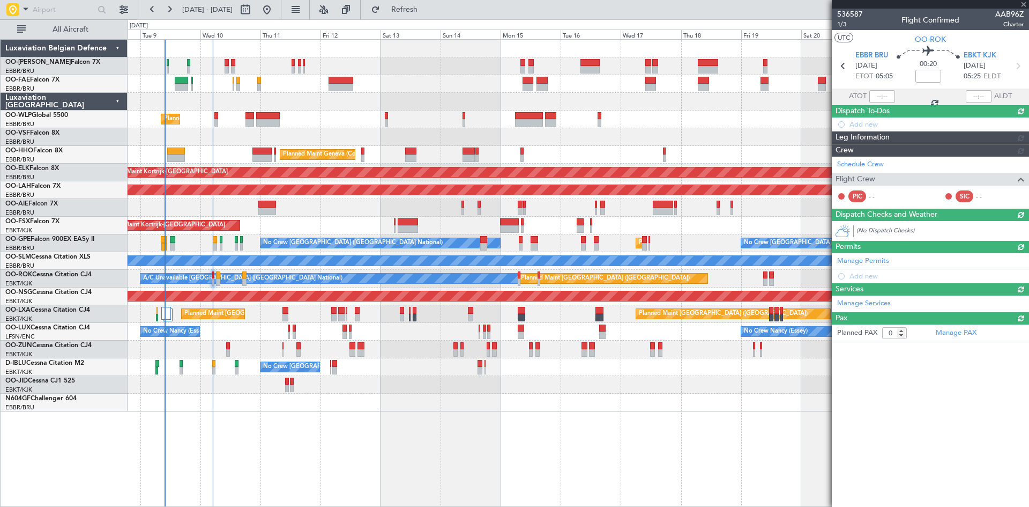
scroll to position [0, 0]
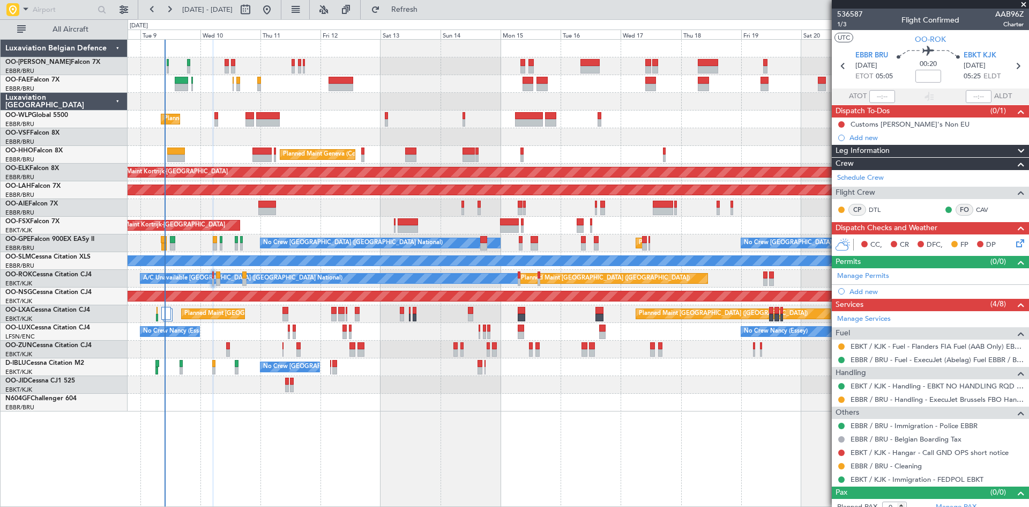
click at [1014, 245] on icon at bounding box center [1018, 241] width 9 height 9
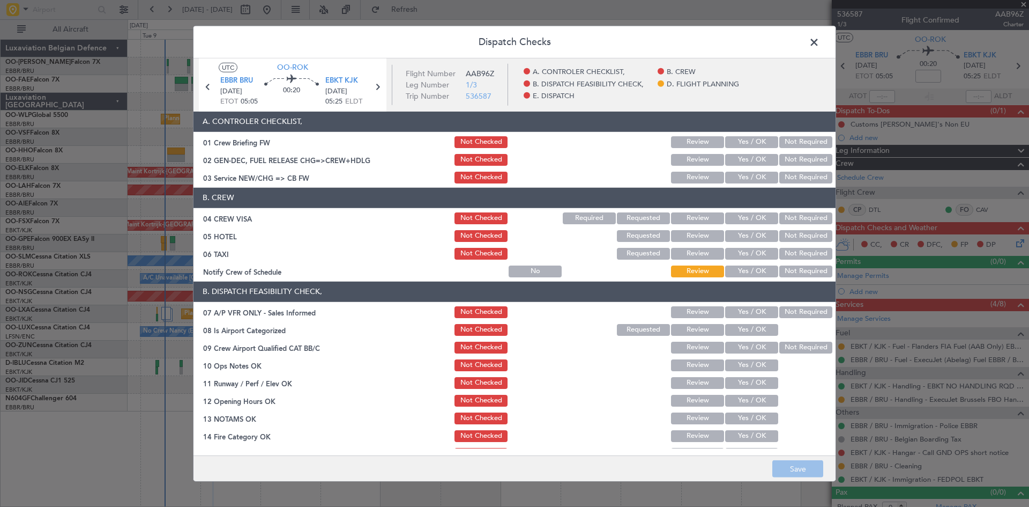
click at [797, 216] on button "Not Required" at bounding box center [806, 218] width 53 height 12
click at [803, 234] on button "Not Required" at bounding box center [806, 236] width 53 height 12
click at [804, 253] on button "Not Required" at bounding box center [806, 254] width 53 height 12
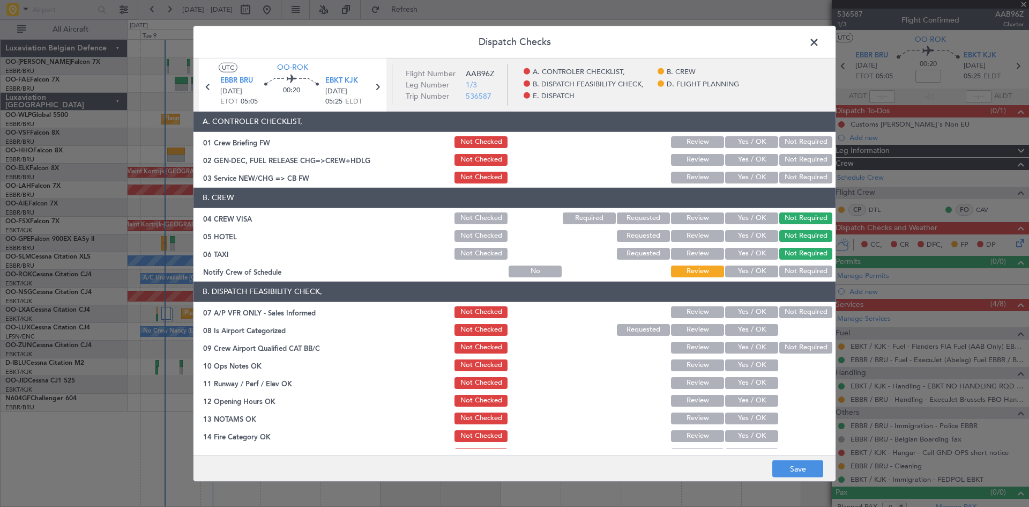
click at [683, 254] on button "Review" at bounding box center [697, 254] width 53 height 12
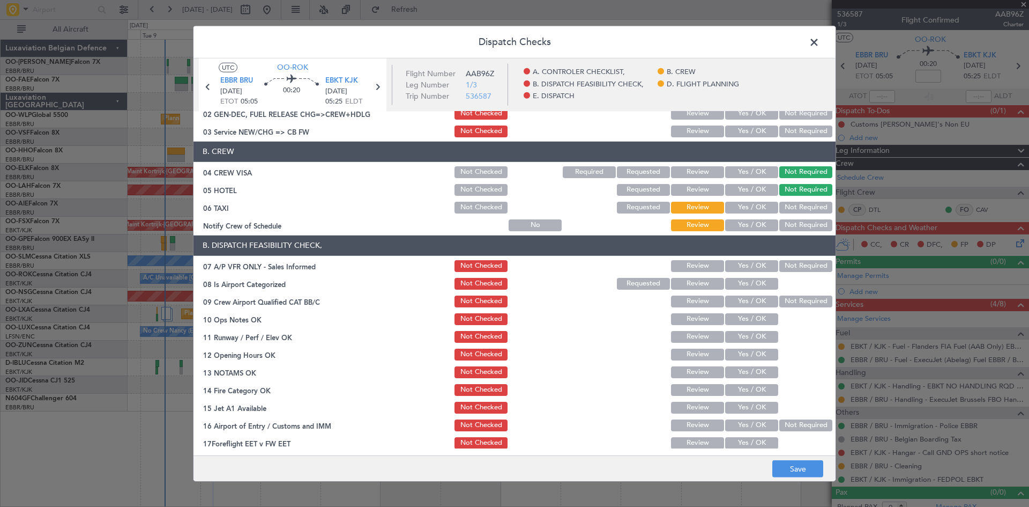
scroll to position [107, 0]
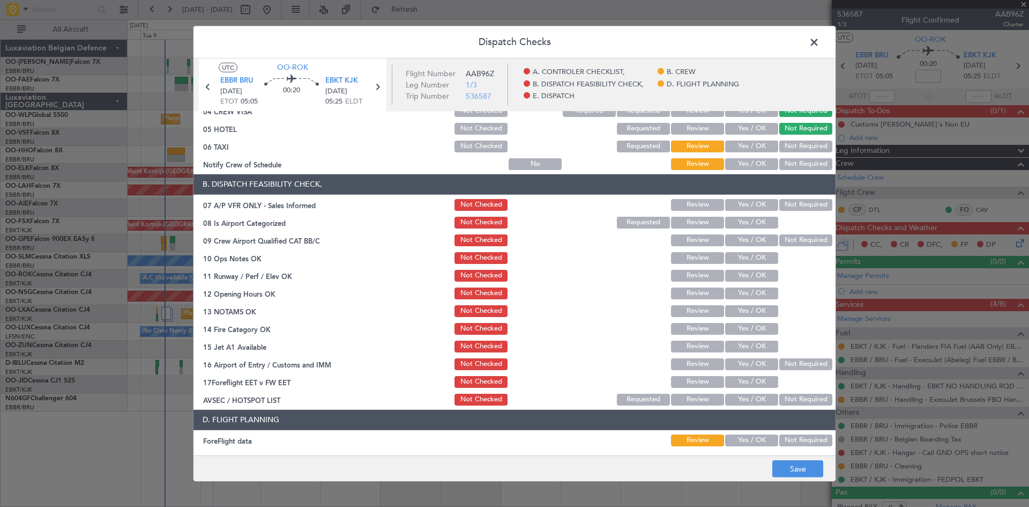
click at [745, 166] on button "Yes / OK" at bounding box center [751, 164] width 53 height 12
click at [784, 205] on button "Not Required" at bounding box center [806, 205] width 53 height 12
click at [741, 222] on button "Yes / OK" at bounding box center [751, 223] width 53 height 12
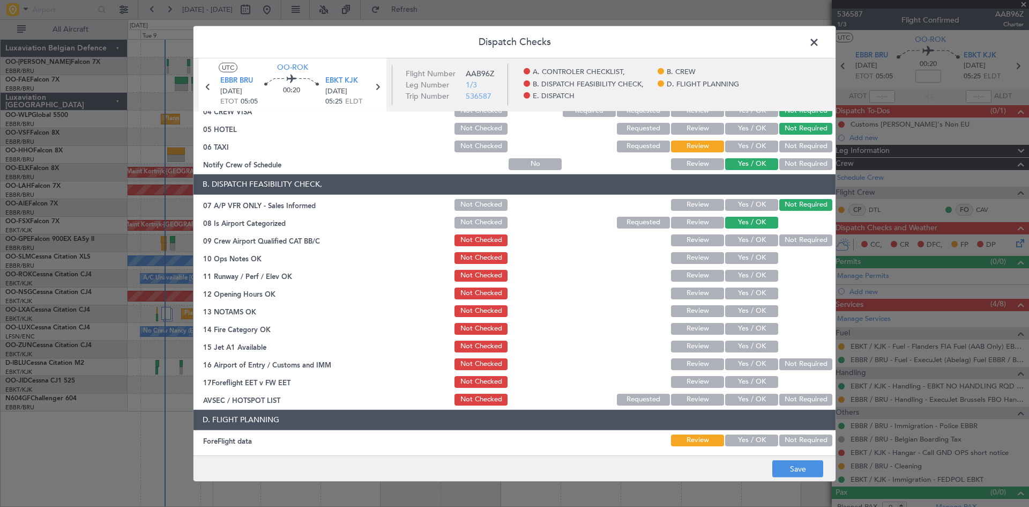
click at [745, 238] on button "Yes / OK" at bounding box center [751, 240] width 53 height 12
click at [751, 259] on button "Yes / OK" at bounding box center [751, 258] width 53 height 12
click at [758, 278] on button "Yes / OK" at bounding box center [751, 276] width 53 height 12
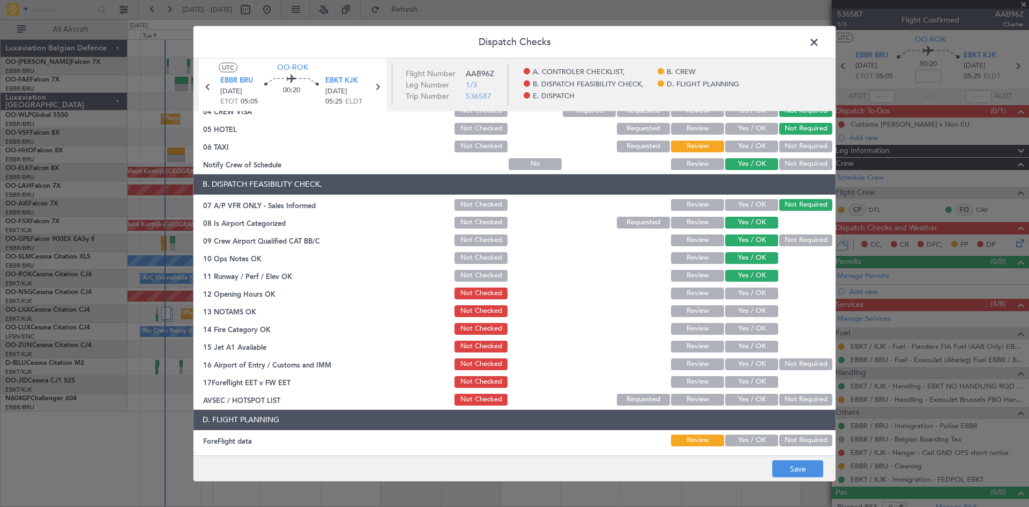
click at [757, 292] on button "Yes / OK" at bounding box center [751, 293] width 53 height 12
click at [759, 307] on button "Yes / OK" at bounding box center [751, 311] width 53 height 12
click at [759, 324] on button "Yes / OK" at bounding box center [751, 329] width 53 height 12
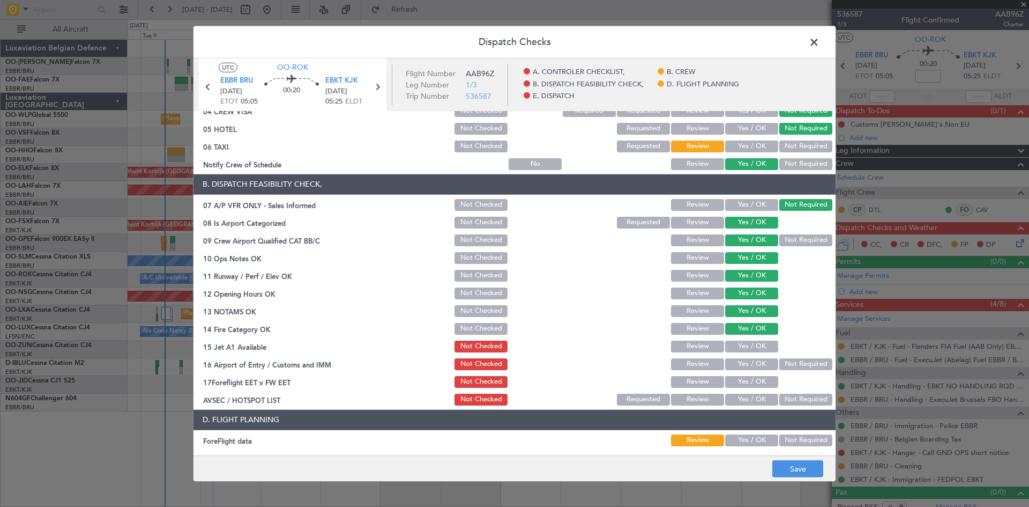
click at [757, 347] on button "Yes / OK" at bounding box center [751, 346] width 53 height 12
click at [755, 365] on button "Yes / OK" at bounding box center [751, 364] width 53 height 12
click at [783, 368] on button "Not Required" at bounding box center [806, 364] width 53 height 12
click at [758, 380] on button "Yes / OK" at bounding box center [751, 382] width 53 height 12
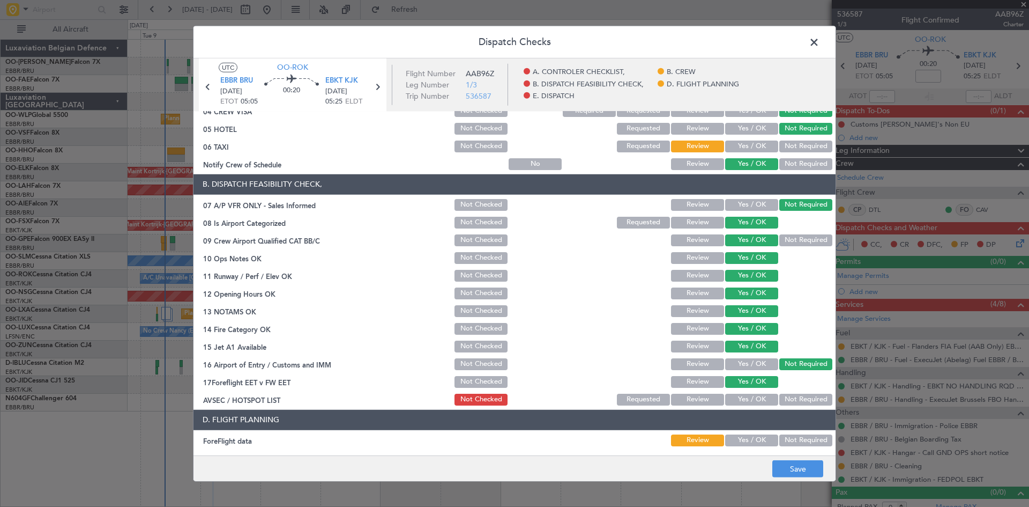
drag, startPoint x: 746, startPoint y: 397, endPoint x: 739, endPoint y: 392, distance: 7.7
click at [745, 397] on button "Yes / OK" at bounding box center [751, 400] width 53 height 12
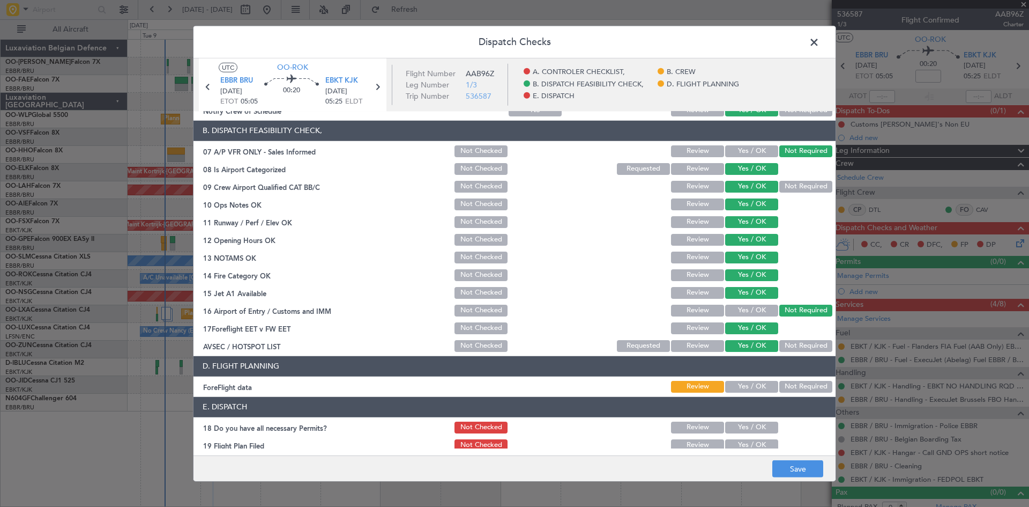
scroll to position [203, 0]
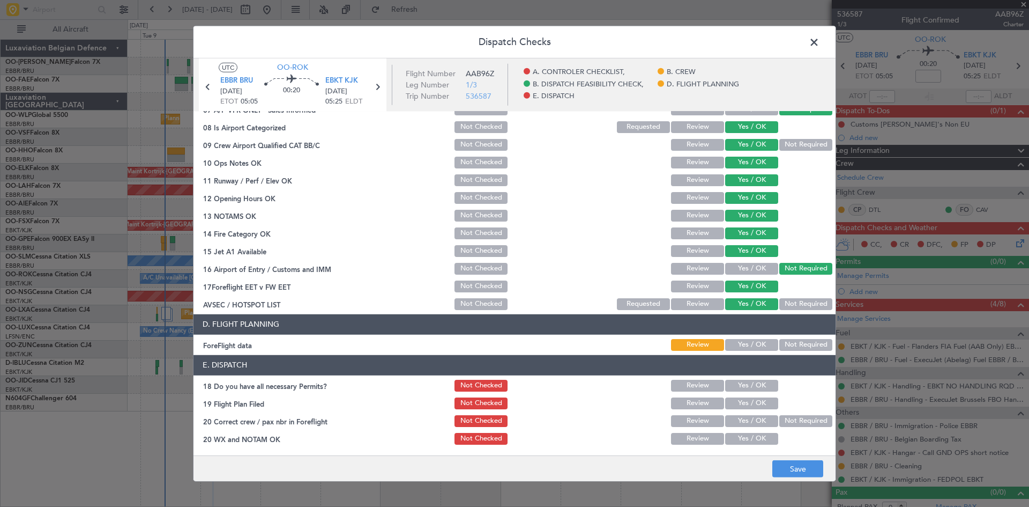
click at [756, 346] on button "Yes / OK" at bounding box center [751, 345] width 53 height 12
click at [750, 382] on button "Yes / OK" at bounding box center [751, 386] width 53 height 12
click at [755, 424] on button "Yes / OK" at bounding box center [751, 421] width 53 height 12
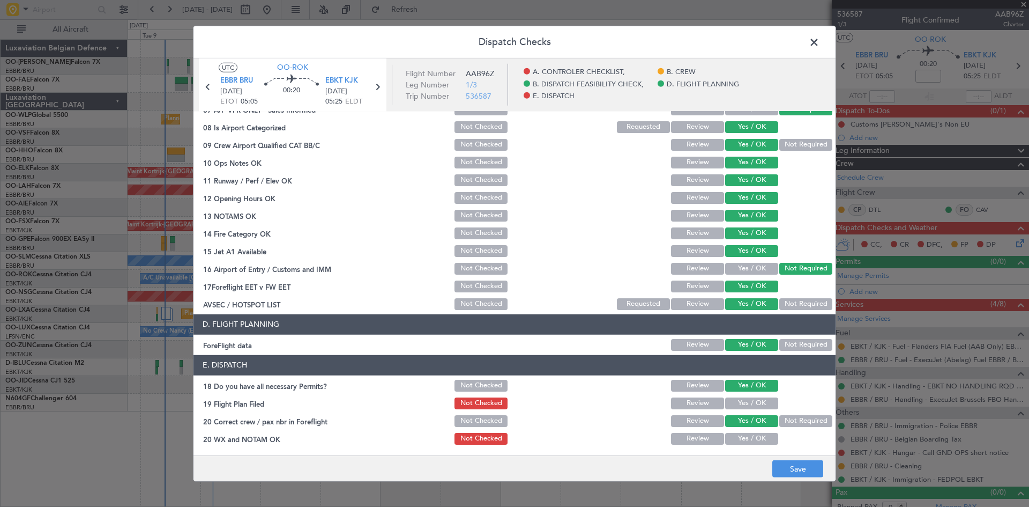
click at [755, 436] on button "Yes / OK" at bounding box center [751, 439] width 53 height 12
click at [804, 472] on button "Save" at bounding box center [798, 468] width 51 height 17
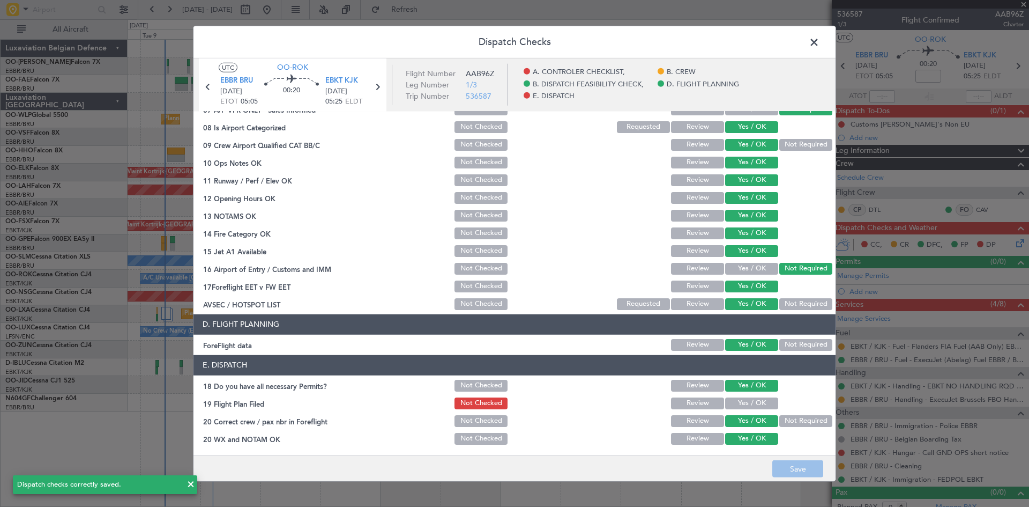
click at [820, 43] on span at bounding box center [820, 44] width 0 height 21
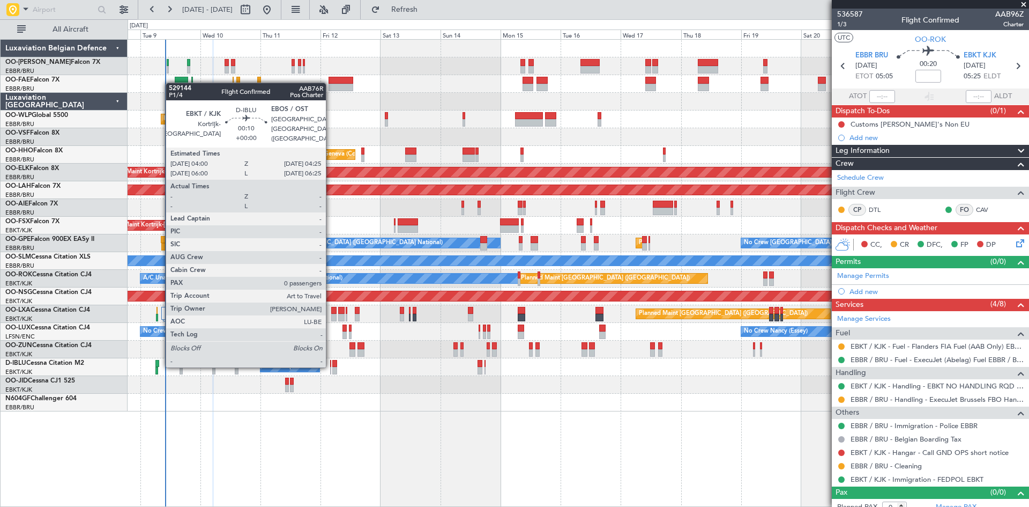
click at [331, 365] on div at bounding box center [330, 364] width 1 height 8
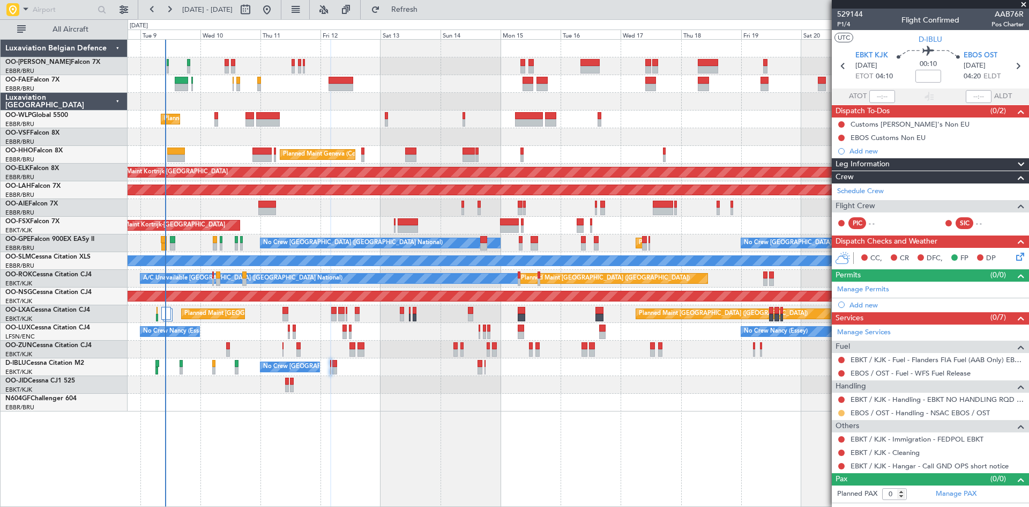
click at [842, 412] on button at bounding box center [842, 413] width 6 height 6
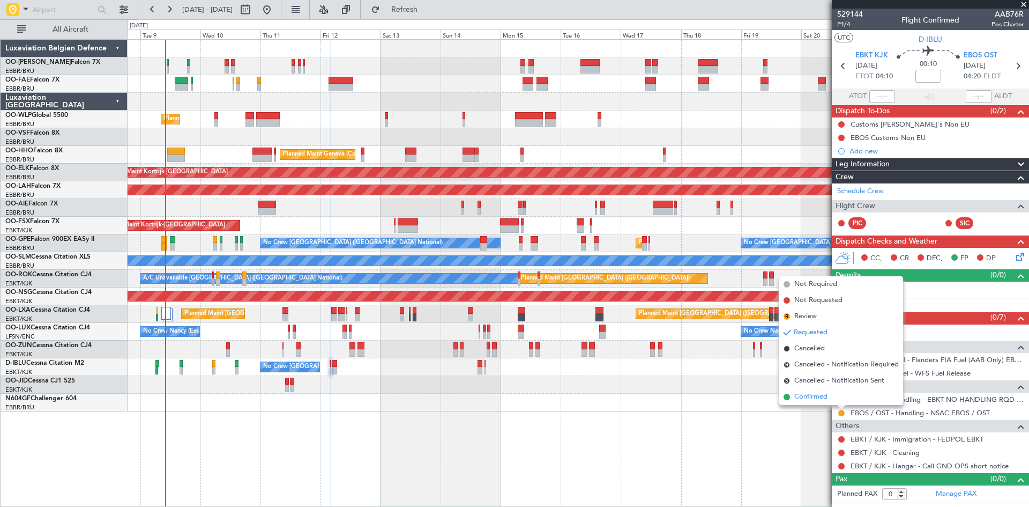
click at [833, 398] on li "Confirmed" at bounding box center [842, 397] width 124 height 16
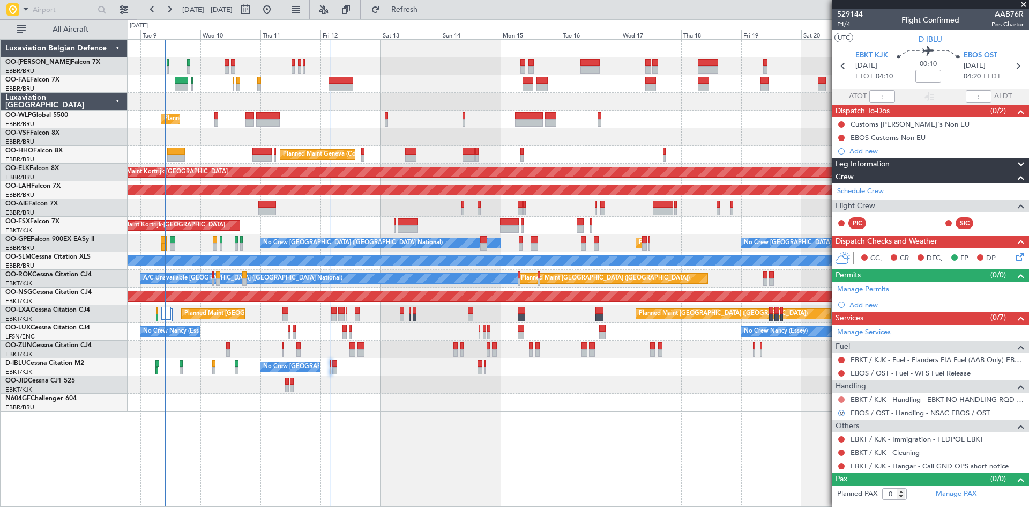
click at [841, 398] on button at bounding box center [842, 399] width 6 height 6
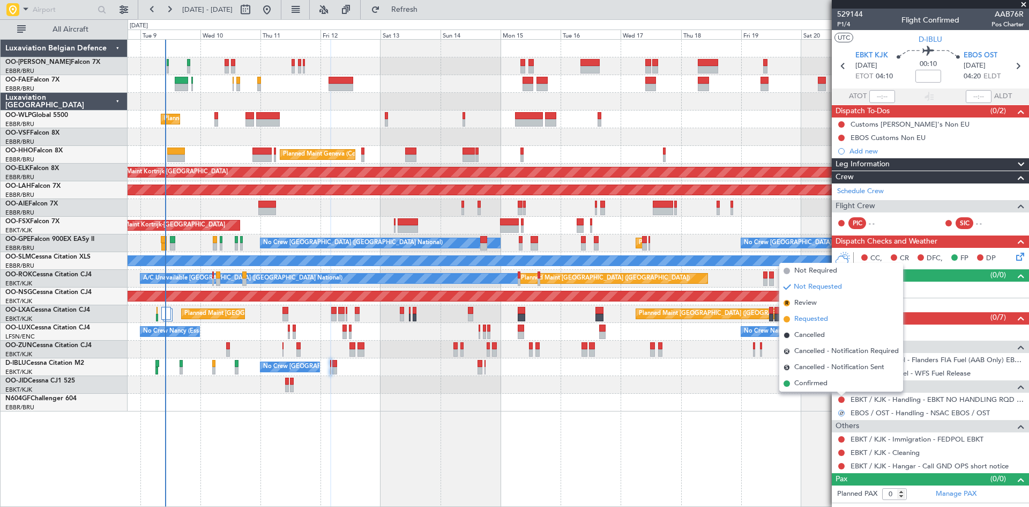
click at [816, 315] on span "Requested" at bounding box center [812, 319] width 34 height 11
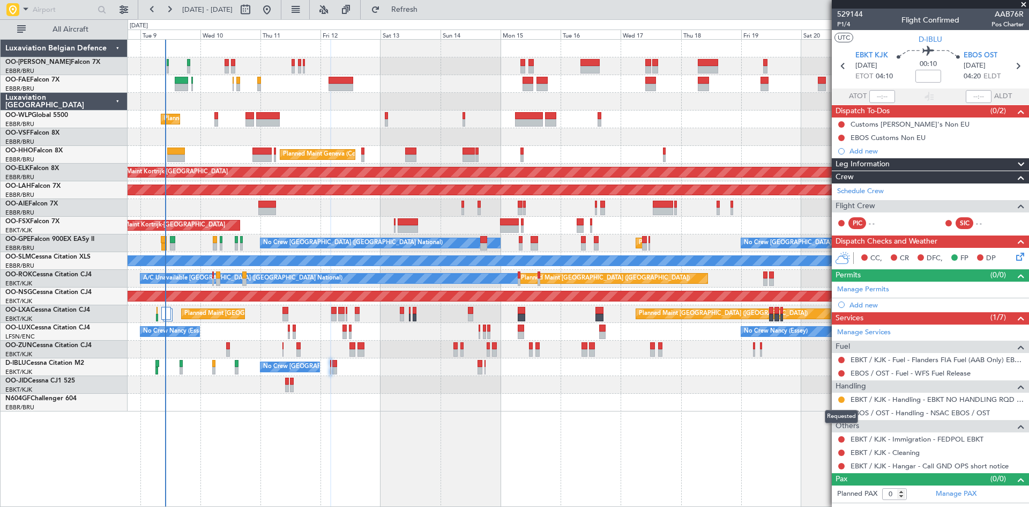
click at [841, 398] on button at bounding box center [842, 399] width 6 height 6
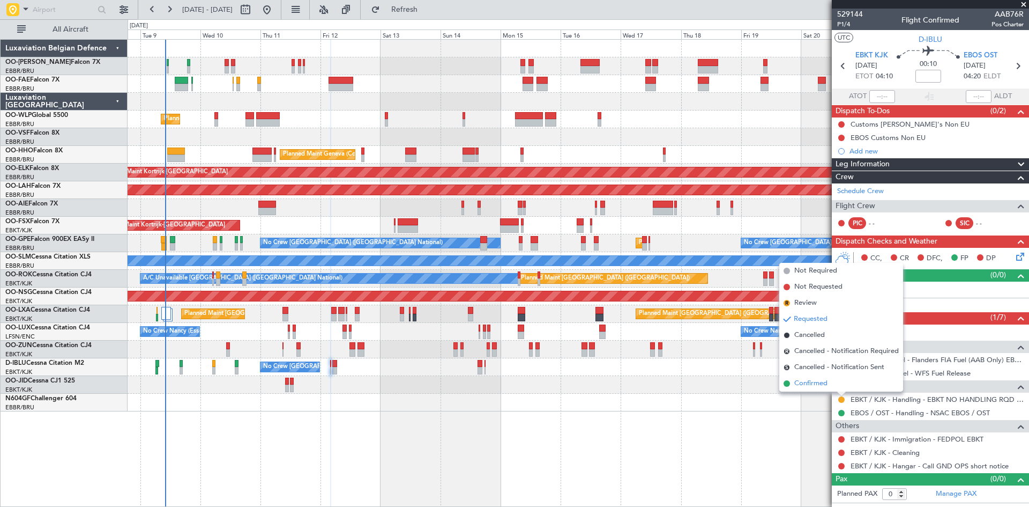
click at [831, 384] on li "Confirmed" at bounding box center [842, 383] width 124 height 16
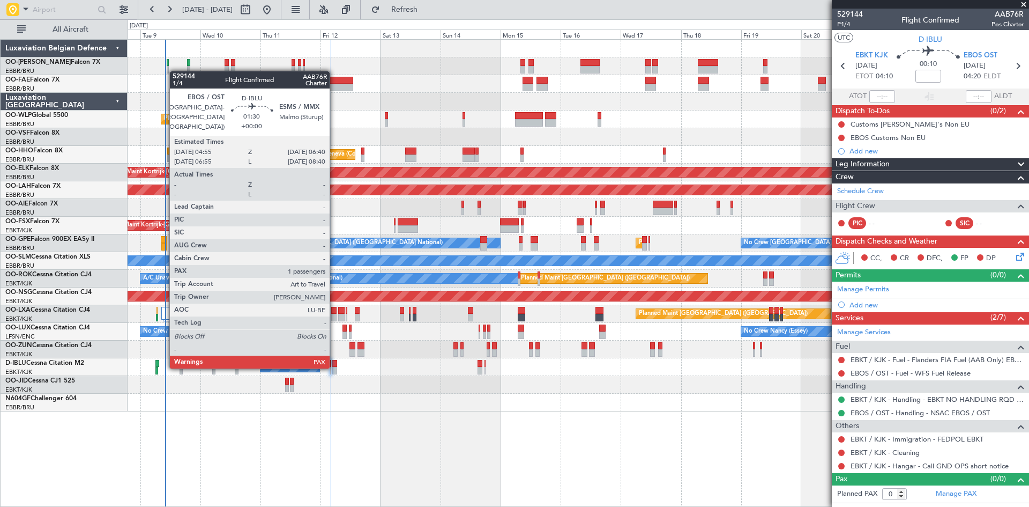
click at [335, 366] on div at bounding box center [334, 364] width 5 height 8
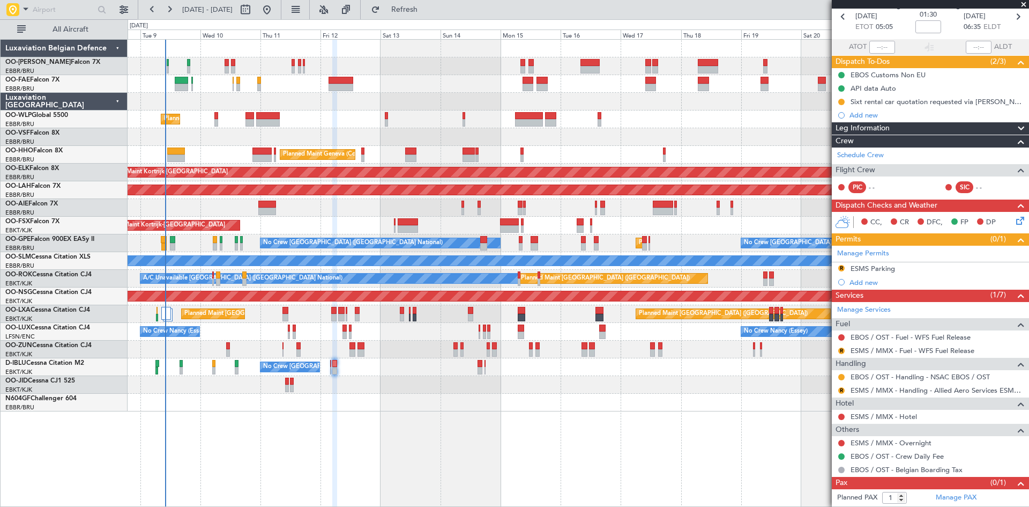
scroll to position [63, 0]
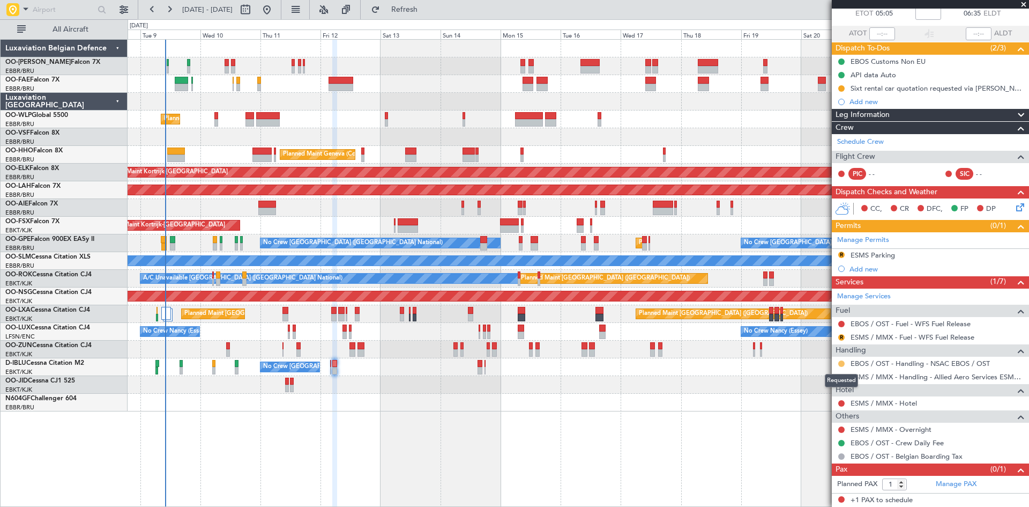
click at [841, 361] on button at bounding box center [842, 363] width 6 height 6
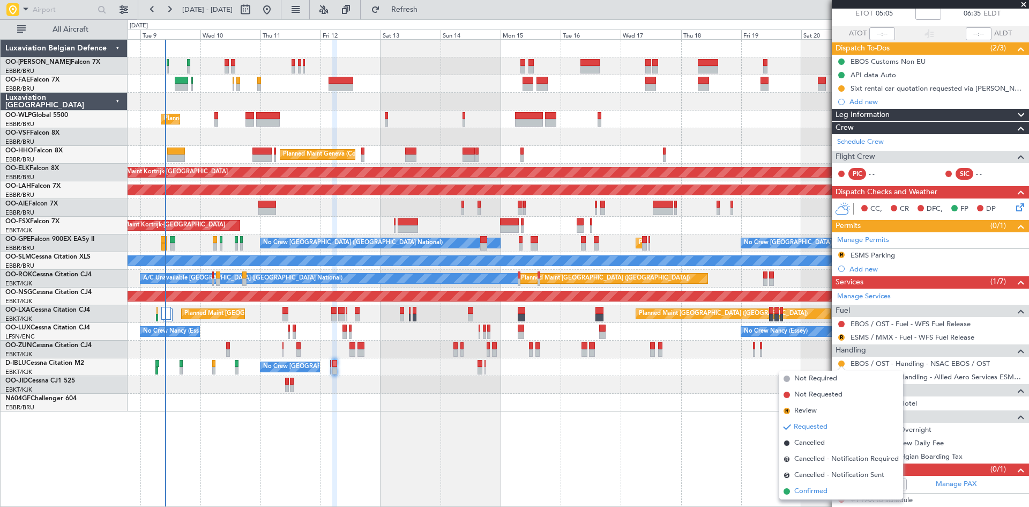
click at [817, 491] on span "Confirmed" at bounding box center [811, 491] width 33 height 11
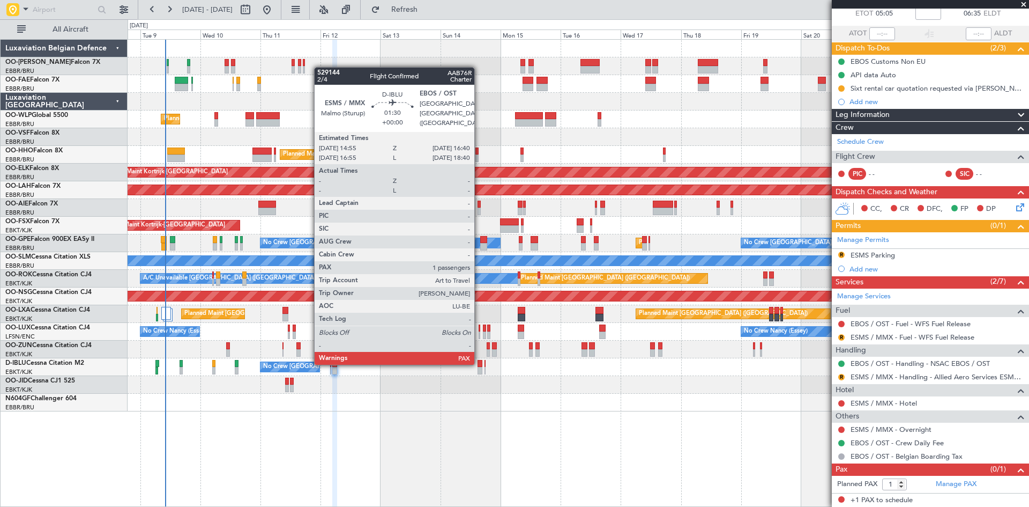
click at [479, 362] on div at bounding box center [480, 364] width 5 height 8
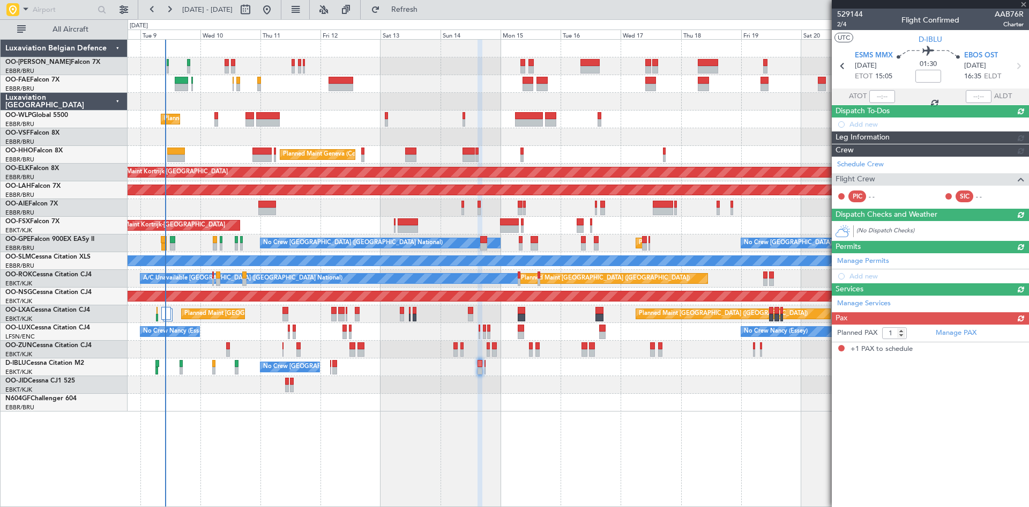
scroll to position [0, 0]
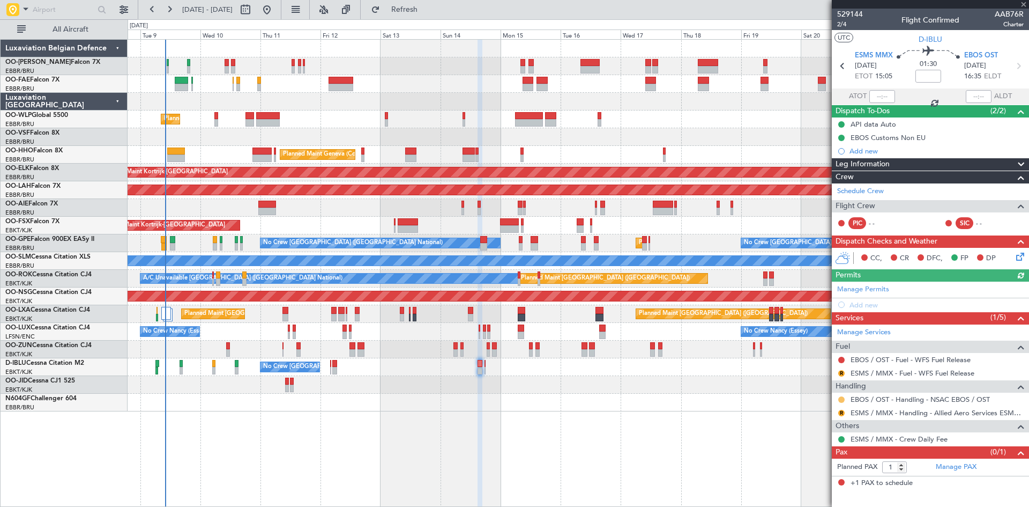
click at [840, 397] on button at bounding box center [842, 399] width 6 height 6
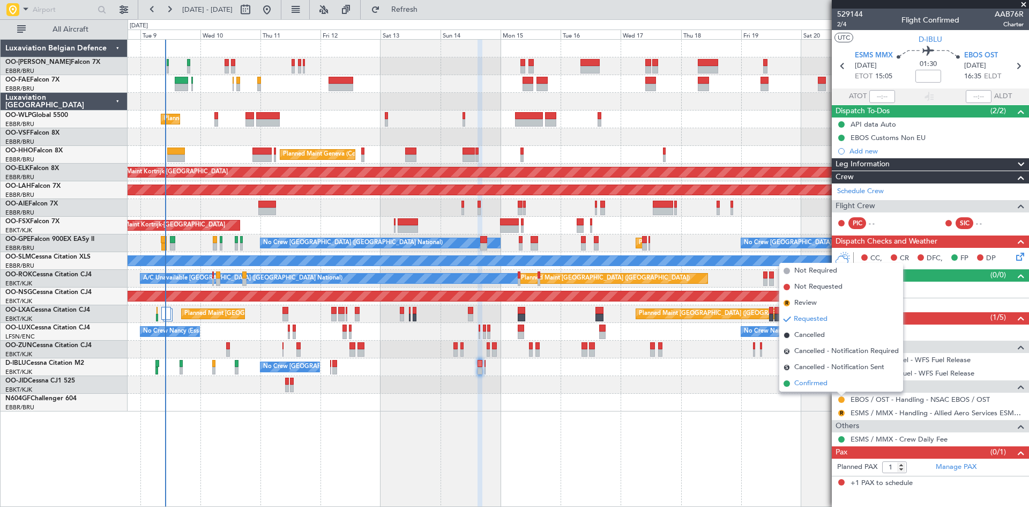
click at [823, 383] on span "Confirmed" at bounding box center [811, 383] width 33 height 11
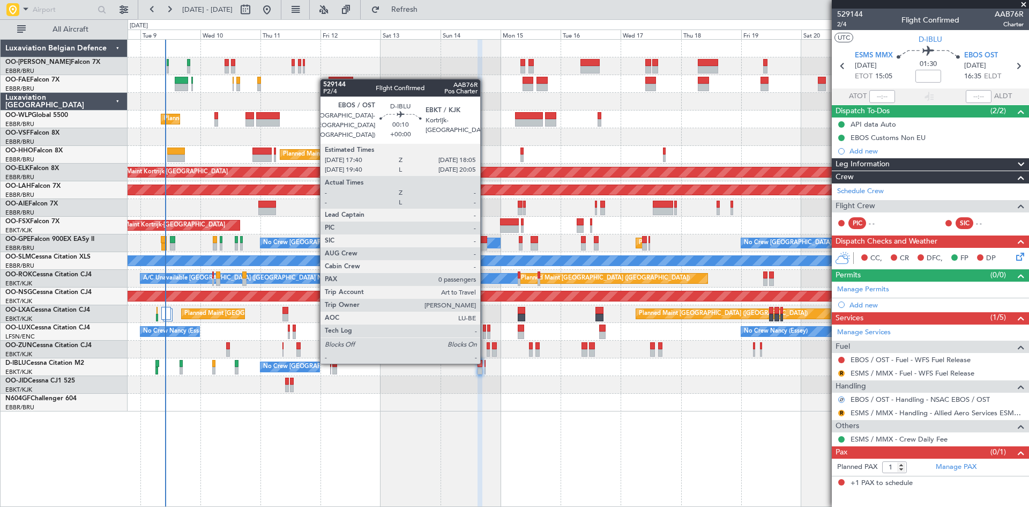
click at [485, 361] on div at bounding box center [485, 364] width 1 height 8
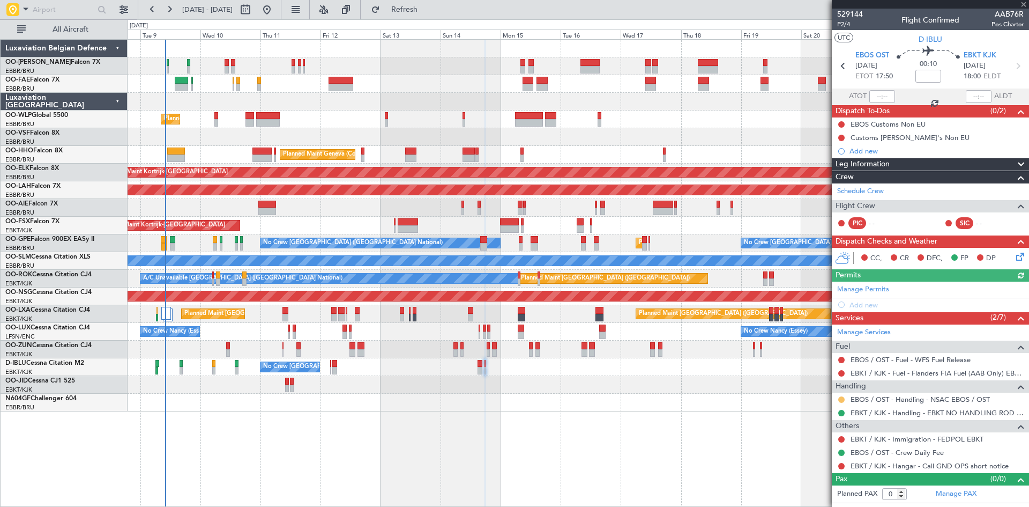
click at [843, 399] on button at bounding box center [842, 399] width 6 height 6
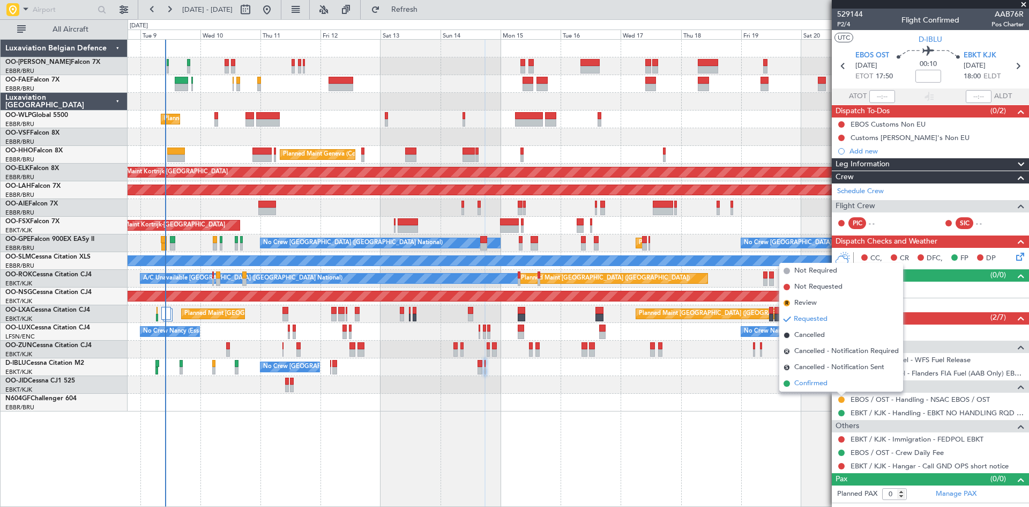
click at [817, 382] on span "Confirmed" at bounding box center [811, 383] width 33 height 11
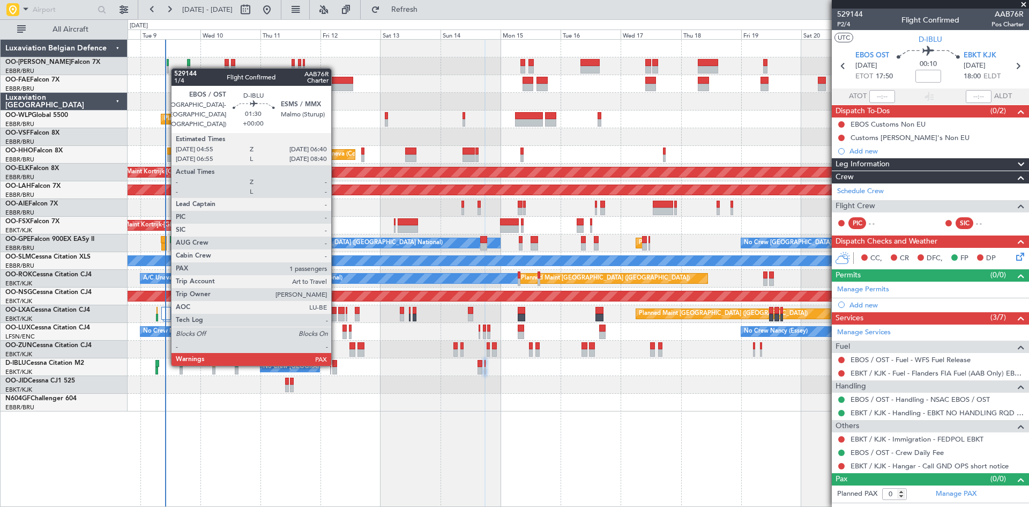
click at [336, 364] on div at bounding box center [334, 364] width 5 height 8
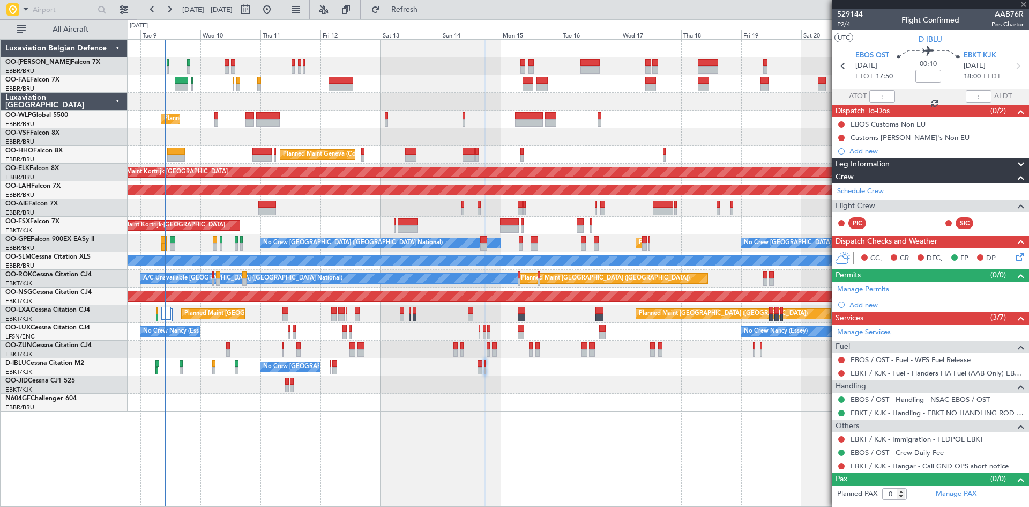
type input "1"
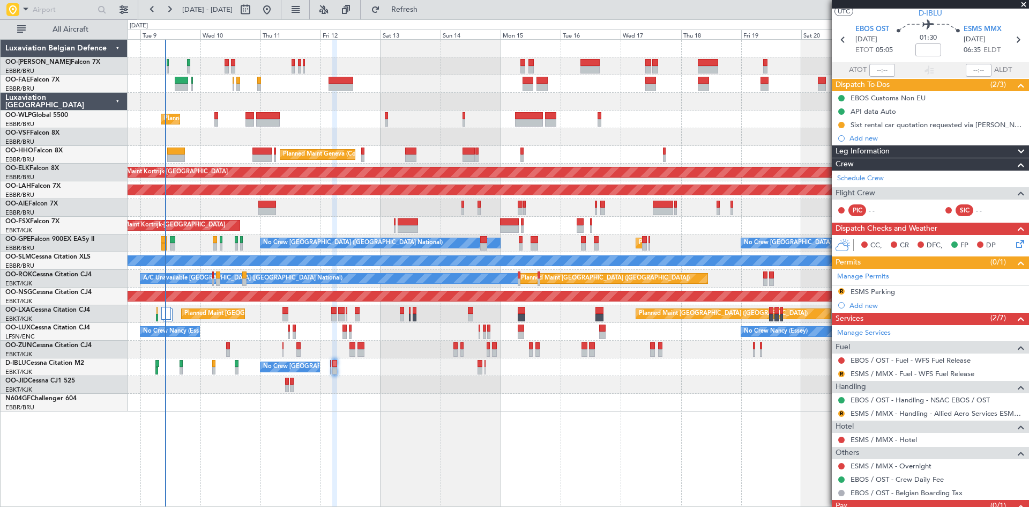
scroll to position [63, 0]
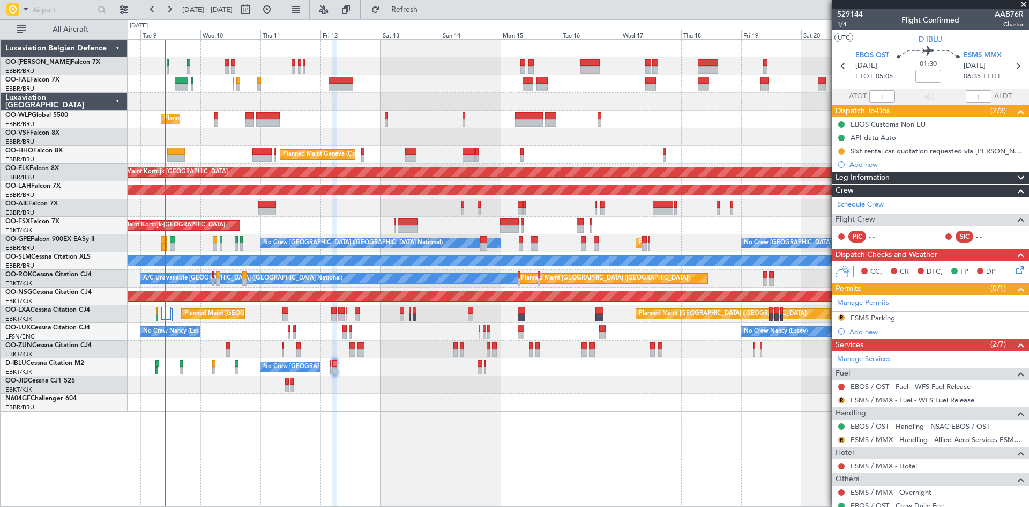
scroll to position [63, 0]
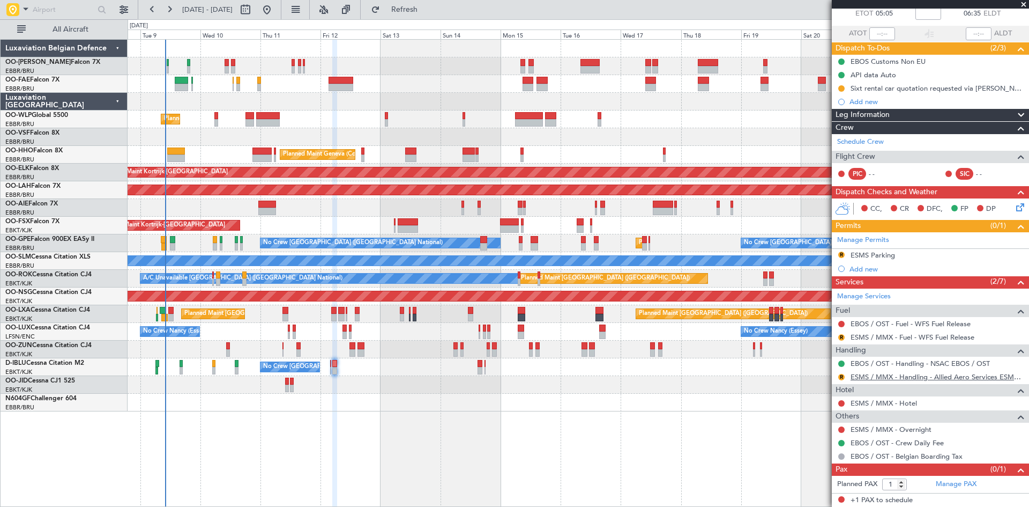
click at [879, 374] on link "ESMS / MMX - Handling - Allied Aero Services ESMS / MMX" at bounding box center [937, 376] width 173 height 9
click at [841, 377] on div "Confirmed" at bounding box center [842, 380] width 33 height 13
click at [840, 377] on button "R" at bounding box center [842, 377] width 6 height 6
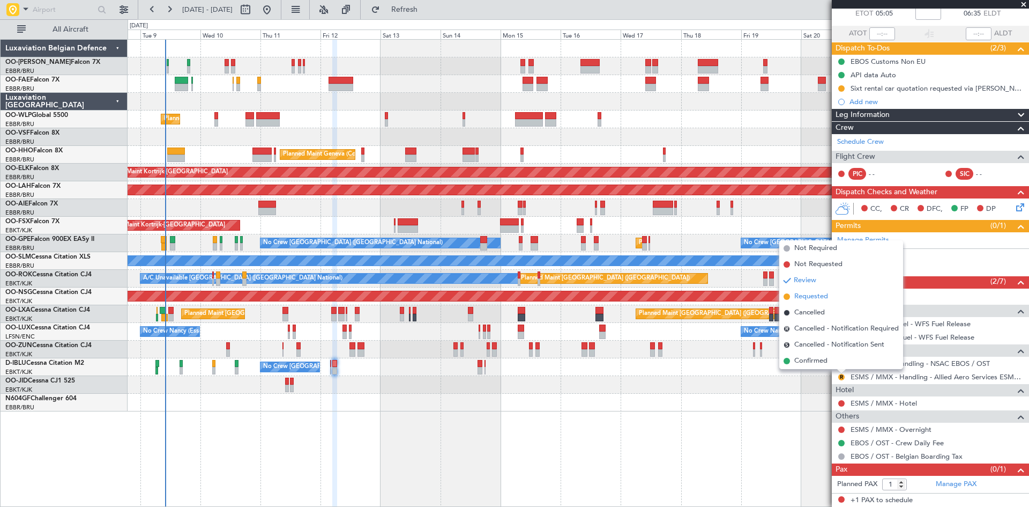
click at [813, 297] on span "Requested" at bounding box center [812, 296] width 34 height 11
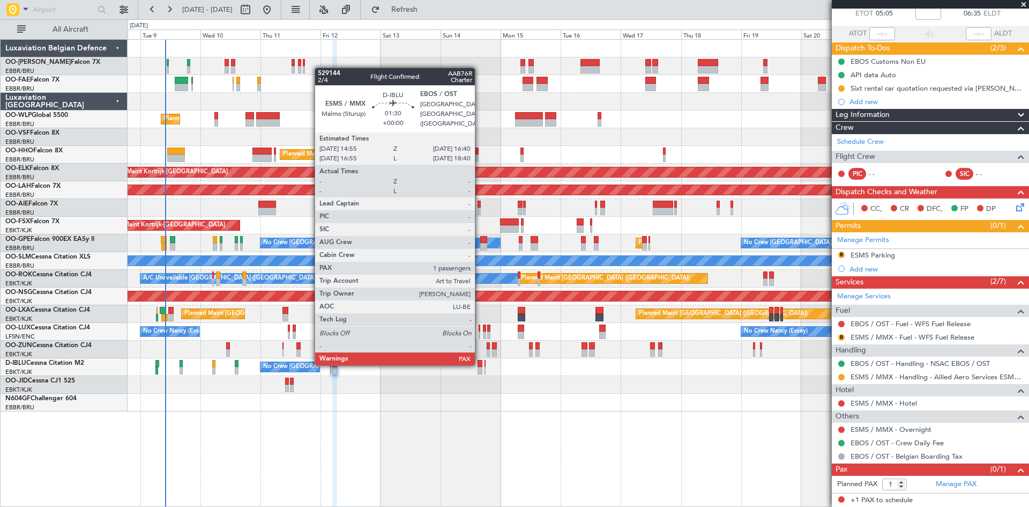
click at [480, 363] on div at bounding box center [480, 364] width 5 height 8
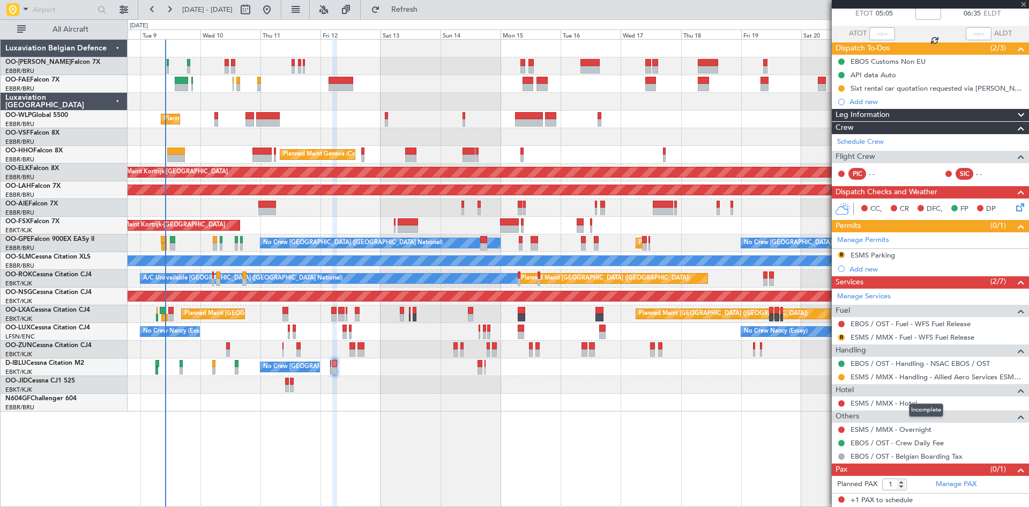
scroll to position [0, 0]
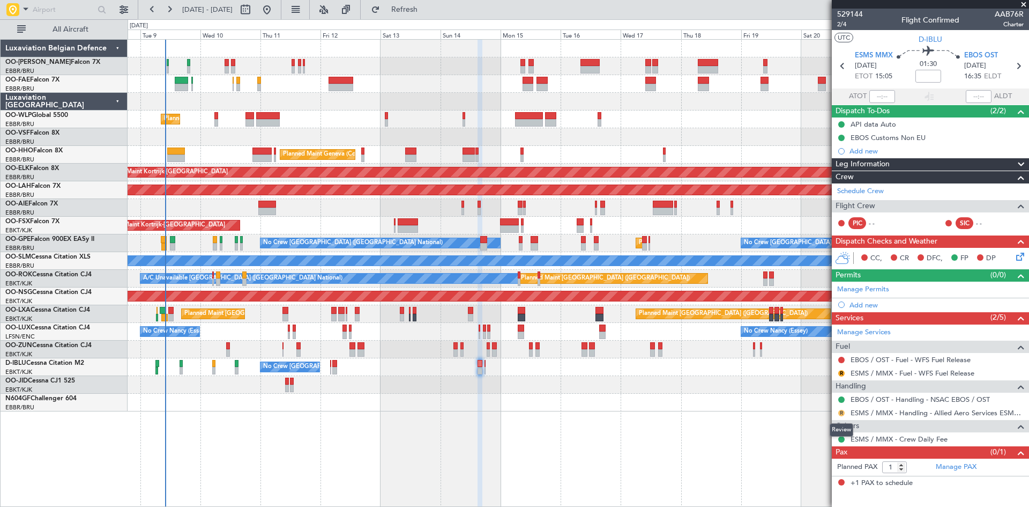
click at [840, 414] on button "R" at bounding box center [842, 413] width 6 height 6
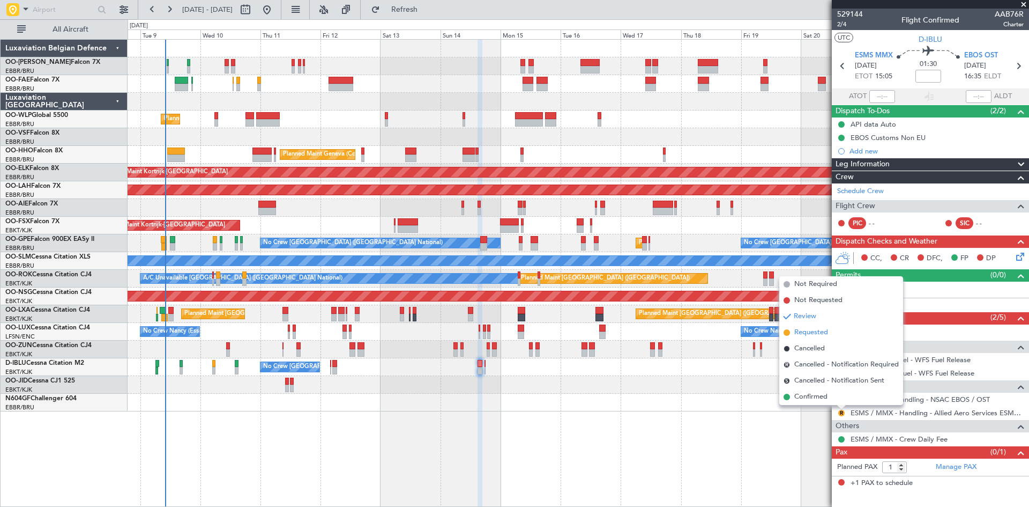
click at [805, 335] on span "Requested" at bounding box center [812, 332] width 34 height 11
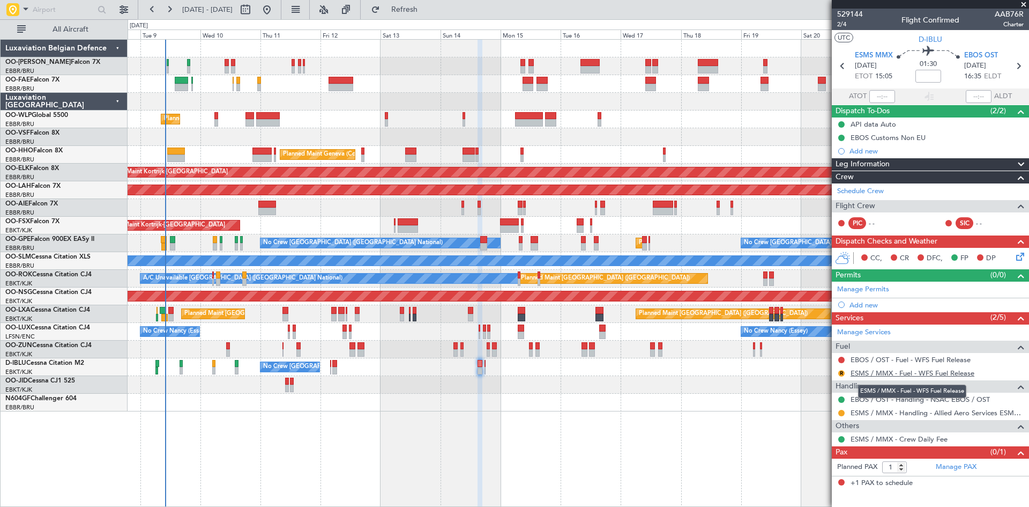
click at [878, 372] on link "ESMS / MMX - Fuel - WFS Fuel Release" at bounding box center [913, 372] width 124 height 9
click at [924, 374] on link "ESMS / MMX - Fuel - WFS Fuel Release" at bounding box center [913, 372] width 124 height 9
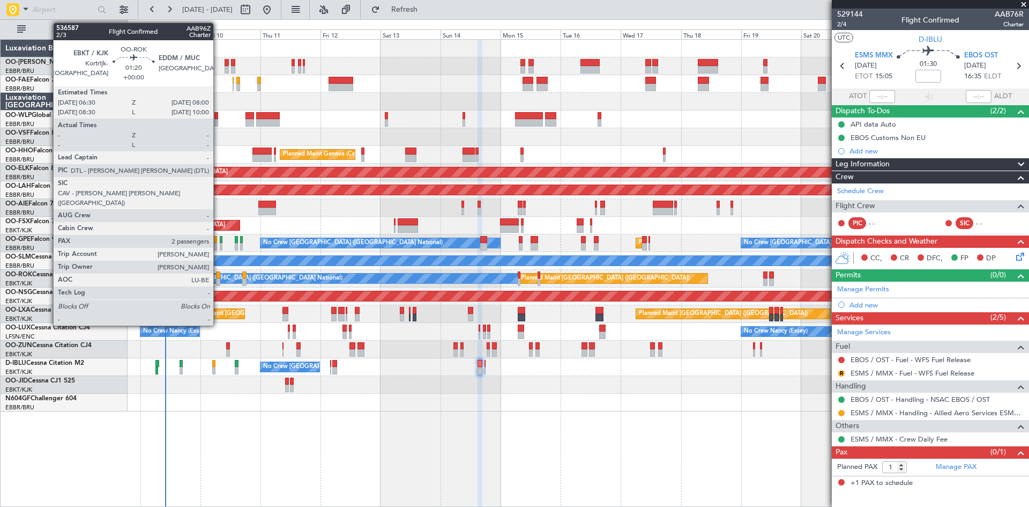
click at [218, 279] on div at bounding box center [218, 282] width 4 height 8
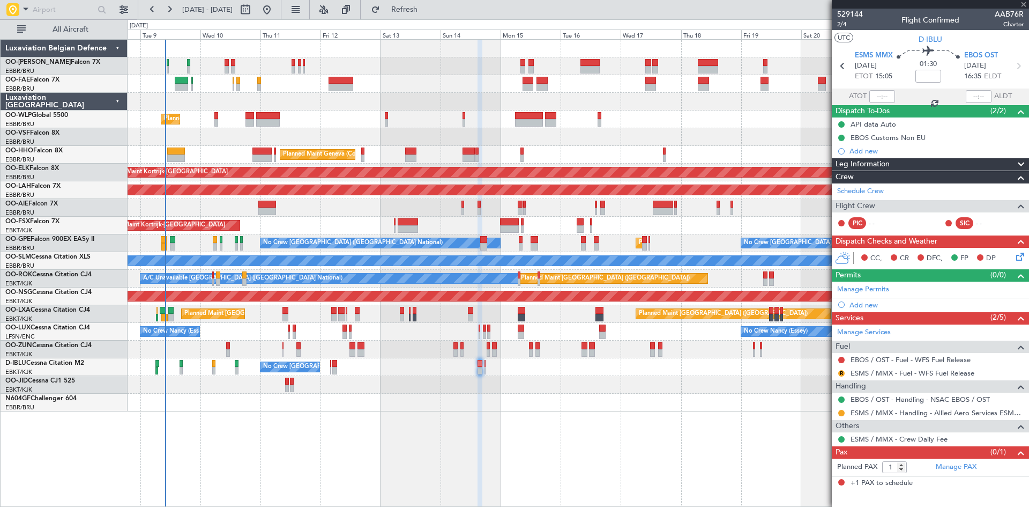
type input "2"
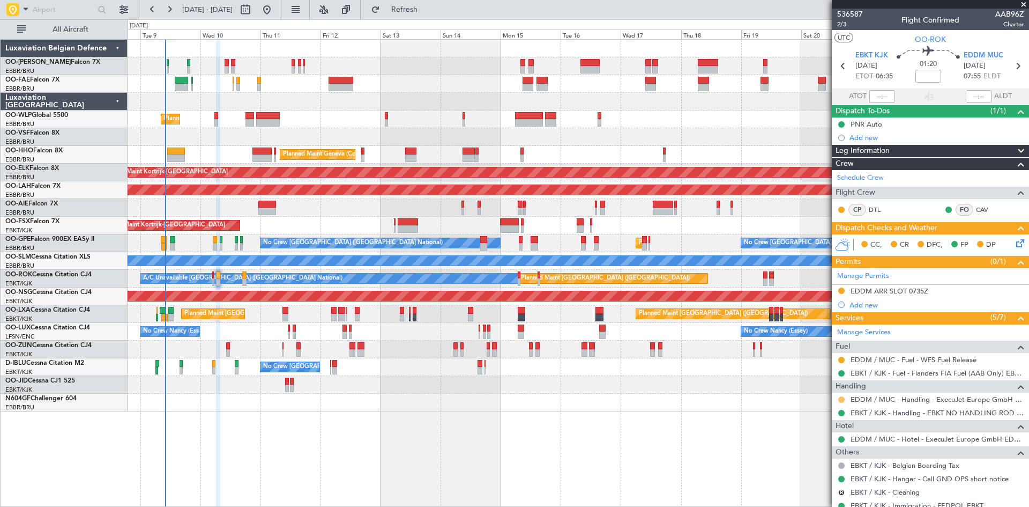
click at [841, 399] on button at bounding box center [842, 399] width 6 height 6
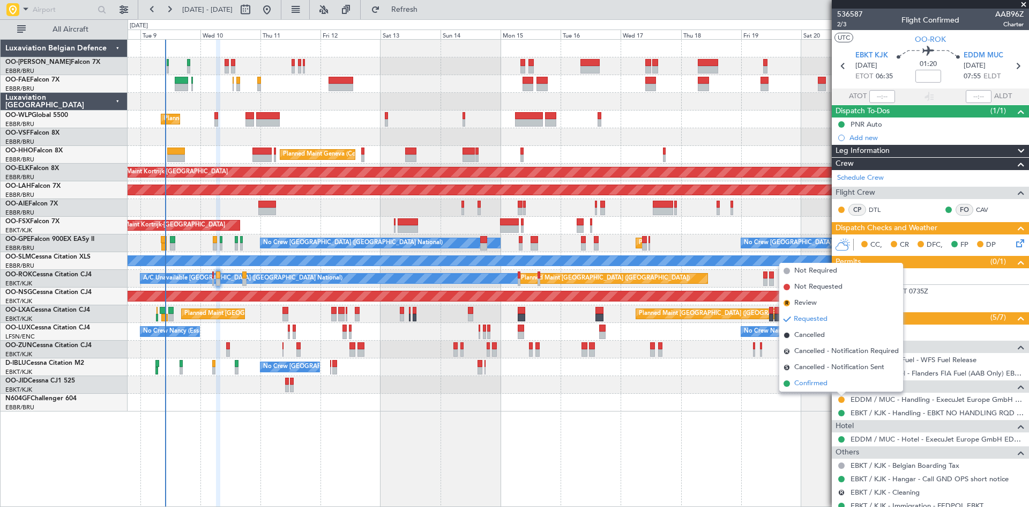
click at [823, 386] on span "Confirmed" at bounding box center [811, 383] width 33 height 11
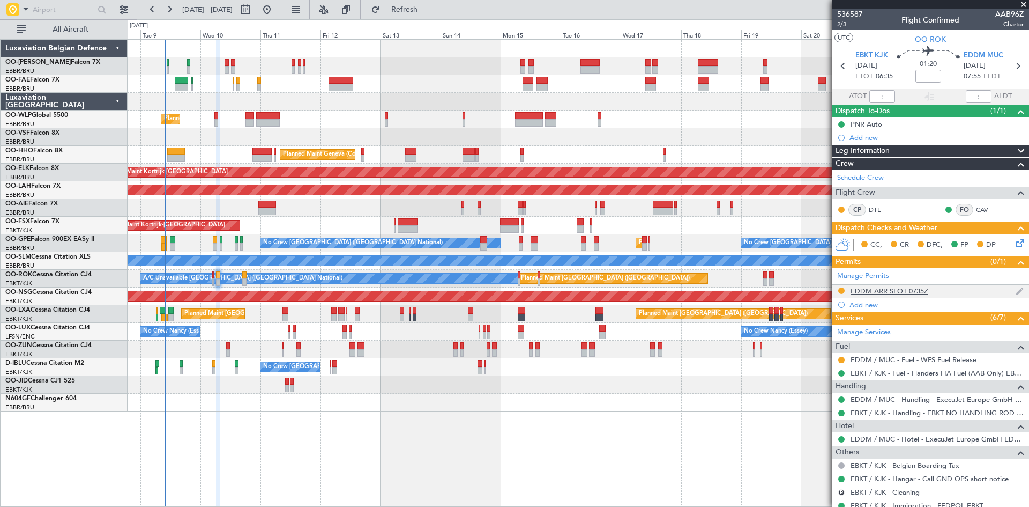
click at [914, 291] on div "EDDM ARR SLOT 0735Z" at bounding box center [890, 290] width 78 height 9
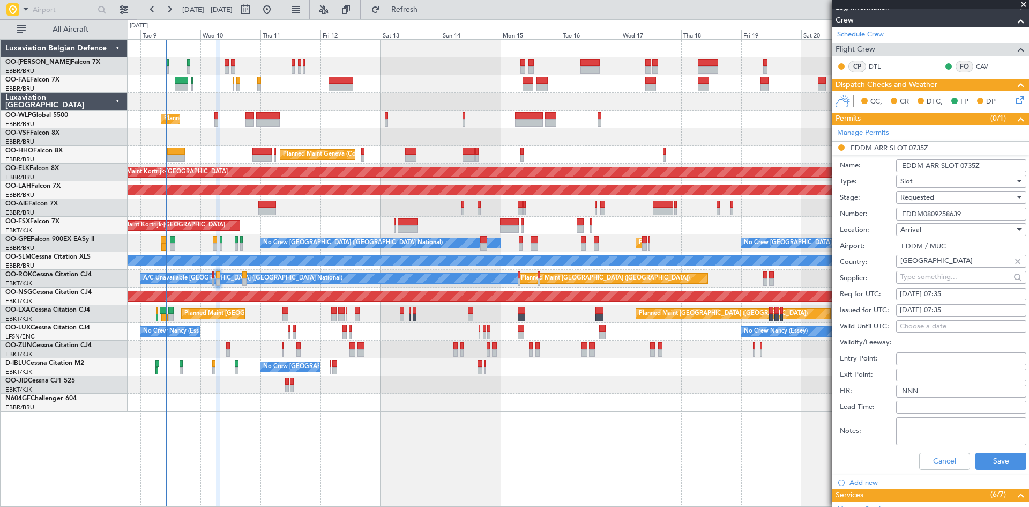
scroll to position [161, 0]
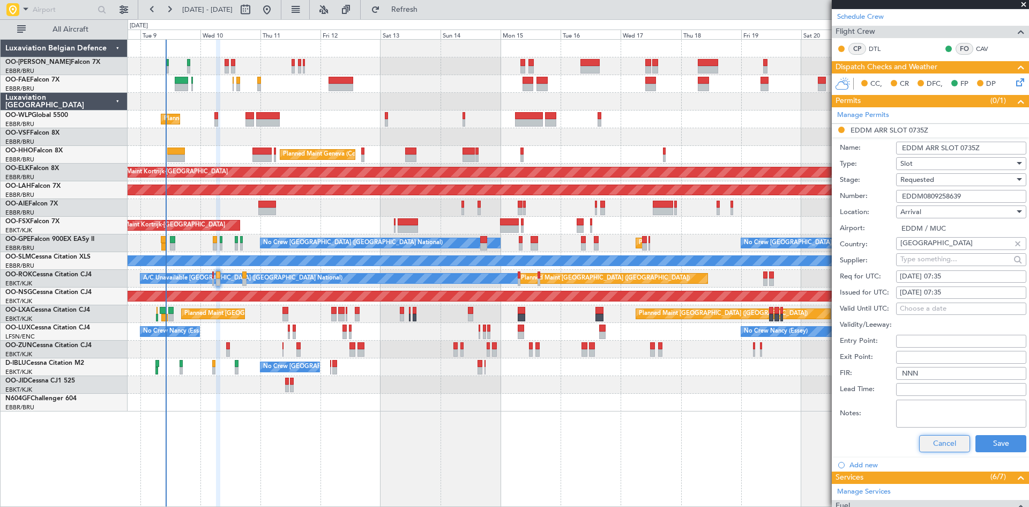
click at [923, 441] on button "Cancel" at bounding box center [945, 443] width 51 height 17
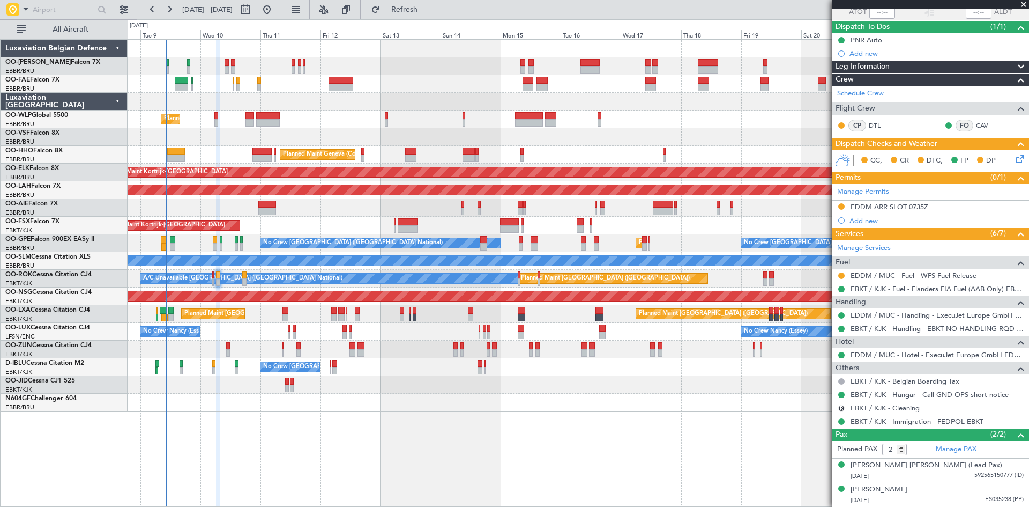
scroll to position [84, 0]
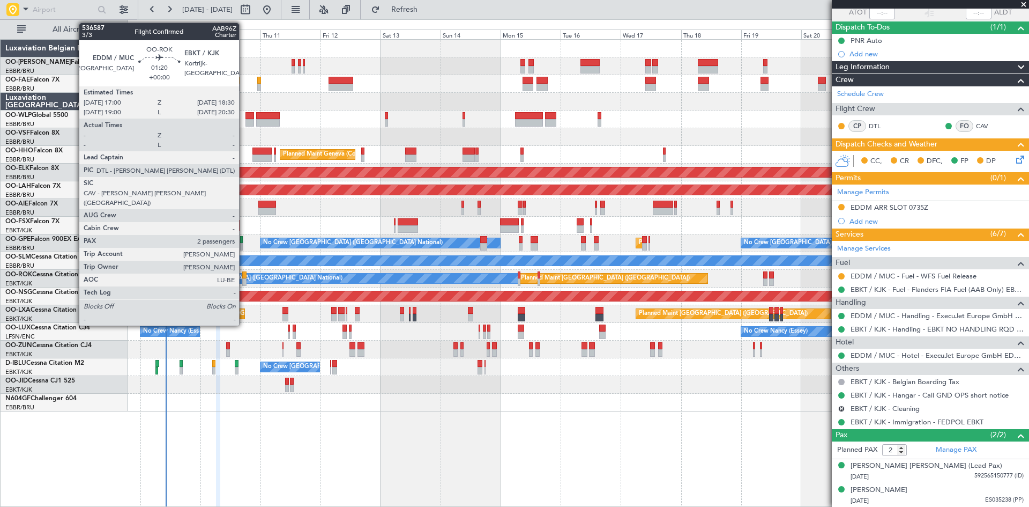
click at [244, 276] on div at bounding box center [244, 275] width 4 height 8
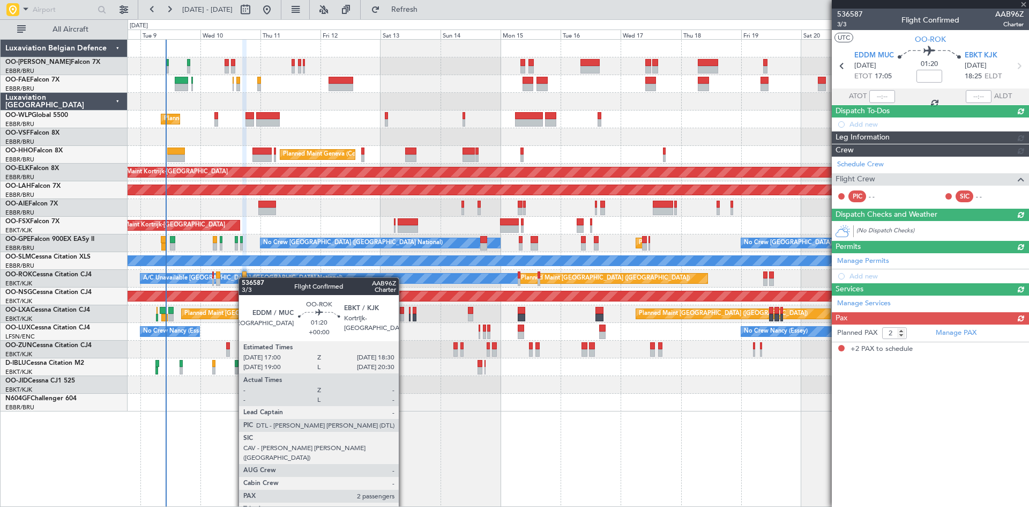
scroll to position [0, 0]
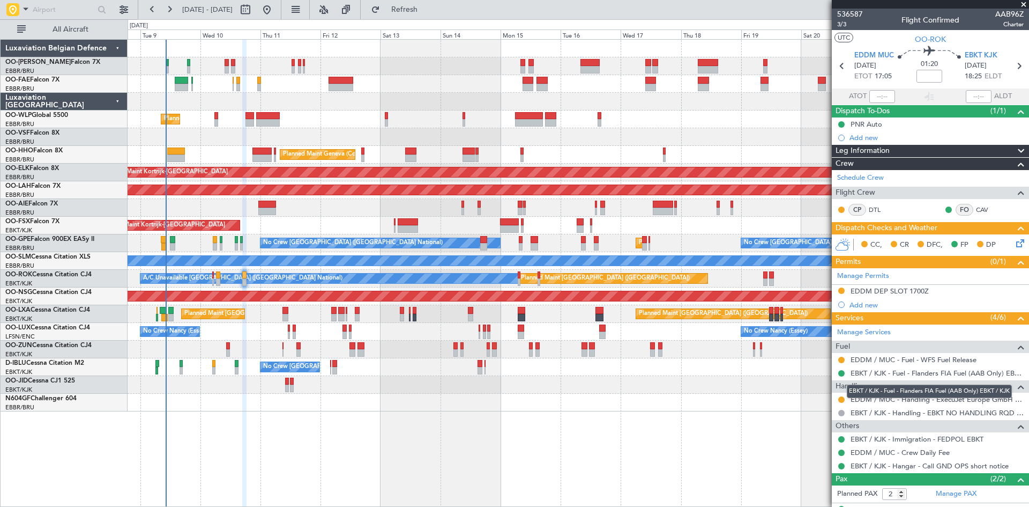
click at [841, 397] on mat-tooltip-component "EBKT / KJK - Fuel - Flanders FIA Fuel (AAB Only) EBKT / KJK" at bounding box center [930, 391] width 180 height 28
click at [842, 398] on button at bounding box center [842, 399] width 6 height 6
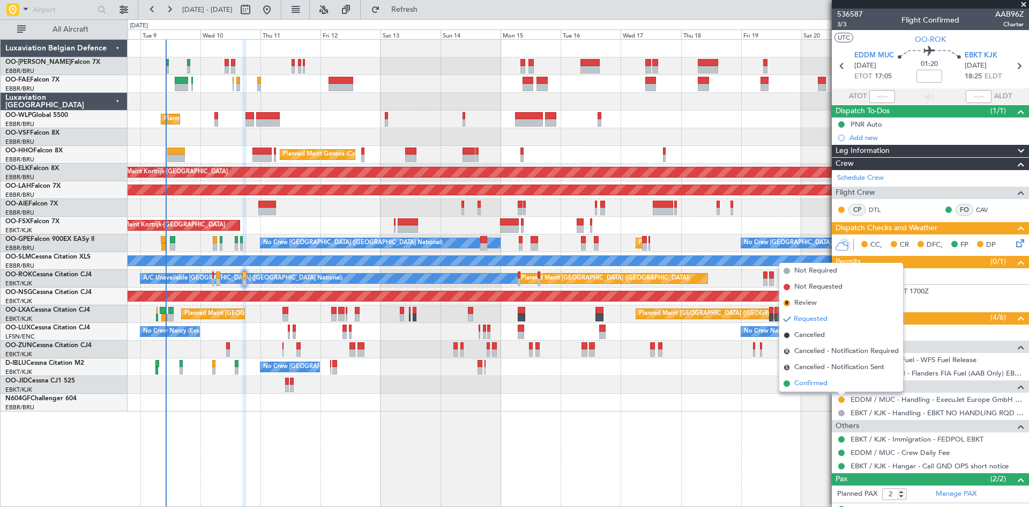
click at [827, 386] on span "Confirmed" at bounding box center [811, 383] width 33 height 11
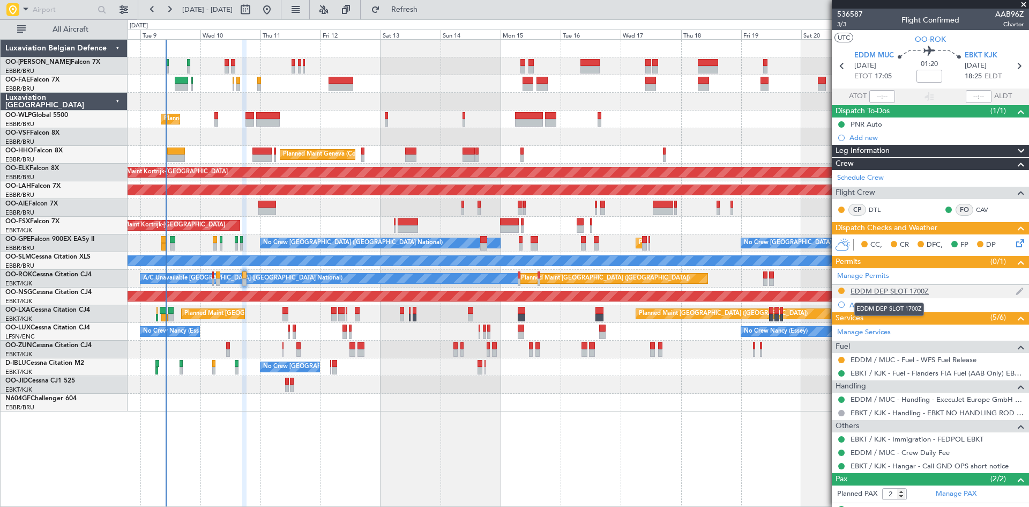
click at [866, 290] on div "EDDM DEP SLOT 1700Z" at bounding box center [890, 290] width 78 height 9
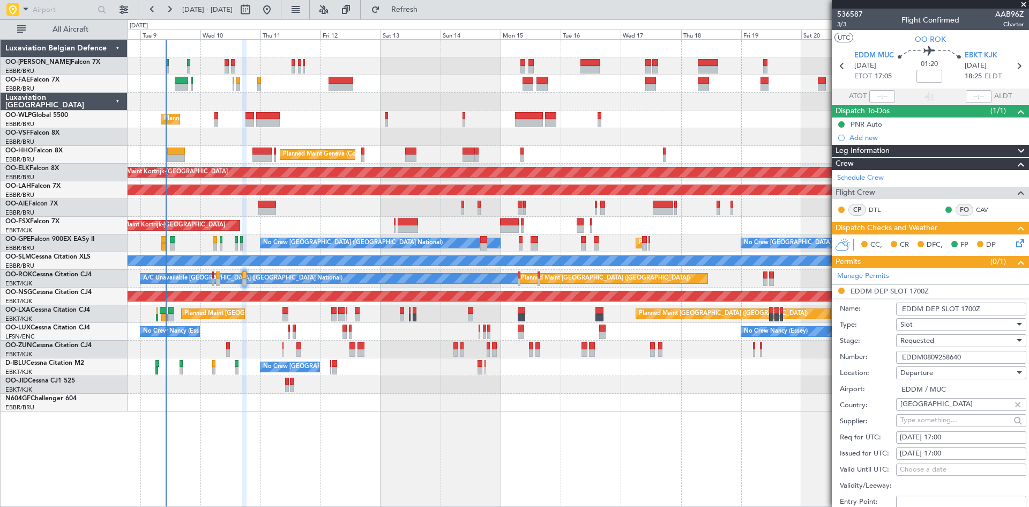
click at [953, 451] on div "10/09/2025 17:00" at bounding box center [961, 453] width 123 height 11
select select "9"
select select "2025"
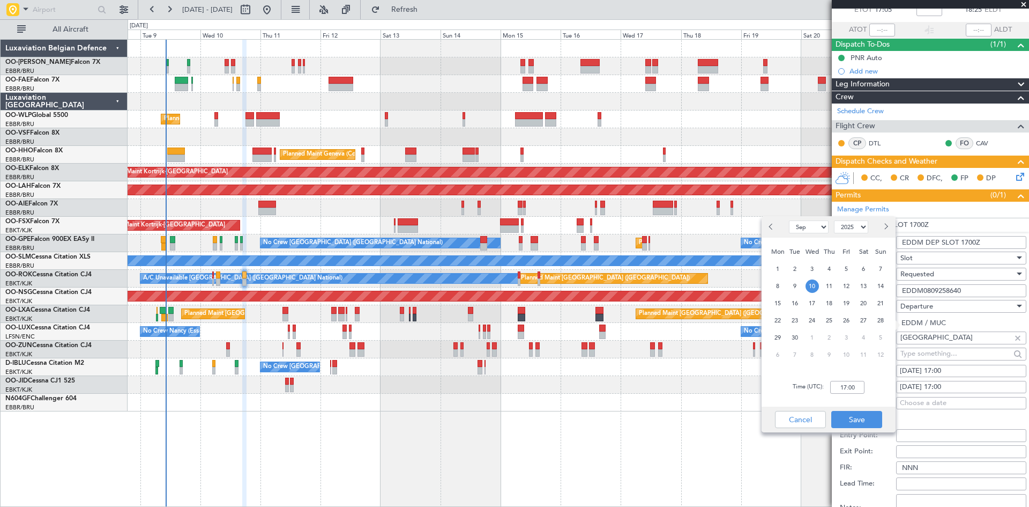
scroll to position [161, 0]
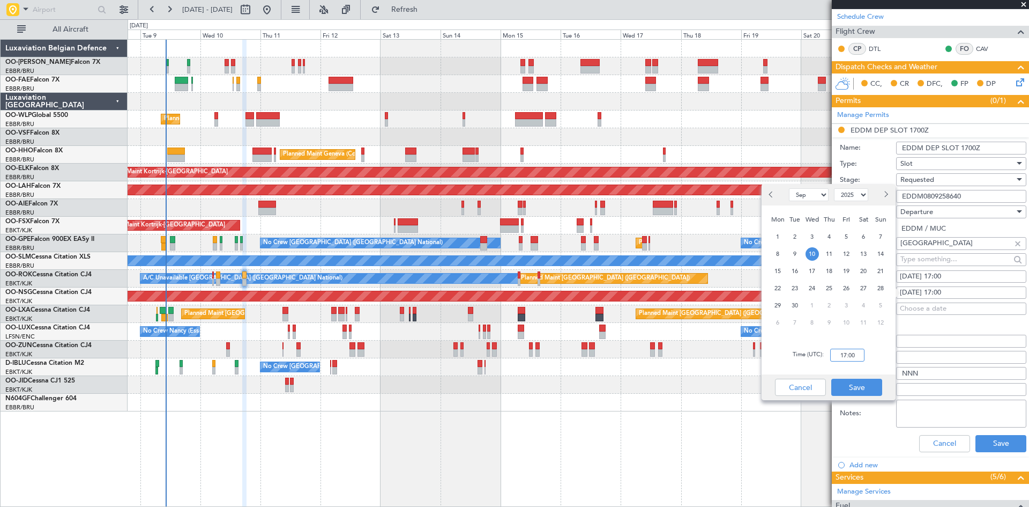
click at [844, 355] on input "17:00" at bounding box center [848, 355] width 34 height 13
type input "16:55"
click at [871, 392] on button "Save" at bounding box center [857, 387] width 51 height 17
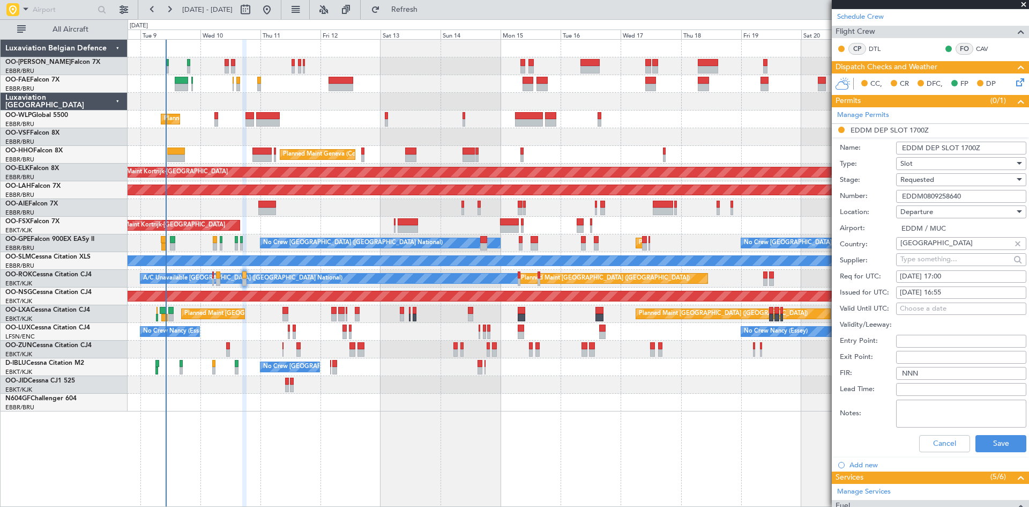
click at [929, 177] on span "Requested" at bounding box center [918, 180] width 34 height 10
click at [921, 262] on span "Received OK" at bounding box center [957, 261] width 113 height 16
click at [994, 447] on button "Save" at bounding box center [1001, 443] width 51 height 17
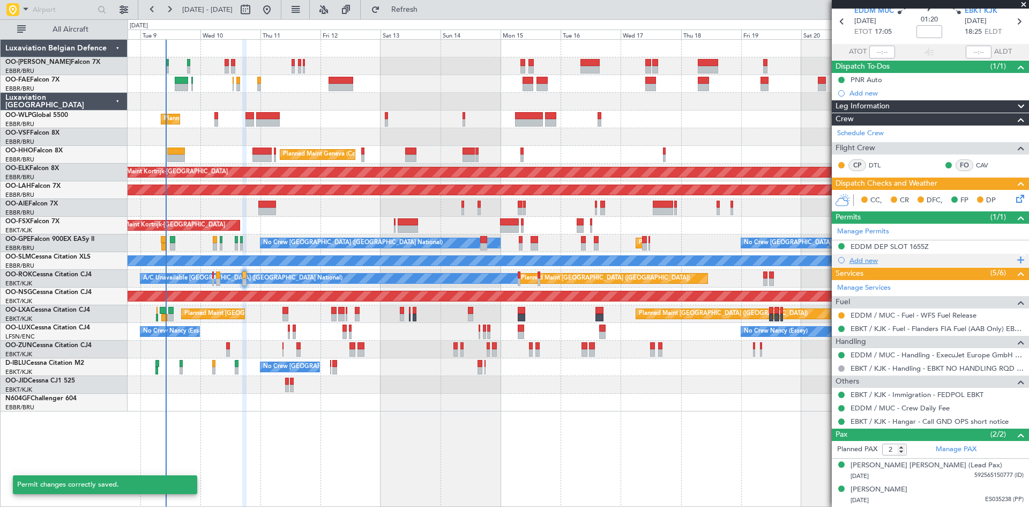
scroll to position [44, 0]
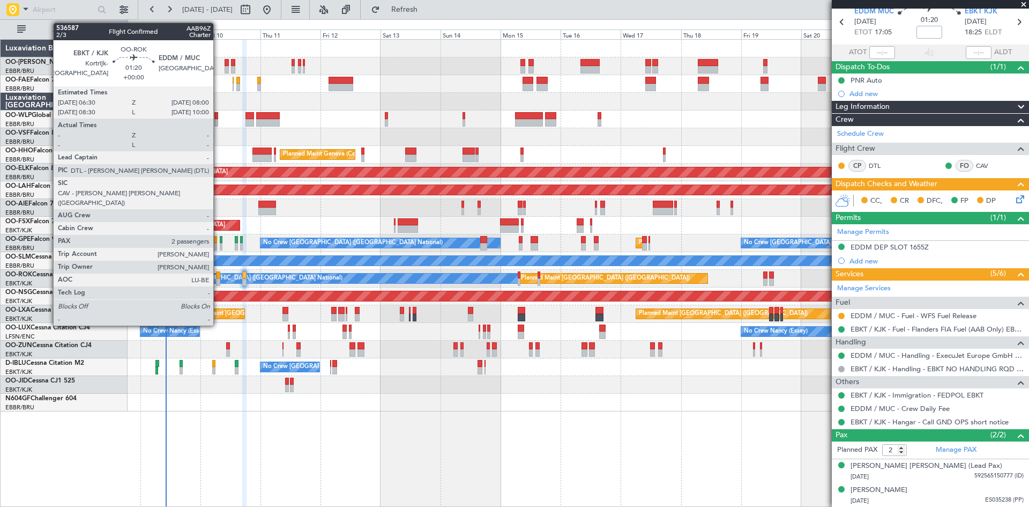
click at [218, 274] on div at bounding box center [218, 275] width 4 height 8
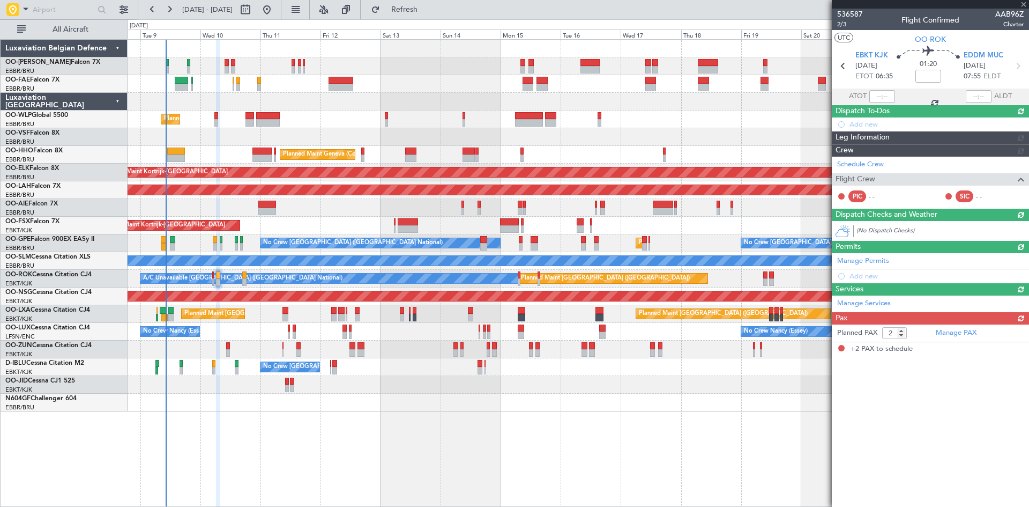
scroll to position [0, 0]
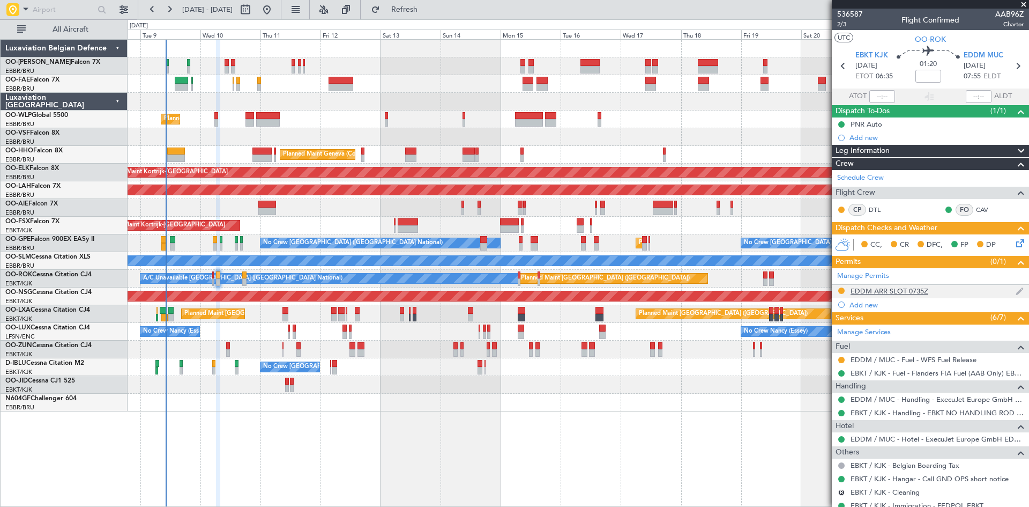
click at [890, 292] on div "EDDM ARR SLOT 0735Z" at bounding box center [890, 290] width 78 height 9
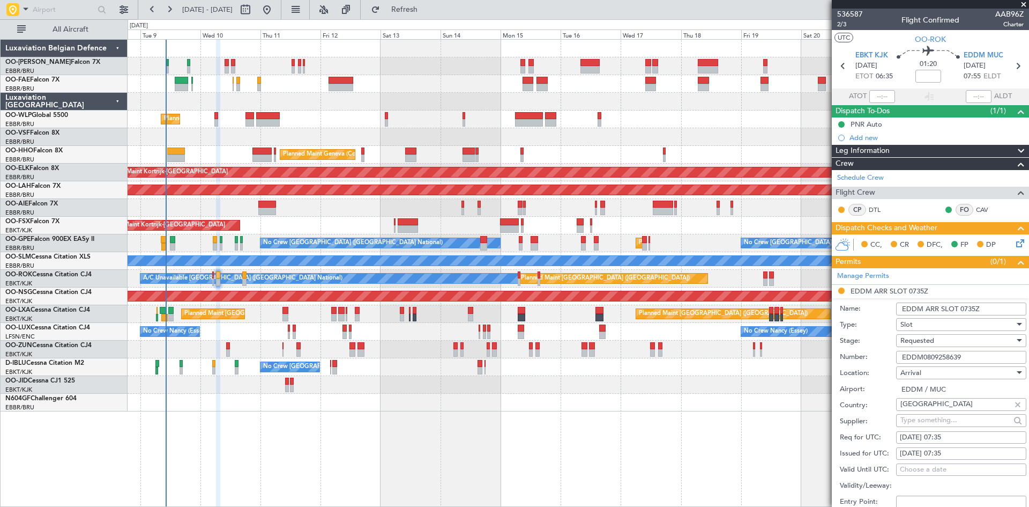
click at [969, 451] on div "10/09/2025 07:35" at bounding box center [961, 453] width 123 height 11
select select "9"
select select "2025"
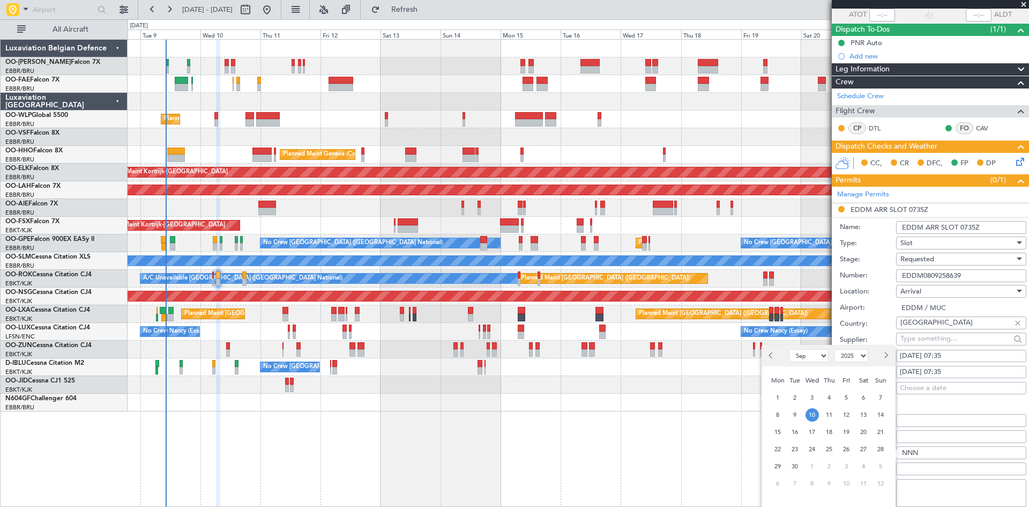
scroll to position [161, 0]
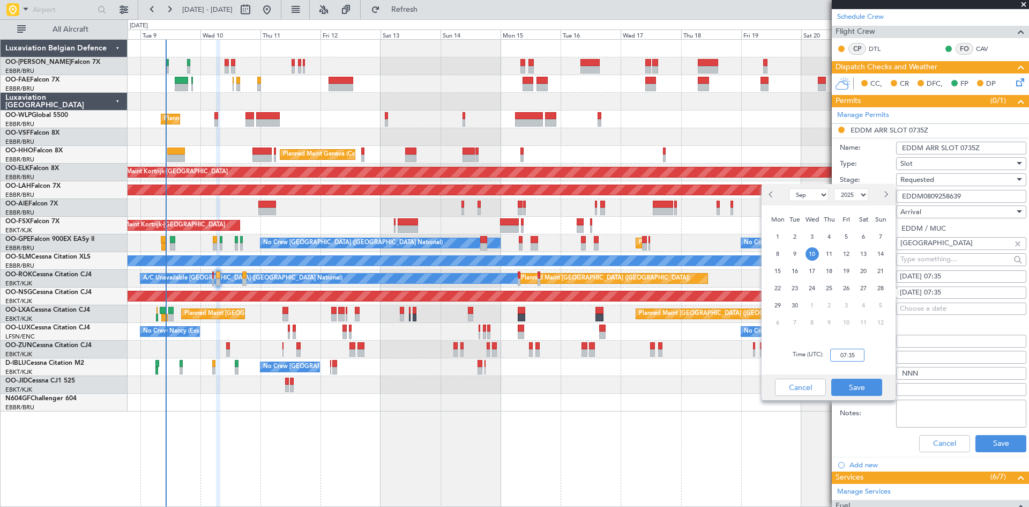
click at [852, 355] on input "07:35" at bounding box center [848, 355] width 34 height 13
type input "08:00"
click at [879, 383] on button "Save" at bounding box center [857, 387] width 51 height 17
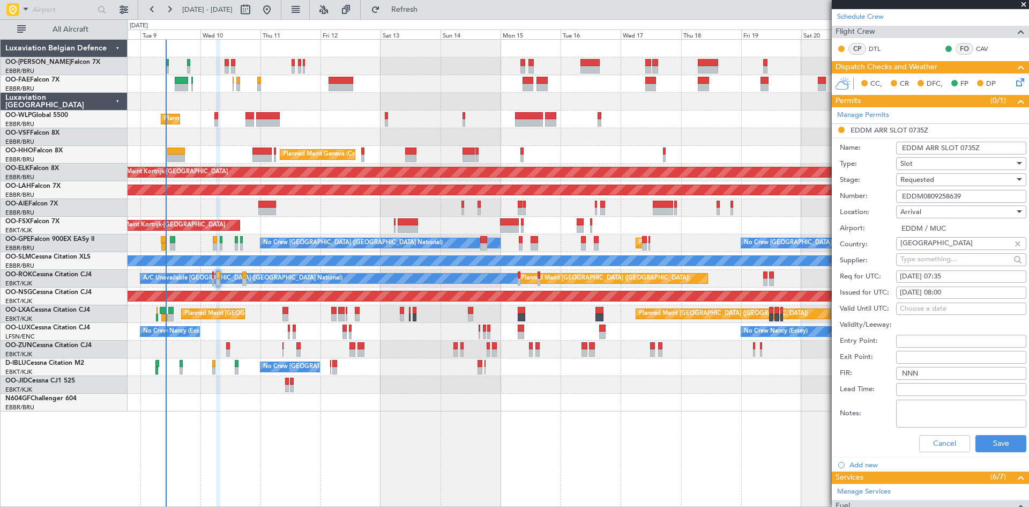
click at [963, 187] on div "Requested" at bounding box center [958, 180] width 114 height 16
drag, startPoint x: 943, startPoint y: 258, endPoint x: 966, endPoint y: 303, distance: 50.1
click at [941, 259] on span "Received OK" at bounding box center [957, 261] width 113 height 16
click at [1003, 441] on button "Save" at bounding box center [1001, 443] width 51 height 17
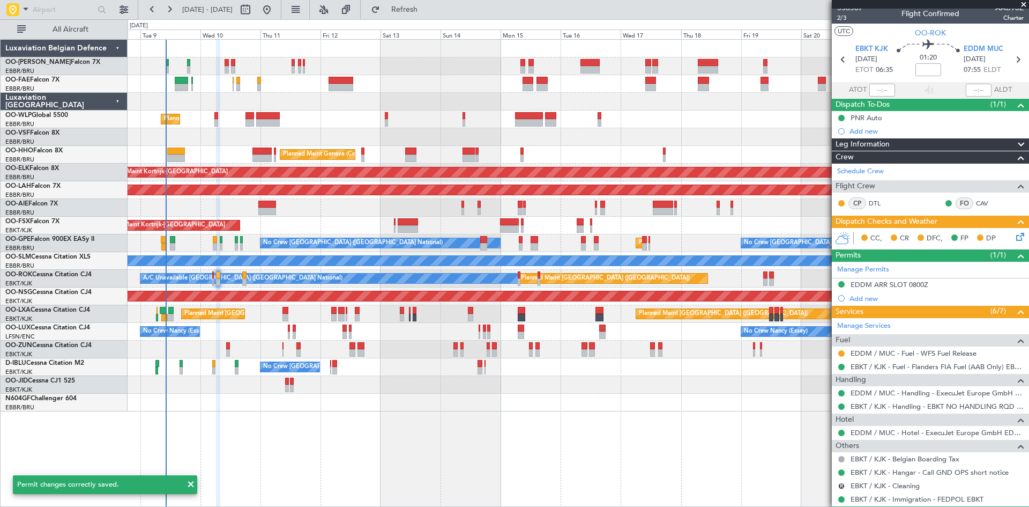
scroll to position [0, 0]
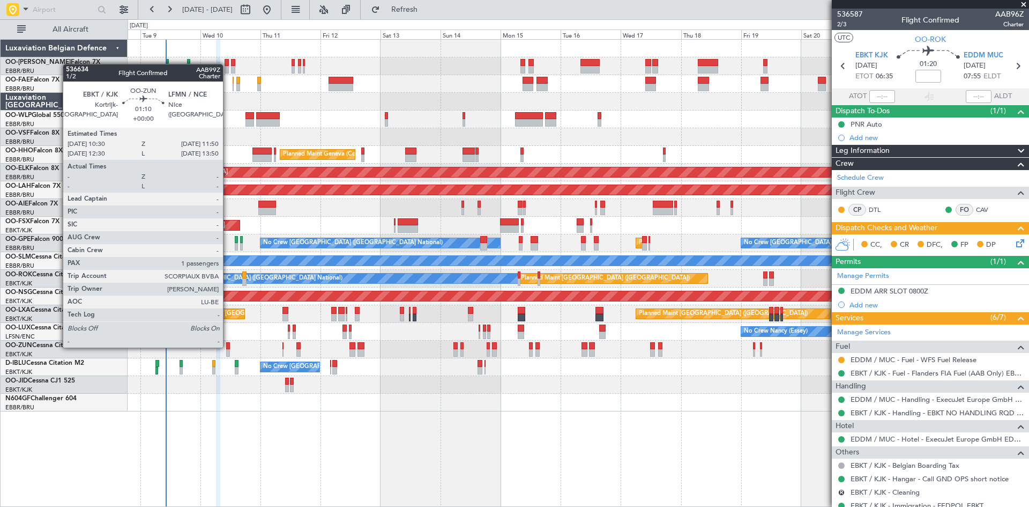
click at [228, 346] on div at bounding box center [228, 346] width 4 height 8
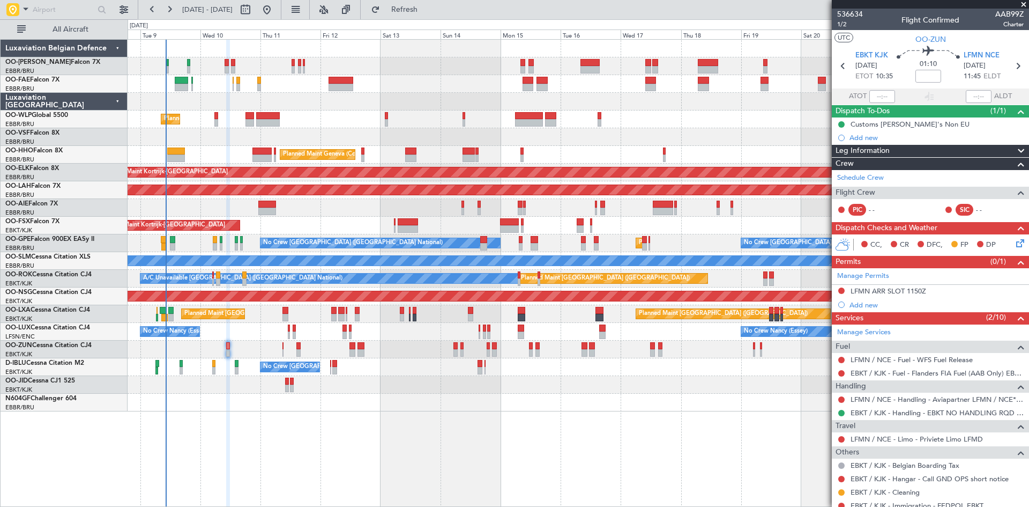
scroll to position [86, 0]
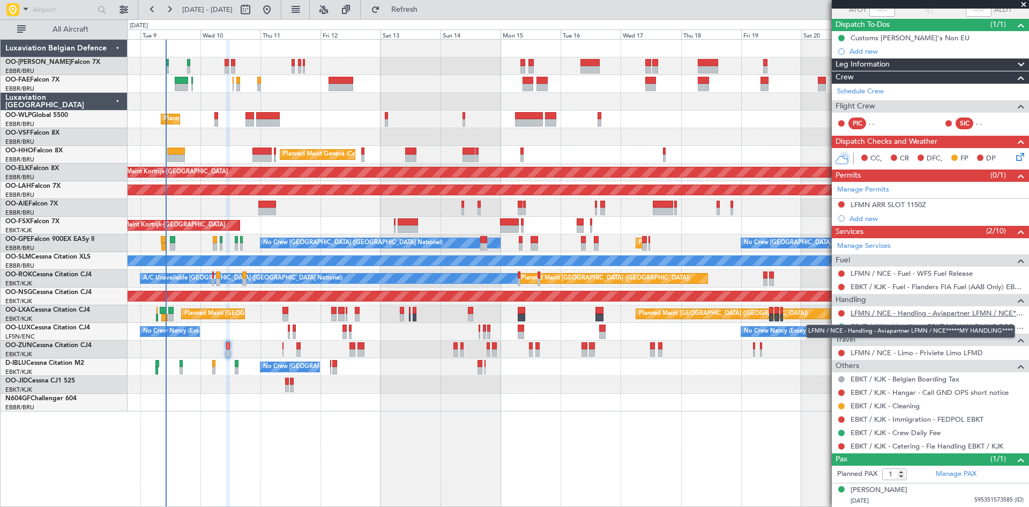
click at [888, 314] on link "LFMN / NCE - Handling - Aviapartner LFMN / NCE*****MY HANDLING****" at bounding box center [937, 312] width 173 height 9
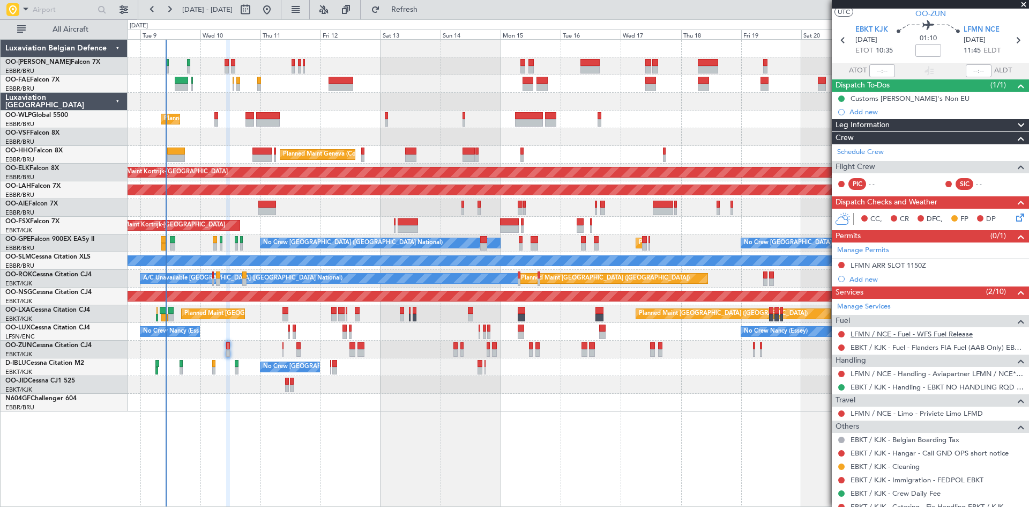
scroll to position [0, 0]
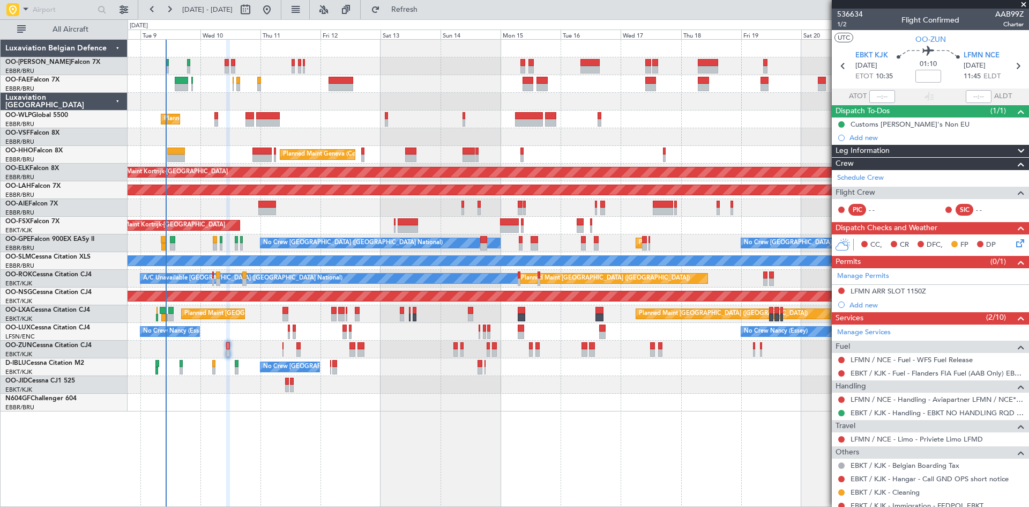
drag, startPoint x: 872, startPoint y: 11, endPoint x: 883, endPoint y: 12, distance: 10.8
click at [883, 12] on div "536634 1/2 Flight Confirmed AAB99Z Charter" at bounding box center [930, 19] width 197 height 21
drag, startPoint x: 866, startPoint y: 14, endPoint x: 834, endPoint y: 8, distance: 32.3
click at [834, 8] on section "536634 1/2 Flight Confirmed AAB99Z Charter UTC OO-ZUN EBKT KJK 10/09/2025 ETOT …" at bounding box center [930, 253] width 197 height 507
click at [842, 397] on button at bounding box center [842, 399] width 6 height 6
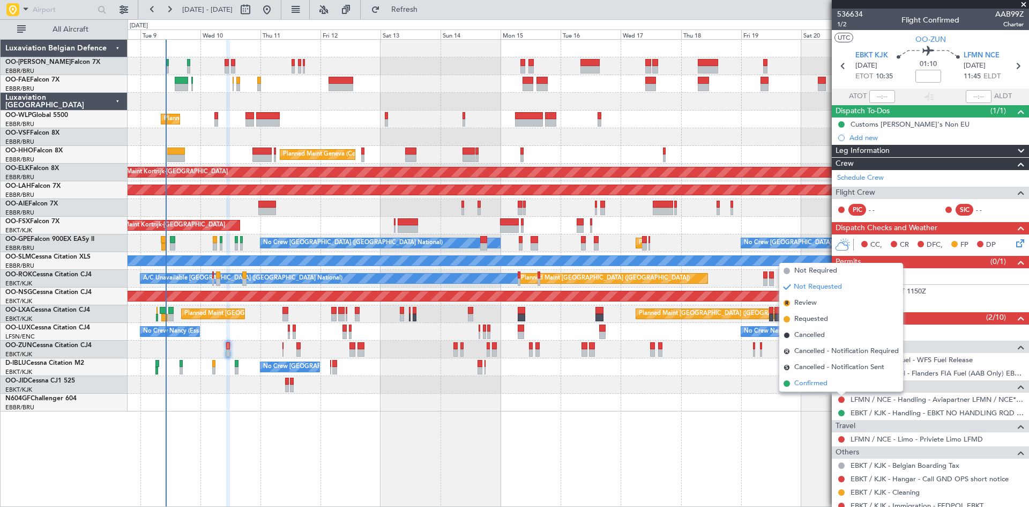
click at [828, 386] on span "Confirmed" at bounding box center [811, 383] width 33 height 11
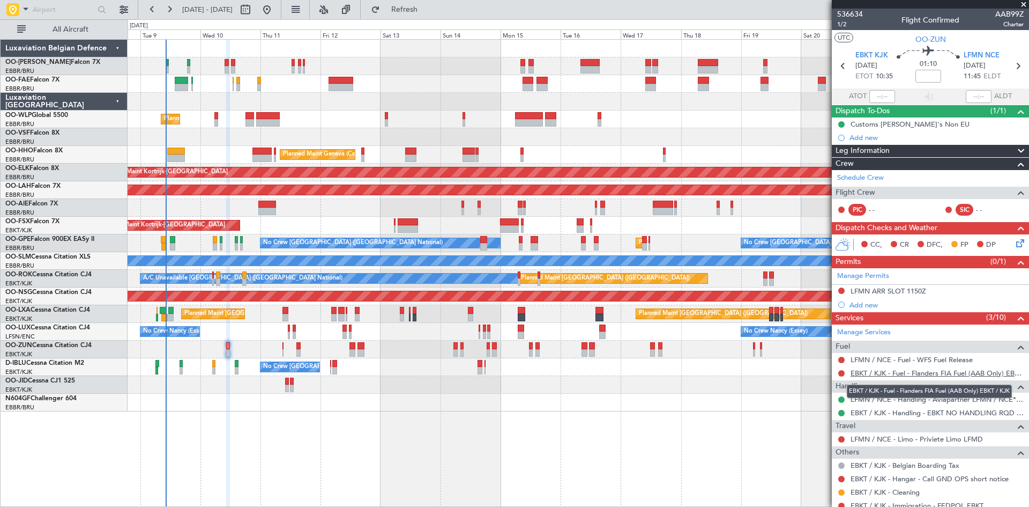
click at [910, 372] on link "EBKT / KJK - Fuel - Flanders FIA Fuel (AAB Only) EBKT / KJK" at bounding box center [937, 372] width 173 height 9
drag, startPoint x: 439, startPoint y: 8, endPoint x: 440, endPoint y: 32, distance: 24.2
click at [427, 10] on span "Refresh" at bounding box center [404, 10] width 45 height 8
click at [895, 360] on link "LFMN / NCE - Fuel - WFS Fuel Release" at bounding box center [912, 359] width 122 height 9
drag, startPoint x: 439, startPoint y: 4, endPoint x: 445, endPoint y: 11, distance: 9.9
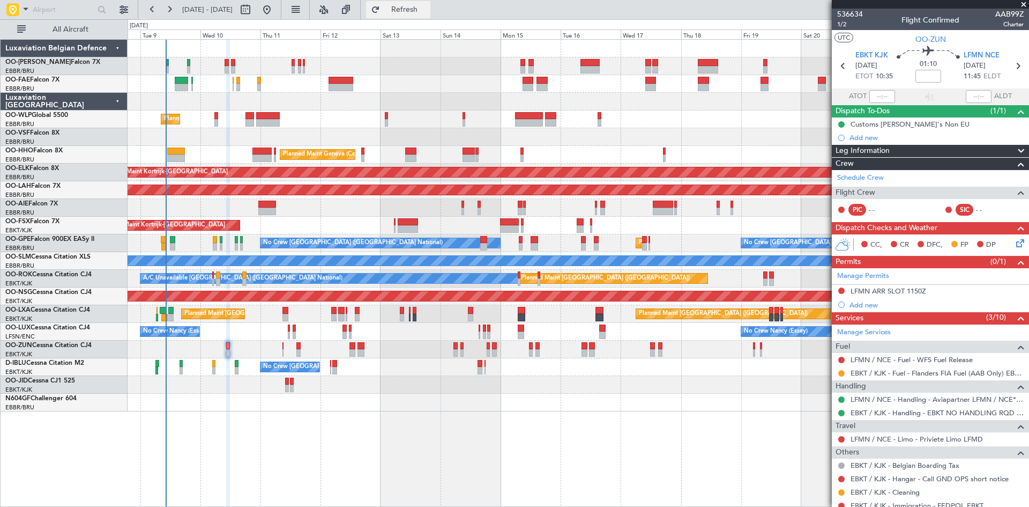
click at [431, 4] on button "Refresh" at bounding box center [398, 9] width 64 height 17
click at [911, 440] on link "LFMN / NCE - Limo - Priviete Limo LFMD" at bounding box center [917, 438] width 132 height 9
click at [900, 439] on link "LFMN / NCE - Limo - Priviete Limo LFMD" at bounding box center [917, 438] width 132 height 9
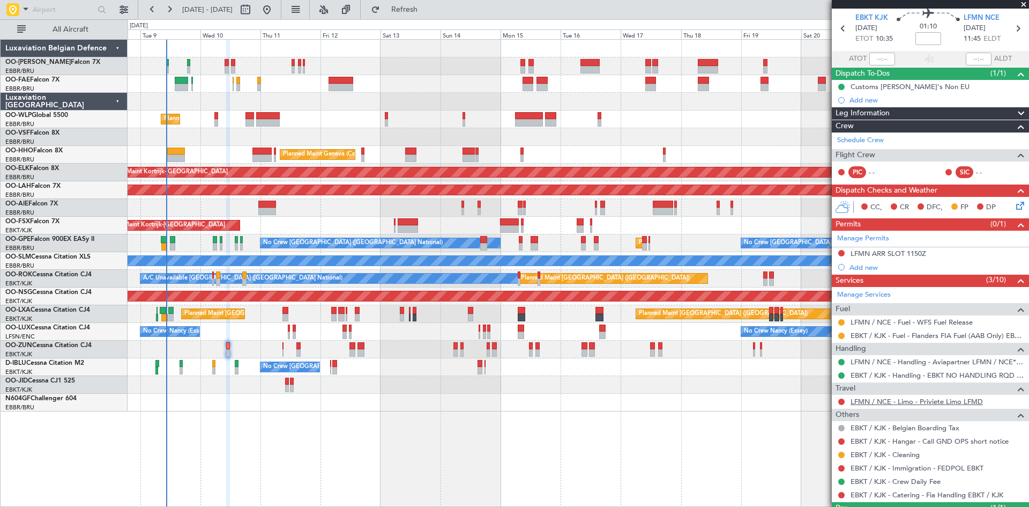
scroll to position [86, 0]
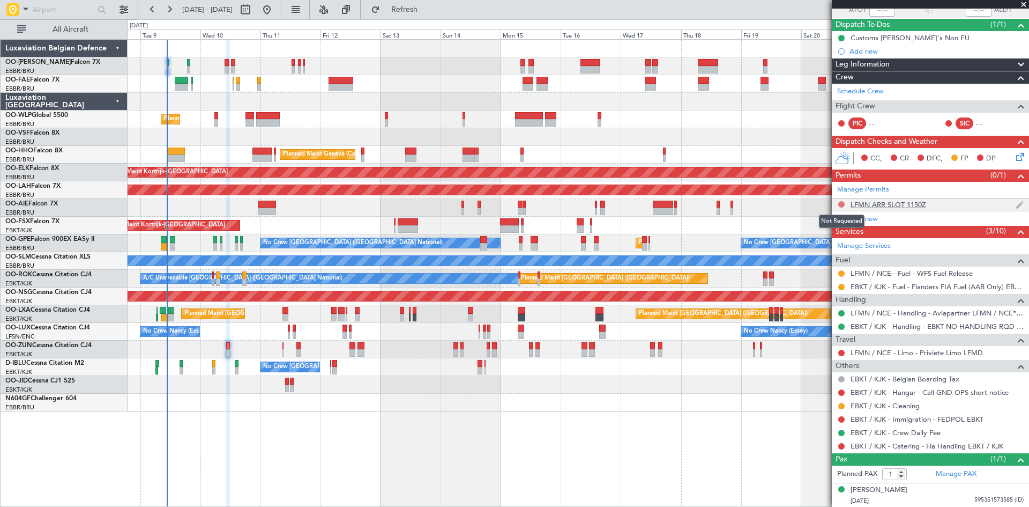
click at [840, 204] on button at bounding box center [842, 204] width 6 height 6
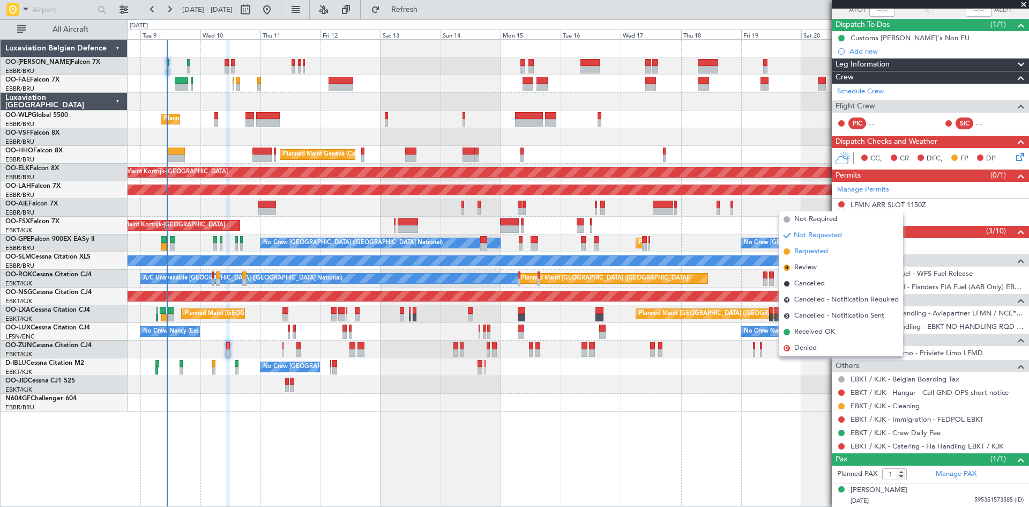
click at [817, 249] on span "Requested" at bounding box center [812, 251] width 34 height 11
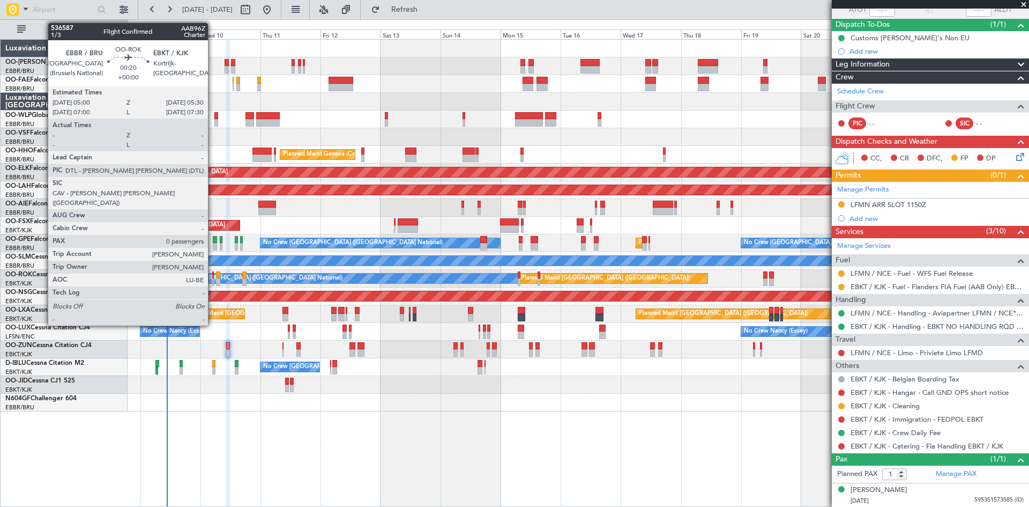
click at [213, 275] on div at bounding box center [213, 275] width 2 height 8
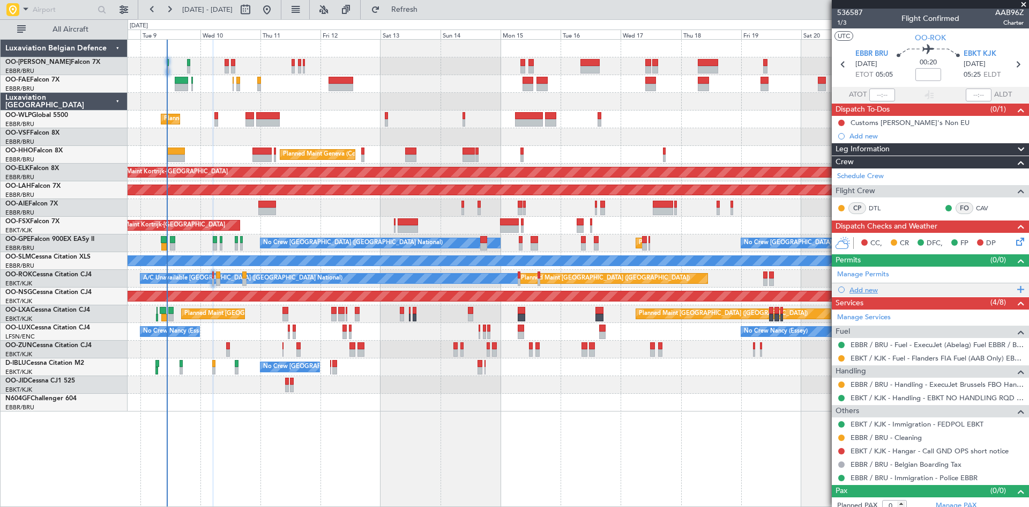
scroll to position [0, 0]
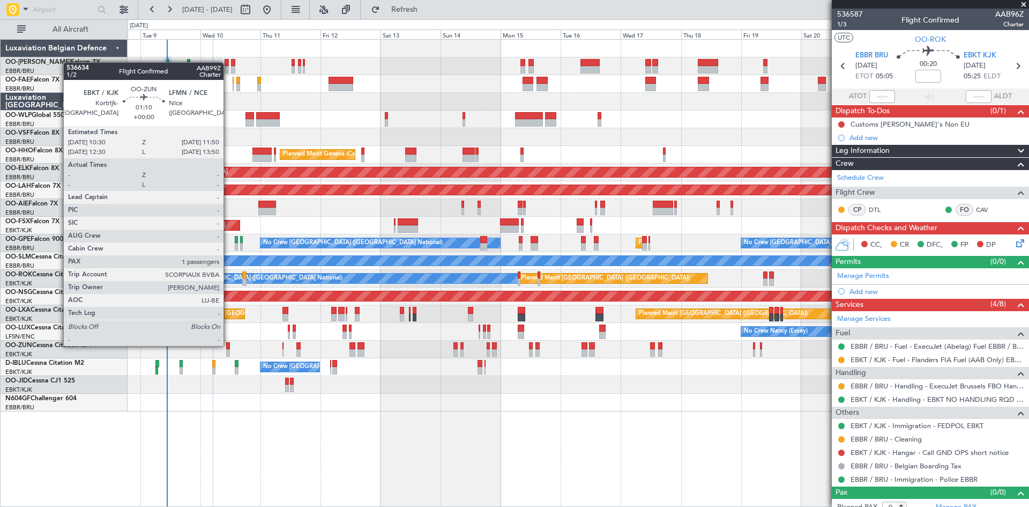
click at [227, 345] on div at bounding box center [228, 346] width 4 height 8
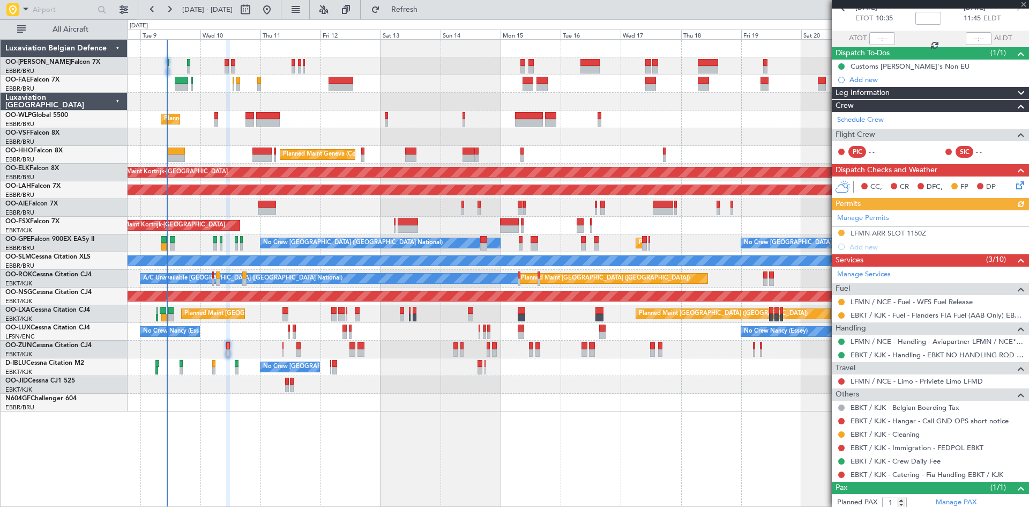
scroll to position [86, 0]
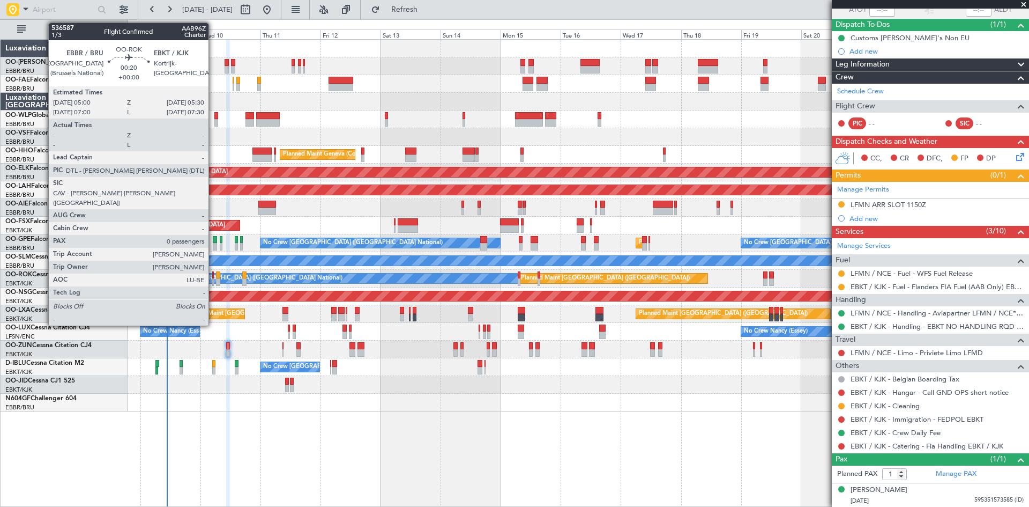
click at [213, 278] on div at bounding box center [213, 282] width 2 height 8
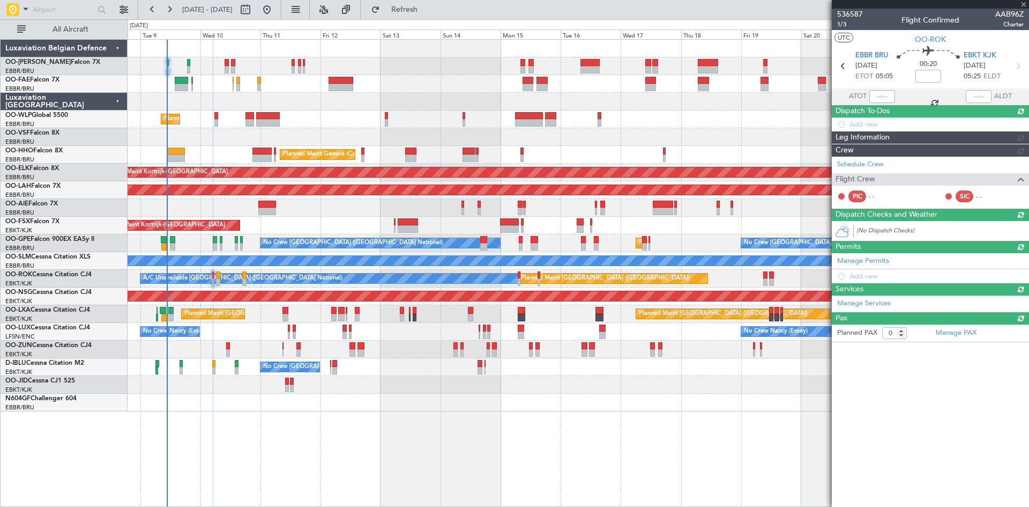
scroll to position [0, 0]
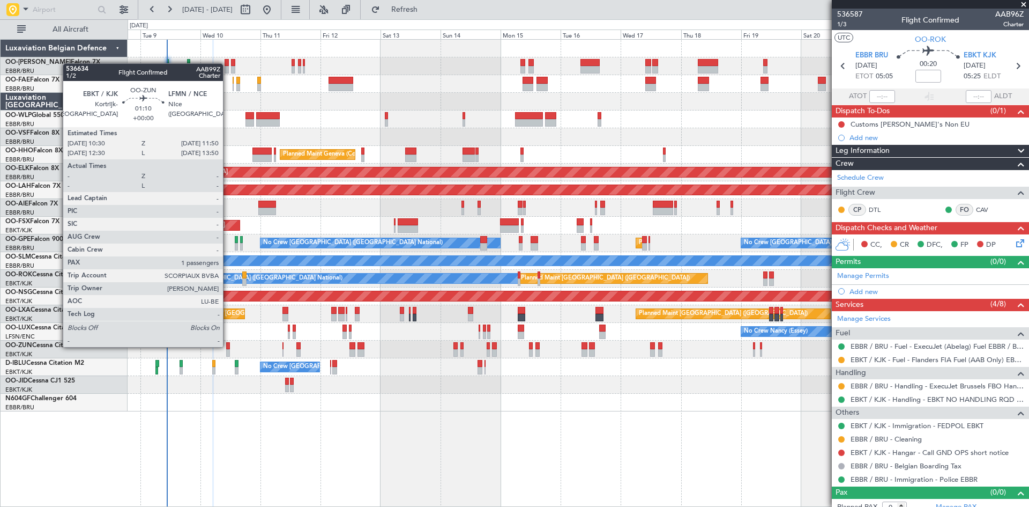
click at [228, 346] on div at bounding box center [228, 346] width 4 height 8
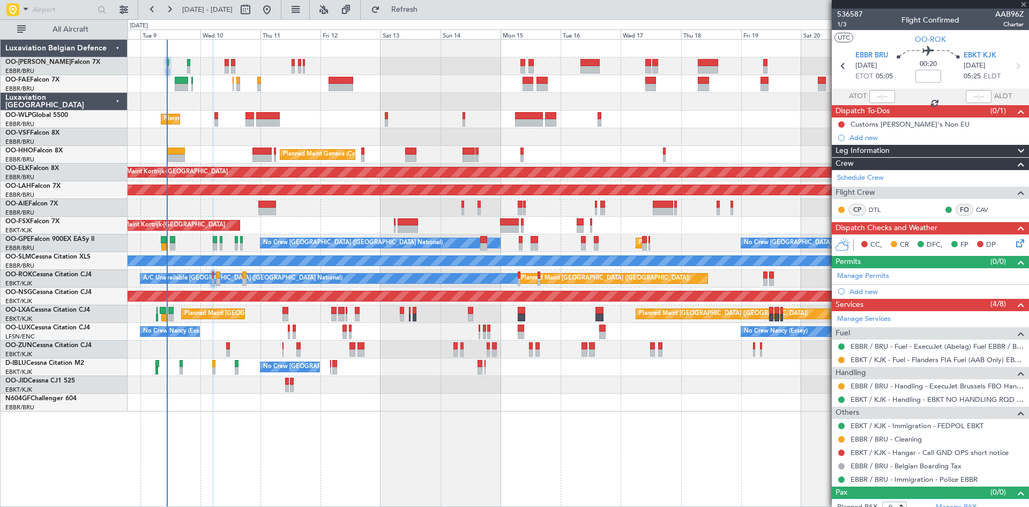
type input "1"
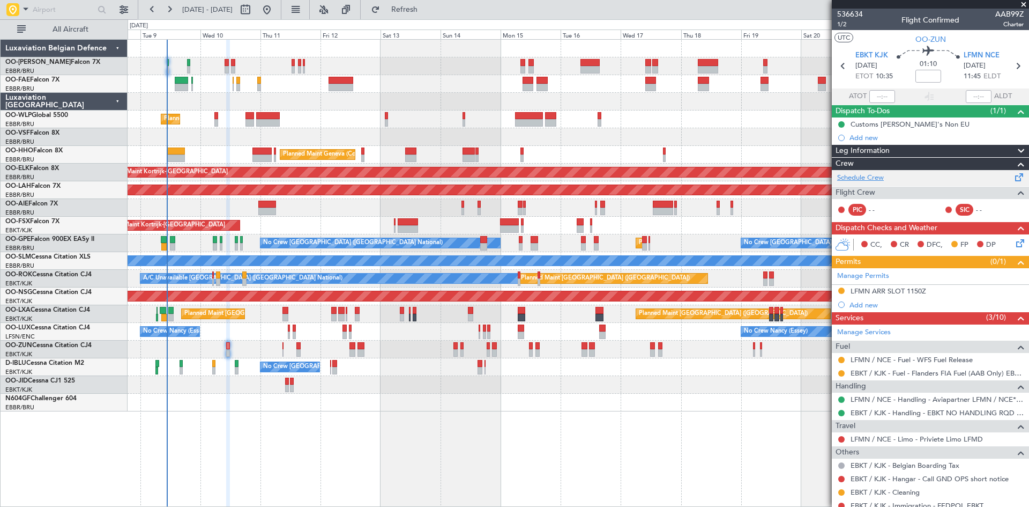
click at [846, 176] on link "Schedule Crew" at bounding box center [860, 178] width 47 height 11
click at [428, 399] on div at bounding box center [578, 403] width 901 height 18
click at [874, 303] on div "Add new" at bounding box center [932, 304] width 165 height 9
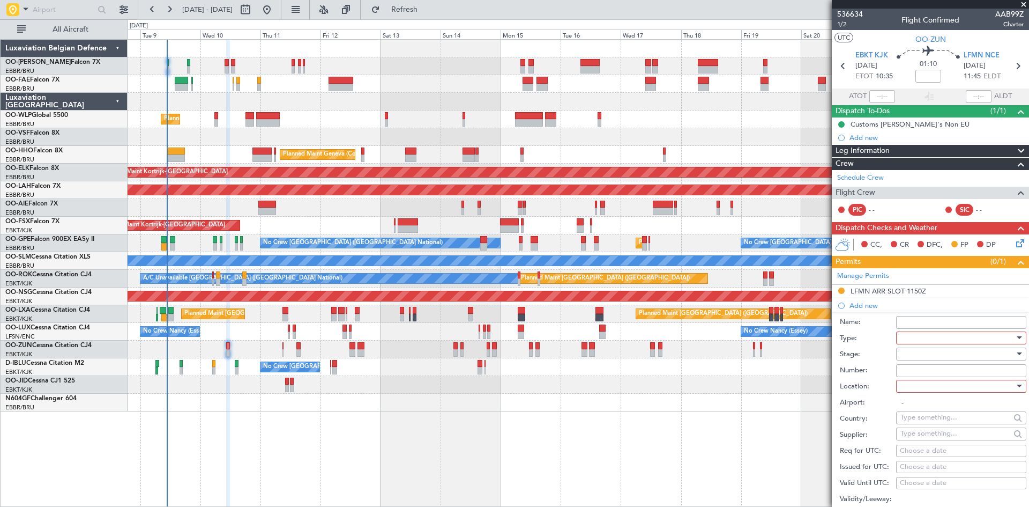
click at [918, 339] on div at bounding box center [958, 338] width 114 height 16
click at [921, 440] on span "Slot" at bounding box center [957, 440] width 113 height 16
click at [917, 358] on div at bounding box center [958, 354] width 114 height 16
click at [937, 439] on span "Received OK" at bounding box center [957, 440] width 113 height 16
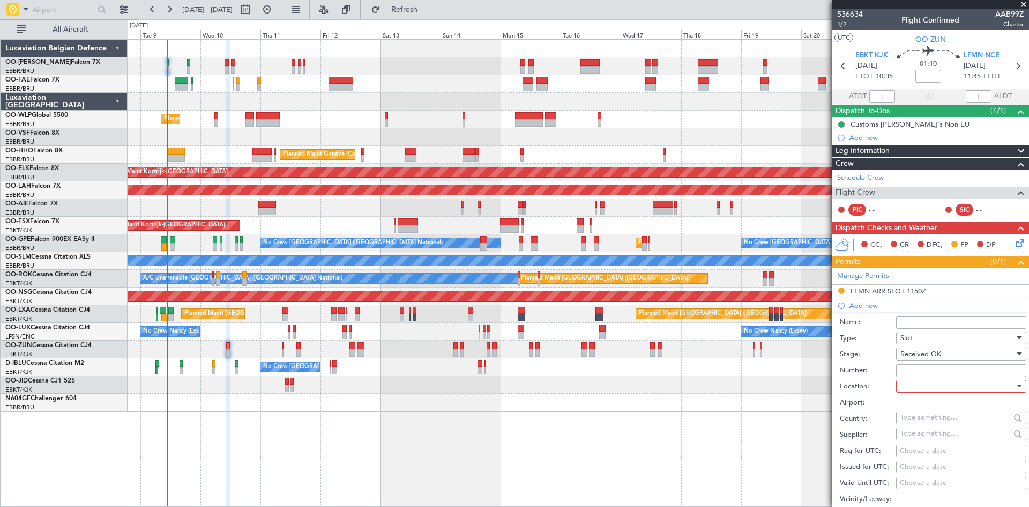
click at [919, 385] on div at bounding box center [958, 386] width 114 height 16
click at [924, 408] on span "Departure" at bounding box center [957, 407] width 113 height 16
type input "EBKT / KJK"
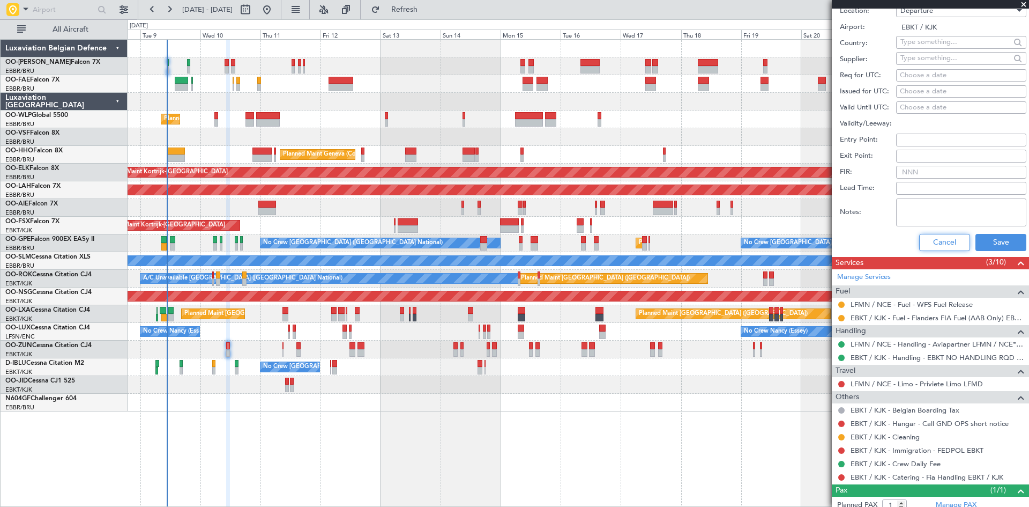
drag, startPoint x: 929, startPoint y: 239, endPoint x: 875, endPoint y: 256, distance: 57.0
click at [929, 239] on button "Cancel" at bounding box center [945, 242] width 51 height 17
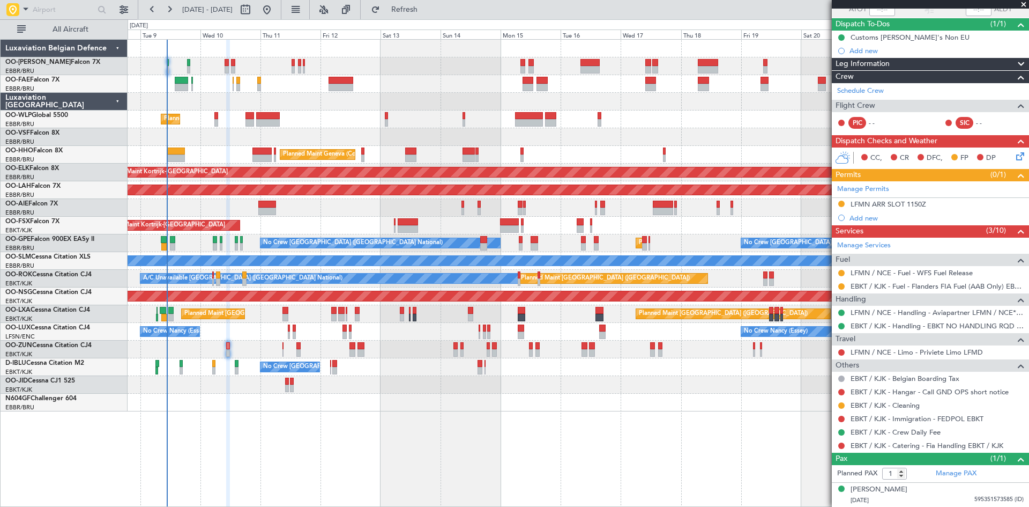
scroll to position [86, 0]
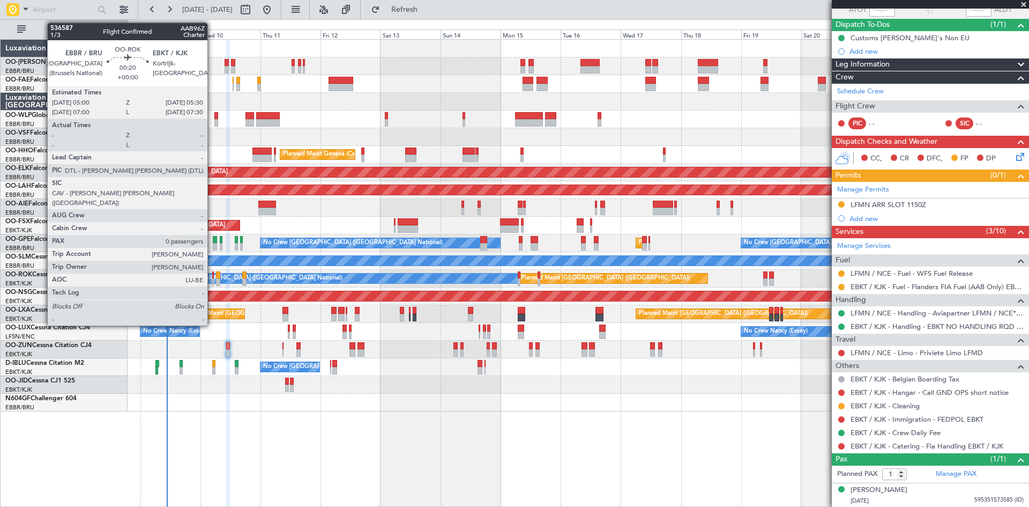
click at [212, 277] on div at bounding box center [213, 275] width 2 height 8
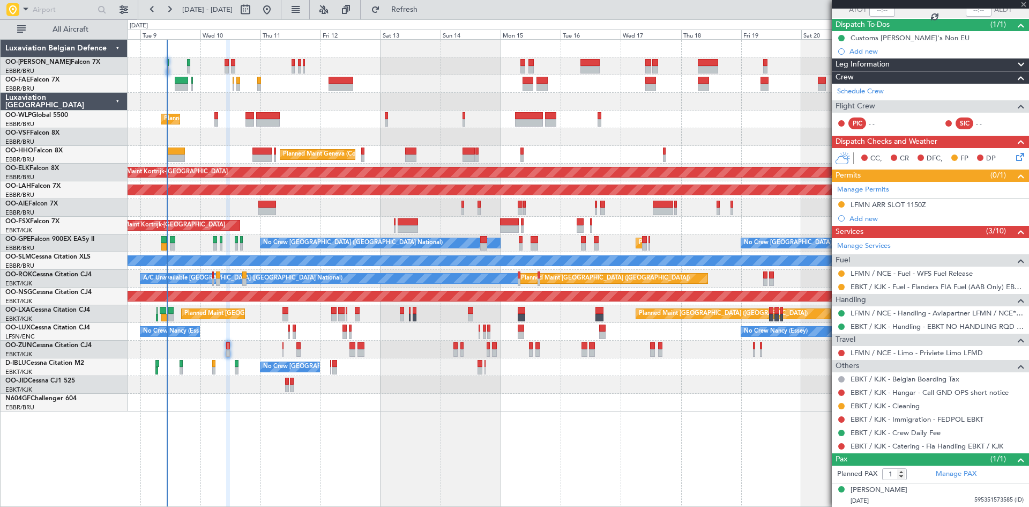
type input "0"
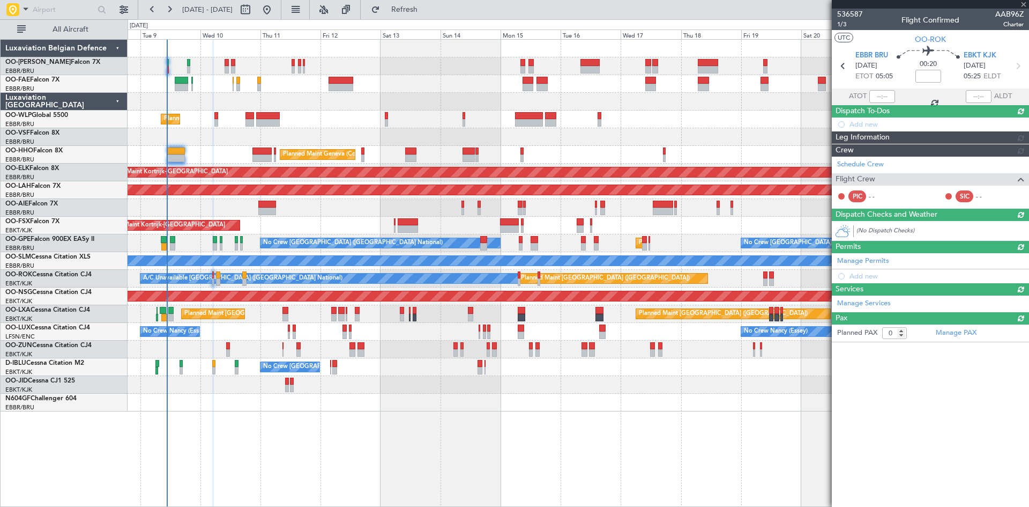
scroll to position [0, 0]
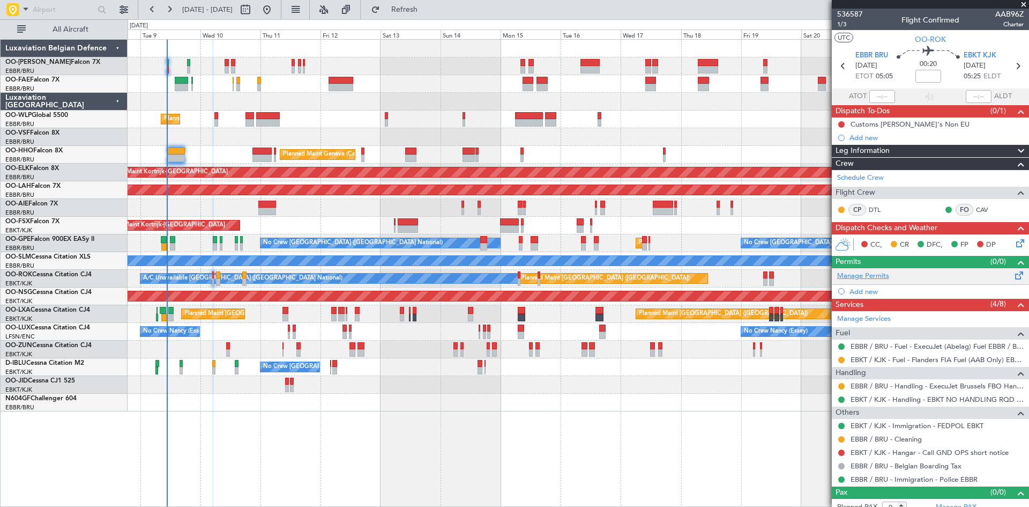
click at [860, 275] on link "Manage Permits" at bounding box center [863, 276] width 52 height 11
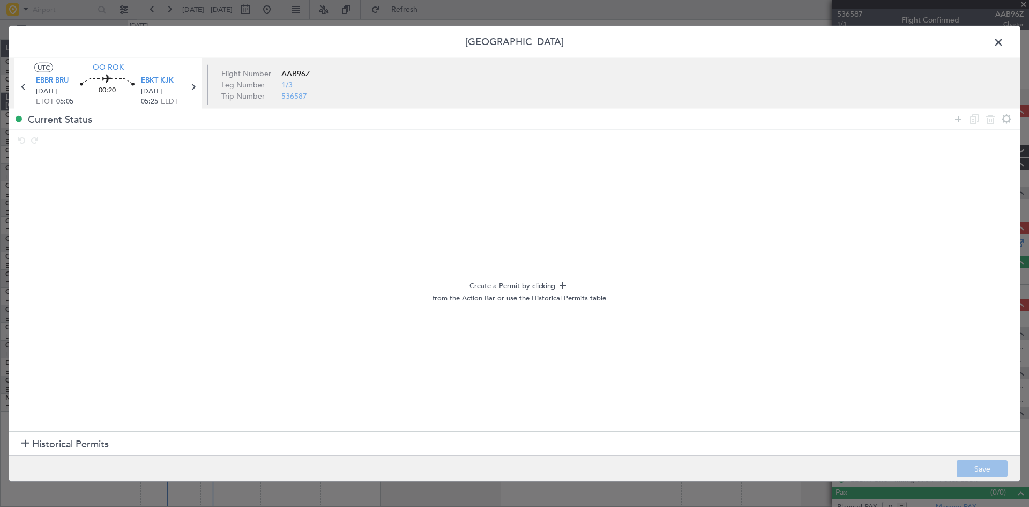
click at [1004, 39] on span at bounding box center [1004, 44] width 0 height 21
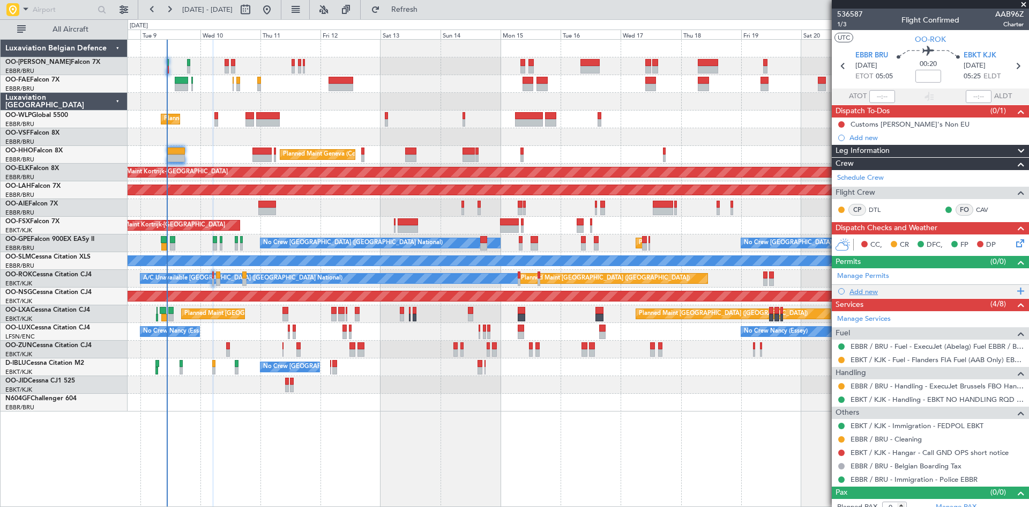
click at [861, 290] on div "Add new" at bounding box center [932, 291] width 165 height 9
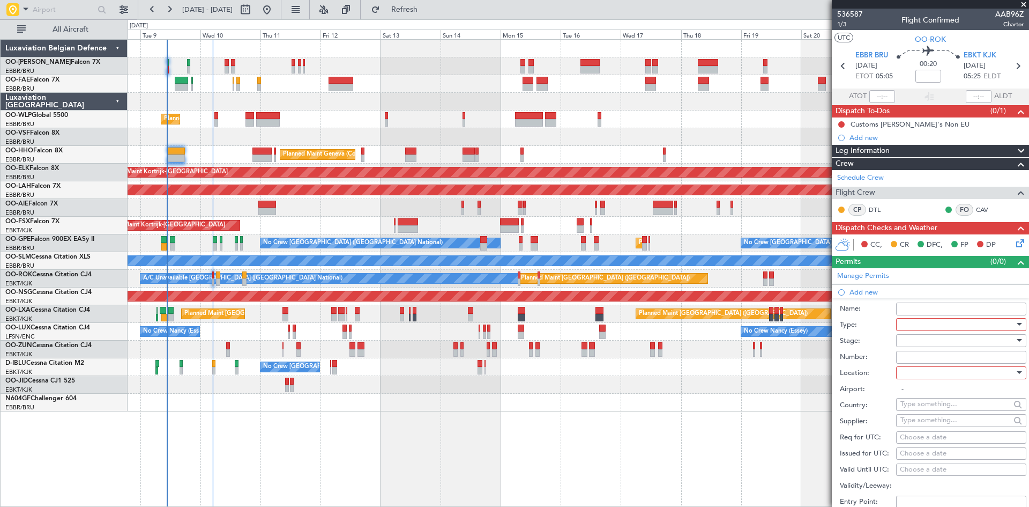
click at [920, 321] on div at bounding box center [958, 324] width 114 height 16
click at [931, 430] on span "Slot" at bounding box center [957, 425] width 113 height 16
click at [925, 342] on div at bounding box center [958, 340] width 114 height 16
click span "Received OK"
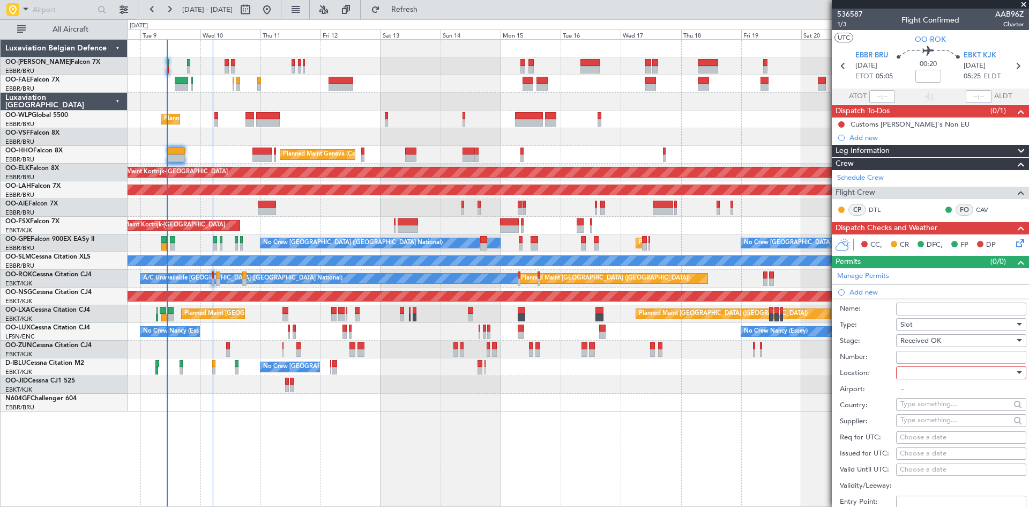
click div
click span "Departure"
type input "EBBR / BRU"
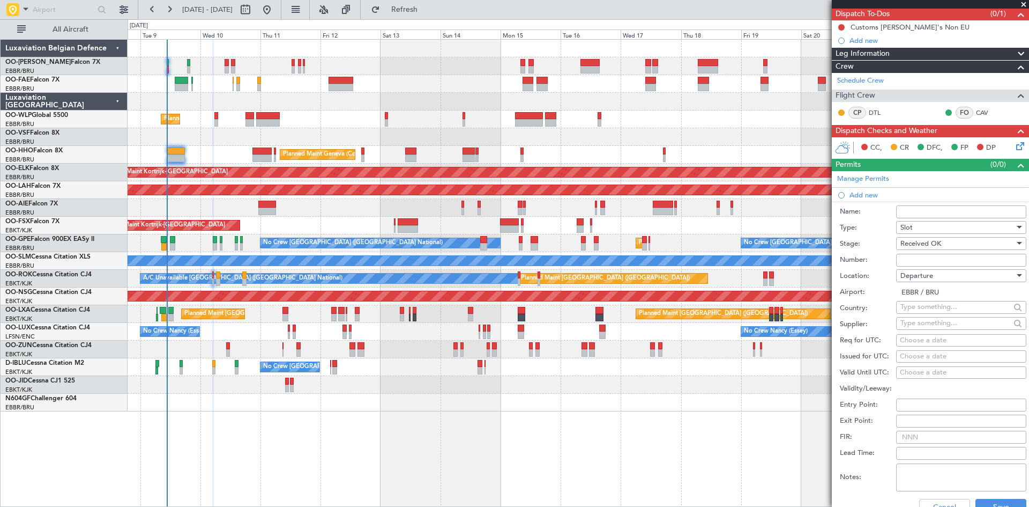
scroll to position [107, 0]
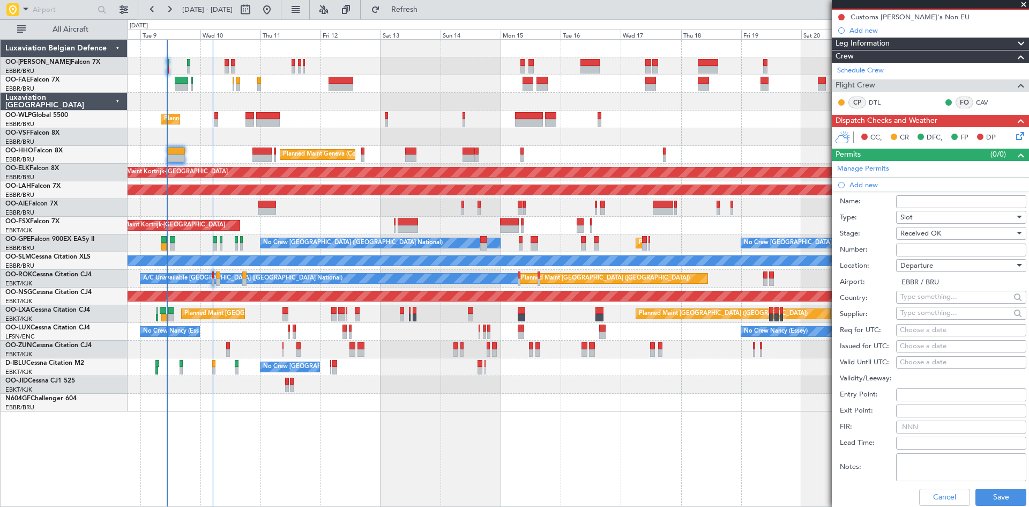
click div "Choose a date"
select select "9"
select select "2025"
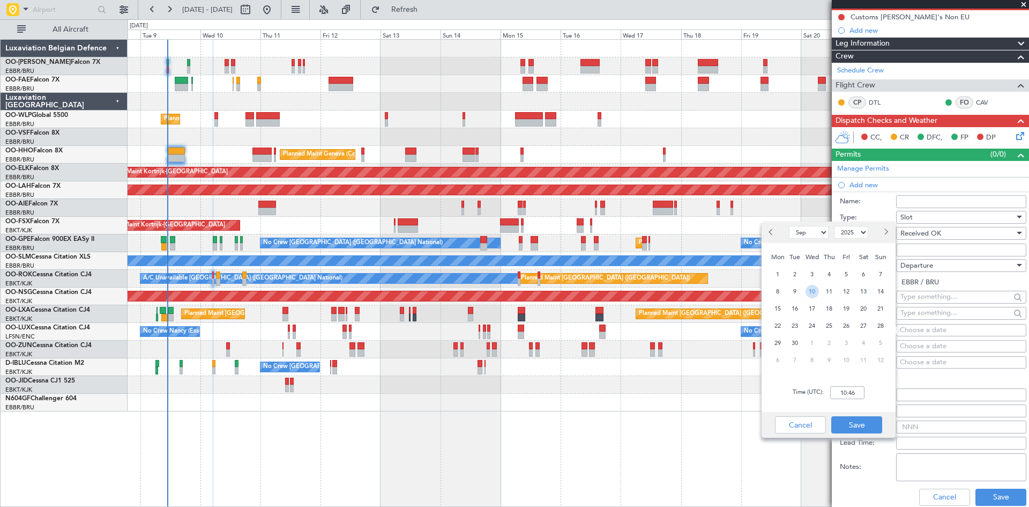
click span "10"
click input "00:00"
type input "05:00"
click button "Save"
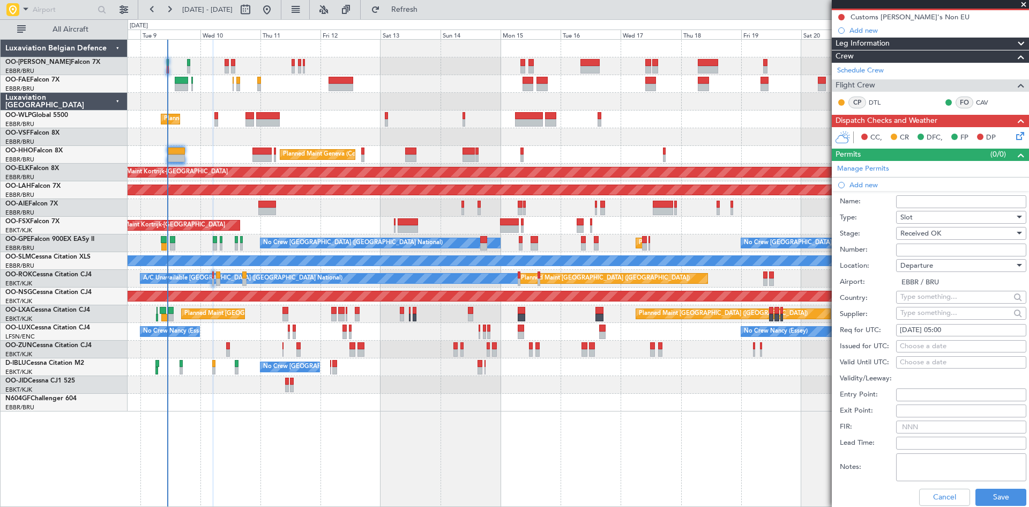
click div "Choose a date"
select select "9"
select select "2025"
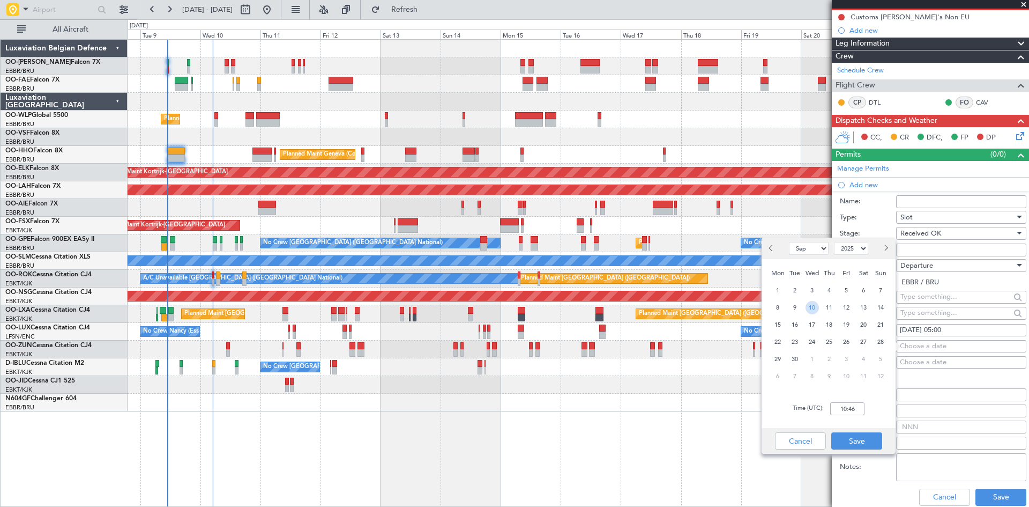
click span "10"
click input "00:00"
type input "05:00"
click button "Save"
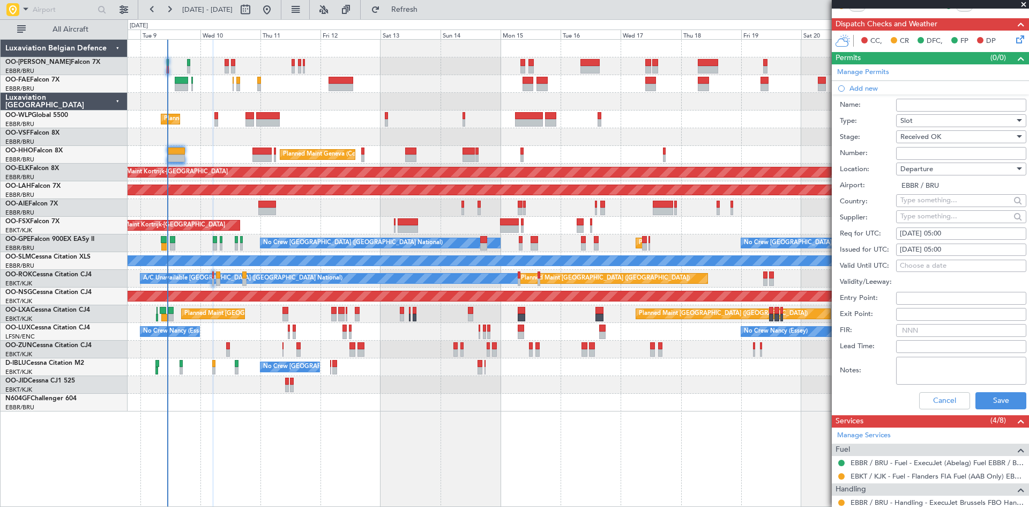
scroll to position [268, 0]
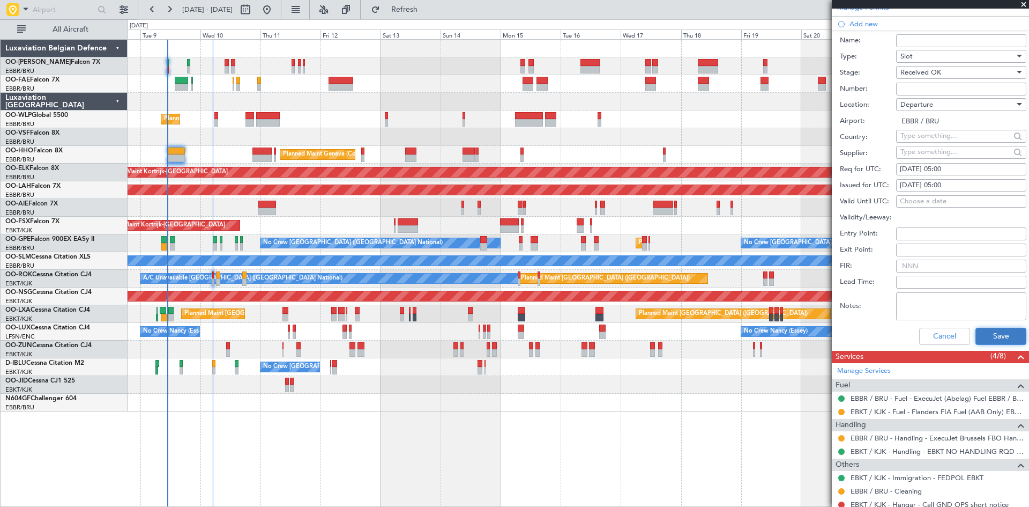
click button "Save"
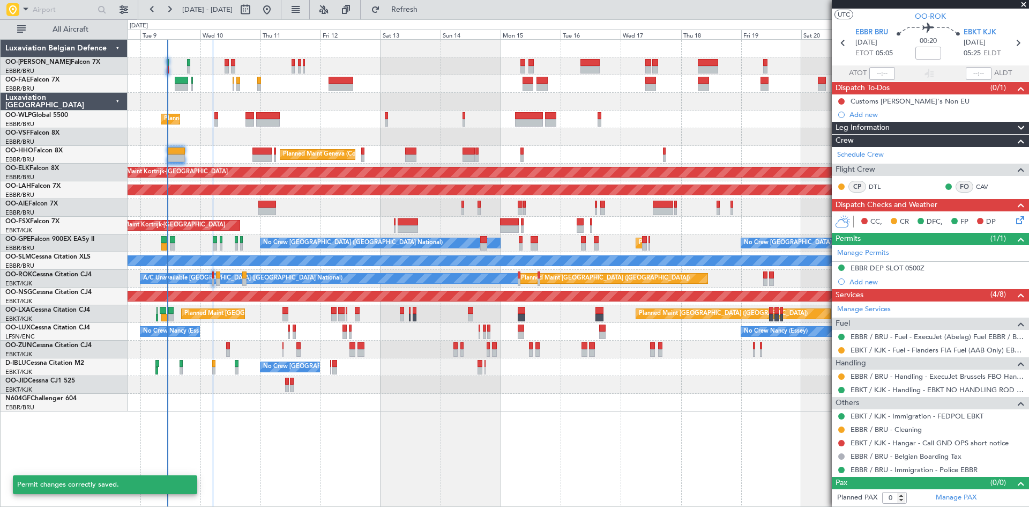
scroll to position [23, 0]
click div "EBBR DEP SLOT 0500Z"
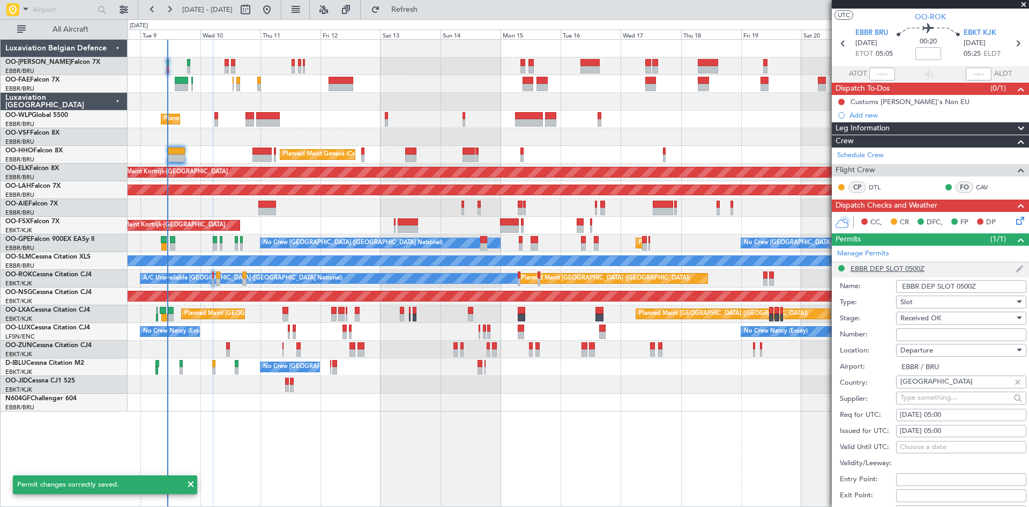
scroll to position [268, 0]
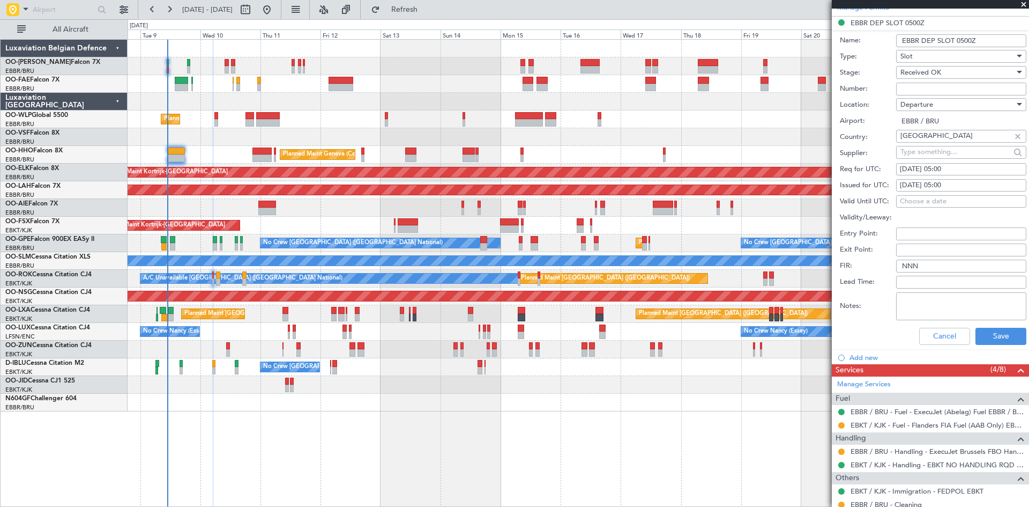
click input "Number:"
paste input "EBBRAAB6015D"
type input "EBBRAAB6015D00"
click button "Save"
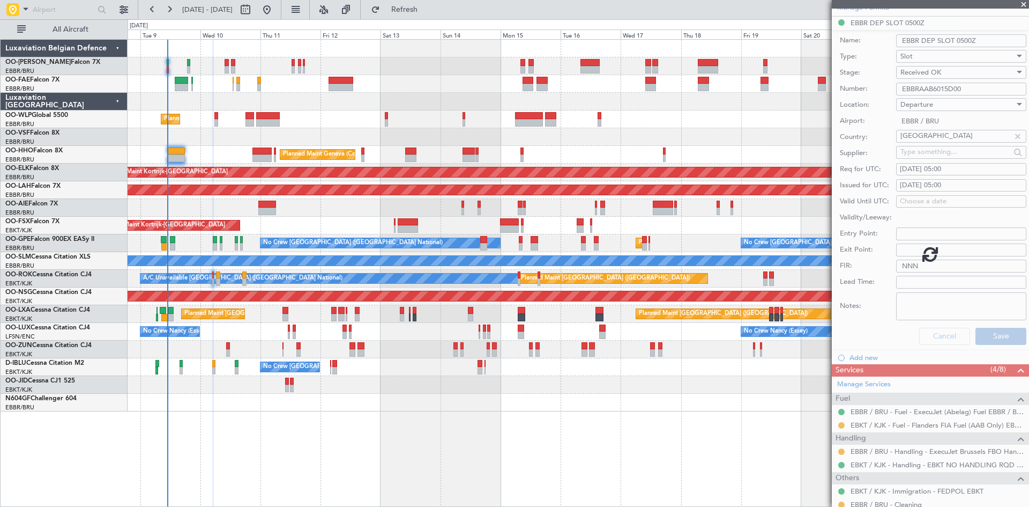
scroll to position [23, 0]
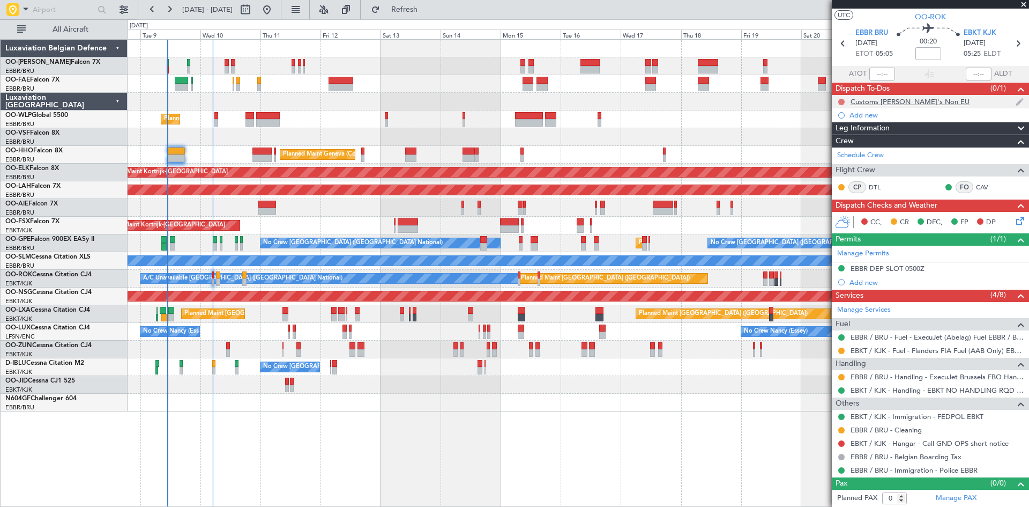
click button
click span "Completed"
click button
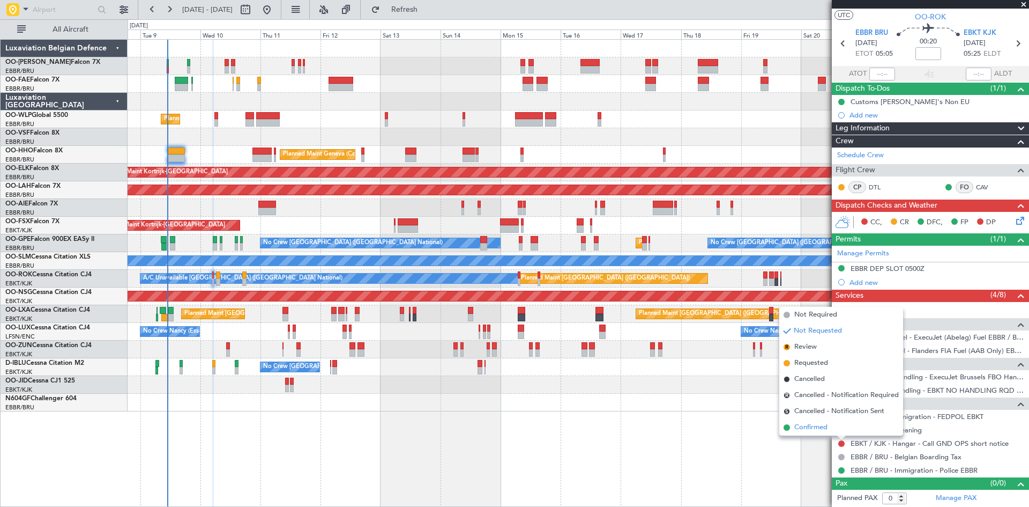
click li "Confirmed"
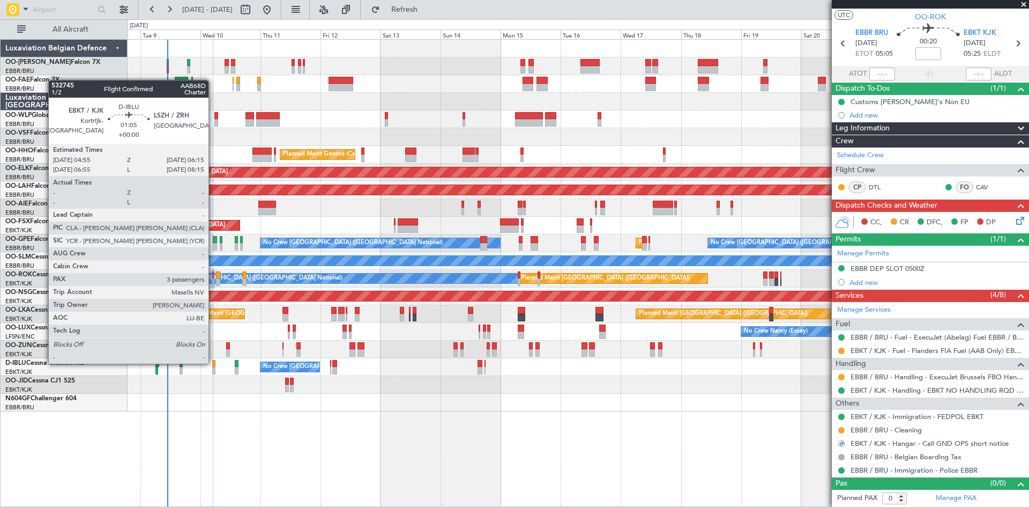
click div
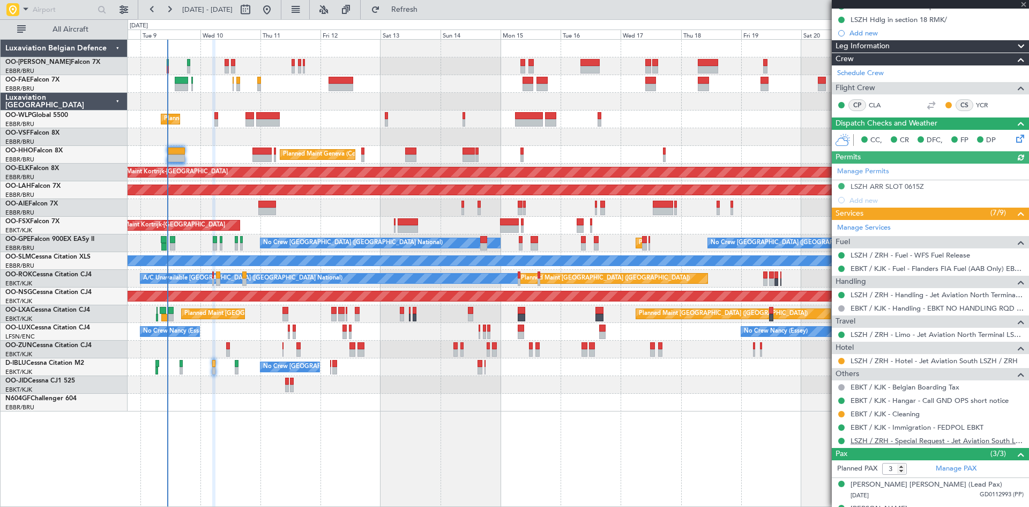
scroll to position [174, 0]
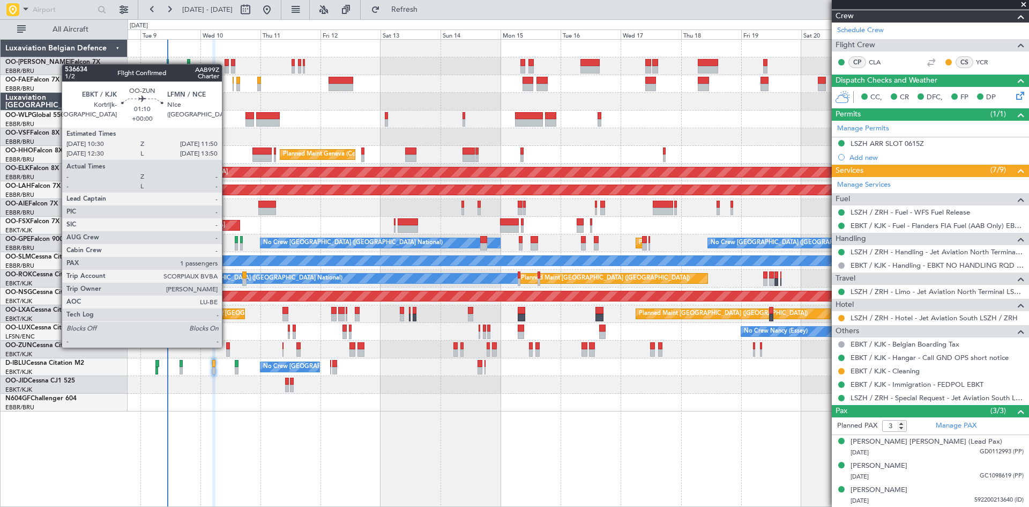
click div
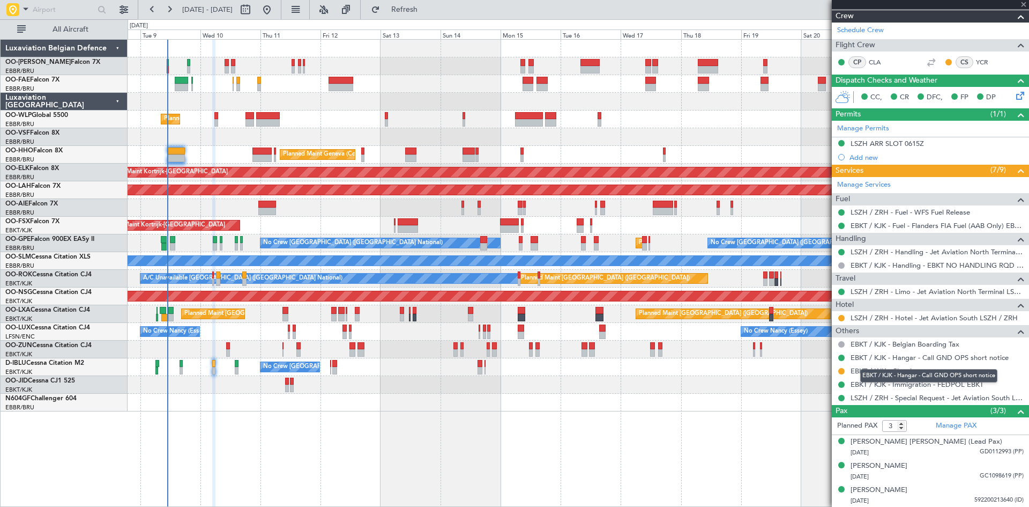
type input "1"
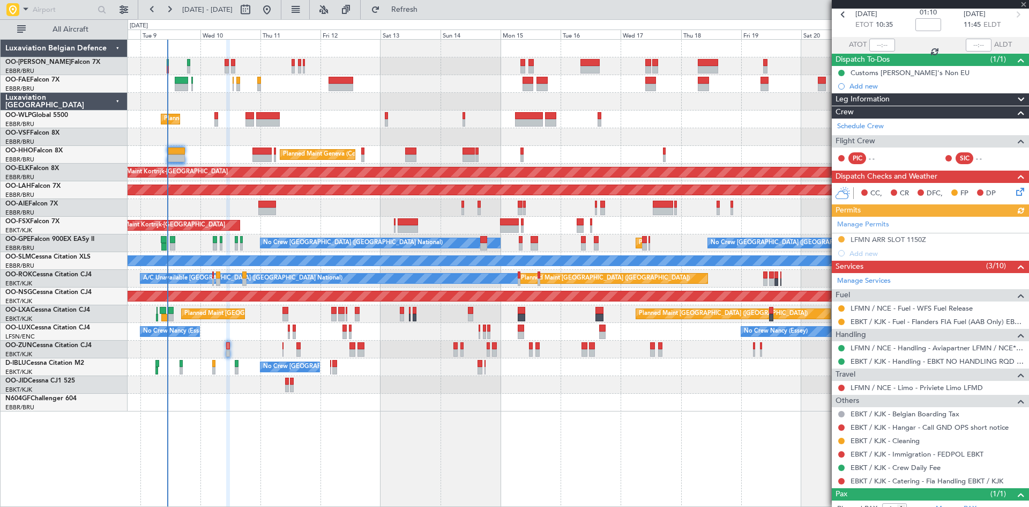
scroll to position [86, 0]
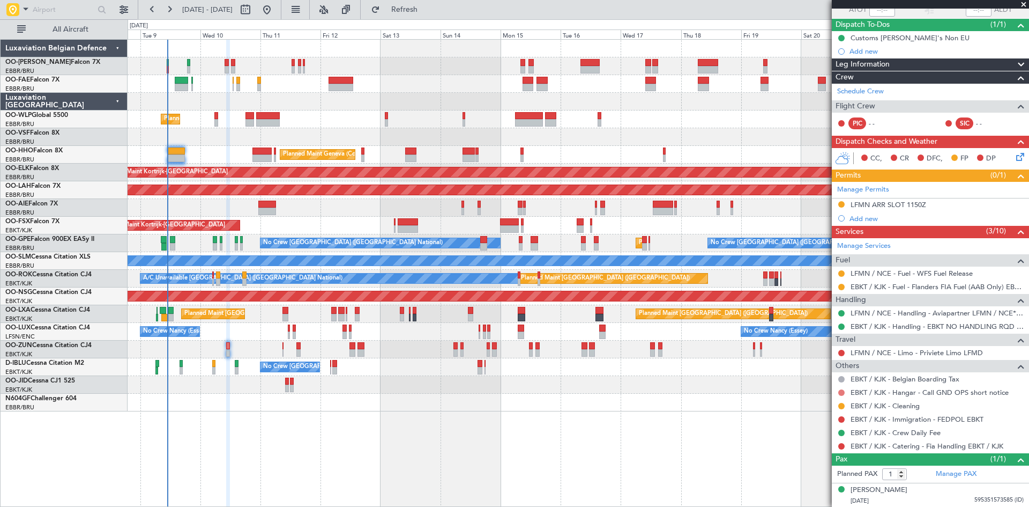
click button
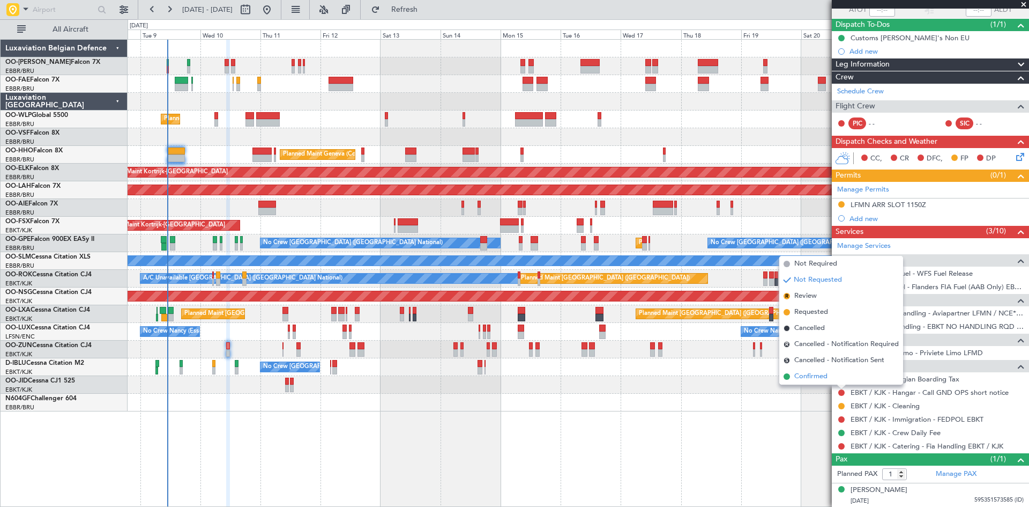
click li "Confirmed"
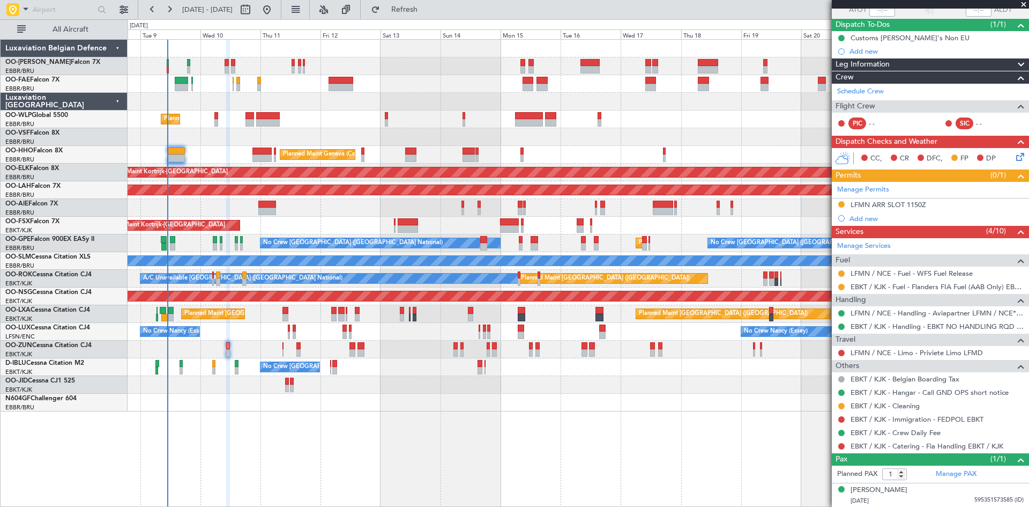
scroll to position [58, 0]
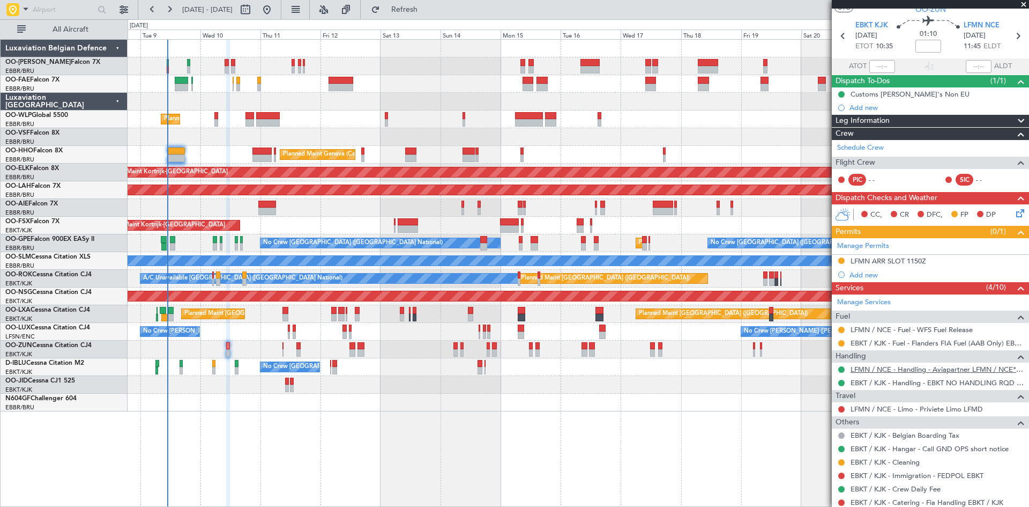
scroll to position [86, 0]
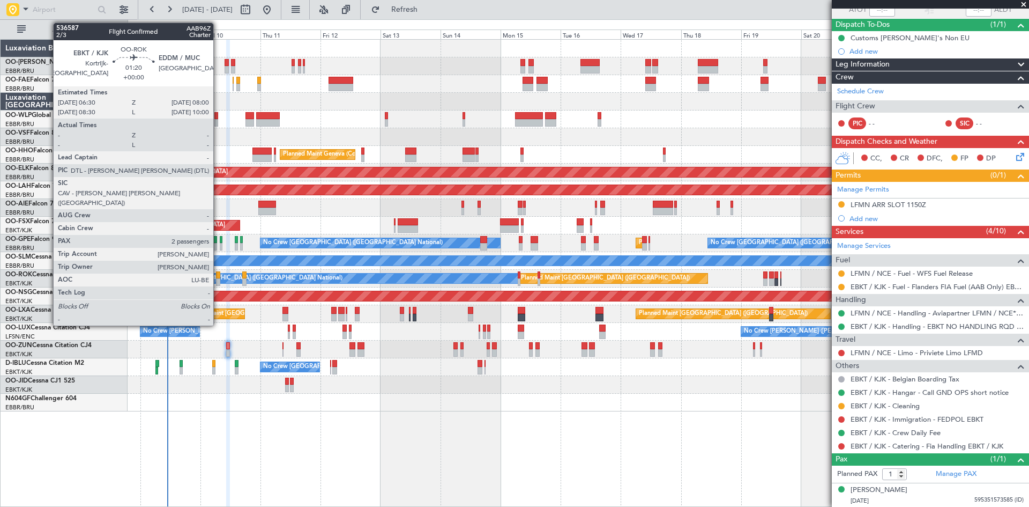
click at [218, 279] on div at bounding box center [218, 282] width 4 height 8
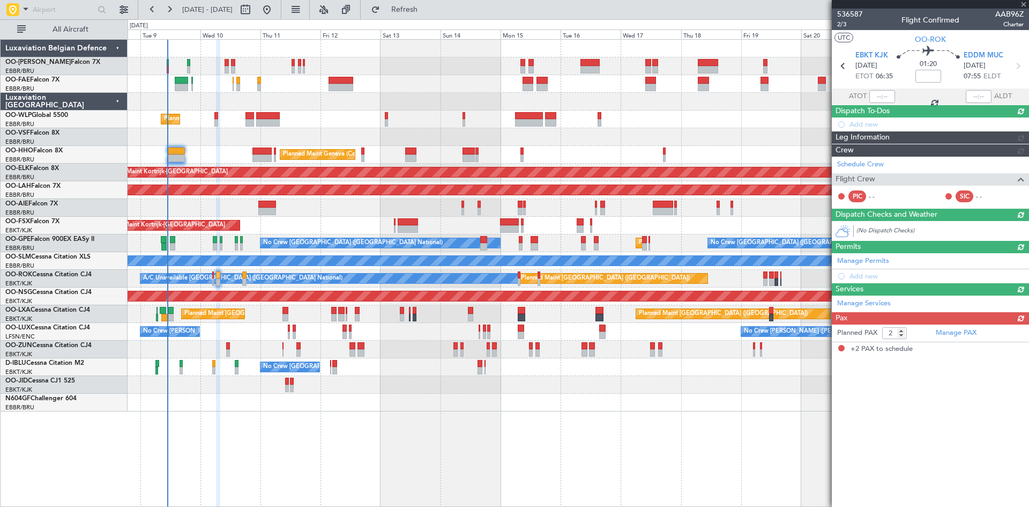
scroll to position [0, 0]
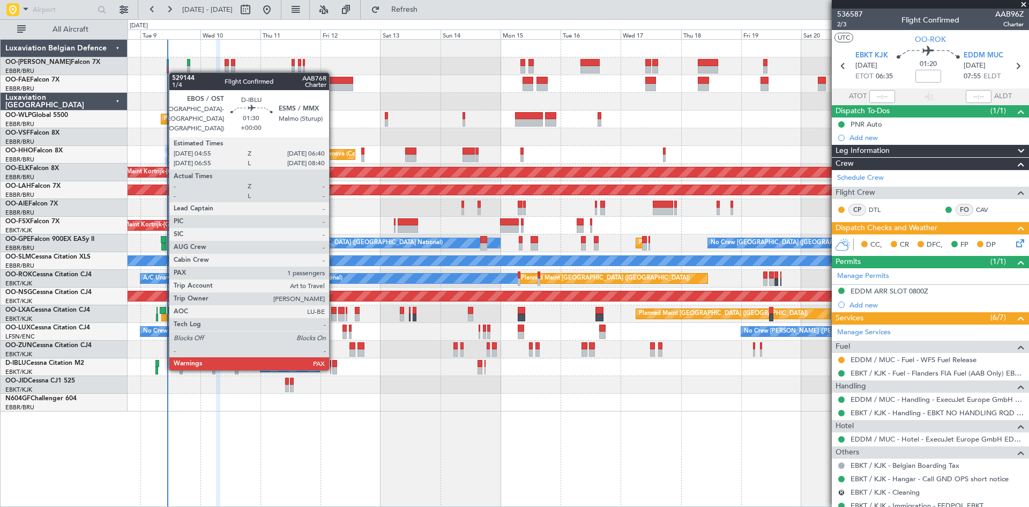
click at [334, 368] on div at bounding box center [334, 371] width 5 height 8
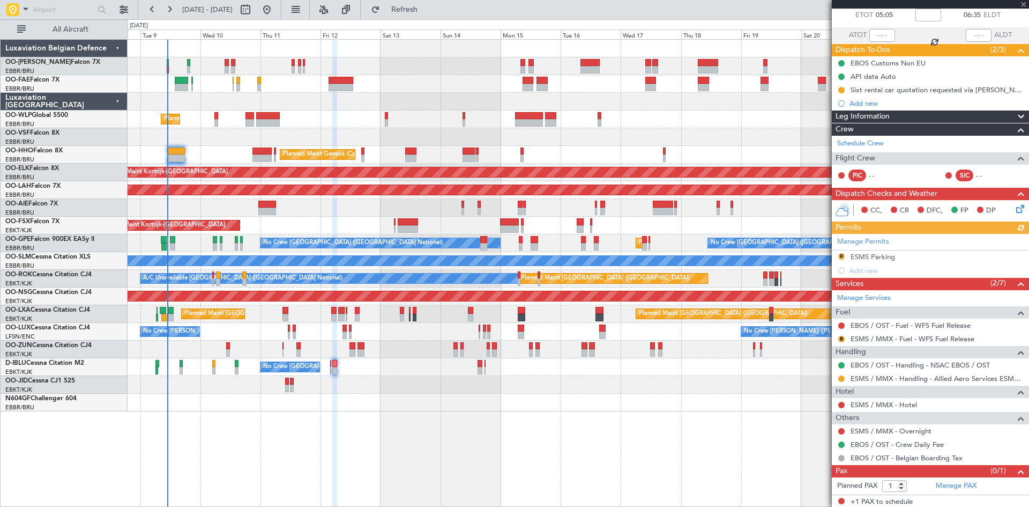
scroll to position [63, 0]
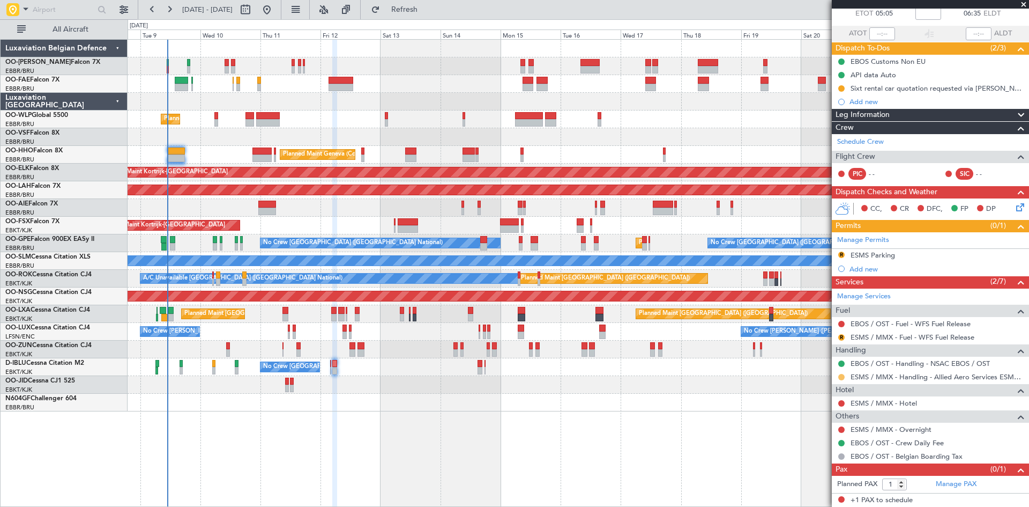
click at [841, 376] on button at bounding box center [842, 377] width 6 height 6
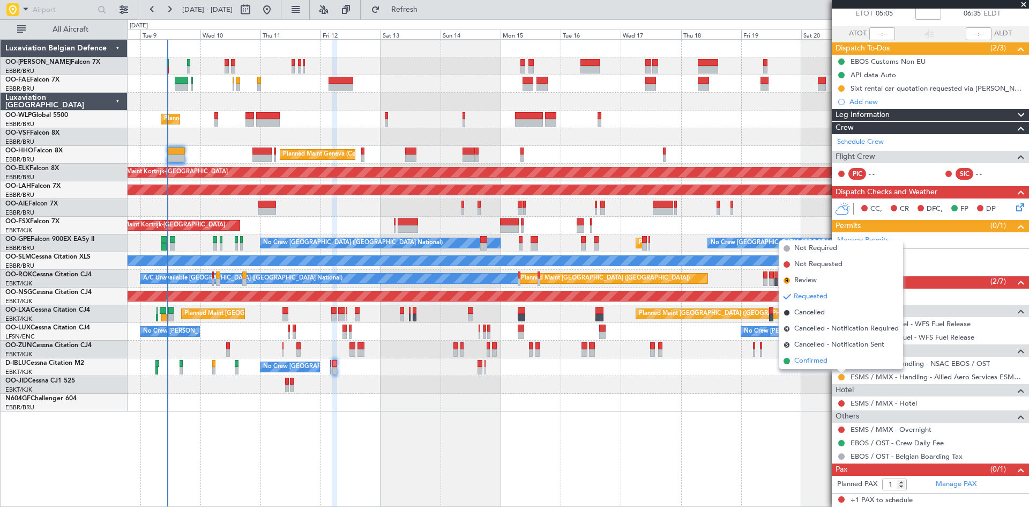
click at [833, 365] on li "Confirmed" at bounding box center [842, 361] width 124 height 16
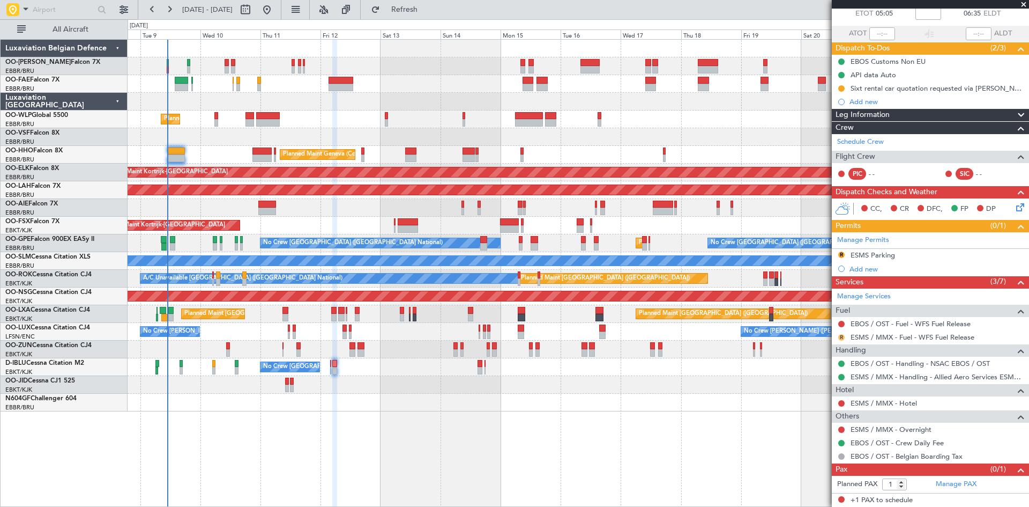
click at [842, 336] on button "R" at bounding box center [842, 337] width 6 height 6
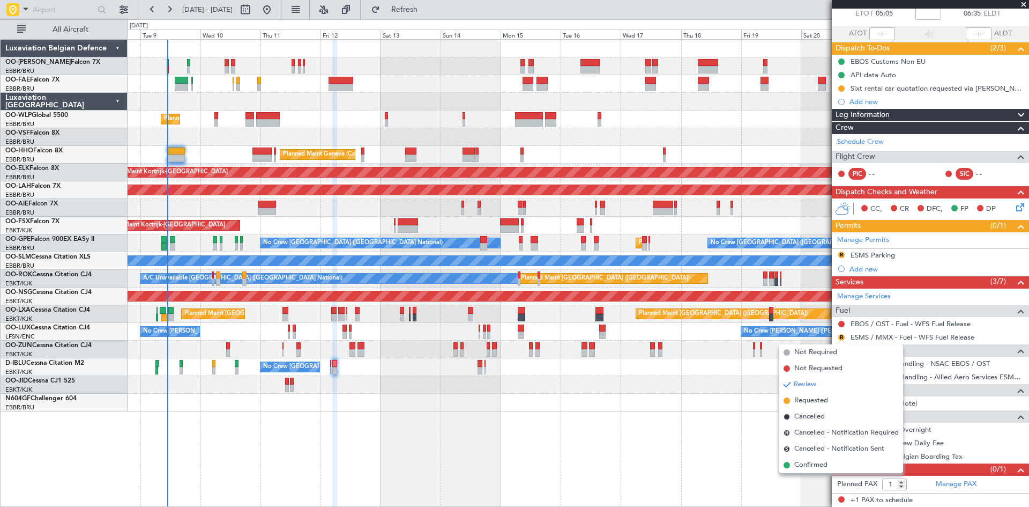
click at [830, 469] on li "Confirmed" at bounding box center [842, 465] width 124 height 16
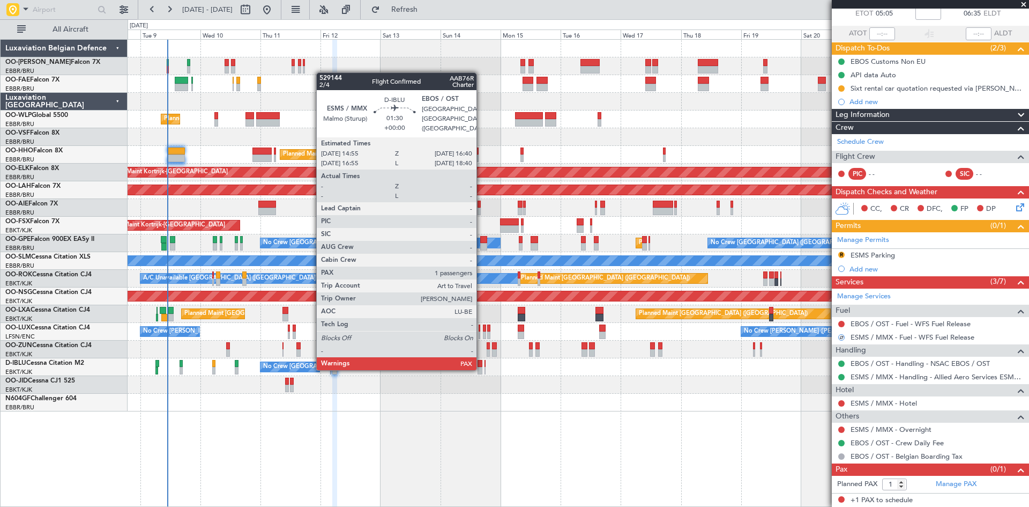
click at [481, 367] on div at bounding box center [480, 371] width 5 height 8
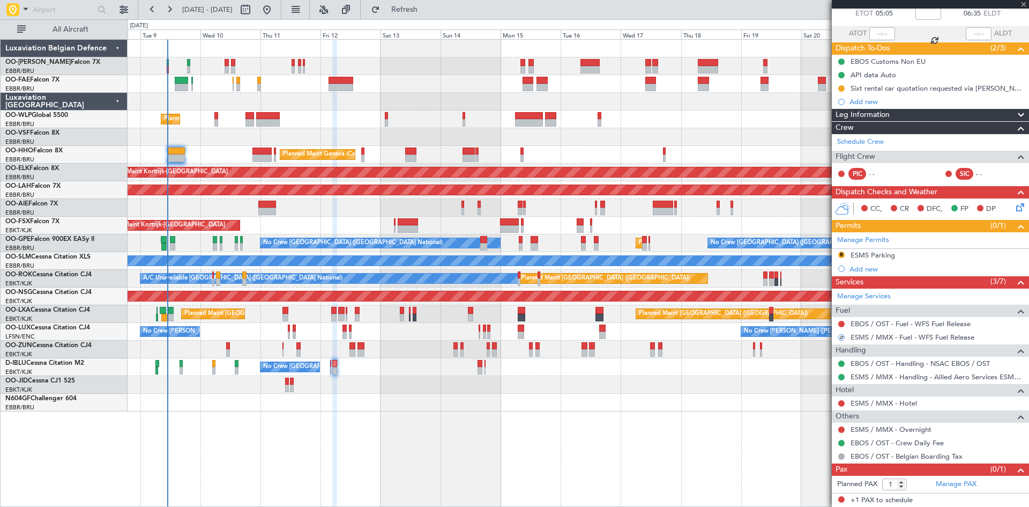
scroll to position [0, 0]
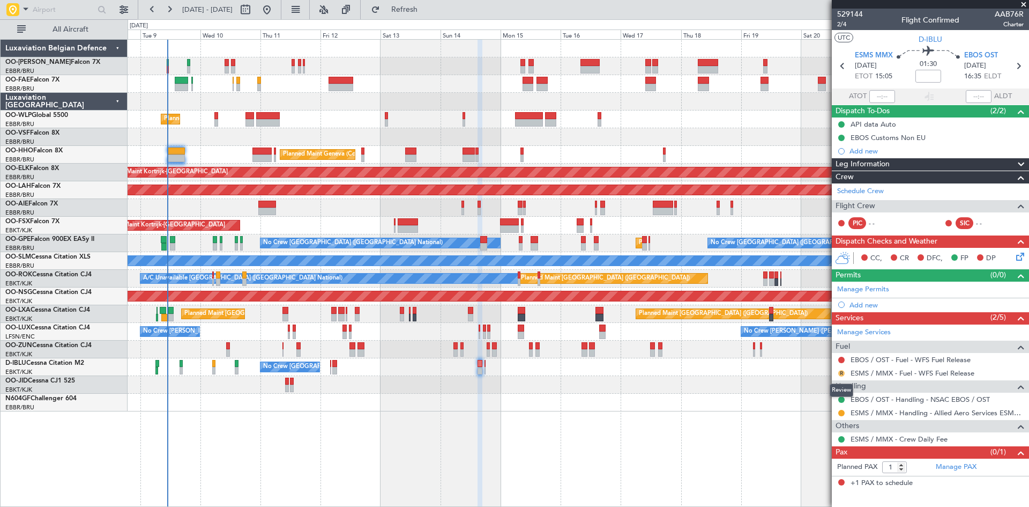
click at [841, 373] on button "R" at bounding box center [842, 373] width 6 height 6
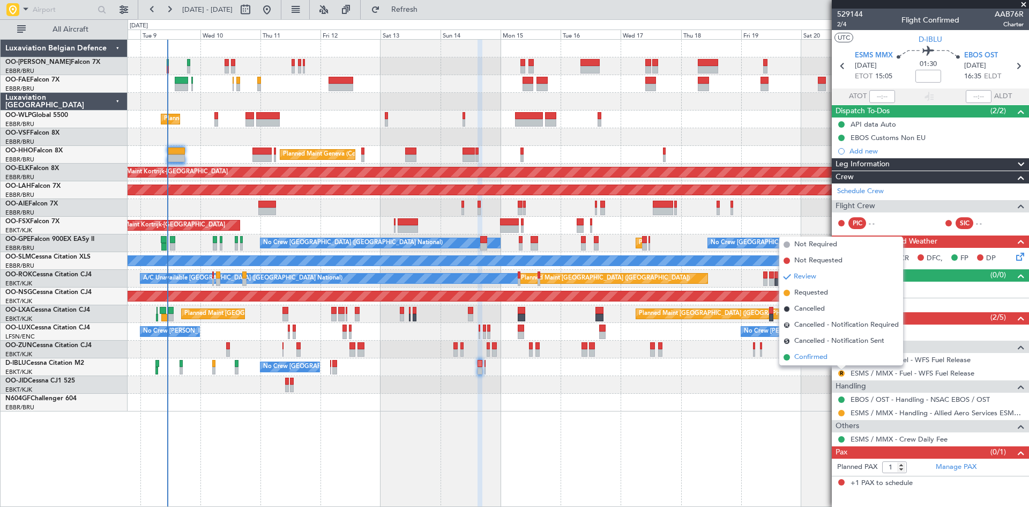
click at [827, 359] on span "Confirmed" at bounding box center [811, 357] width 33 height 11
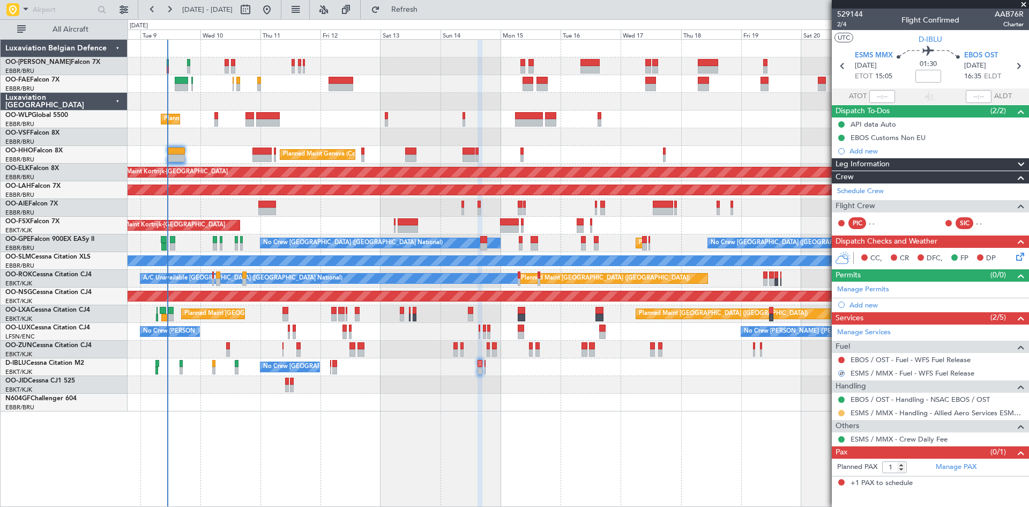
click at [842, 411] on button at bounding box center [842, 413] width 6 height 6
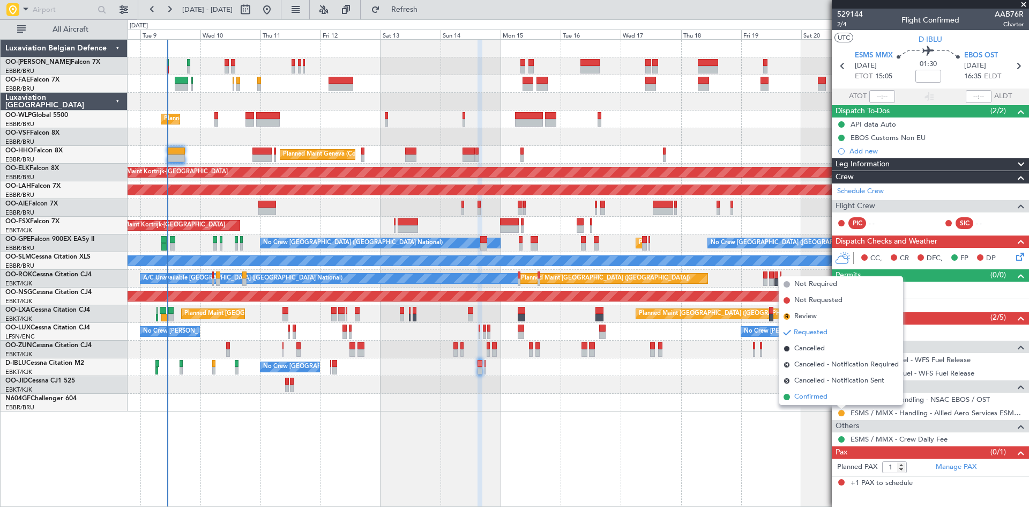
click at [832, 396] on li "Confirmed" at bounding box center [842, 397] width 124 height 16
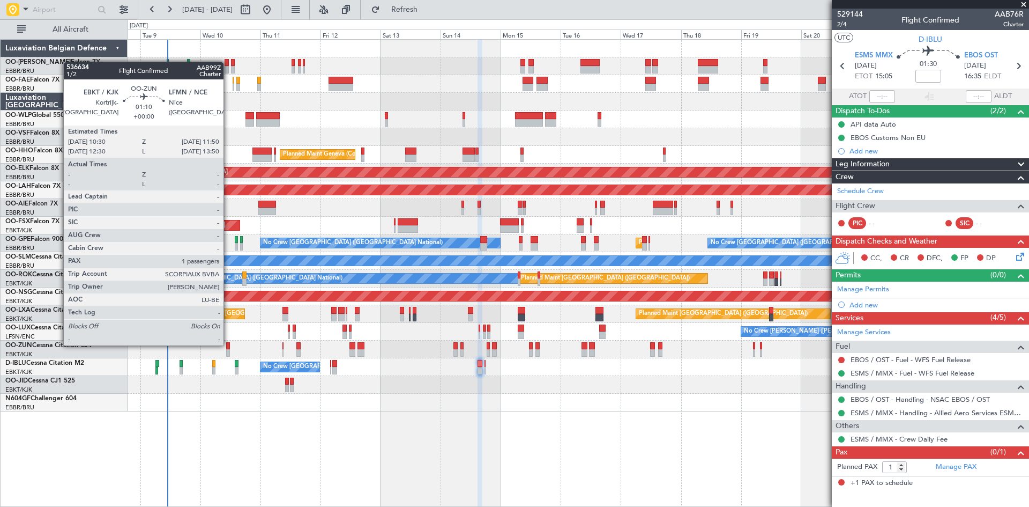
click at [228, 344] on div at bounding box center [228, 346] width 4 height 8
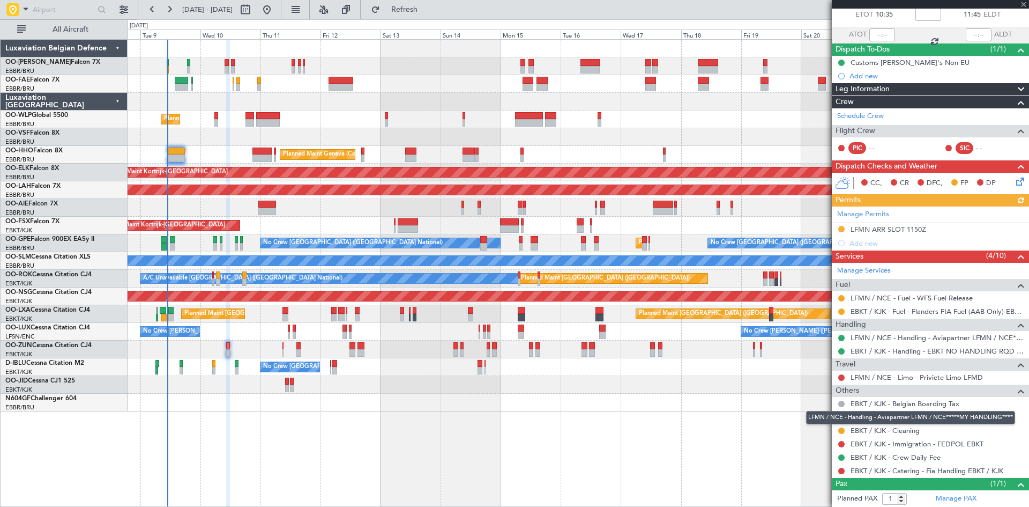
scroll to position [86, 0]
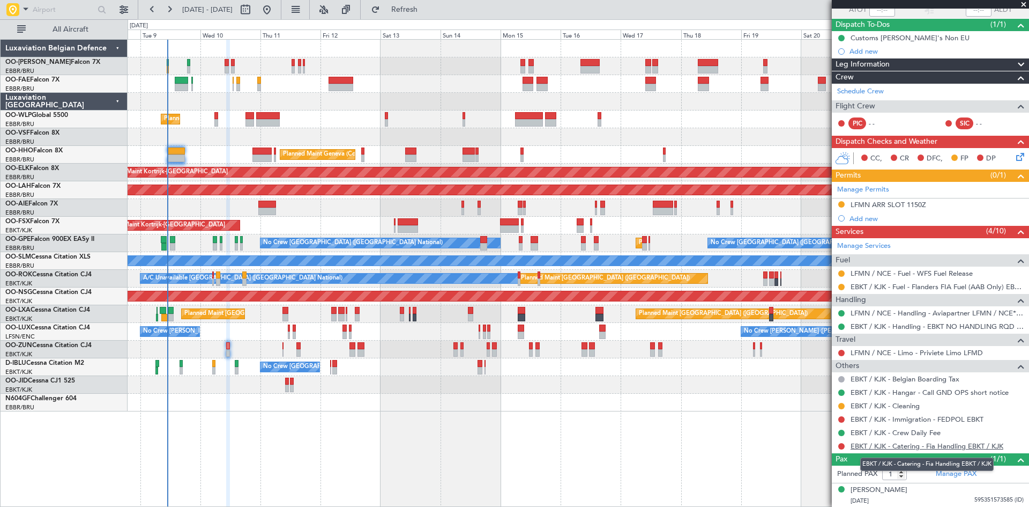
click at [913, 446] on link "EBKT / KJK - Catering - Fia Handling EBKT / KJK" at bounding box center [927, 445] width 153 height 9
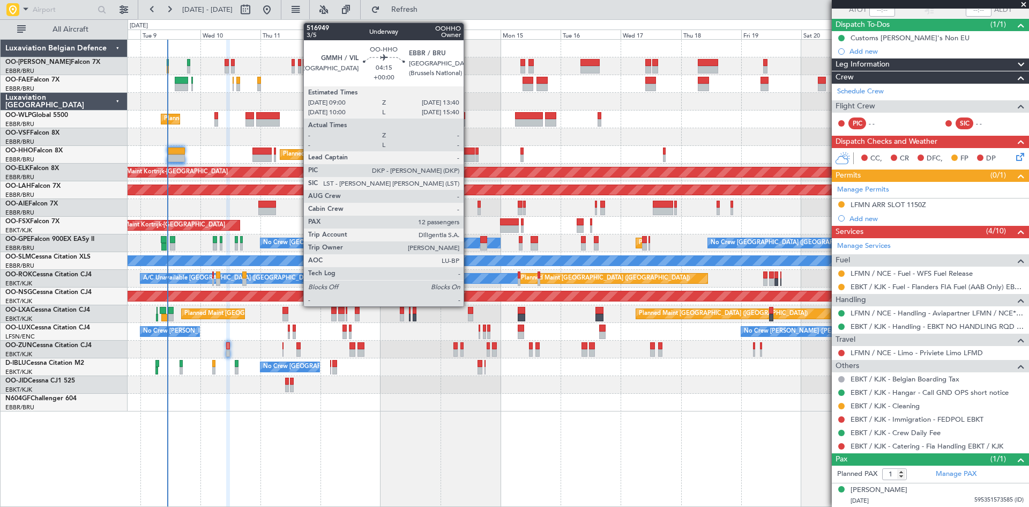
click at [469, 157] on div at bounding box center [469, 158] width 12 height 8
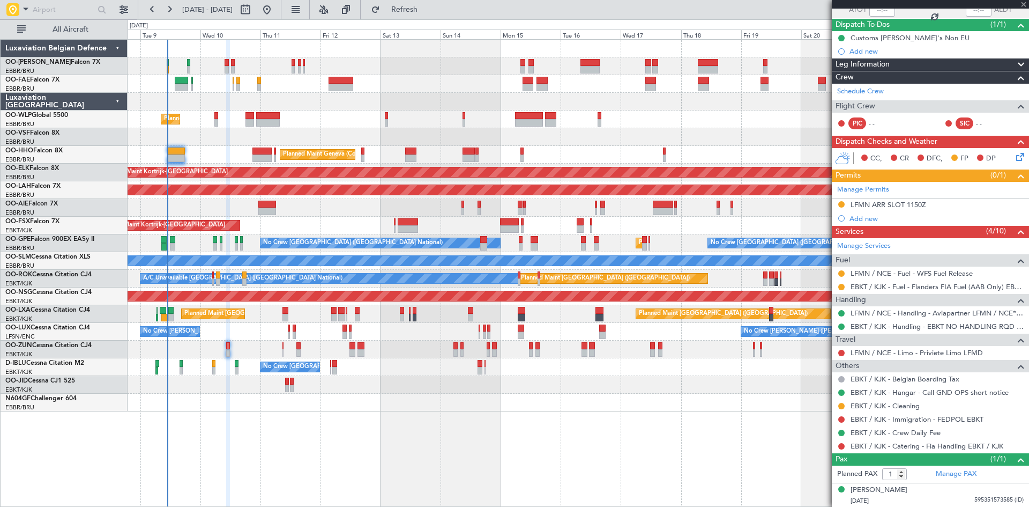
type input "12"
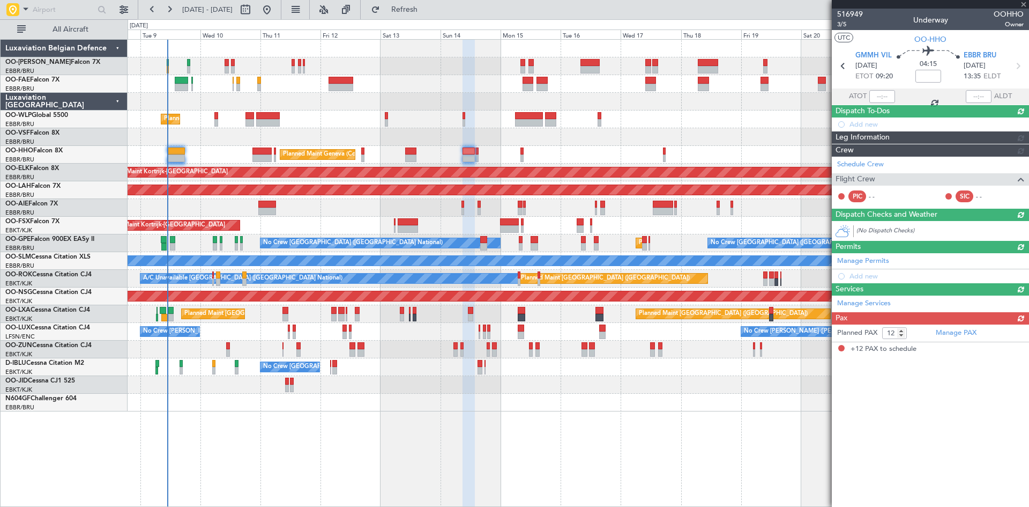
scroll to position [0, 0]
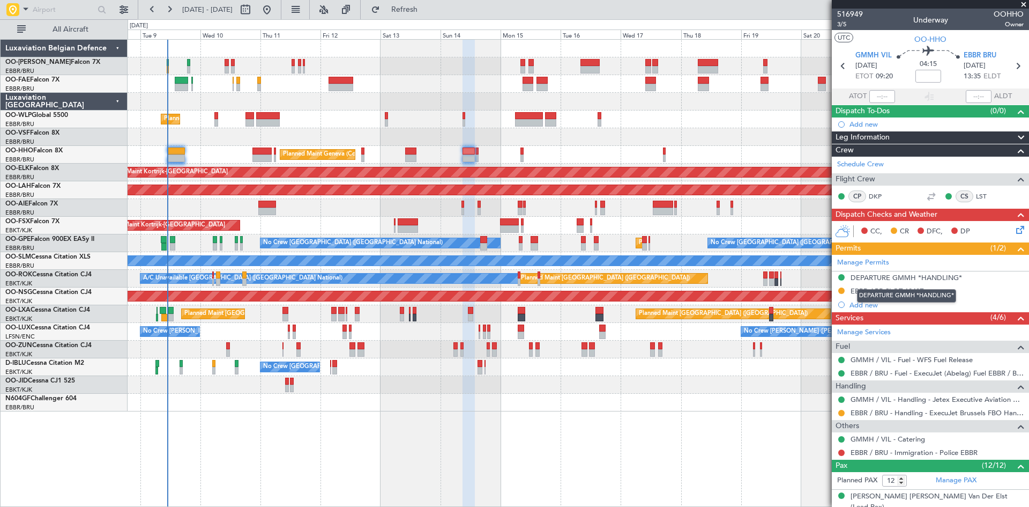
click at [890, 290] on div "DEPARTURE GMMH *HANDLING*" at bounding box center [906, 295] width 99 height 13
click at [841, 290] on button at bounding box center [842, 290] width 6 height 6
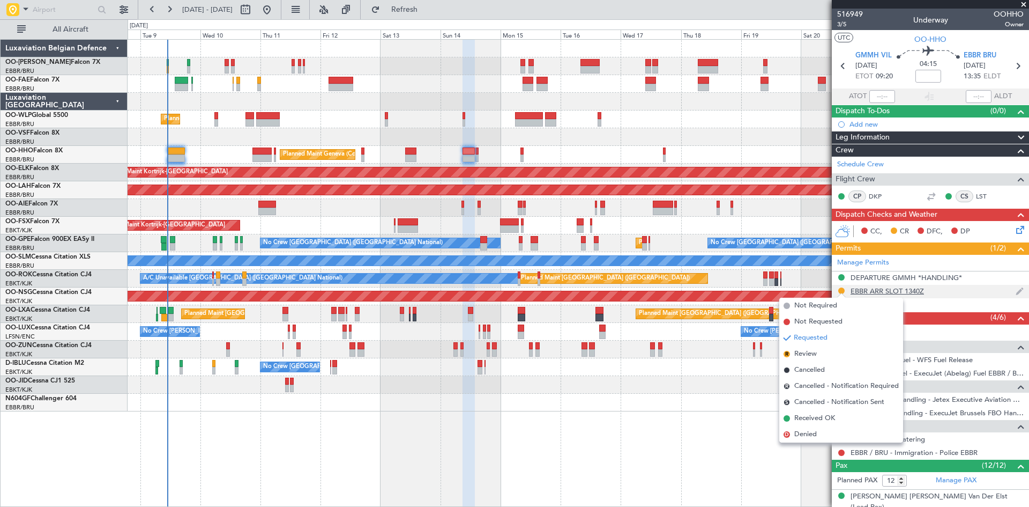
click at [929, 285] on div "EBBR ARR SLOT 1340Z" at bounding box center [930, 291] width 197 height 13
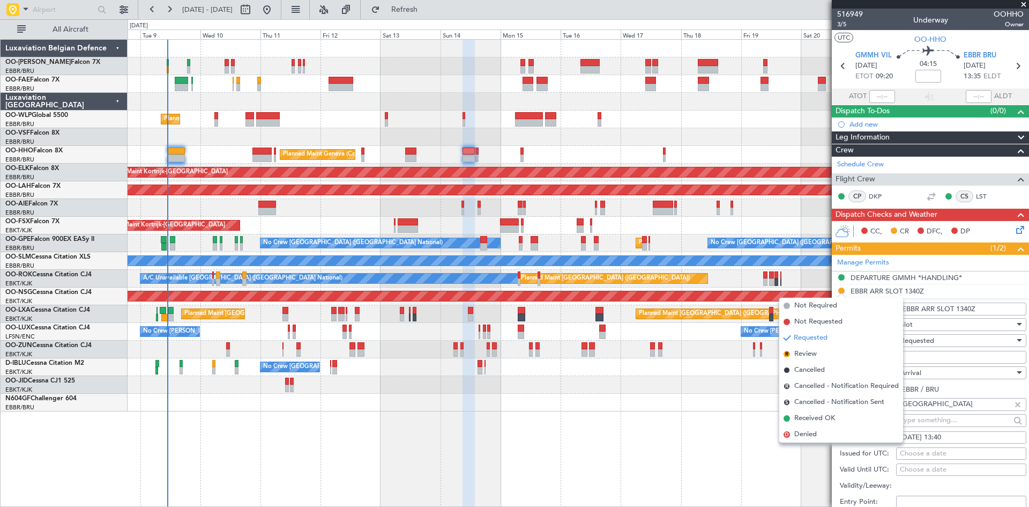
click at [1014, 292] on li "EBBR ARR SLOT 1340Z Name: EBBR ARR SLOT 1340Z Type: Slot Stage: Requested Numbe…" at bounding box center [930, 451] width 197 height 333
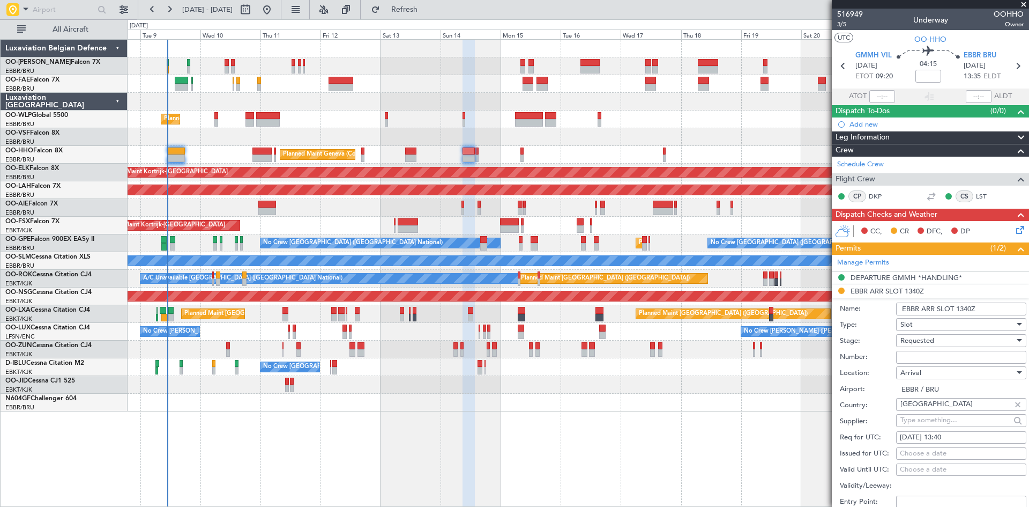
click at [959, 342] on div "Requested" at bounding box center [958, 340] width 114 height 16
click at [946, 419] on span "Received OK" at bounding box center [957, 421] width 113 height 16
click at [905, 352] on input "Number:" at bounding box center [961, 357] width 130 height 13
paste input "EBBRAAB6410A"
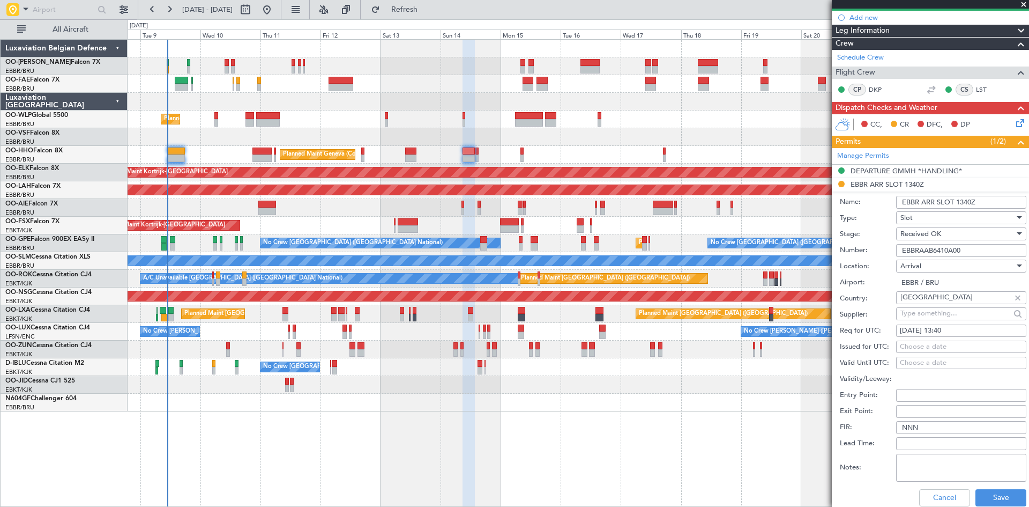
scroll to position [107, 0]
type input "EBBRAAB6410A00"
click at [918, 347] on div "Choose a date" at bounding box center [961, 346] width 123 height 11
select select "9"
select select "2025"
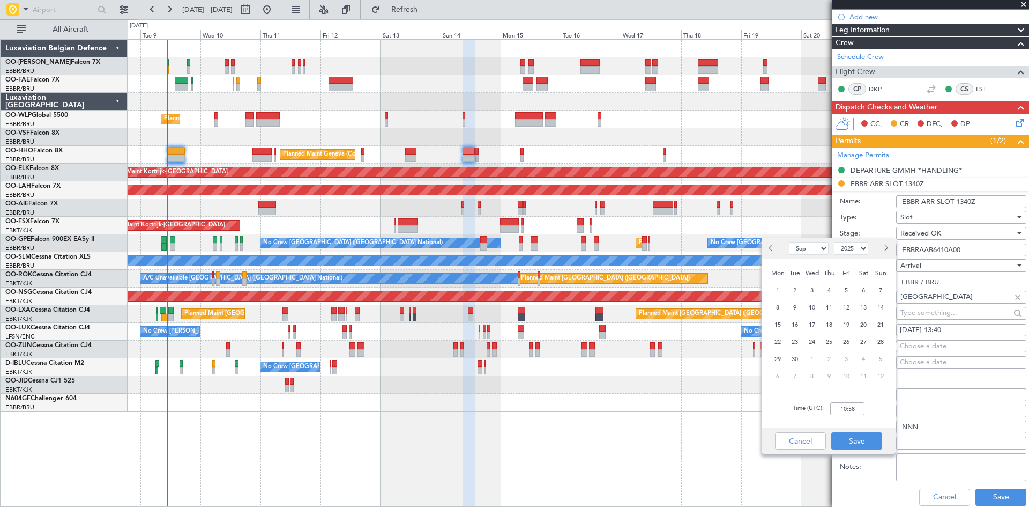
click at [993, 384] on input "Validity/Leeway:" at bounding box center [961, 378] width 130 height 13
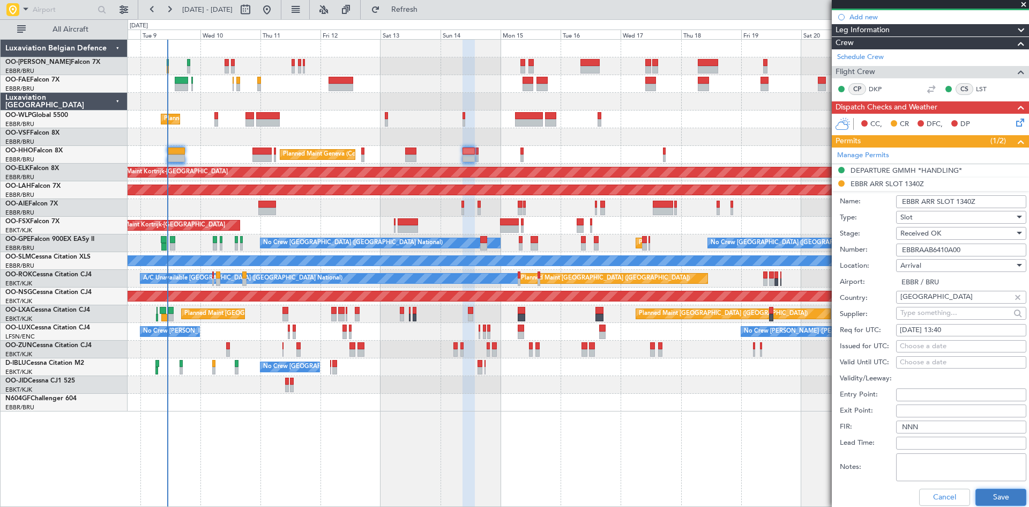
click at [995, 493] on button "Save" at bounding box center [1001, 496] width 51 height 17
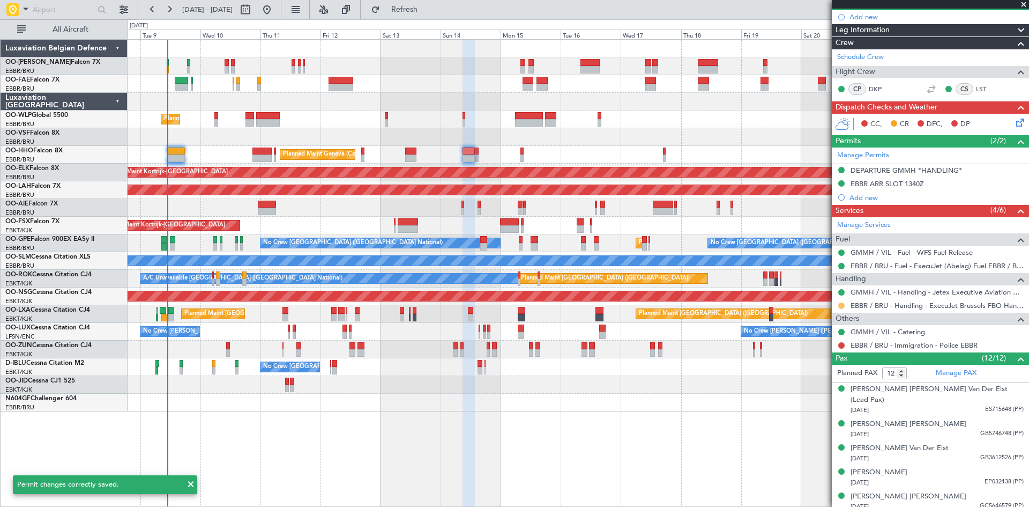
click at [839, 303] on button at bounding box center [842, 305] width 6 height 6
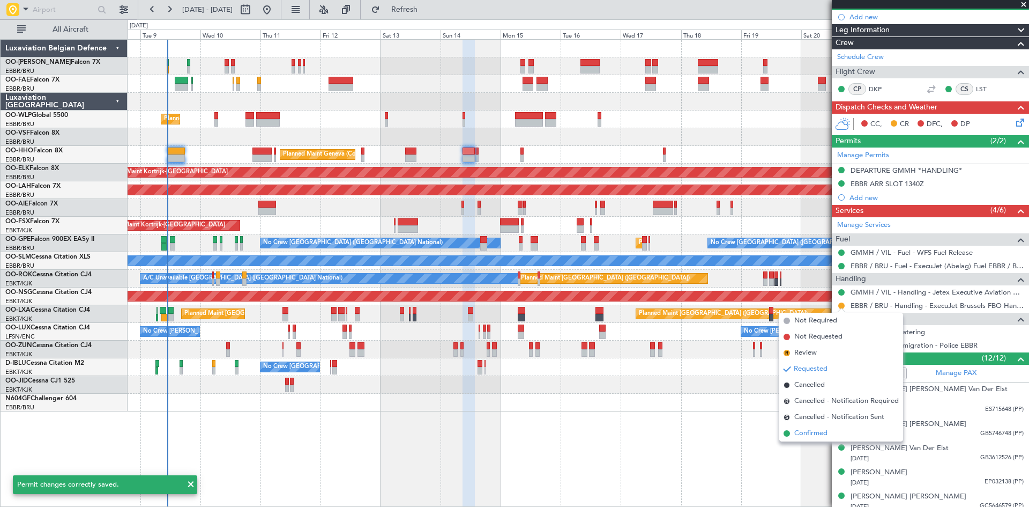
click at [819, 434] on span "Confirmed" at bounding box center [811, 433] width 33 height 11
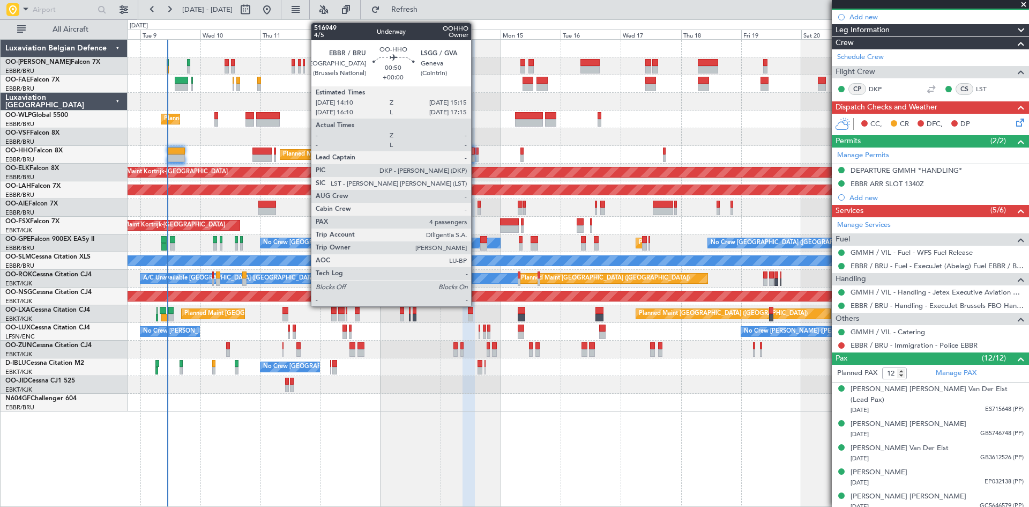
click at [476, 156] on div at bounding box center [477, 158] width 3 height 8
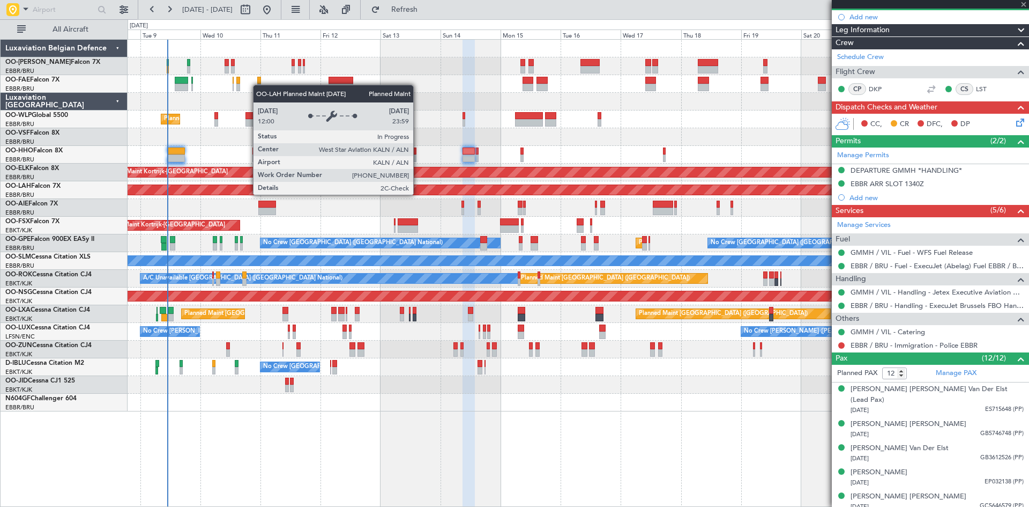
type input "4"
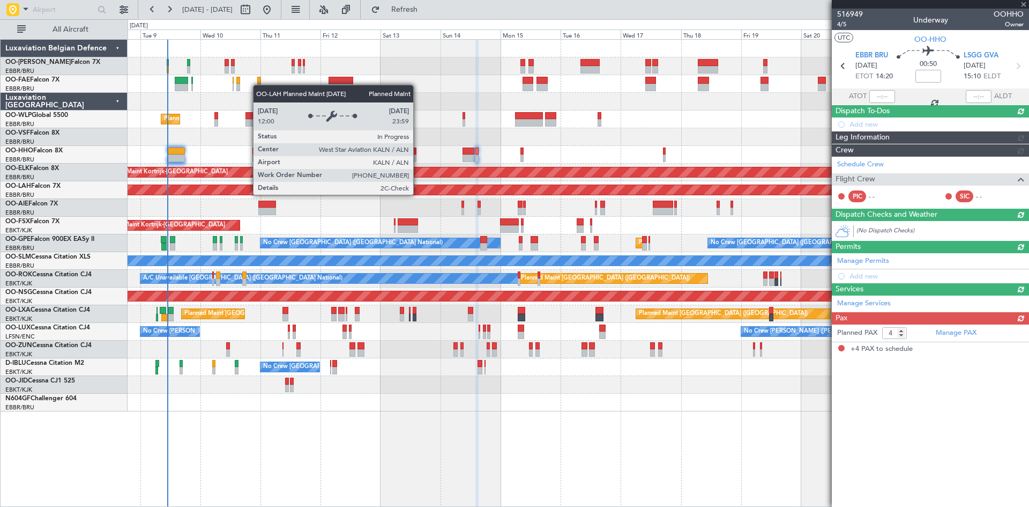
scroll to position [0, 0]
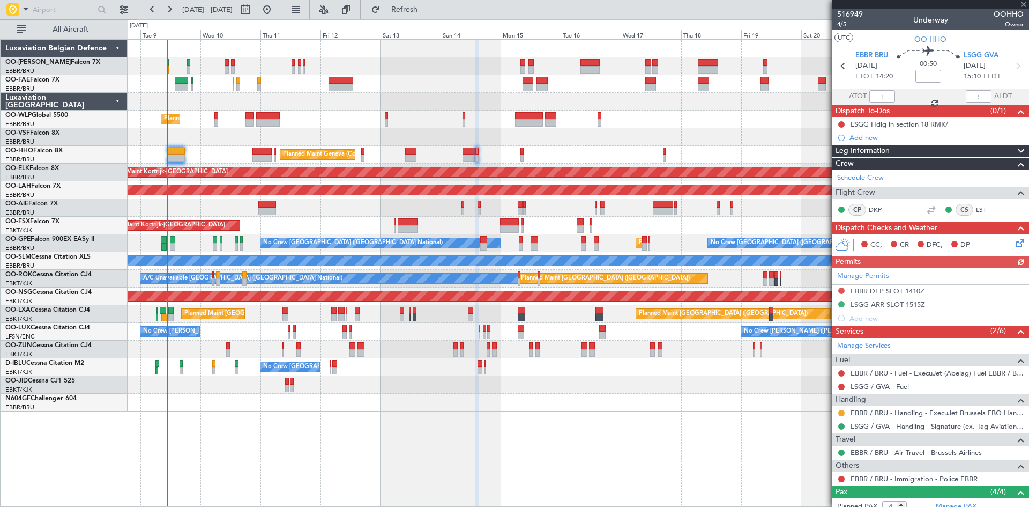
click at [868, 292] on div "Manage Permits EBBR DEP SLOT 1410Z LSGG ARR SLOT 1515Z Add new" at bounding box center [930, 296] width 197 height 57
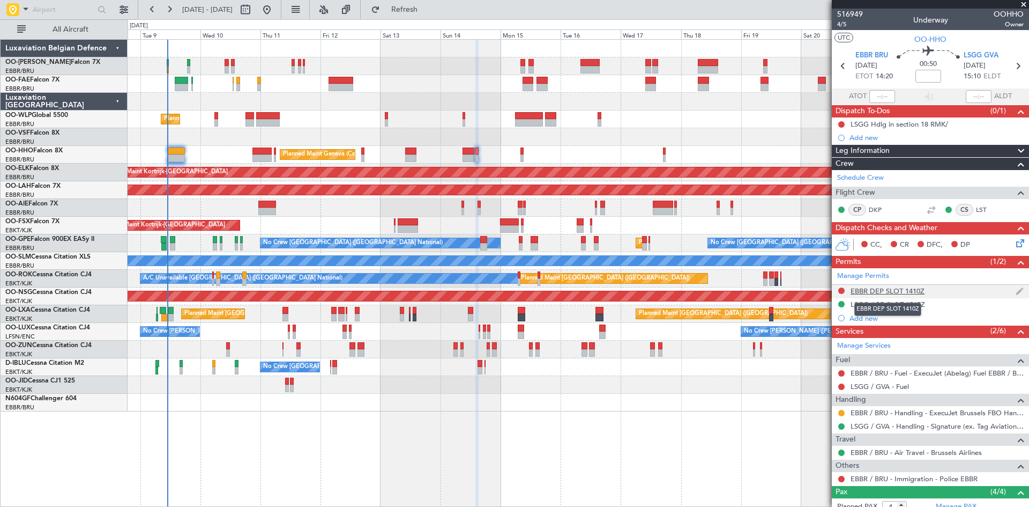
click at [892, 291] on div "EBBR DEP SLOT 1410Z" at bounding box center [888, 290] width 74 height 9
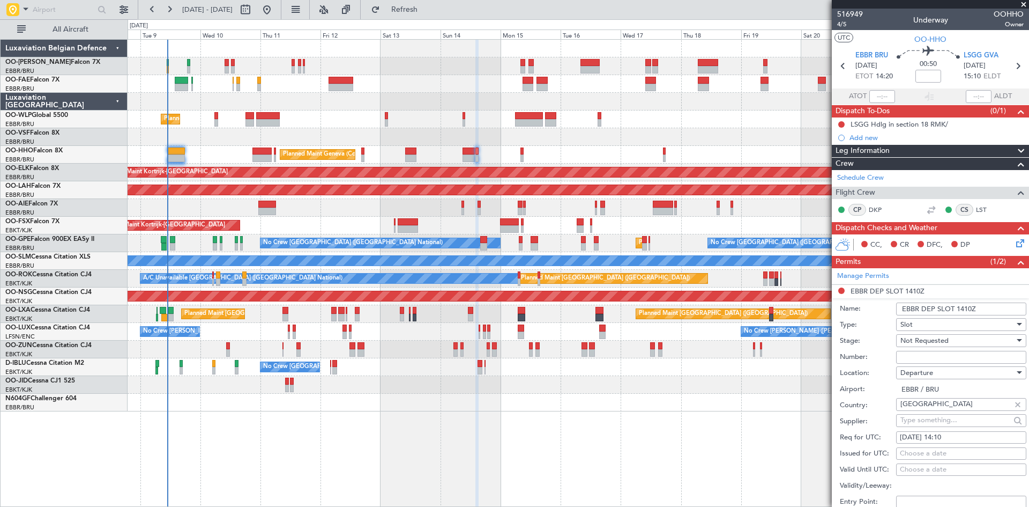
click at [931, 341] on span "Not Requested" at bounding box center [925, 341] width 48 height 10
click at [930, 426] on span "Received OK" at bounding box center [957, 426] width 113 height 16
click at [937, 360] on input "Number:" at bounding box center [961, 357] width 130 height 13
paste input "EBBRAAB6411D"
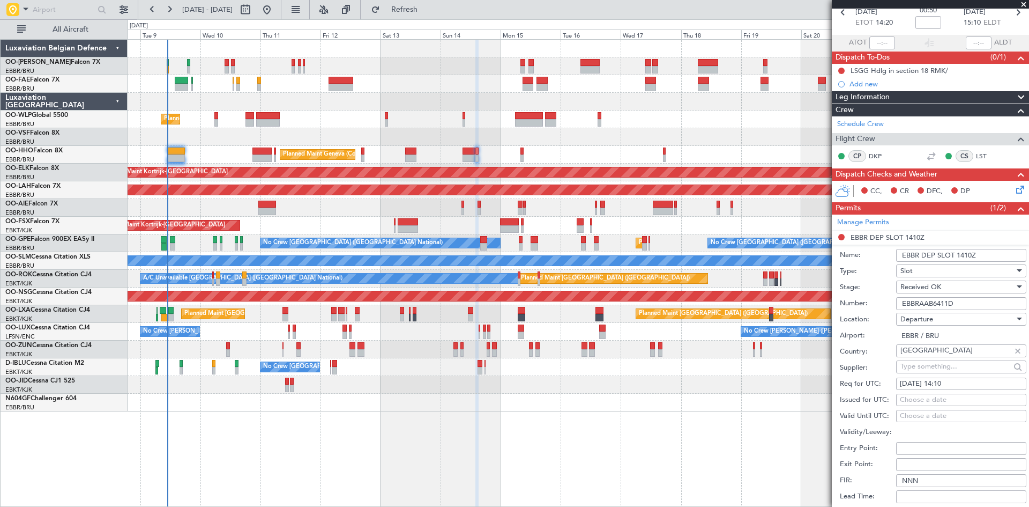
scroll to position [107, 0]
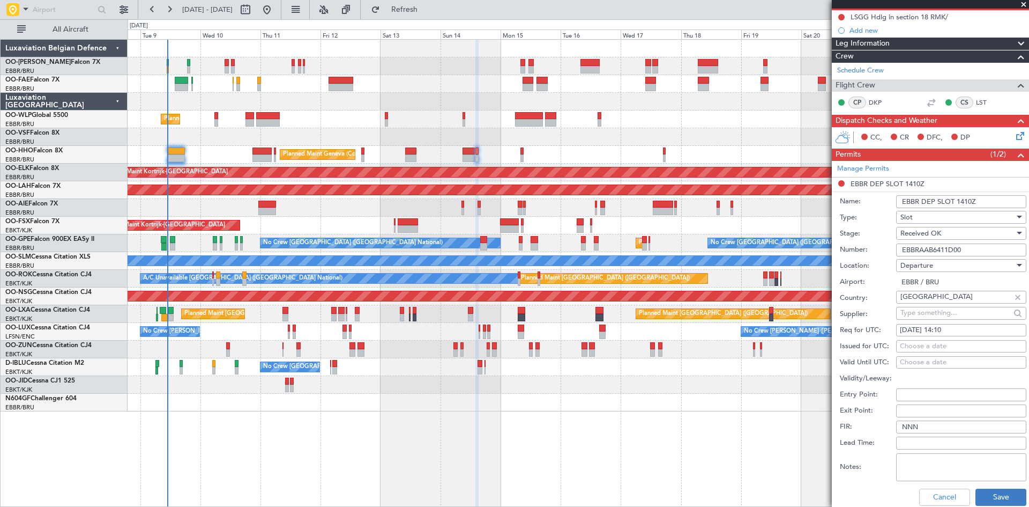
type input "EBBRAAB6411D00"
click at [1015, 499] on button "Save" at bounding box center [1001, 496] width 51 height 17
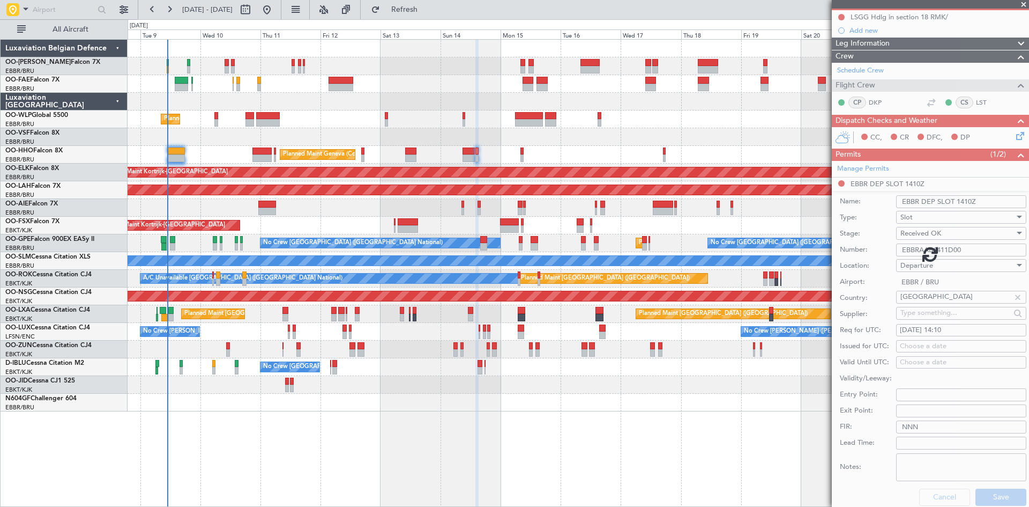
scroll to position [105, 0]
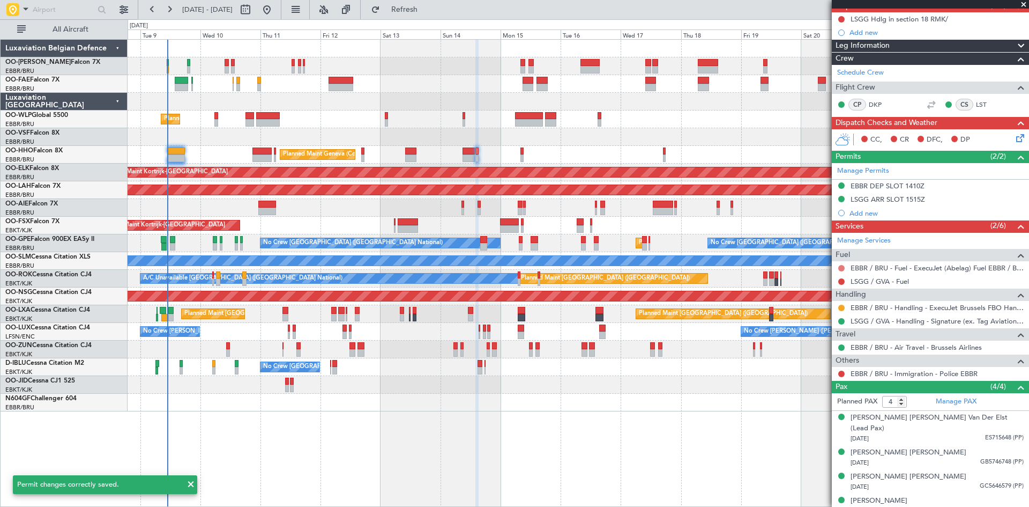
click at [842, 269] on button at bounding box center [842, 268] width 6 height 6
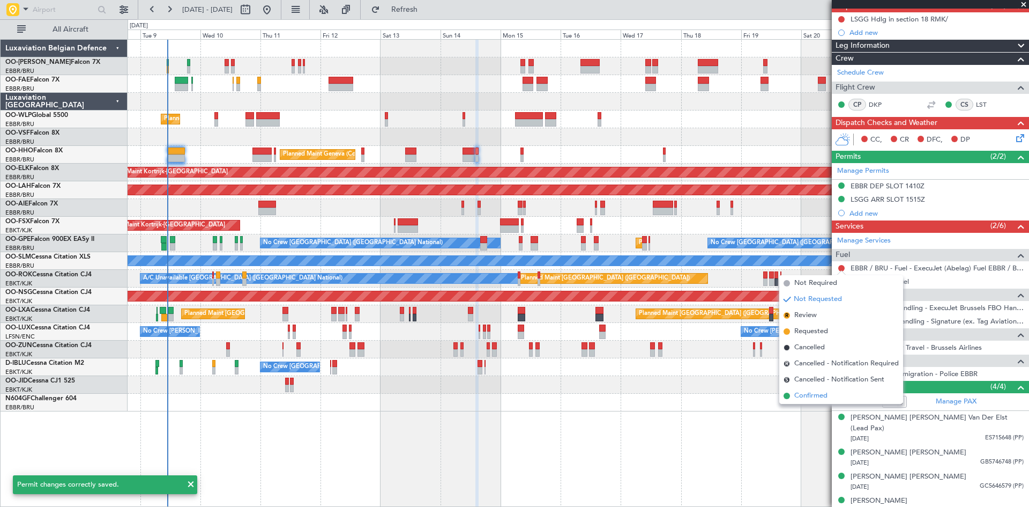
click at [826, 399] on span "Confirmed" at bounding box center [811, 395] width 33 height 11
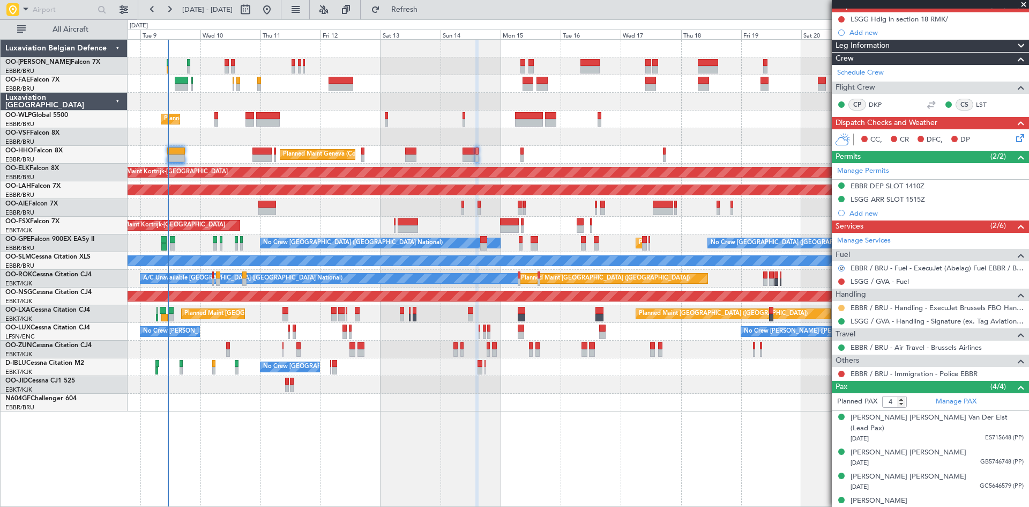
click at [841, 307] on button at bounding box center [842, 308] width 6 height 6
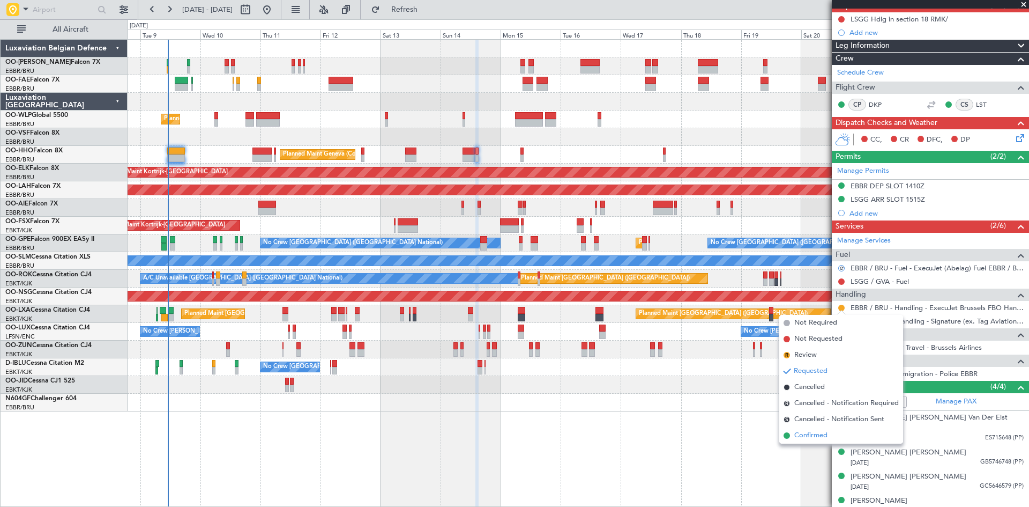
click at [837, 433] on li "Confirmed" at bounding box center [842, 435] width 124 height 16
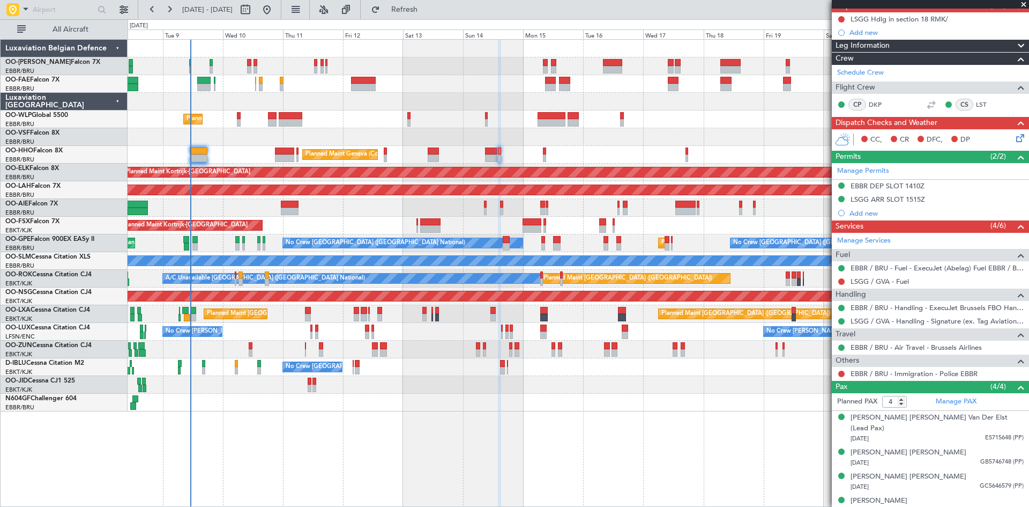
click at [219, 405] on div at bounding box center [578, 403] width 901 height 18
click at [223, 405] on div at bounding box center [578, 403] width 901 height 18
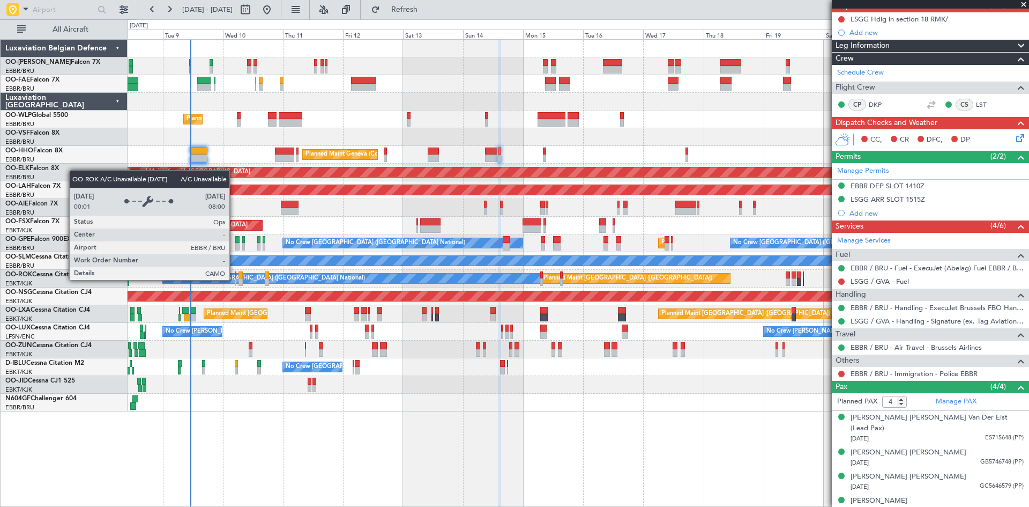
click at [234, 279] on div "A/C Unavailable [GEOGRAPHIC_DATA] ([GEOGRAPHIC_DATA] National)" at bounding box center [265, 278] width 199 height 16
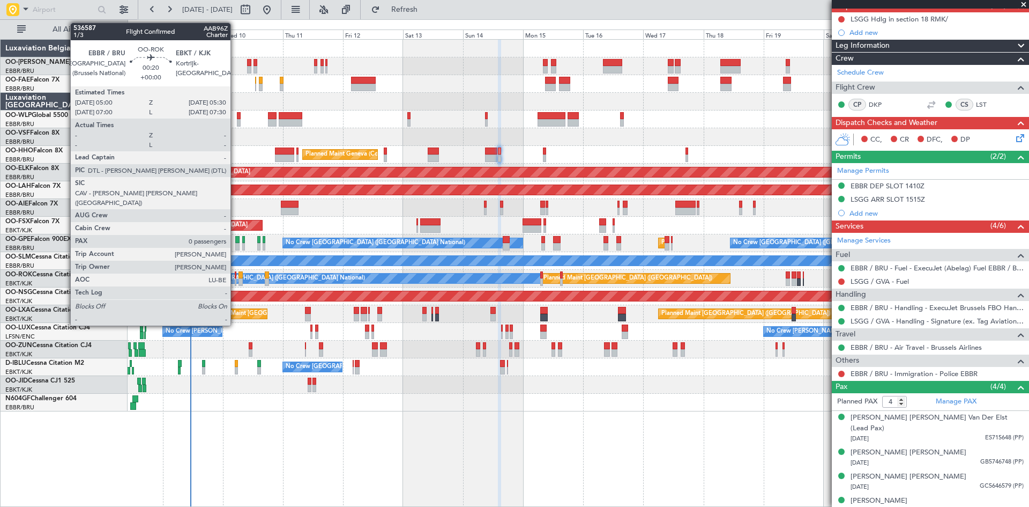
click at [235, 277] on div at bounding box center [236, 275] width 2 height 8
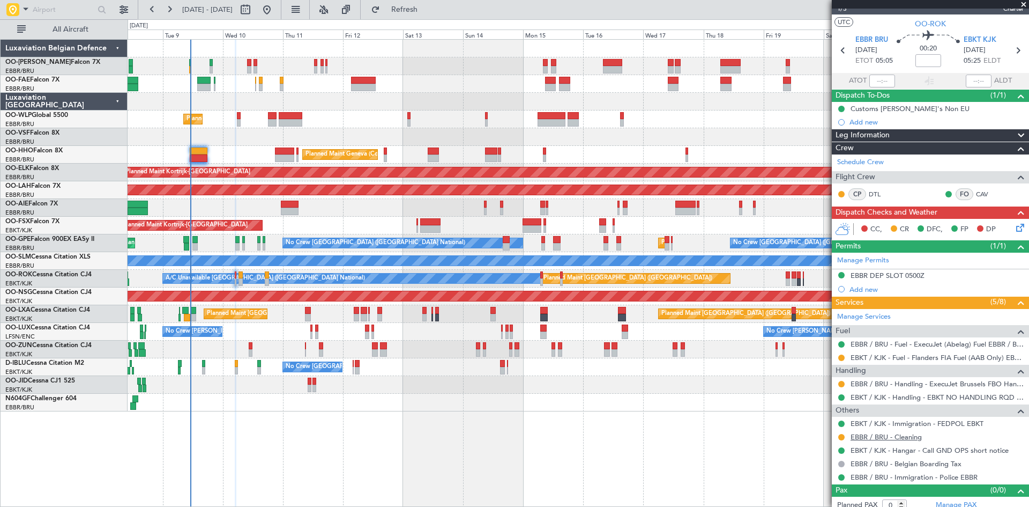
scroll to position [23, 0]
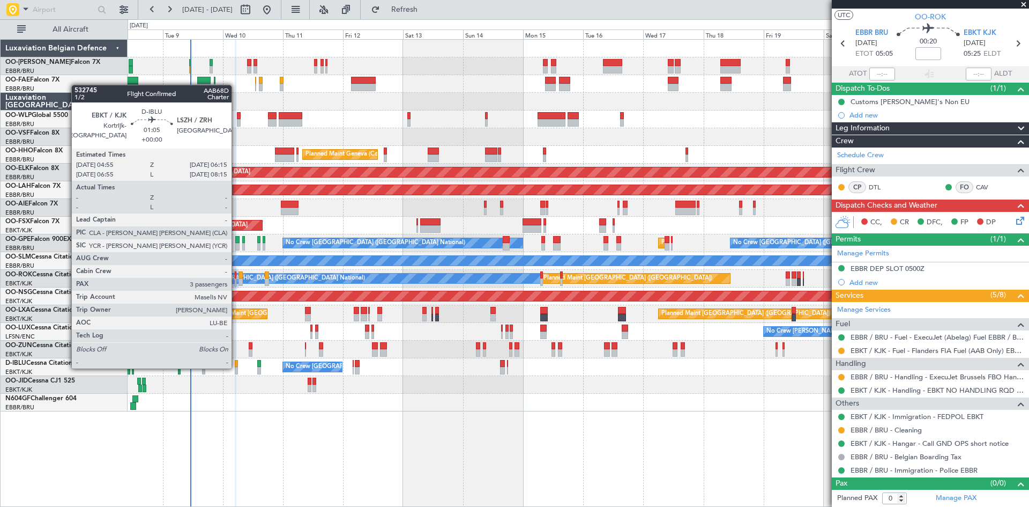
click at [236, 367] on div at bounding box center [237, 371] width 4 height 8
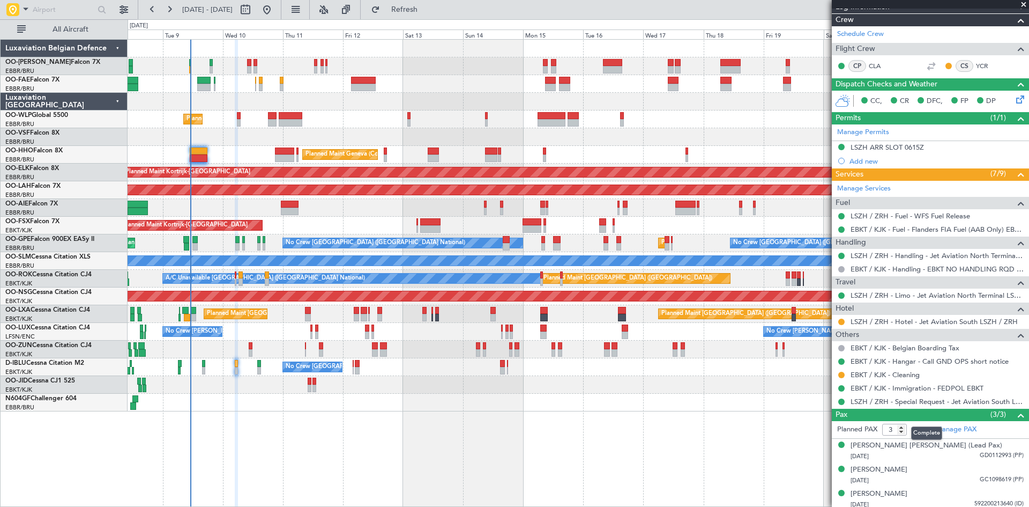
scroll to position [174, 0]
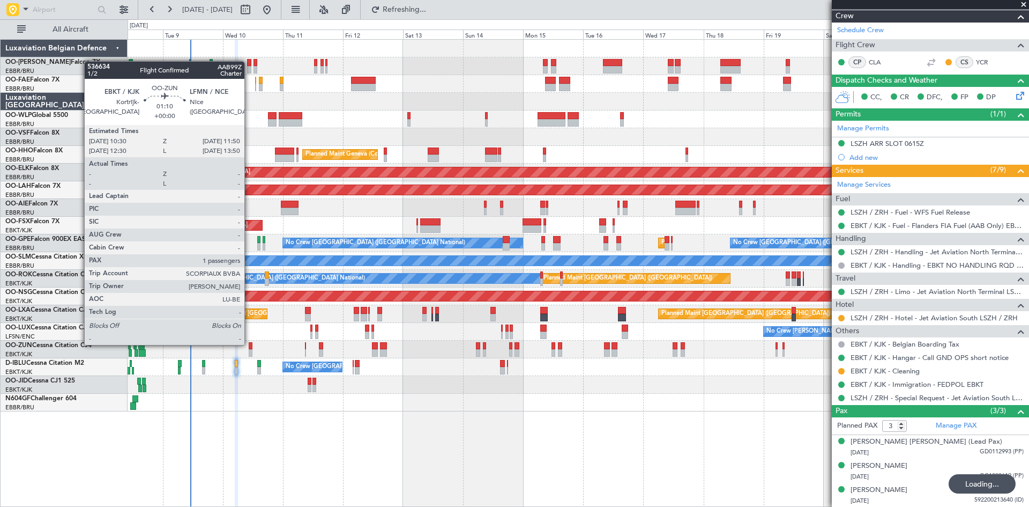
click at [249, 344] on div at bounding box center [251, 346] width 4 height 8
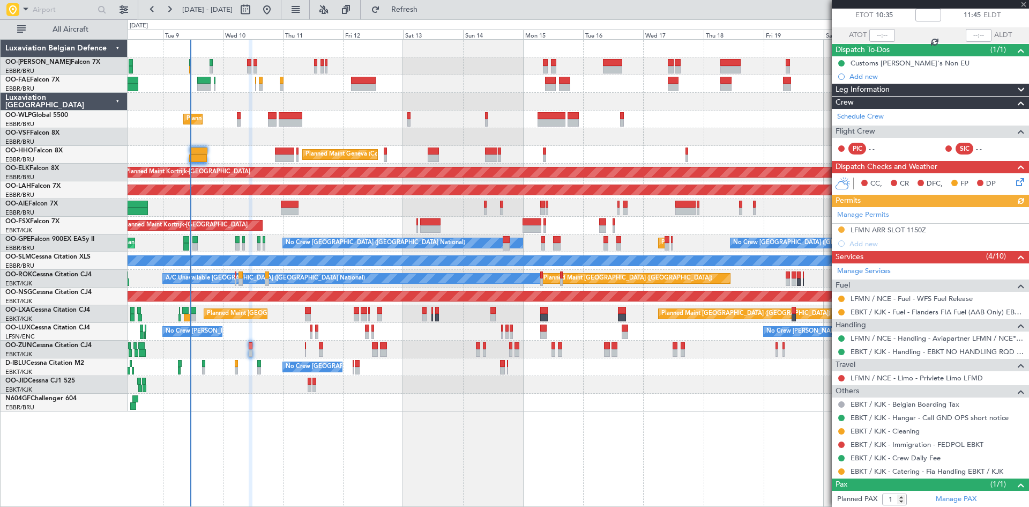
scroll to position [86, 0]
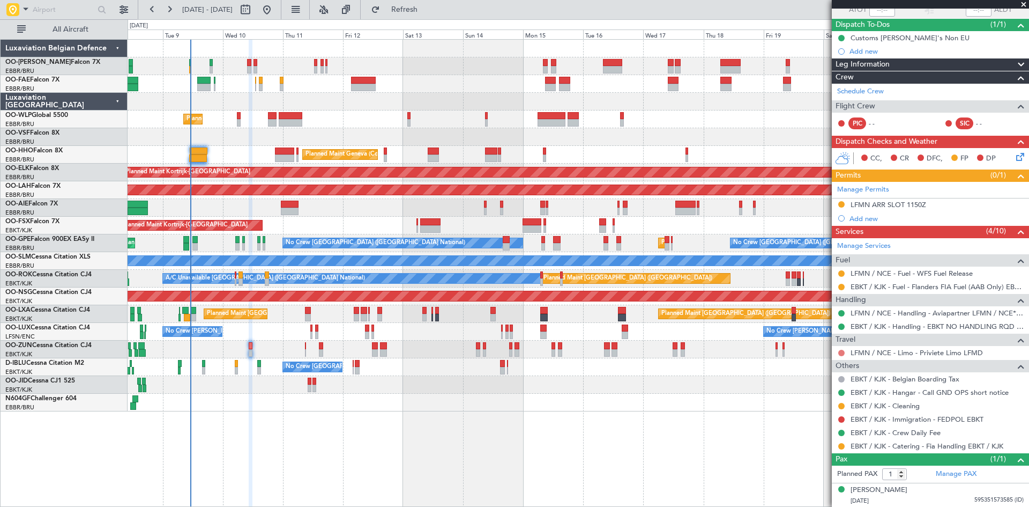
click at [843, 351] on button at bounding box center [842, 353] width 6 height 6
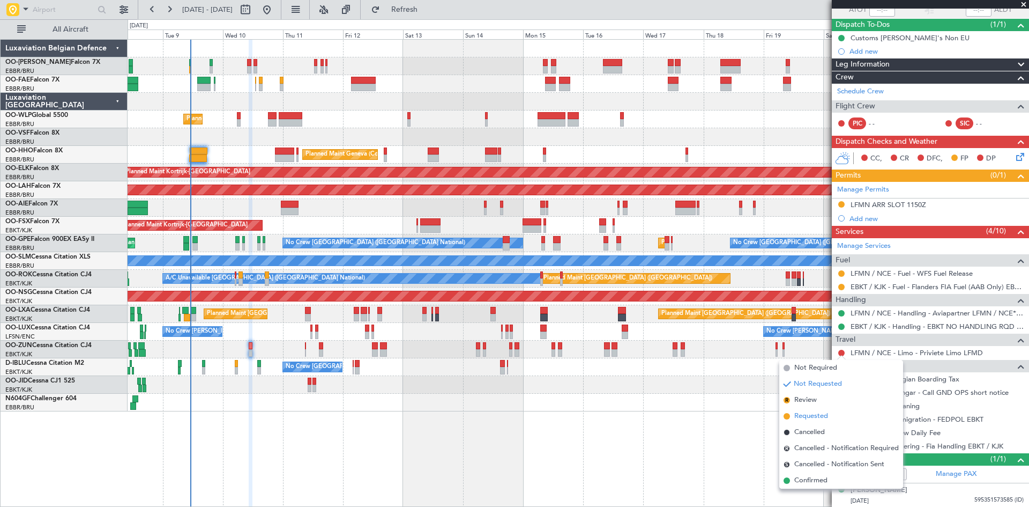
click at [832, 417] on li "Requested" at bounding box center [842, 416] width 124 height 16
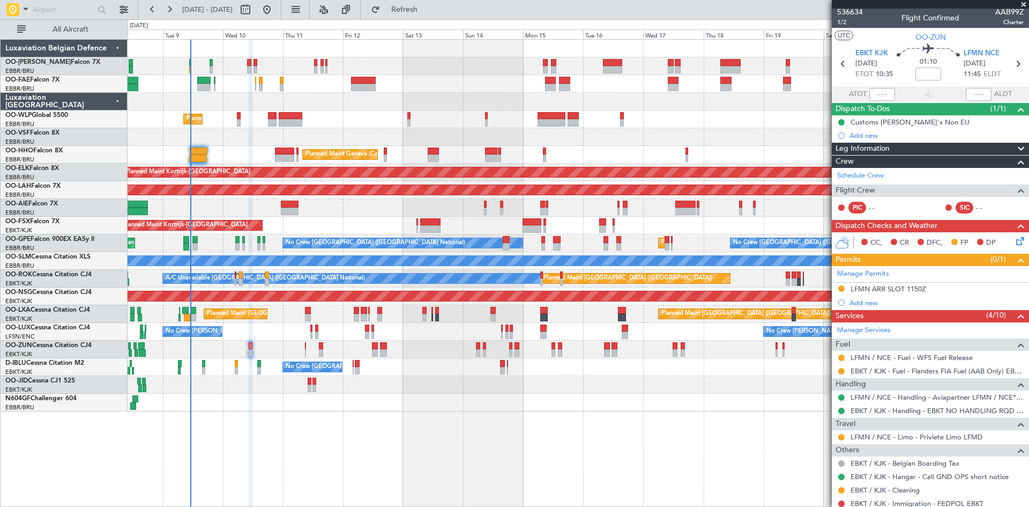
scroll to position [0, 0]
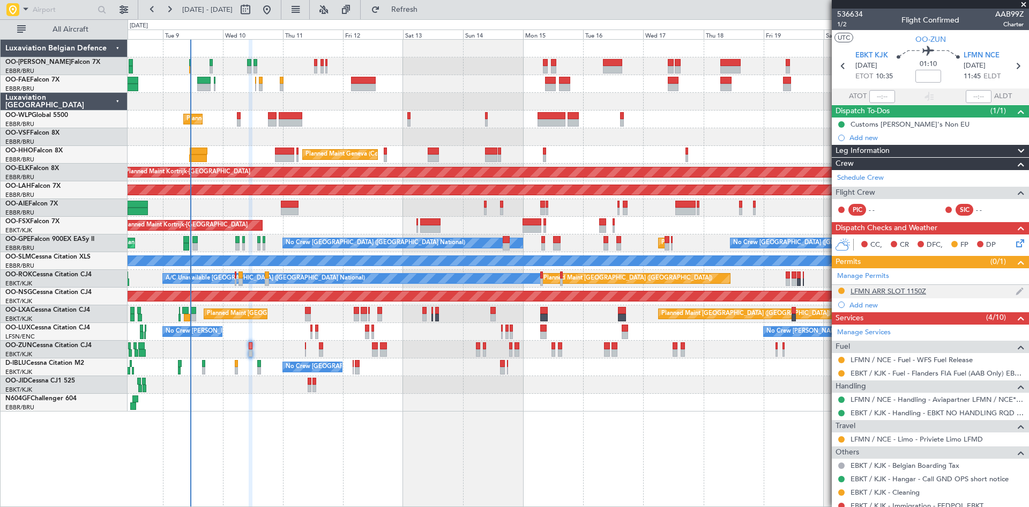
click at [888, 287] on div "LFMN ARR SLOT 1150Z" at bounding box center [889, 290] width 76 height 9
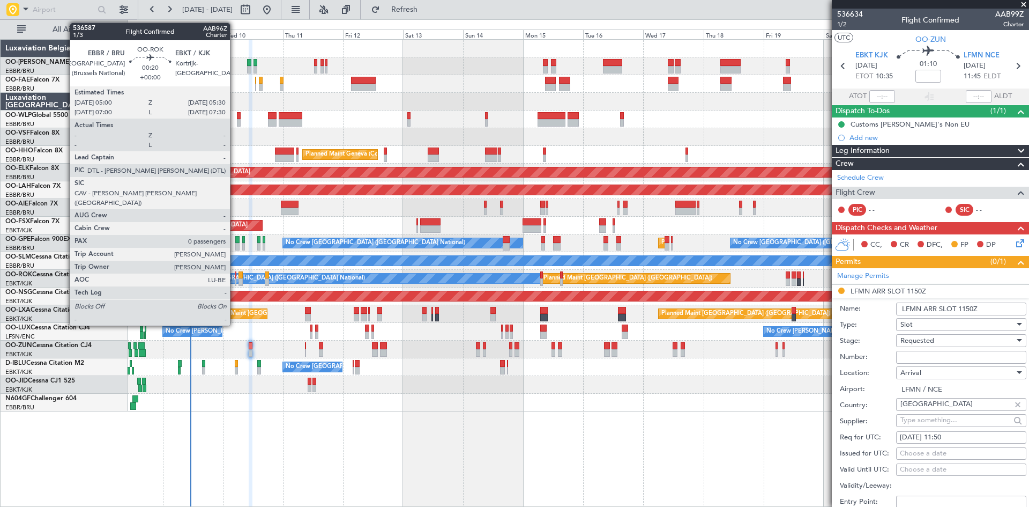
click at [235, 276] on div at bounding box center [236, 275] width 2 height 8
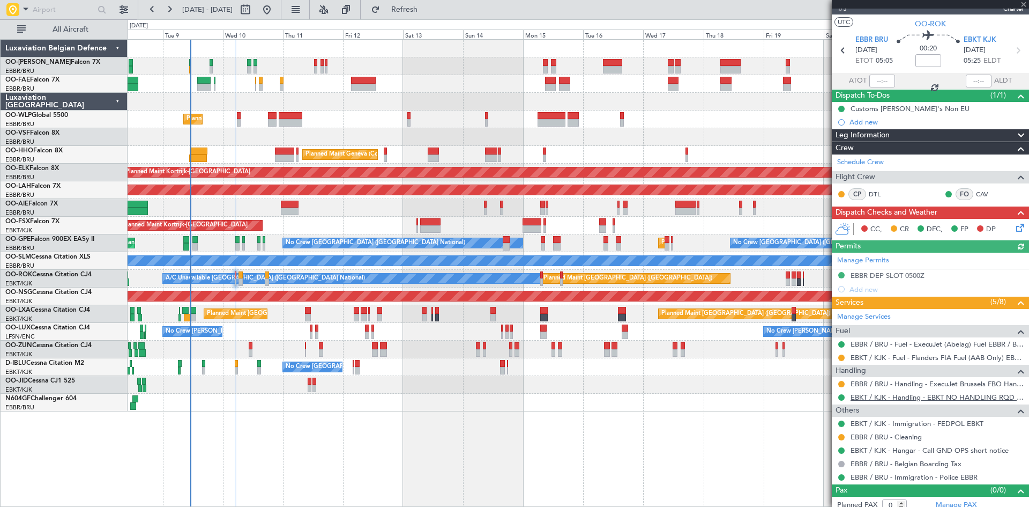
scroll to position [23, 0]
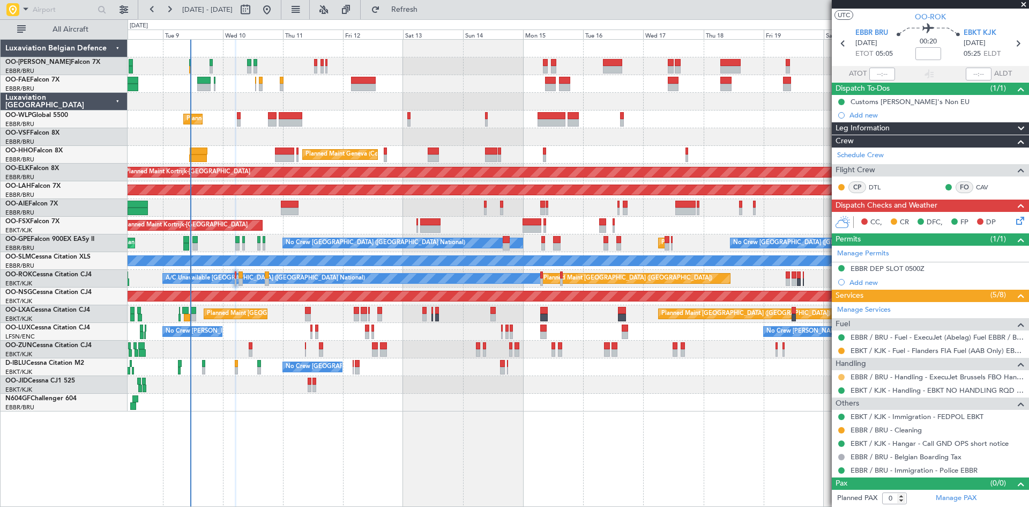
click at [842, 376] on button at bounding box center [842, 377] width 6 height 6
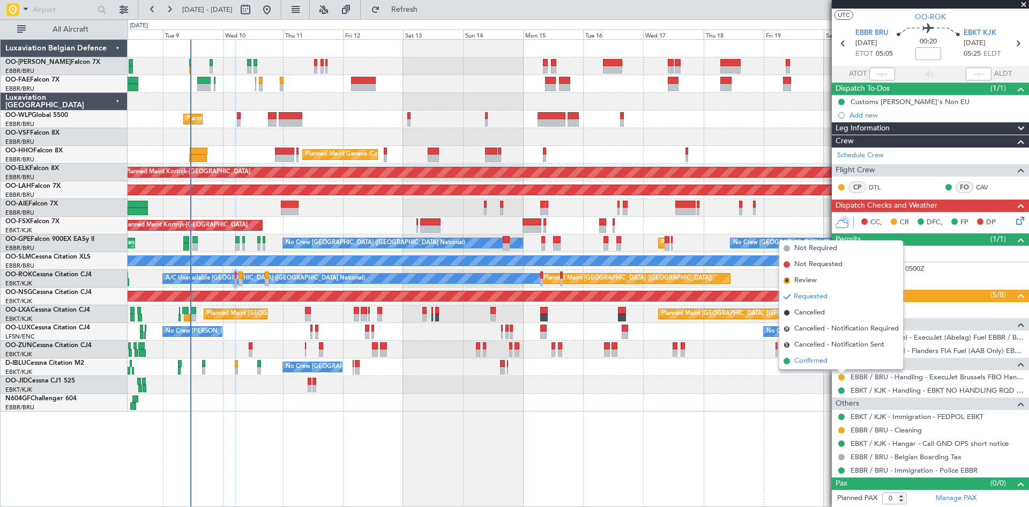
click at [827, 360] on span "Confirmed" at bounding box center [811, 360] width 33 height 11
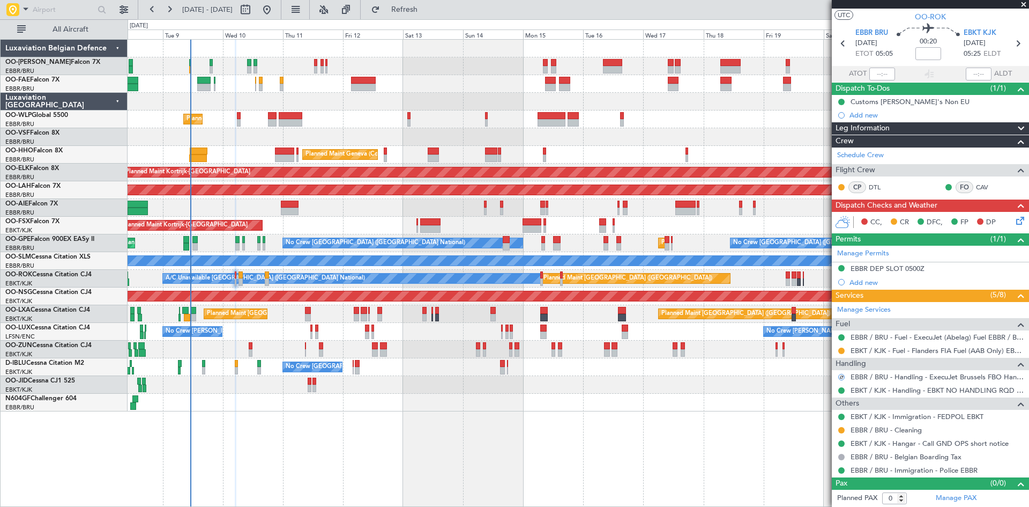
click at [1014, 220] on icon at bounding box center [1018, 218] width 9 height 9
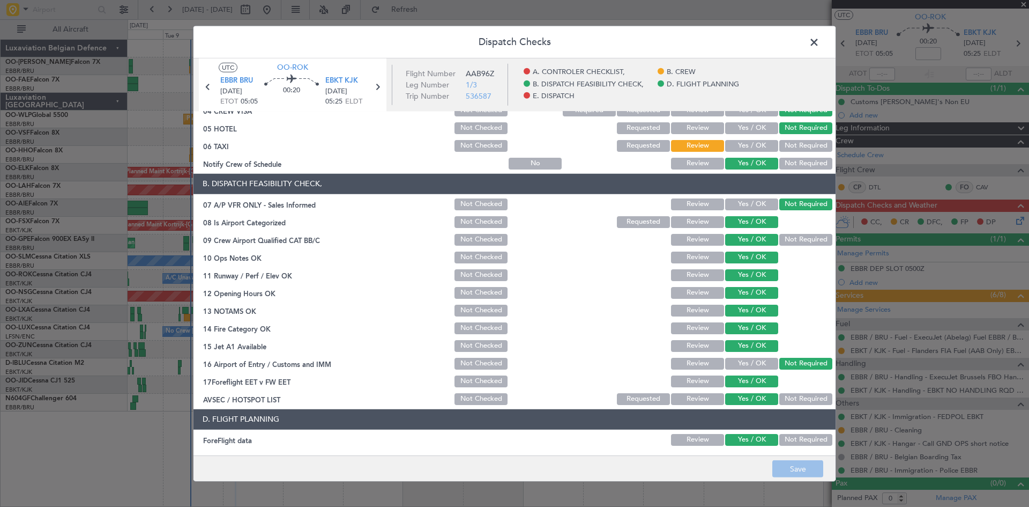
scroll to position [203, 0]
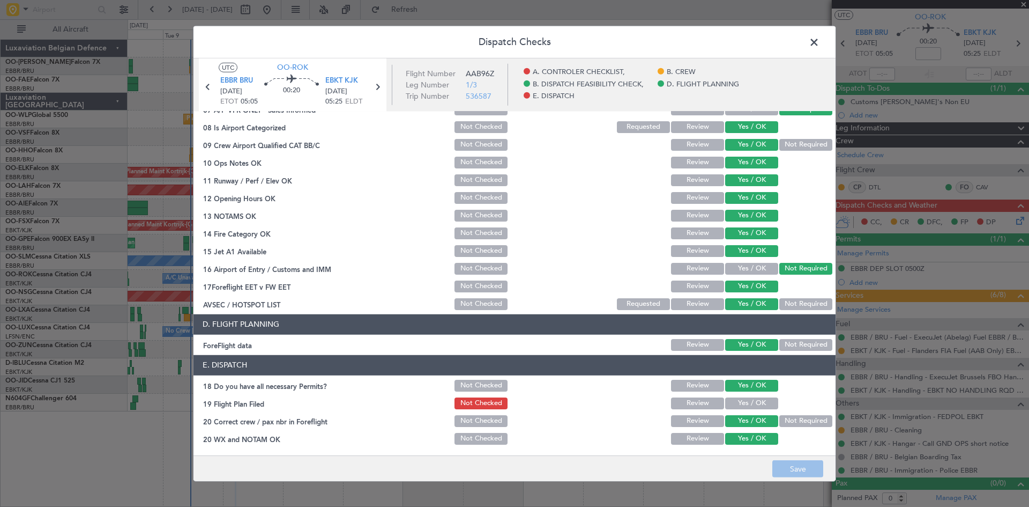
click at [747, 403] on button "Yes / OK" at bounding box center [751, 403] width 53 height 12
click at [804, 470] on button "Save" at bounding box center [798, 468] width 51 height 17
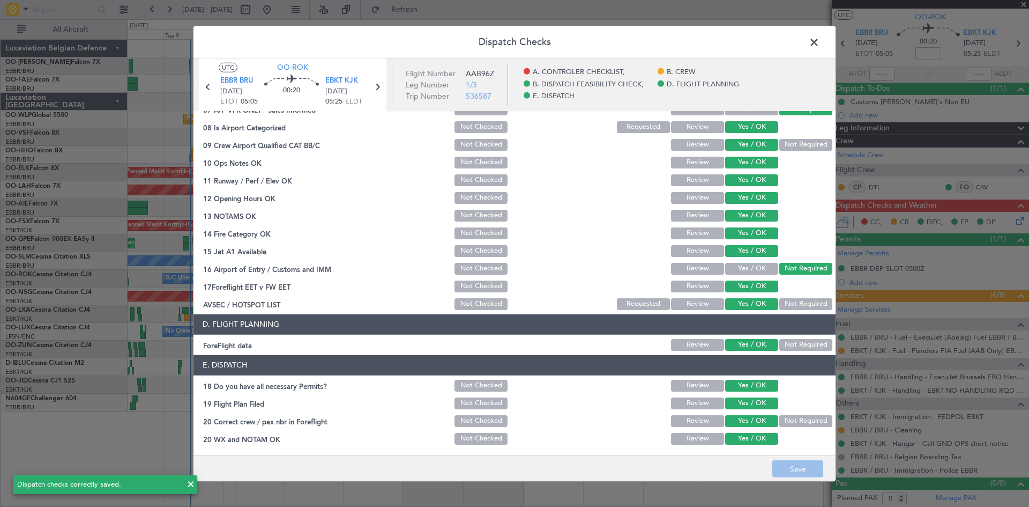
scroll to position [0, 0]
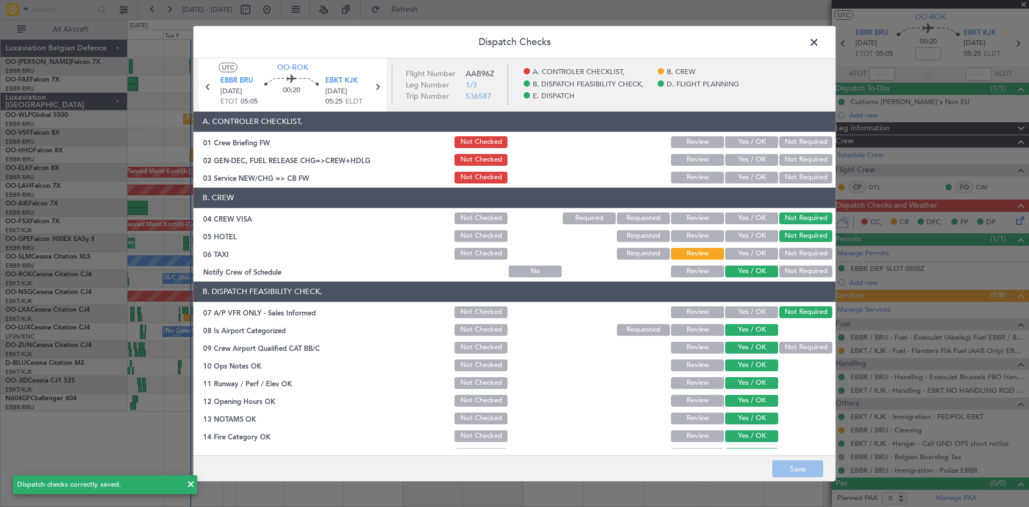
click at [820, 43] on span at bounding box center [820, 44] width 0 height 21
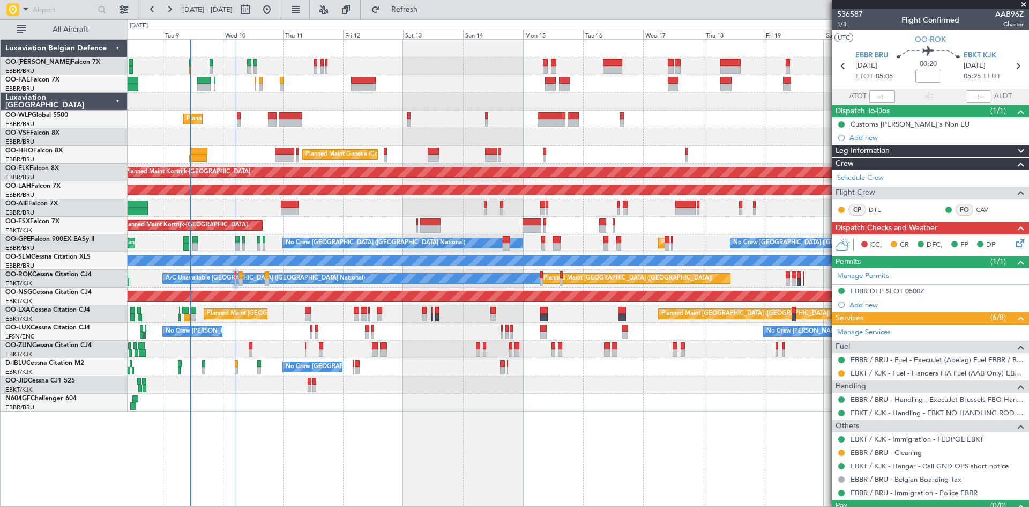
click at [843, 24] on span "1/3" at bounding box center [850, 24] width 26 height 9
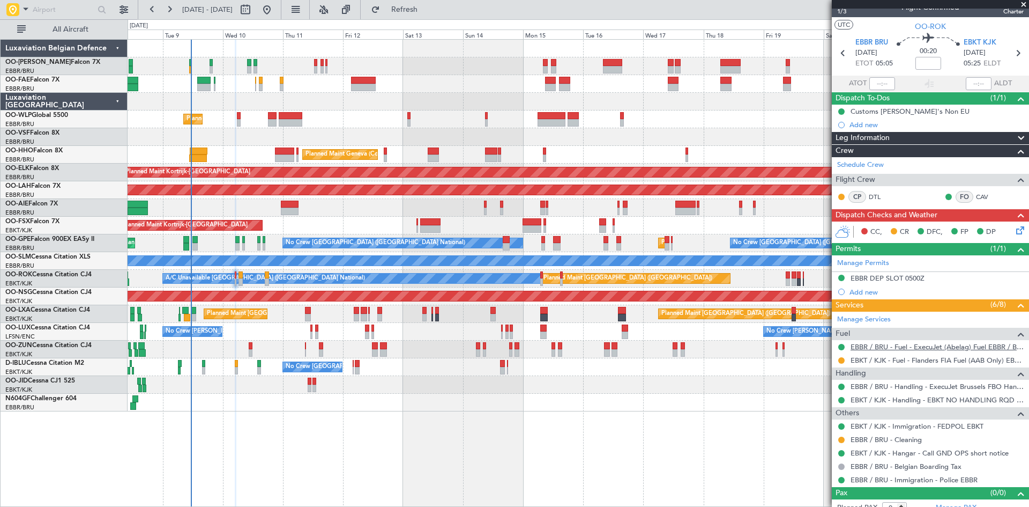
scroll to position [23, 0]
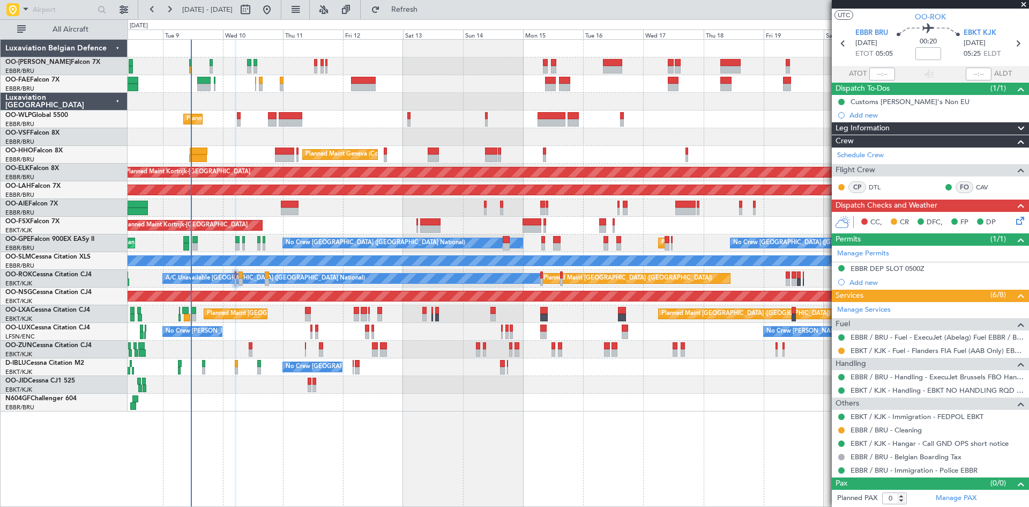
click at [1014, 221] on icon at bounding box center [1018, 218] width 9 height 9
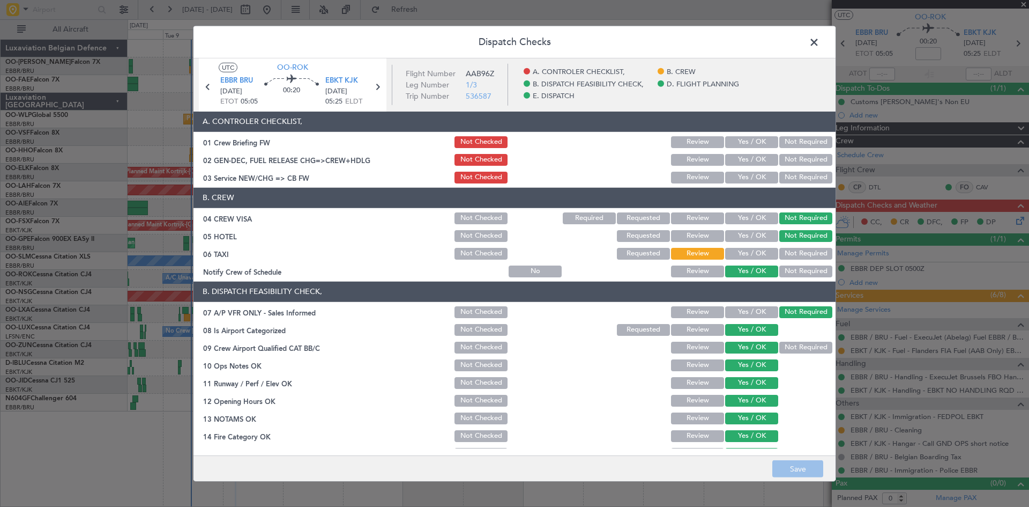
click at [820, 42] on span at bounding box center [820, 44] width 0 height 21
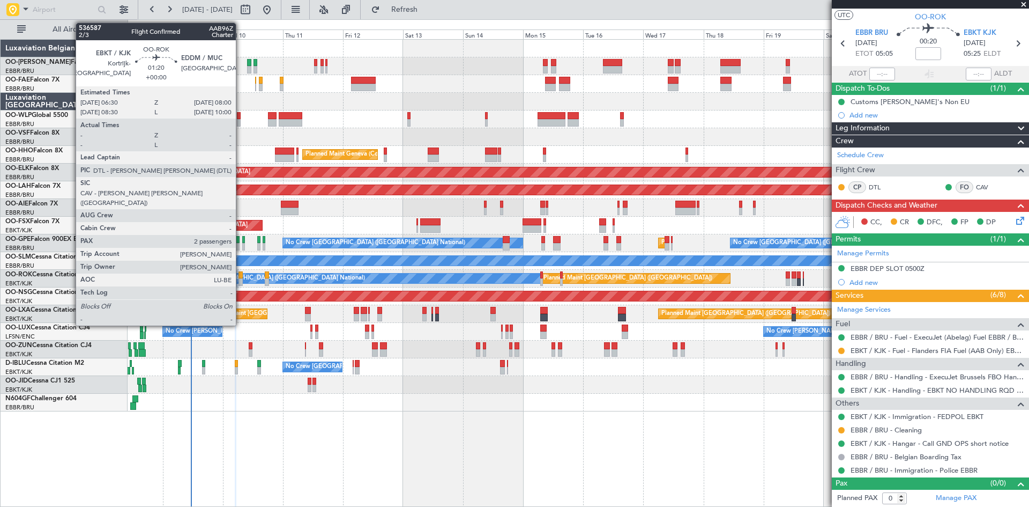
click at [241, 272] on div at bounding box center [241, 275] width 4 height 8
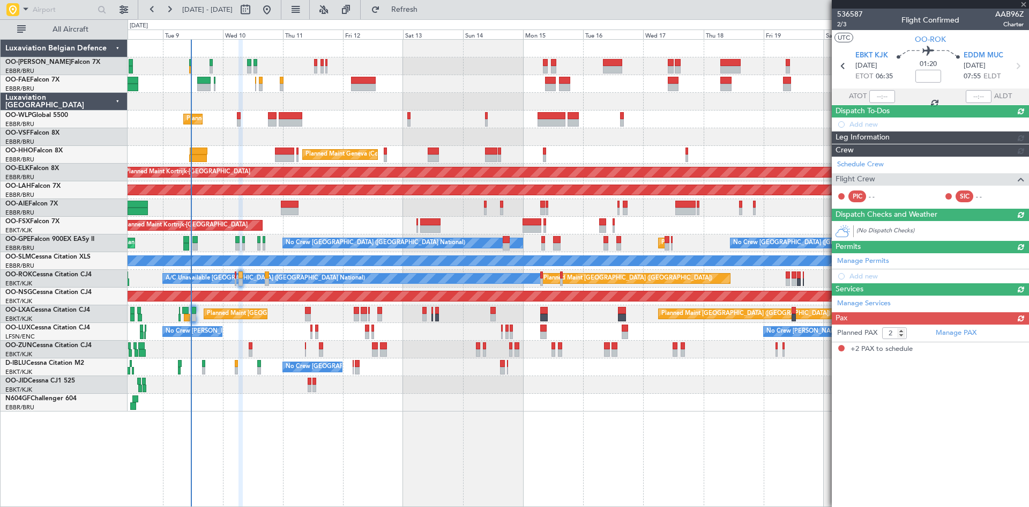
scroll to position [0, 0]
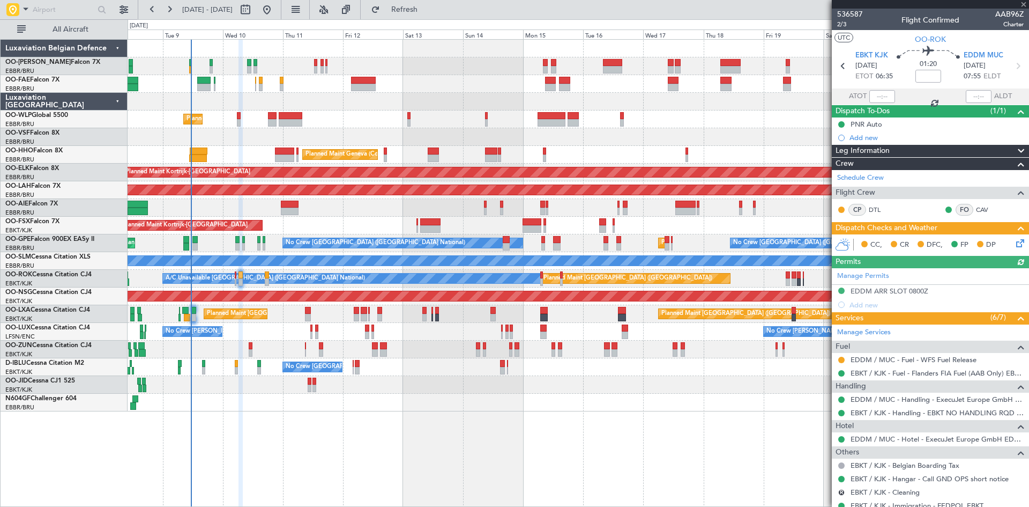
click at [1014, 244] on icon at bounding box center [1018, 241] width 9 height 9
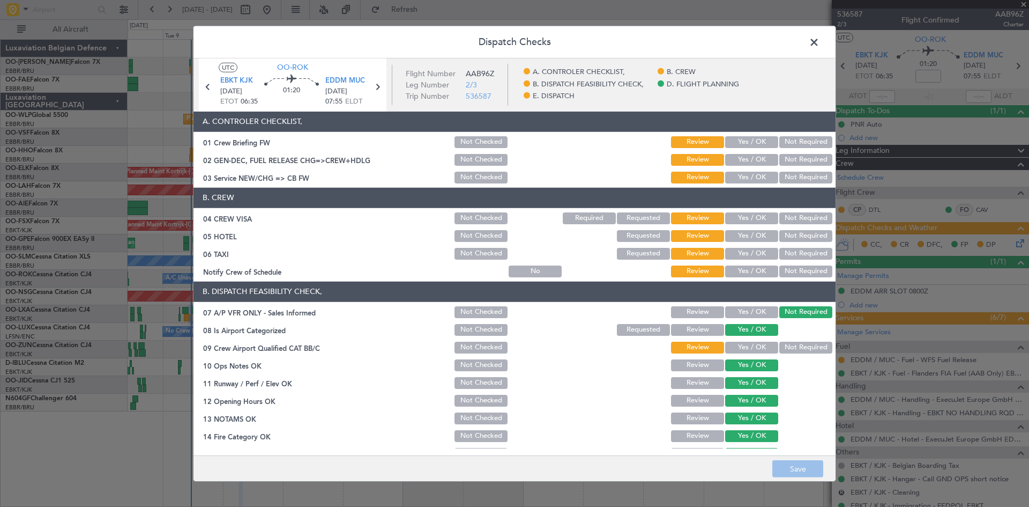
click at [820, 42] on span at bounding box center [820, 44] width 0 height 21
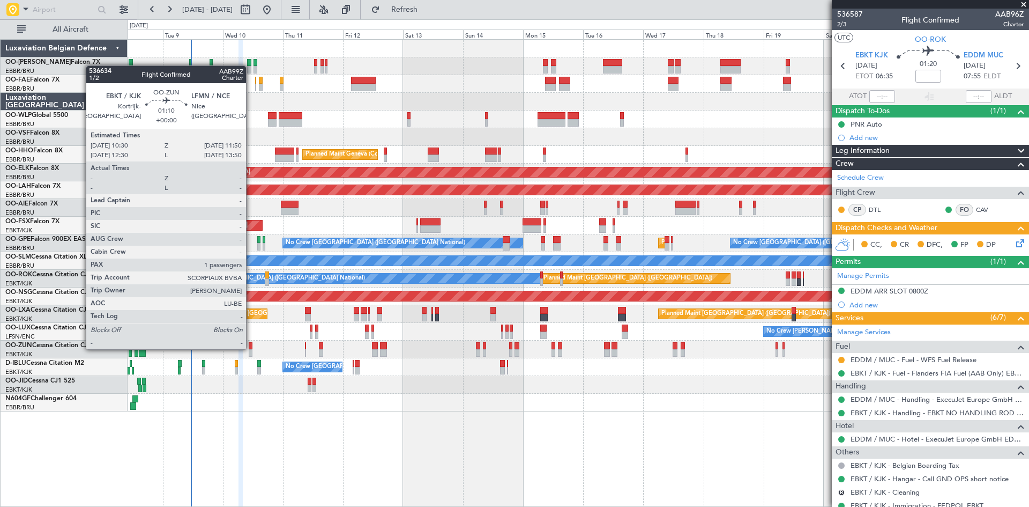
click at [251, 348] on div at bounding box center [251, 346] width 4 height 8
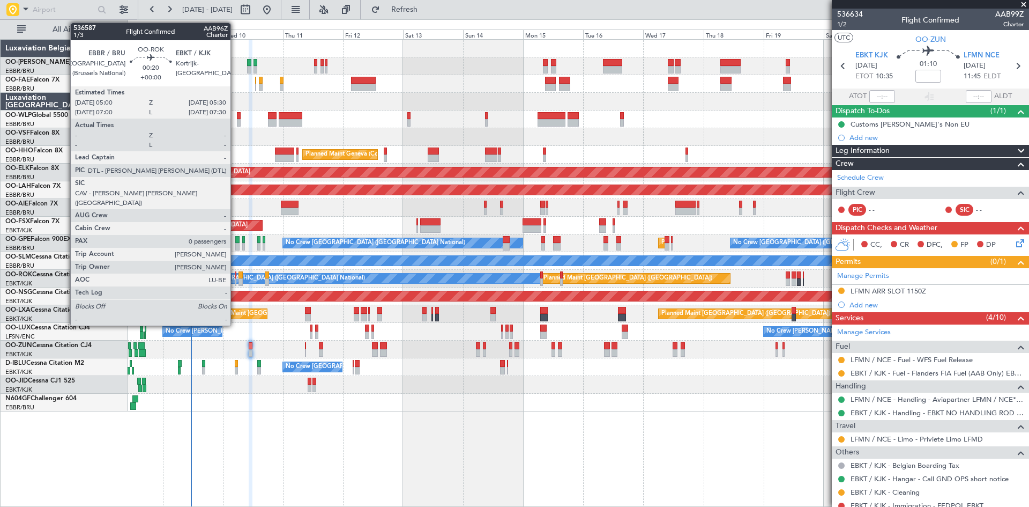
click at [235, 275] on div at bounding box center [236, 275] width 2 height 8
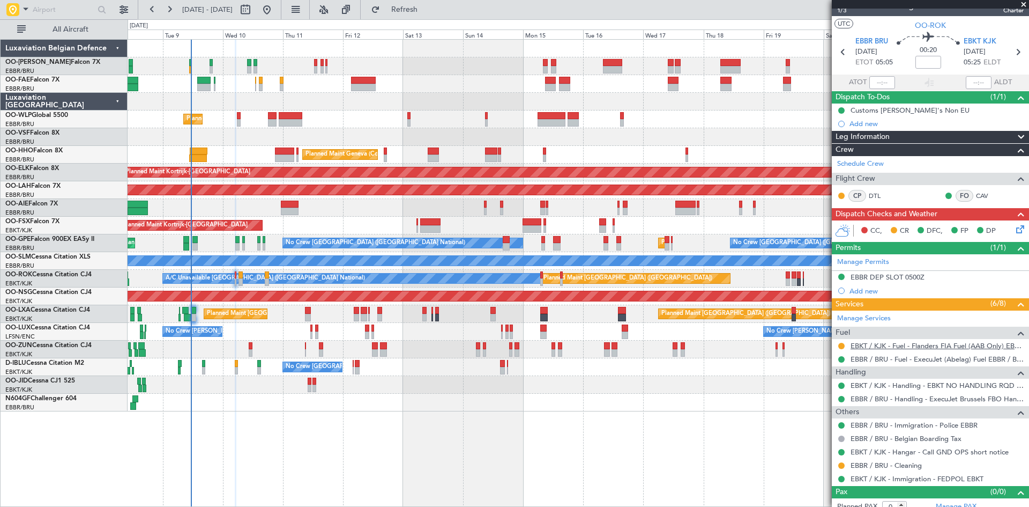
scroll to position [23, 0]
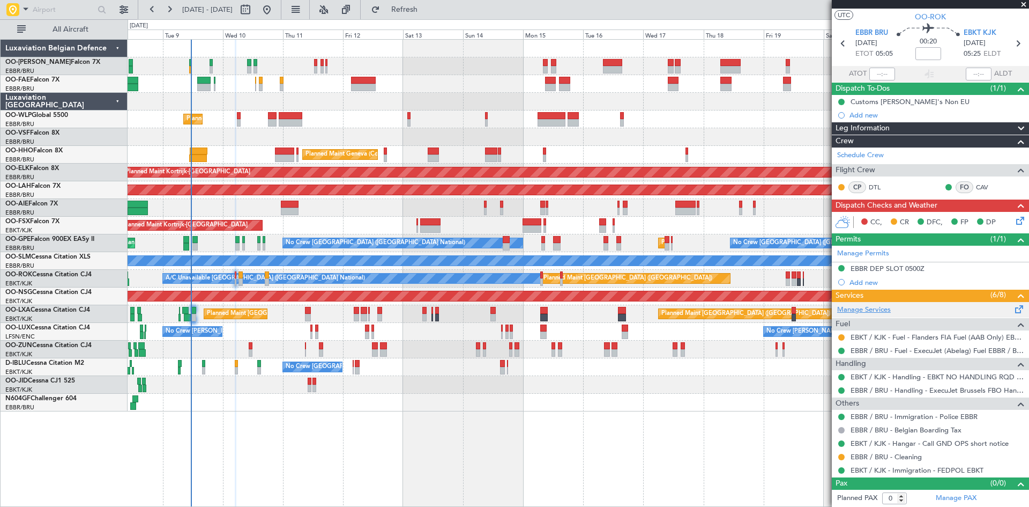
click at [873, 311] on link "Manage Services" at bounding box center [864, 310] width 54 height 11
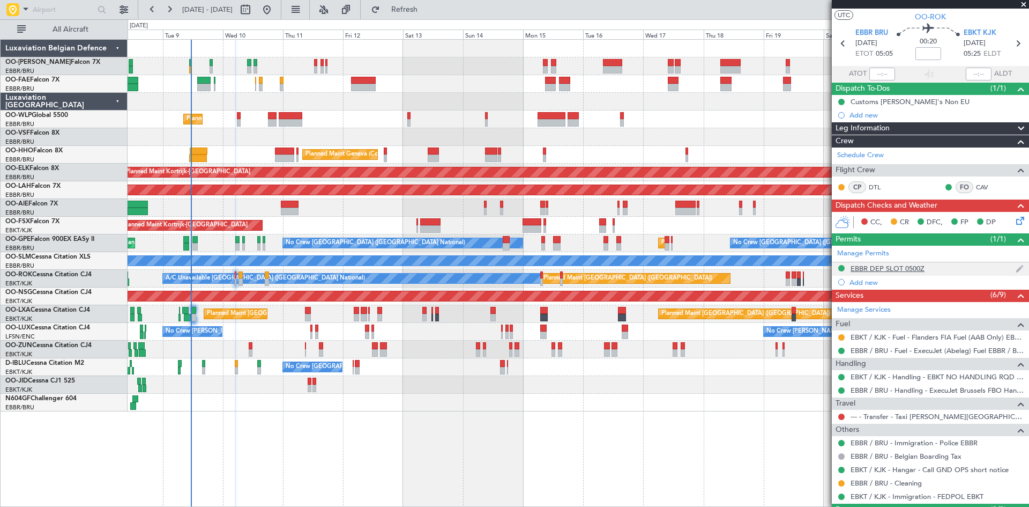
scroll to position [0, 0]
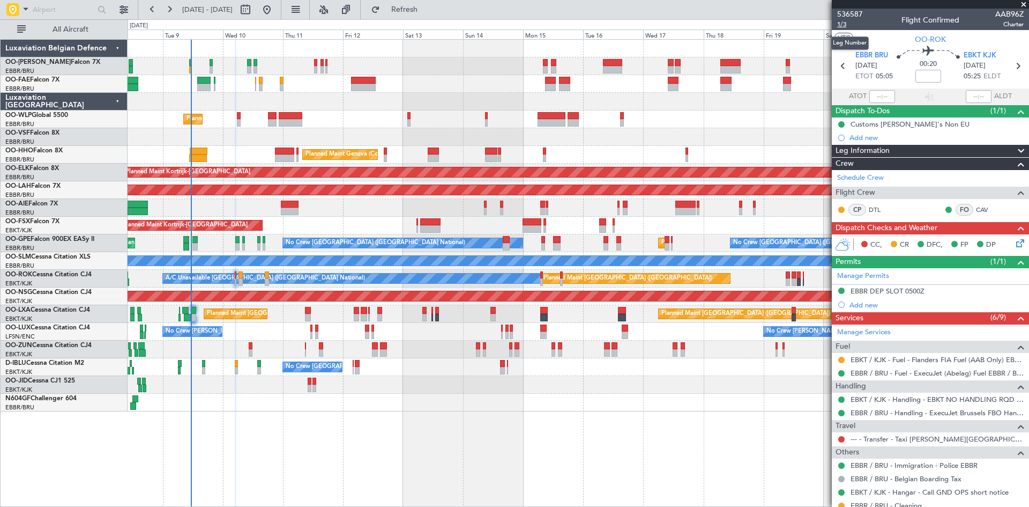
click at [843, 25] on span "1/3" at bounding box center [850, 24] width 26 height 9
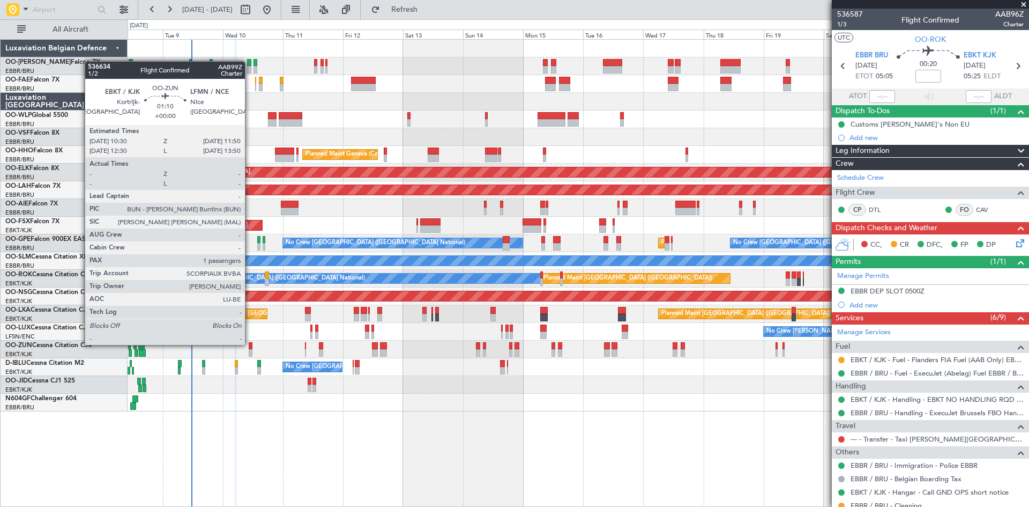
click at [250, 344] on div at bounding box center [251, 346] width 4 height 8
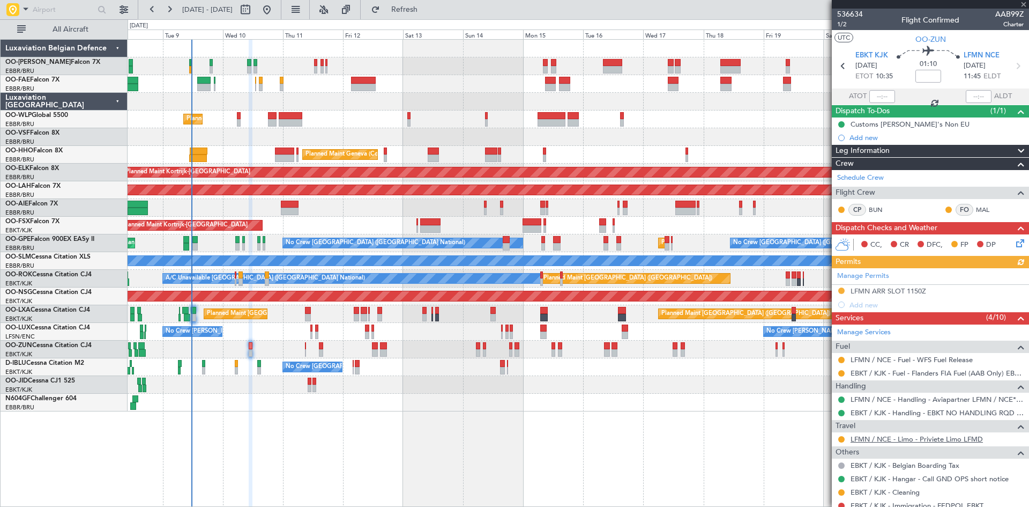
click at [871, 438] on link "LFMN / NCE - Limo - Priviete Limo LFMD" at bounding box center [917, 438] width 132 height 9
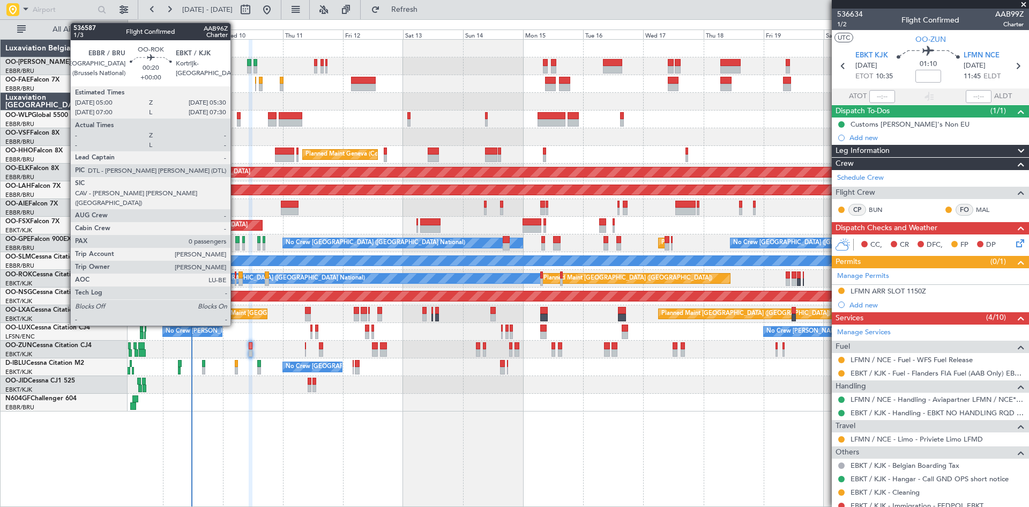
click at [235, 275] on div at bounding box center [236, 275] width 2 height 8
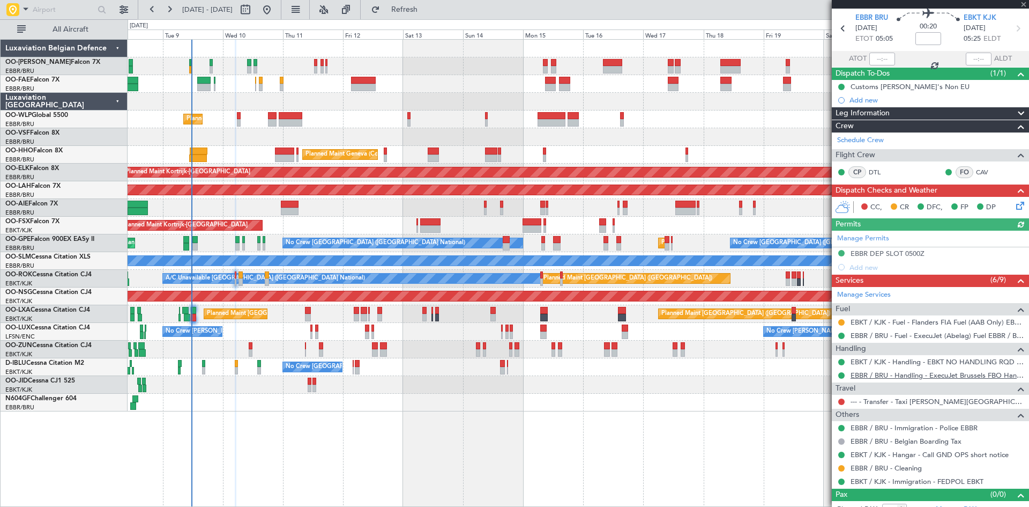
scroll to position [49, 0]
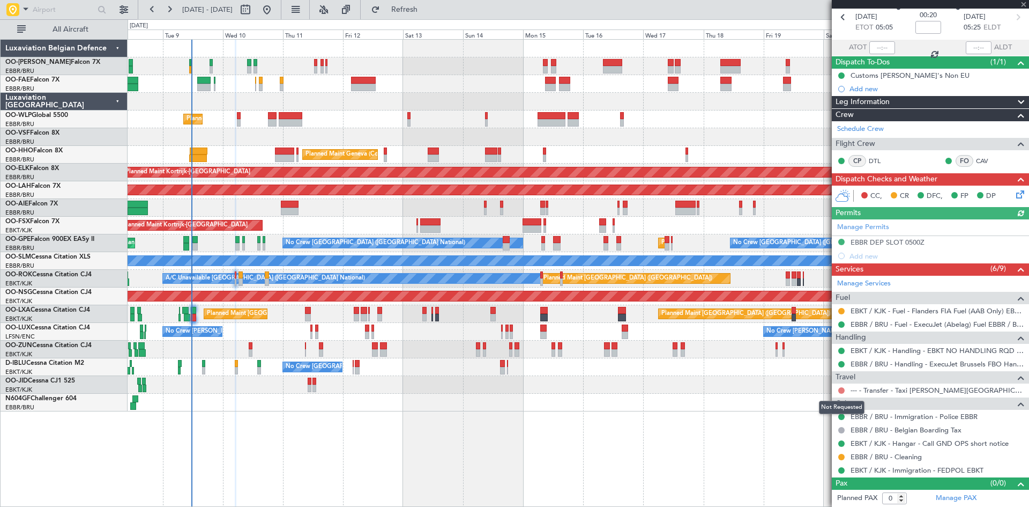
click at [841, 388] on button at bounding box center [842, 390] width 6 height 6
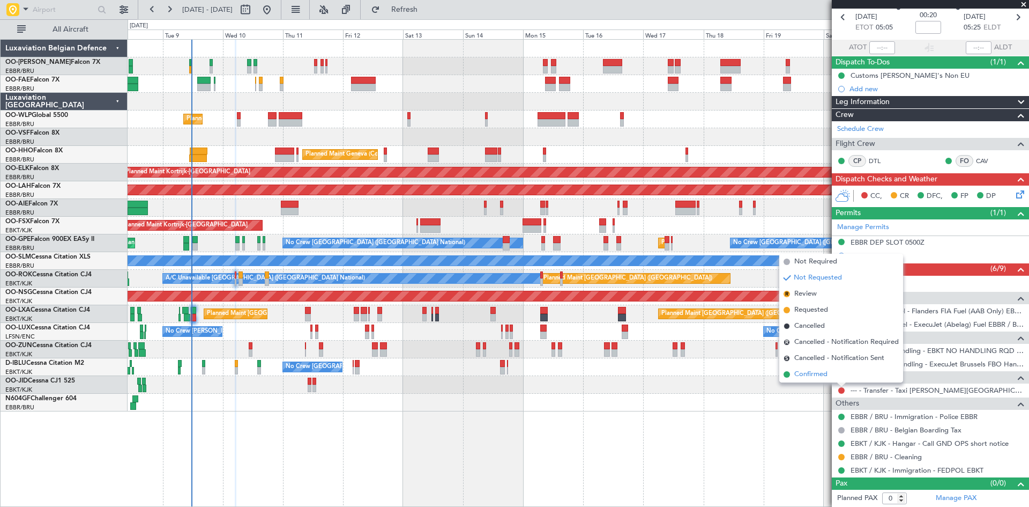
click at [833, 375] on li "Confirmed" at bounding box center [842, 374] width 124 height 16
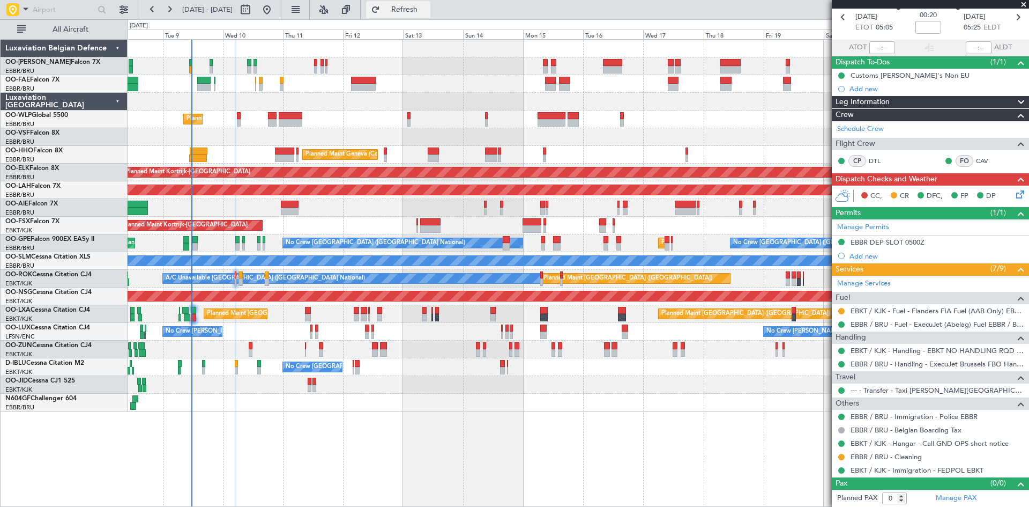
click at [427, 6] on span "Refresh" at bounding box center [404, 10] width 45 height 8
click at [841, 308] on button at bounding box center [842, 311] width 6 height 6
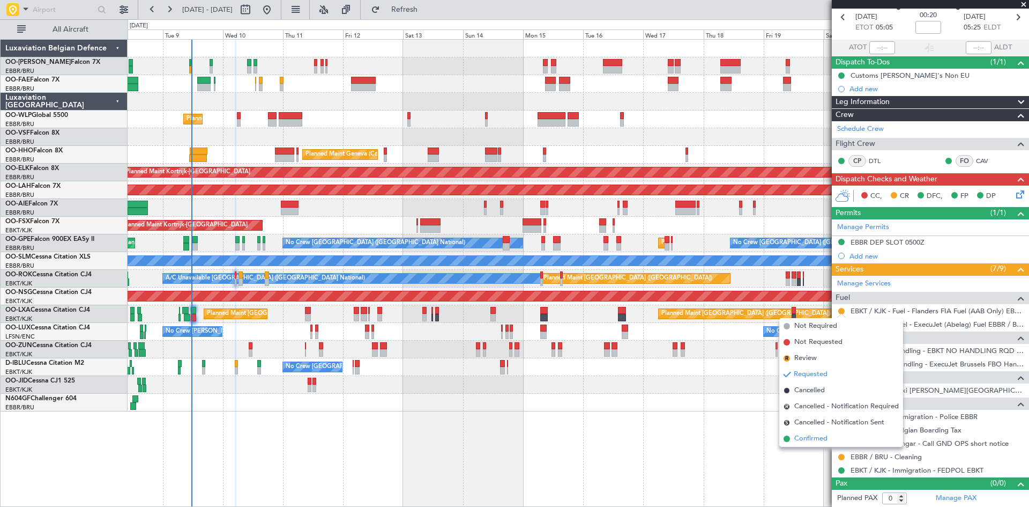
click at [827, 435] on span "Confirmed" at bounding box center [811, 438] width 33 height 11
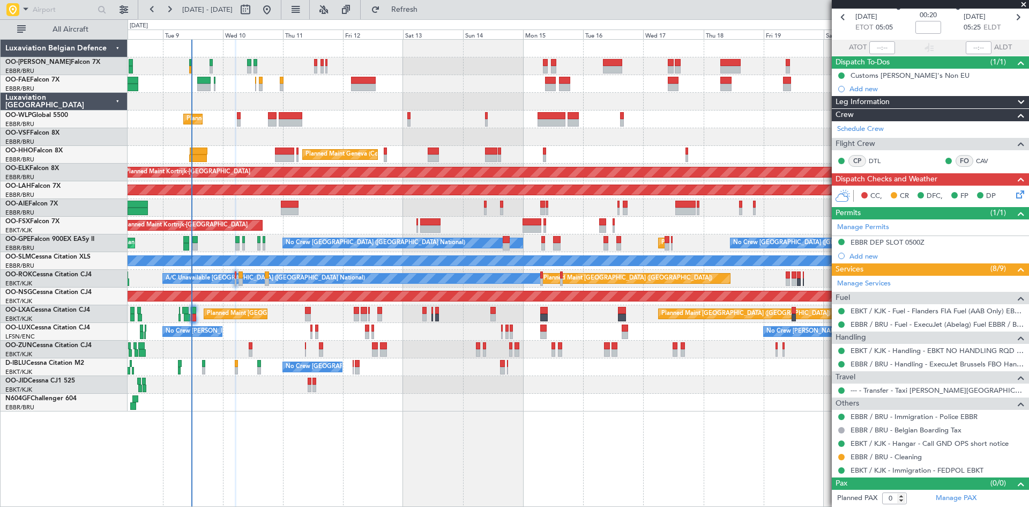
click at [1014, 191] on icon at bounding box center [1018, 192] width 9 height 9
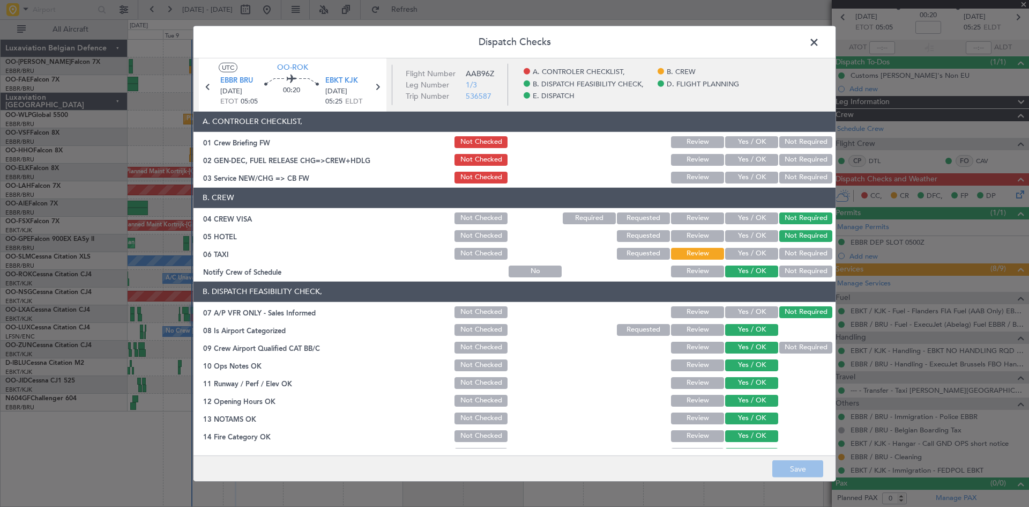
click at [746, 138] on button "Yes / OK" at bounding box center [751, 142] width 53 height 12
click at [747, 161] on button "Yes / OK" at bounding box center [751, 160] width 53 height 12
click at [746, 181] on button "Yes / OK" at bounding box center [751, 178] width 53 height 12
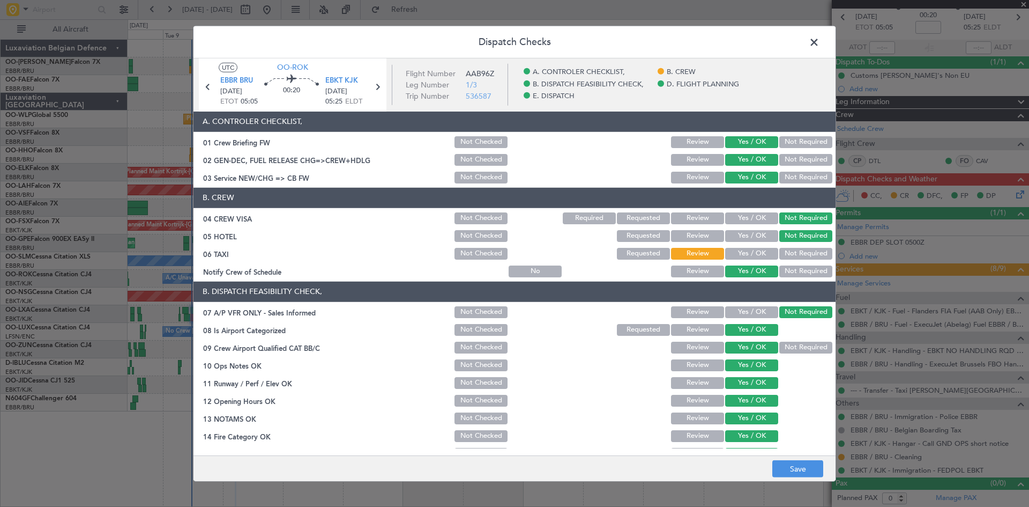
click at [760, 253] on button "Yes / OK" at bounding box center [751, 254] width 53 height 12
click at [799, 461] on button "Save" at bounding box center [798, 468] width 51 height 17
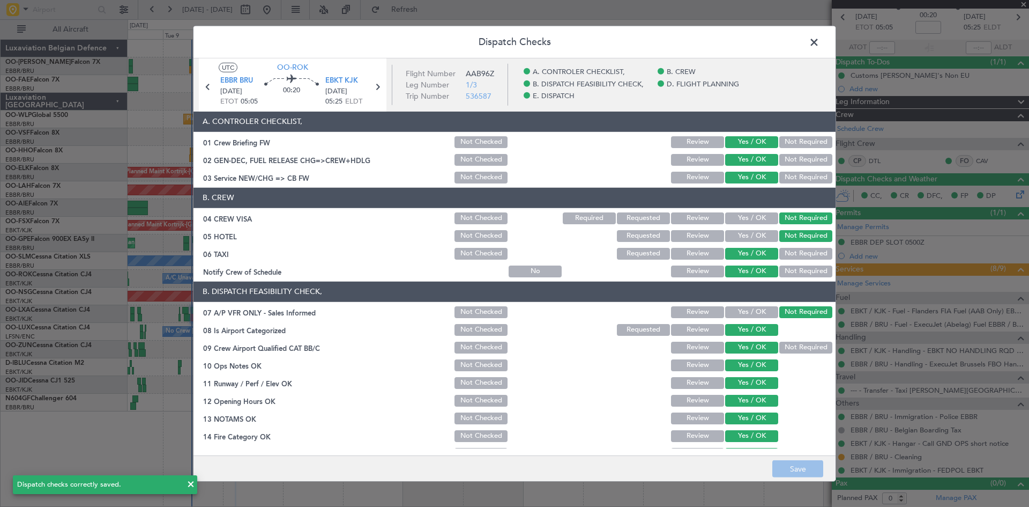
click at [820, 44] on span at bounding box center [820, 44] width 0 height 21
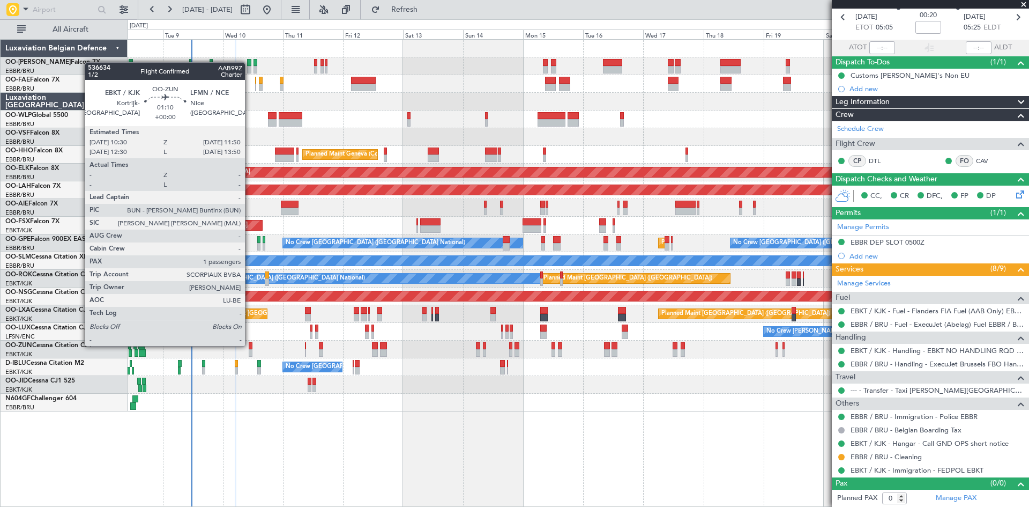
click at [250, 345] on div at bounding box center [251, 346] width 4 height 8
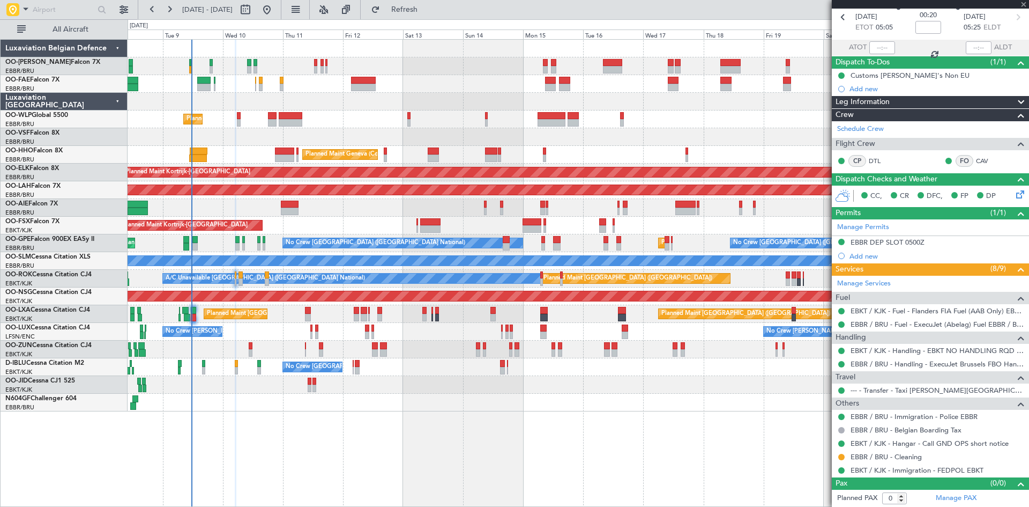
type input "1"
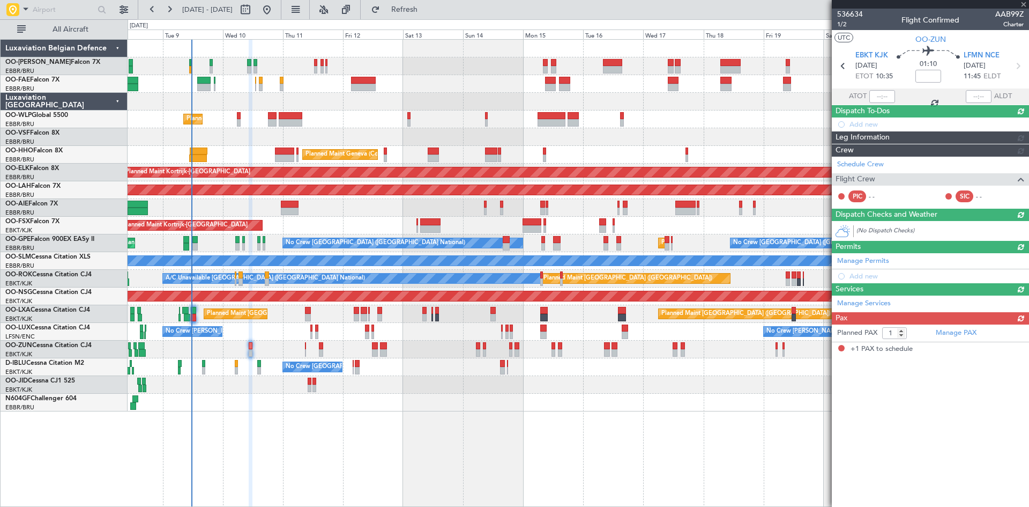
scroll to position [0, 0]
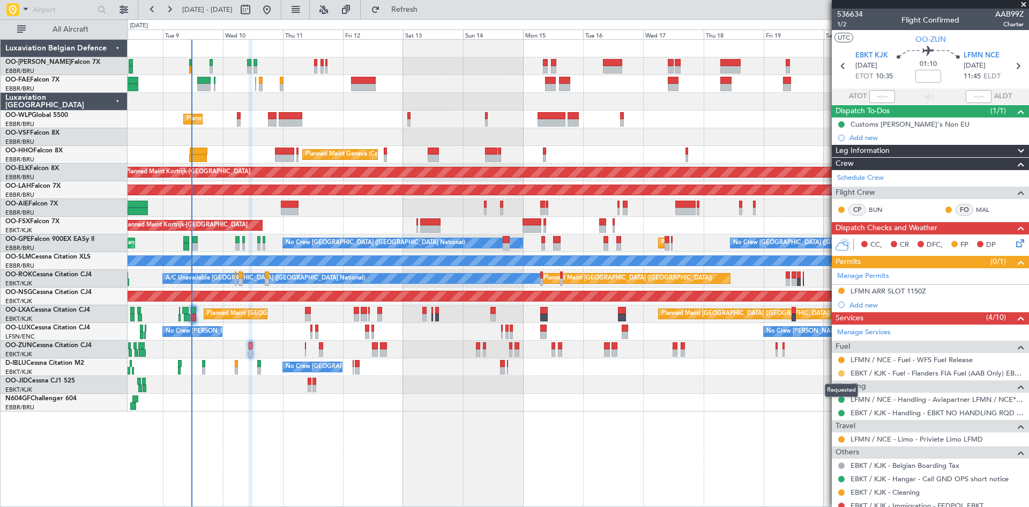
click at [843, 374] on button at bounding box center [842, 373] width 6 height 6
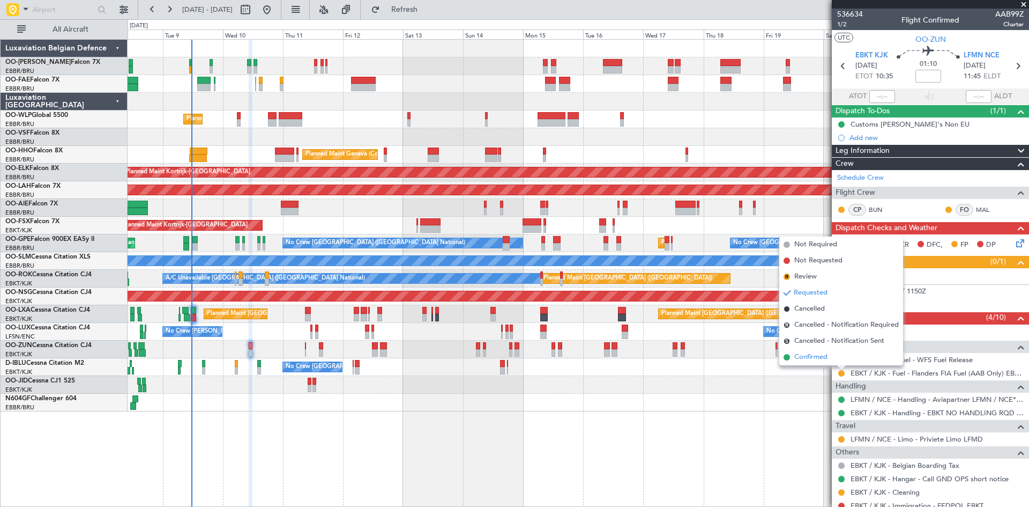
click at [812, 358] on span "Confirmed" at bounding box center [811, 357] width 33 height 11
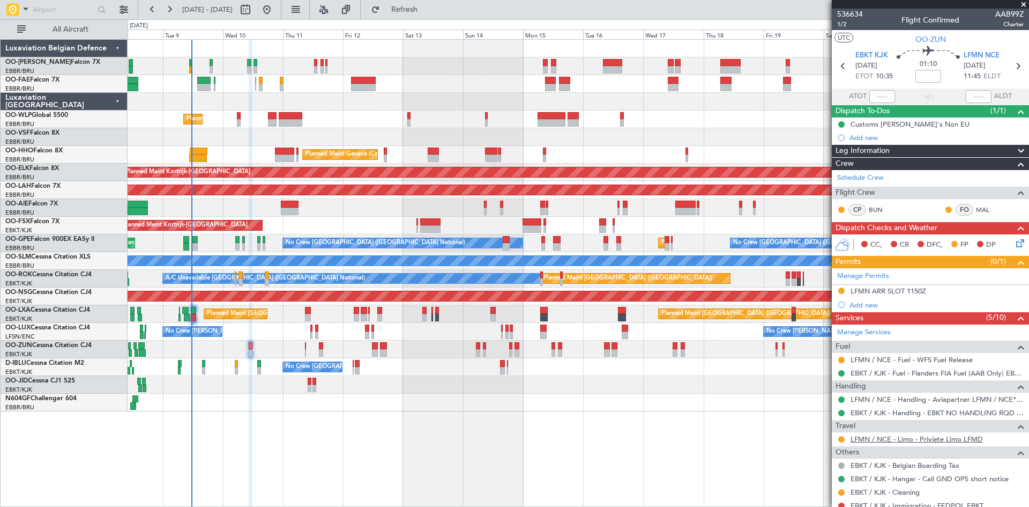
scroll to position [86, 0]
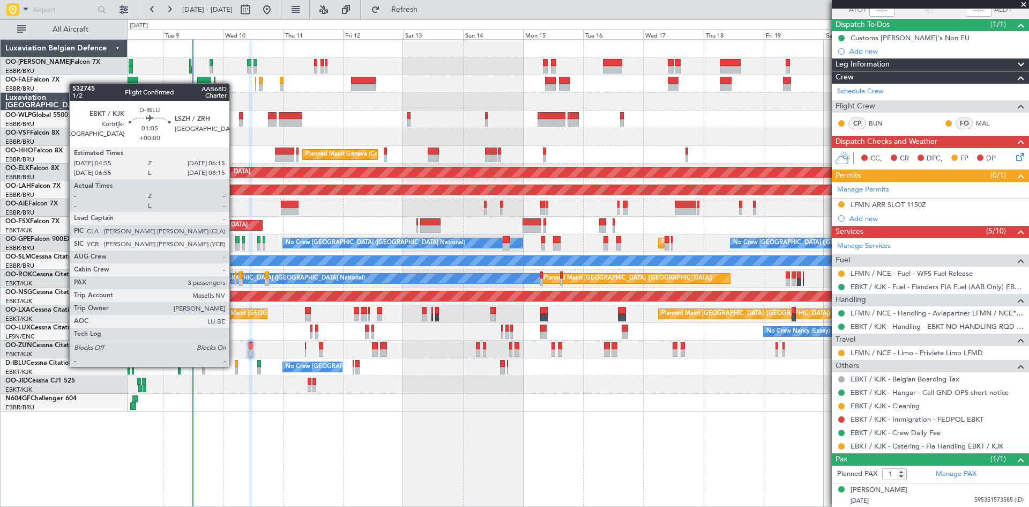
click at [235, 365] on div at bounding box center [237, 364] width 4 height 8
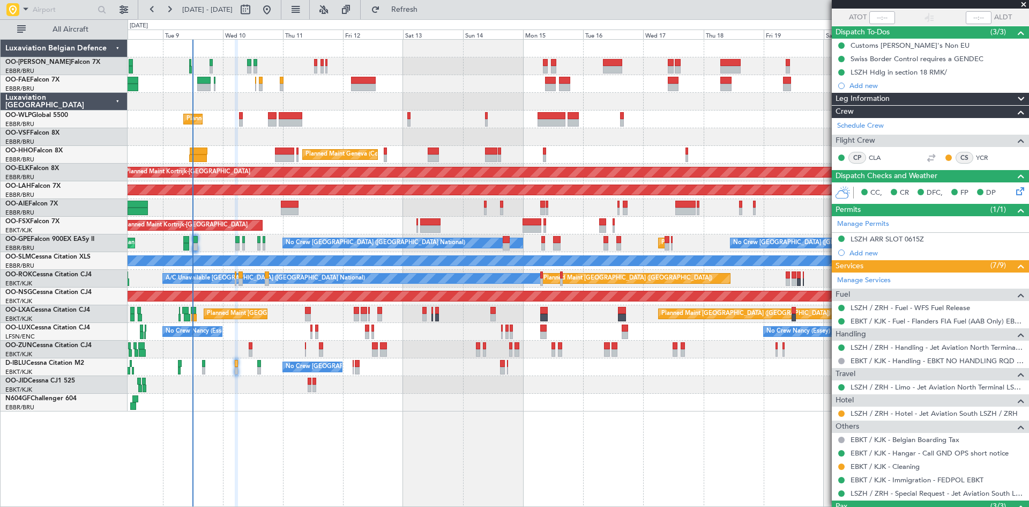
scroll to position [0, 0]
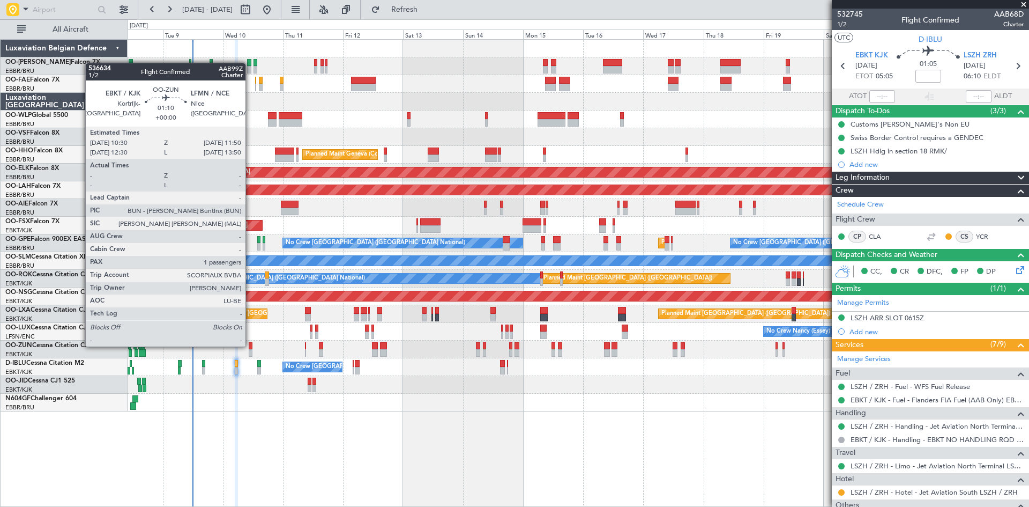
click at [250, 345] on div at bounding box center [251, 346] width 4 height 8
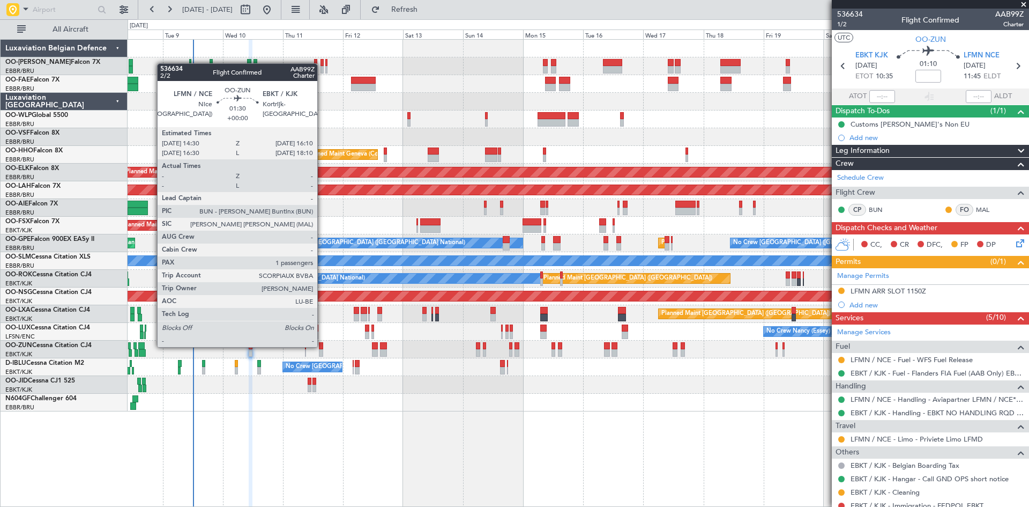
click at [322, 346] on div at bounding box center [321, 346] width 4 height 8
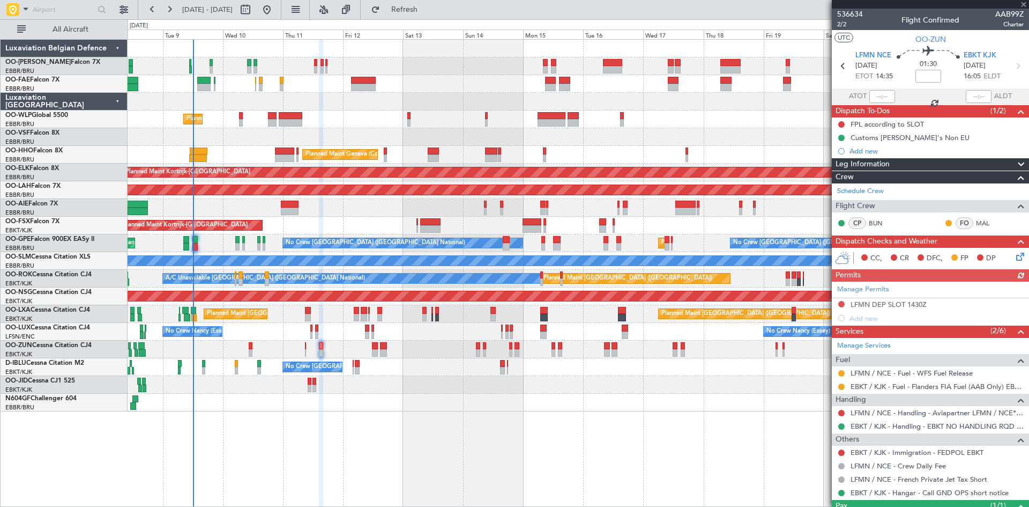
click at [843, 303] on div "Manage Permits LFMN DEP SLOT 1430Z Add new" at bounding box center [930, 302] width 197 height 43
click at [841, 301] on button at bounding box center [842, 304] width 6 height 6
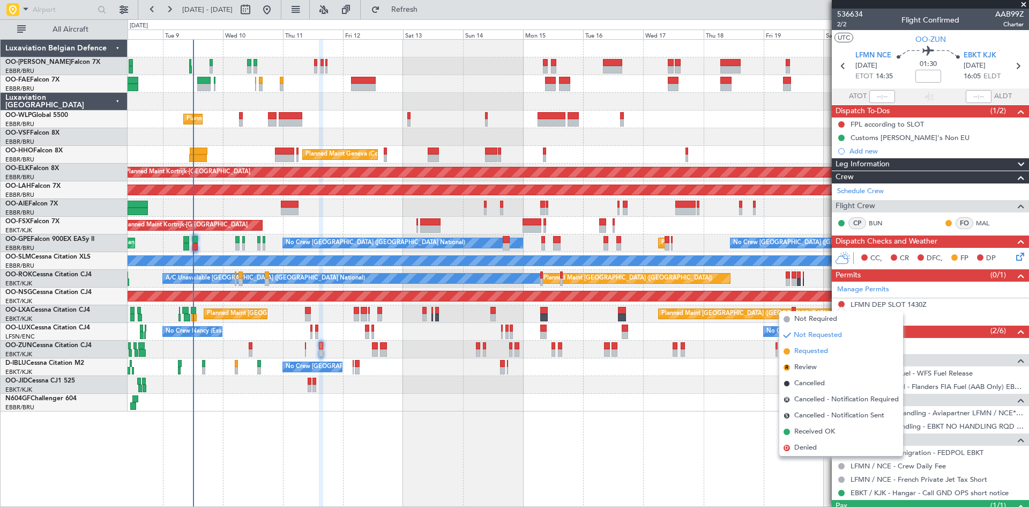
click at [830, 347] on li "Requested" at bounding box center [842, 351] width 124 height 16
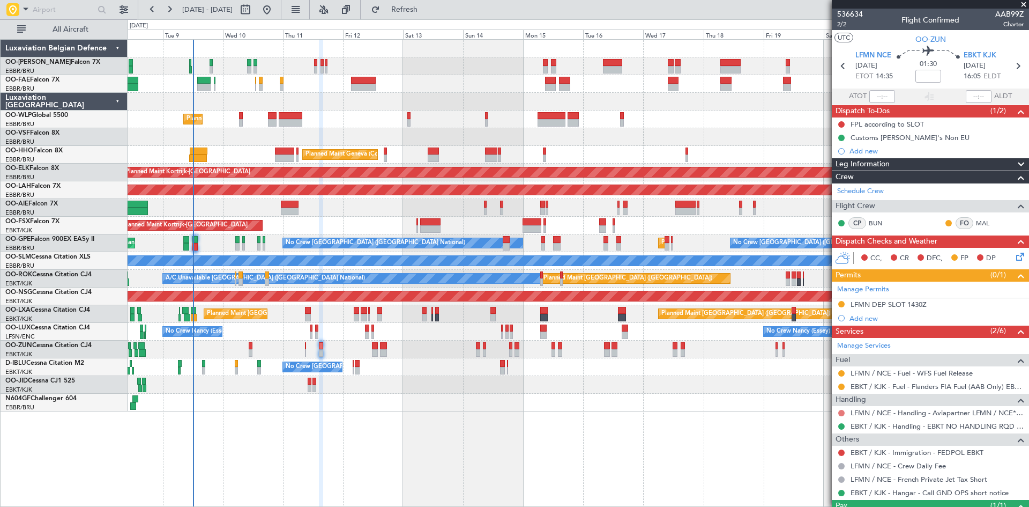
click at [843, 411] on button at bounding box center [842, 413] width 6 height 6
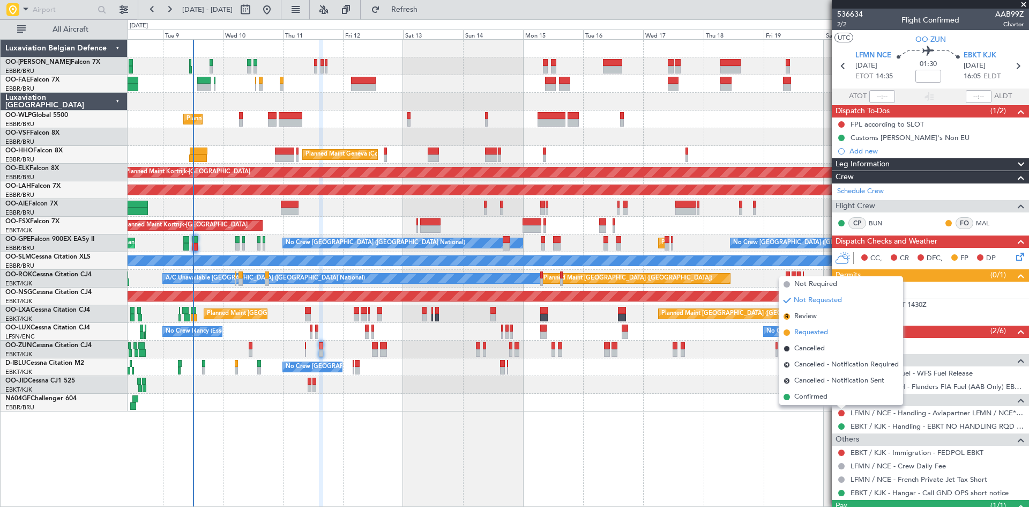
click at [803, 328] on span "Requested" at bounding box center [812, 332] width 34 height 11
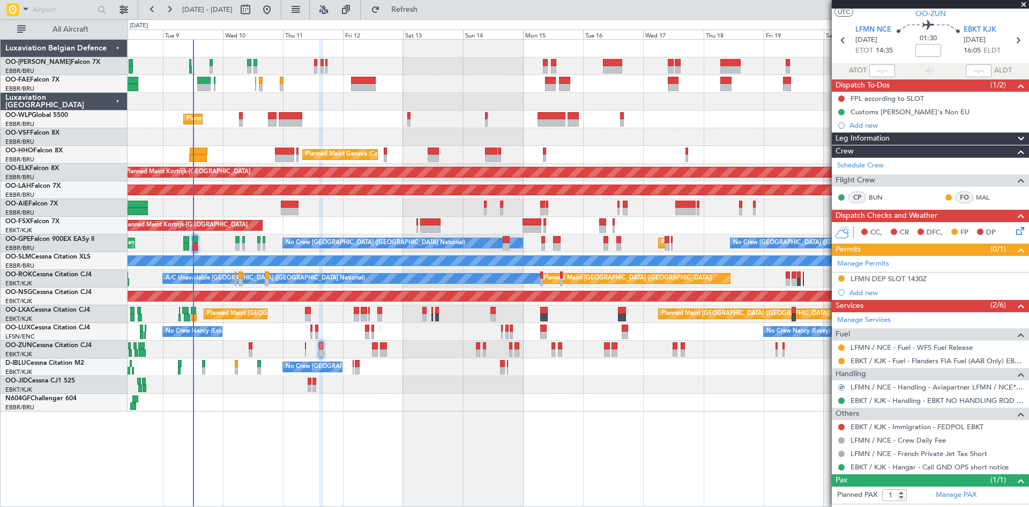
scroll to position [47, 0]
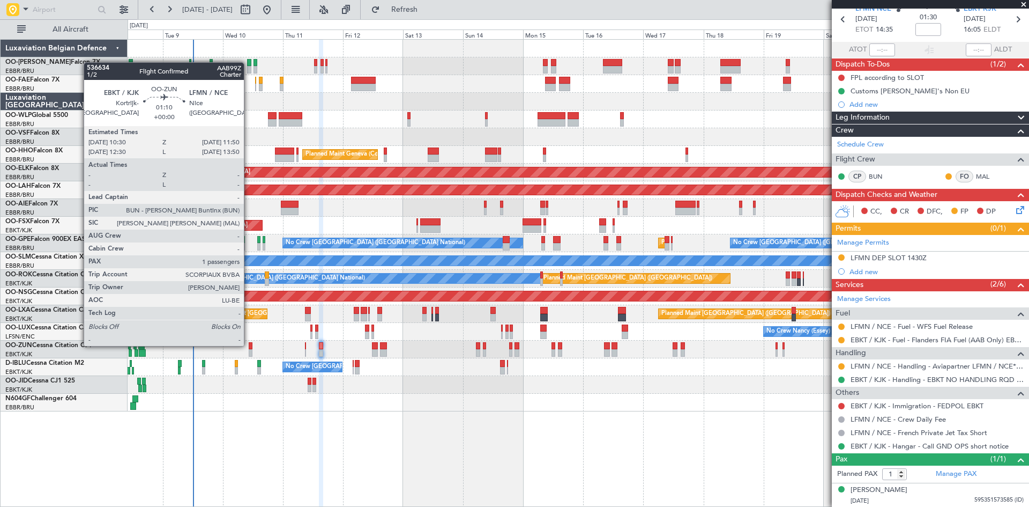
click at [249, 345] on div at bounding box center [251, 346] width 4 height 8
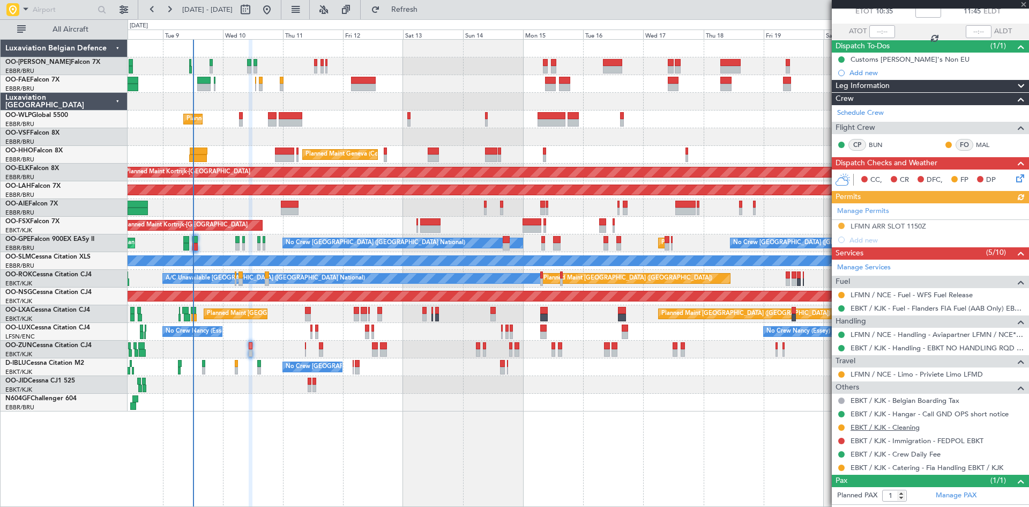
scroll to position [86, 0]
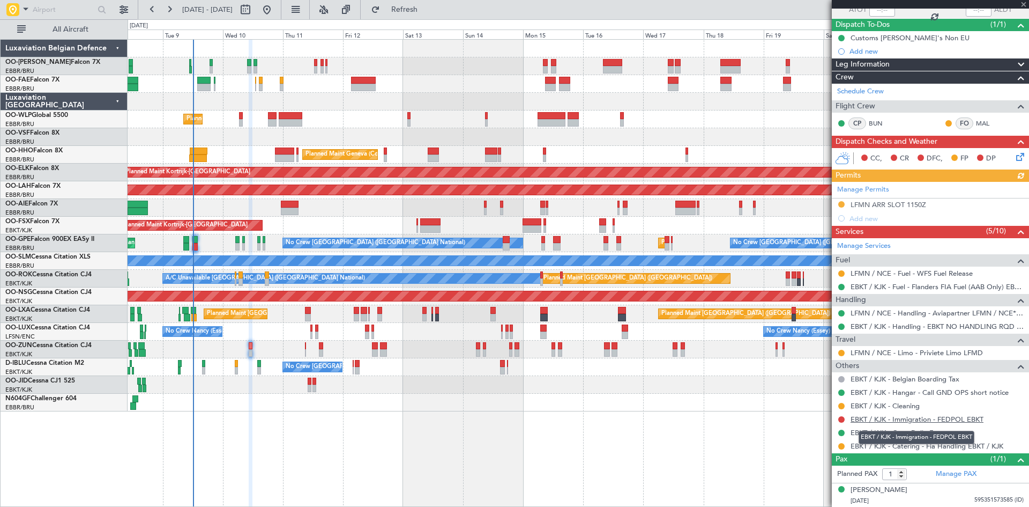
click at [960, 422] on link "EBKT / KJK - Immigration - FEDPOL EBKT" at bounding box center [917, 418] width 133 height 9
click at [427, 6] on span "Refresh" at bounding box center [404, 10] width 45 height 8
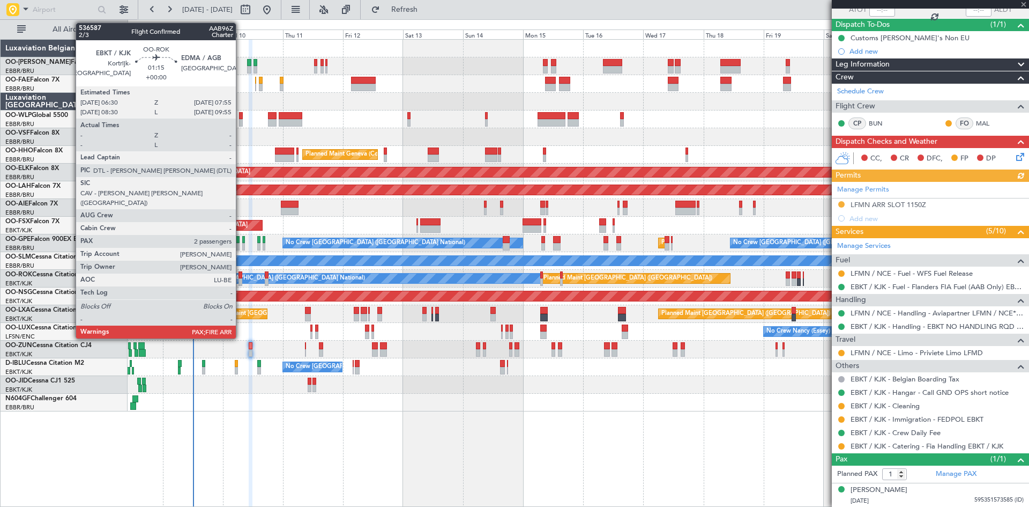
click at [241, 275] on div at bounding box center [241, 275] width 4 height 8
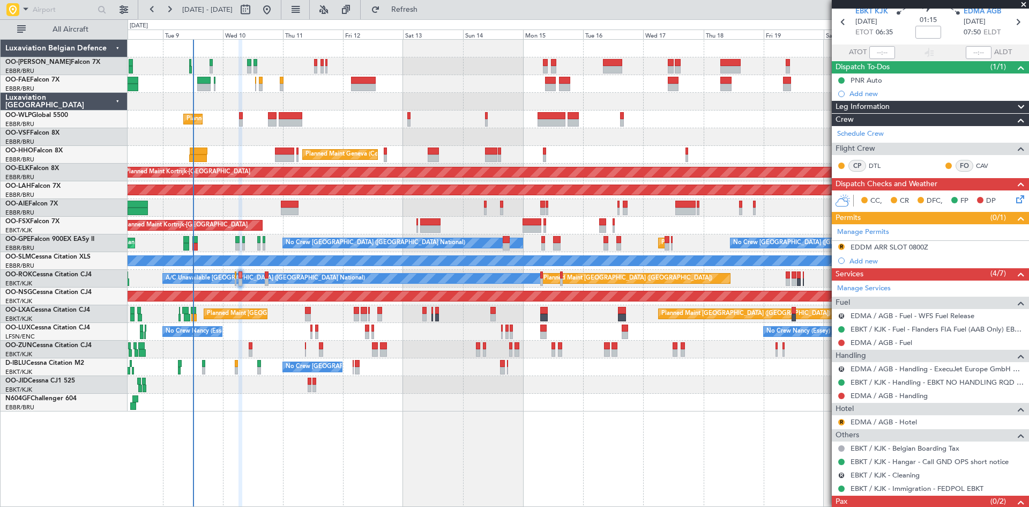
scroll to position [76, 0]
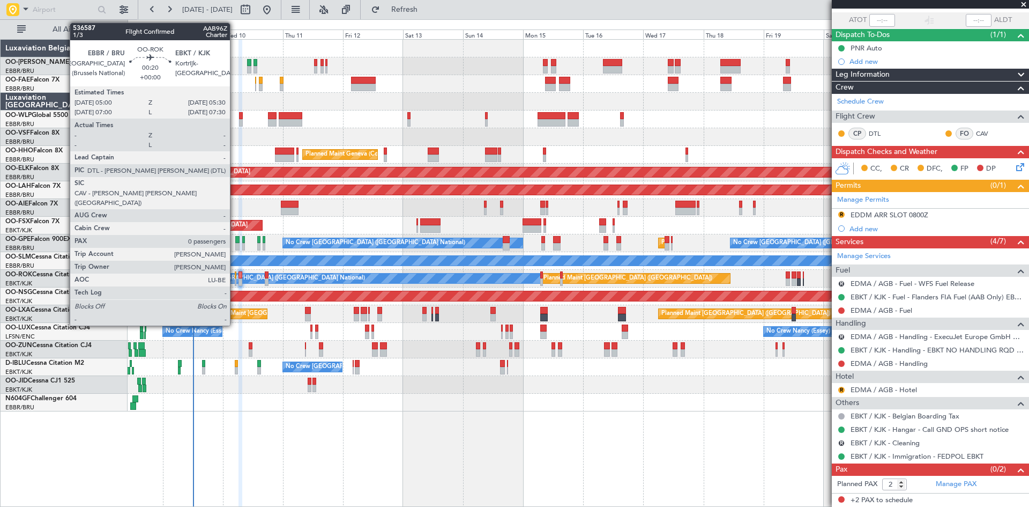
click at [235, 280] on div at bounding box center [236, 282] width 2 height 8
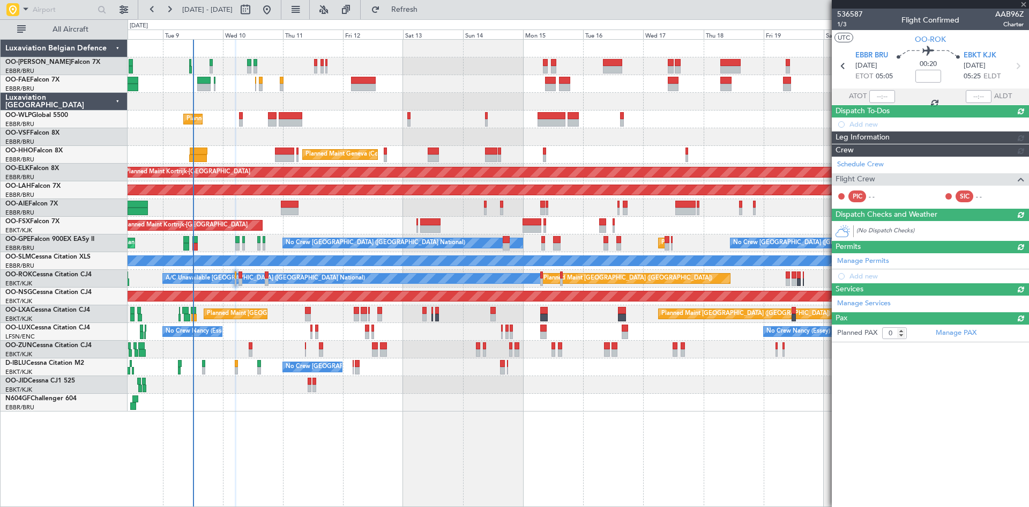
scroll to position [0, 0]
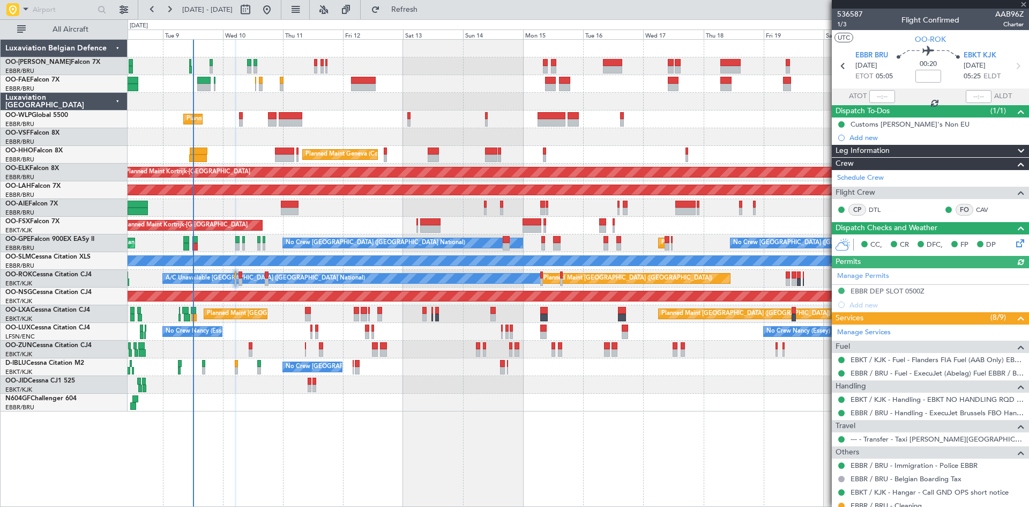
click at [1016, 240] on icon at bounding box center [1018, 241] width 9 height 9
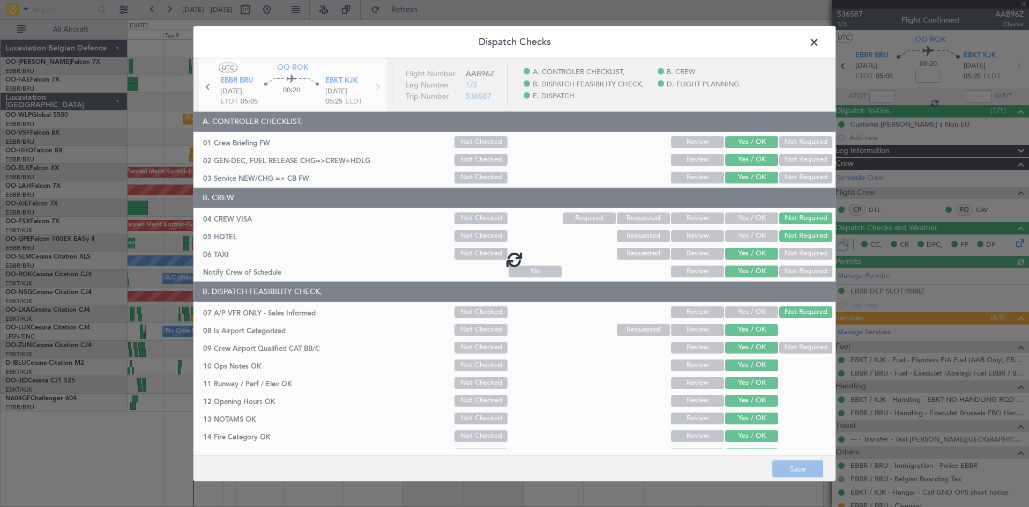
click at [820, 45] on span at bounding box center [820, 44] width 0 height 21
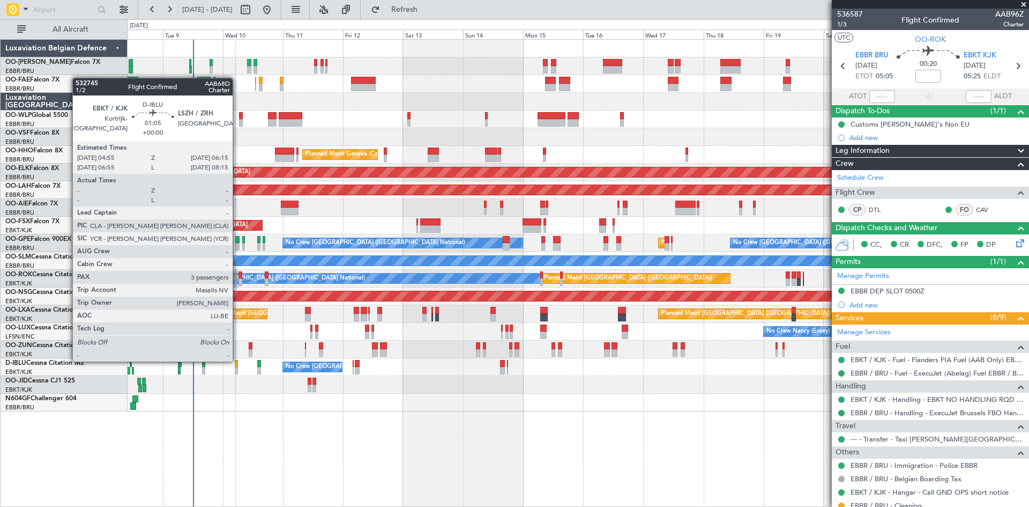
click at [237, 361] on div at bounding box center [237, 364] width 4 height 8
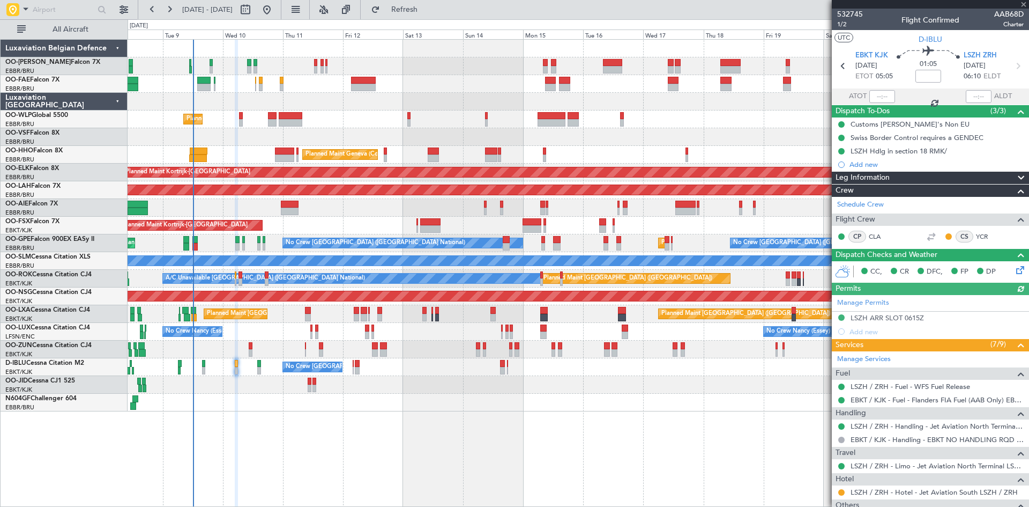
click at [251, 344] on div at bounding box center [251, 346] width 4 height 8
type input "1"
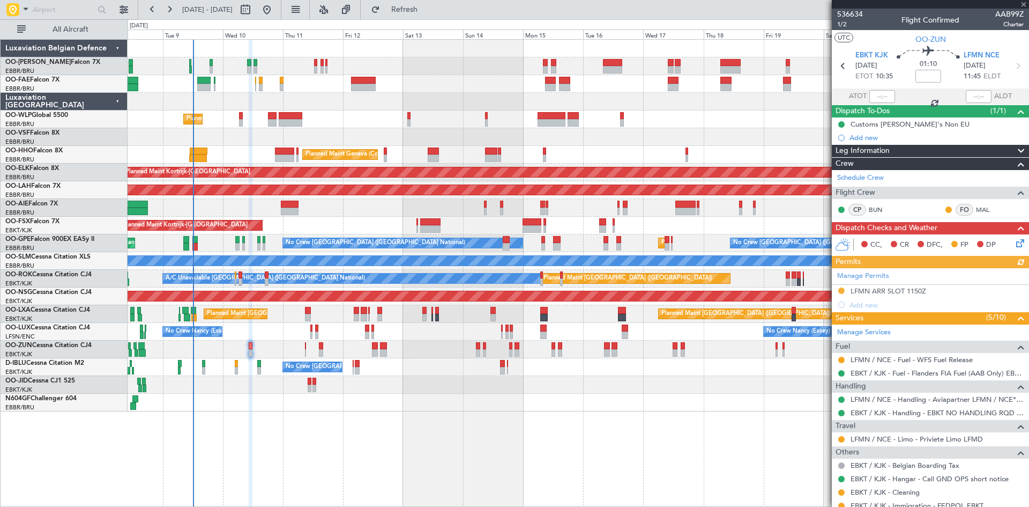
click at [1014, 244] on icon at bounding box center [1018, 241] width 9 height 9
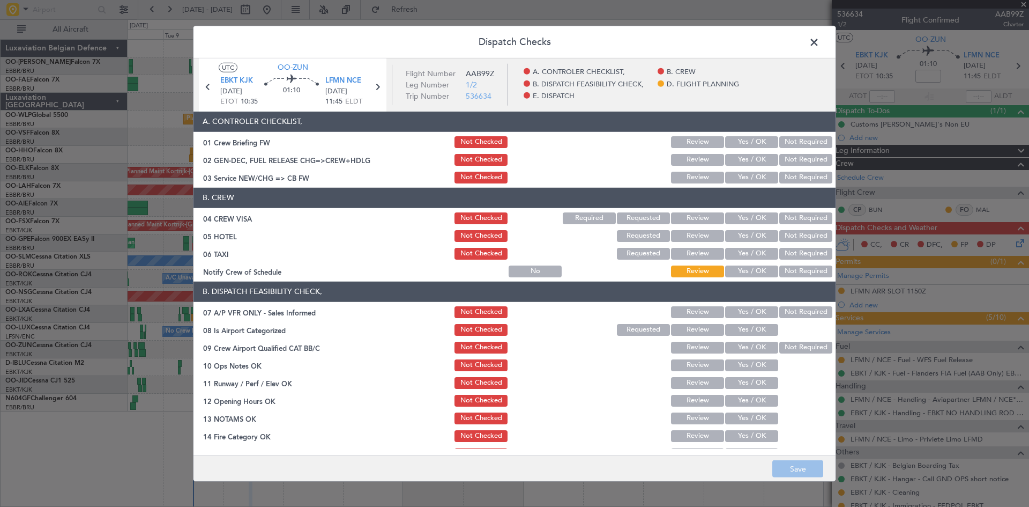
click at [795, 214] on button "Not Required" at bounding box center [806, 218] width 53 height 12
click at [693, 235] on button "Review" at bounding box center [697, 236] width 53 height 12
click at [782, 253] on button "Not Required" at bounding box center [806, 254] width 53 height 12
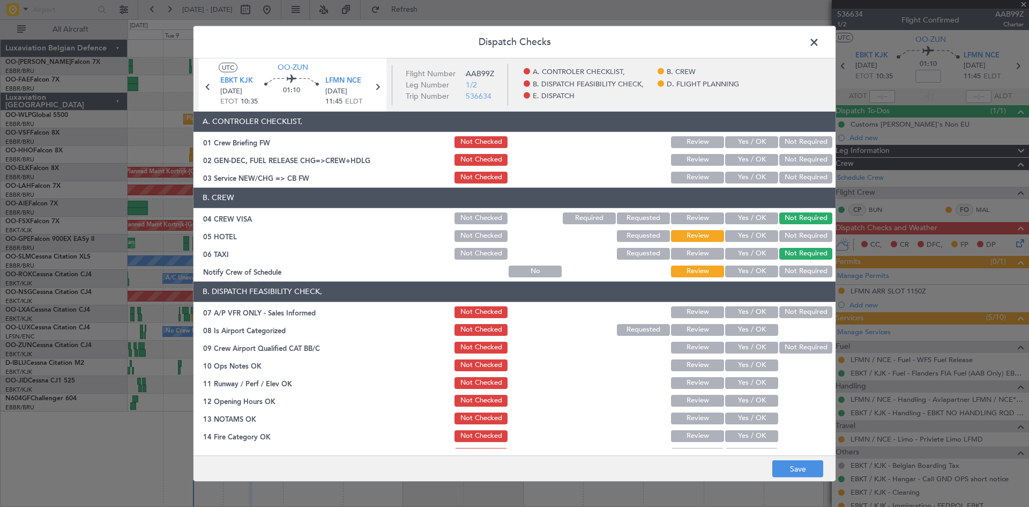
click at [757, 271] on button "Yes / OK" at bounding box center [751, 271] width 53 height 12
click at [781, 316] on button "Not Required" at bounding box center [806, 312] width 53 height 12
click at [752, 327] on button "Yes / OK" at bounding box center [751, 330] width 53 height 12
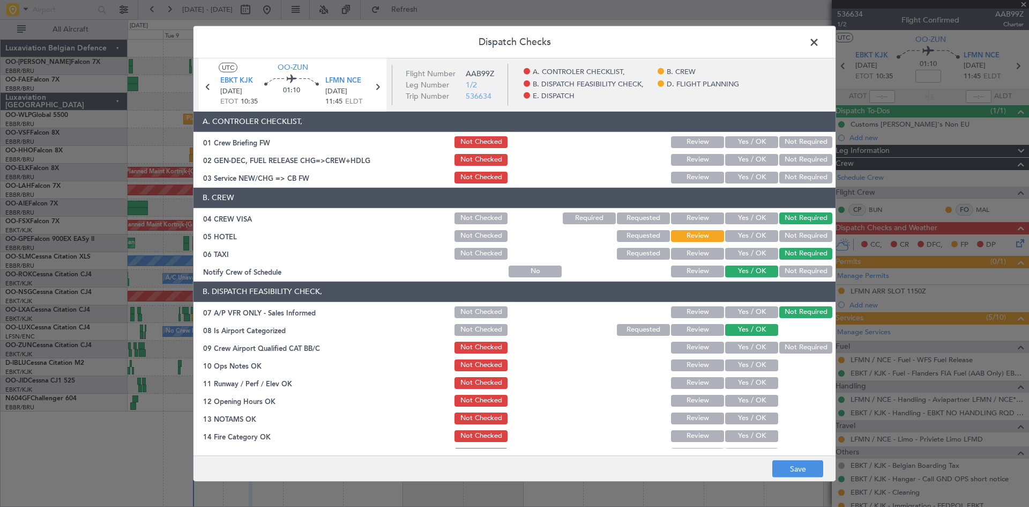
click at [743, 345] on button "Yes / OK" at bounding box center [751, 348] width 53 height 12
click at [736, 366] on button "Yes / OK" at bounding box center [751, 365] width 53 height 12
click at [729, 387] on button "Yes / OK" at bounding box center [751, 383] width 53 height 12
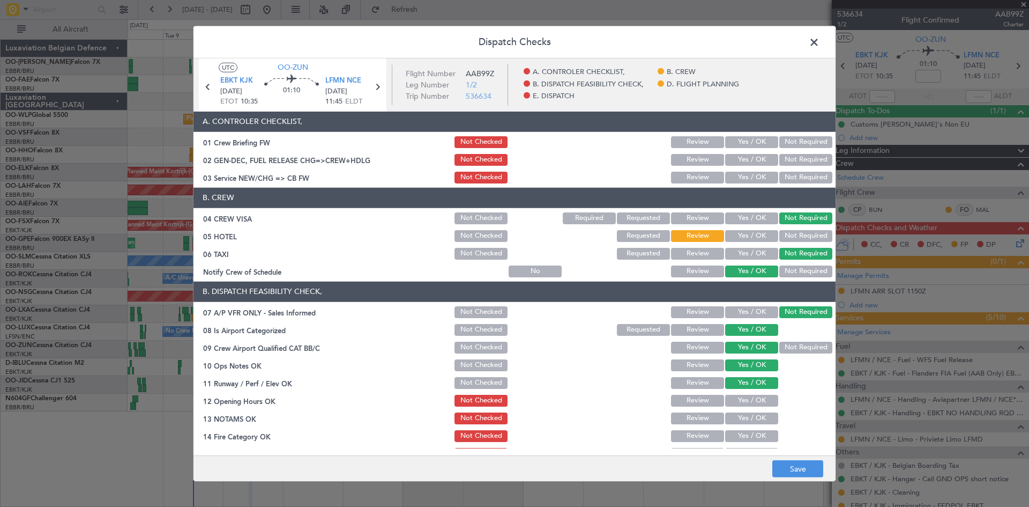
click at [737, 398] on button "Yes / OK" at bounding box center [751, 401] width 53 height 12
click at [735, 418] on button "Yes / OK" at bounding box center [751, 418] width 53 height 12
click at [743, 435] on button "Yes / OK" at bounding box center [751, 436] width 53 height 12
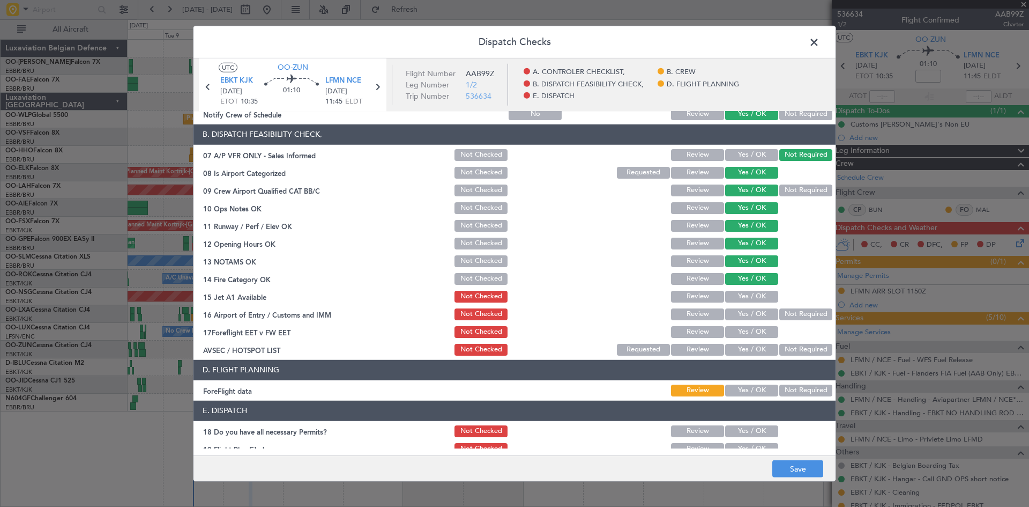
scroll to position [161, 0]
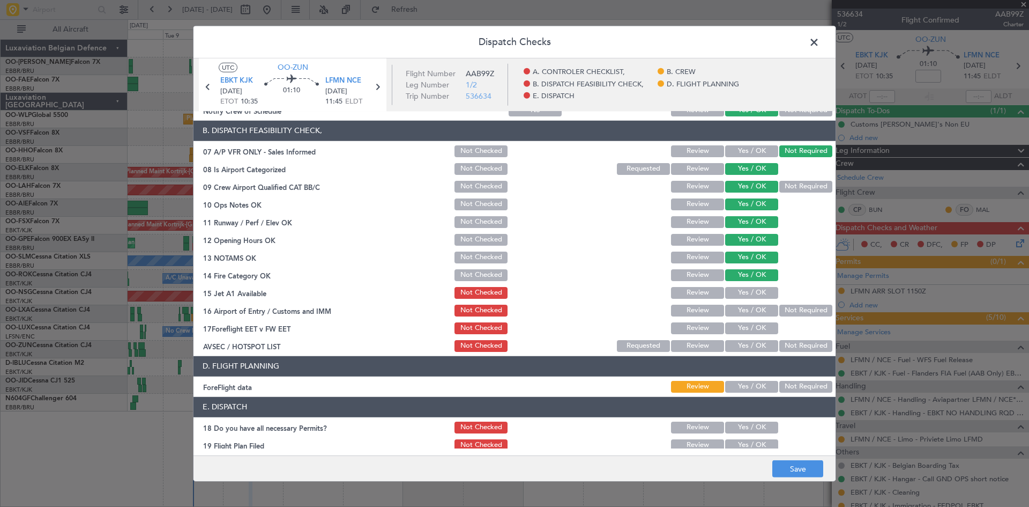
click at [744, 288] on button "Yes / OK" at bounding box center [751, 293] width 53 height 12
click at [743, 315] on button "Yes / OK" at bounding box center [751, 311] width 53 height 12
click at [743, 330] on button "Yes / OK" at bounding box center [751, 328] width 53 height 12
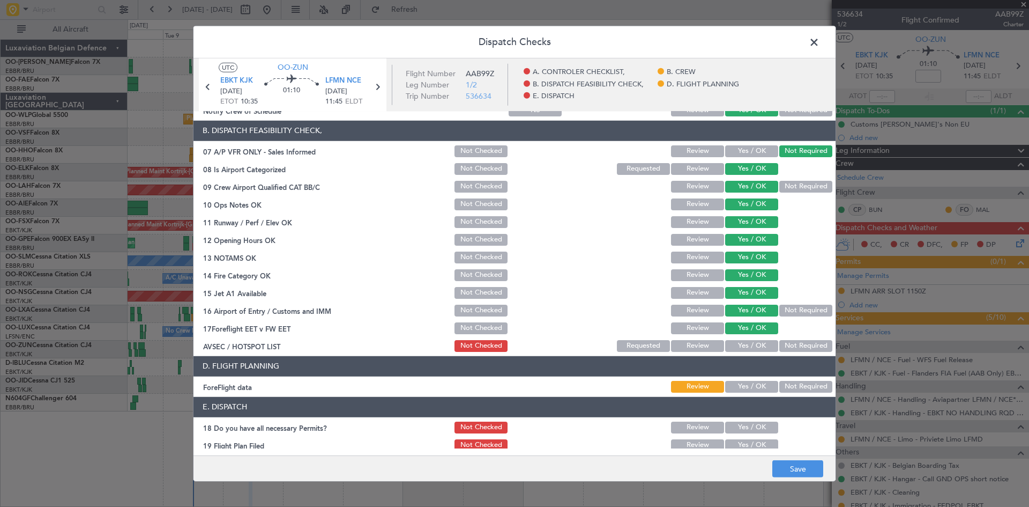
click at [490, 328] on button "Not Checked" at bounding box center [481, 328] width 53 height 12
click at [745, 347] on button "Yes / OK" at bounding box center [751, 346] width 53 height 12
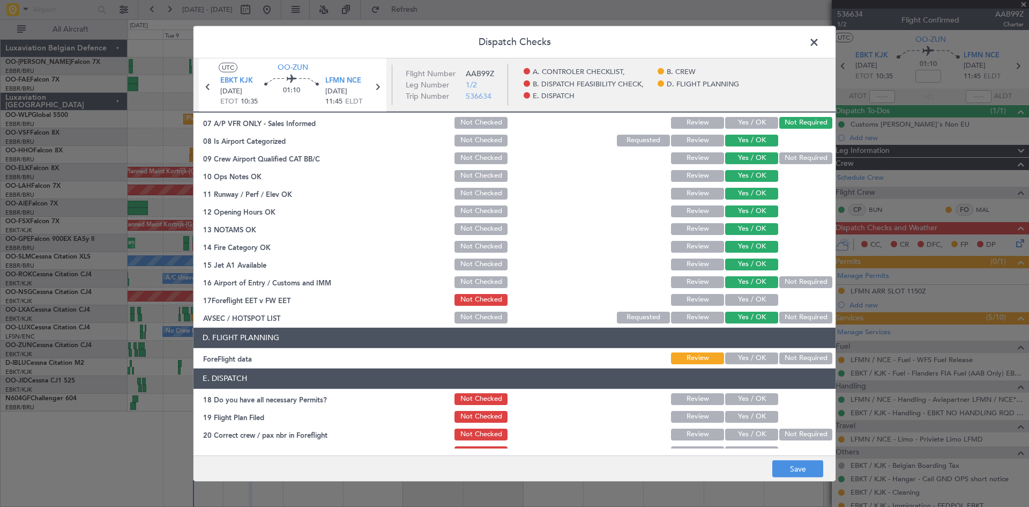
scroll to position [203, 0]
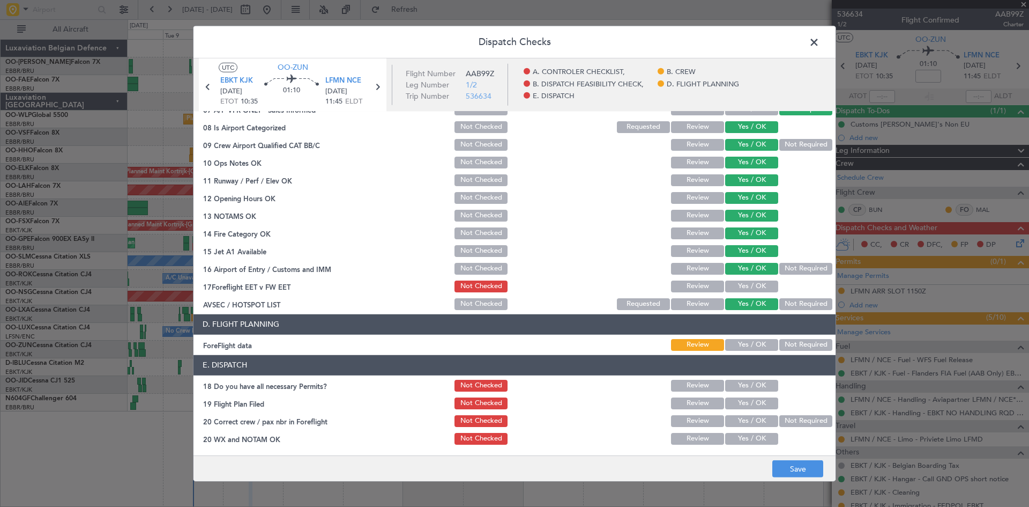
click at [738, 350] on button "Yes / OK" at bounding box center [751, 345] width 53 height 12
click at [739, 391] on button "Yes / OK" at bounding box center [751, 386] width 53 height 12
click at [695, 345] on button "Review" at bounding box center [697, 345] width 53 height 12
click at [750, 434] on button "Yes / OK" at bounding box center [751, 439] width 53 height 12
click at [748, 419] on button "Yes / OK" at bounding box center [751, 421] width 53 height 12
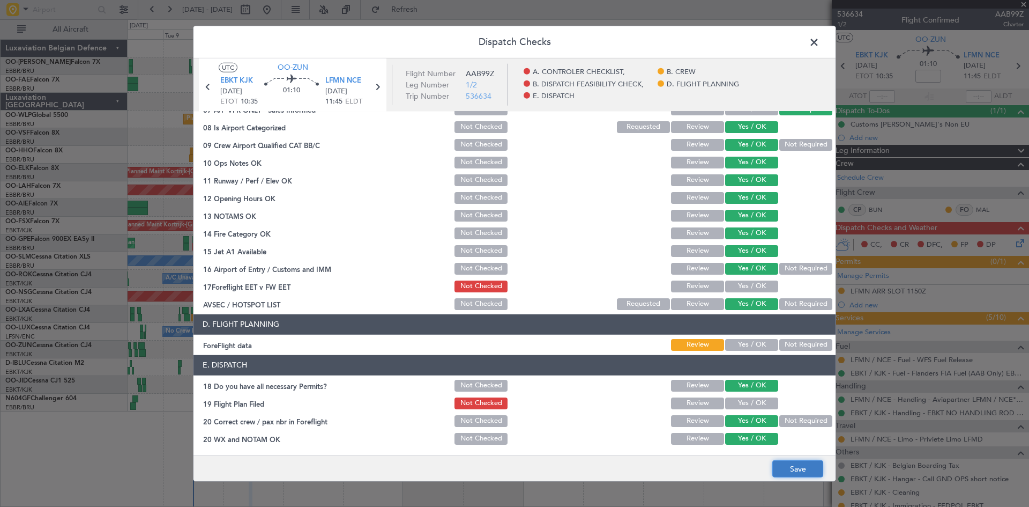
click at [795, 470] on button "Save" at bounding box center [798, 468] width 51 height 17
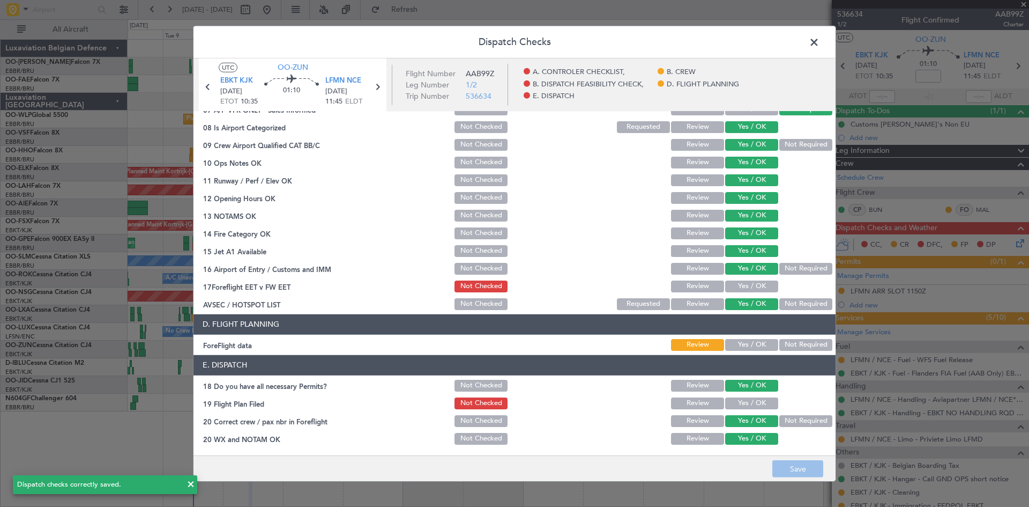
click at [820, 43] on span at bounding box center [820, 44] width 0 height 21
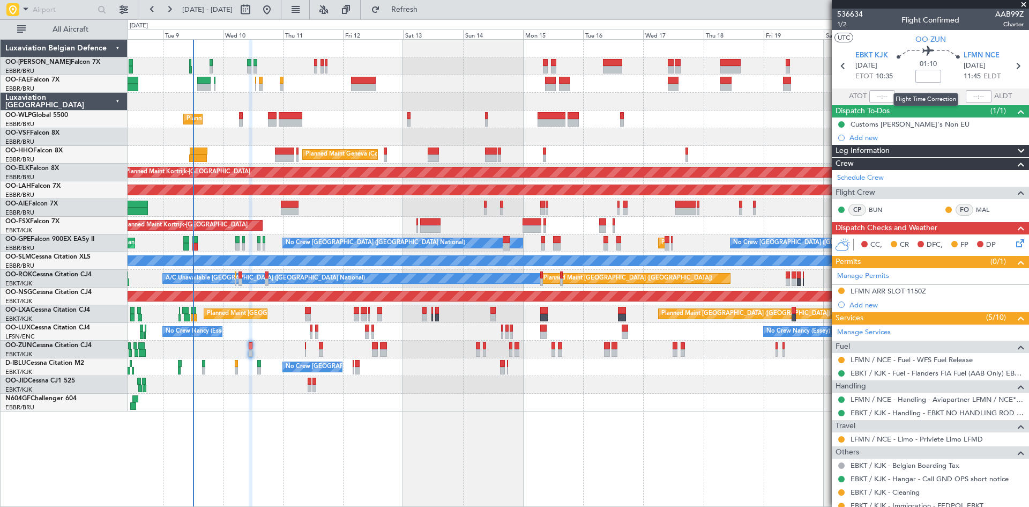
click at [925, 73] on input at bounding box center [929, 76] width 26 height 13
type input "+00:40"
click at [896, 72] on div "01:10 +00:40" at bounding box center [928, 66] width 71 height 40
click at [1014, 241] on icon at bounding box center [1018, 241] width 9 height 9
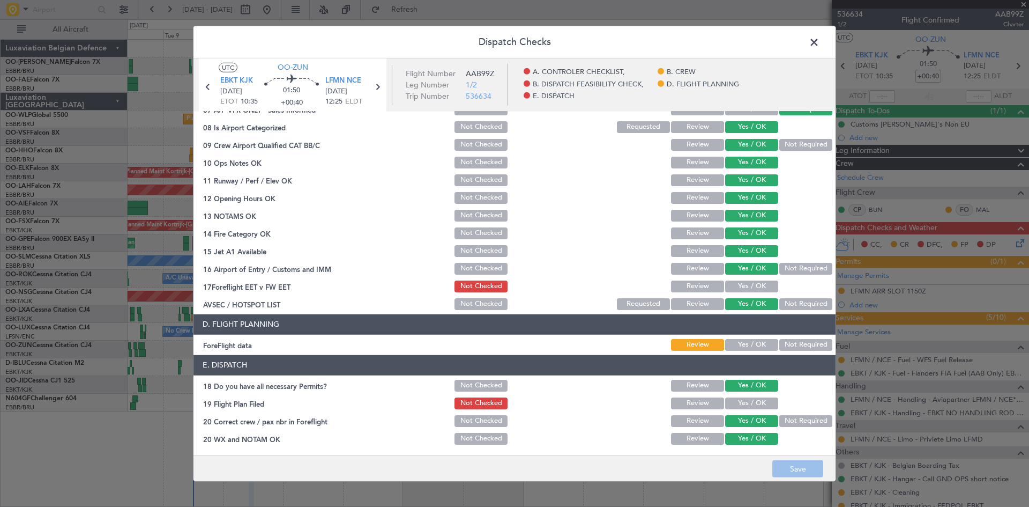
click at [745, 344] on button "Yes / OK" at bounding box center [751, 345] width 53 height 12
click at [792, 470] on button "Save" at bounding box center [798, 468] width 51 height 17
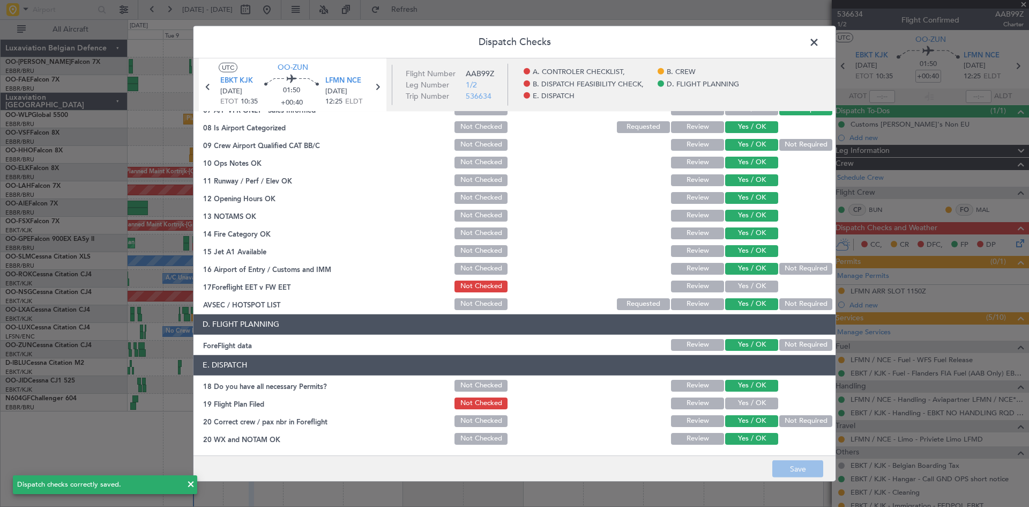
click at [701, 341] on button "Review" at bounding box center [697, 345] width 53 height 12
click at [738, 278] on section "B. DISPATCH FEASIBILITY CHECK, 07 A/P VFR ONLY - Sales Informed Not Checked Rev…" at bounding box center [515, 195] width 642 height 233
click at [740, 281] on button "Yes / OK" at bounding box center [751, 286] width 53 height 12
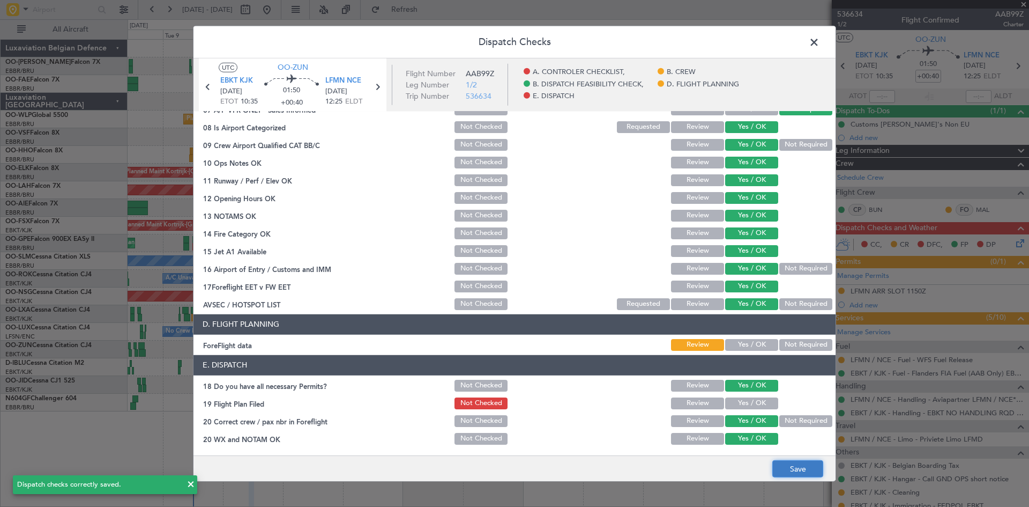
click at [798, 466] on button "Save" at bounding box center [798, 468] width 51 height 17
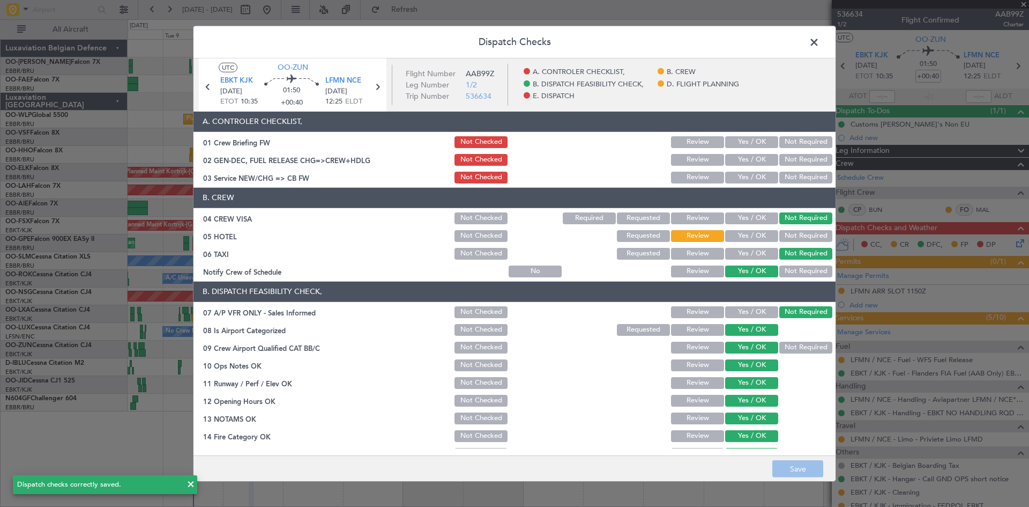
click at [820, 40] on span at bounding box center [820, 44] width 0 height 21
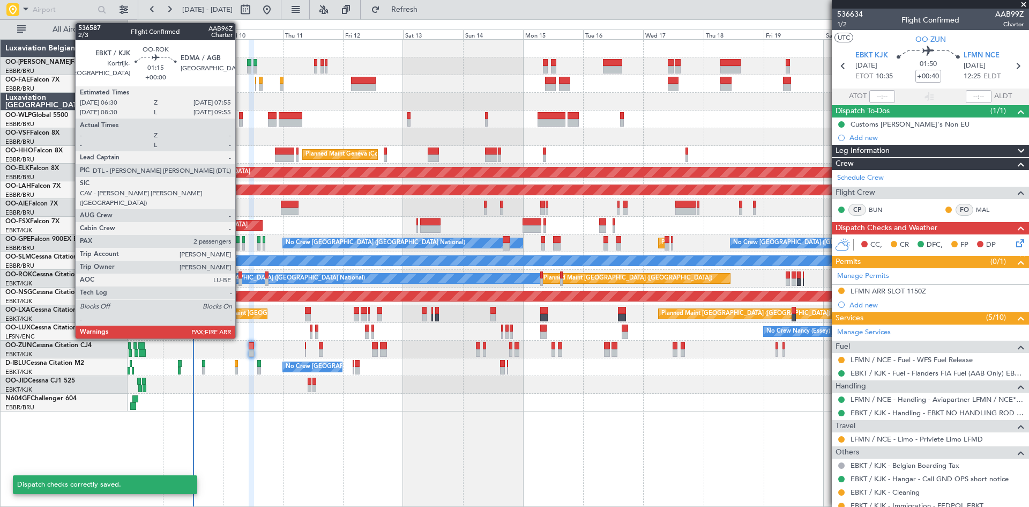
click at [240, 275] on div at bounding box center [241, 275] width 4 height 8
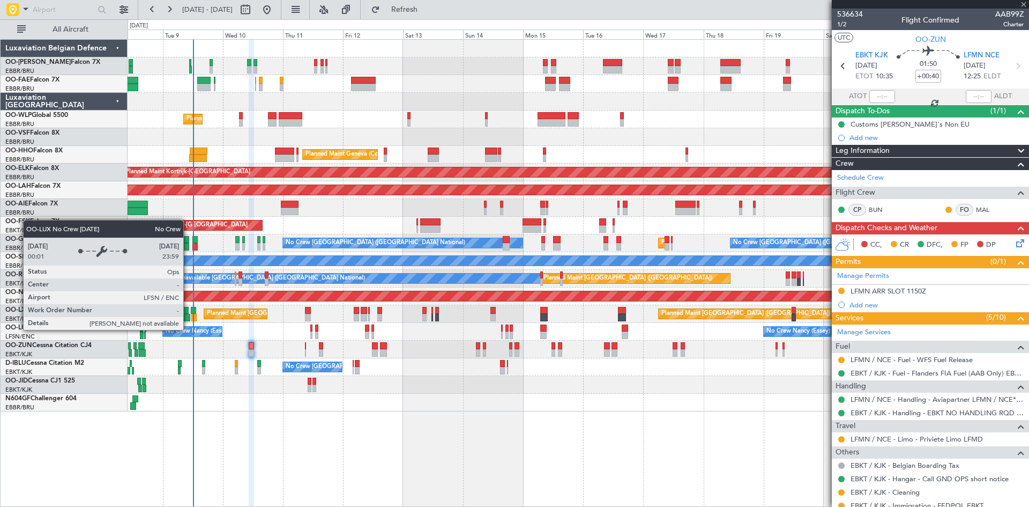
type input "2"
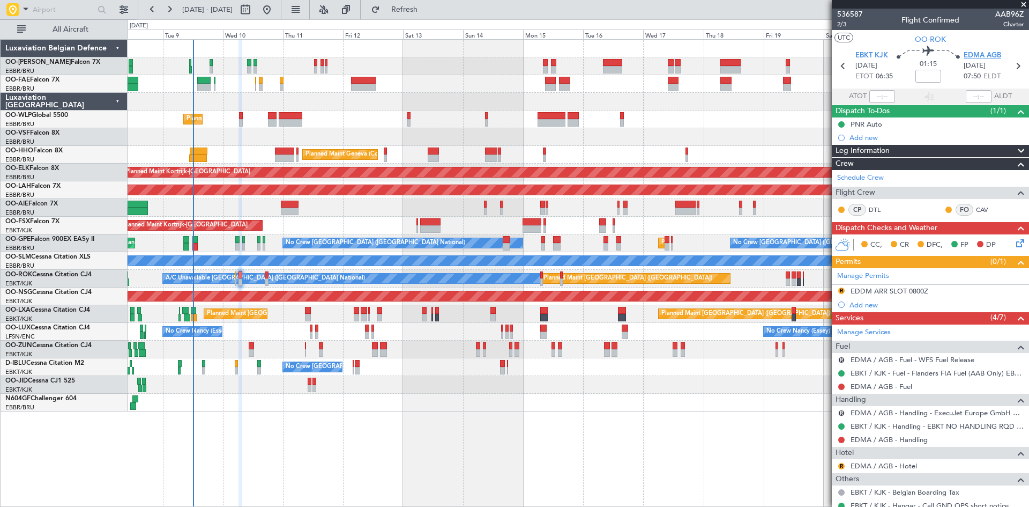
click at [964, 55] on span "EDMA AGB" at bounding box center [983, 55] width 38 height 11
click at [1014, 242] on icon at bounding box center [1018, 241] width 9 height 9
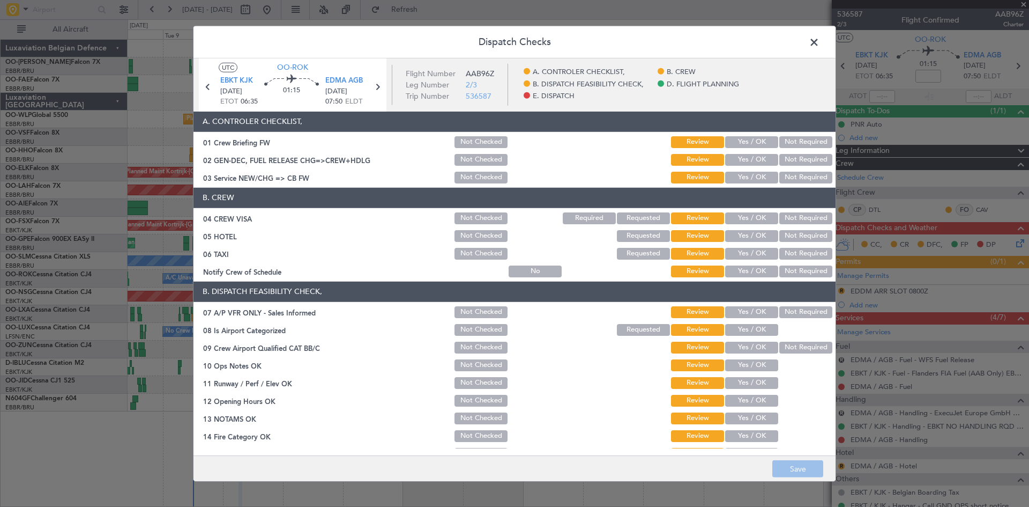
click at [810, 213] on button "Not Required" at bounding box center [806, 218] width 53 height 12
click at [802, 235] on button "Not Required" at bounding box center [806, 236] width 53 height 12
click at [791, 250] on button "Not Required" at bounding box center [806, 254] width 53 height 12
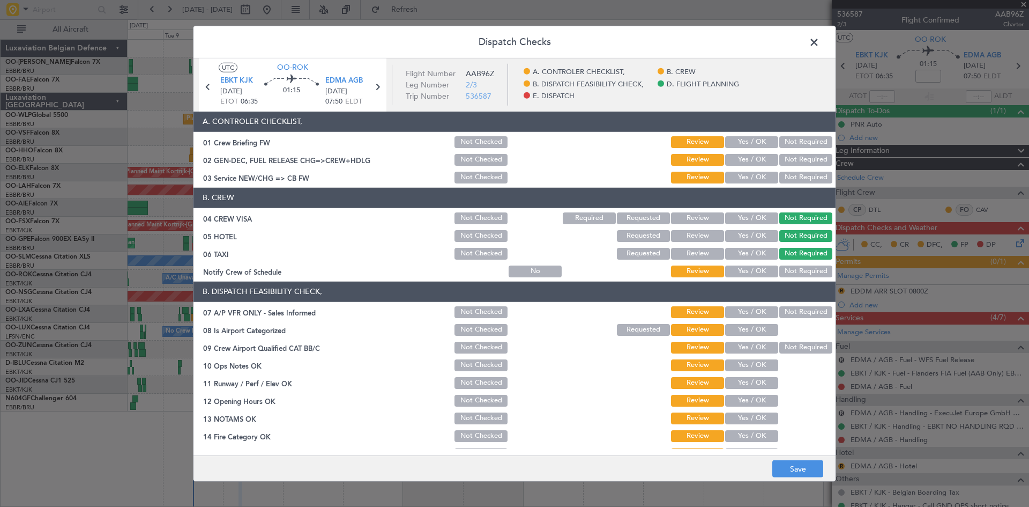
click at [793, 312] on button "Not Required" at bounding box center [806, 312] width 53 height 12
click at [737, 327] on button "Yes / OK" at bounding box center [751, 330] width 53 height 12
click at [485, 329] on button "Not Checked" at bounding box center [481, 330] width 53 height 12
click at [694, 330] on button "Review" at bounding box center [697, 330] width 53 height 12
click at [807, 466] on button "Save" at bounding box center [798, 468] width 51 height 17
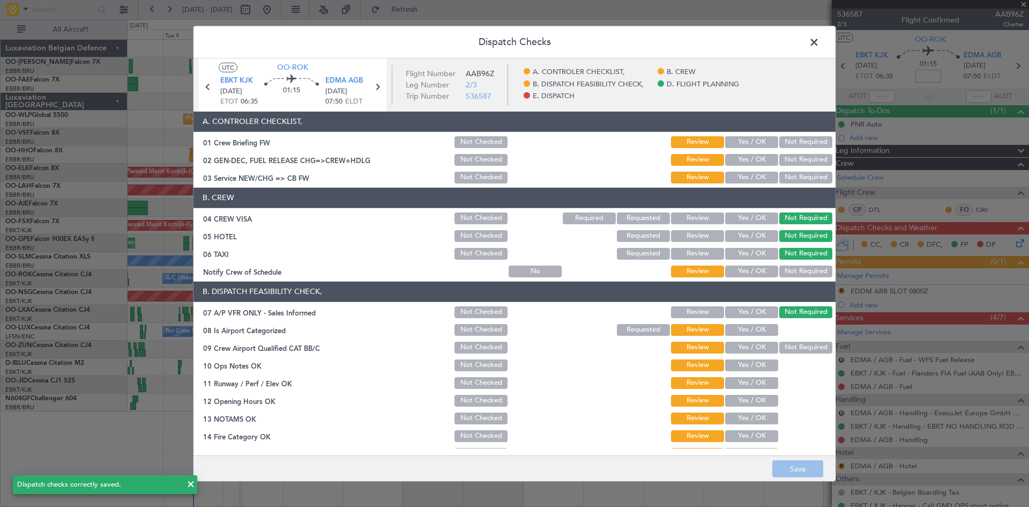
click at [820, 41] on span at bounding box center [820, 44] width 0 height 21
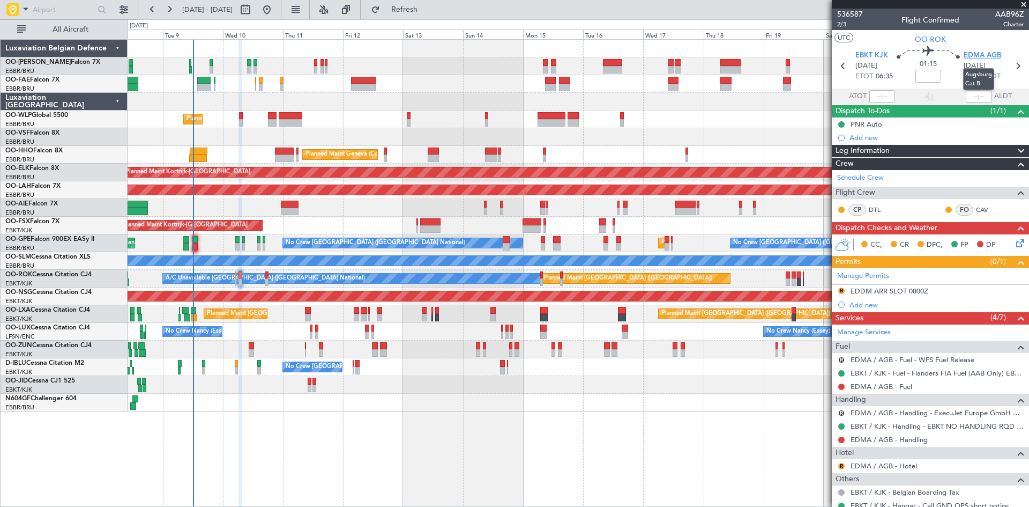
click at [964, 54] on span "EDMA AGB" at bounding box center [983, 55] width 38 height 11
click at [1014, 246] on icon at bounding box center [1018, 241] width 9 height 9
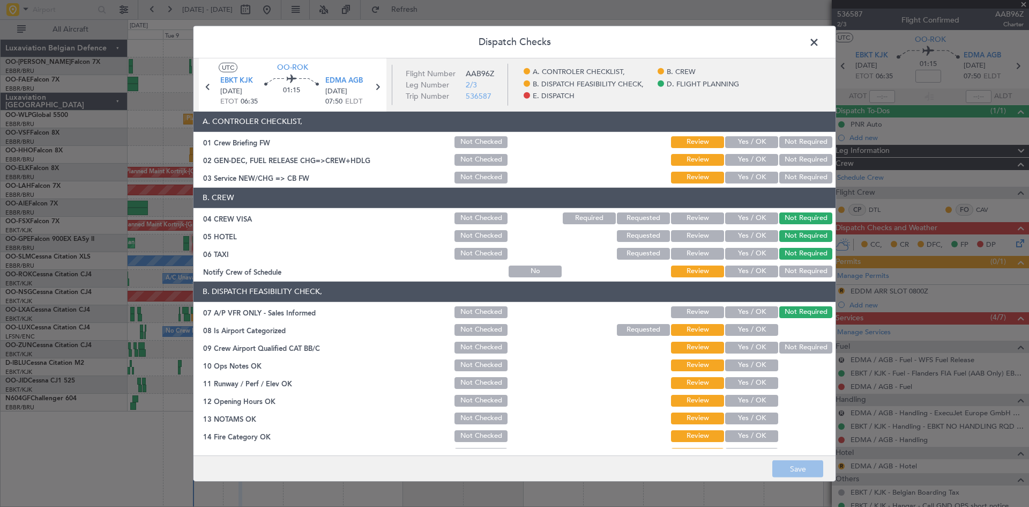
click at [741, 329] on button "Yes / OK" at bounding box center [751, 330] width 53 height 12
click at [747, 349] on button "Yes / OK" at bounding box center [751, 348] width 53 height 12
click at [744, 367] on button "Yes / OK" at bounding box center [751, 365] width 53 height 12
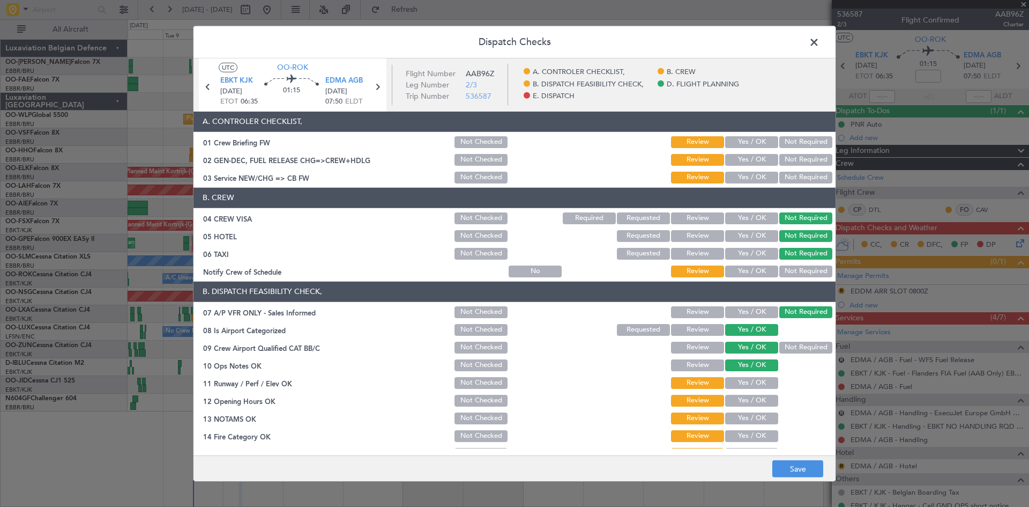
click at [742, 382] on button "Yes / OK" at bounding box center [751, 383] width 53 height 12
click at [744, 404] on button "Yes / OK" at bounding box center [751, 401] width 53 height 12
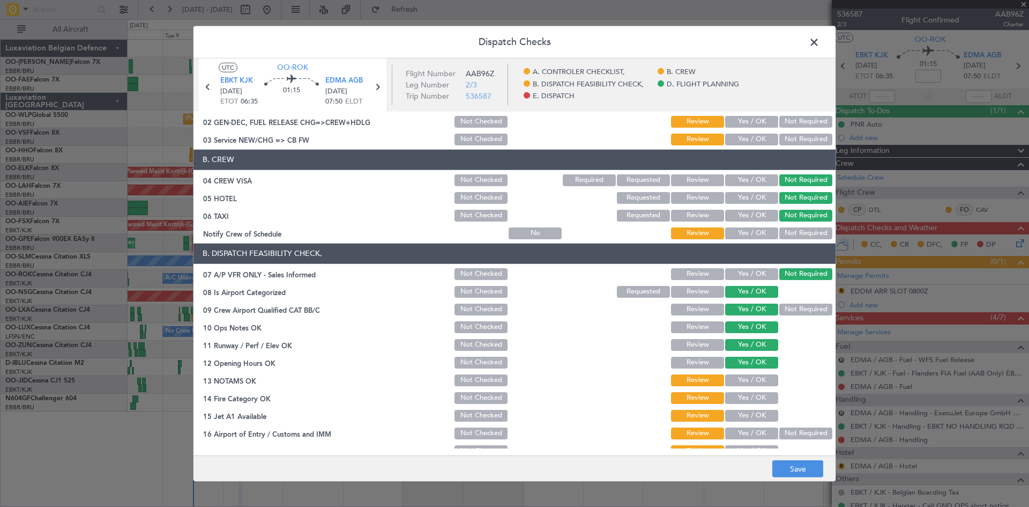
scroll to position [54, 0]
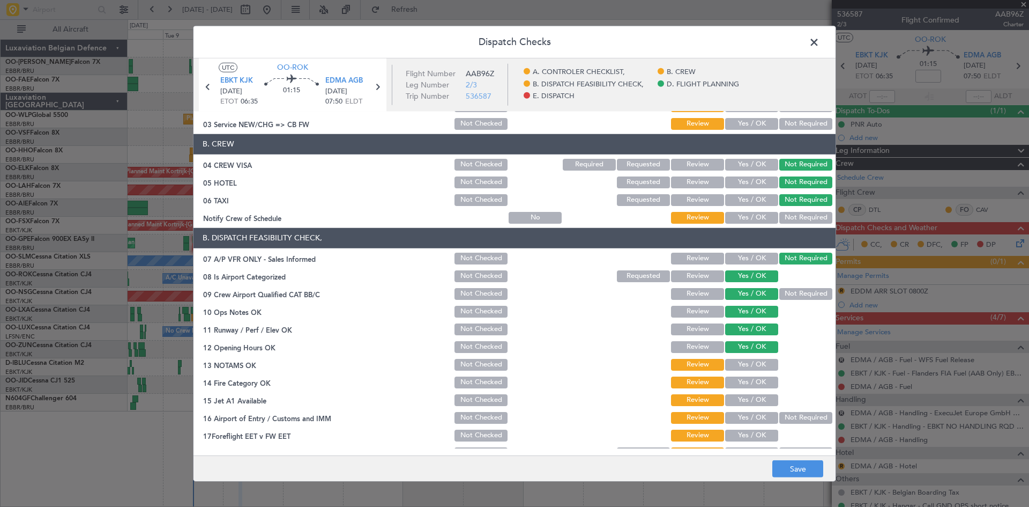
click at [749, 367] on button "Yes / OK" at bounding box center [751, 365] width 53 height 12
click at [715, 363] on button "Review" at bounding box center [697, 365] width 53 height 12
click at [747, 371] on div "Yes / OK" at bounding box center [751, 364] width 54 height 15
click at [745, 367] on button "Yes / OK" at bounding box center [751, 365] width 53 height 12
click at [745, 379] on button "Yes / OK" at bounding box center [751, 382] width 53 height 12
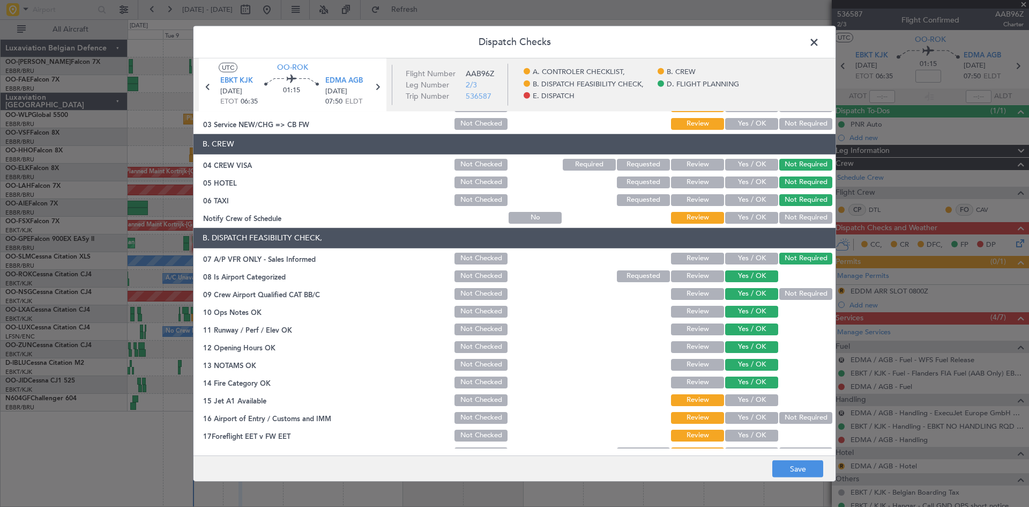
click at [691, 378] on button "Review" at bounding box center [697, 382] width 53 height 12
click at [758, 398] on button "Yes / OK" at bounding box center [751, 400] width 53 height 12
click at [809, 418] on button "Not Required" at bounding box center [806, 418] width 53 height 12
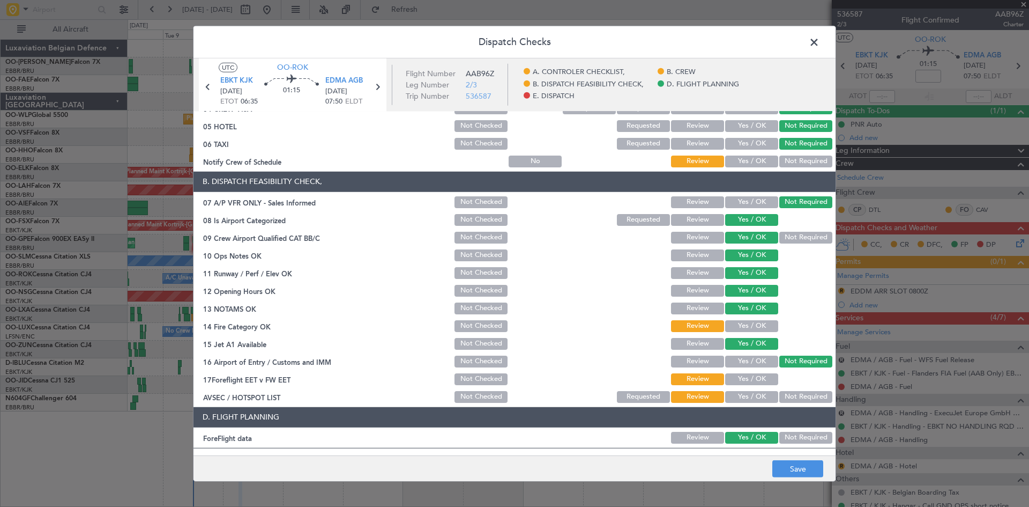
scroll to position [161, 0]
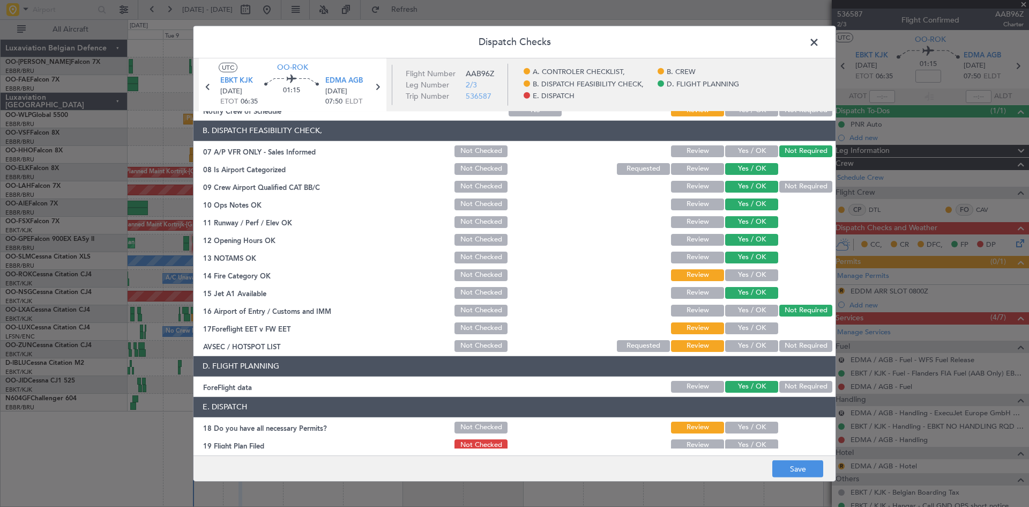
click at [741, 345] on button "Yes / OK" at bounding box center [751, 346] width 53 height 12
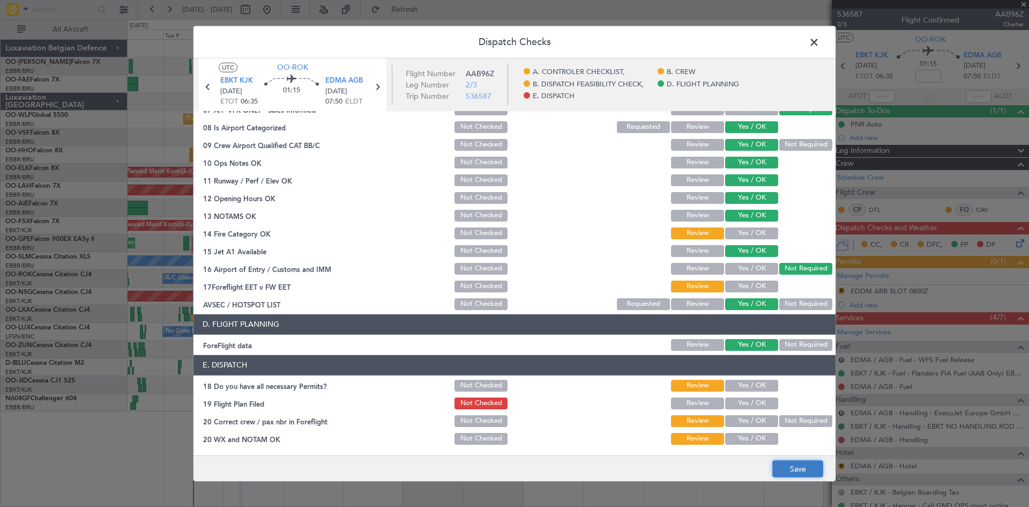
click at [806, 472] on button "Save" at bounding box center [798, 468] width 51 height 17
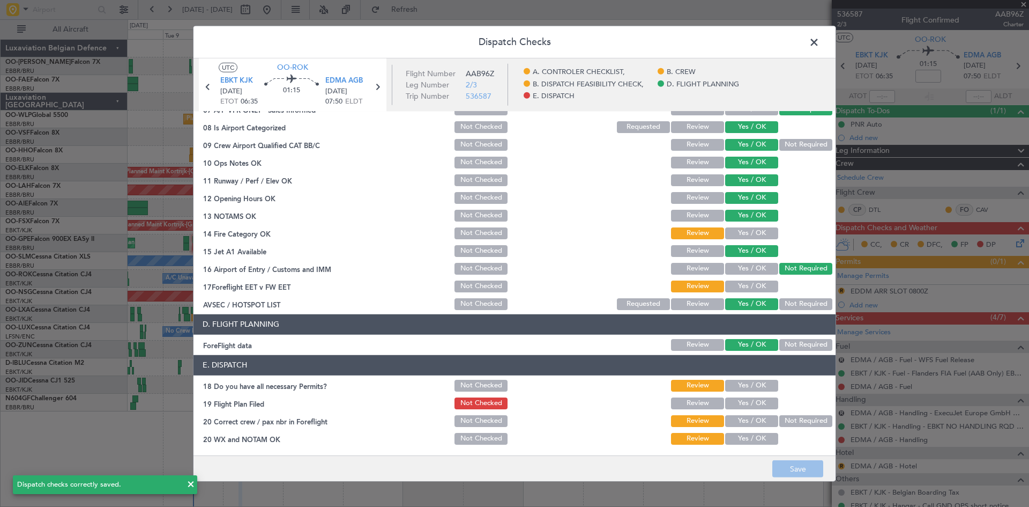
click at [820, 45] on span at bounding box center [820, 44] width 0 height 21
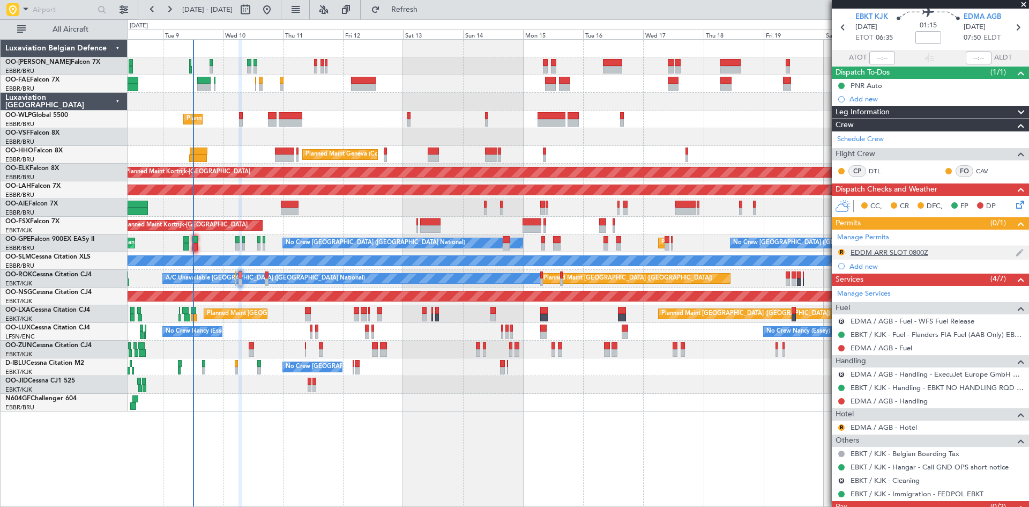
scroll to position [76, 0]
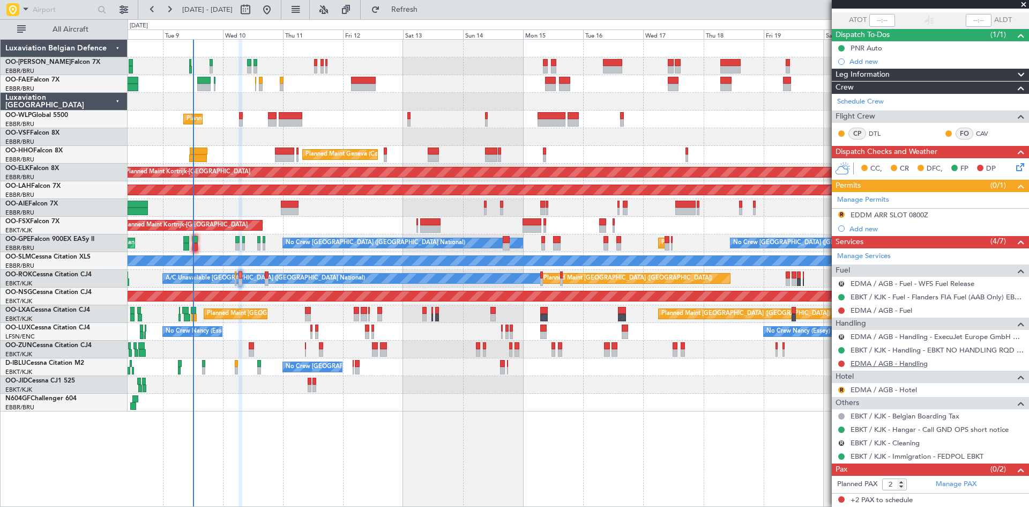
click at [897, 362] on link "EDMA / AGB - Handling" at bounding box center [889, 363] width 77 height 9
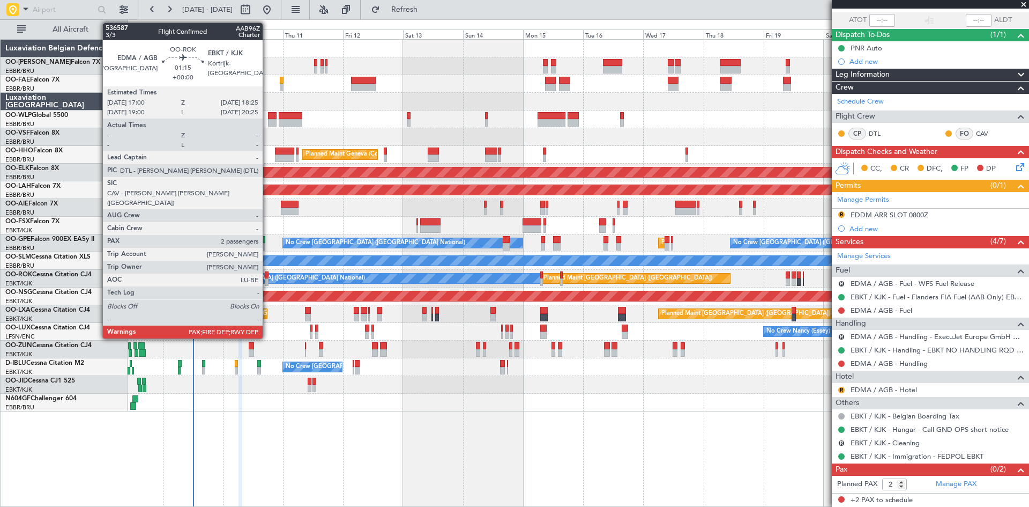
click at [268, 273] on div at bounding box center [267, 275] width 4 height 8
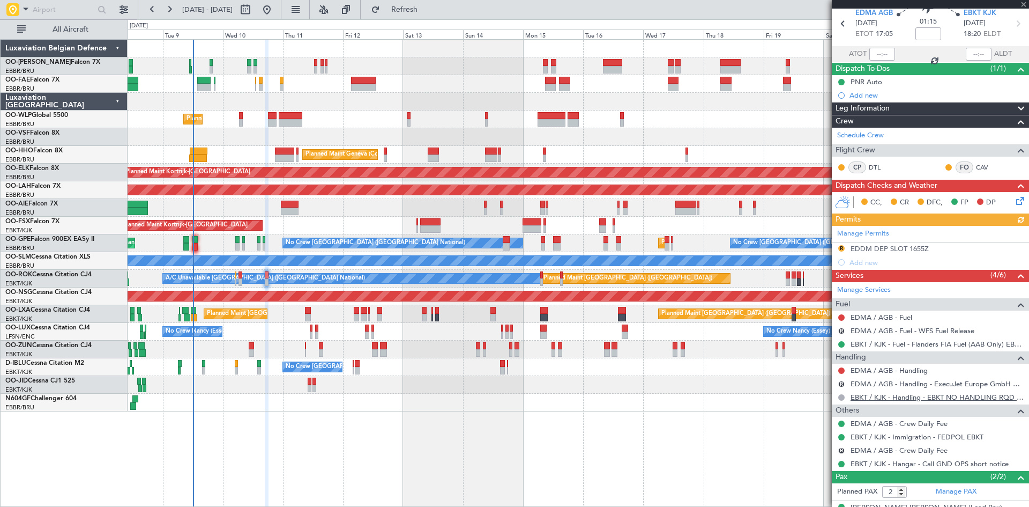
scroll to position [54, 0]
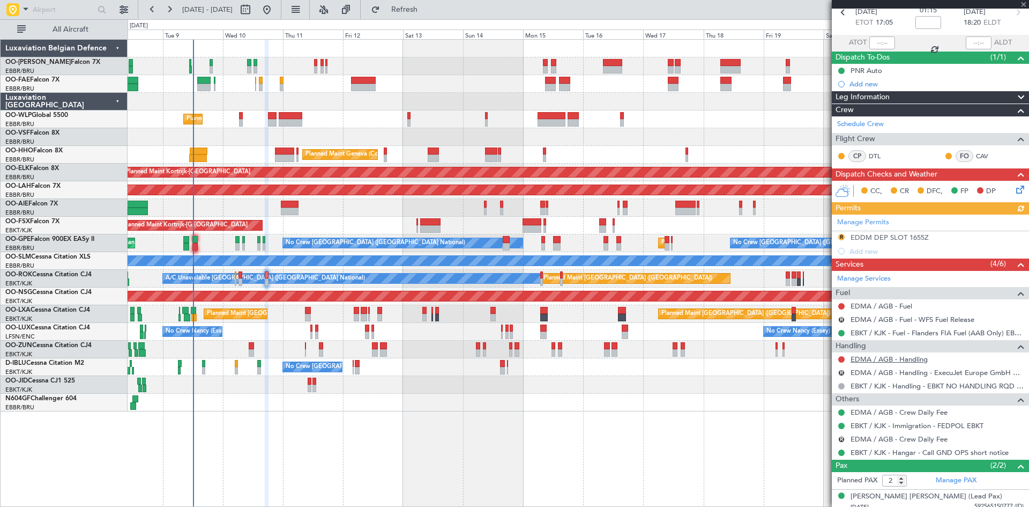
click at [891, 362] on link "EDMA / AGB - Handling" at bounding box center [889, 358] width 77 height 9
click at [873, 302] on link "EDMA / AGB - Fuel" at bounding box center [882, 305] width 62 height 9
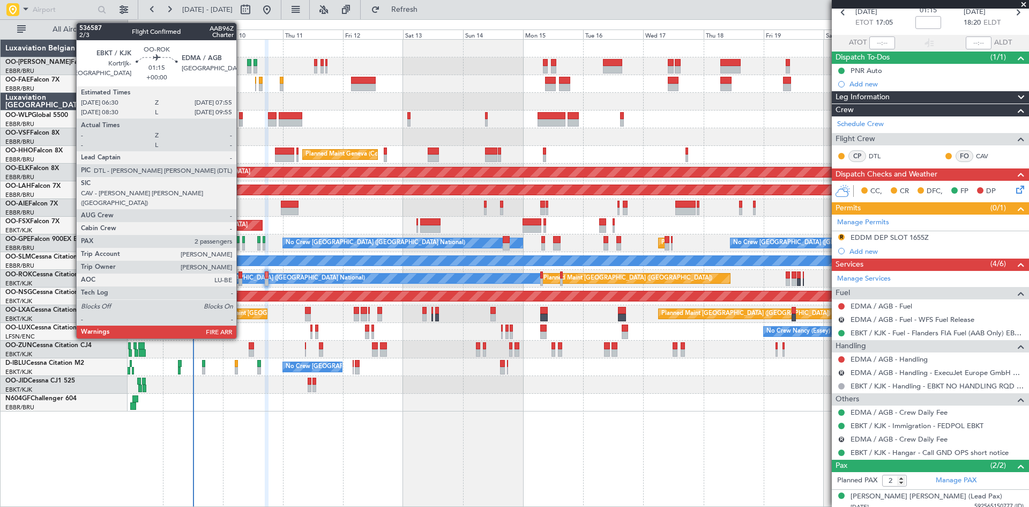
click at [241, 275] on div at bounding box center [241, 275] width 4 height 8
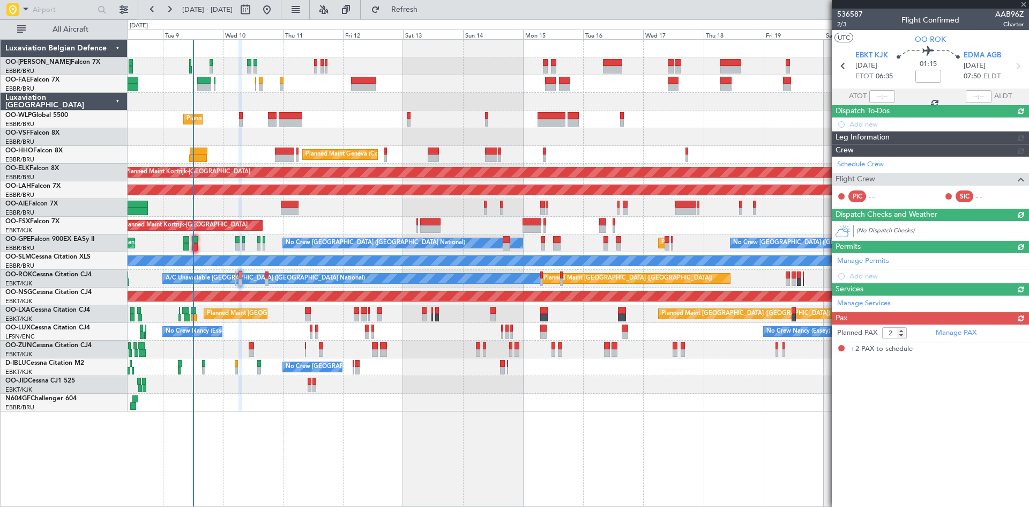
scroll to position [0, 0]
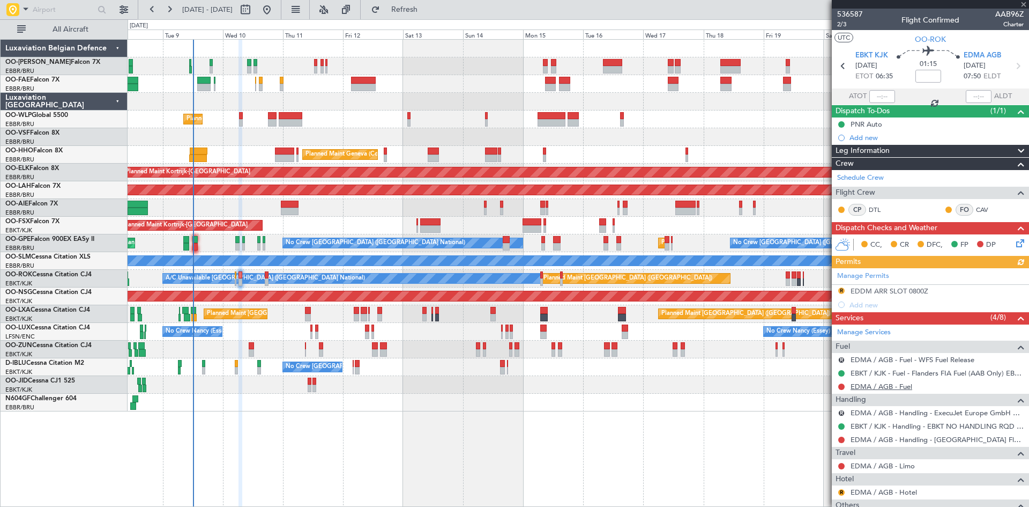
click at [888, 387] on link "EDMA / AGB - Fuel" at bounding box center [882, 386] width 62 height 9
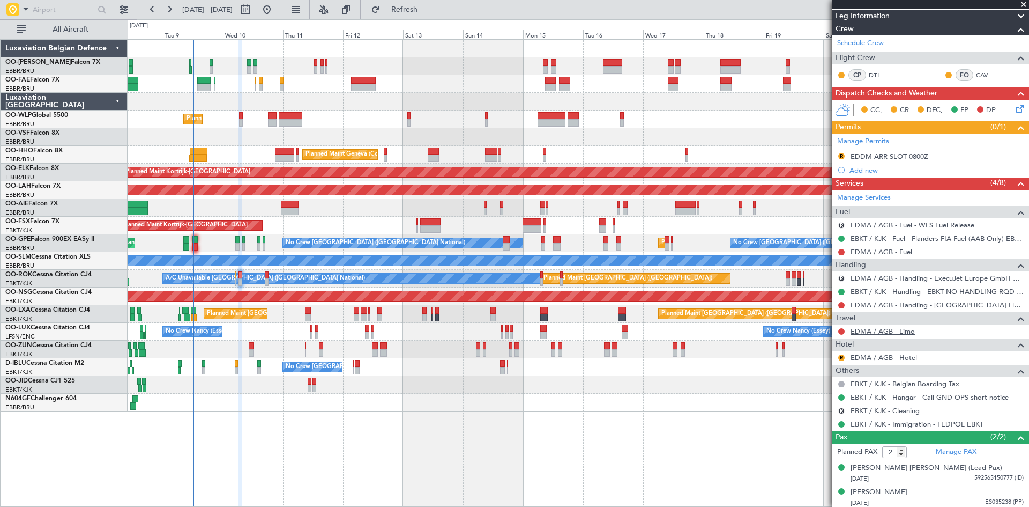
scroll to position [137, 0]
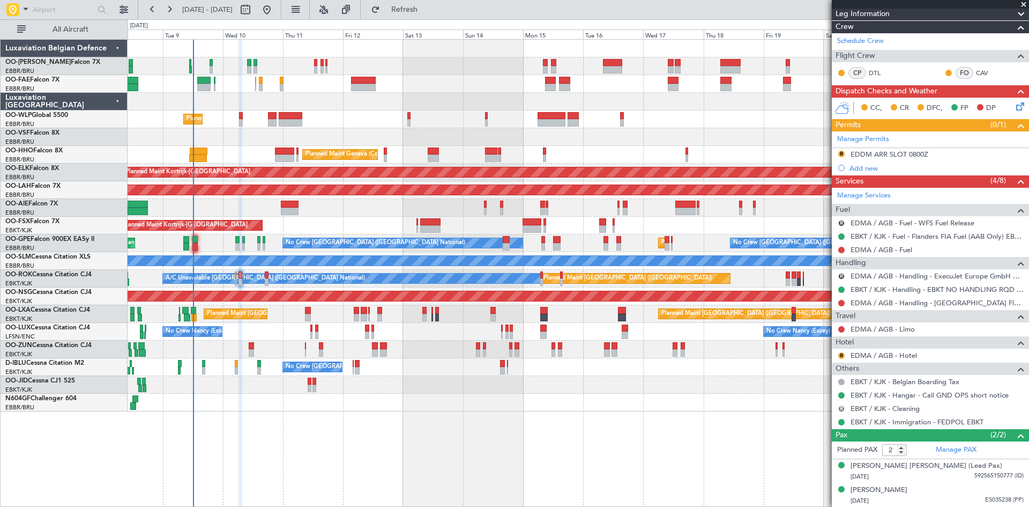
click at [843, 406] on button "R" at bounding box center [842, 408] width 6 height 6
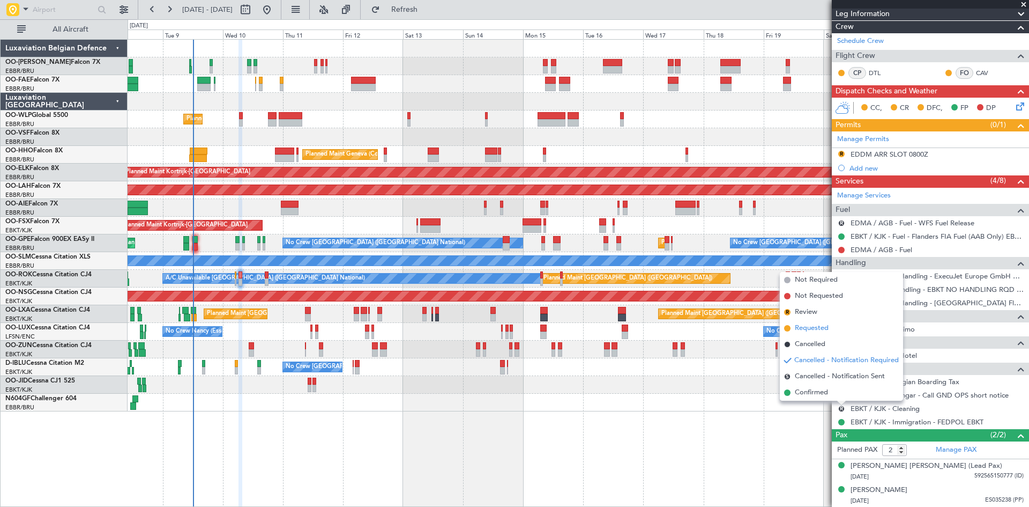
click at [824, 329] on span "Requested" at bounding box center [812, 328] width 34 height 11
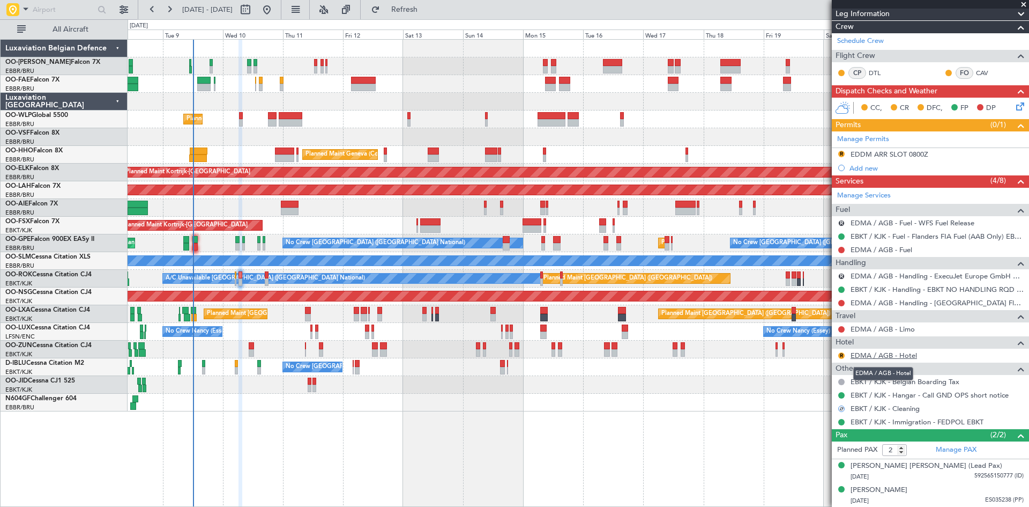
click at [868, 355] on link "EDMA / AGB - Hotel" at bounding box center [884, 355] width 66 height 9
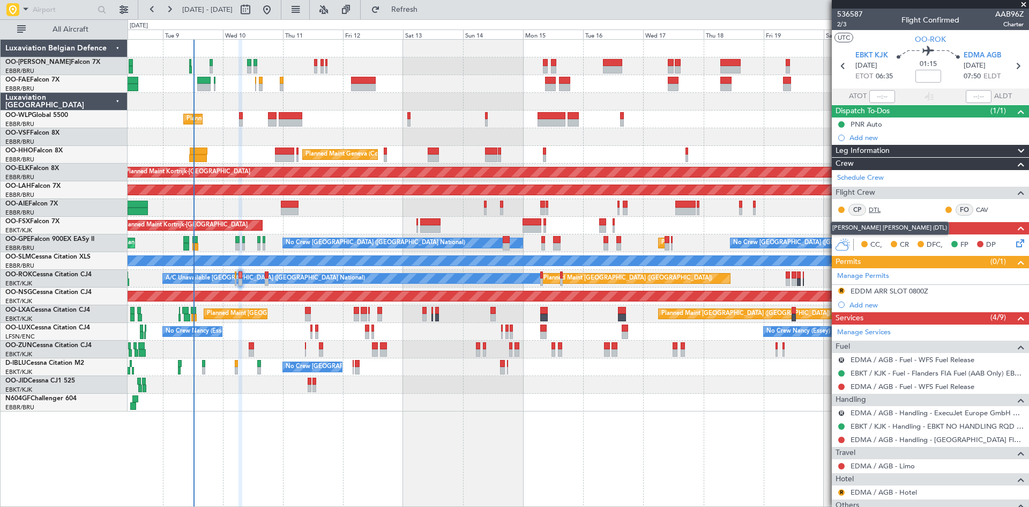
click at [874, 211] on link "DTL" at bounding box center [881, 210] width 24 height 10
click at [869, 438] on link "EDMA / AGB - Handling - [GEOGRAPHIC_DATA] Flughfn EDMA / AGB" at bounding box center [937, 439] width 173 height 9
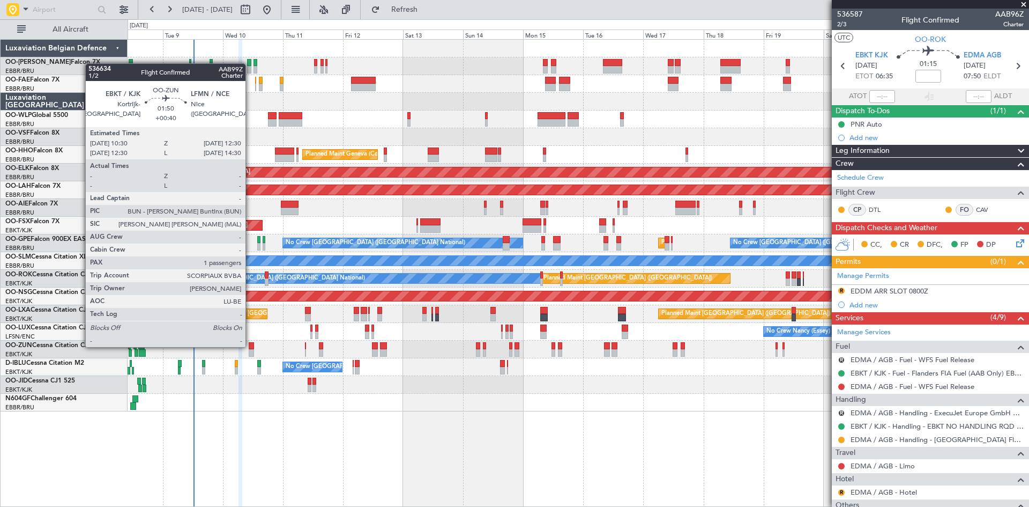
click at [250, 346] on div at bounding box center [251, 346] width 5 height 8
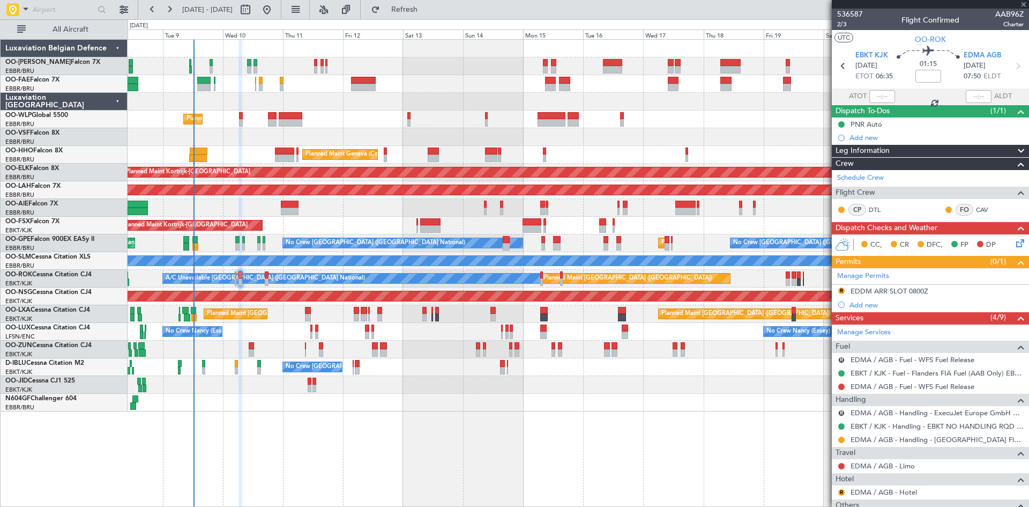
type input "+00:40"
type input "1"
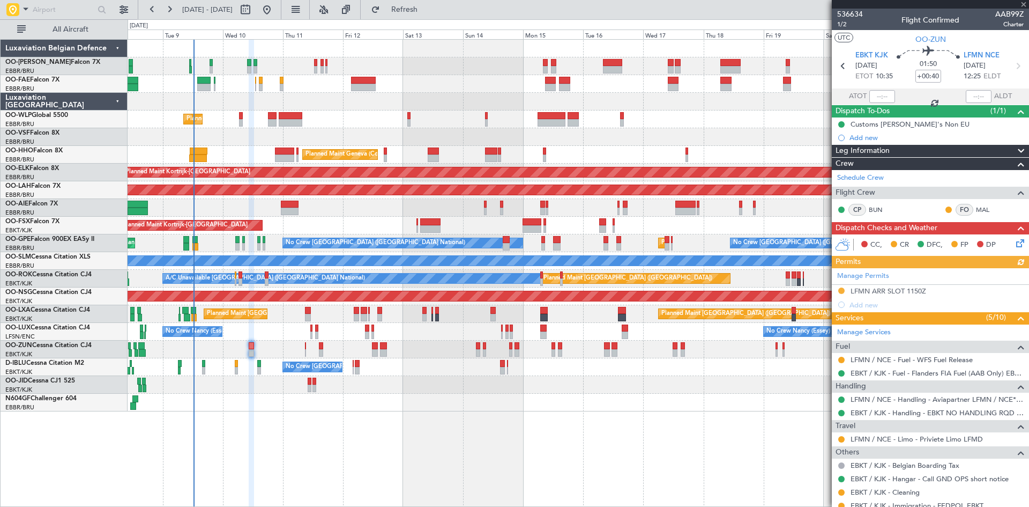
click at [919, 291] on div "Manage Permits LFMN ARR SLOT 1150Z Add new" at bounding box center [930, 289] width 197 height 43
click at [862, 290] on div "LFMN ARR SLOT 1150Z" at bounding box center [889, 290] width 76 height 9
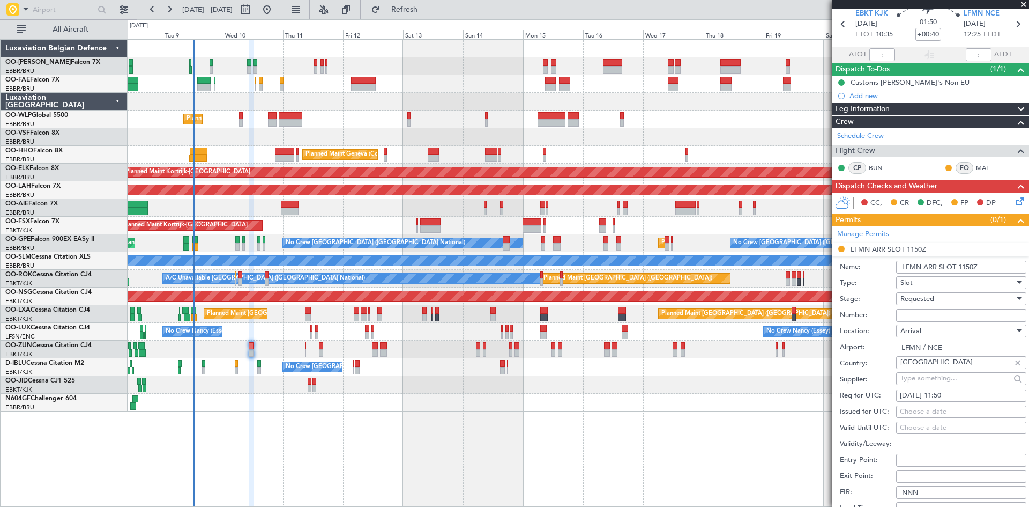
scroll to position [107, 0]
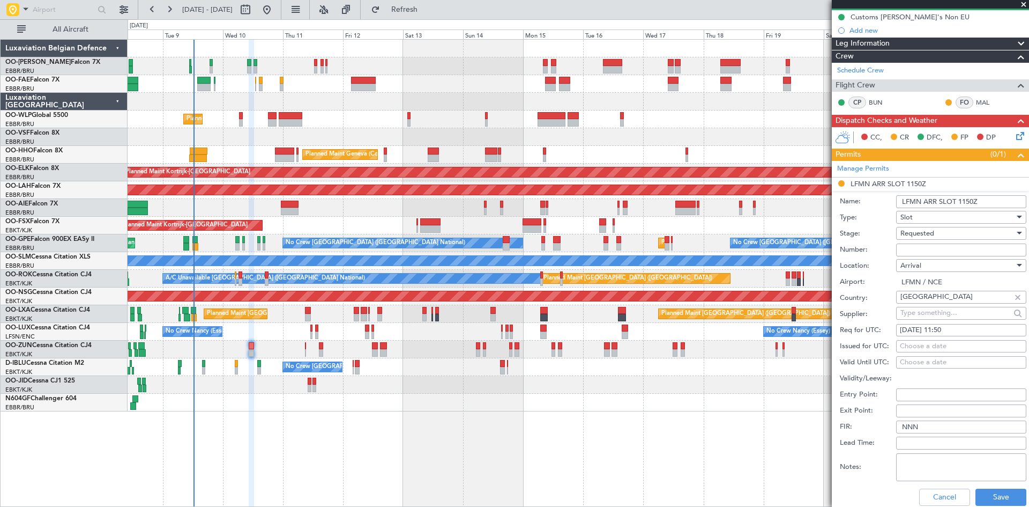
click at [918, 247] on input "Number:" at bounding box center [961, 249] width 130 height 13
paste input "LFMNA000086220"
type input "LFMNA000086220"
click at [923, 234] on span "Requested" at bounding box center [918, 233] width 34 height 10
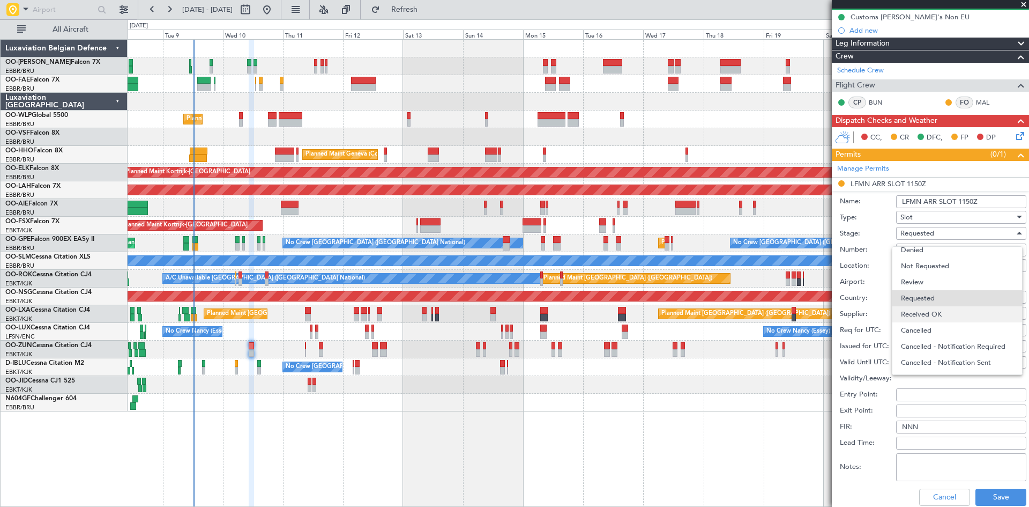
click at [930, 318] on span "Received OK" at bounding box center [957, 314] width 113 height 16
click at [1013, 491] on button "Save" at bounding box center [1001, 496] width 51 height 17
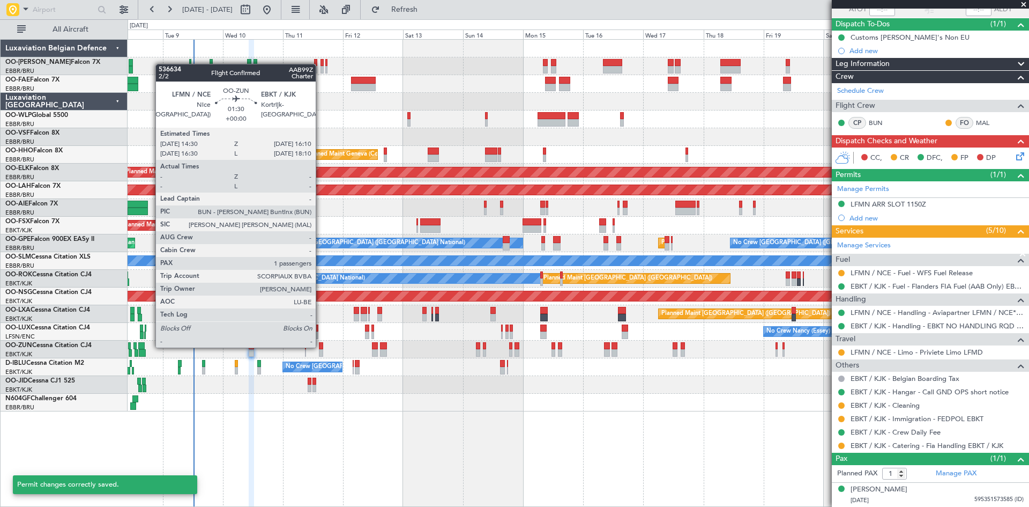
scroll to position [86, 0]
click at [321, 346] on div at bounding box center [321, 346] width 4 height 8
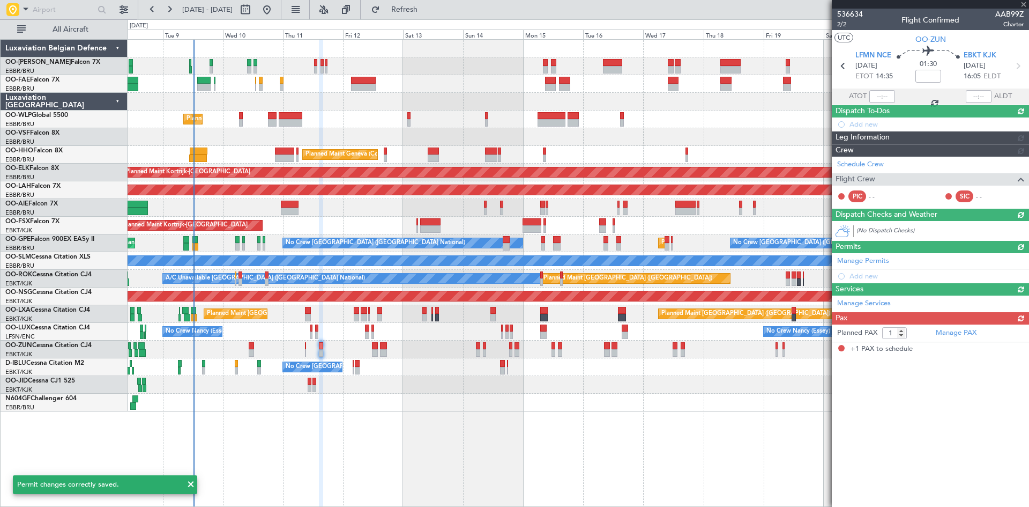
scroll to position [0, 0]
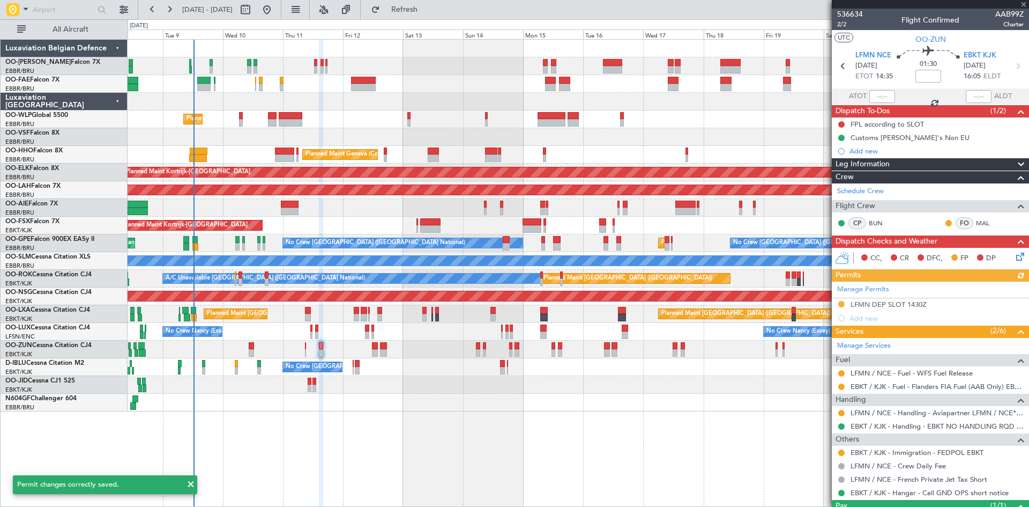
click at [872, 300] on div "Manage Permits LFMN DEP SLOT 1430Z Add new" at bounding box center [930, 302] width 197 height 43
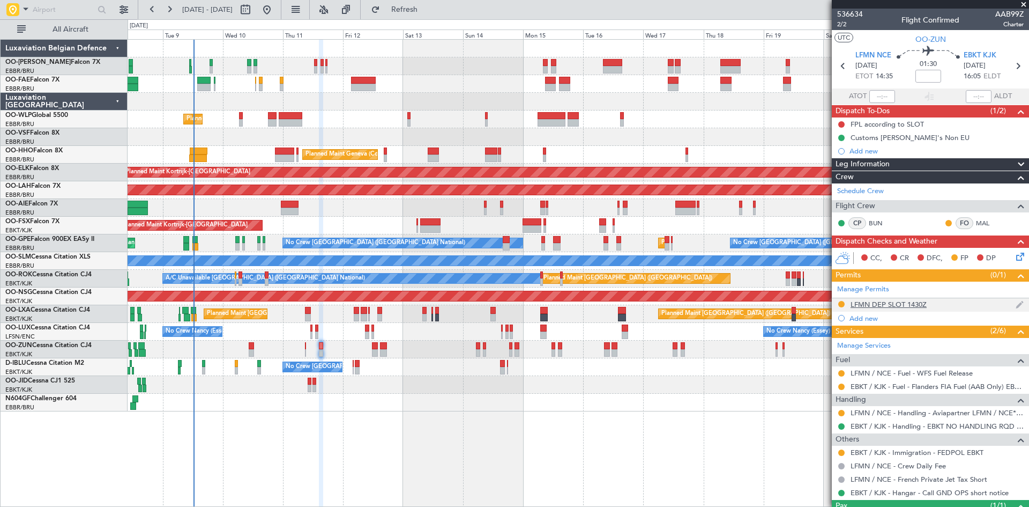
click at [874, 302] on div "LFMN DEP SLOT 1430Z" at bounding box center [889, 304] width 76 height 9
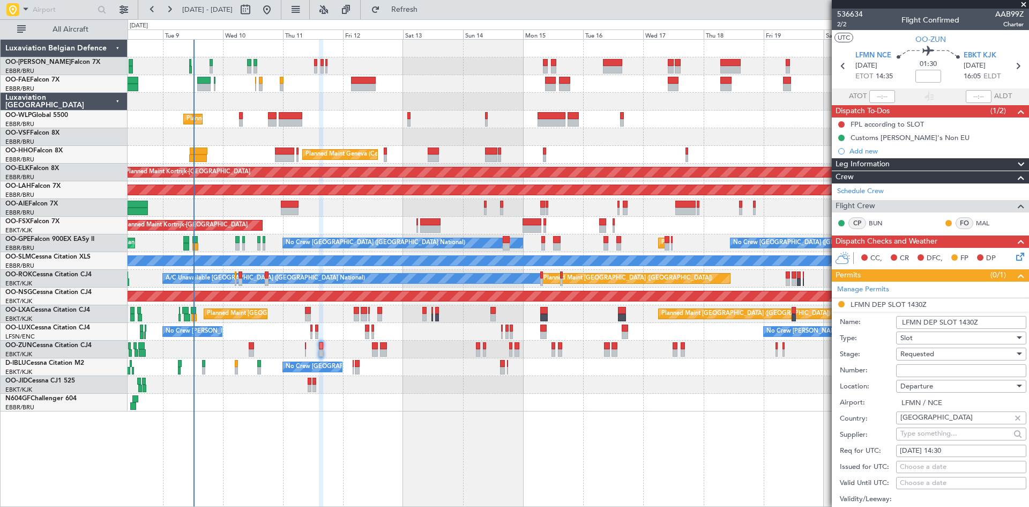
click at [936, 356] on div "Requested" at bounding box center [958, 354] width 114 height 16
click at [924, 433] on span "Received OK" at bounding box center [957, 435] width 113 height 16
click at [924, 371] on input "Number:" at bounding box center [961, 370] width 130 height 13
paste input "LFMND000086221"
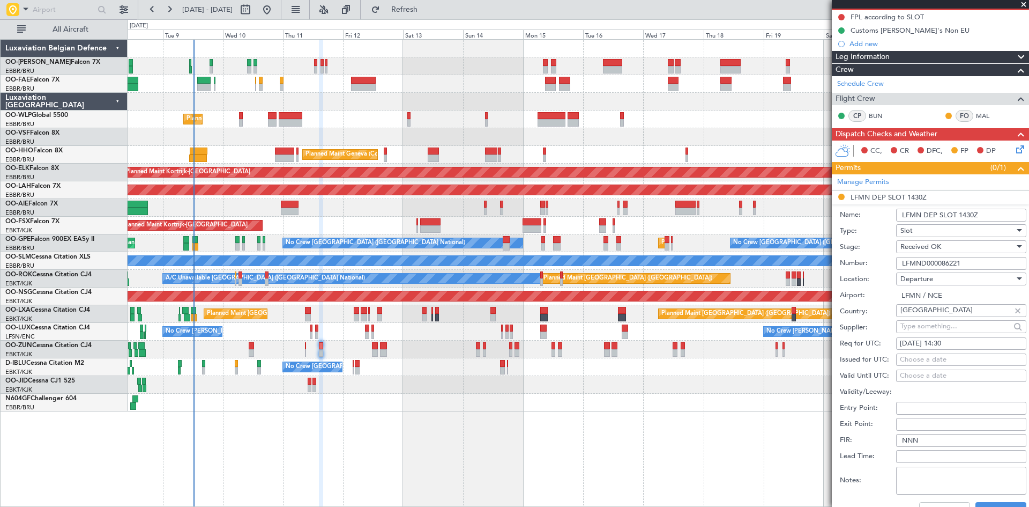
scroll to position [161, 0]
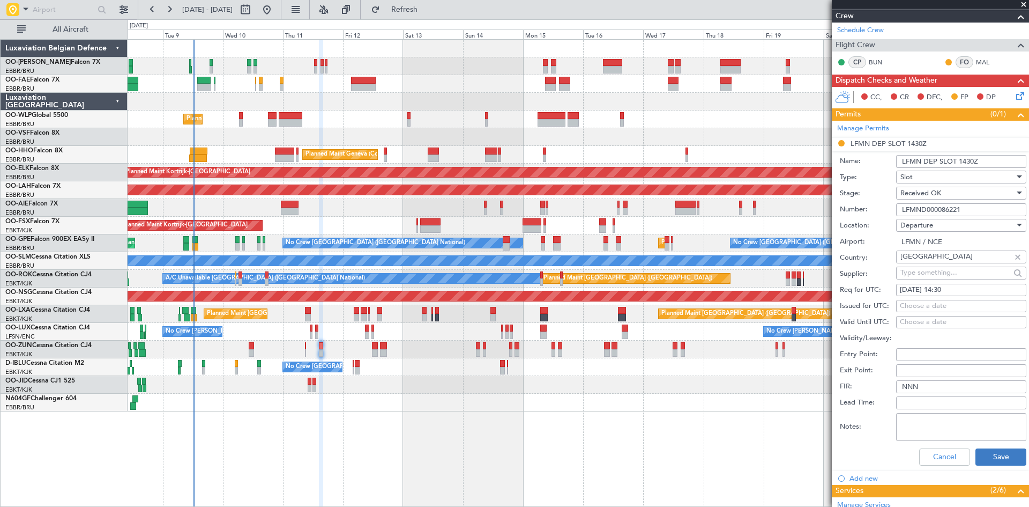
type input "LFMND000086221"
click at [990, 459] on button "Save" at bounding box center [1001, 456] width 51 height 17
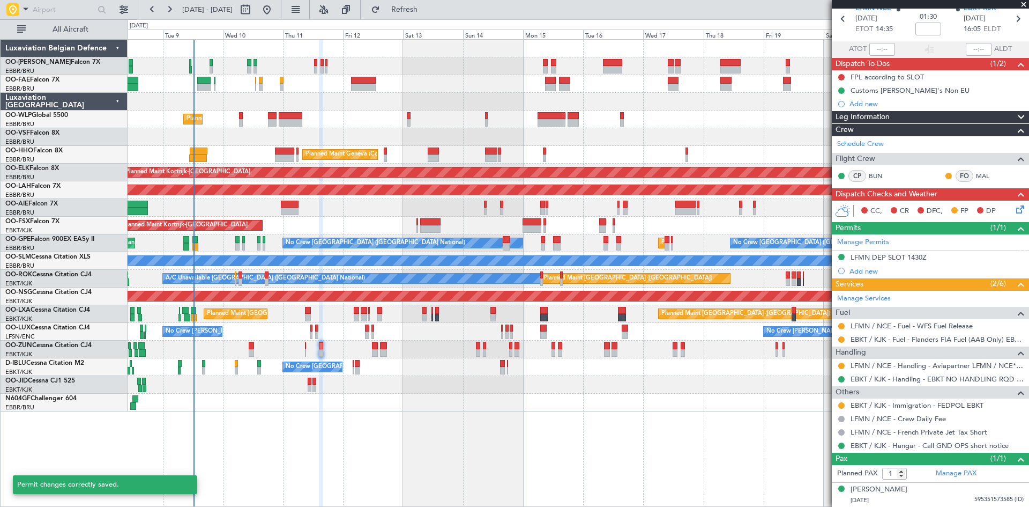
scroll to position [47, 0]
click at [841, 364] on button at bounding box center [842, 366] width 6 height 6
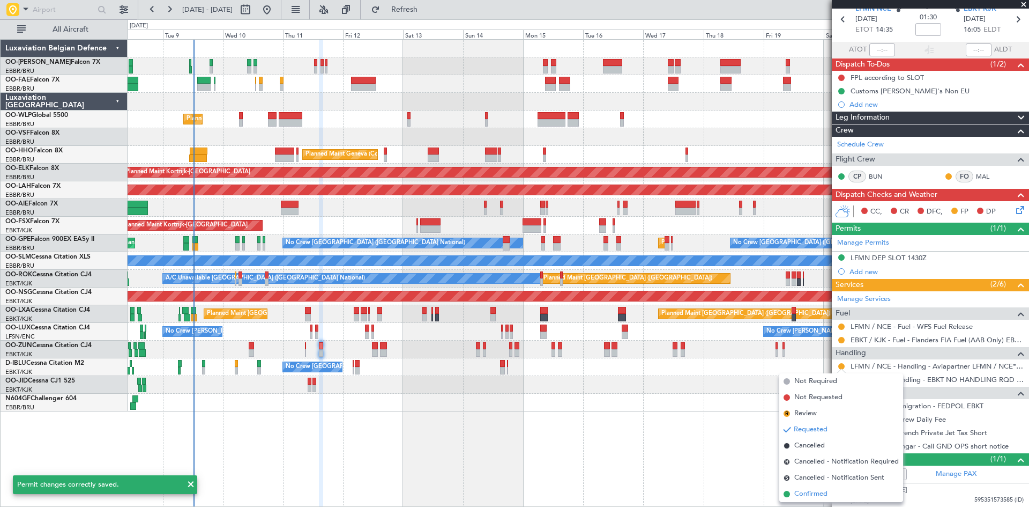
click at [833, 492] on li "Confirmed" at bounding box center [842, 494] width 124 height 16
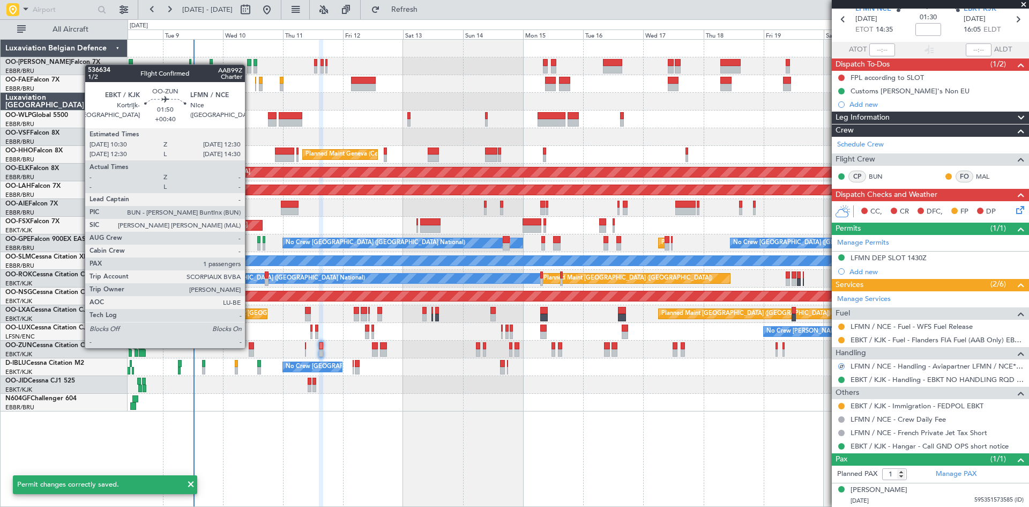
click at [250, 346] on div at bounding box center [251, 346] width 5 height 8
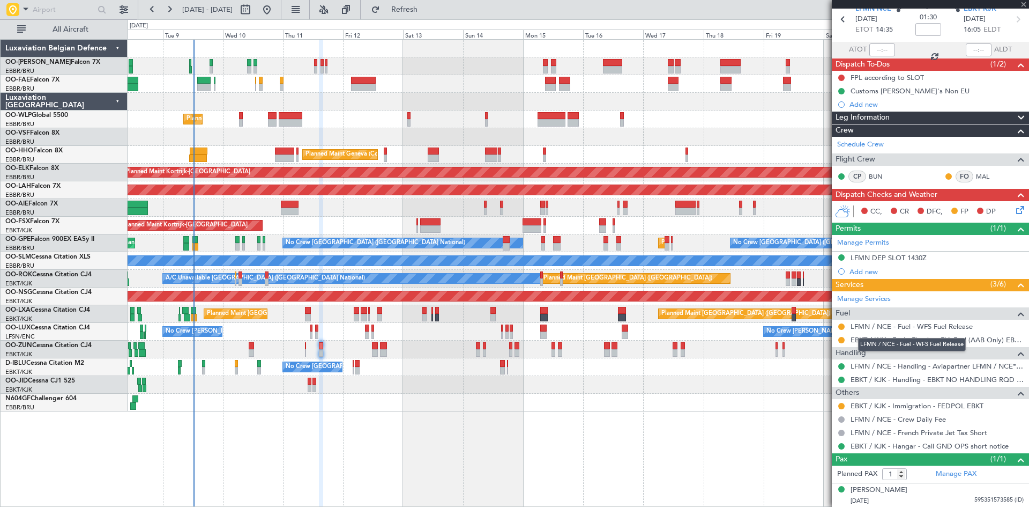
type input "+00:40"
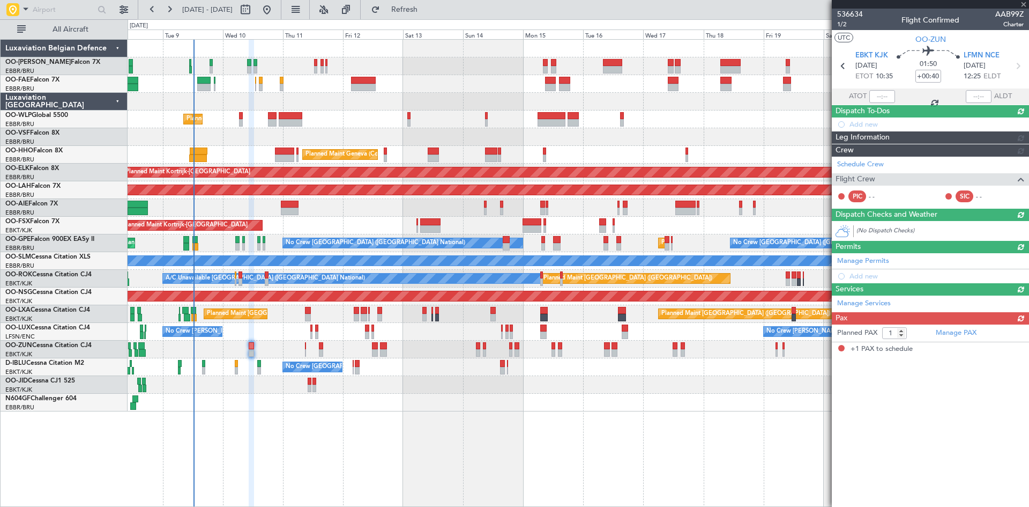
scroll to position [0, 0]
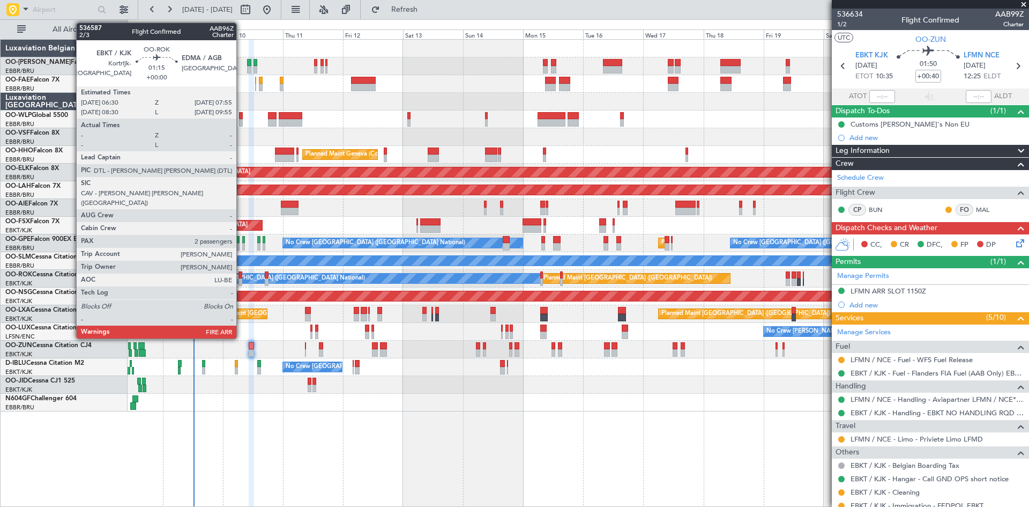
click at [241, 275] on div at bounding box center [241, 275] width 4 height 8
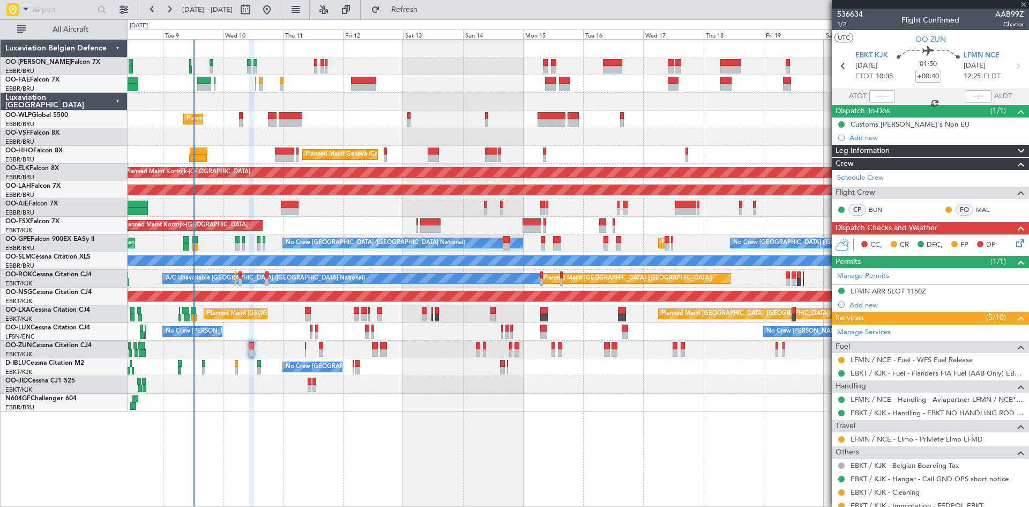
type input "2"
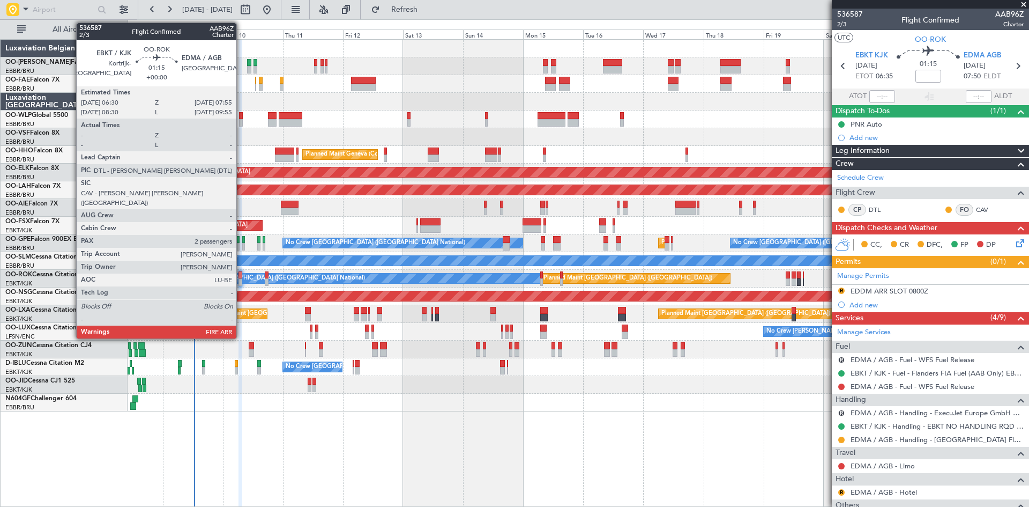
click at [241, 273] on div at bounding box center [241, 275] width 4 height 8
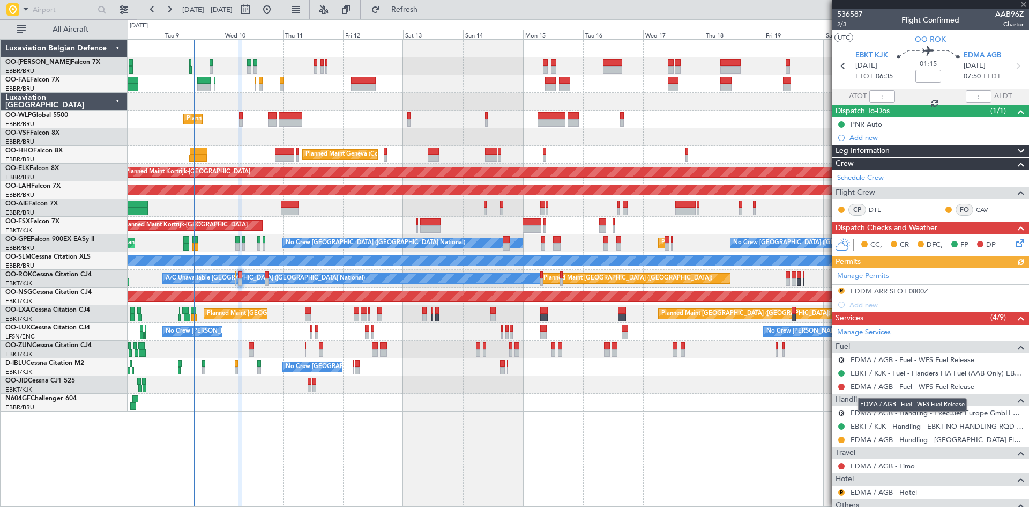
click at [891, 386] on link "EDMA / AGB - Fuel - WFS Fuel Release" at bounding box center [913, 386] width 124 height 9
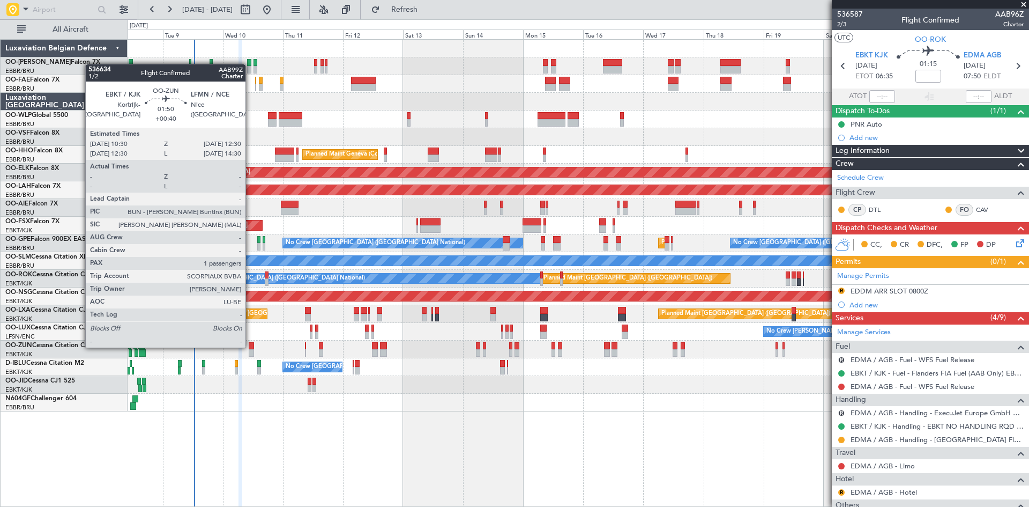
click at [250, 346] on div at bounding box center [251, 346] width 5 height 8
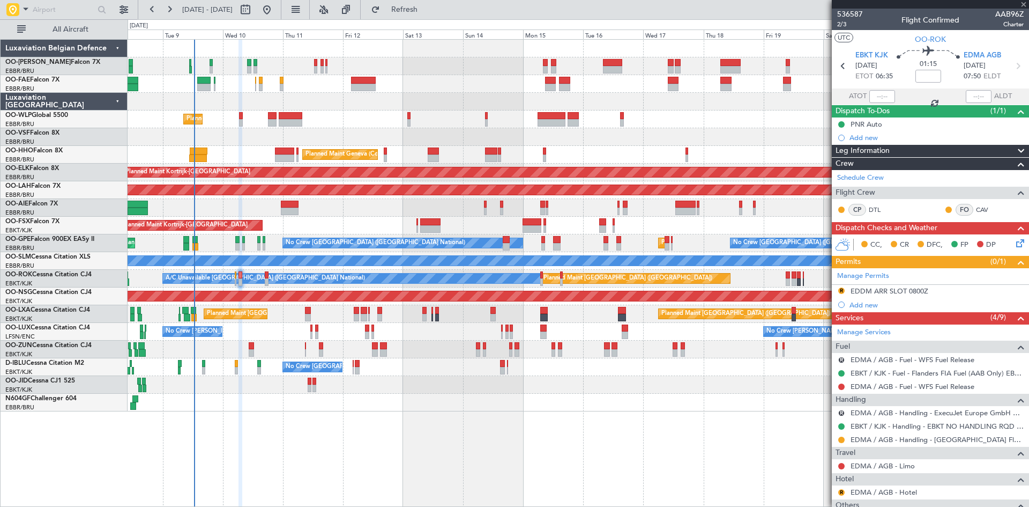
type input "+00:40"
type input "1"
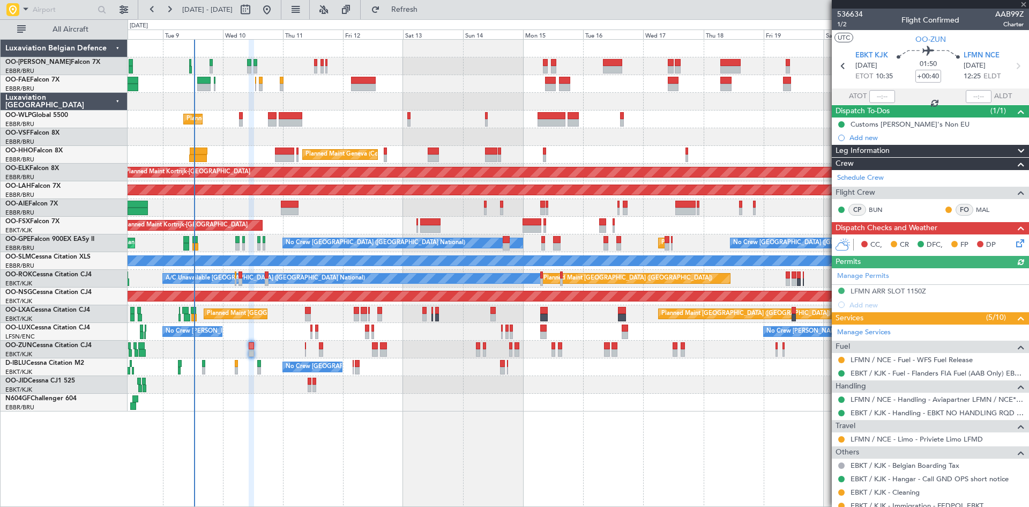
click at [871, 292] on div "Manage Permits LFMN ARR SLOT 1150Z Add new" at bounding box center [930, 289] width 197 height 43
click at [880, 290] on div "LFMN ARR SLOT 1150Z" at bounding box center [889, 290] width 76 height 9
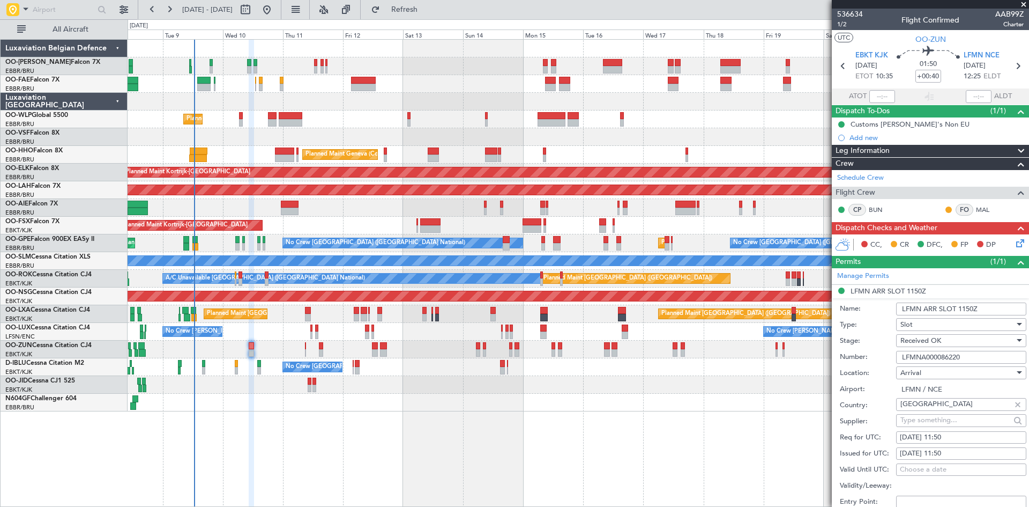
drag, startPoint x: 967, startPoint y: 357, endPoint x: 857, endPoint y: 365, distance: 110.2
click at [857, 365] on form "Name: LFMN ARR SLOT 1150Z Type: Slot Stage: Received OK Number: LFMNA000086220 …" at bounding box center [930, 458] width 197 height 320
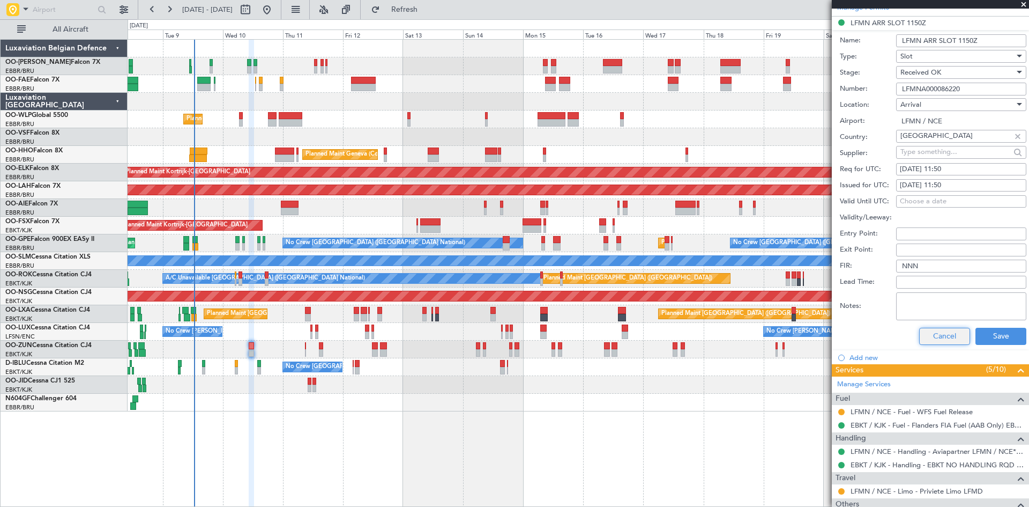
click at [949, 330] on button "Cancel" at bounding box center [945, 336] width 51 height 17
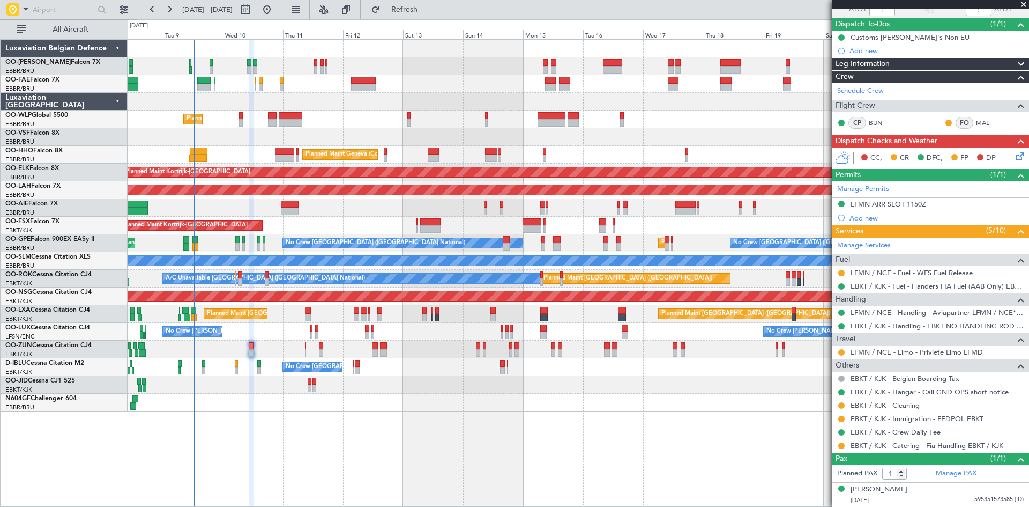
scroll to position [86, 0]
click at [843, 351] on button at bounding box center [842, 353] width 6 height 6
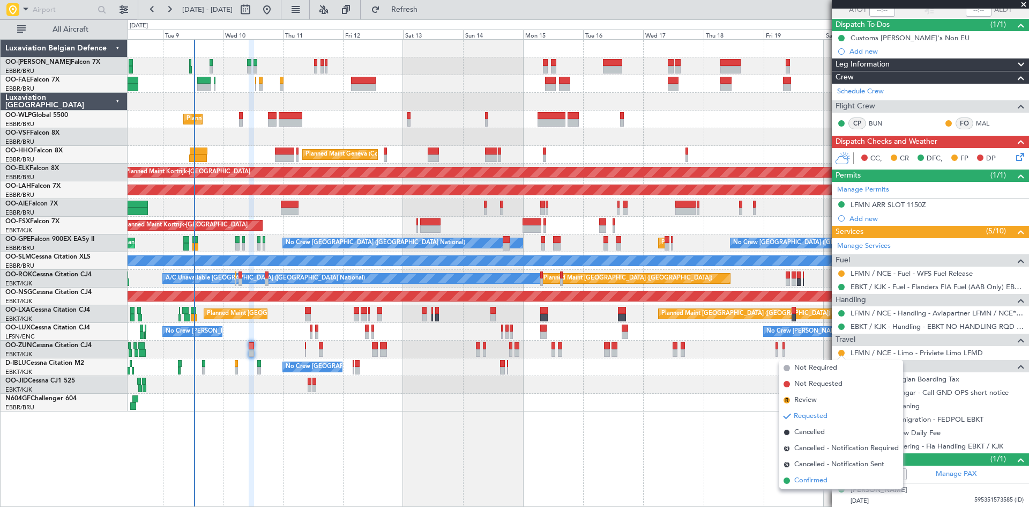
click at [847, 477] on li "Confirmed" at bounding box center [842, 480] width 124 height 16
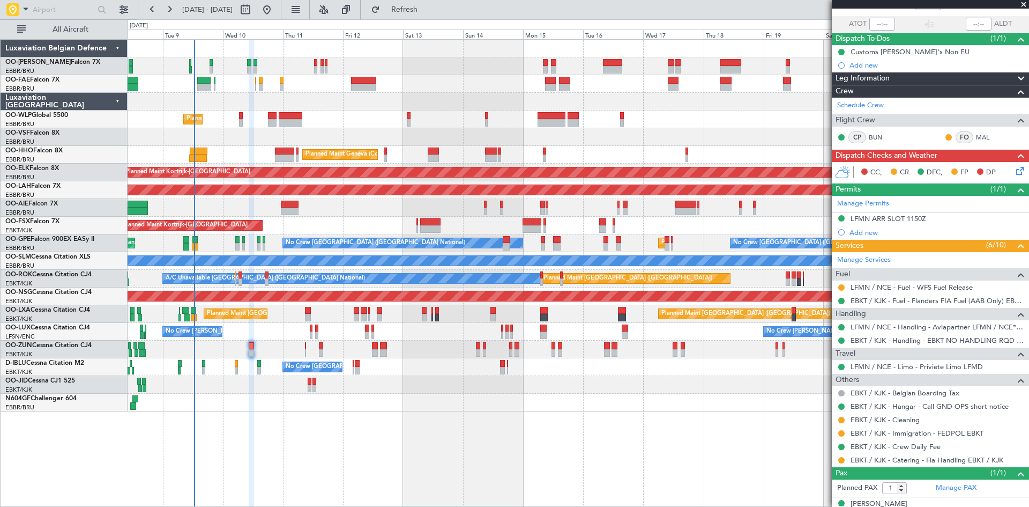
scroll to position [33, 0]
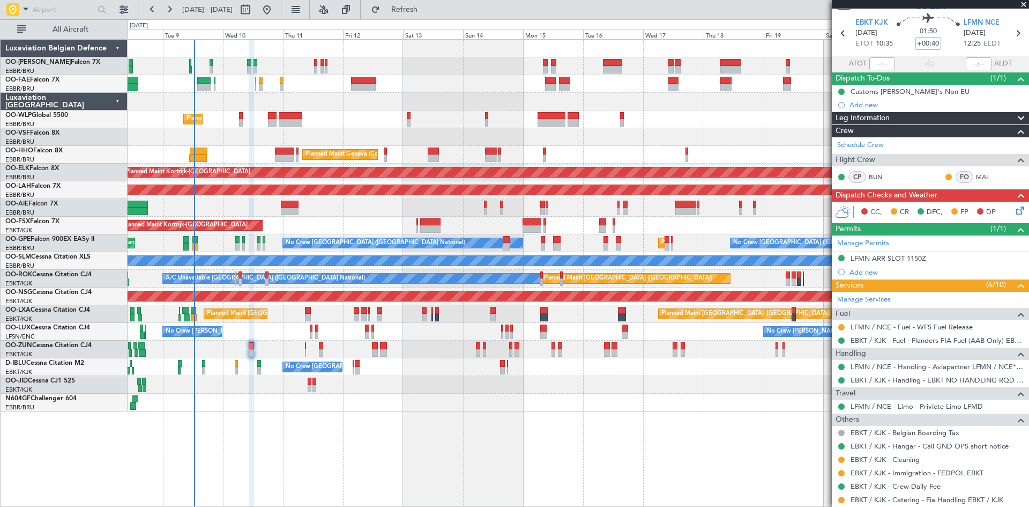
click at [1014, 213] on icon at bounding box center [1018, 208] width 9 height 9
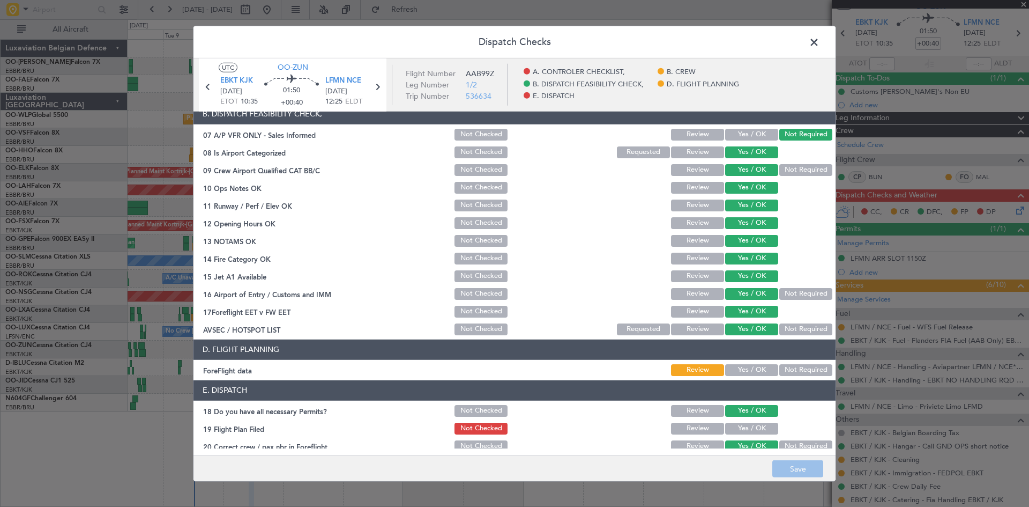
scroll to position [203, 0]
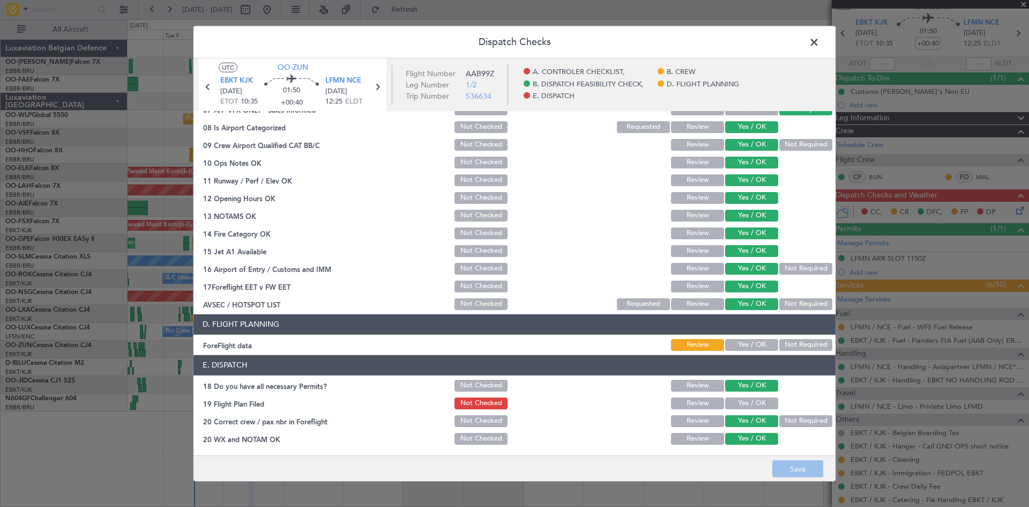
click at [738, 342] on button "Yes / OK" at bounding box center [751, 345] width 53 height 12
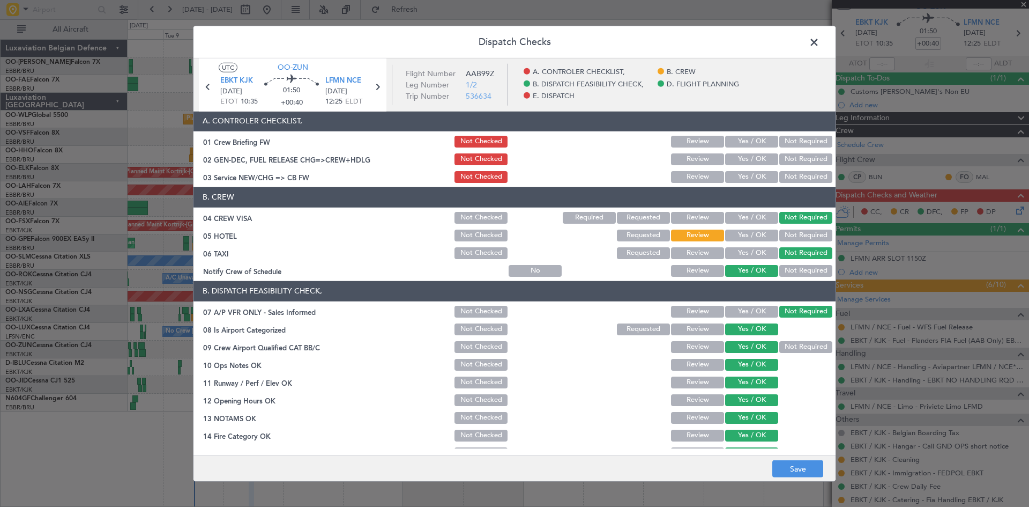
scroll to position [0, 0]
click at [793, 468] on button "Save" at bounding box center [798, 468] width 51 height 17
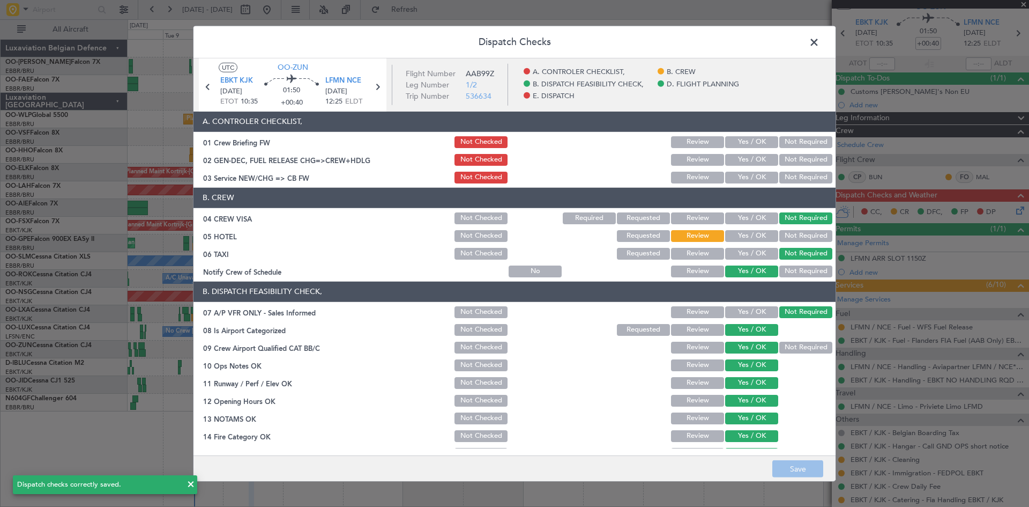
click at [820, 42] on span at bounding box center [820, 44] width 0 height 21
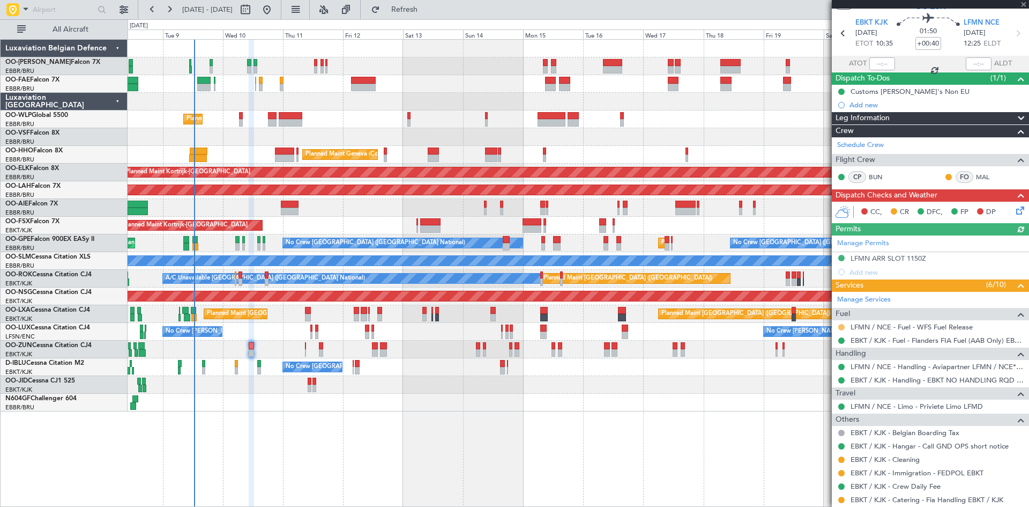
click at [844, 325] on button at bounding box center [842, 327] width 6 height 6
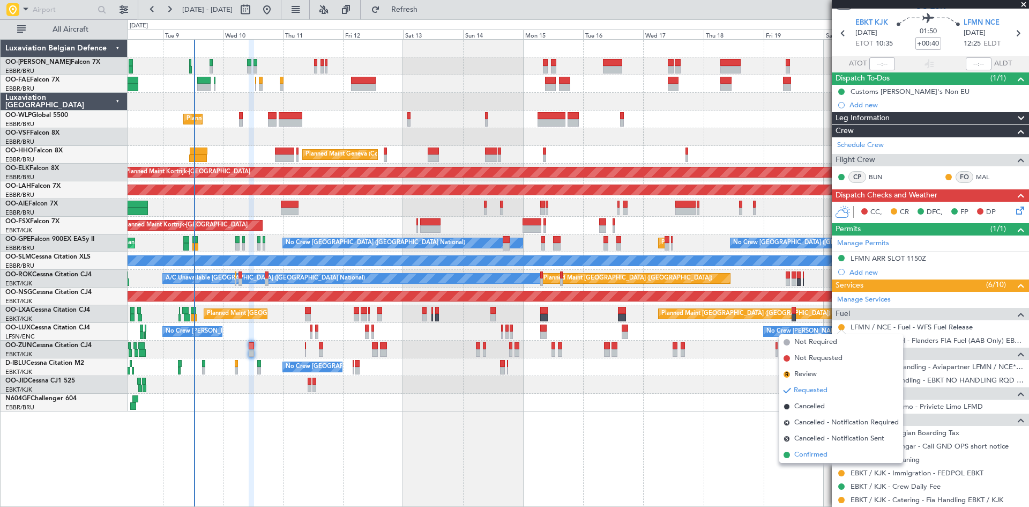
click at [833, 458] on li "Confirmed" at bounding box center [842, 455] width 124 height 16
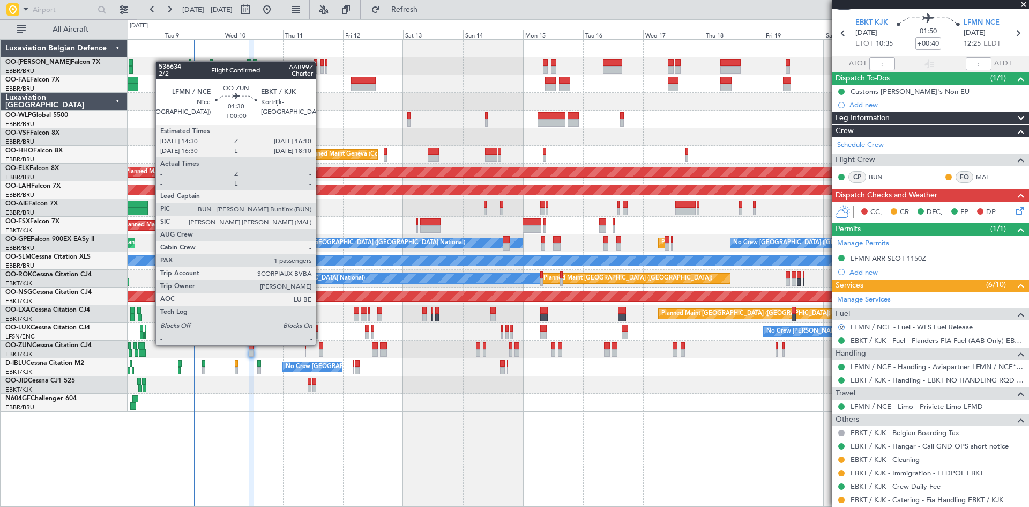
click at [321, 344] on div at bounding box center [321, 346] width 4 height 8
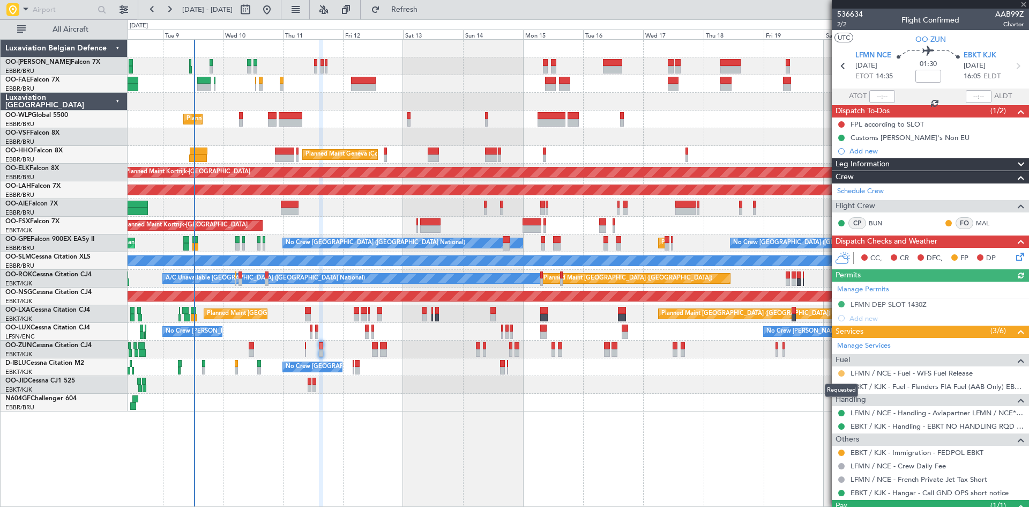
click at [841, 373] on button at bounding box center [842, 373] width 6 height 6
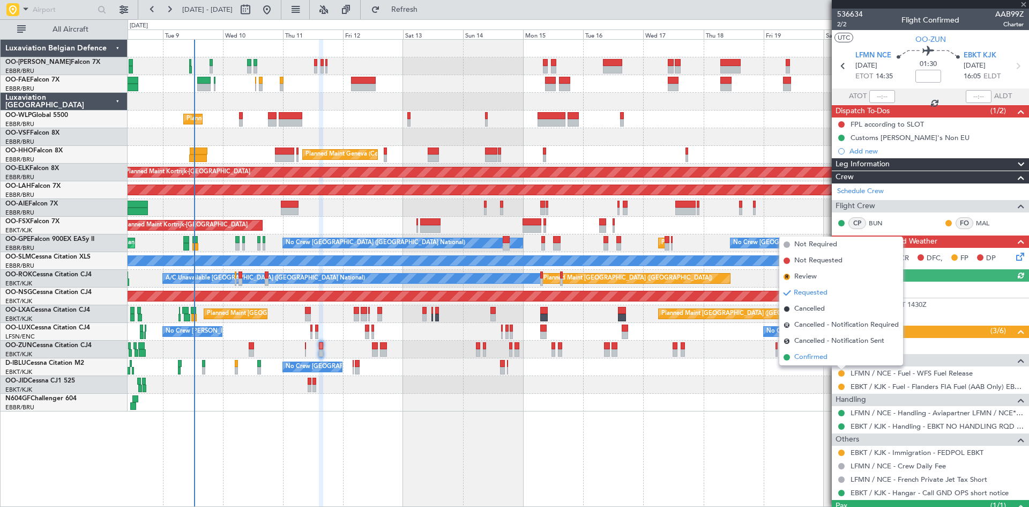
click at [829, 361] on li "Confirmed" at bounding box center [842, 357] width 124 height 16
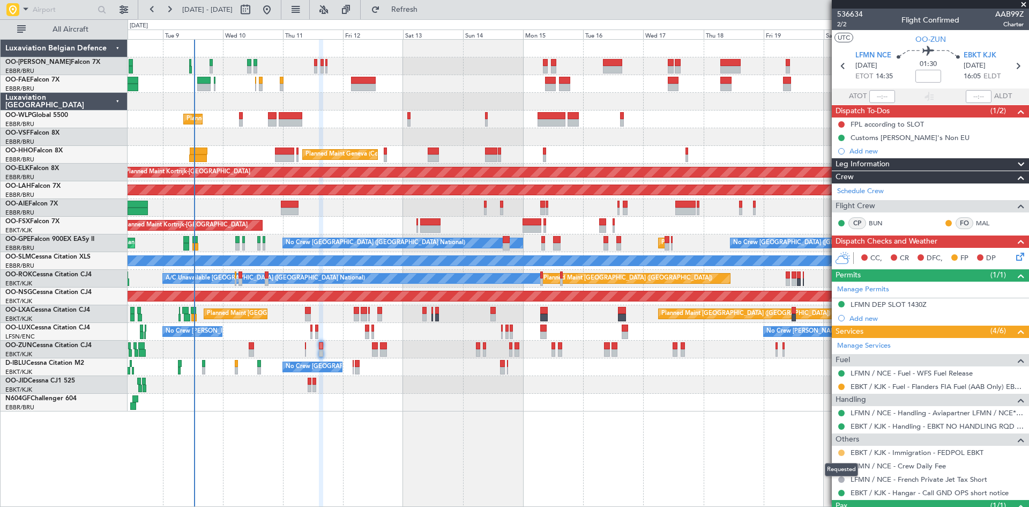
click at [841, 453] on button at bounding box center [842, 452] width 6 height 6
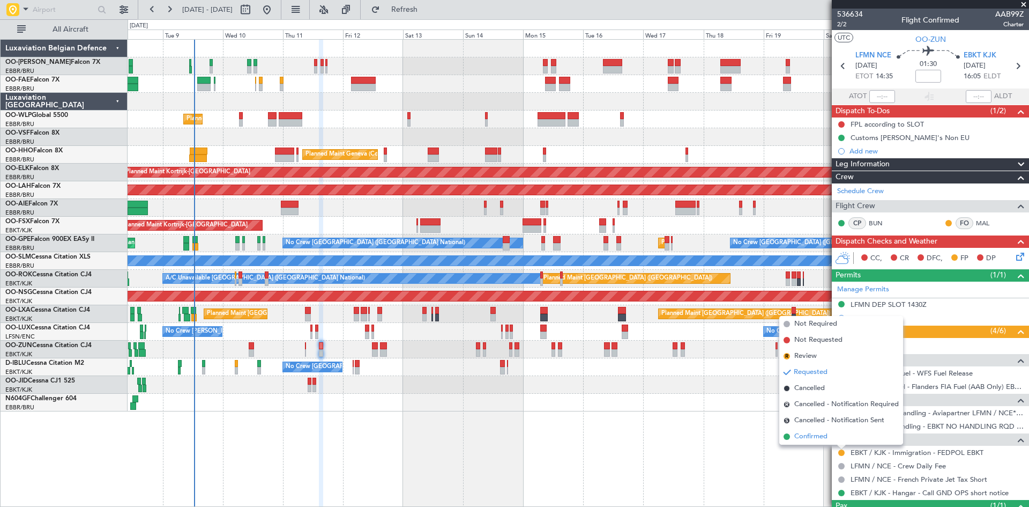
click at [806, 438] on span "Confirmed" at bounding box center [811, 436] width 33 height 11
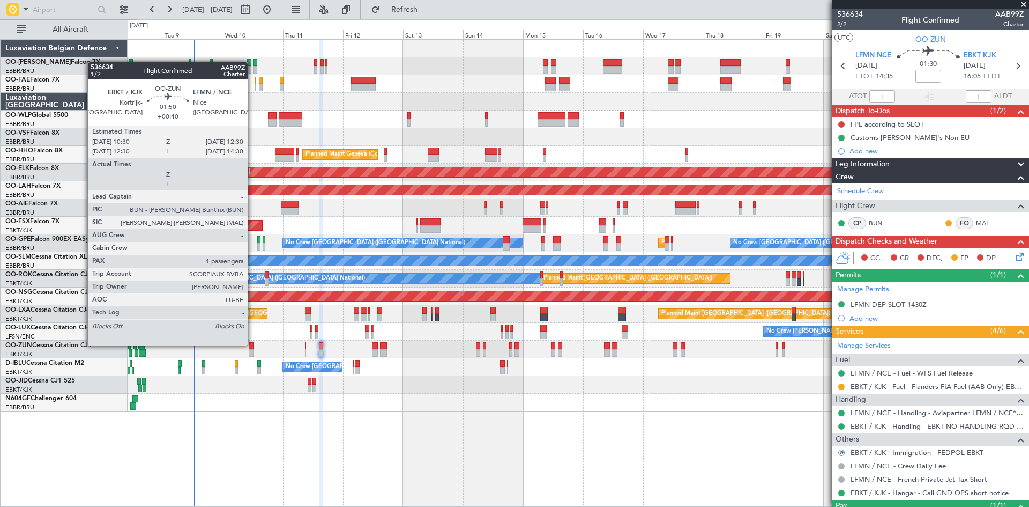
click at [253, 344] on div at bounding box center [251, 346] width 5 height 8
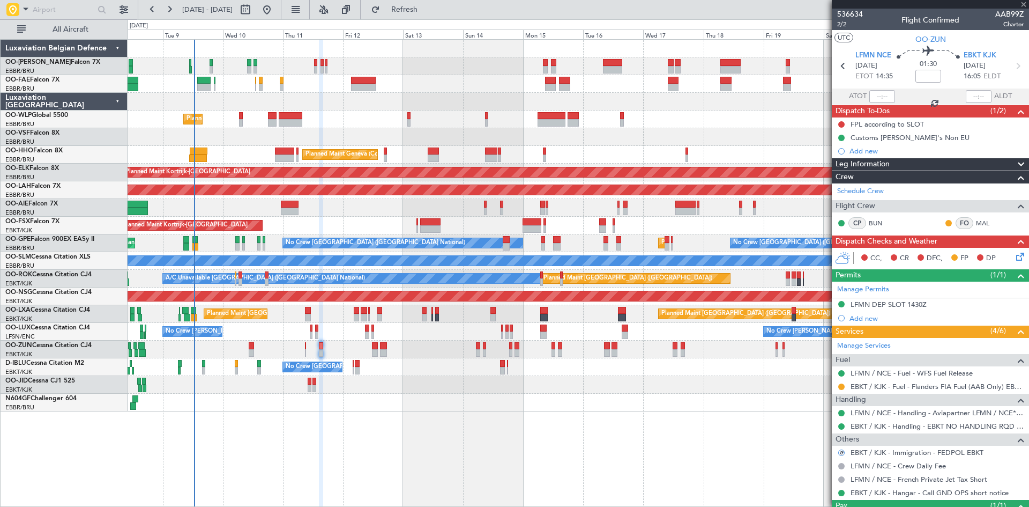
type input "+00:40"
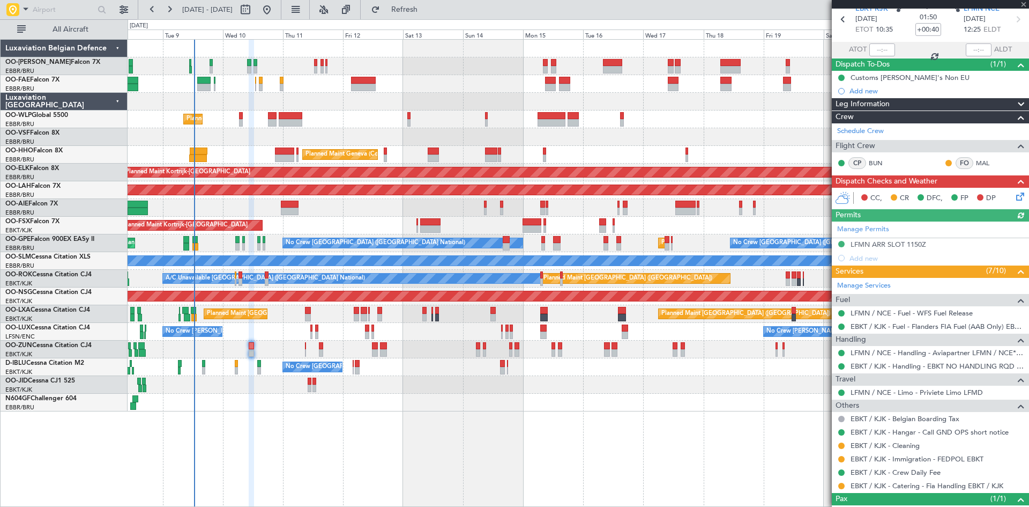
scroll to position [86, 0]
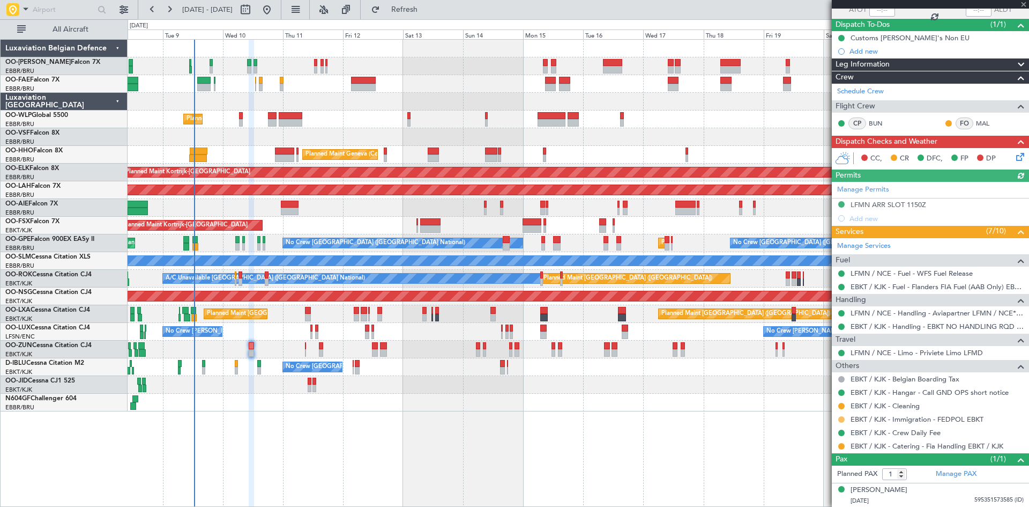
click at [842, 418] on button at bounding box center [842, 419] width 6 height 6
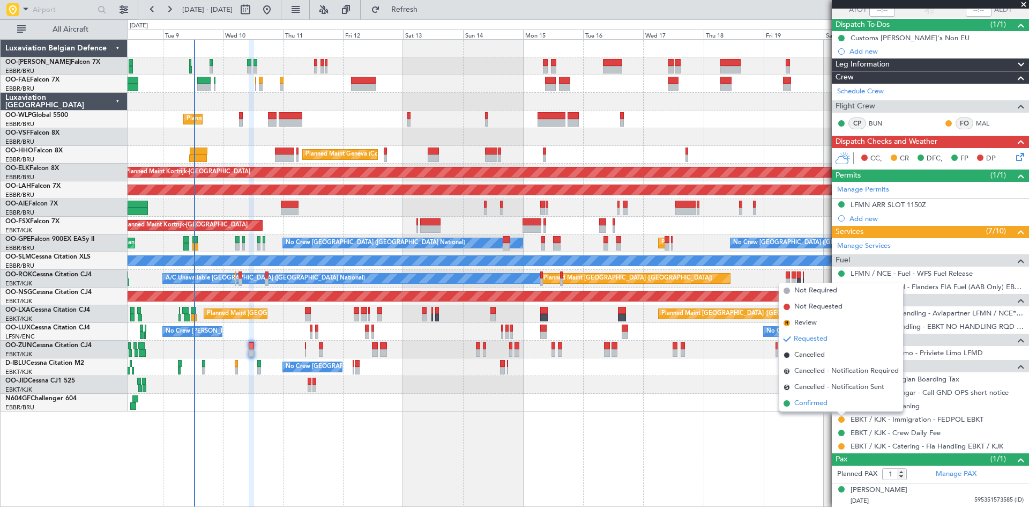
click at [827, 403] on span "Confirmed" at bounding box center [811, 403] width 33 height 11
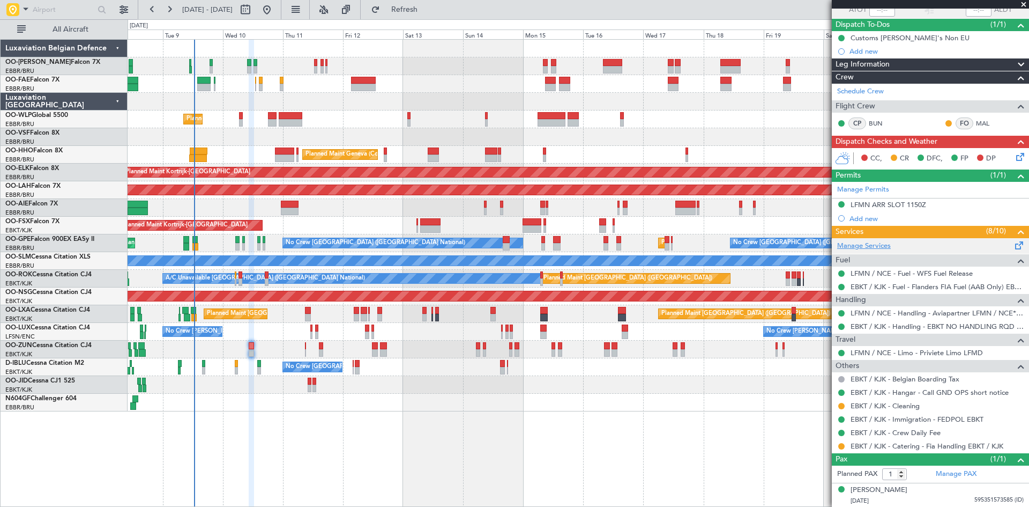
click at [859, 242] on link "Manage Services" at bounding box center [864, 246] width 54 height 11
click at [425, 5] on button "Refresh" at bounding box center [398, 9] width 64 height 17
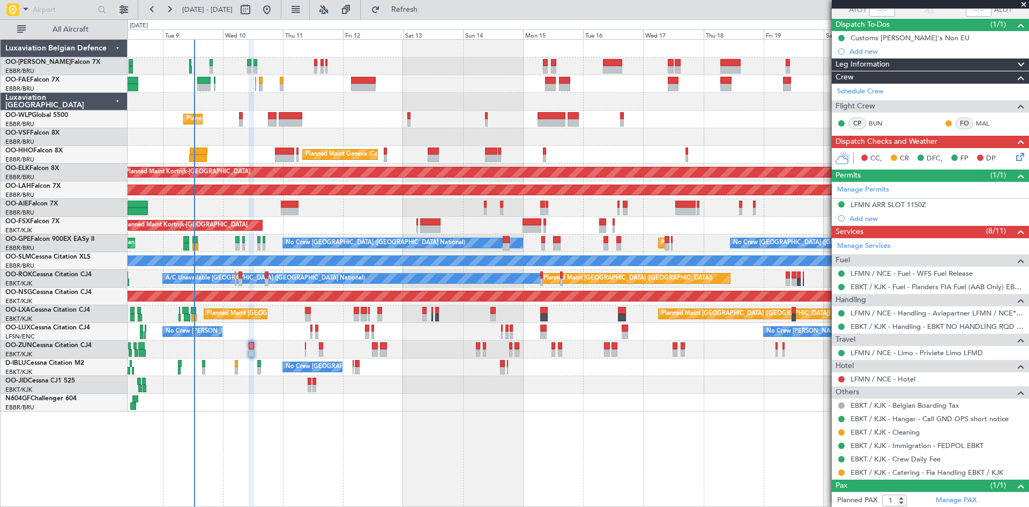
click at [1014, 155] on icon at bounding box center [1018, 155] width 9 height 9
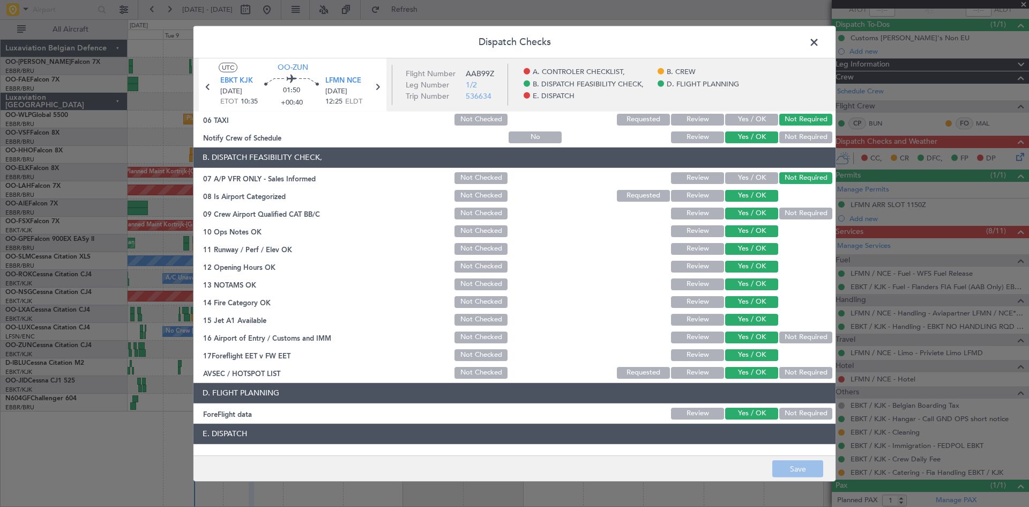
scroll to position [203, 0]
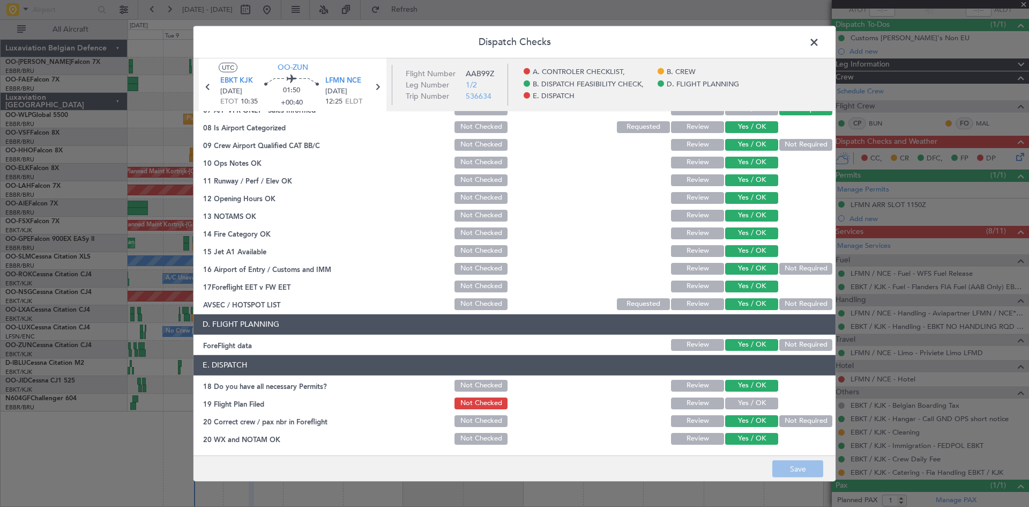
click at [820, 41] on span at bounding box center [820, 44] width 0 height 21
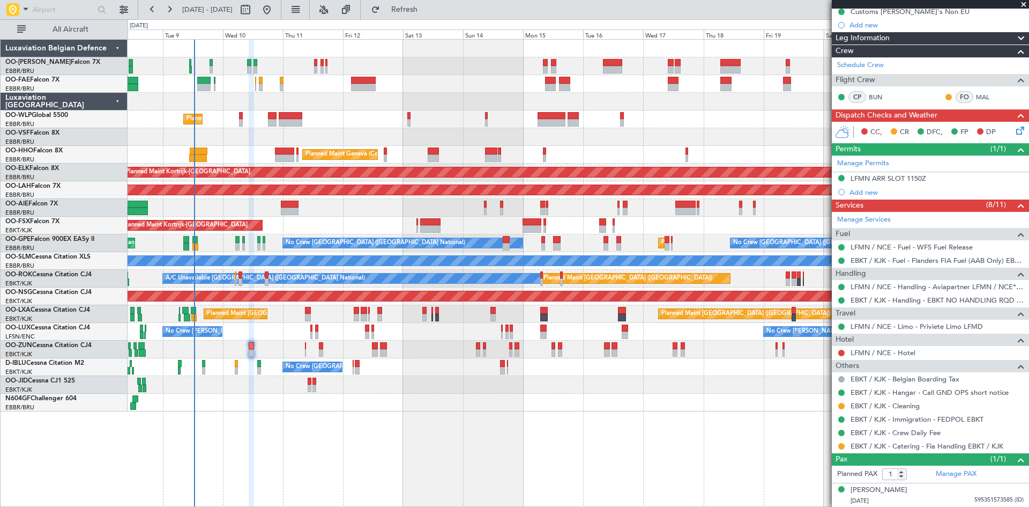
scroll to position [0, 0]
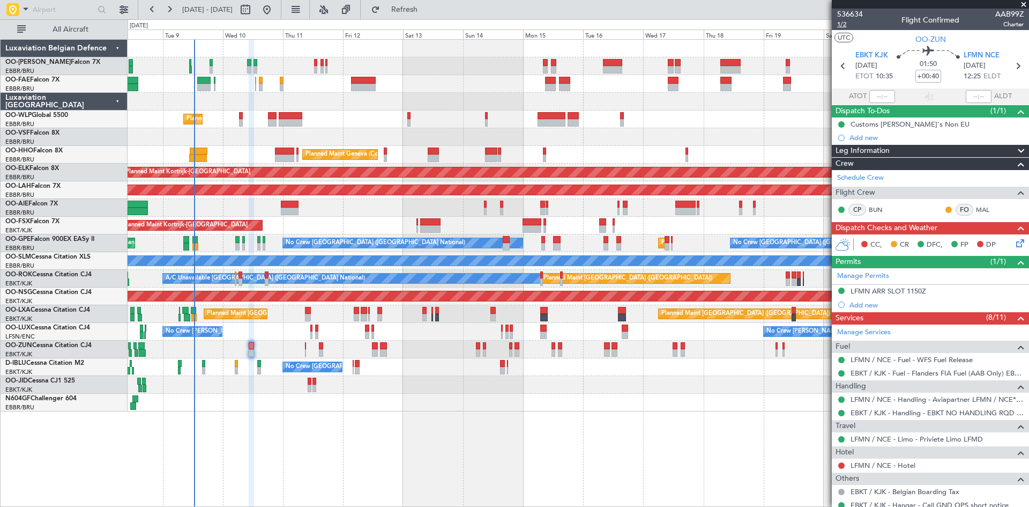
click at [842, 25] on span "1/2" at bounding box center [850, 24] width 26 height 9
click at [1015, 243] on icon at bounding box center [1018, 241] width 9 height 9
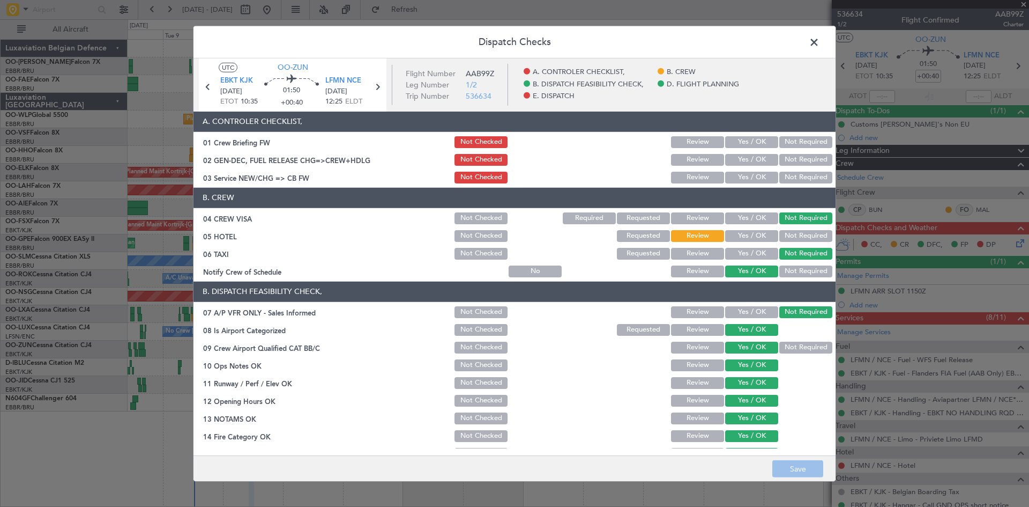
click at [735, 160] on button "Yes / OK" at bounding box center [751, 160] width 53 height 12
click at [807, 473] on button "Save" at bounding box center [798, 468] width 51 height 17
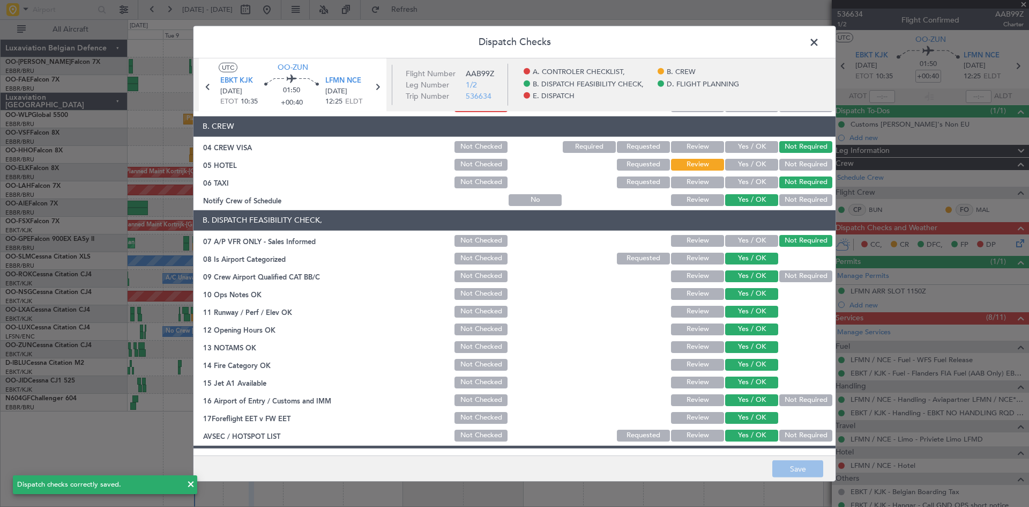
scroll to position [203, 0]
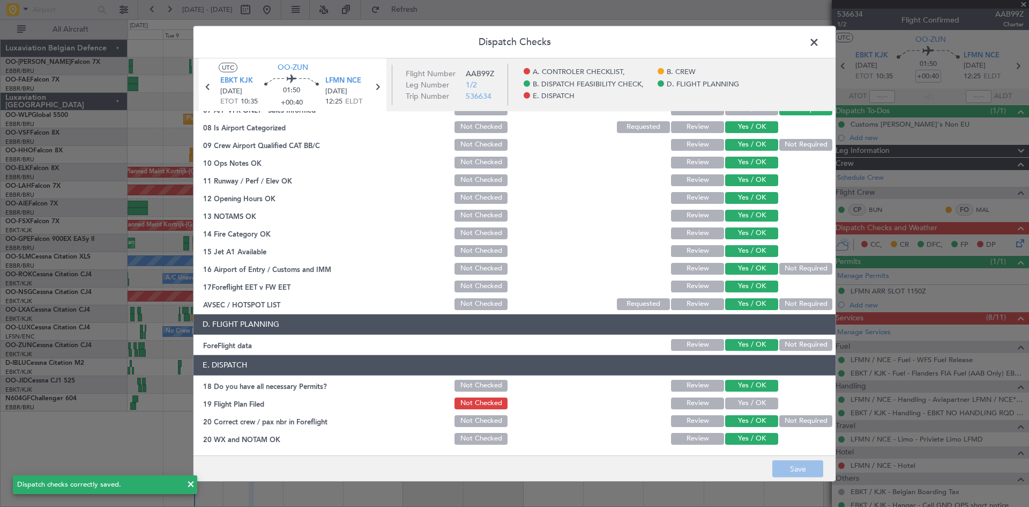
click at [820, 40] on span at bounding box center [820, 44] width 0 height 21
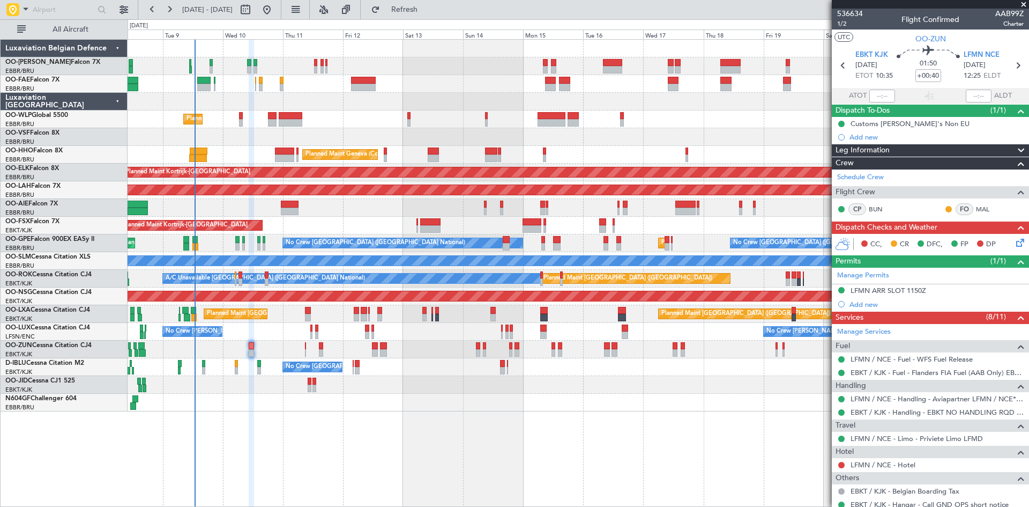
scroll to position [0, 0]
click at [1014, 243] on icon at bounding box center [1018, 241] width 9 height 9
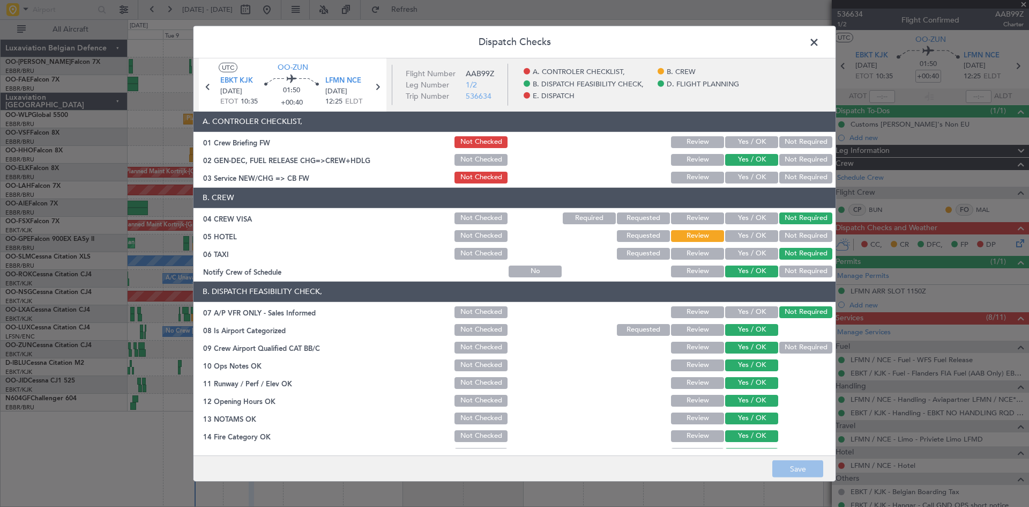
click at [820, 42] on span at bounding box center [820, 44] width 0 height 21
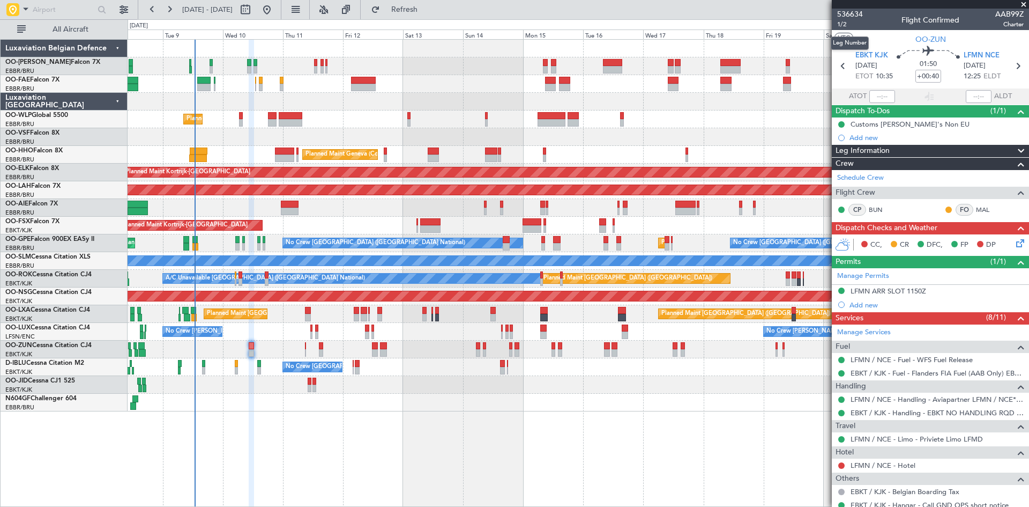
drag, startPoint x: 843, startPoint y: 24, endPoint x: 839, endPoint y: 32, distance: 9.1
click at [843, 24] on span "1/2" at bounding box center [850, 24] width 26 height 9
click at [1014, 241] on icon at bounding box center [1018, 241] width 9 height 9
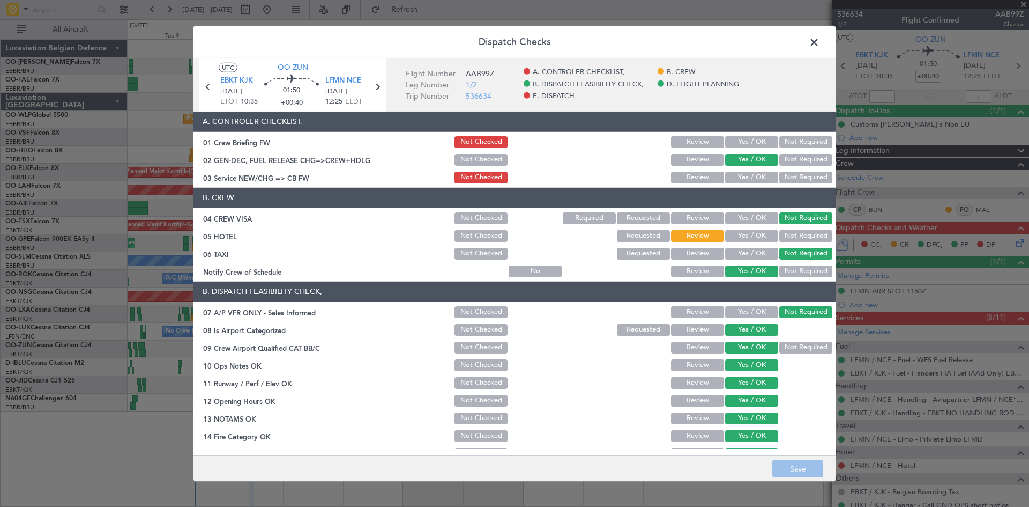
click at [820, 42] on span at bounding box center [820, 44] width 0 height 21
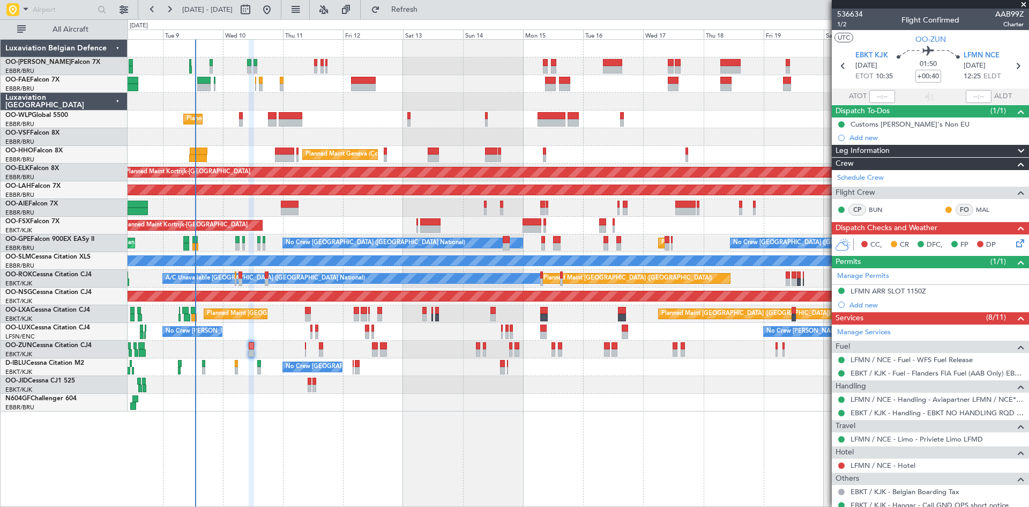
click at [1014, 243] on icon at bounding box center [1018, 241] width 9 height 9
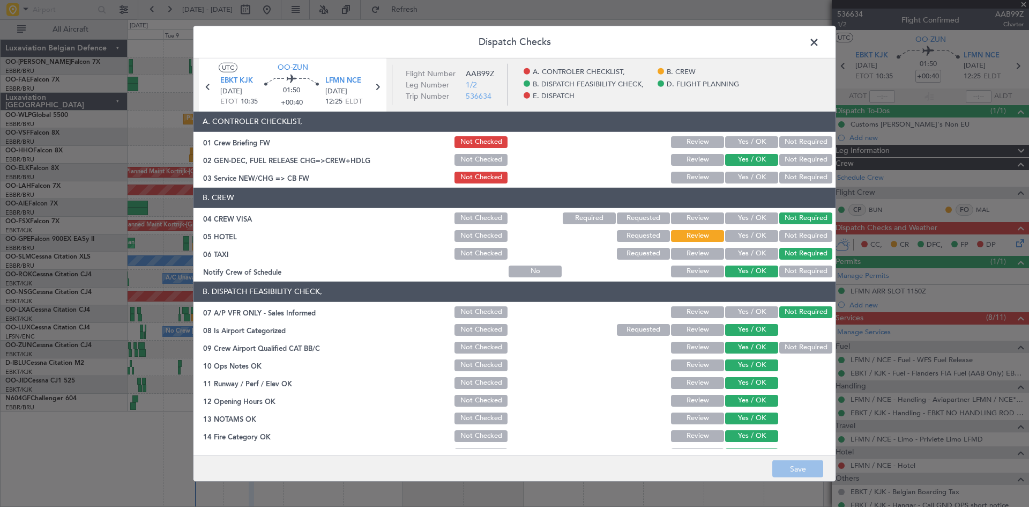
click at [725, 145] on button "Yes / OK" at bounding box center [751, 142] width 53 height 12
click at [742, 180] on button "Yes / OK" at bounding box center [751, 178] width 53 height 12
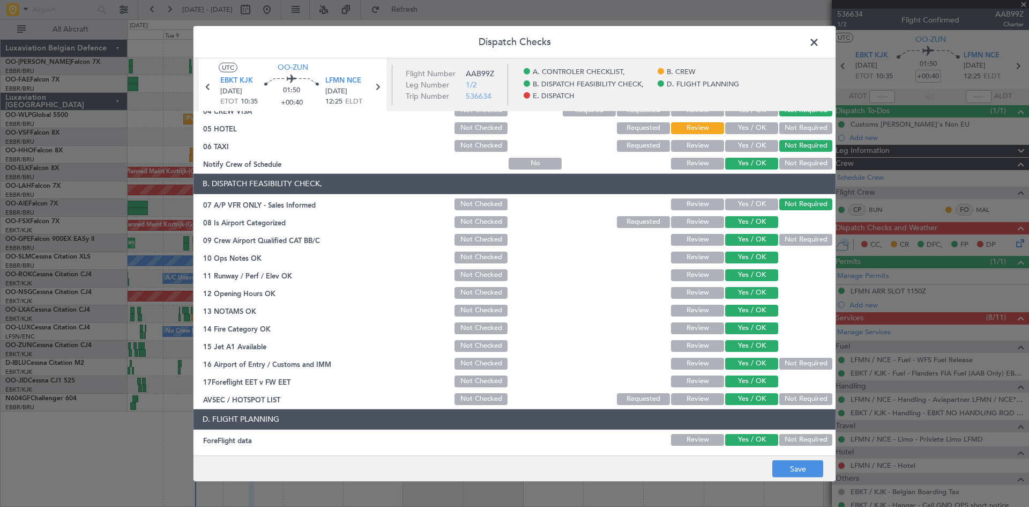
scroll to position [203, 0]
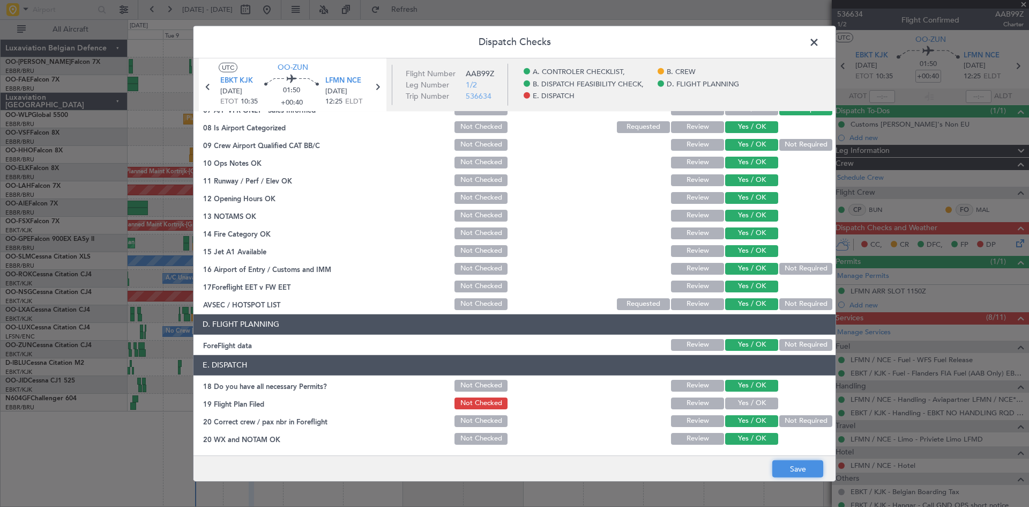
click at [785, 463] on button "Save" at bounding box center [798, 468] width 51 height 17
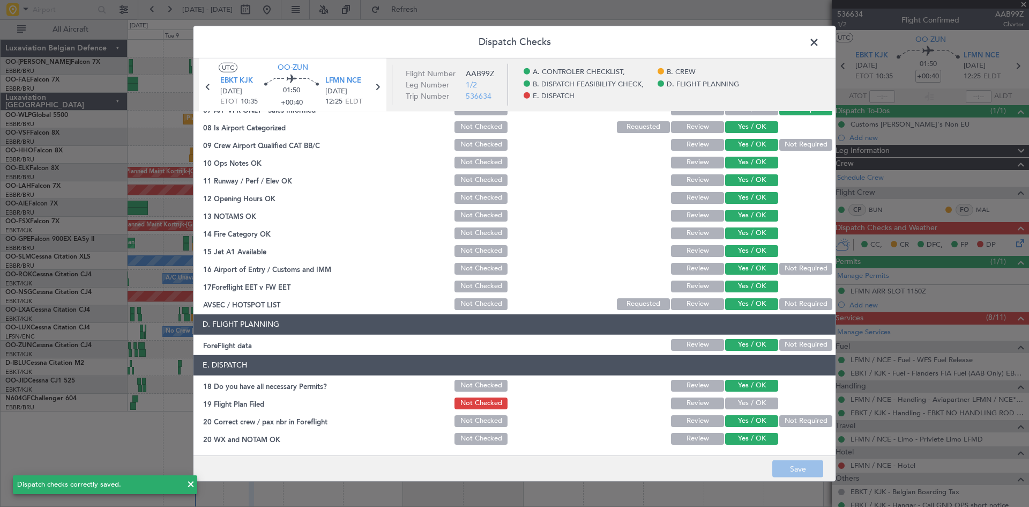
click at [820, 41] on span at bounding box center [820, 44] width 0 height 21
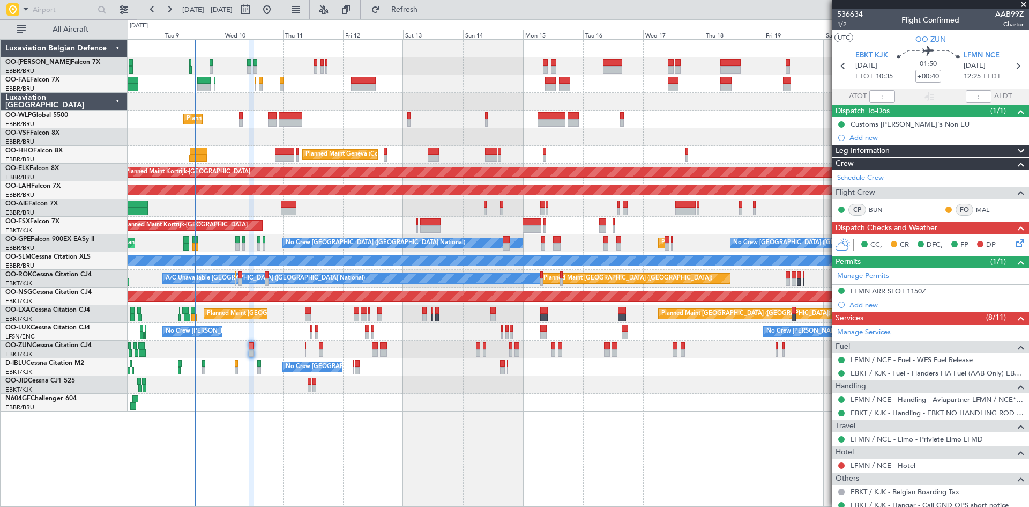
click at [1014, 242] on icon at bounding box center [1018, 241] width 9 height 9
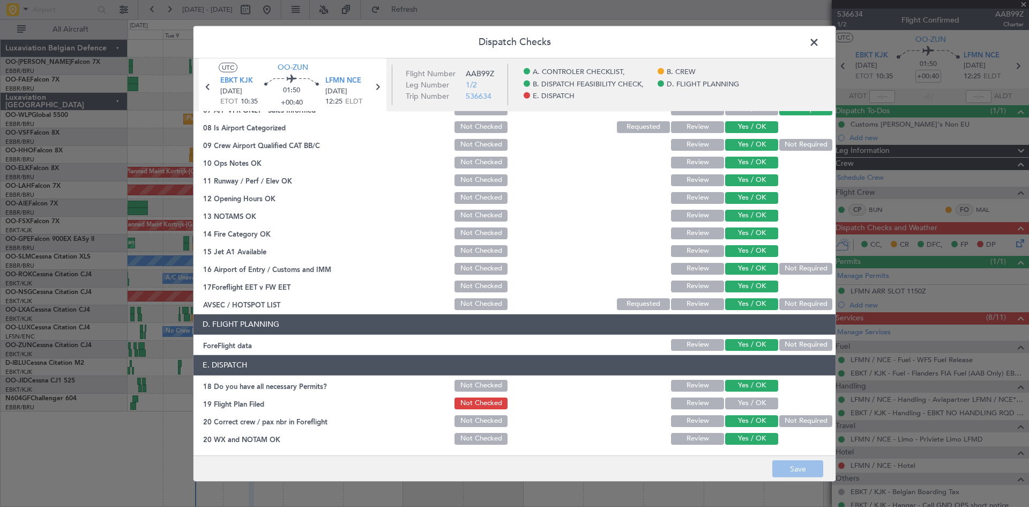
click at [745, 406] on button "Yes / OK" at bounding box center [751, 403] width 53 height 12
click at [810, 470] on button "Save" at bounding box center [798, 468] width 51 height 17
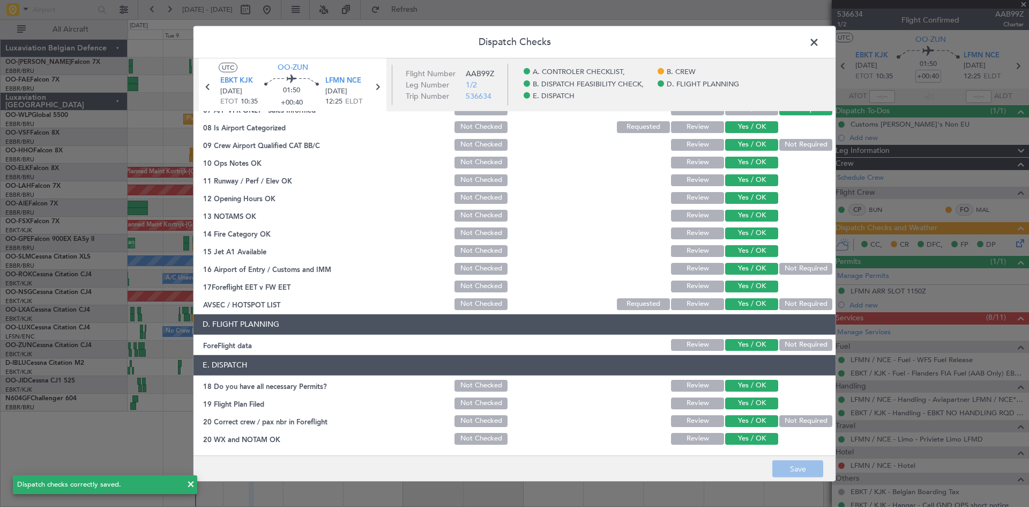
click at [820, 46] on span at bounding box center [820, 44] width 0 height 21
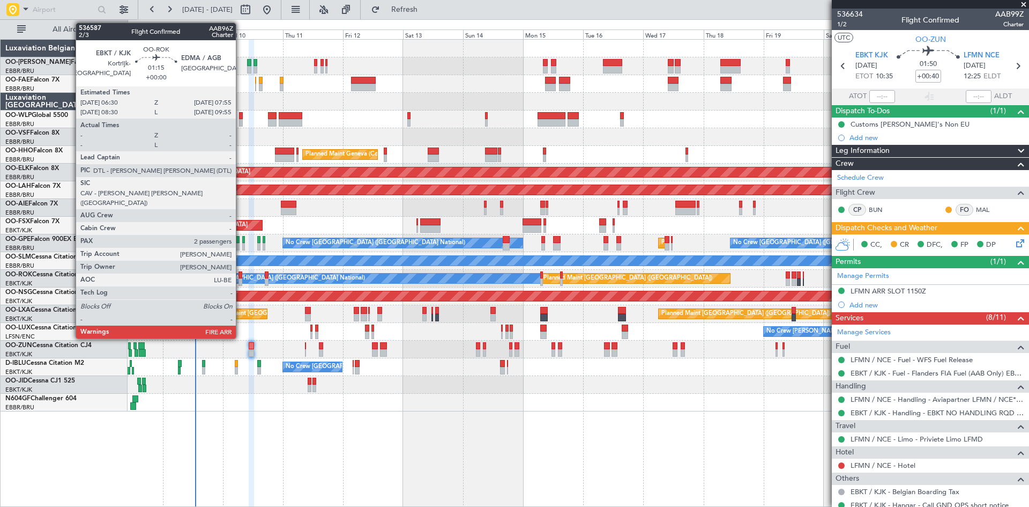
click at [241, 275] on div at bounding box center [241, 275] width 4 height 8
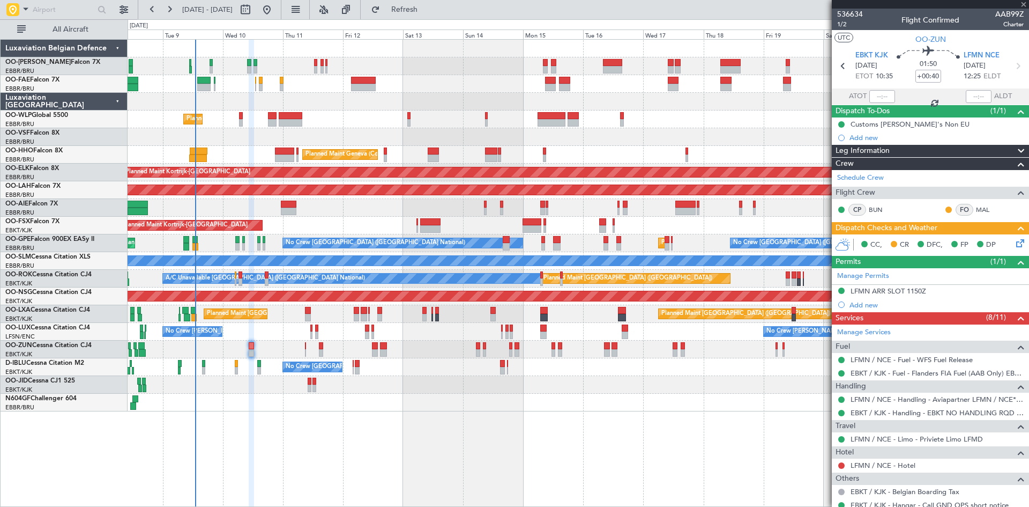
type input "2"
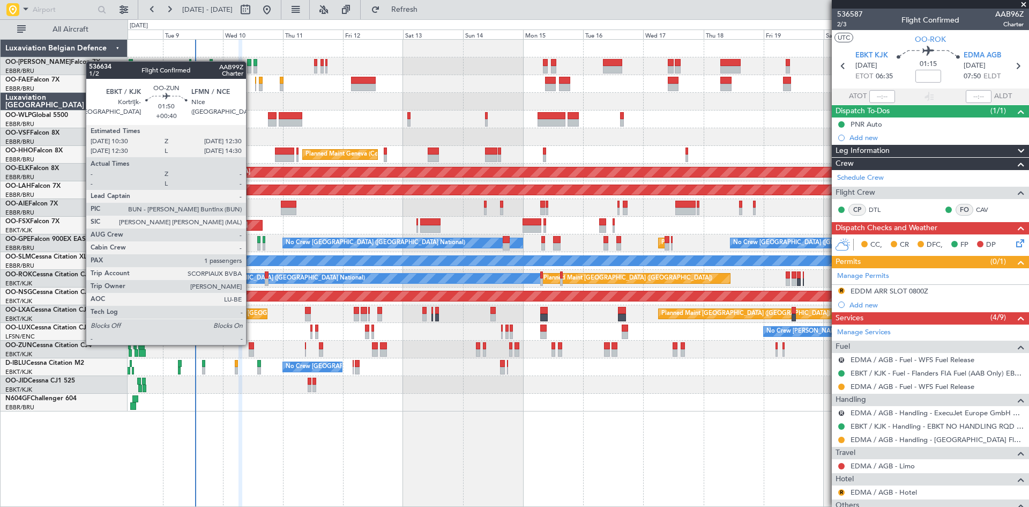
click at [251, 344] on div at bounding box center [251, 346] width 5 height 8
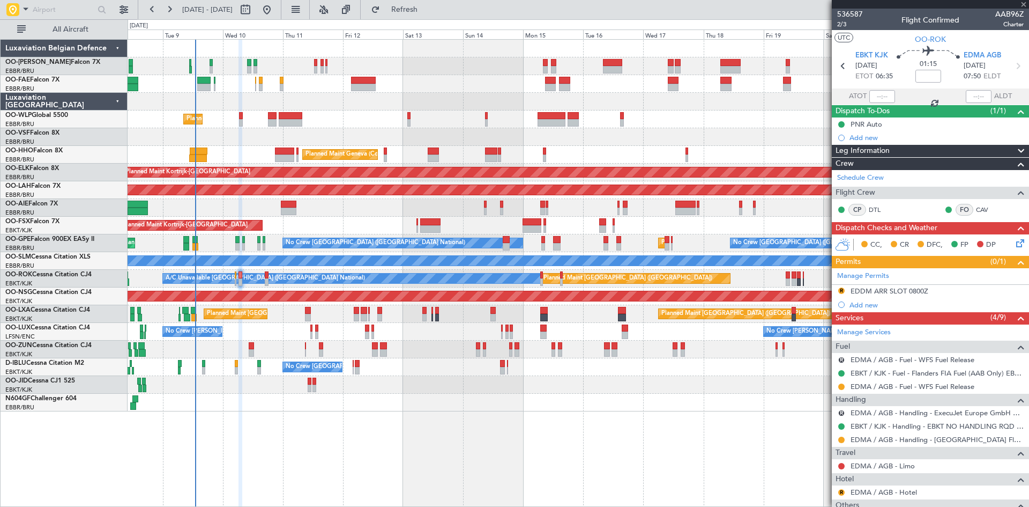
type input "+00:40"
type input "1"
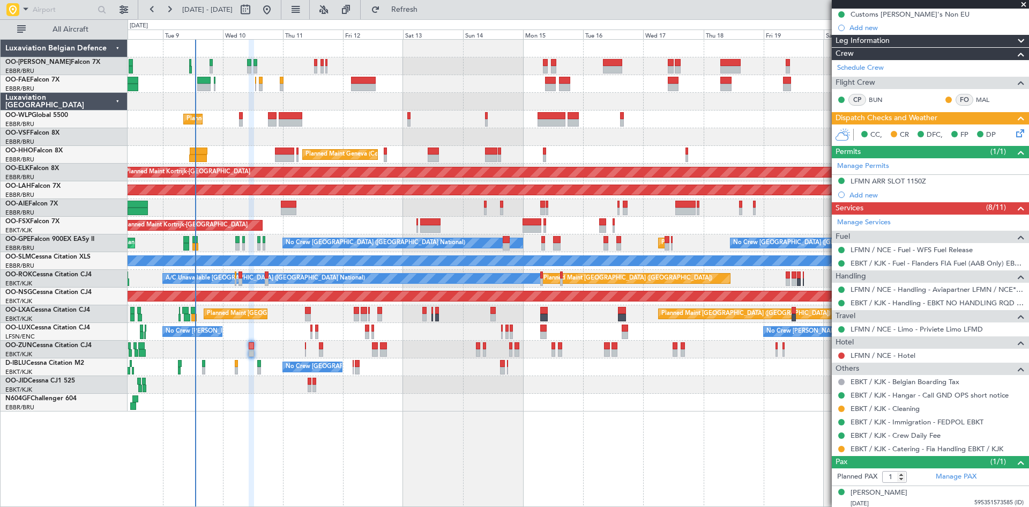
scroll to position [113, 0]
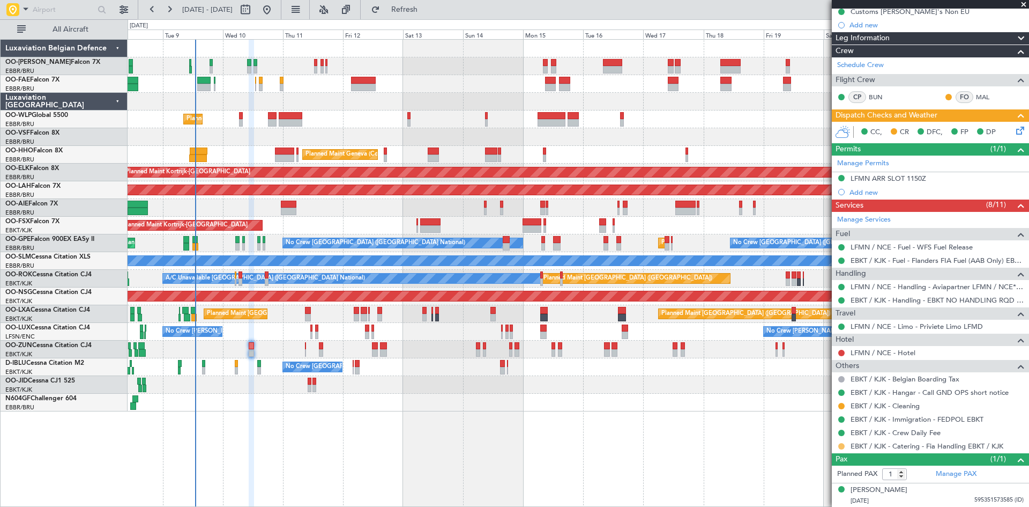
click at [839, 443] on button at bounding box center [842, 446] width 6 height 6
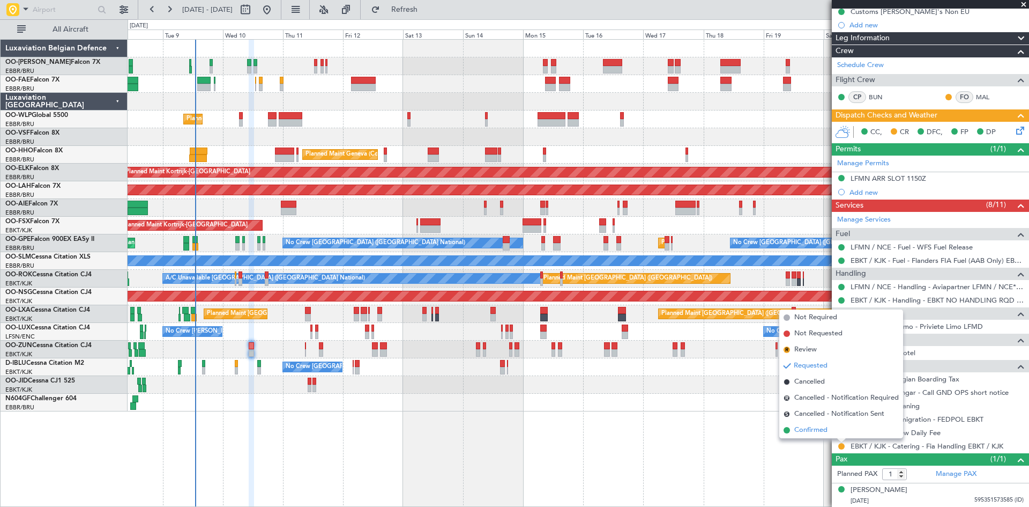
click at [839, 435] on li "Confirmed" at bounding box center [842, 430] width 124 height 16
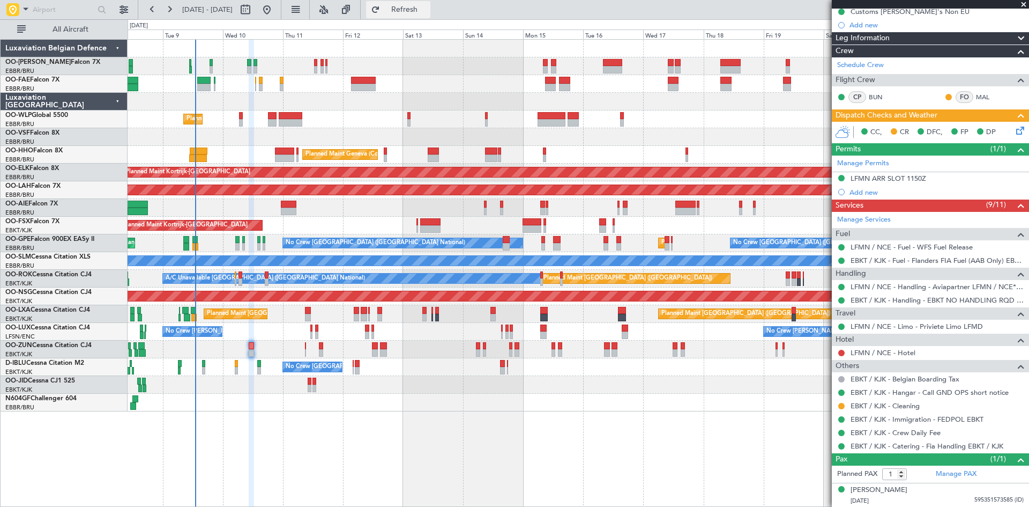
click at [421, 12] on span "Refresh" at bounding box center [404, 10] width 45 height 8
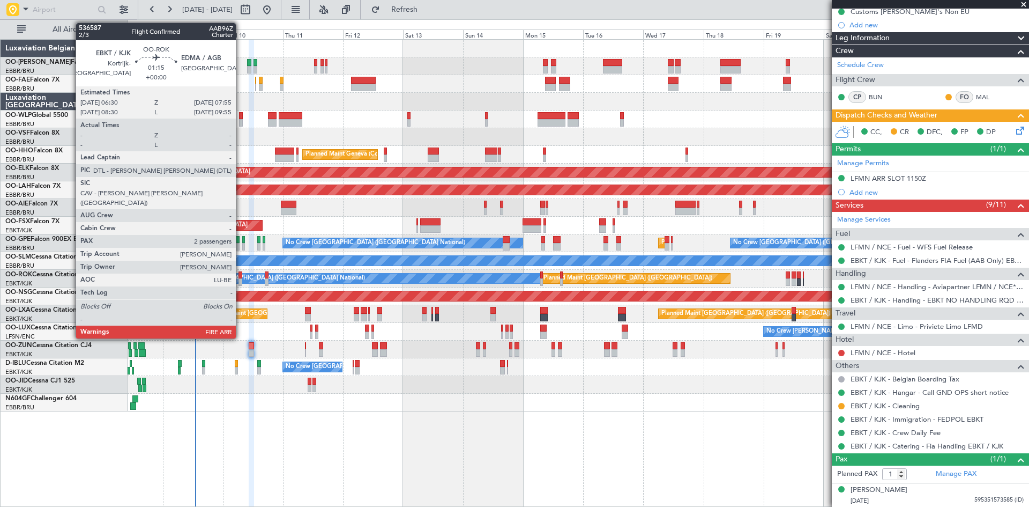
click at [241, 273] on div at bounding box center [241, 275] width 4 height 8
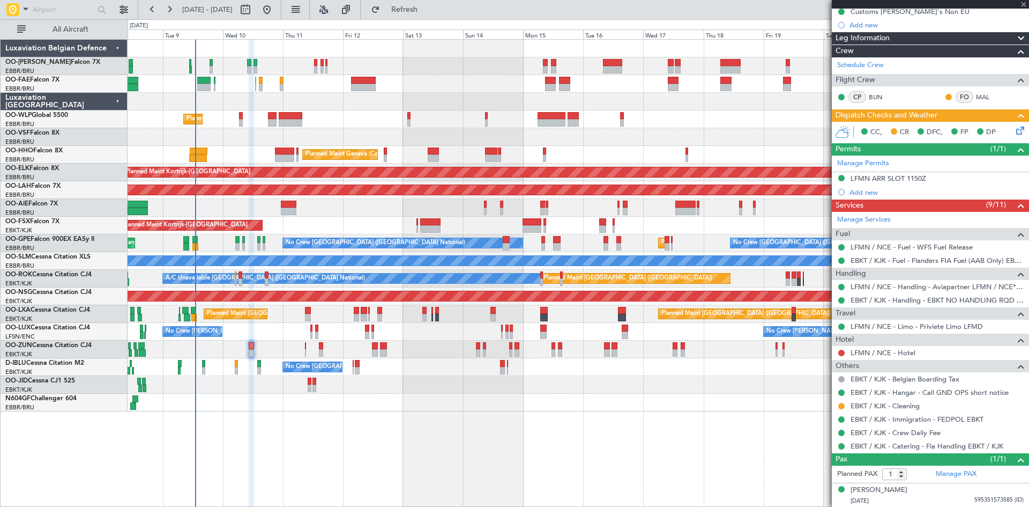
type input "2"
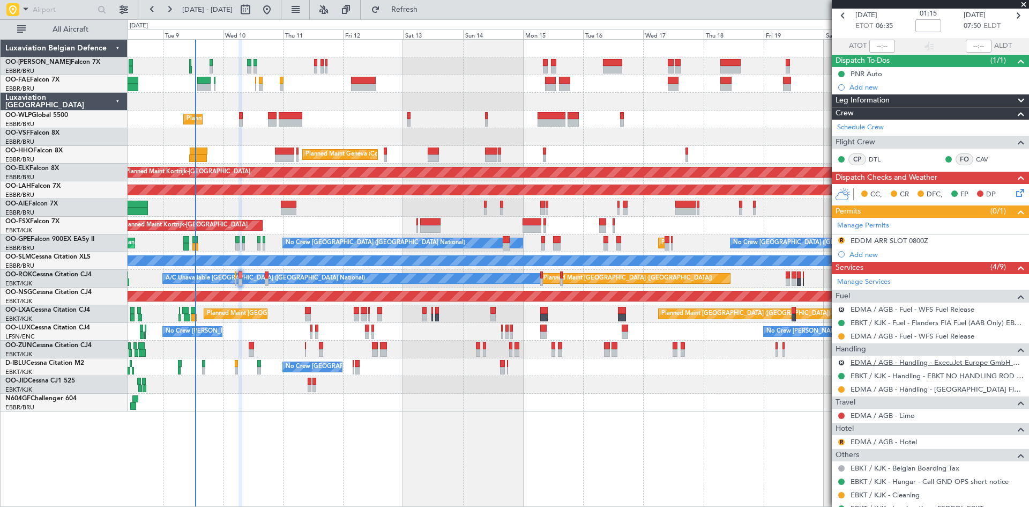
scroll to position [0, 0]
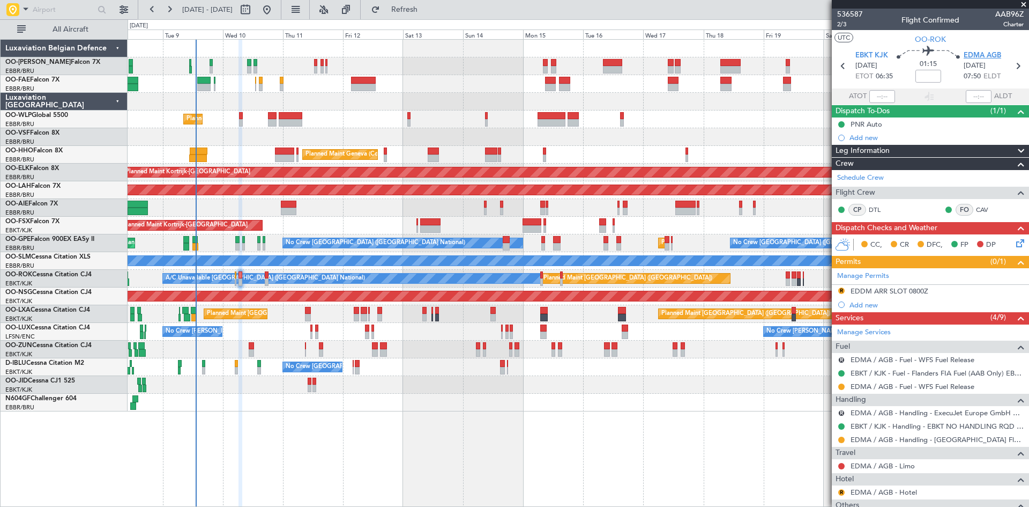
click at [979, 55] on span "EDMA AGB" at bounding box center [983, 55] width 38 height 11
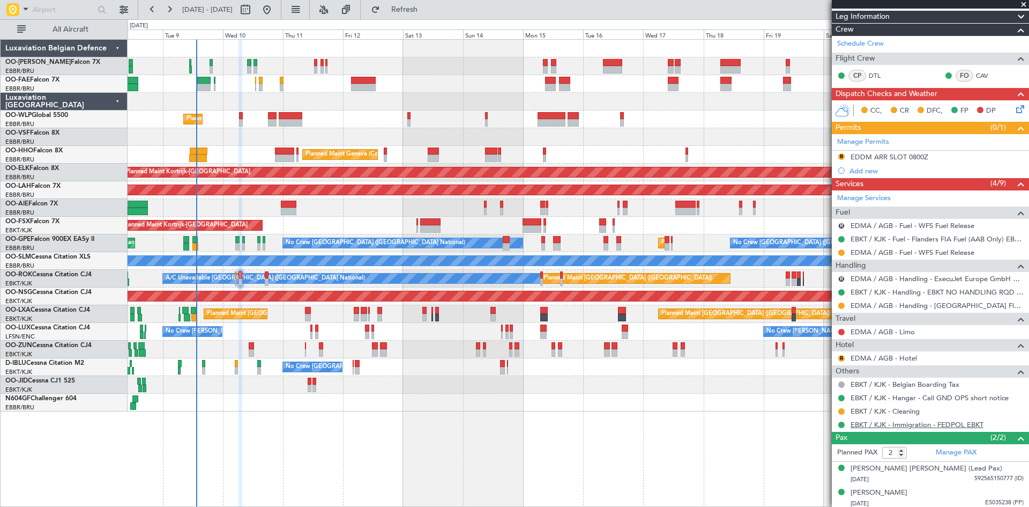
scroll to position [137, 0]
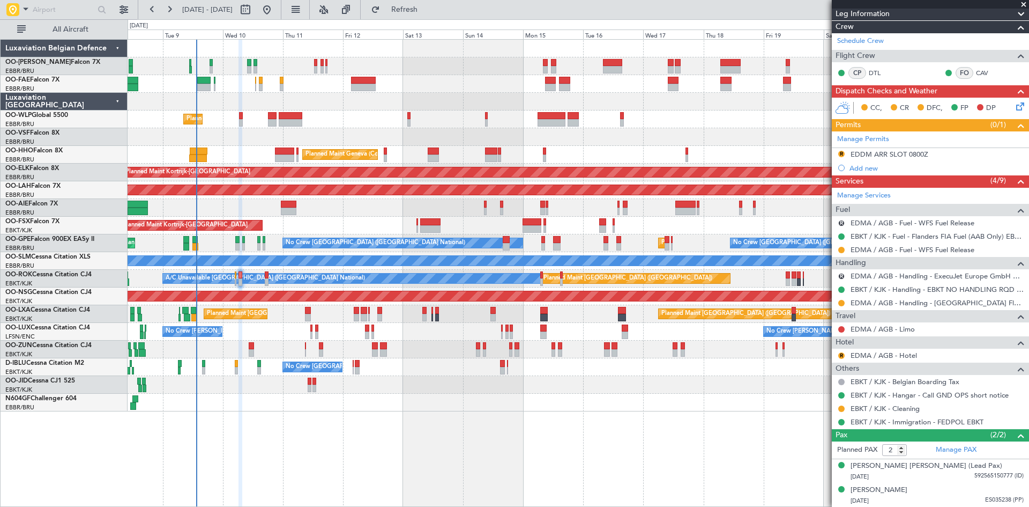
click at [1014, 103] on icon at bounding box center [1018, 104] width 9 height 9
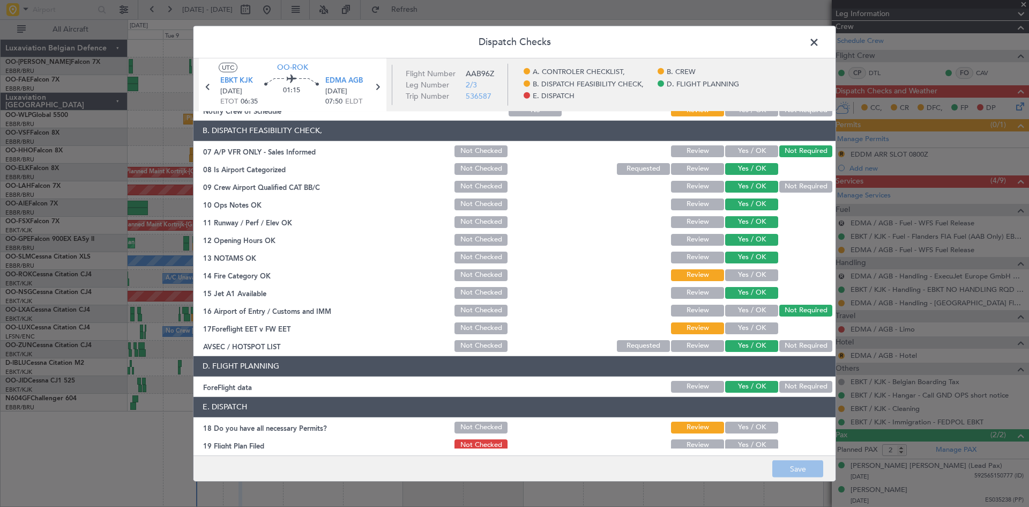
scroll to position [150, 0]
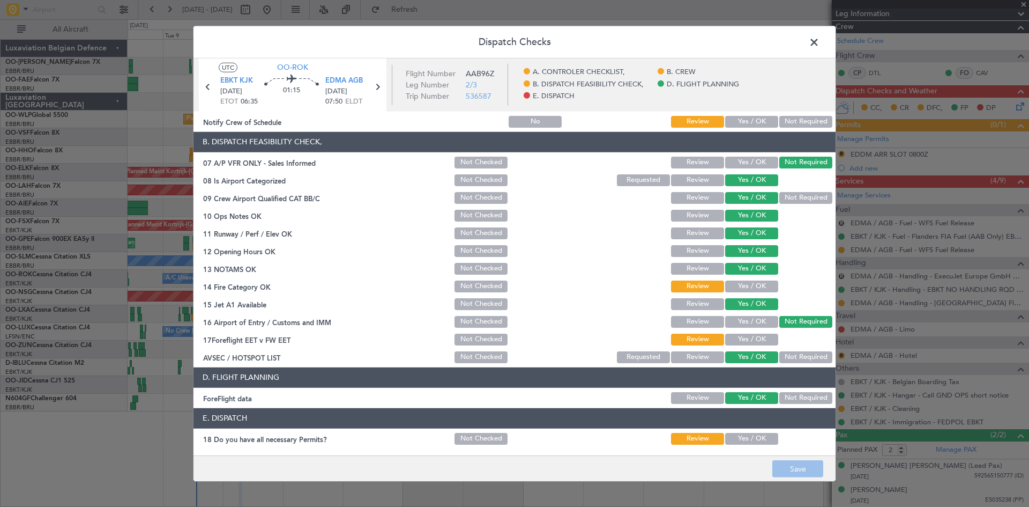
click at [692, 235] on button "Review" at bounding box center [697, 233] width 53 height 12
click at [789, 469] on button "Save" at bounding box center [798, 468] width 51 height 17
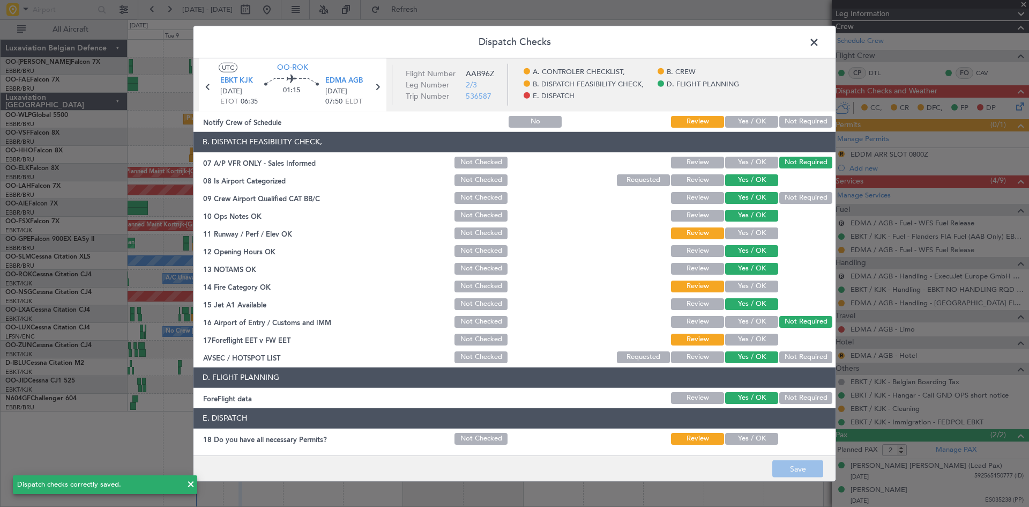
click at [820, 42] on span at bounding box center [820, 44] width 0 height 21
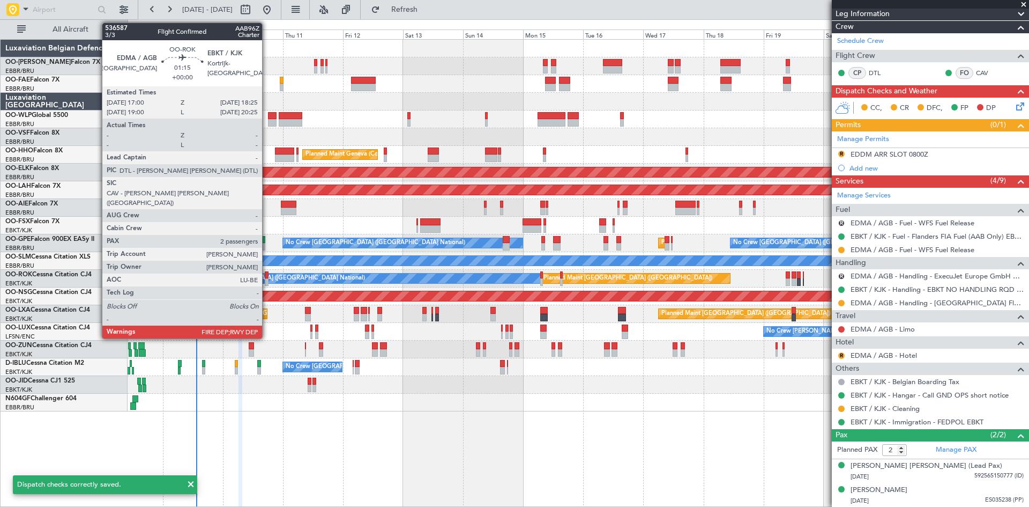
click at [267, 276] on div at bounding box center [267, 275] width 4 height 8
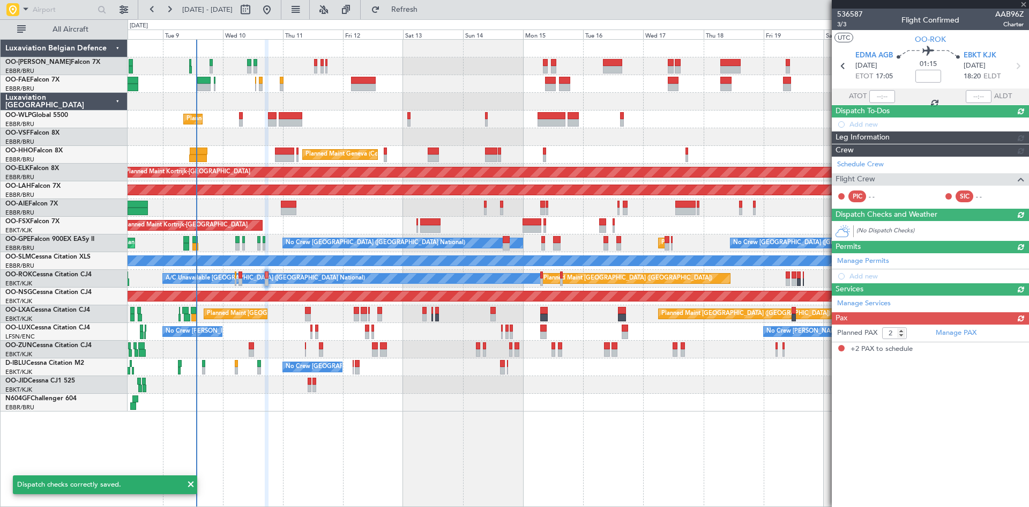
scroll to position [0, 0]
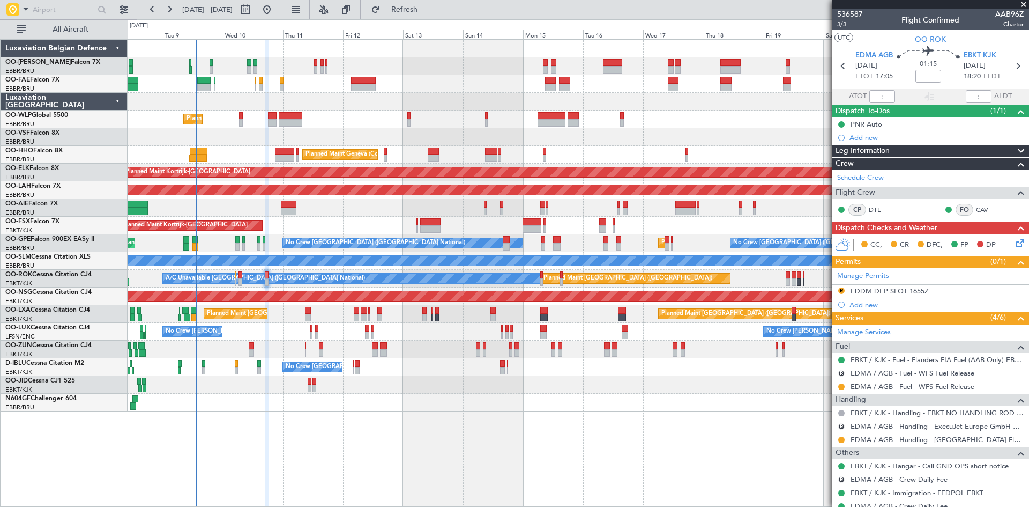
click at [1014, 241] on icon at bounding box center [1018, 241] width 9 height 9
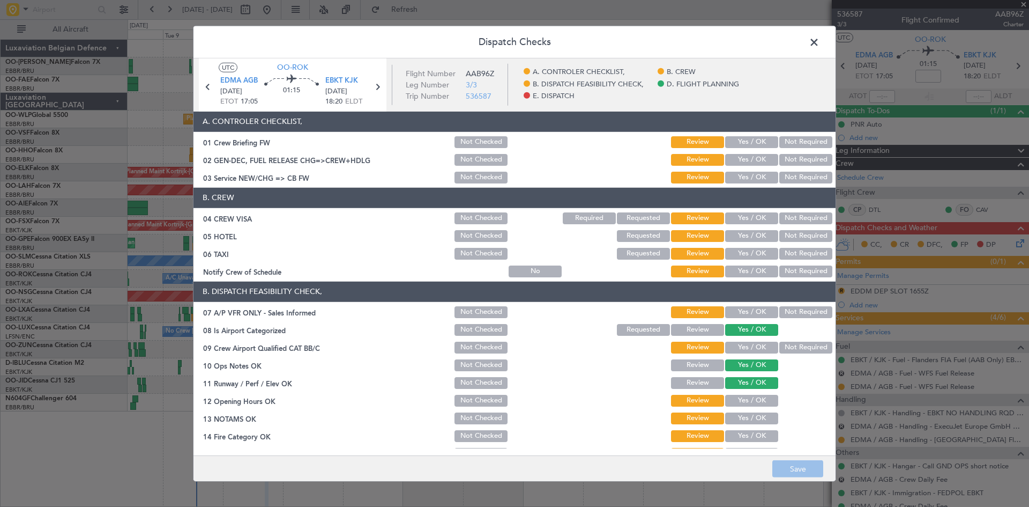
click at [820, 45] on span at bounding box center [820, 44] width 0 height 21
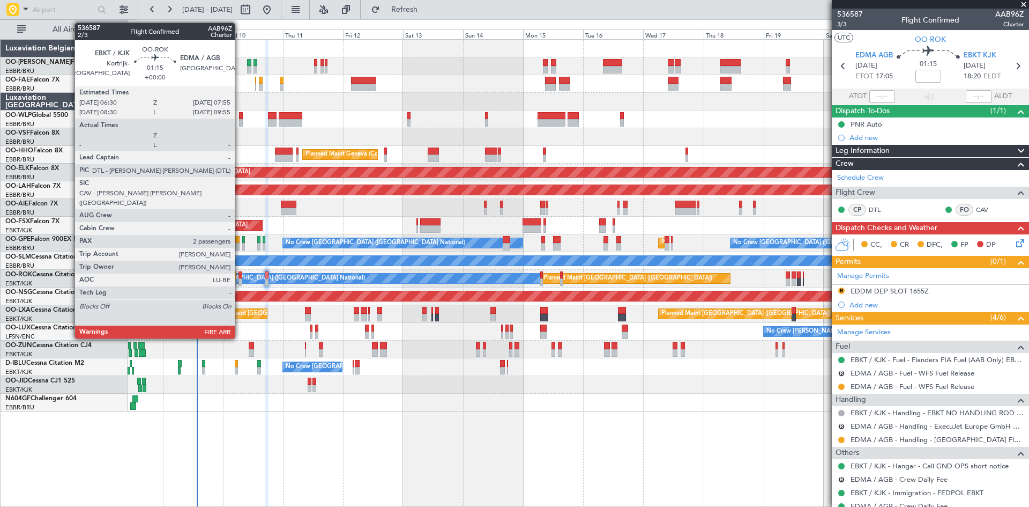
click at [240, 278] on div at bounding box center [241, 282] width 4 height 8
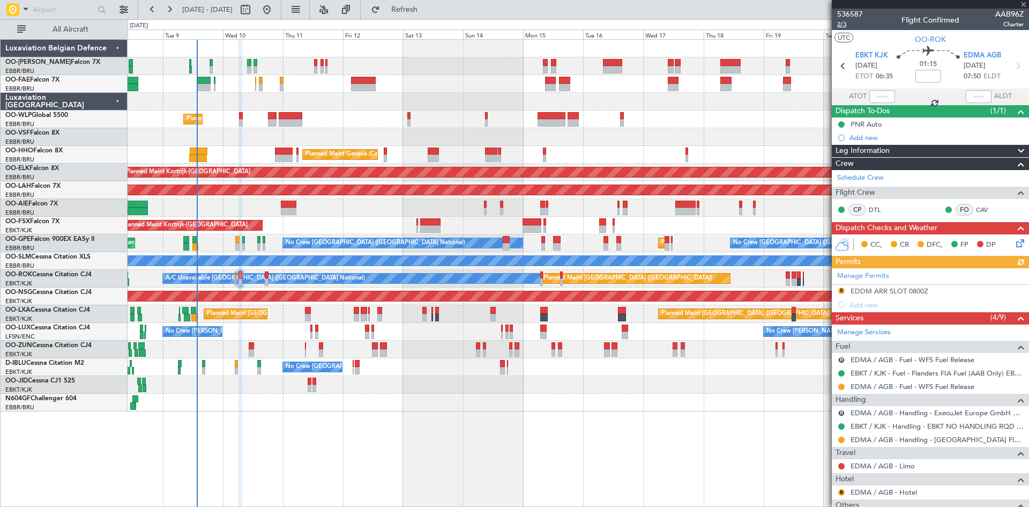
click at [843, 22] on span "2/3" at bounding box center [850, 24] width 26 height 9
